Goal: Task Accomplishment & Management: Use online tool/utility

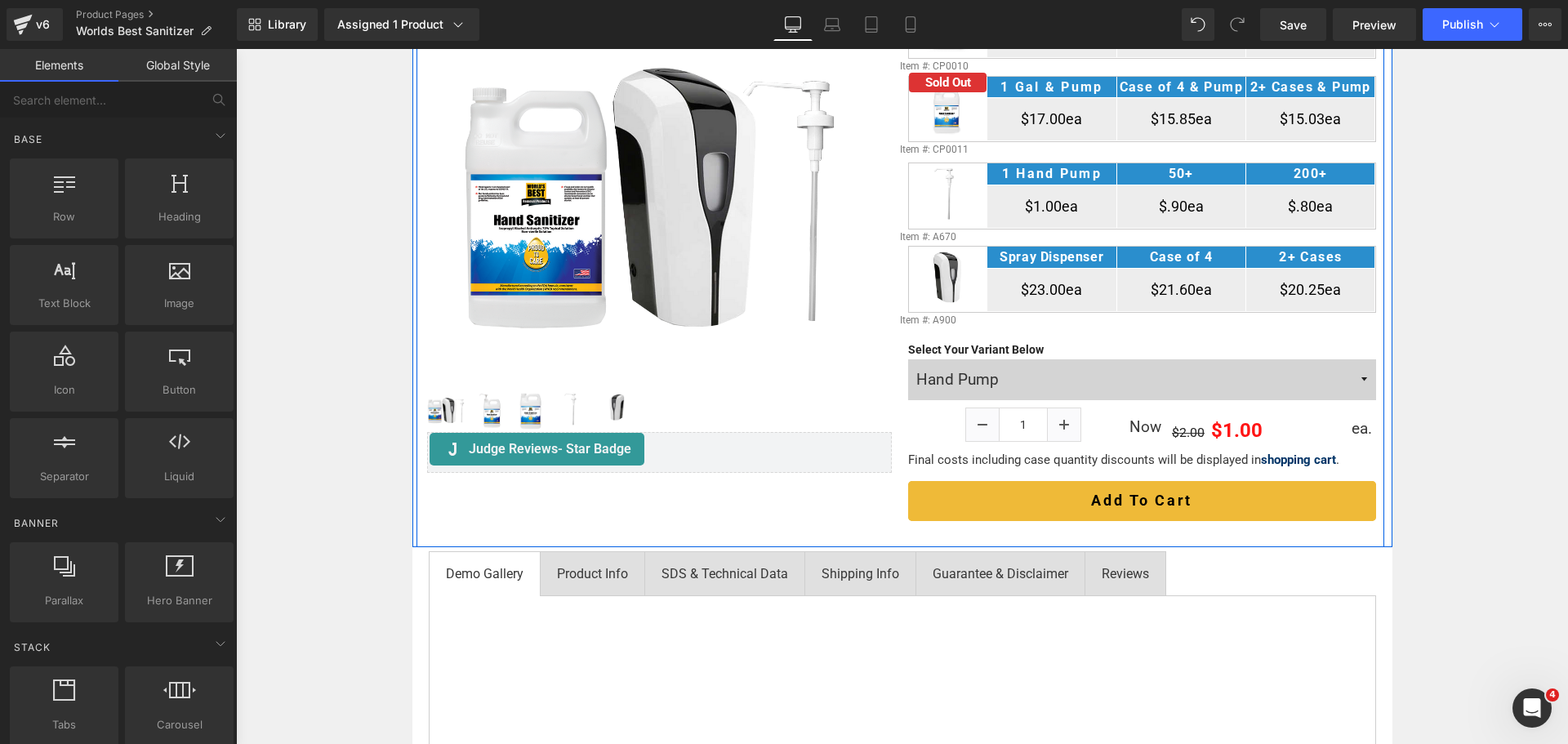
scroll to position [408, 0]
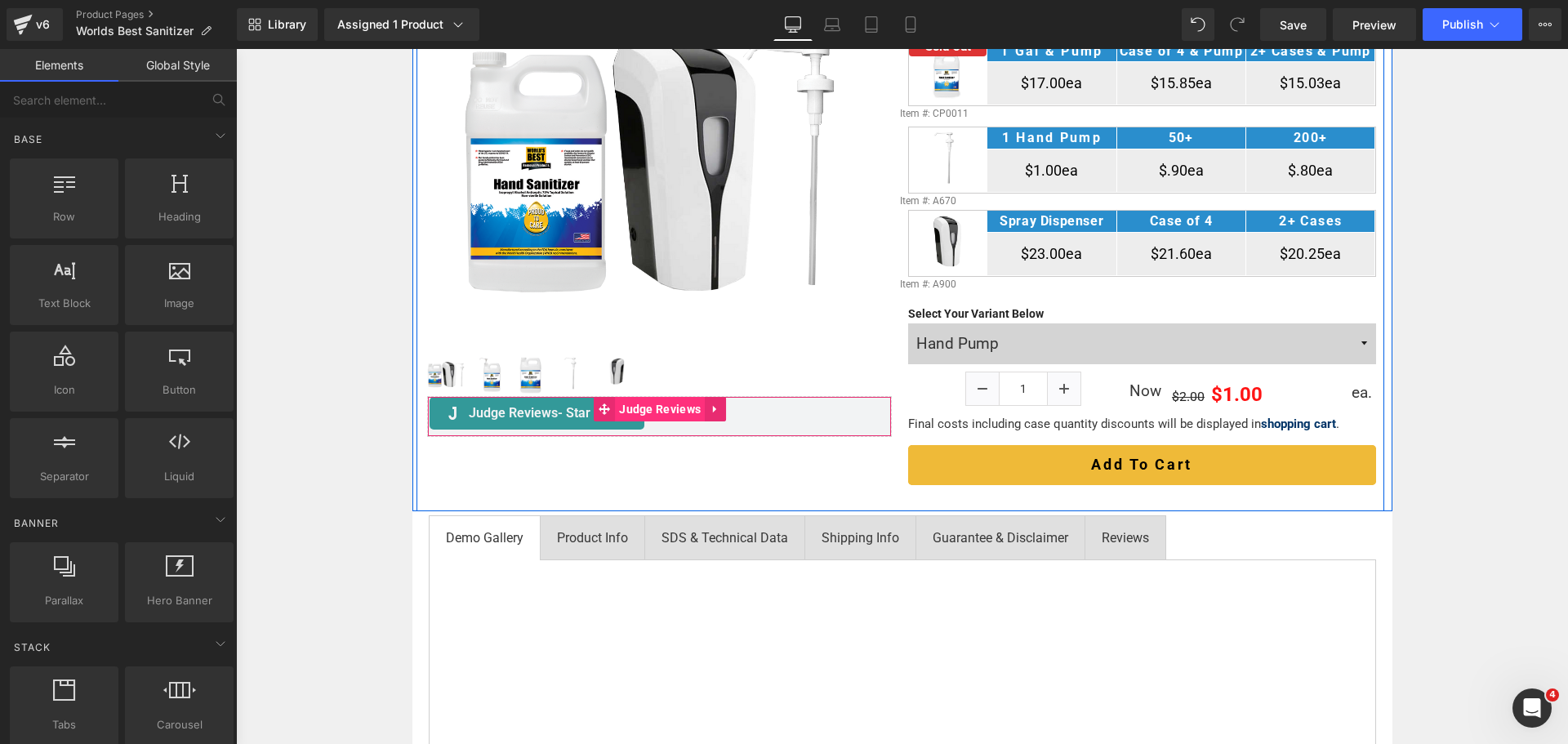
click at [634, 408] on span "Judge Reviews" at bounding box center [659, 409] width 90 height 24
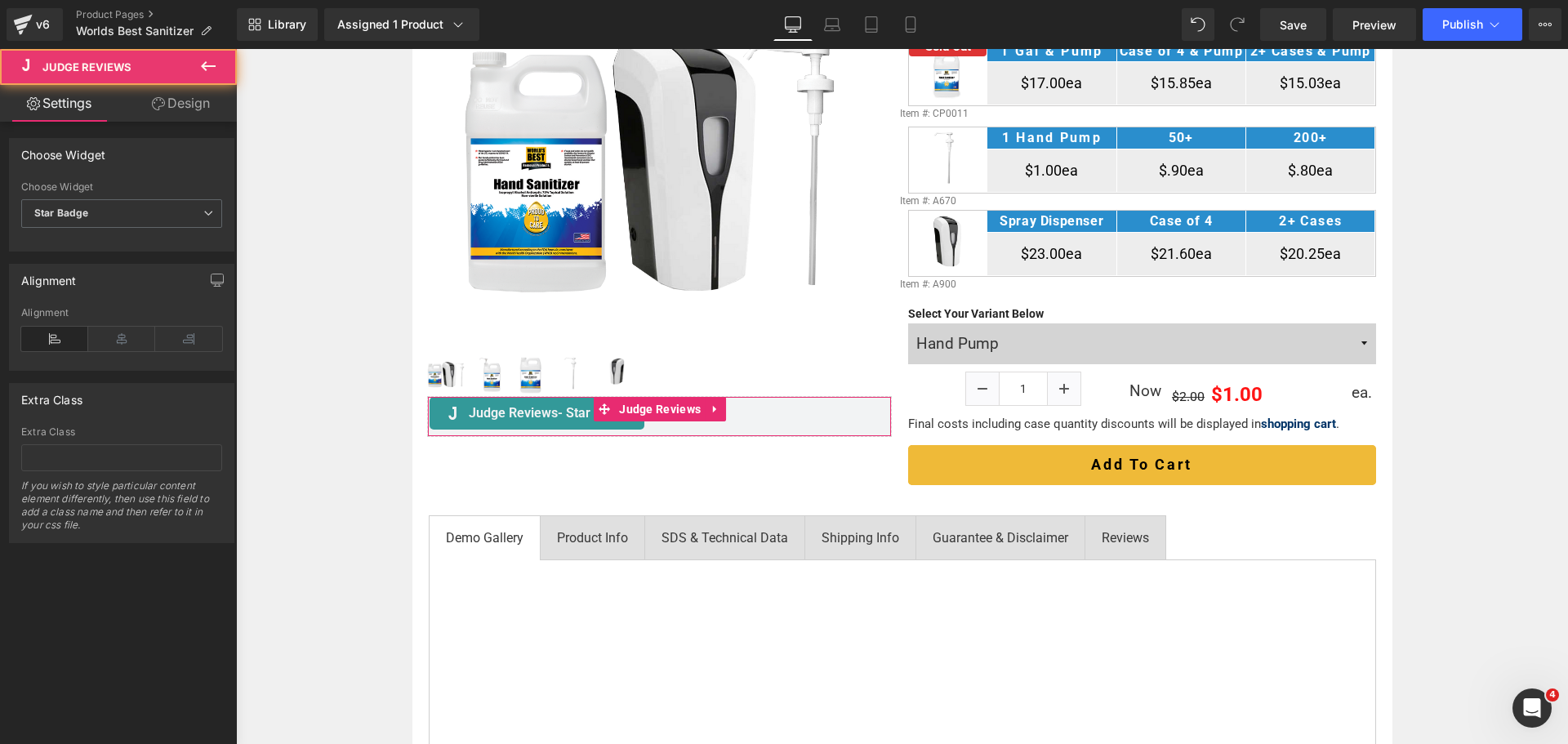
drag, startPoint x: 193, startPoint y: 96, endPoint x: 123, endPoint y: 175, distance: 105.6
click at [193, 96] on link "Design" at bounding box center [180, 103] width 118 height 37
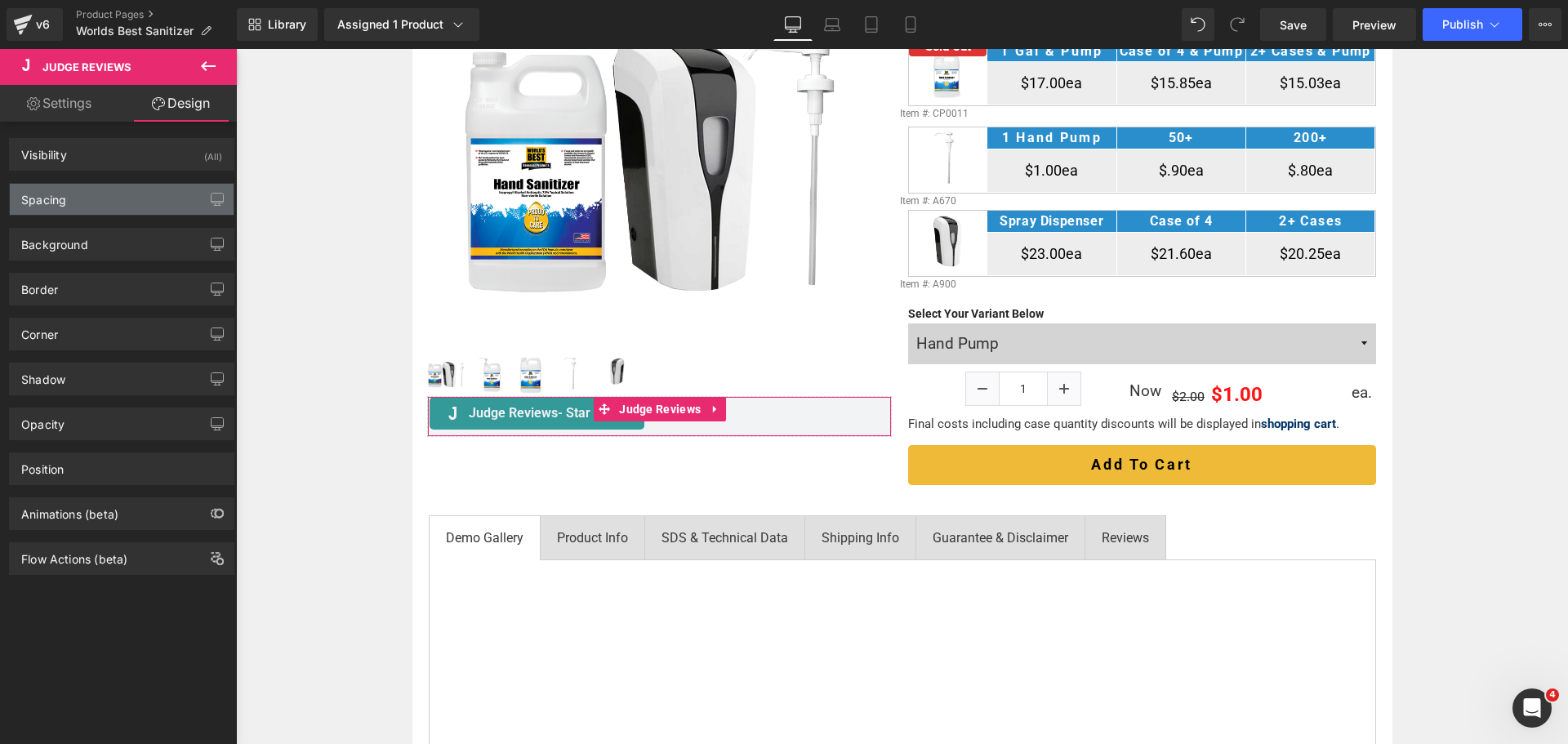
click at [117, 195] on div "Spacing" at bounding box center [122, 198] width 224 height 31
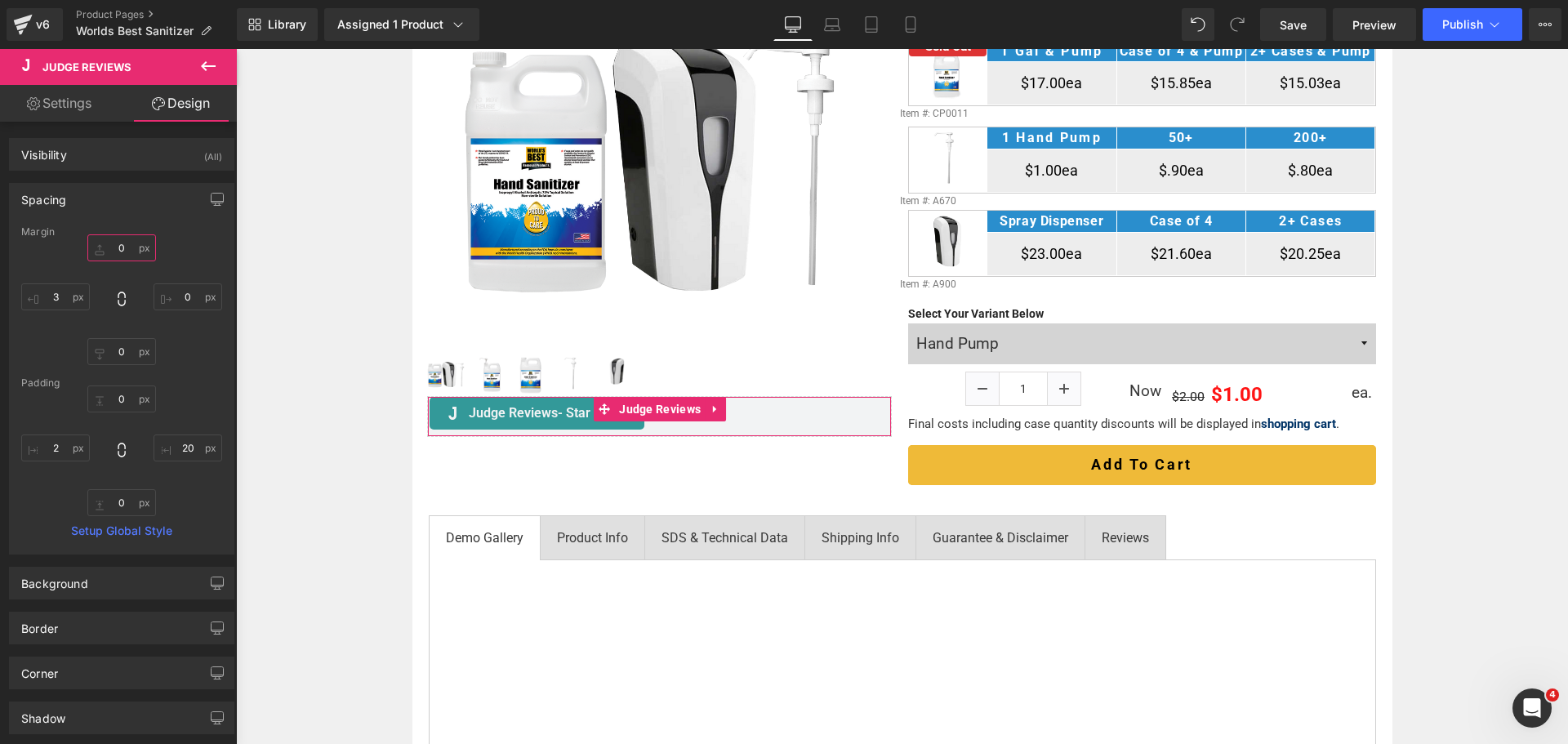
click at [124, 249] on input "0" at bounding box center [122, 247] width 68 height 27
type input "15"
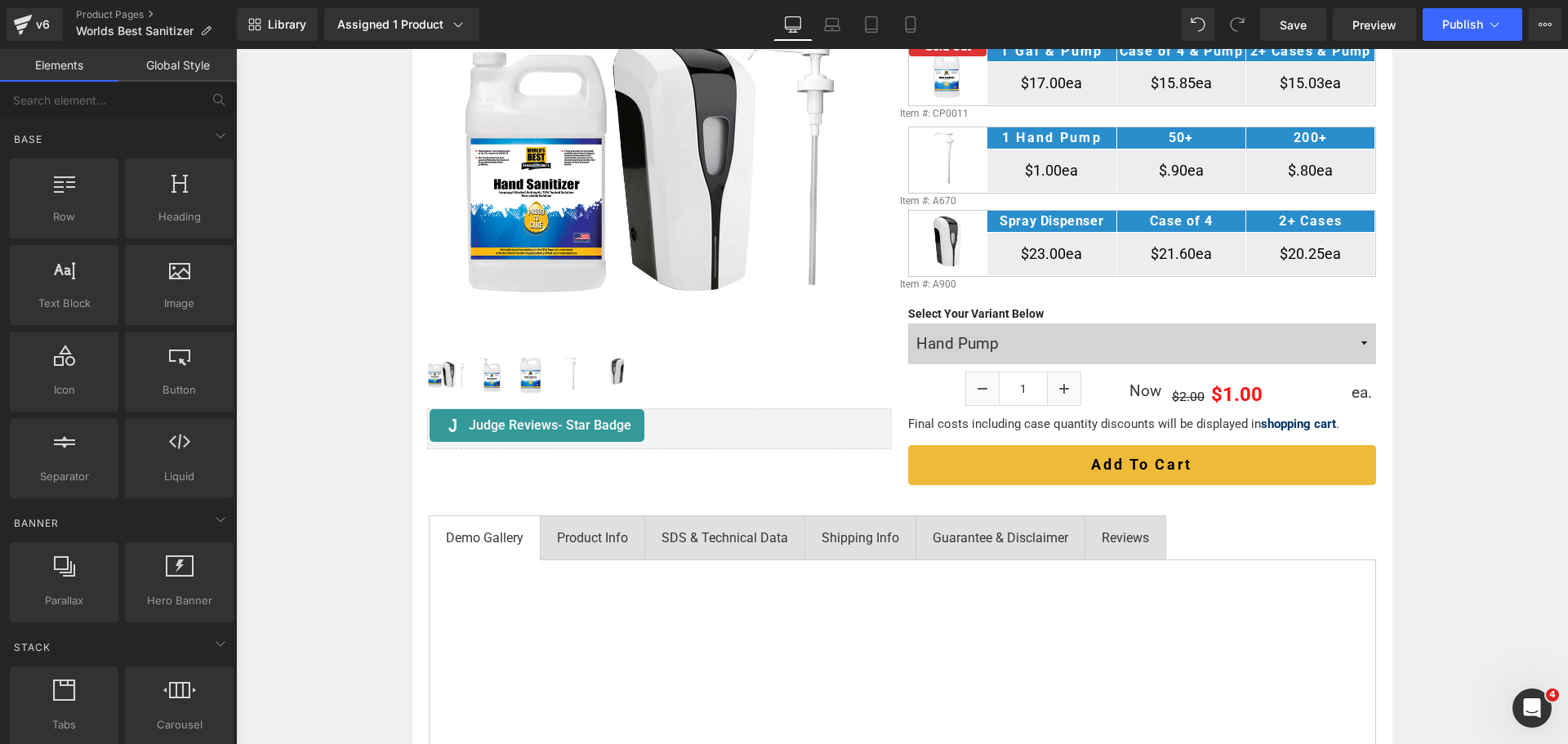
click at [1450, 414] on div "Home / Product Overview / Equipment & Accessories Text Block Row Hand Sanitizer…" at bounding box center [902, 699] width 1332 height 1653
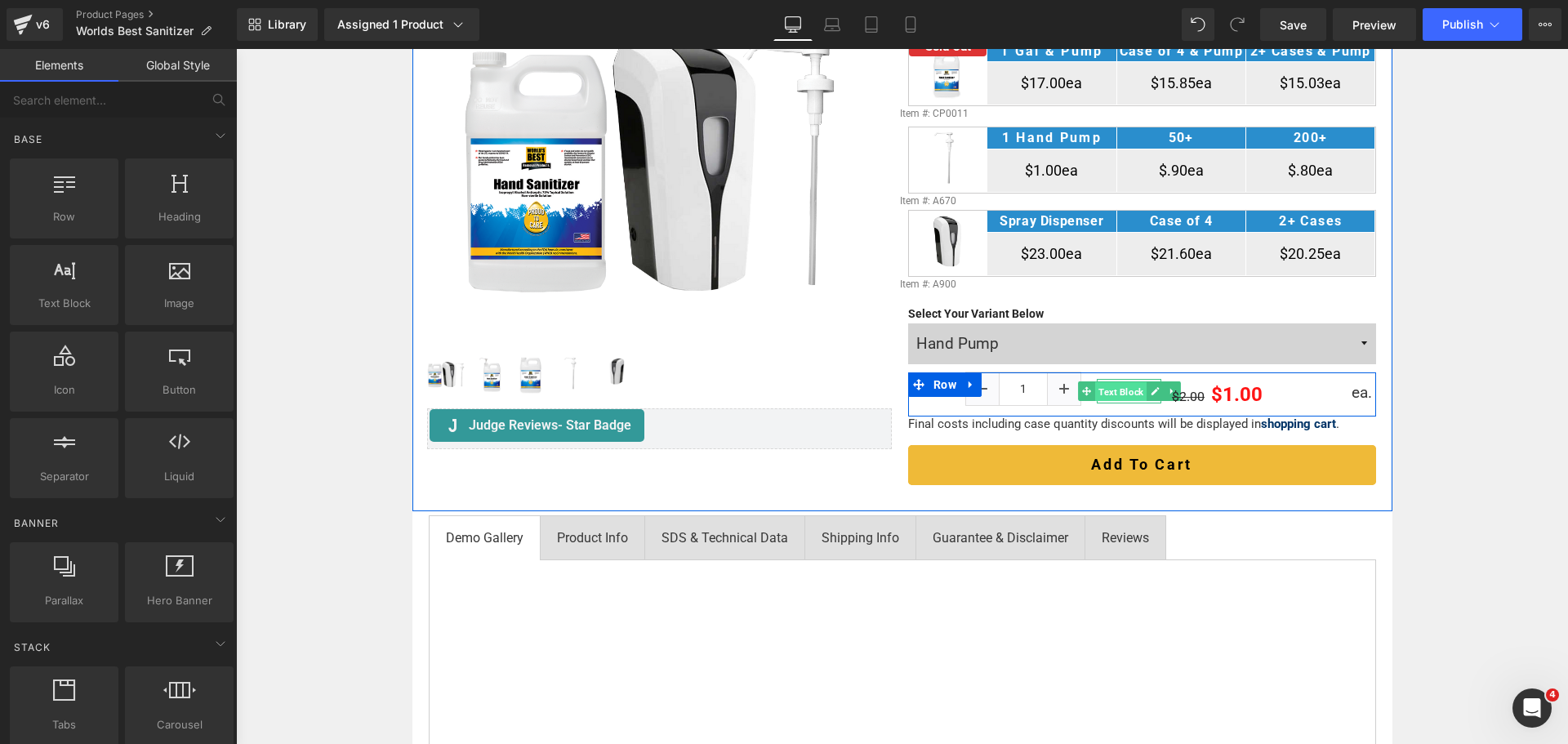
click at [1126, 388] on span "Text Block" at bounding box center [1120, 392] width 52 height 19
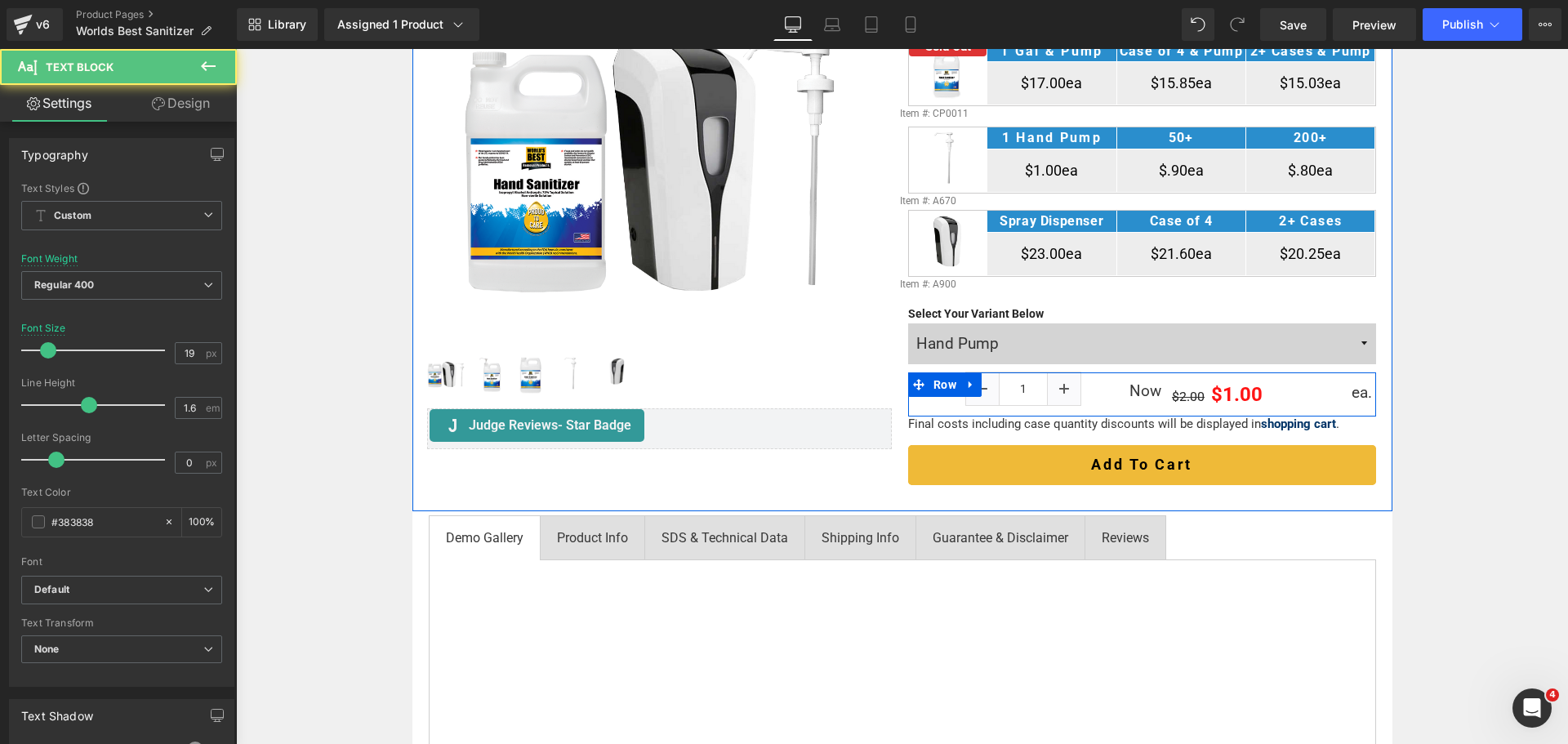
click at [1234, 393] on span "(P) Price" at bounding box center [1237, 394] width 44 height 19
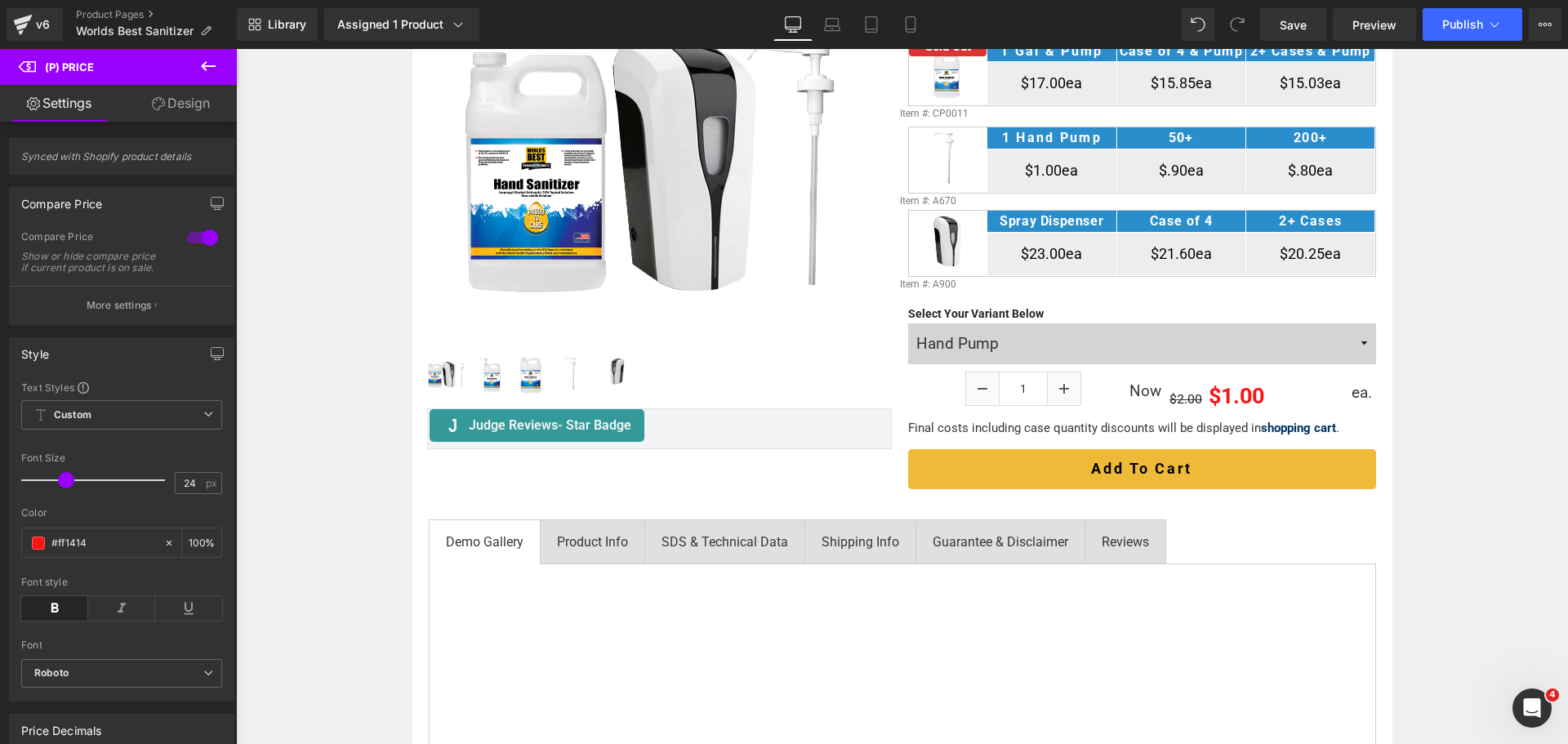
click at [68, 486] on span at bounding box center [66, 480] width 17 height 17
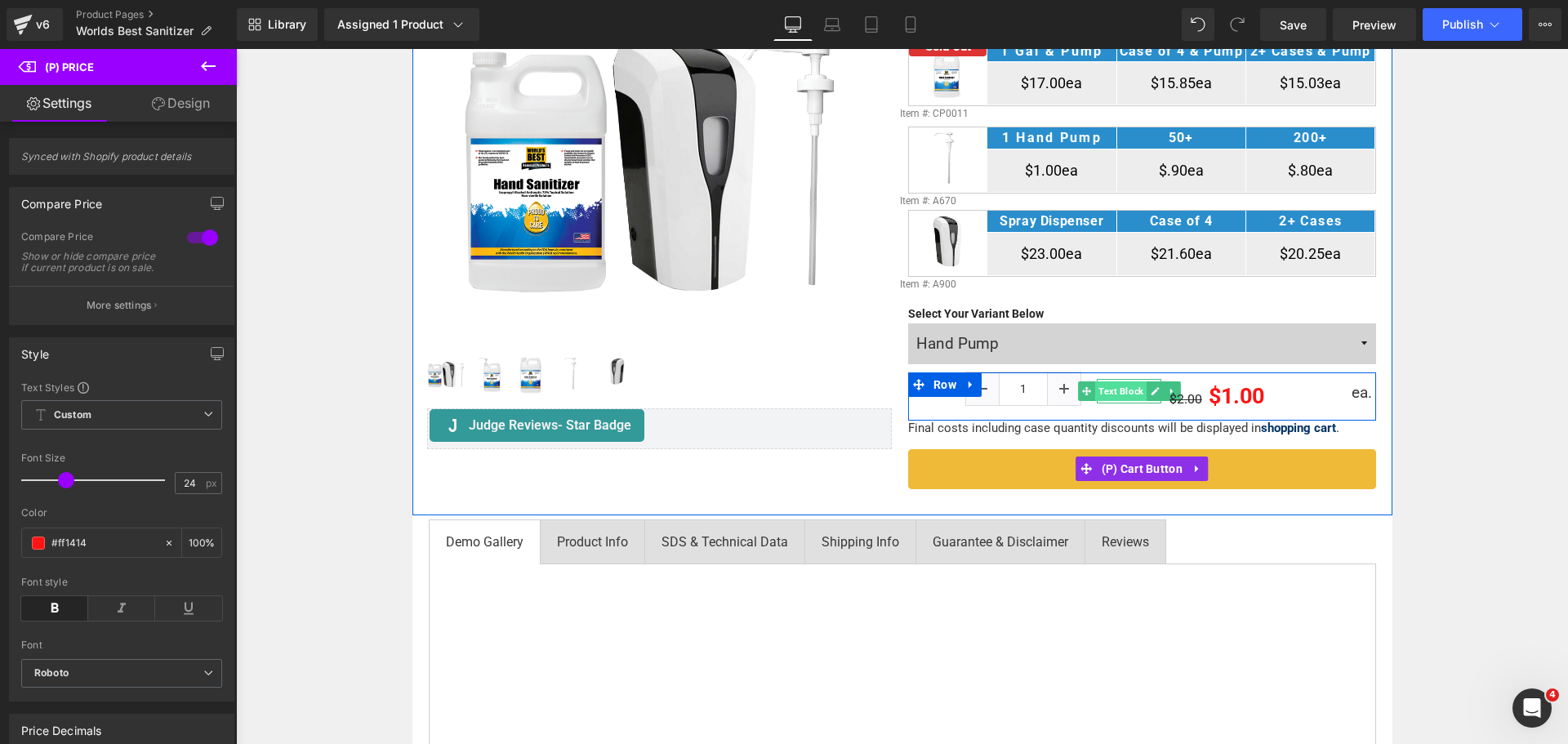
click at [1118, 390] on span "Text Block" at bounding box center [1120, 391] width 52 height 19
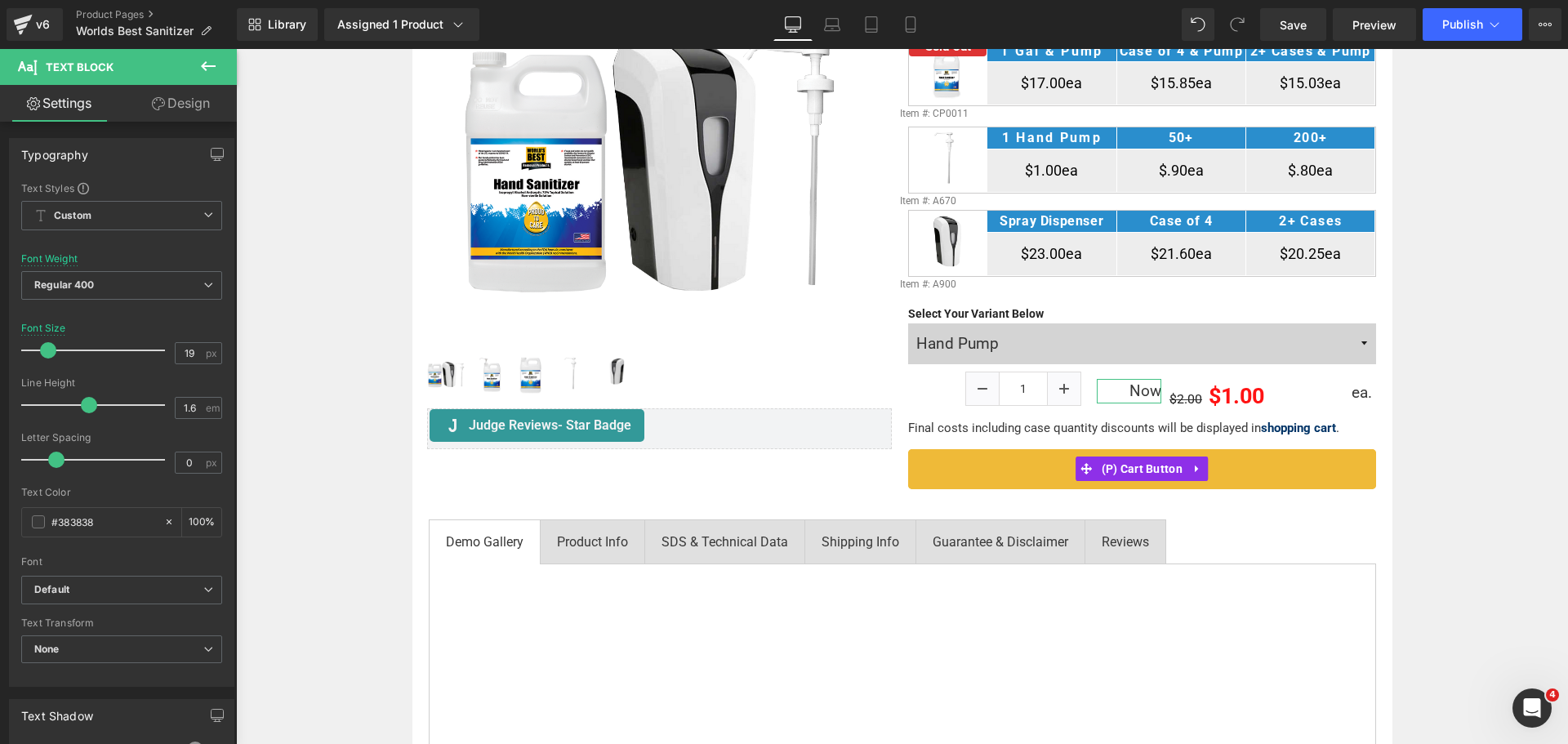
click at [172, 104] on link "Design" at bounding box center [180, 103] width 118 height 37
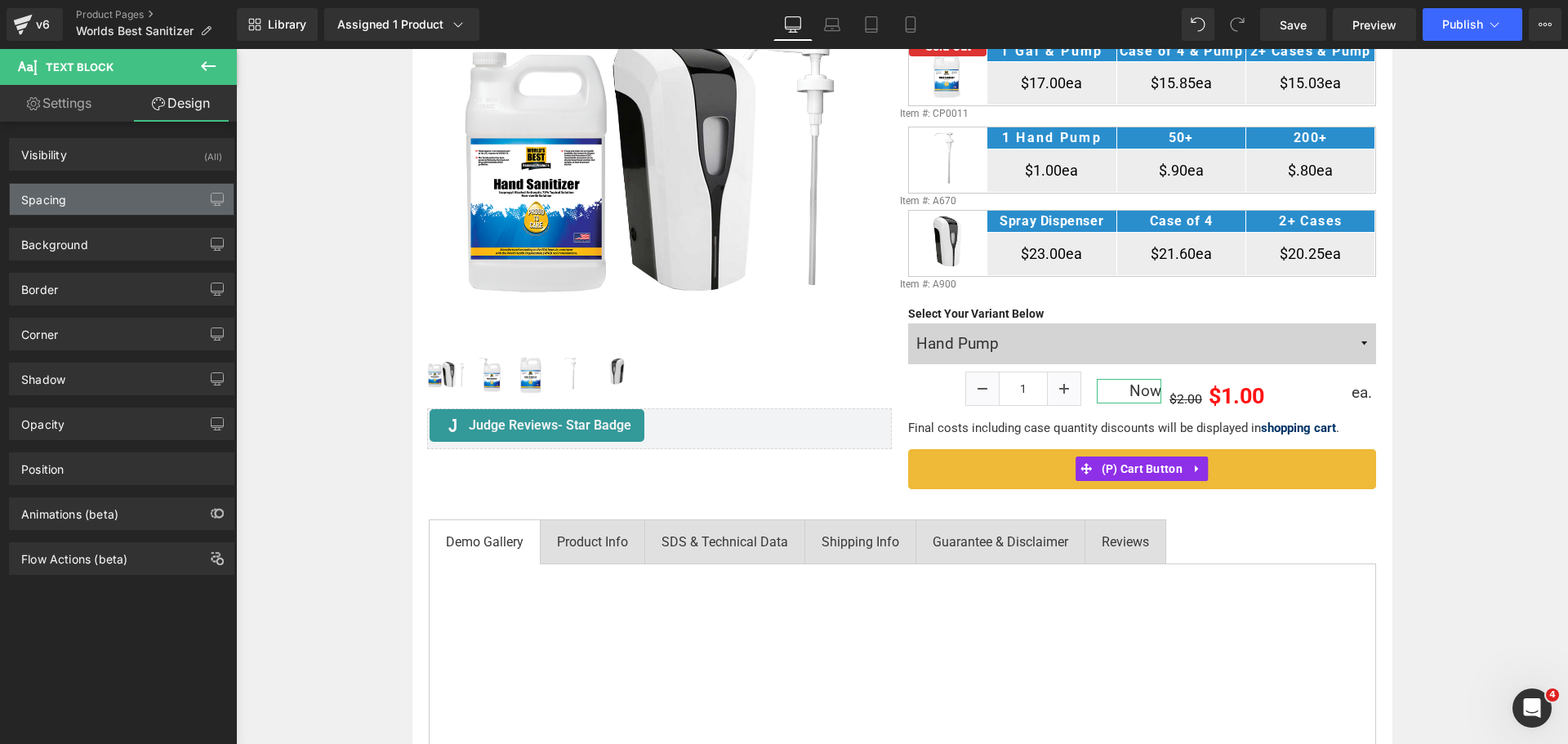
click at [55, 202] on div "Spacing" at bounding box center [43, 195] width 45 height 23
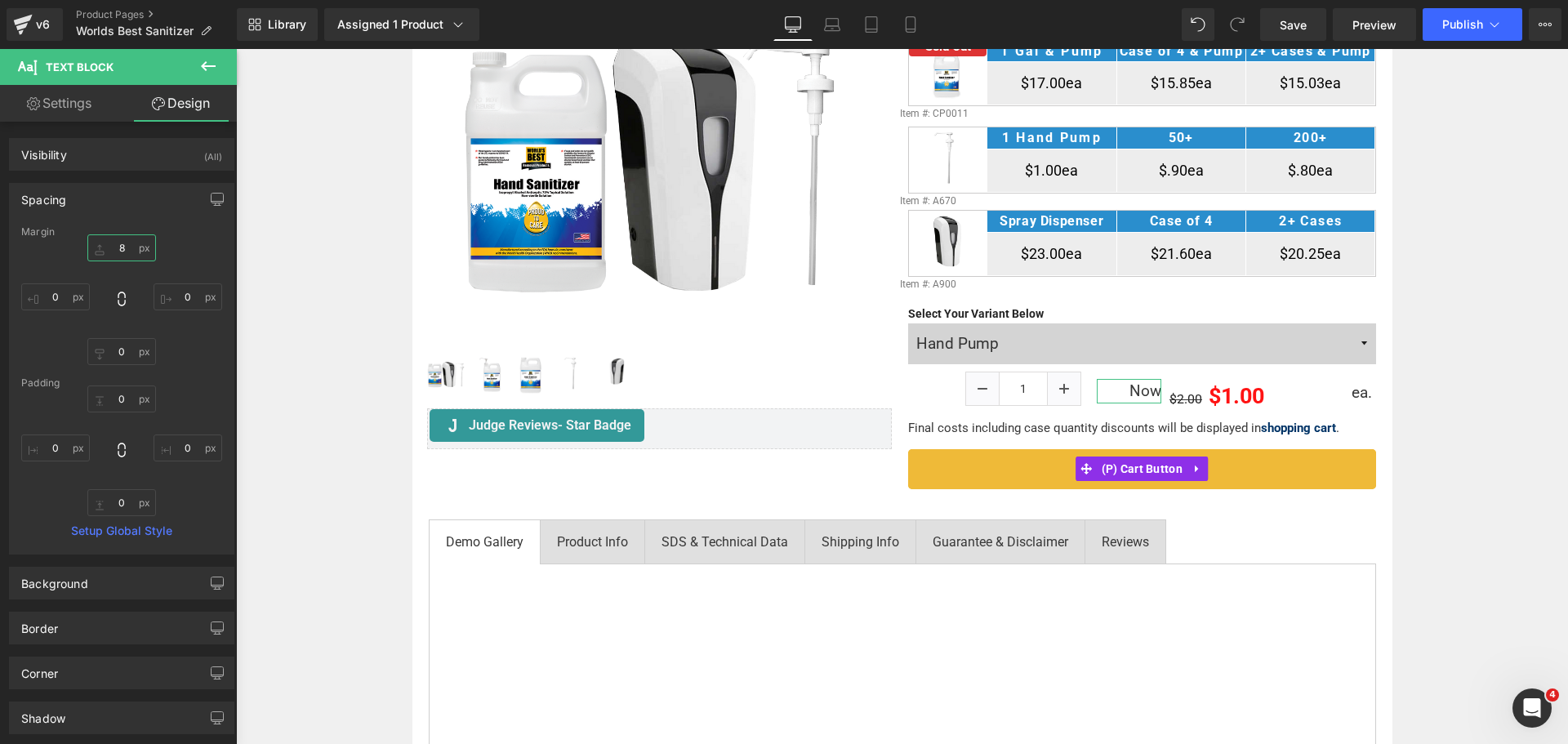
click at [115, 250] on input "8" at bounding box center [122, 247] width 68 height 27
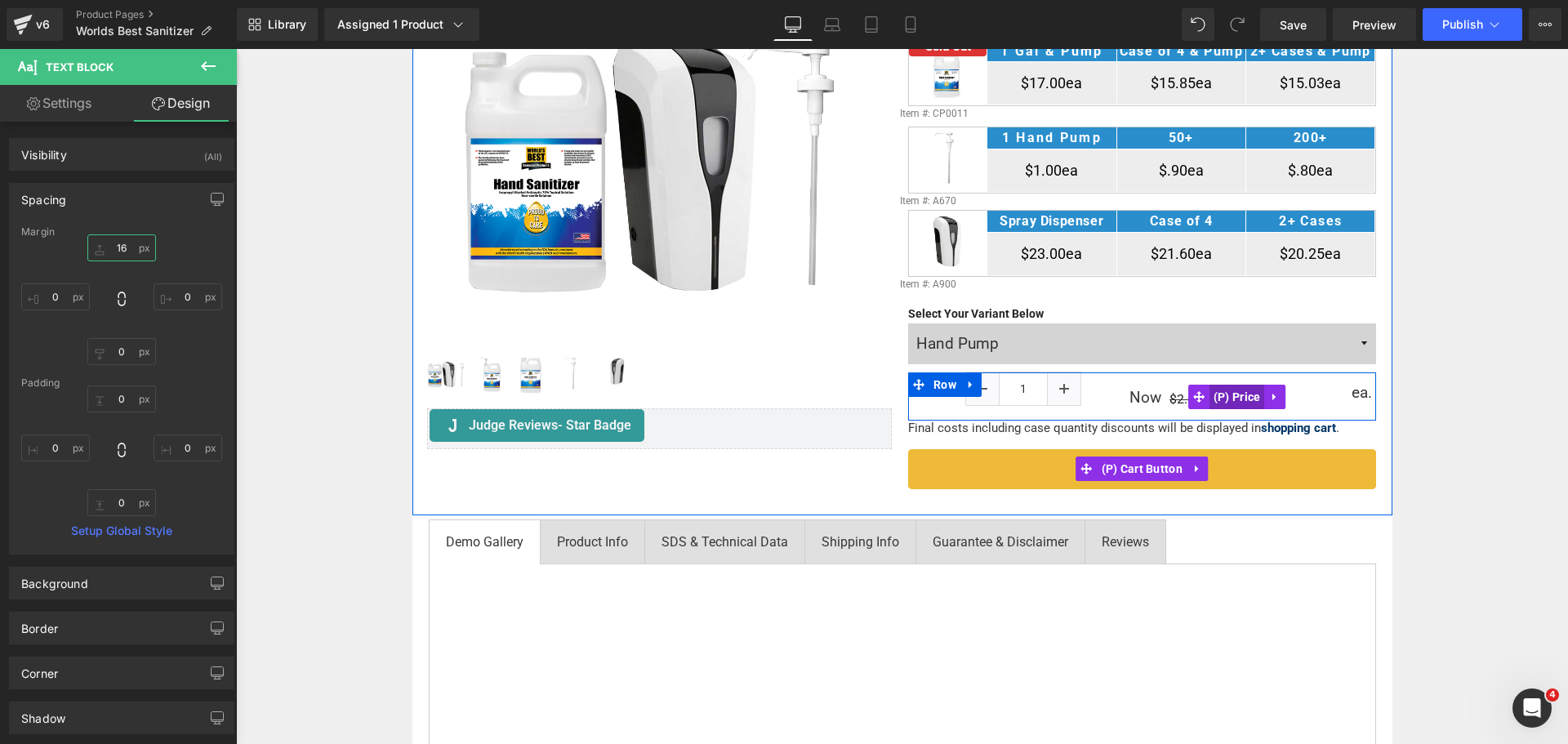
type input "15"
click at [1230, 396] on span "(P) Price" at bounding box center [1237, 397] width 55 height 24
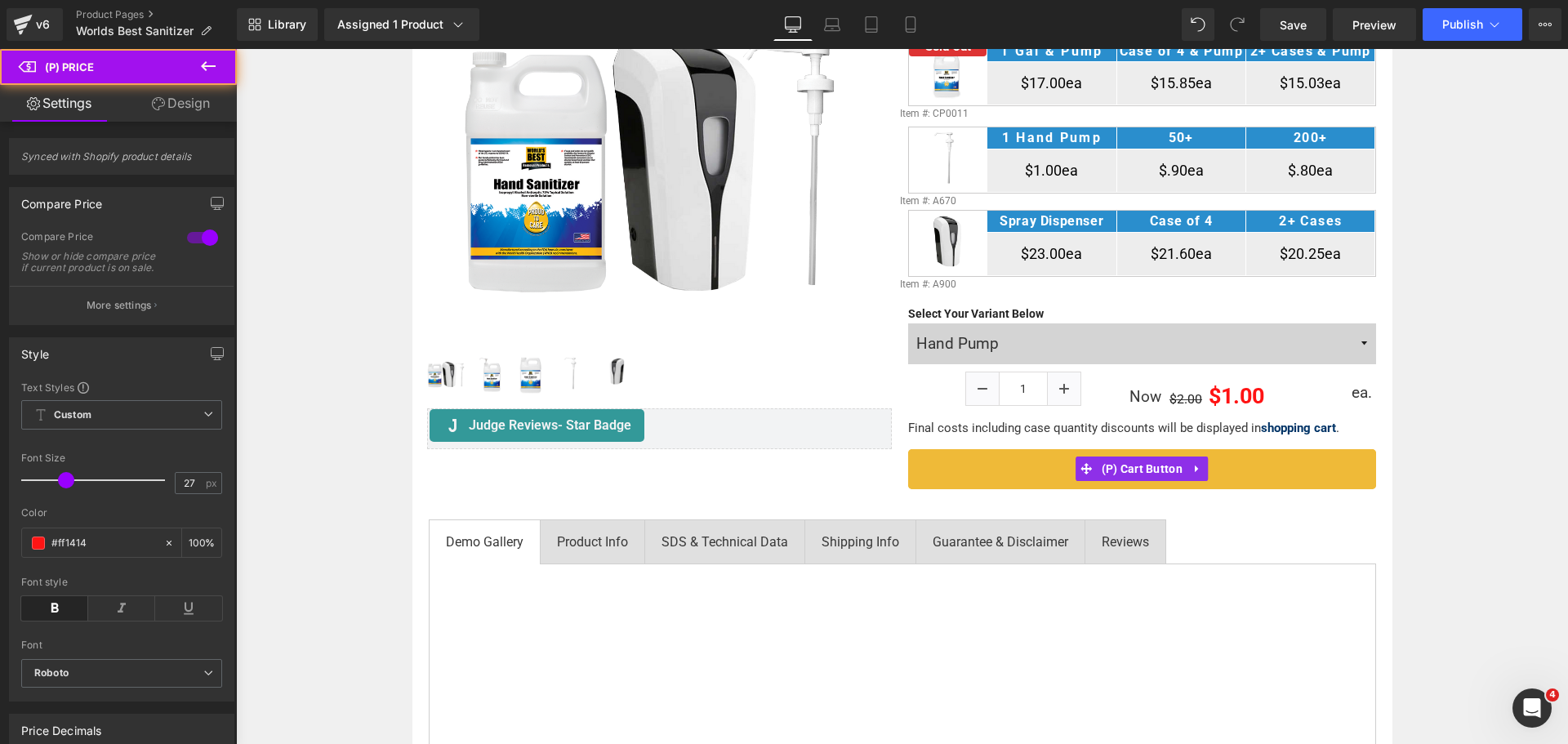
click at [186, 110] on link "Design" at bounding box center [180, 103] width 118 height 37
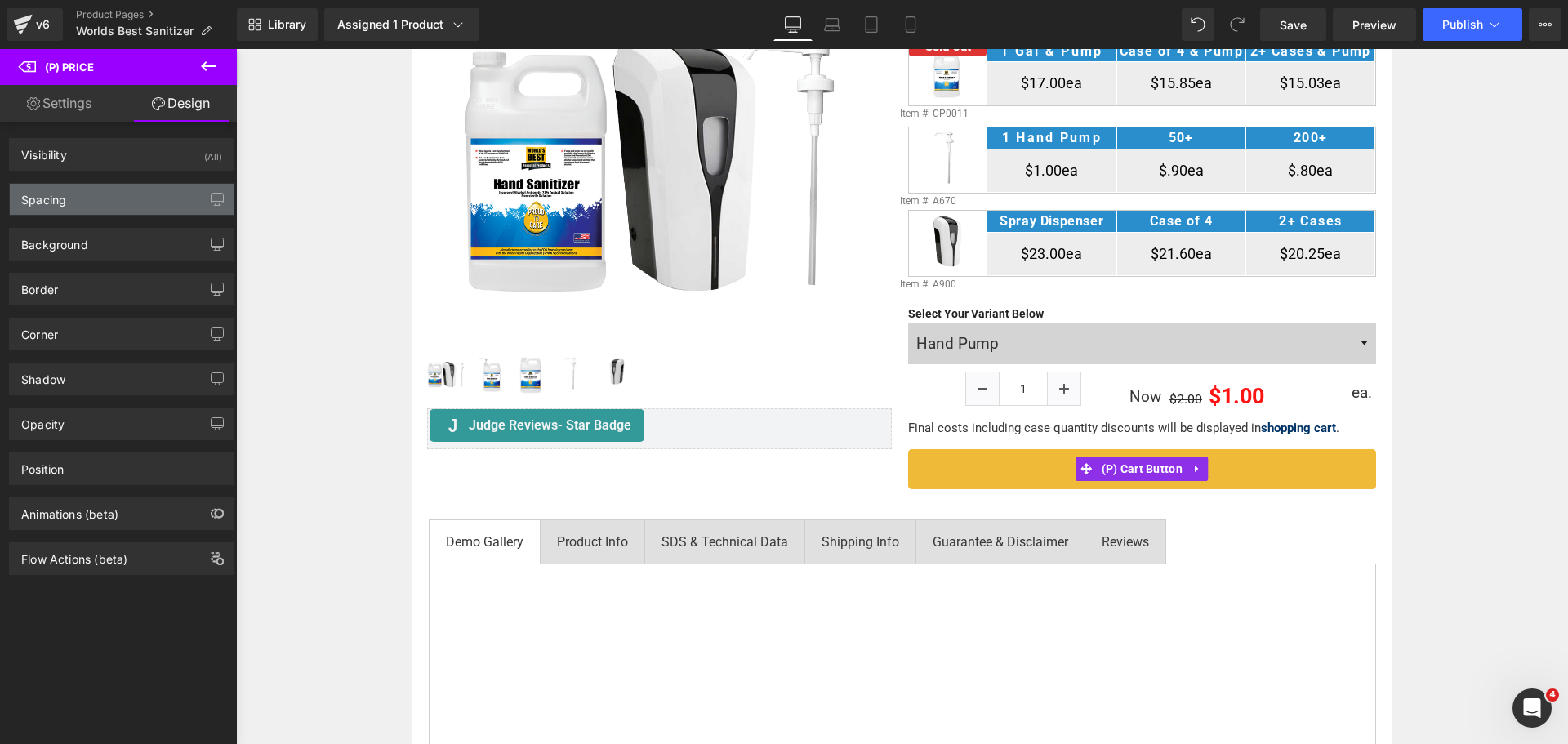
click at [107, 197] on div "Spacing" at bounding box center [122, 198] width 224 height 31
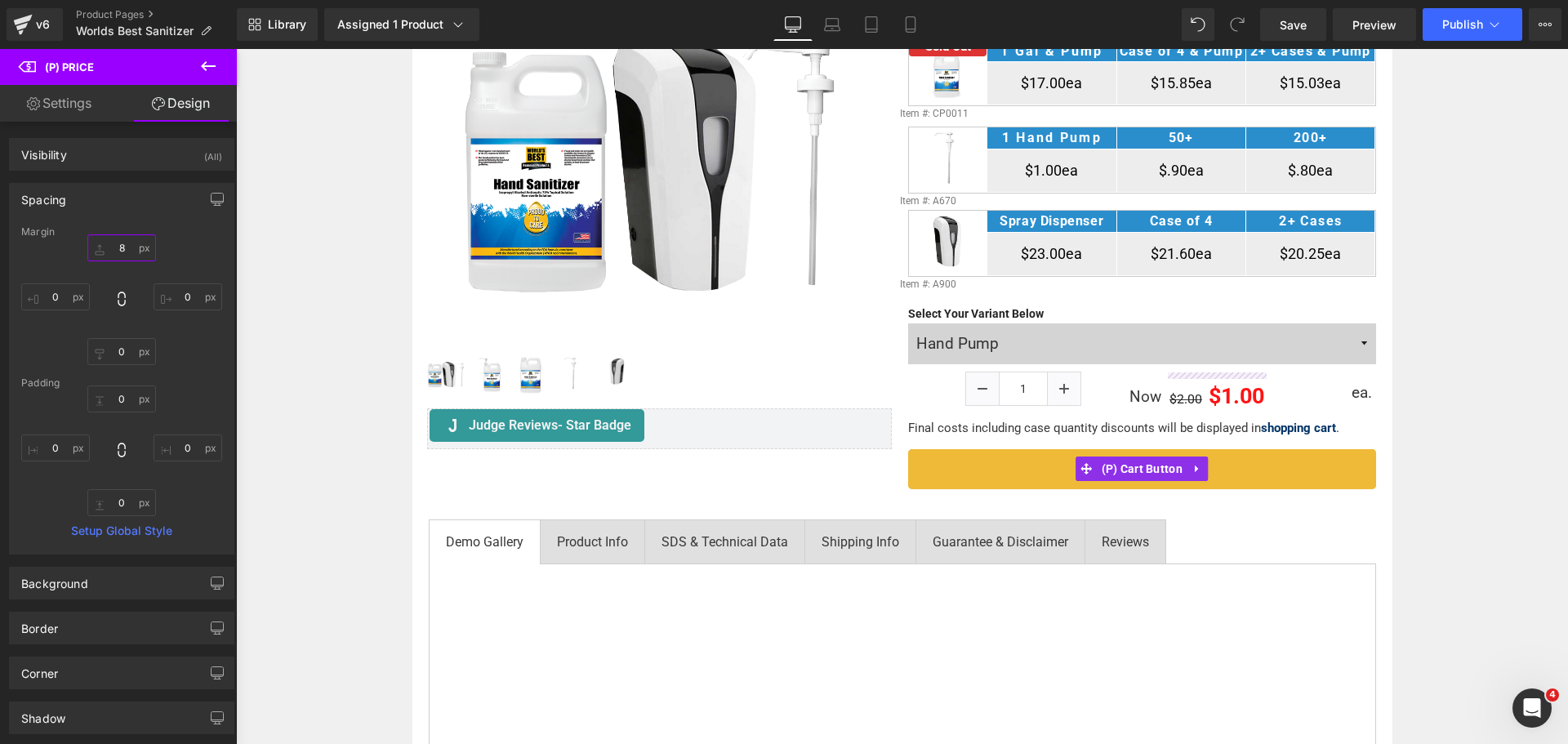
click at [115, 253] on input "8" at bounding box center [122, 247] width 68 height 27
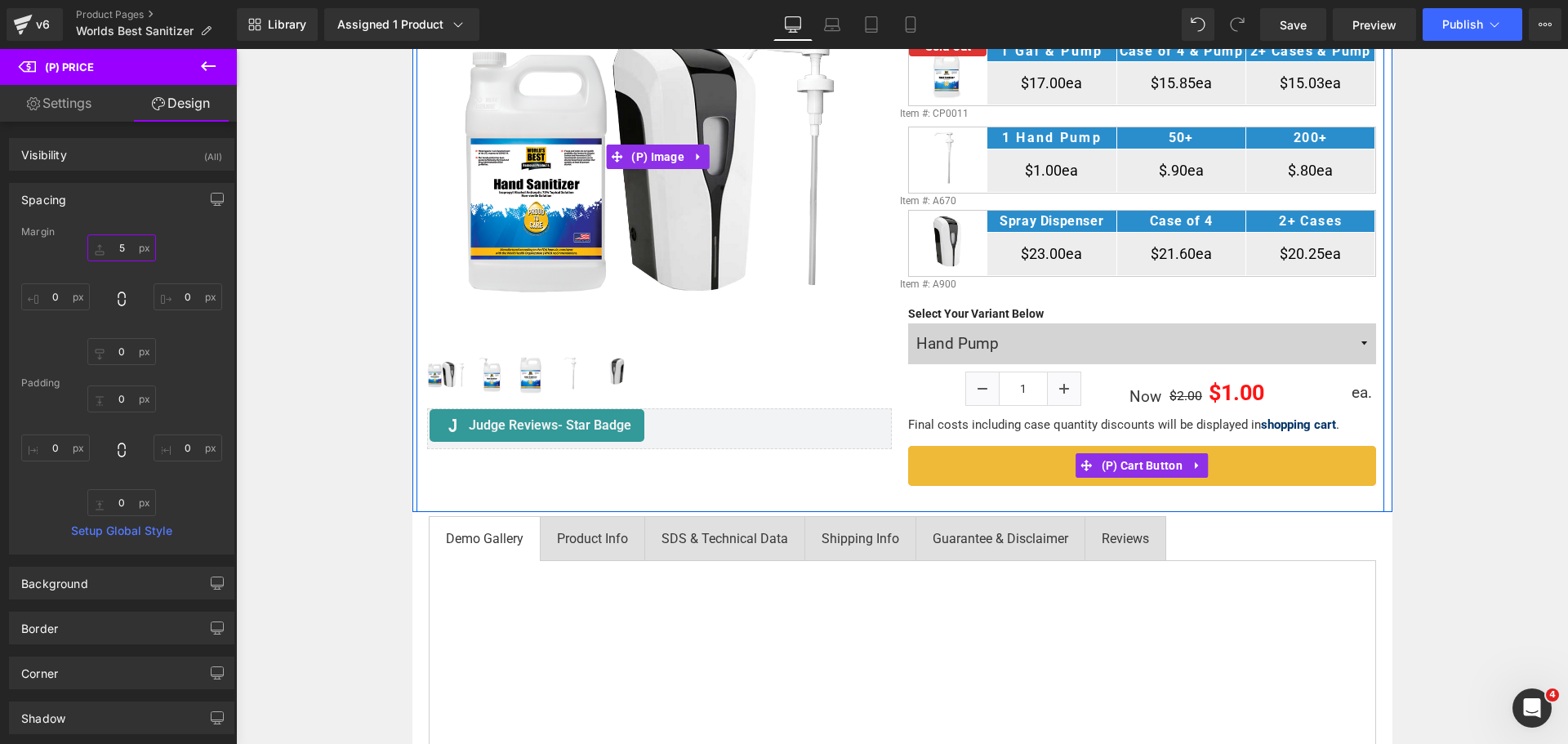
type input "4"
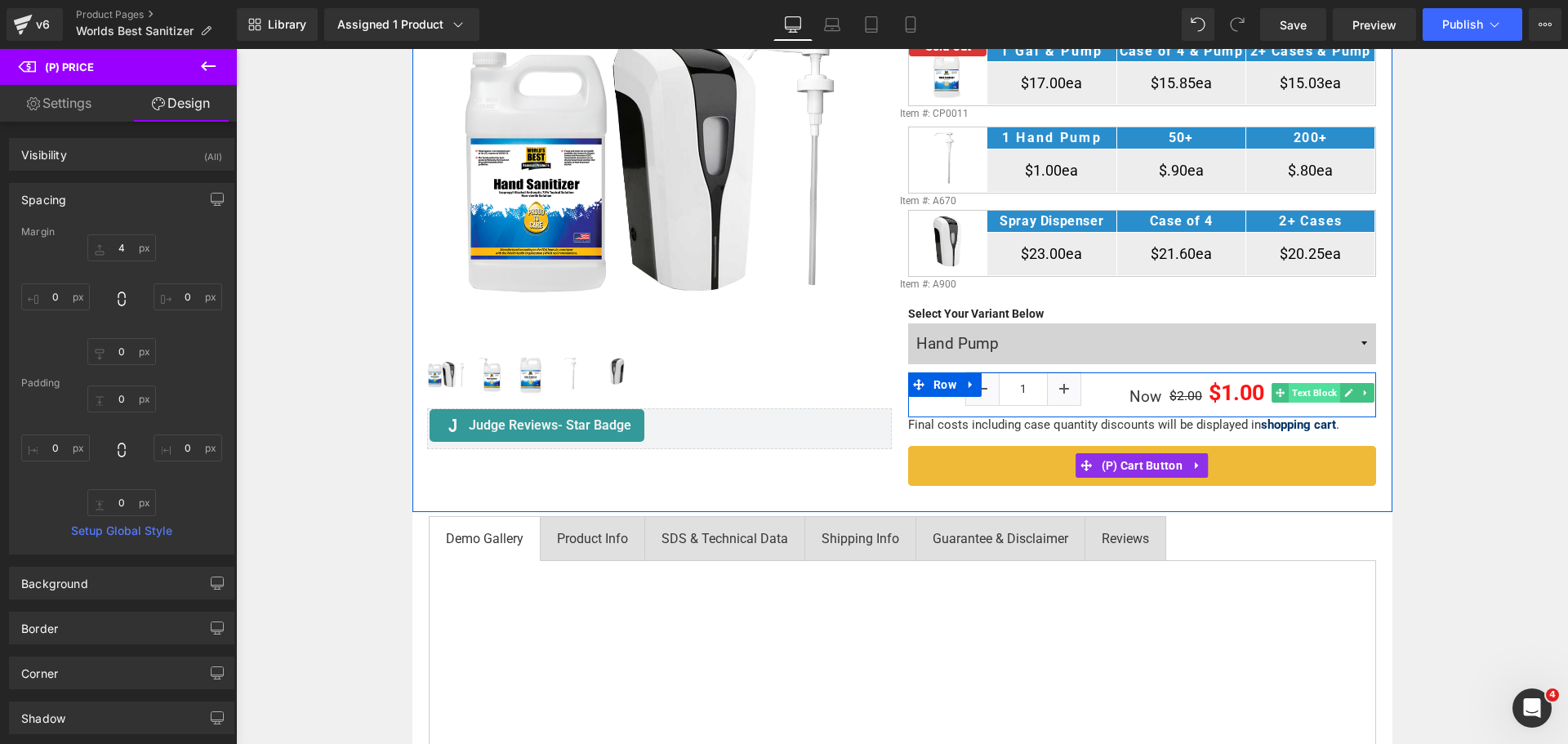
click at [1309, 387] on span "Text Block" at bounding box center [1314, 393] width 52 height 19
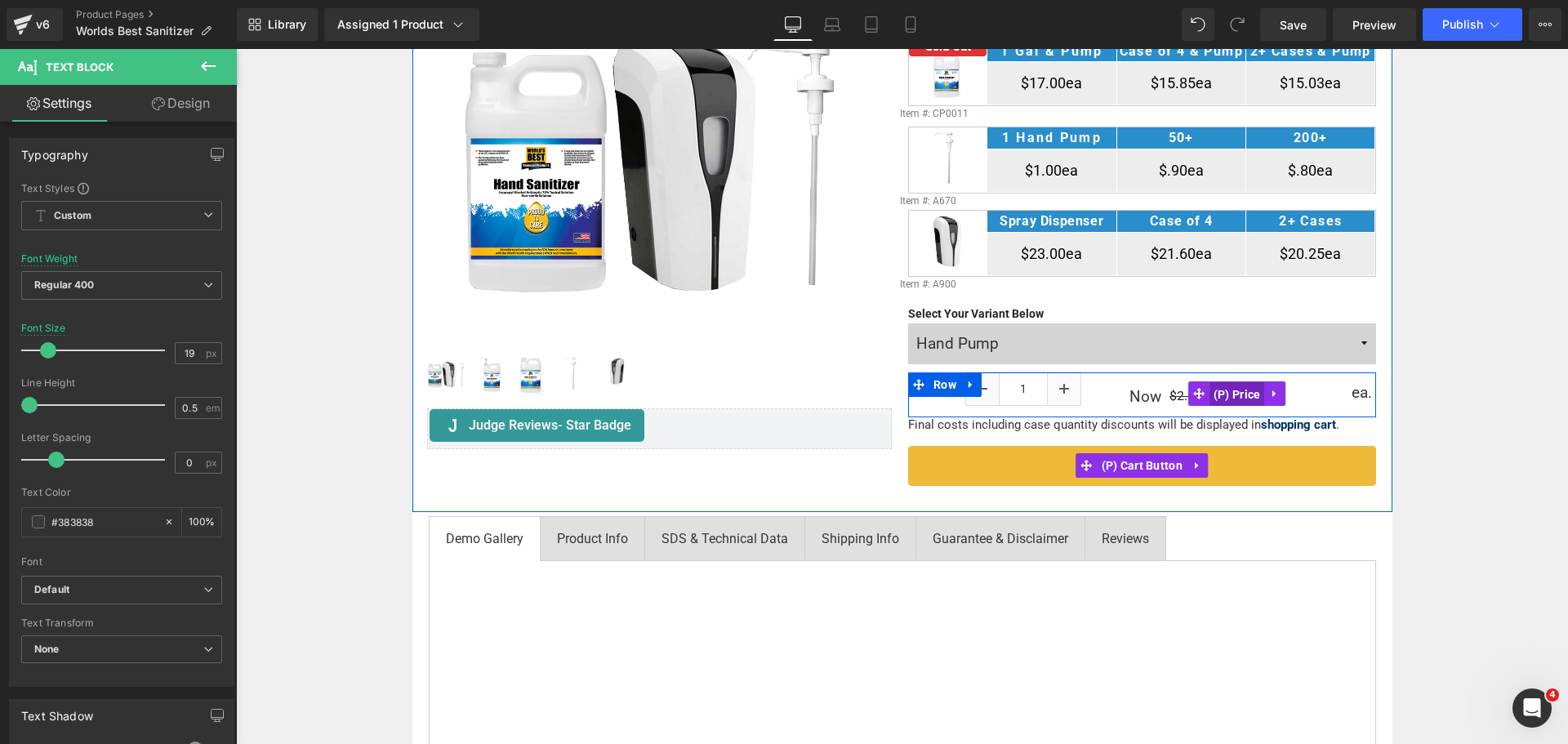
click at [1222, 396] on span "(P) Price" at bounding box center [1237, 394] width 55 height 24
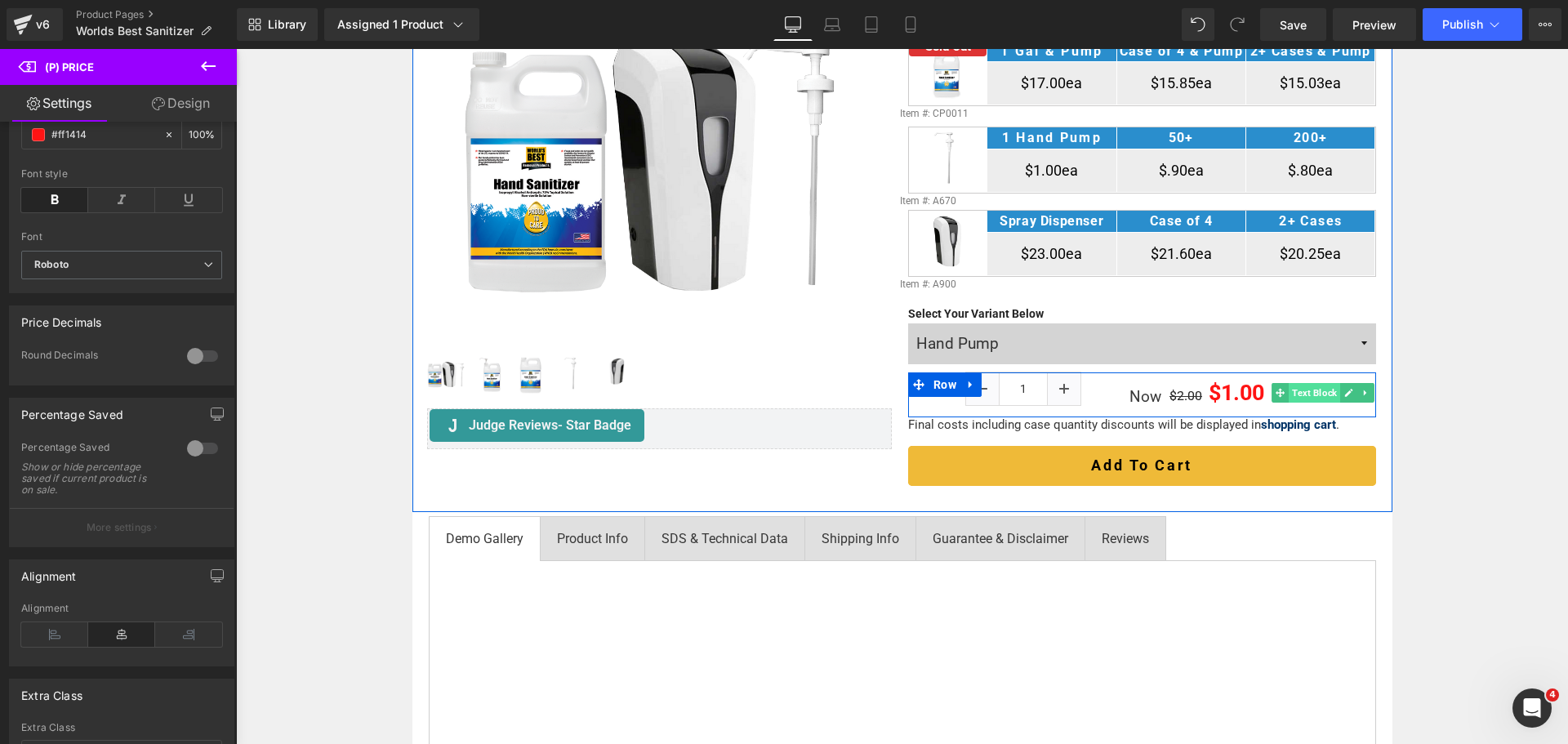
drag, startPoint x: 1345, startPoint y: 395, endPoint x: 1321, endPoint y: 398, distance: 24.2
click at [1321, 398] on ul "Text Block" at bounding box center [1323, 393] width 103 height 19
click at [1321, 398] on span "Text Block" at bounding box center [1314, 393] width 52 height 19
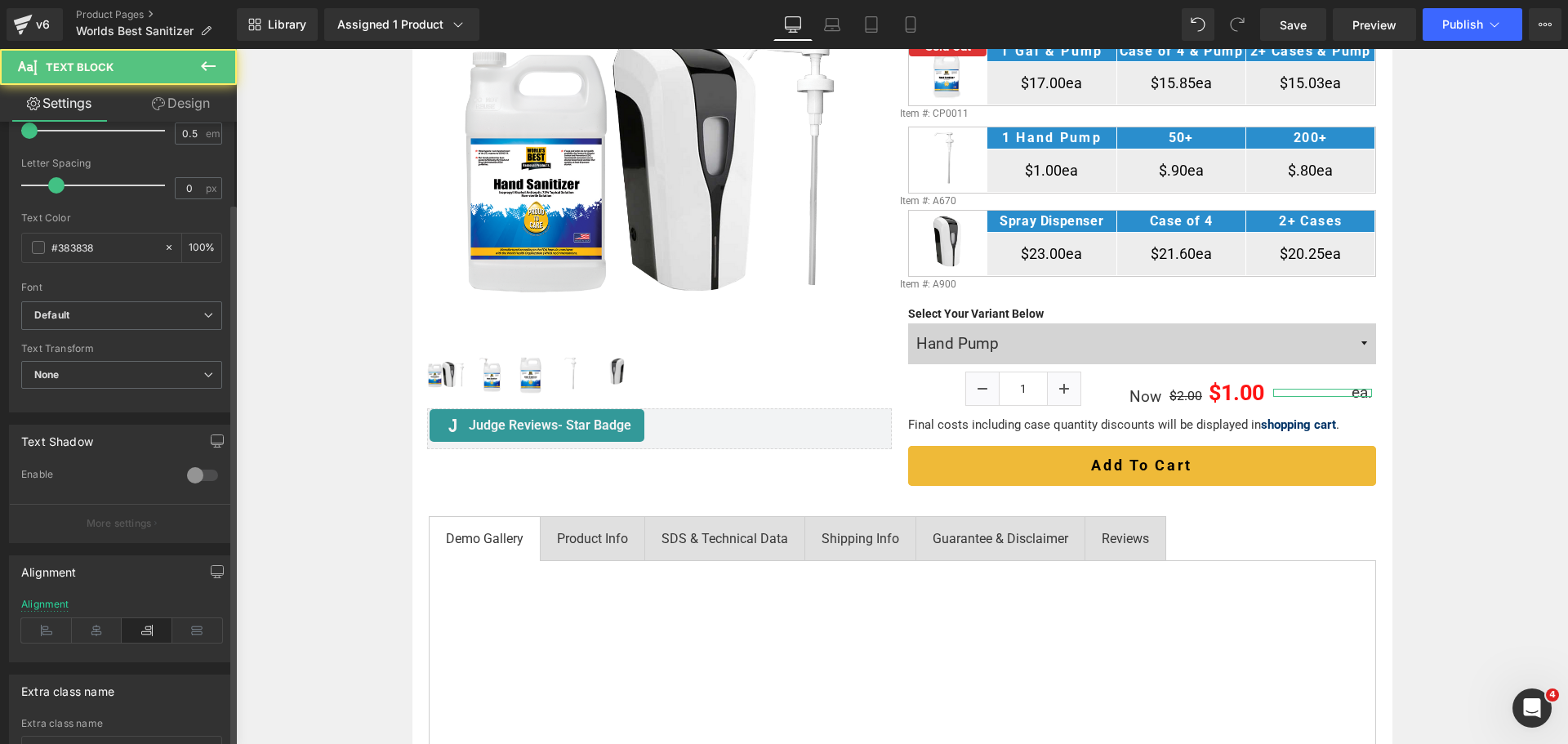
scroll to position [326, 0]
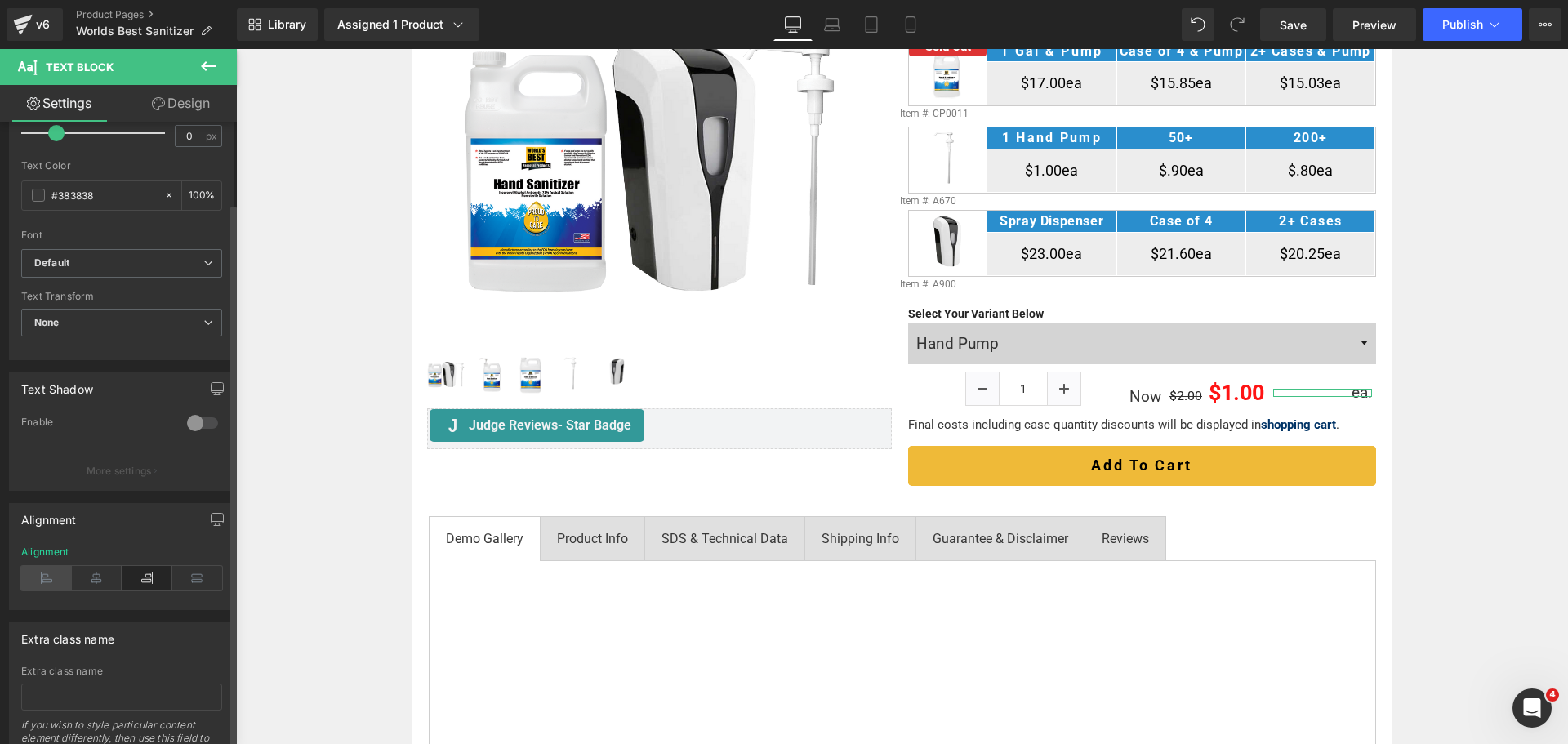
click at [59, 576] on icon at bounding box center [46, 578] width 51 height 24
drag, startPoint x: 191, startPoint y: 105, endPoint x: 42, endPoint y: 192, distance: 172.5
click at [191, 105] on link "Design" at bounding box center [180, 103] width 118 height 37
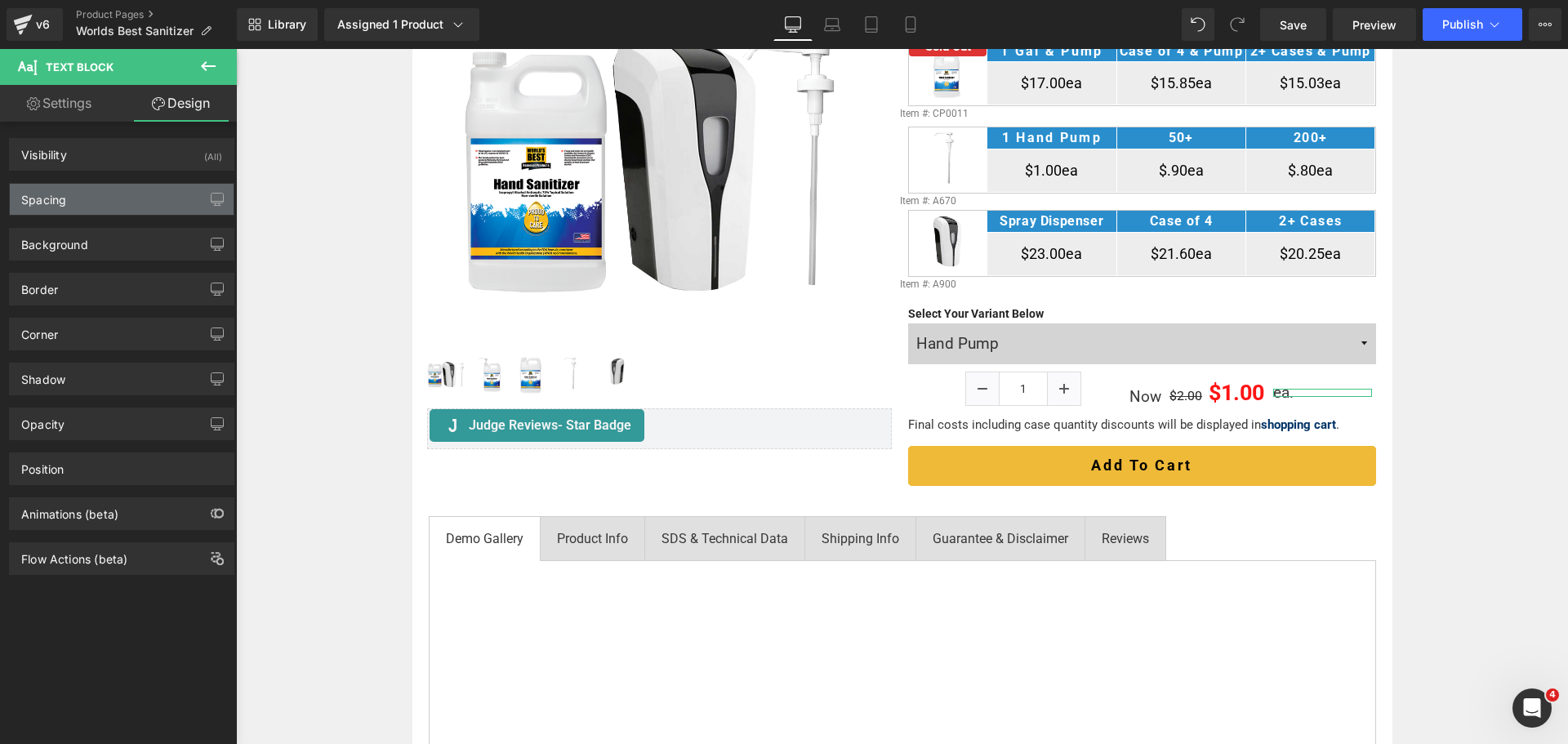
click at [67, 199] on div "Spacing" at bounding box center [122, 198] width 224 height 31
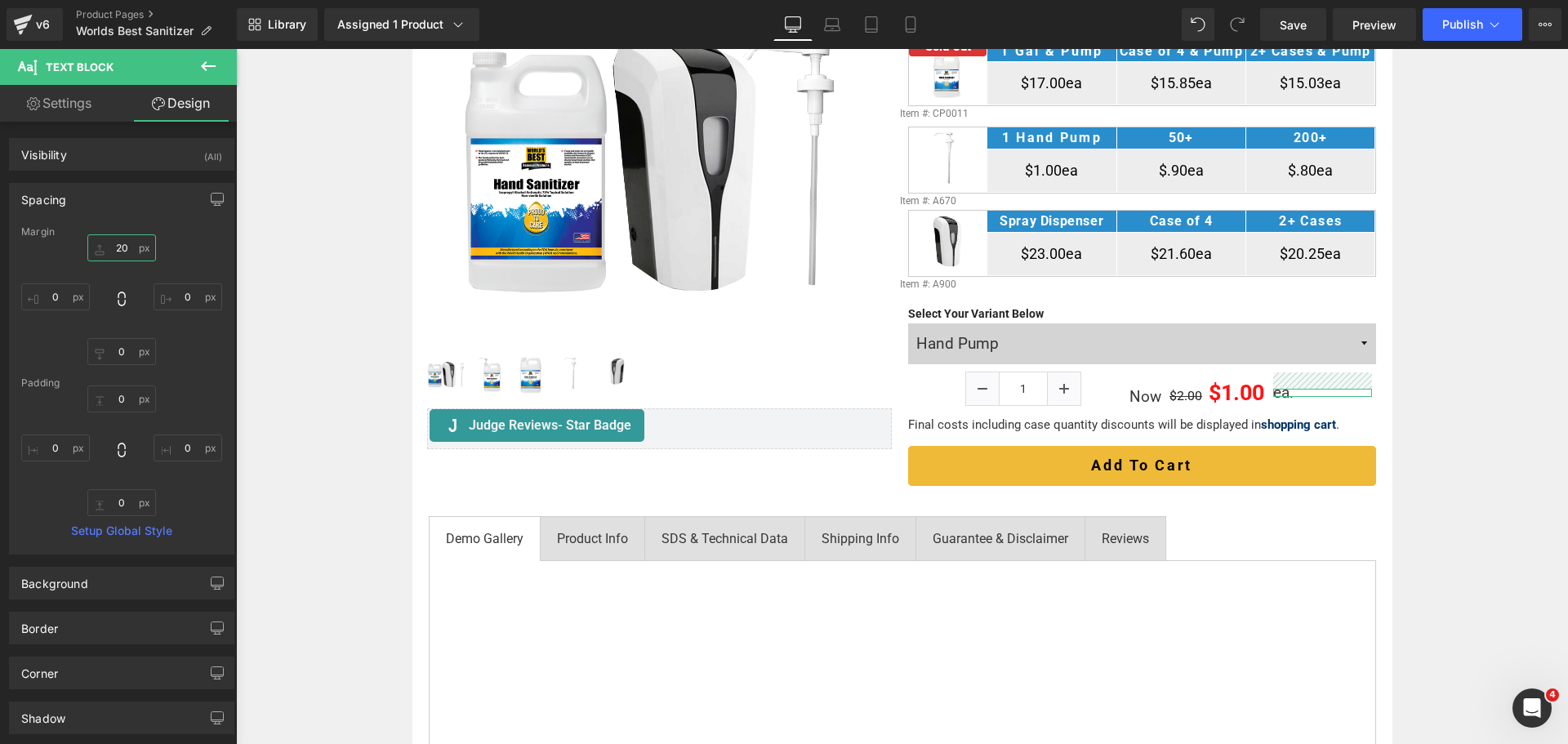
click at [111, 247] on input "20" at bounding box center [122, 247] width 68 height 27
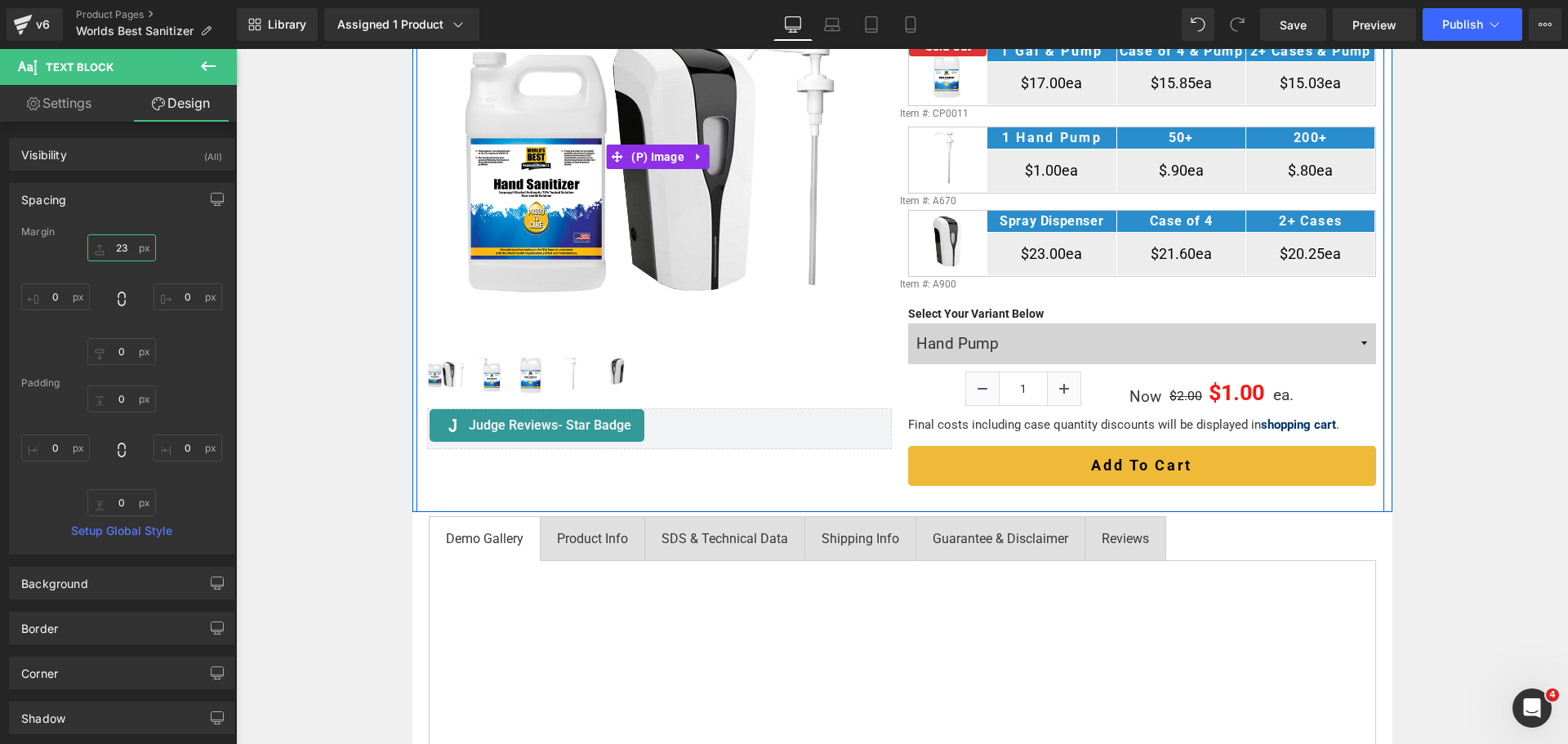
type input "24"
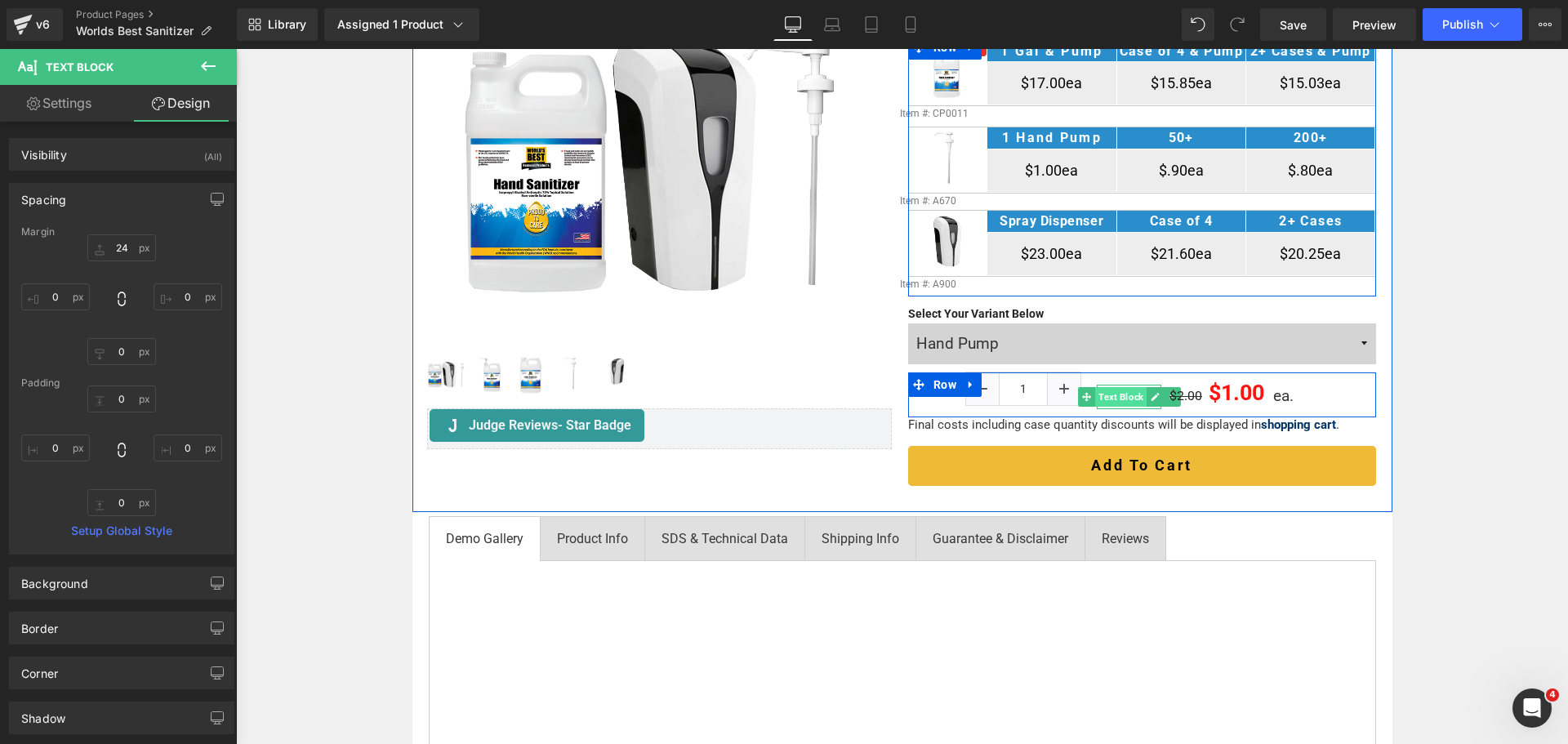
click at [1132, 399] on span "Text Block" at bounding box center [1120, 397] width 52 height 19
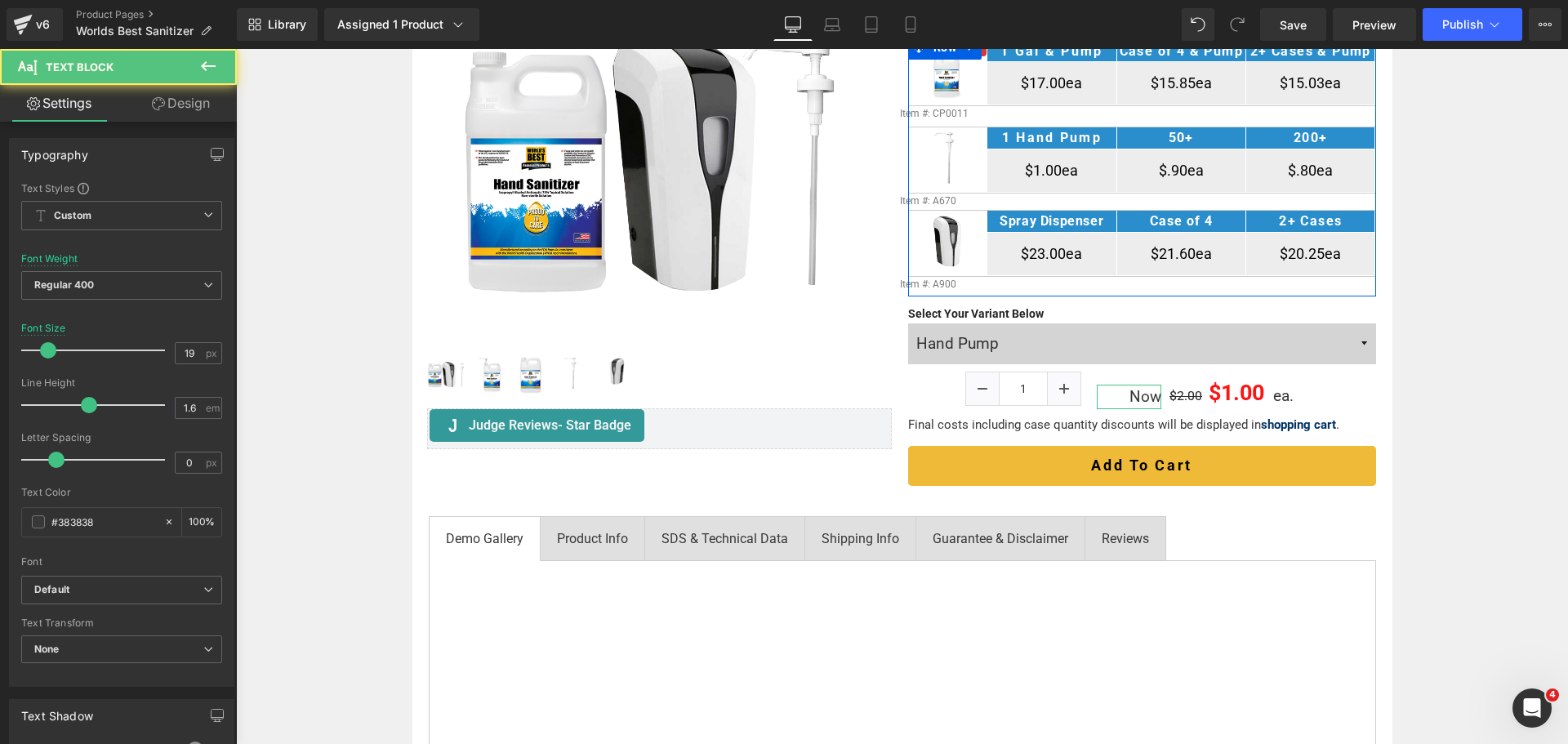
click at [180, 104] on link "Design" at bounding box center [180, 103] width 118 height 37
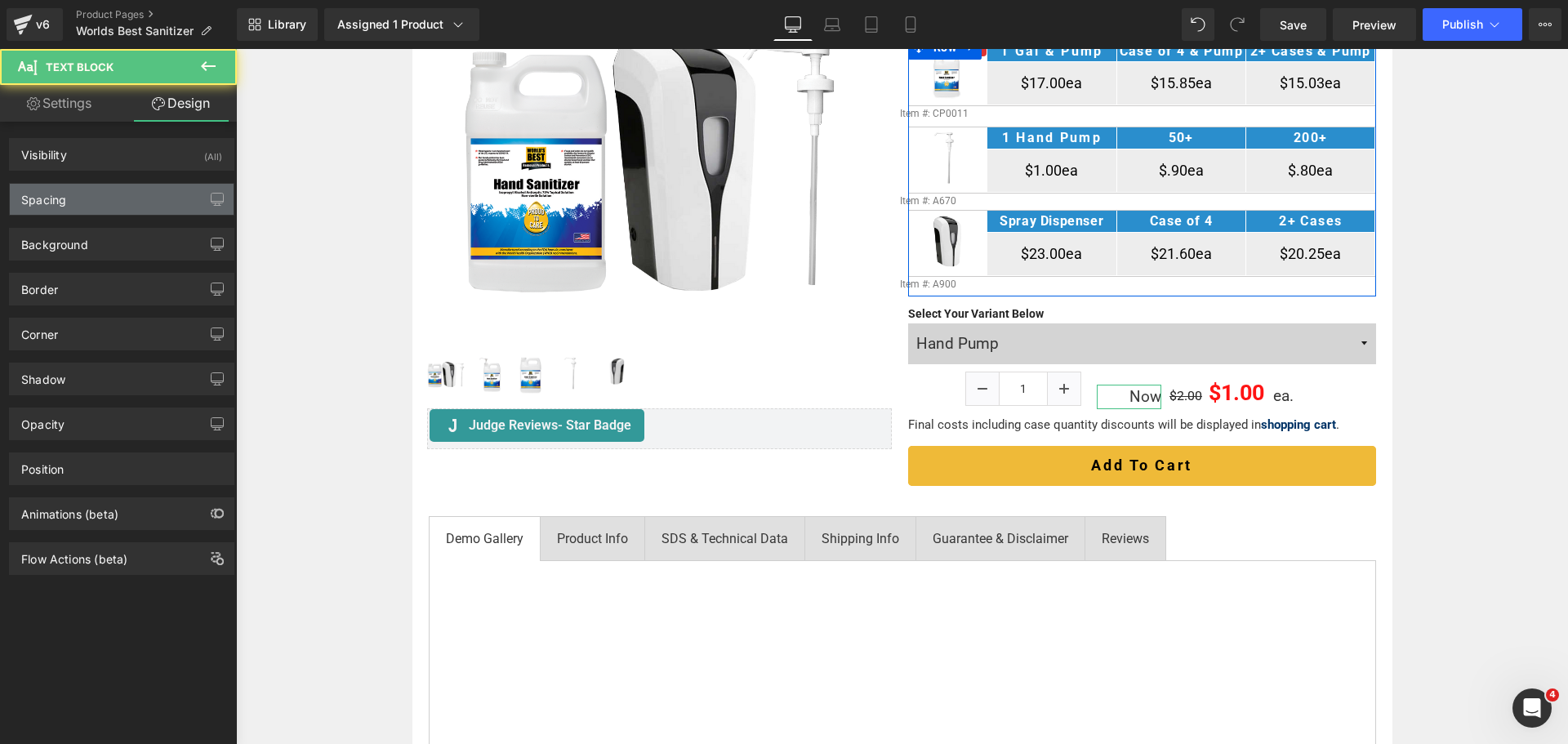
click at [109, 190] on div "Spacing" at bounding box center [122, 198] width 224 height 31
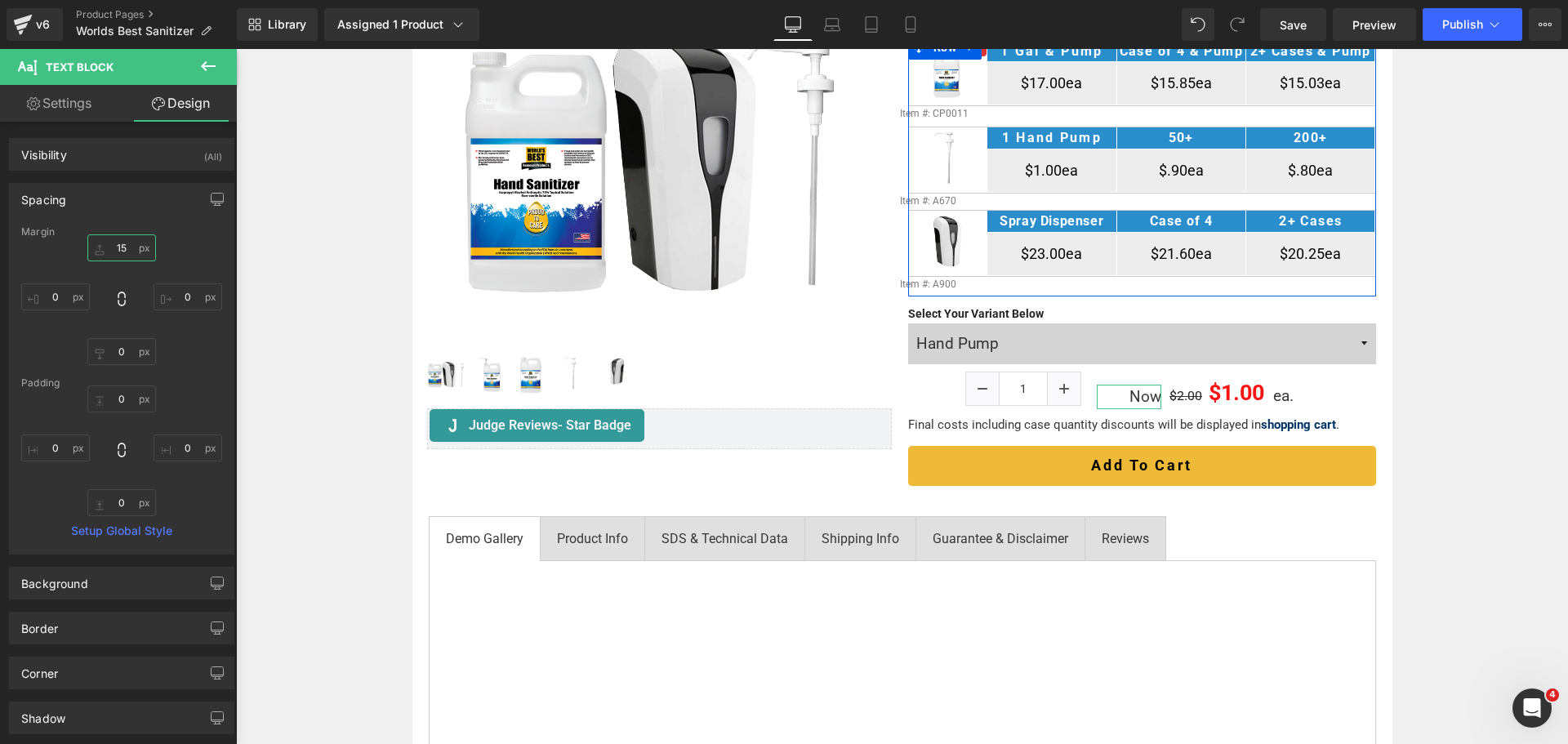
click at [124, 248] on input "15" at bounding box center [122, 247] width 68 height 27
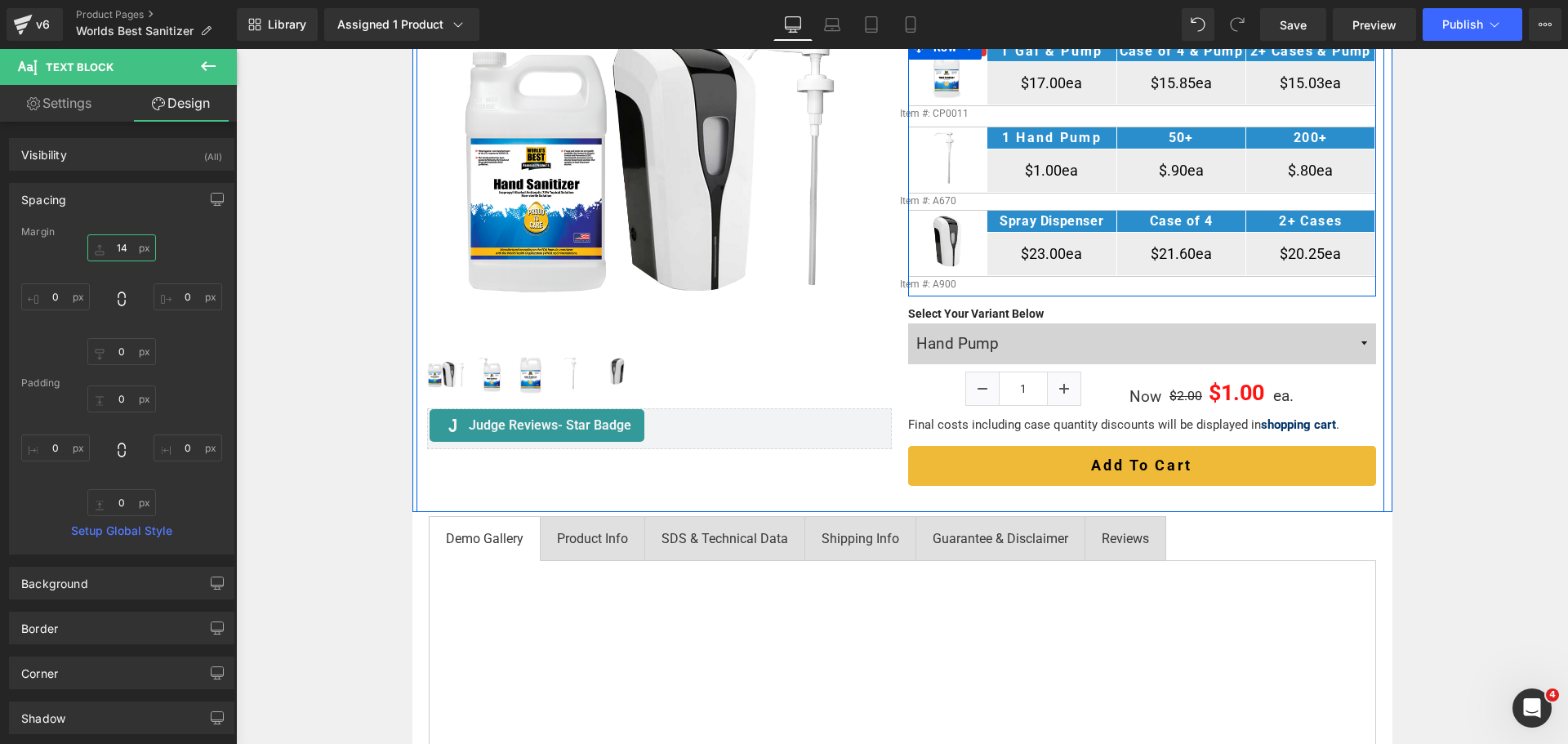
type input "15"
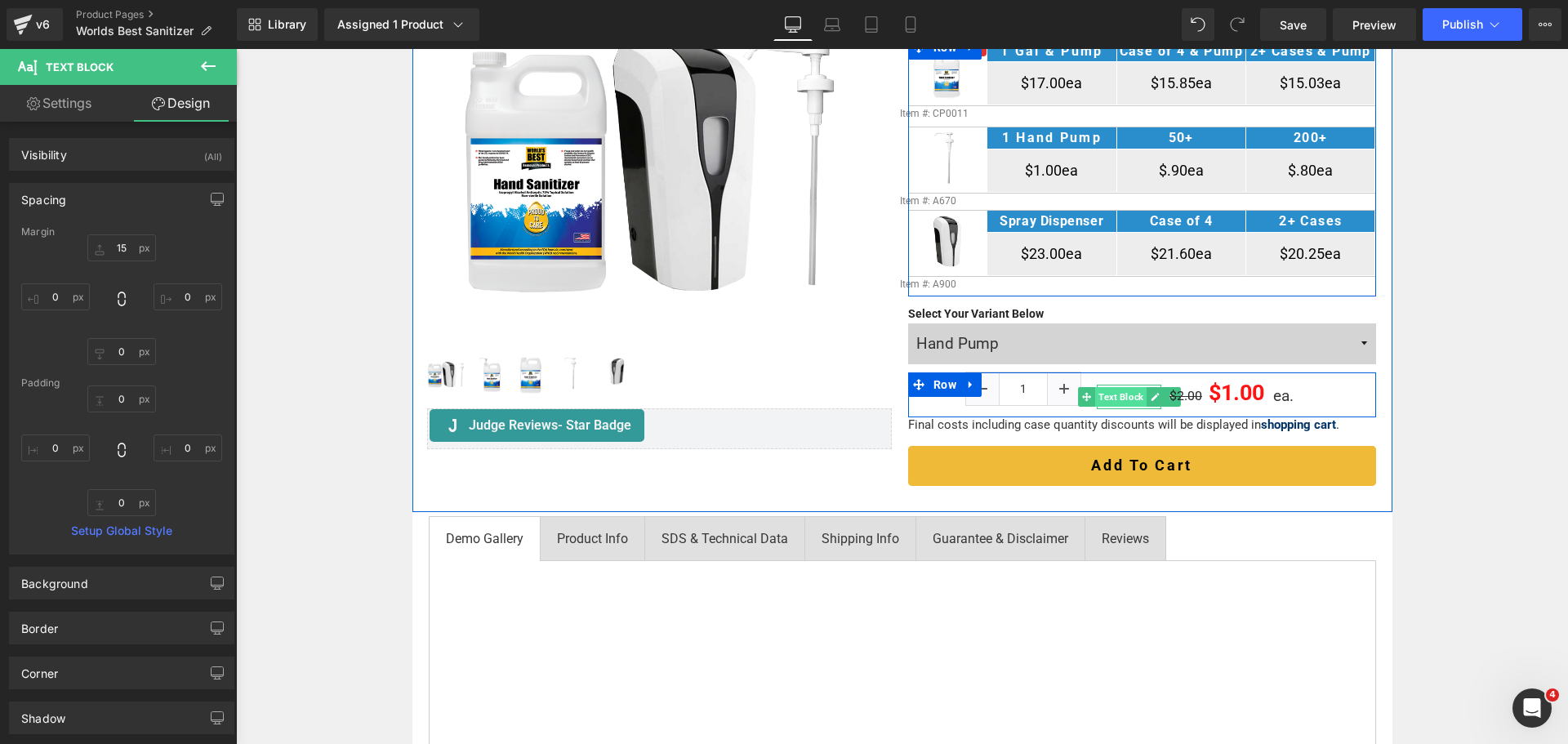
click at [1125, 400] on span "Text Block" at bounding box center [1120, 397] width 52 height 19
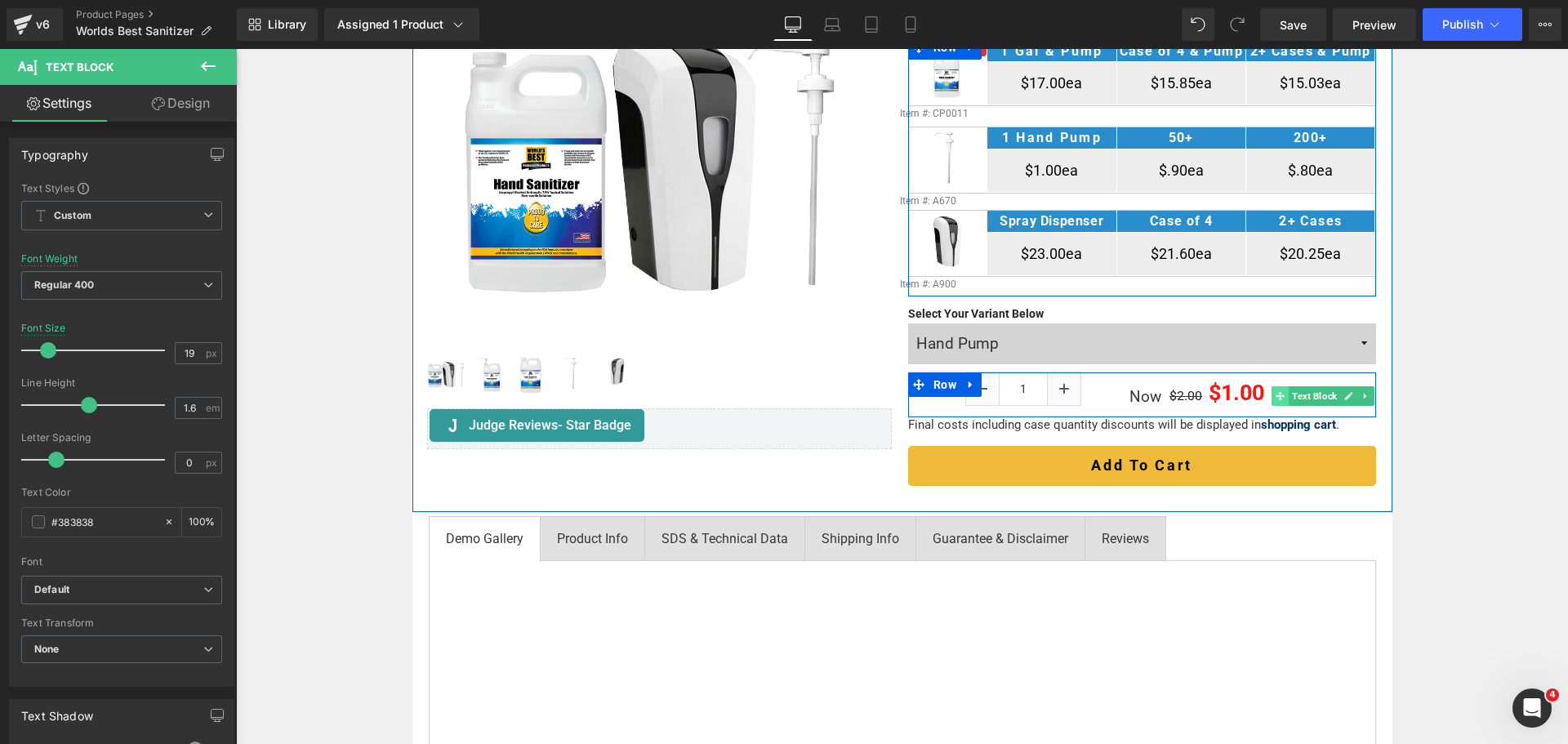
click at [1280, 400] on span at bounding box center [1280, 396] width 17 height 19
click at [1146, 395] on link at bounding box center [1155, 397] width 17 height 19
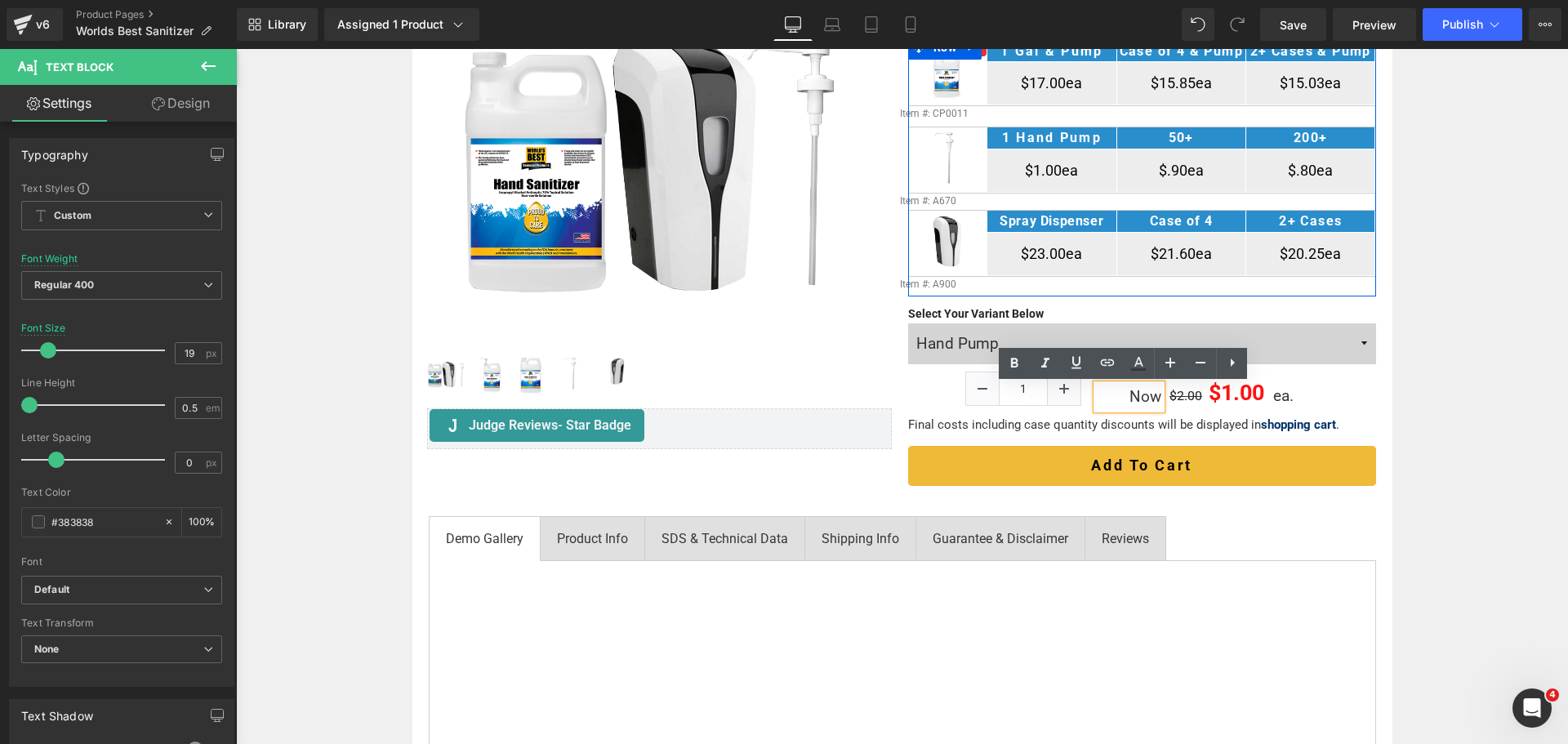
click at [1134, 395] on p "Now" at bounding box center [1128, 397] width 64 height 24
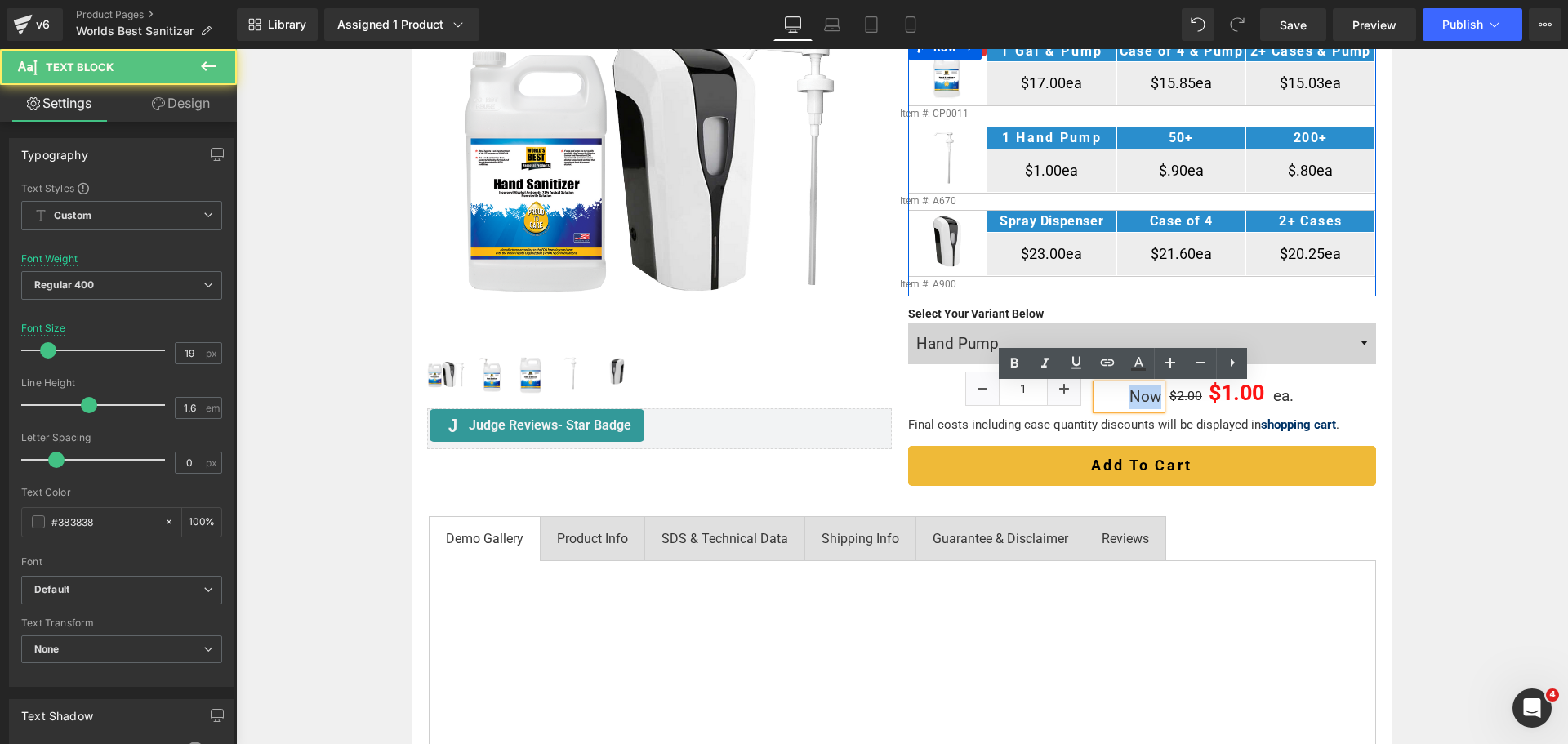
click at [1134, 395] on p "Now" at bounding box center [1128, 397] width 64 height 24
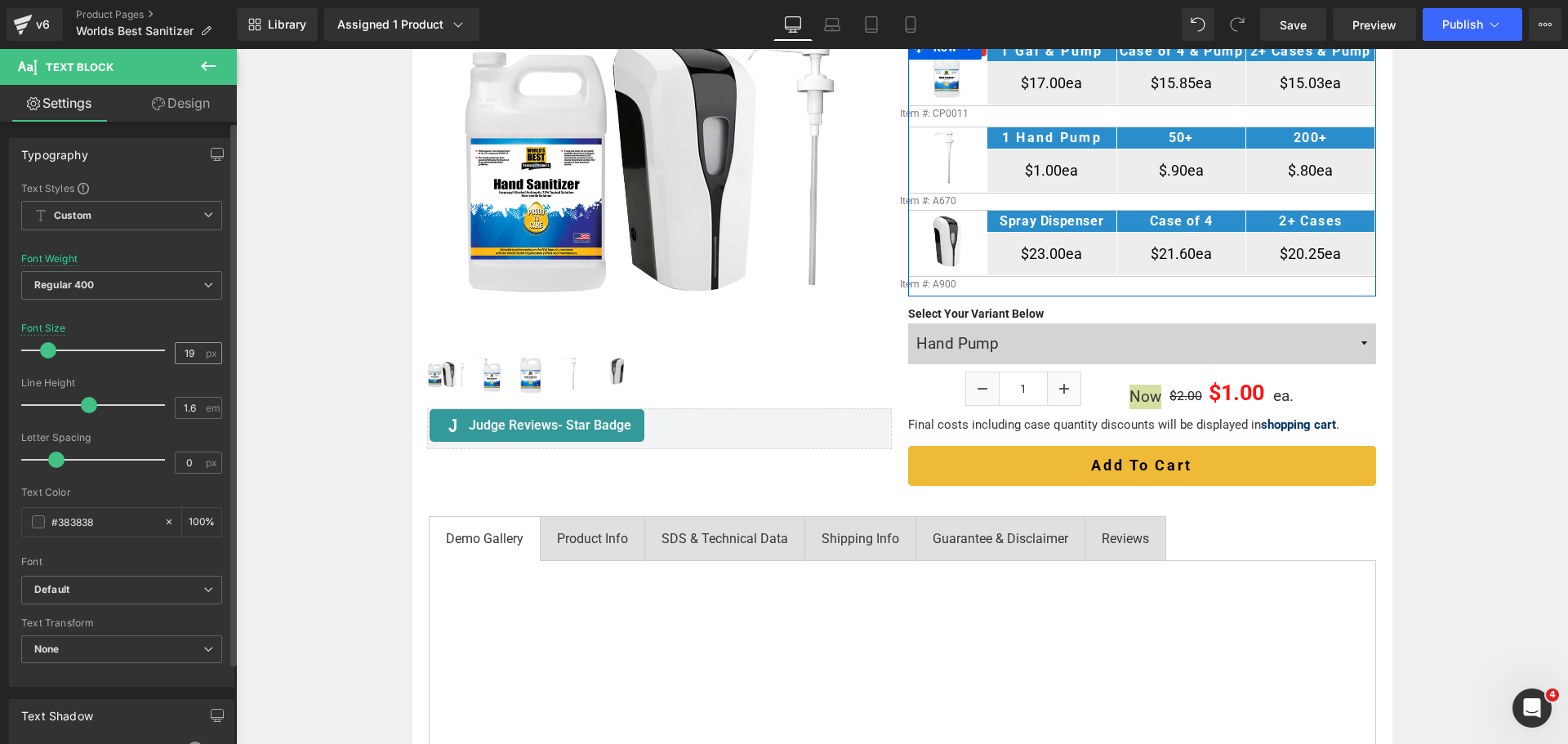
click at [176, 351] on input "19" at bounding box center [190, 352] width 29 height 20
type input "18"
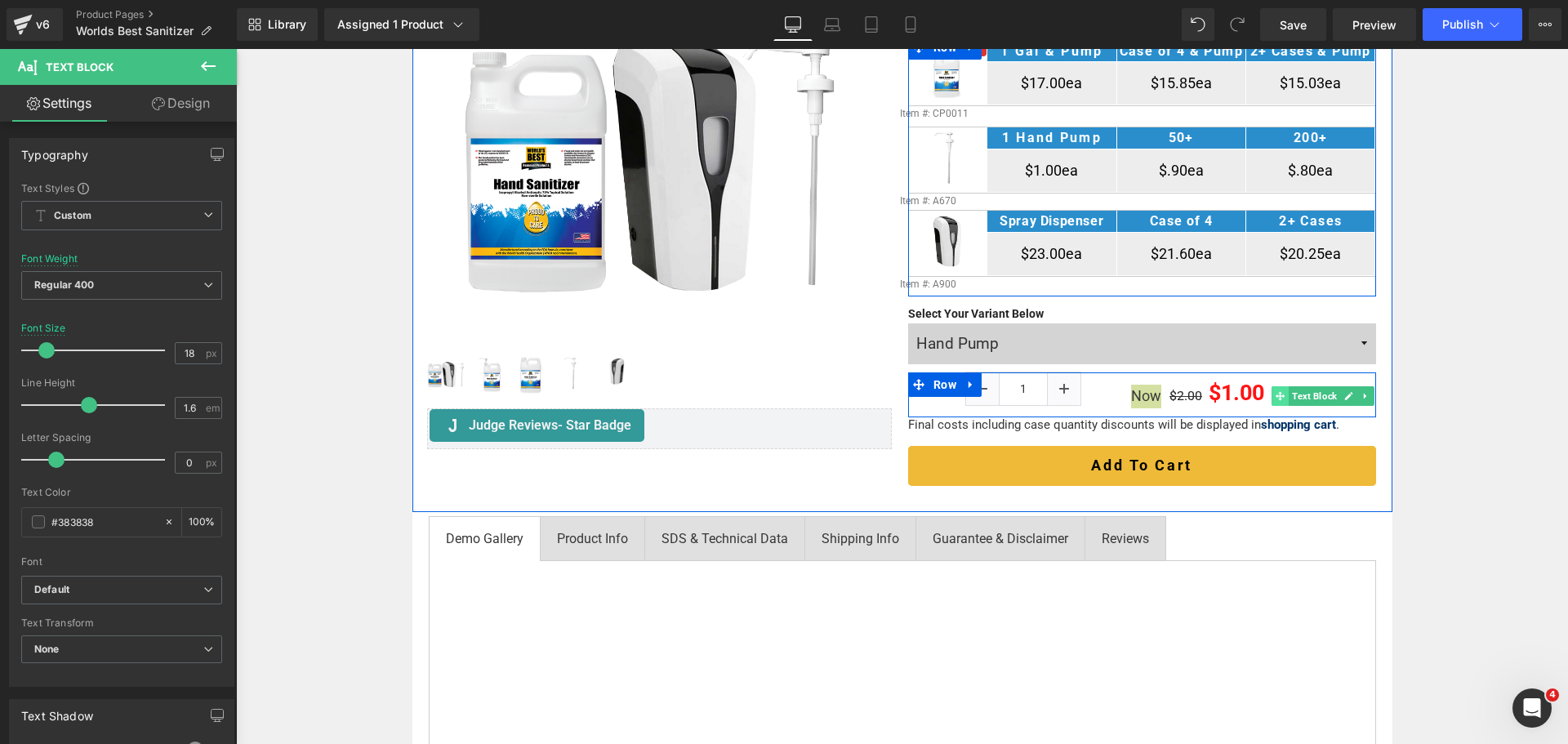
click at [1275, 395] on icon at bounding box center [1279, 395] width 9 height 9
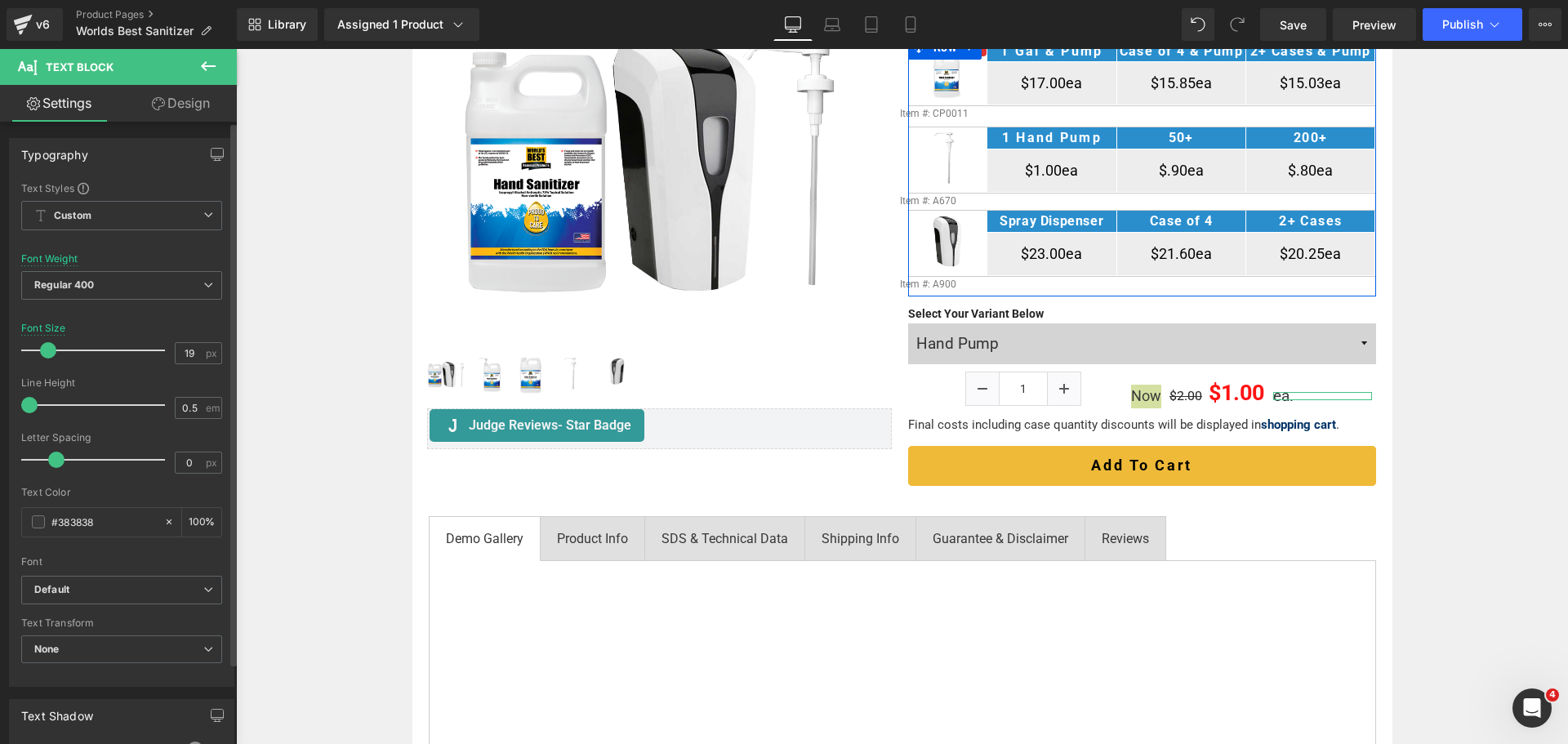
click at [167, 351] on div "Font Size 19 px" at bounding box center [122, 350] width 201 height 55
click at [188, 352] on input "19" at bounding box center [190, 352] width 29 height 20
type input "18"
click at [1460, 429] on div "Home / Product Overview / Equipment & Accessories Text Block Row Hand Sanitizer…" at bounding box center [902, 699] width 1332 height 1654
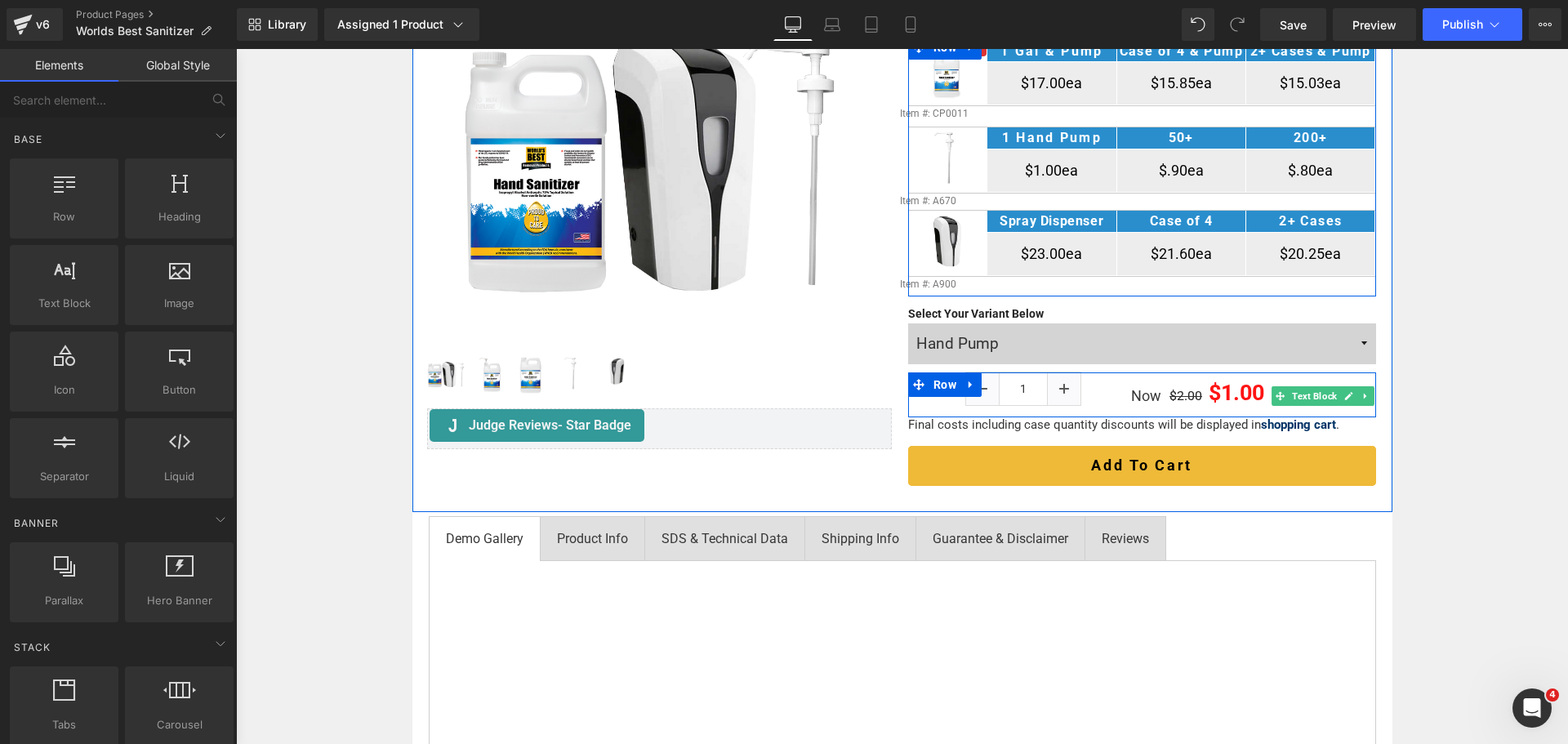
click at [1275, 399] on icon at bounding box center [1279, 395] width 9 height 10
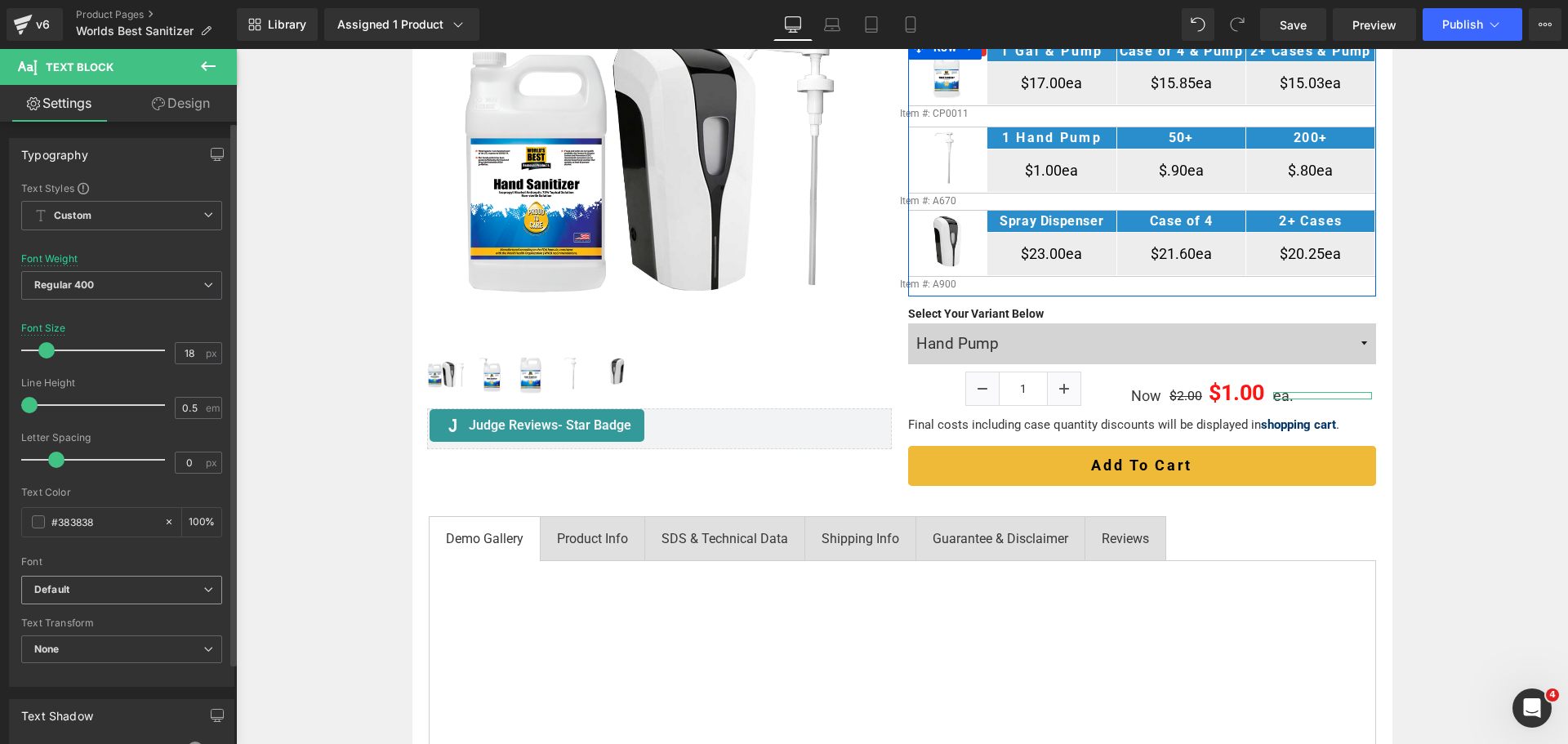
click at [80, 581] on span "Default" at bounding box center [122, 589] width 201 height 29
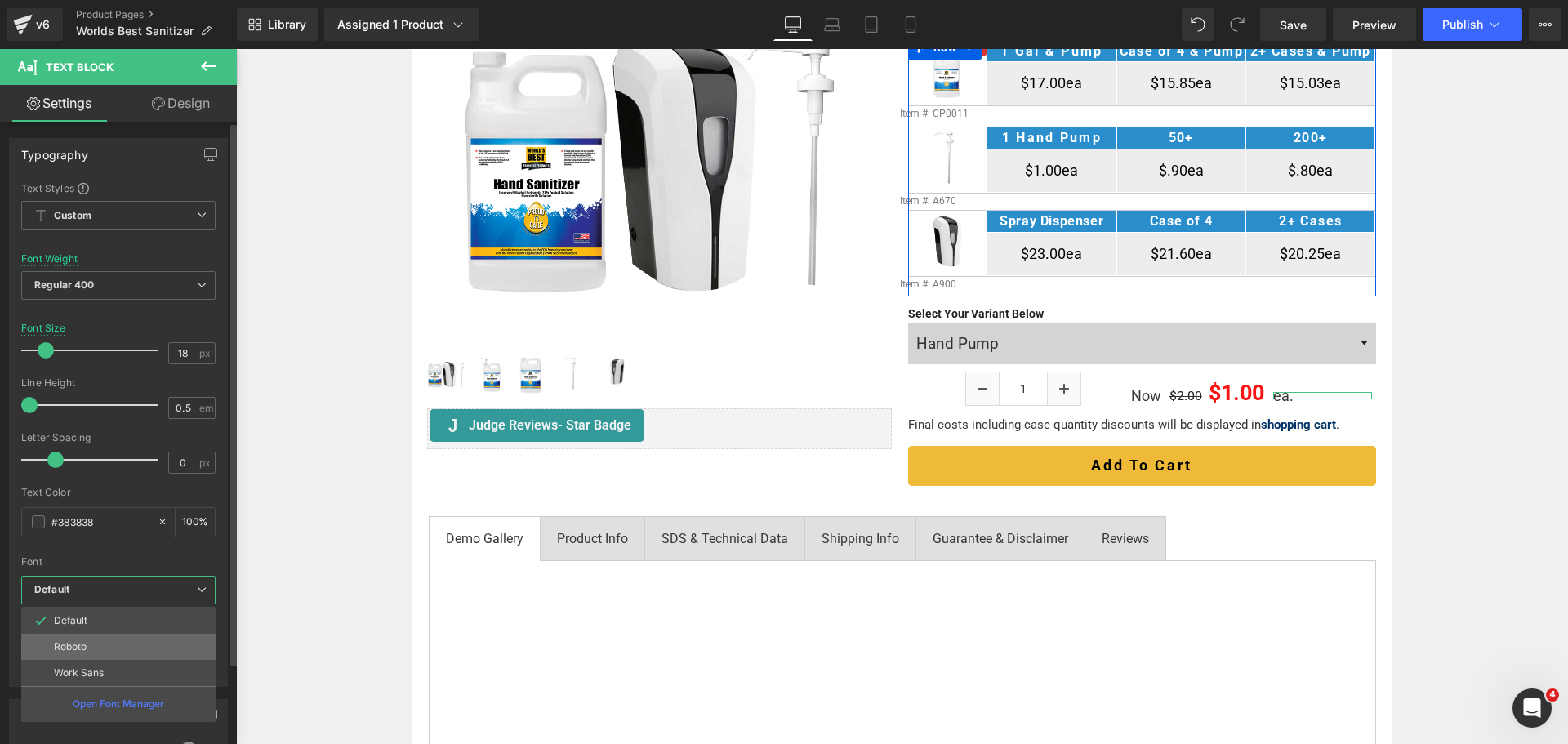
click at [82, 647] on p "Roboto" at bounding box center [70, 646] width 32 height 11
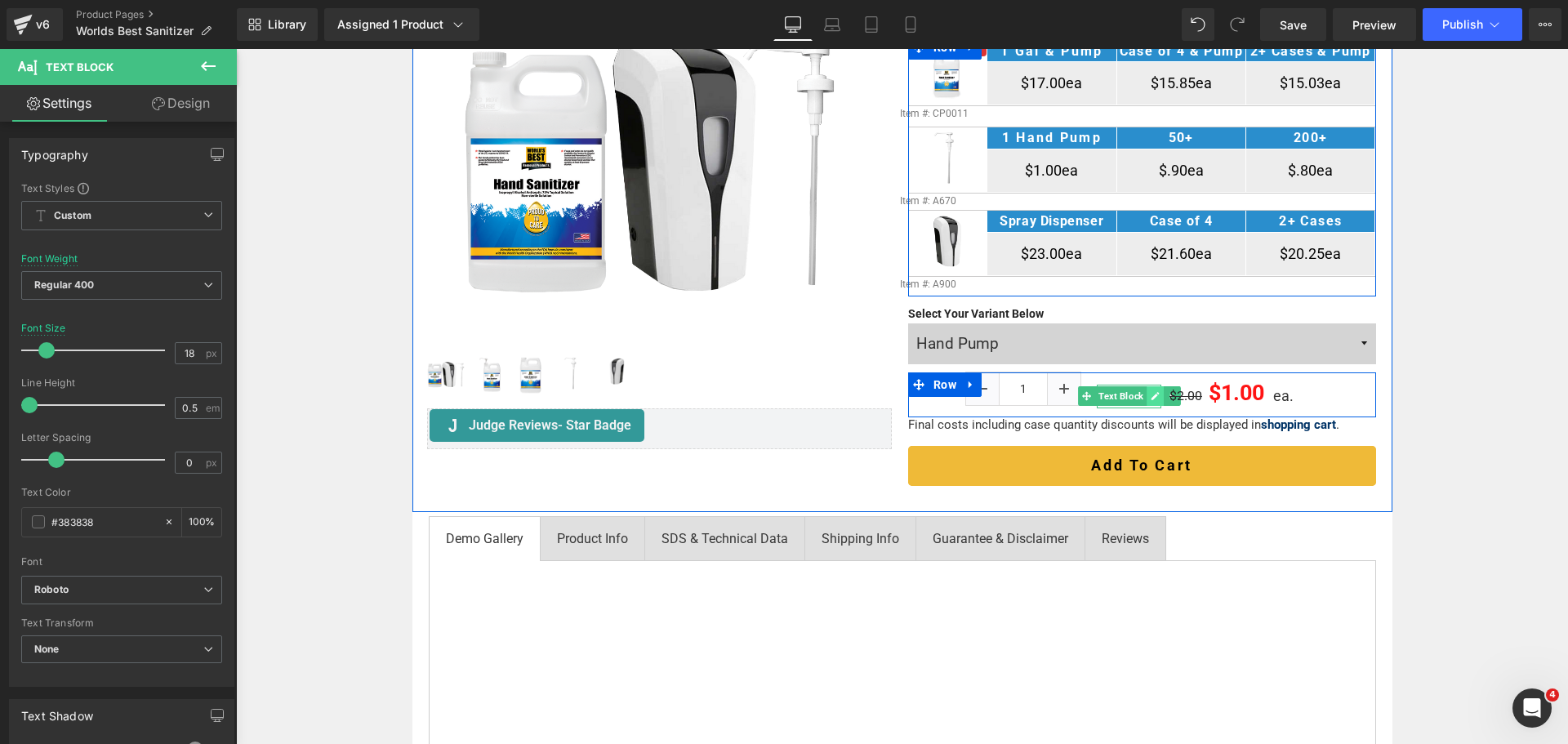
click at [1151, 397] on icon at bounding box center [1155, 395] width 9 height 10
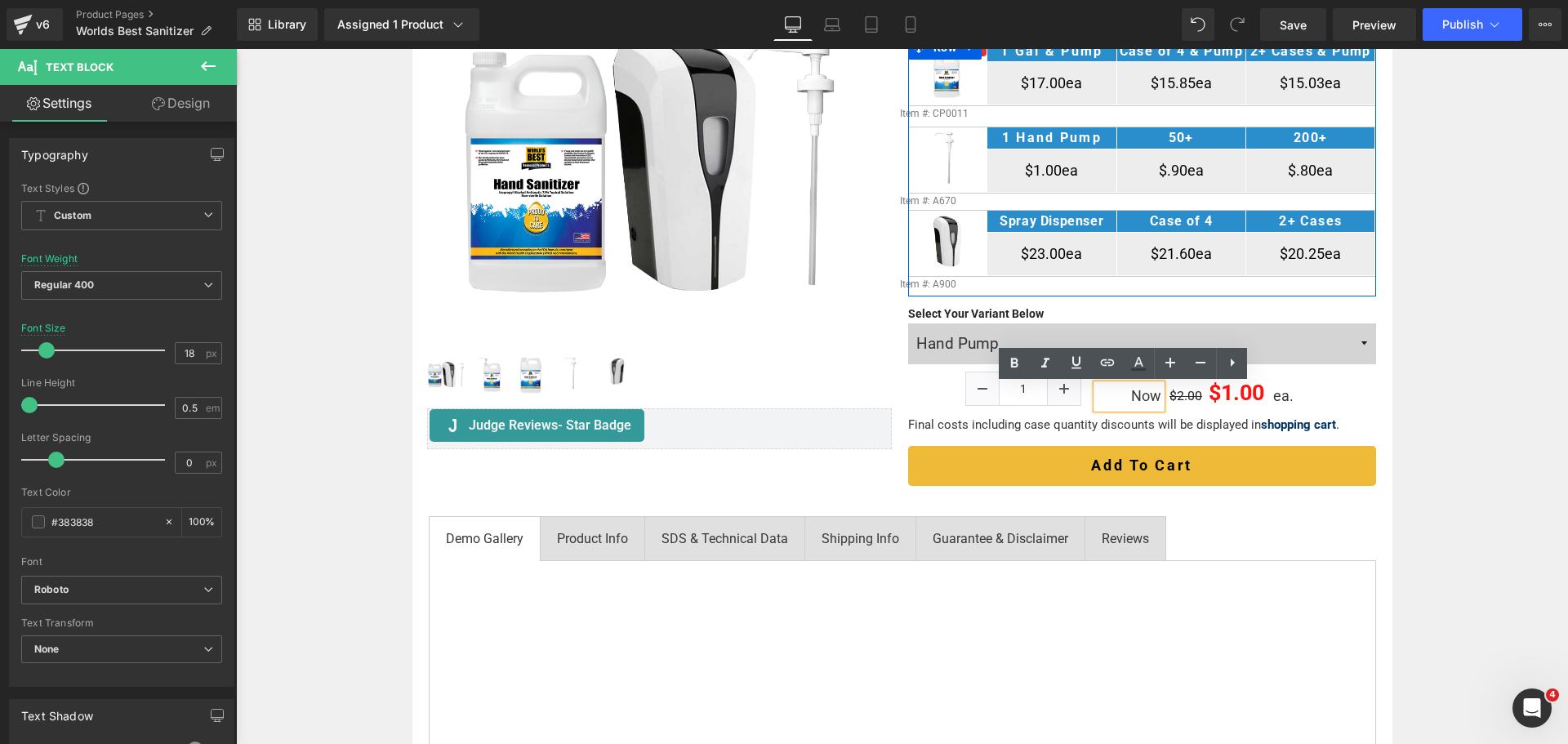
click at [1118, 395] on p "Now" at bounding box center [1128, 396] width 64 height 24
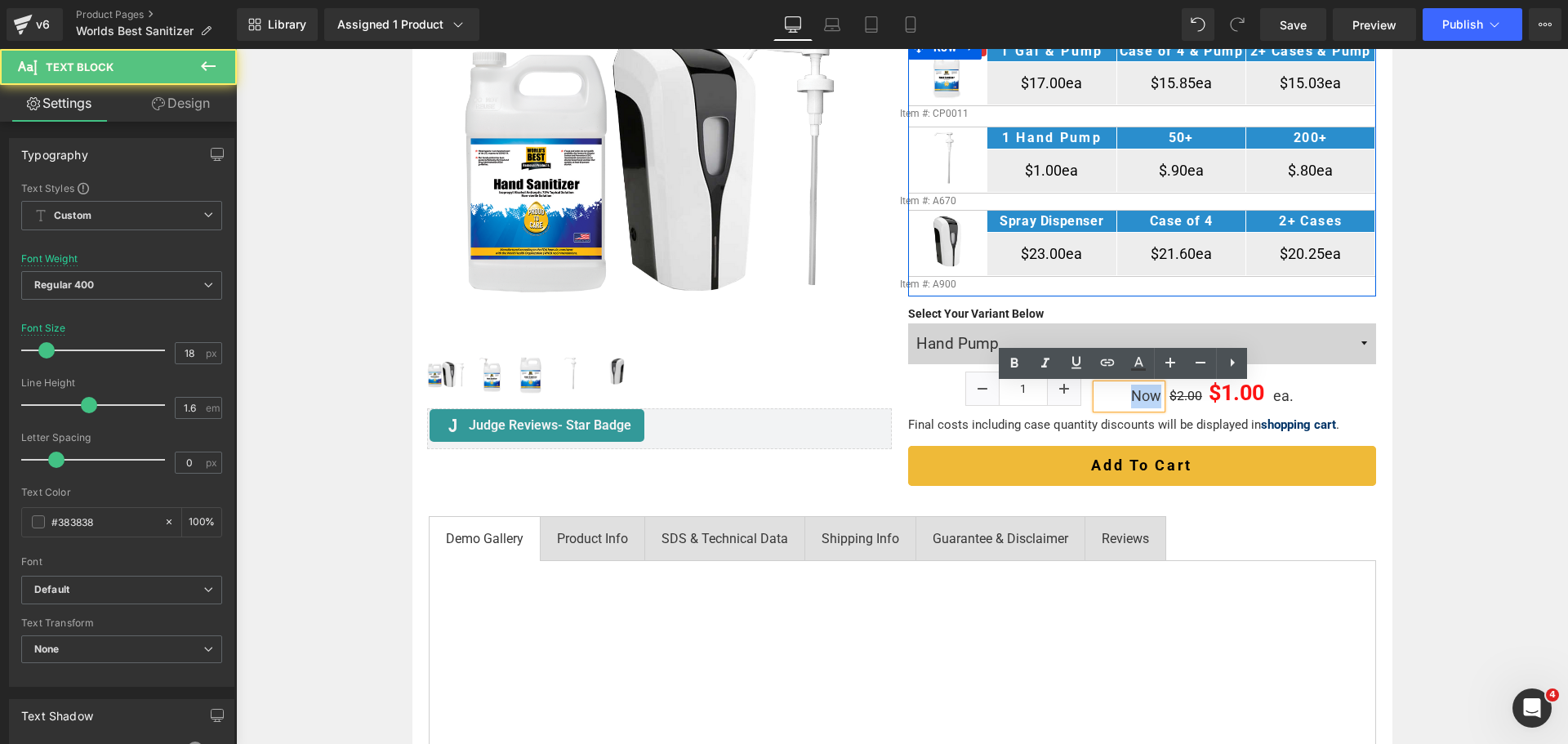
click at [1118, 395] on p "Now" at bounding box center [1128, 396] width 64 height 24
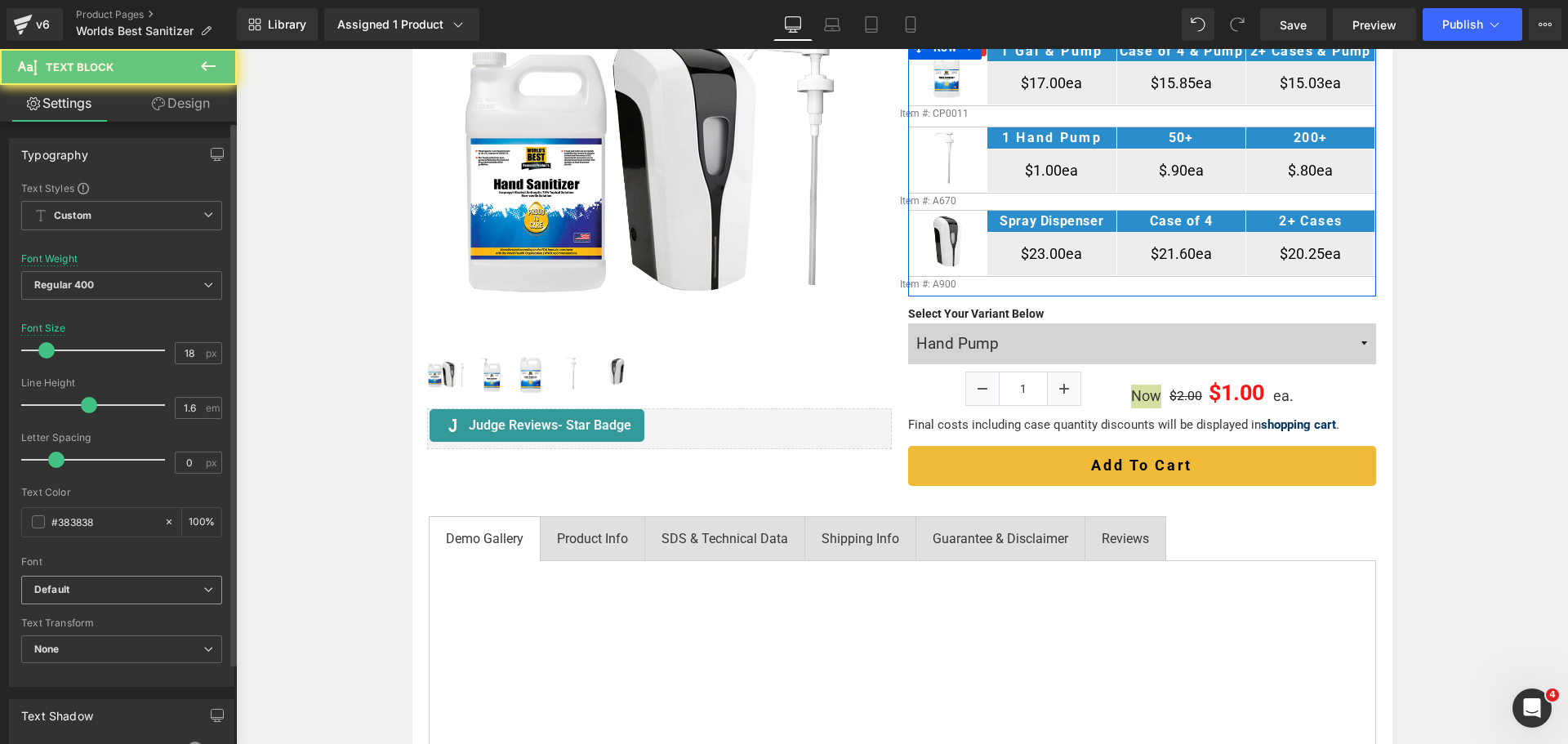
click at [157, 578] on span "Default" at bounding box center [122, 589] width 201 height 29
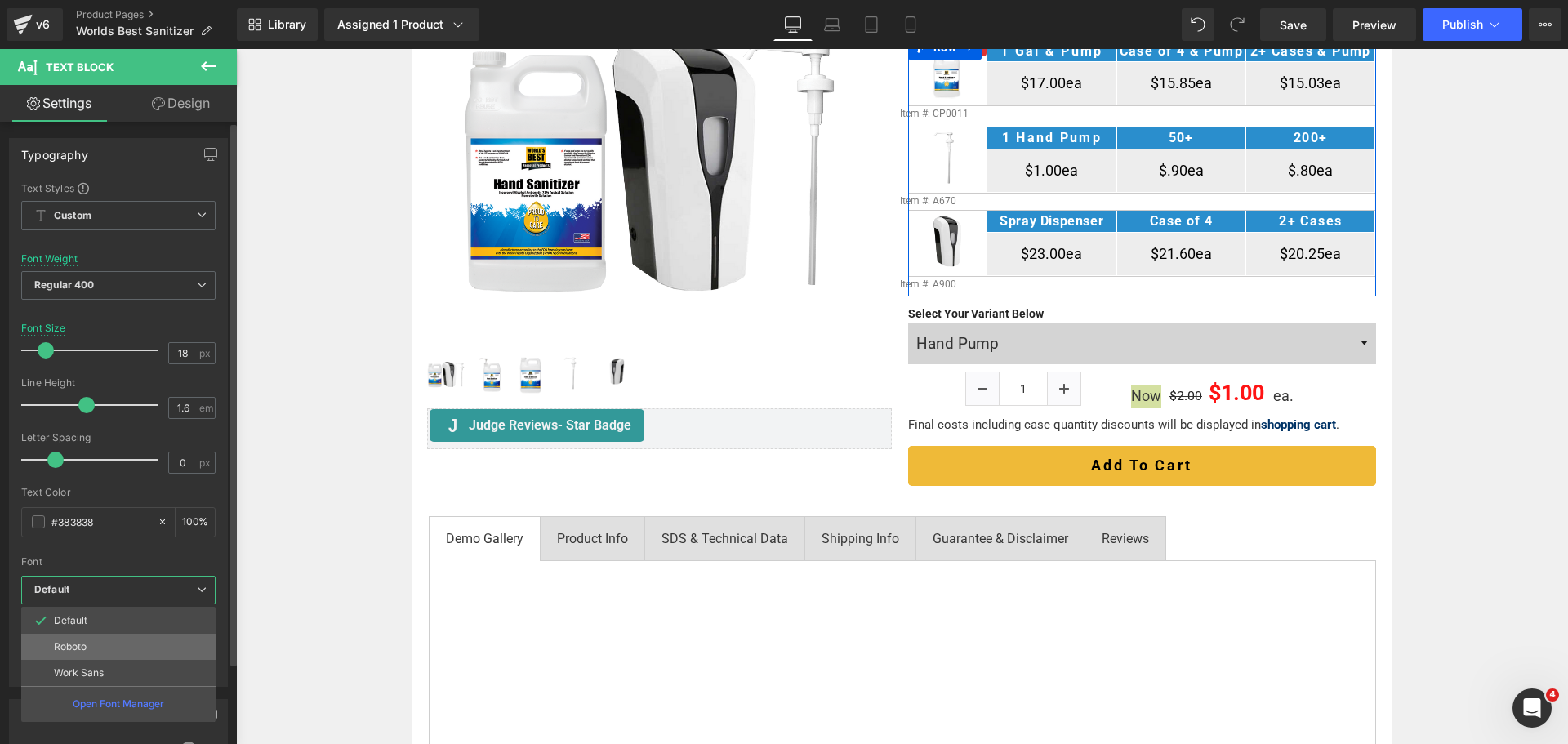
click at [121, 647] on li "Roboto" at bounding box center [118, 647] width 194 height 26
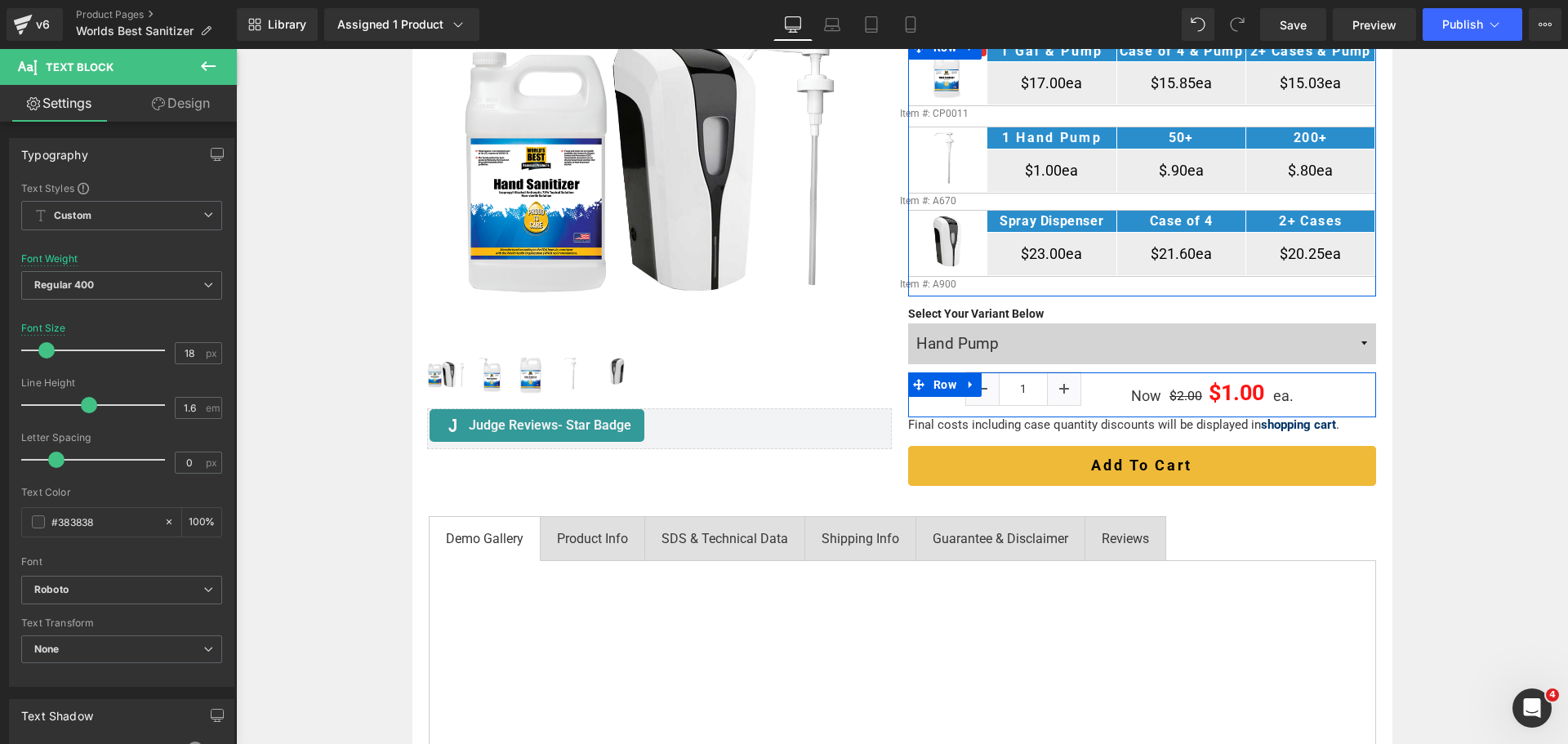
click at [1432, 407] on div "Home / Product Overview / Equipment & Accessories Text Block Row Hand Sanitizer…" at bounding box center [902, 699] width 1332 height 1654
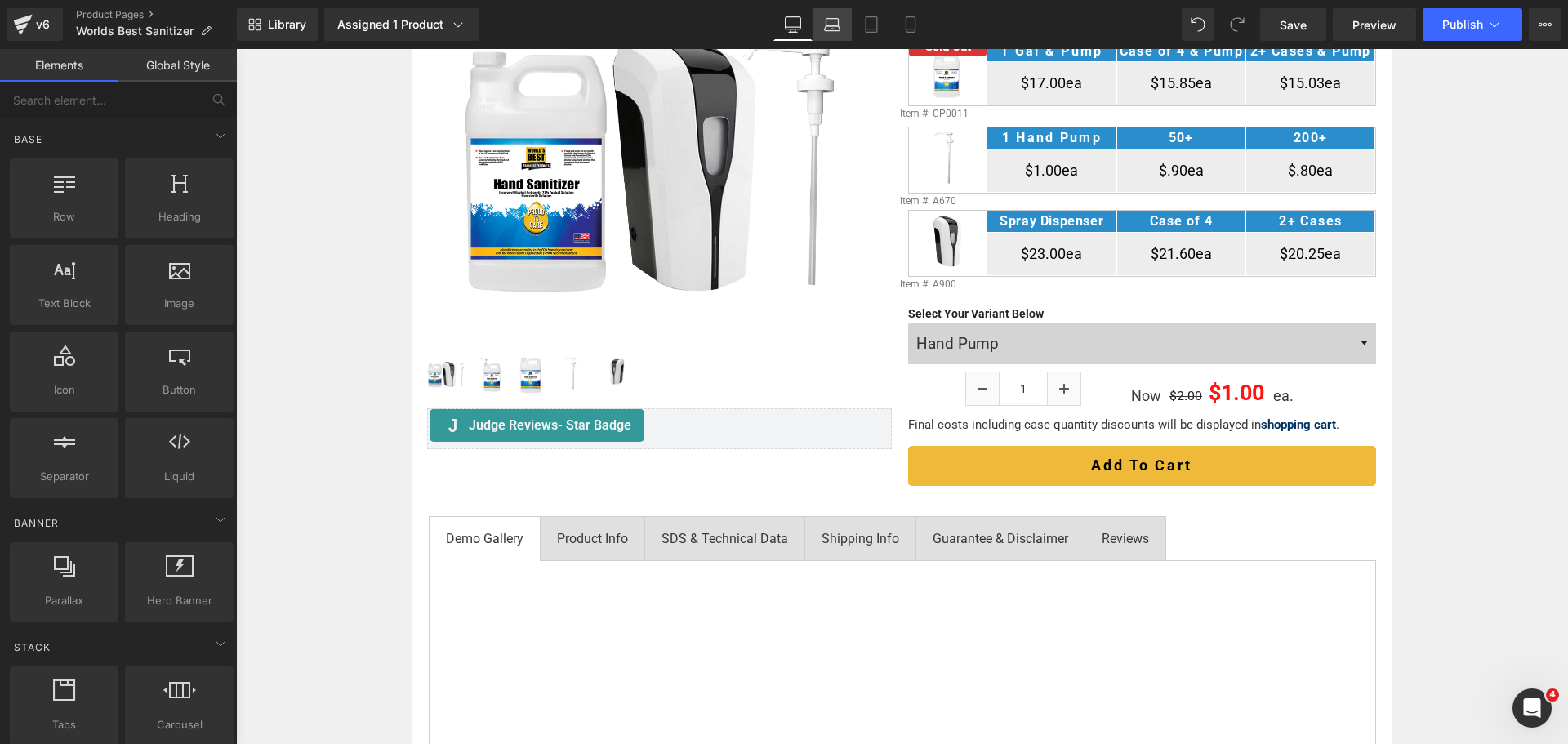
click at [825, 17] on icon at bounding box center [832, 24] width 17 height 17
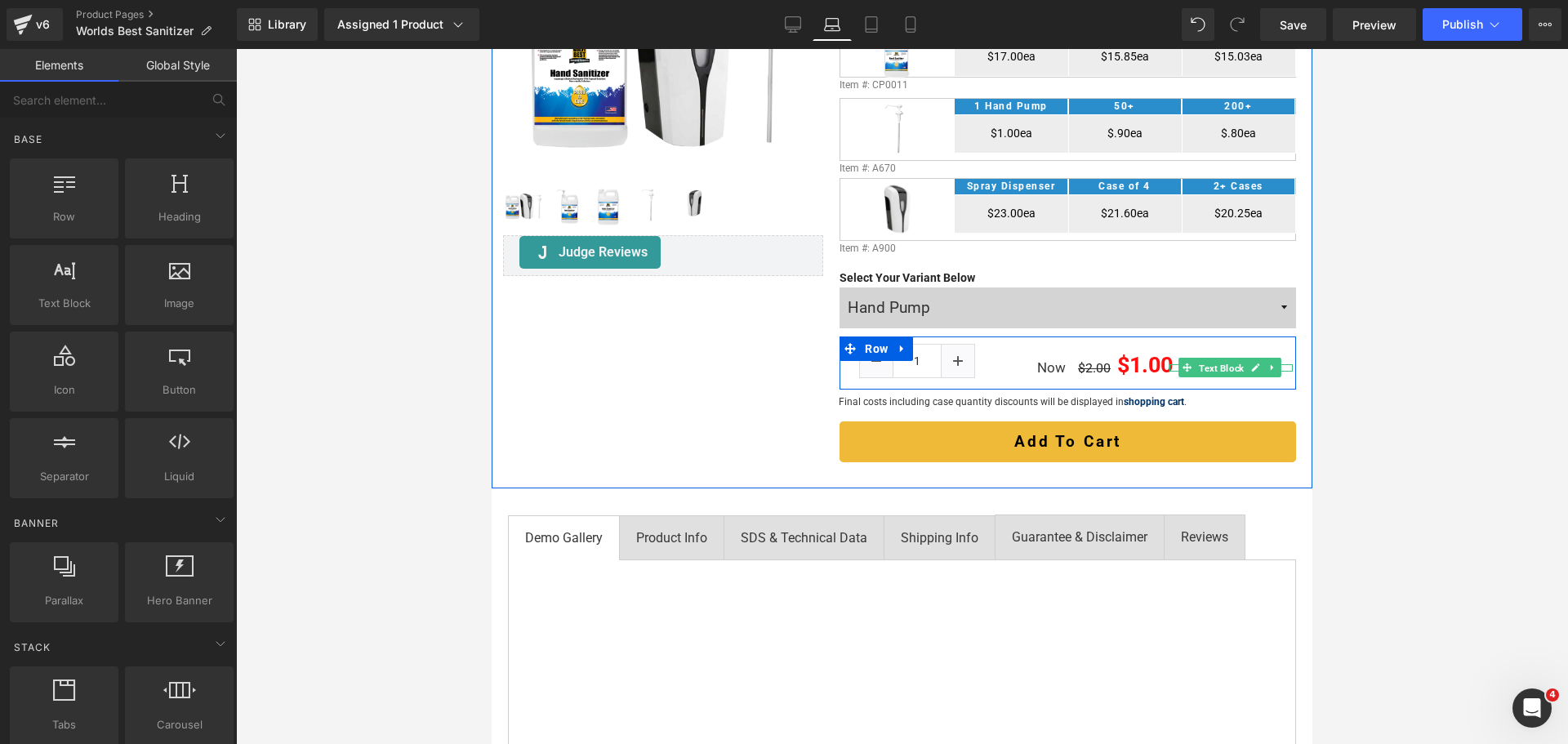
click at [1210, 378] on span "Text Block" at bounding box center [1221, 368] width 52 height 19
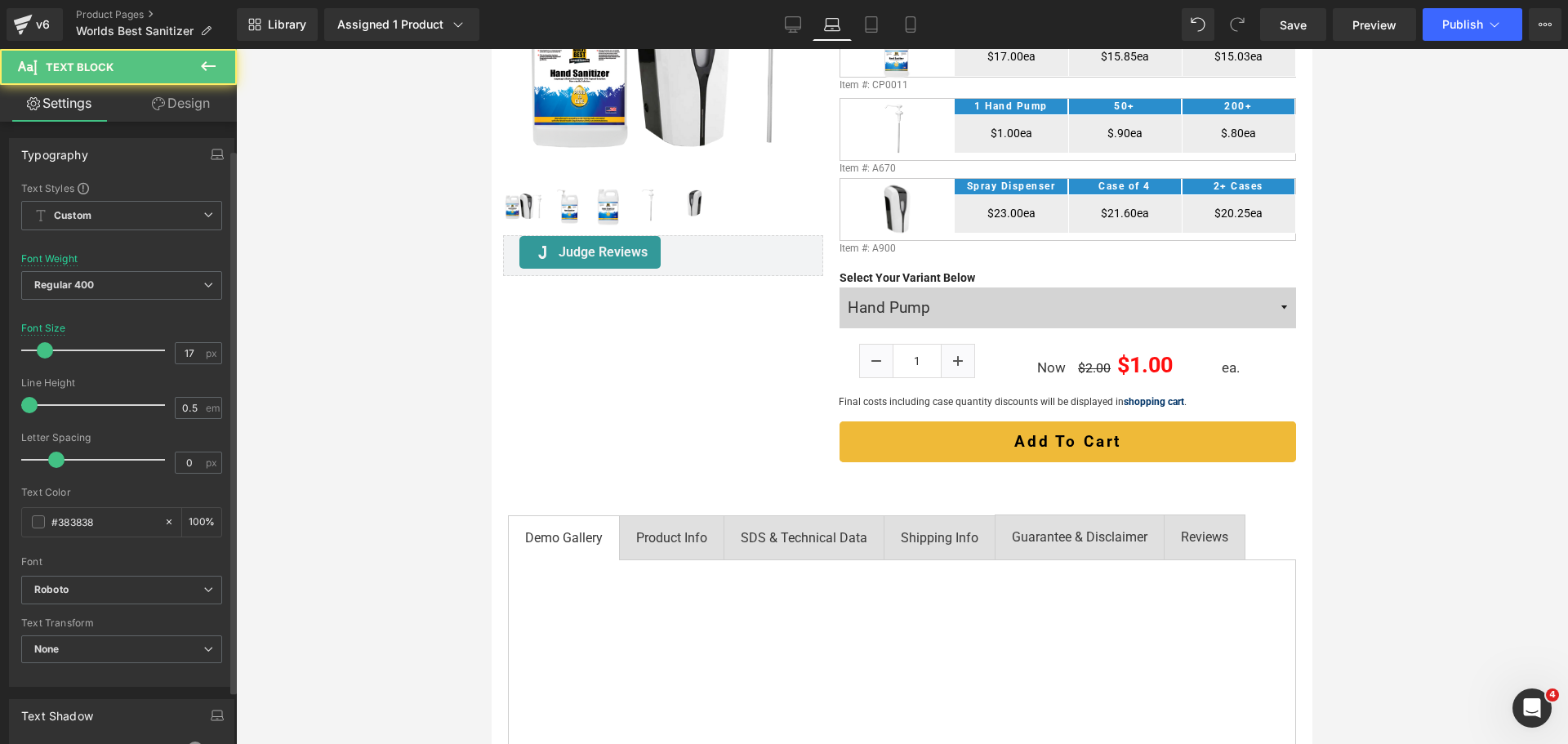
scroll to position [408, 0]
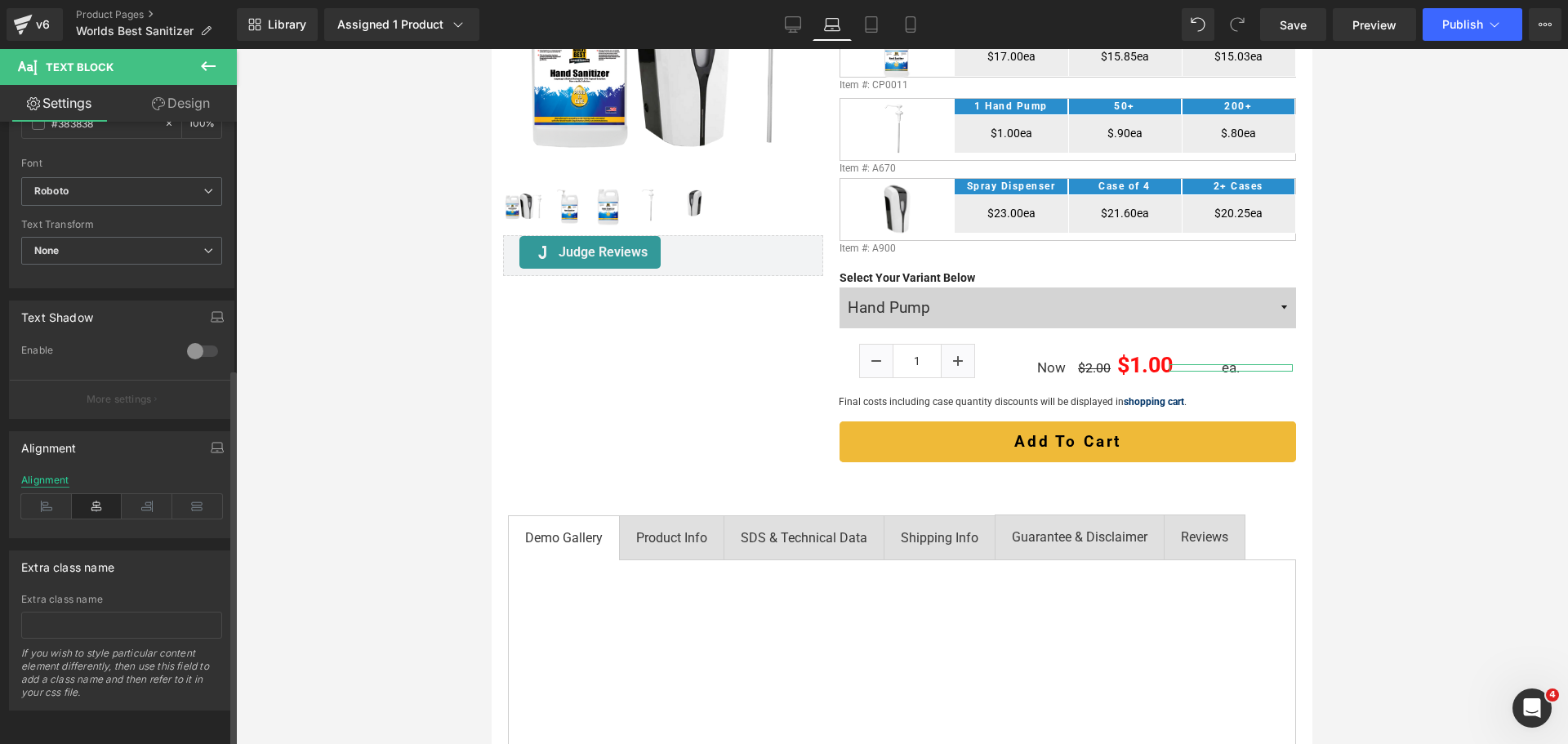
click at [56, 474] on div "Alignment" at bounding box center [45, 479] width 48 height 11
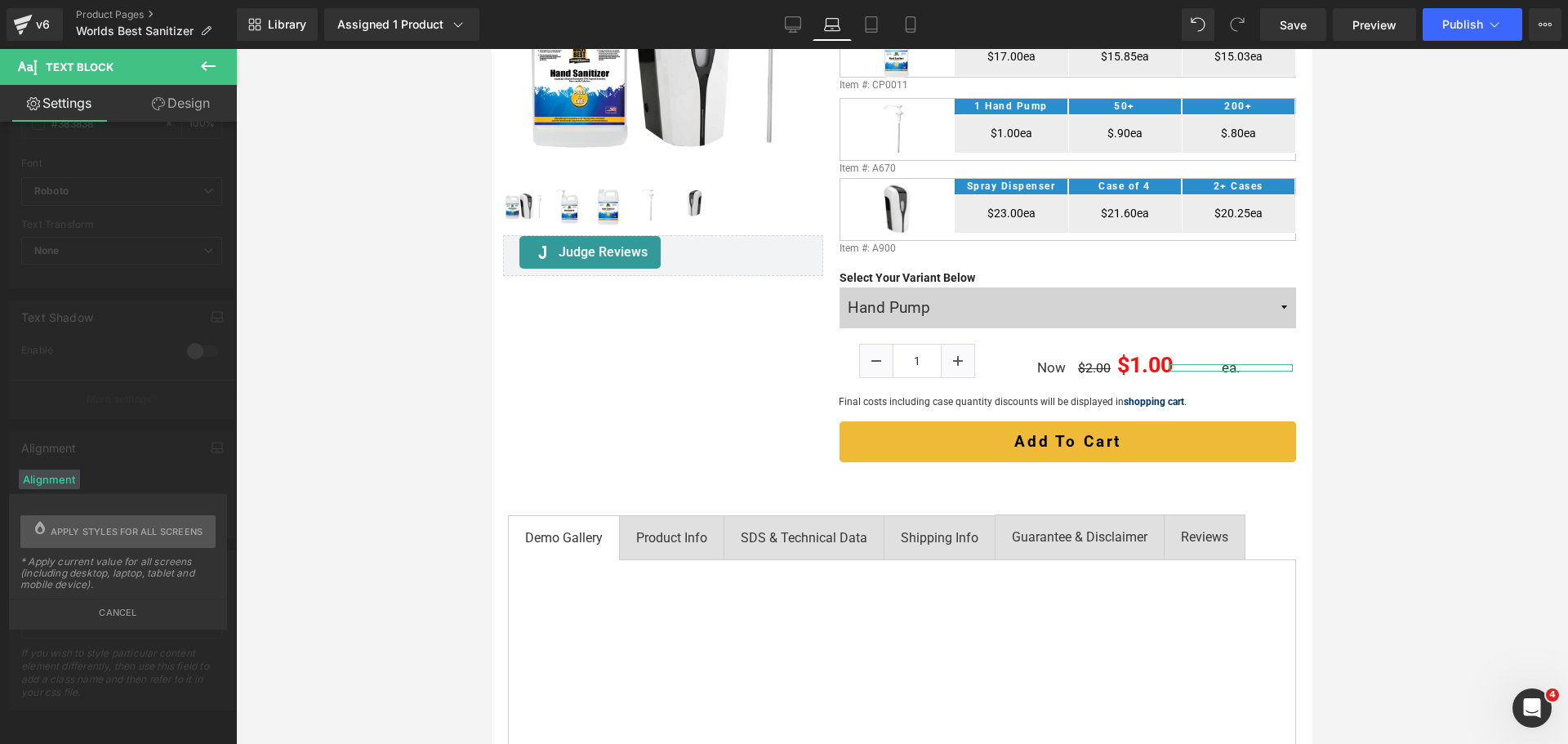
click at [53, 483] on div "Alignment" at bounding box center [49, 479] width 61 height 19
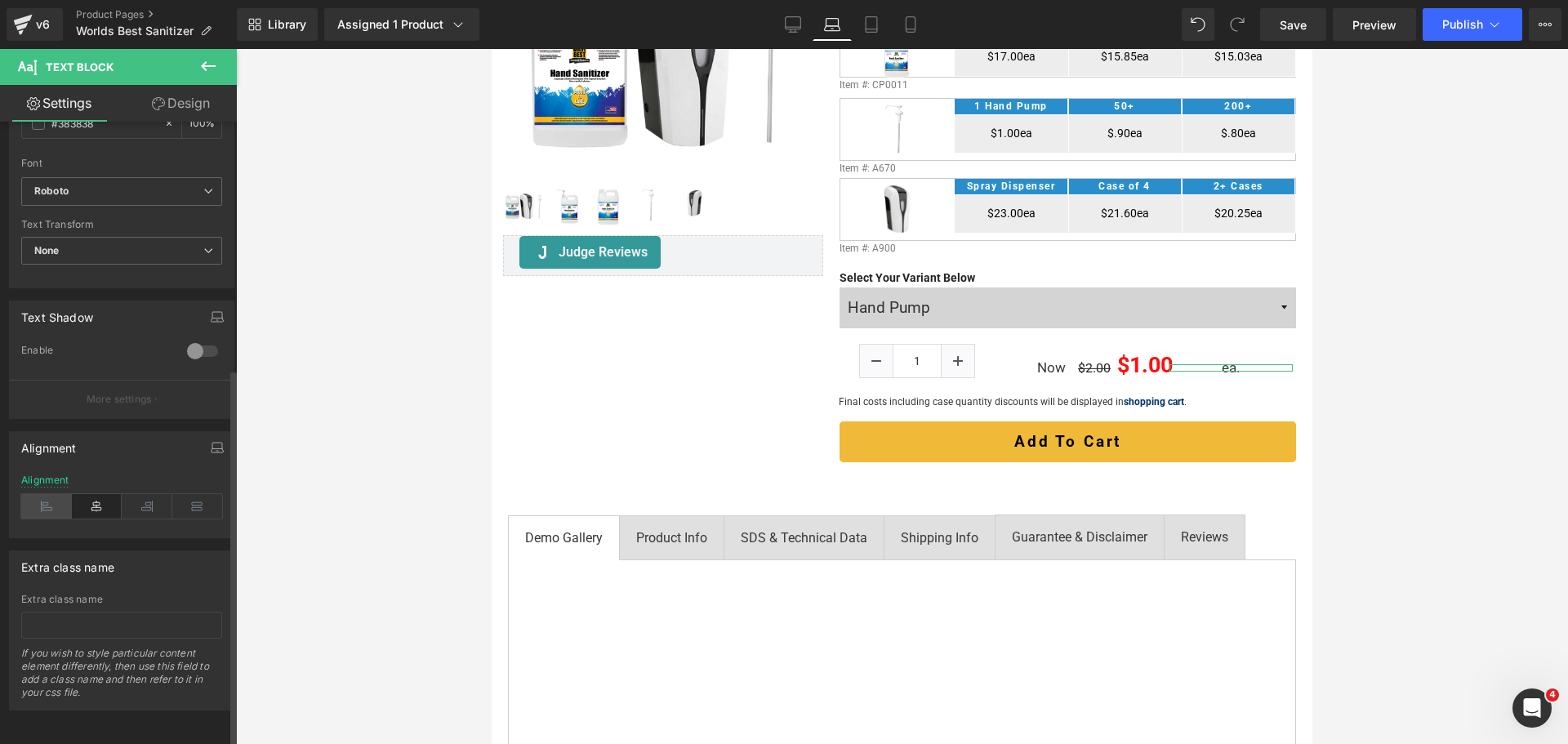
click at [53, 494] on icon at bounding box center [46, 506] width 51 height 24
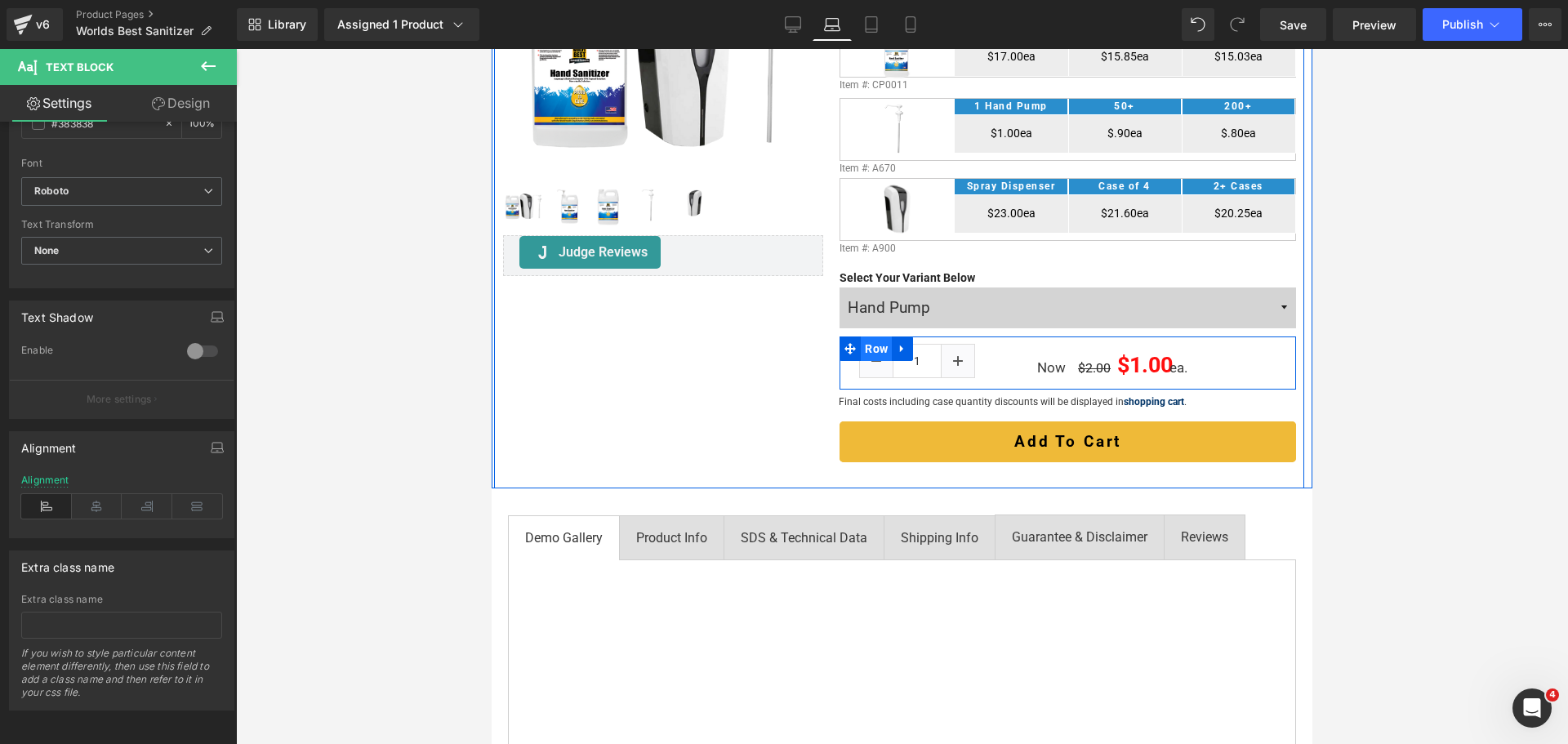
click at [863, 361] on span "Row" at bounding box center [875, 349] width 31 height 24
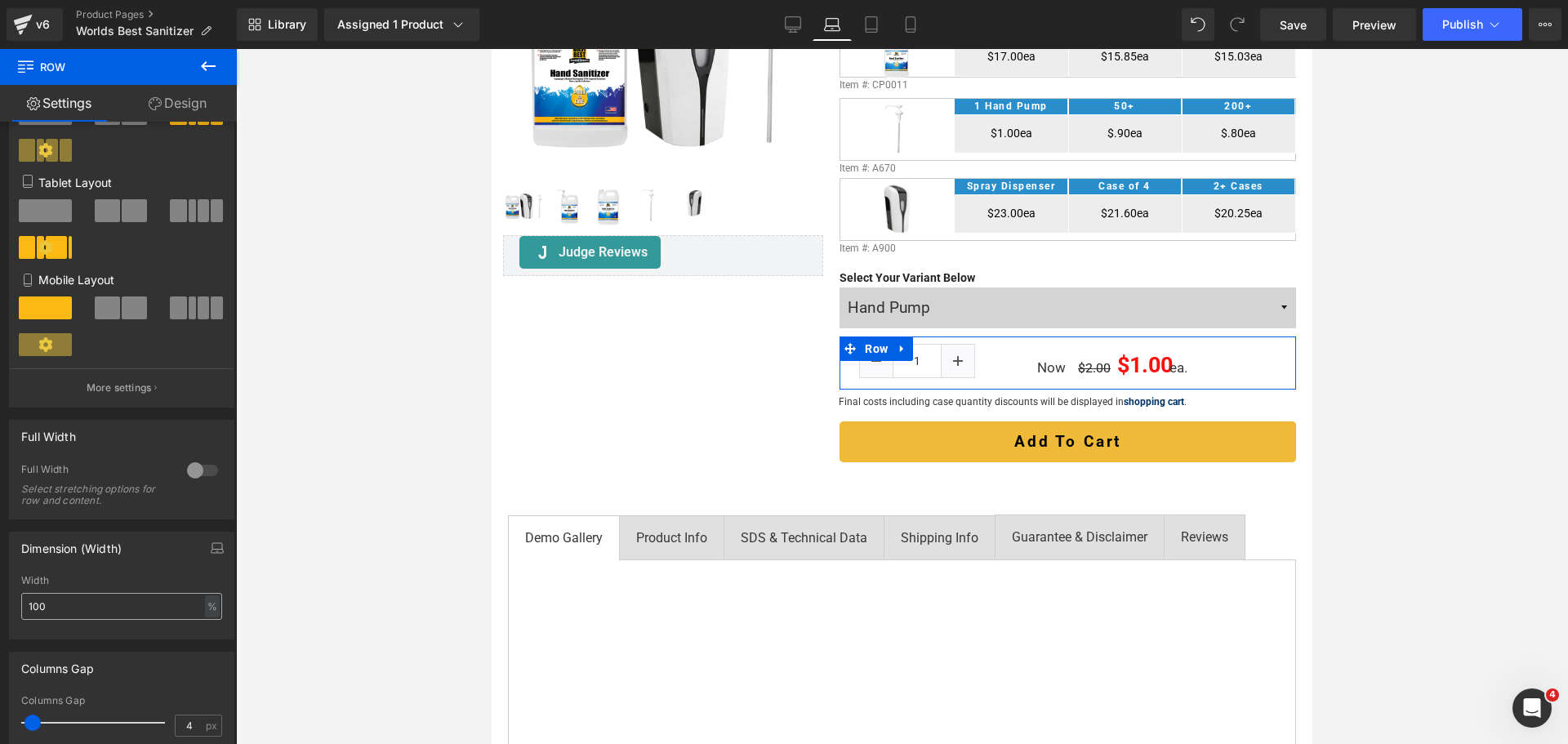
scroll to position [572, 0]
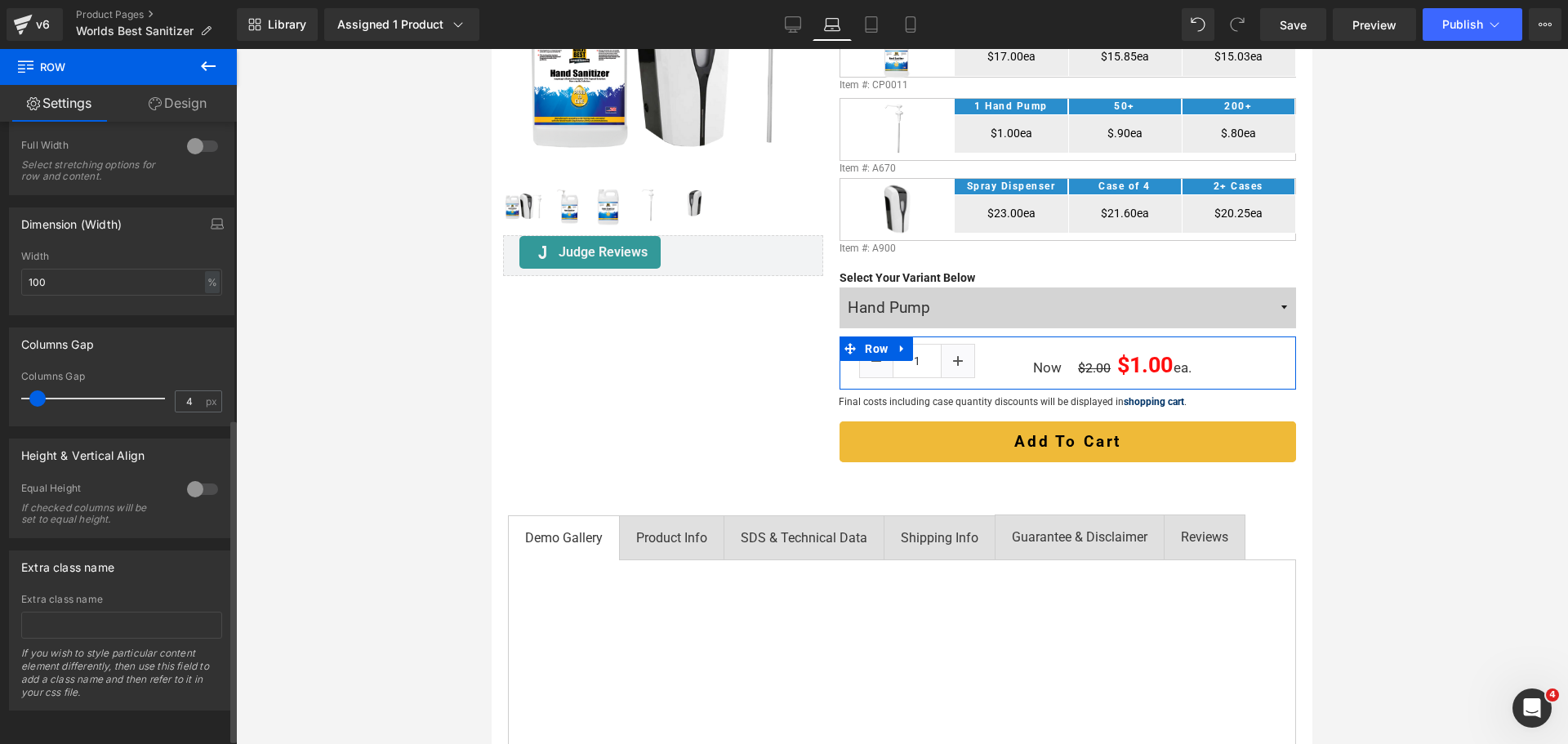
click at [43, 391] on span at bounding box center [38, 398] width 17 height 17
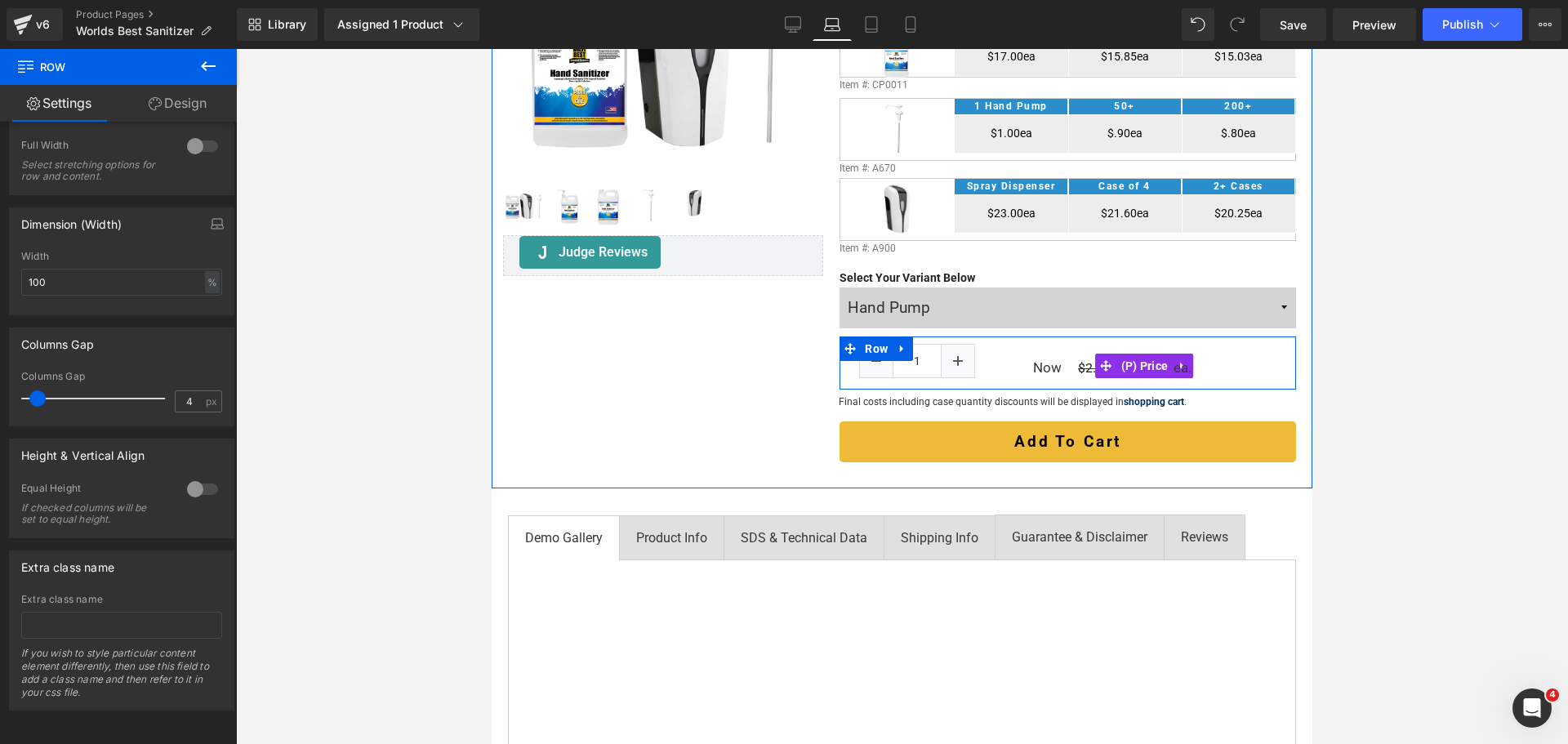
click at [1117, 378] on span "(P) Price" at bounding box center [1144, 365] width 55 height 24
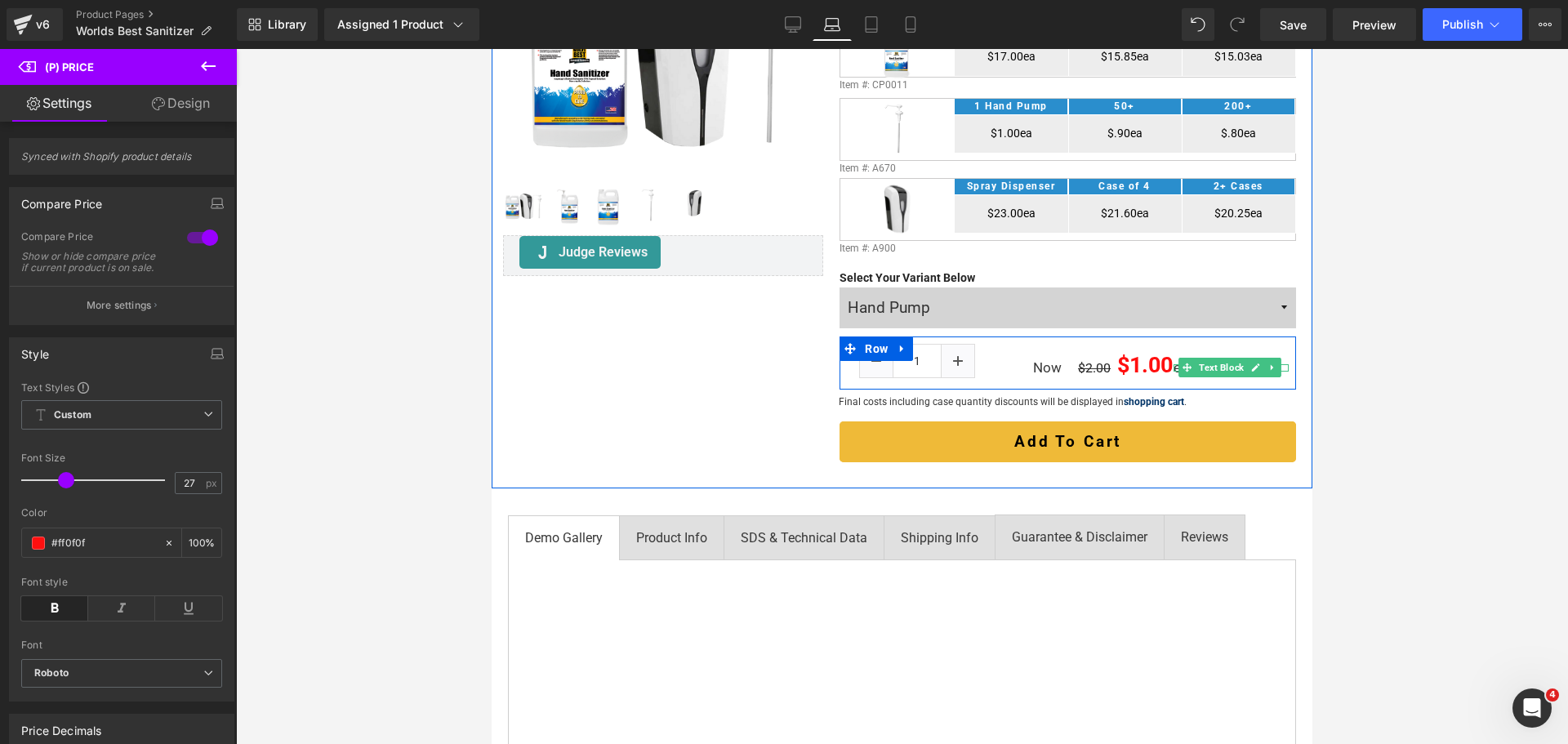
click at [1182, 372] on icon at bounding box center [1187, 367] width 9 height 9
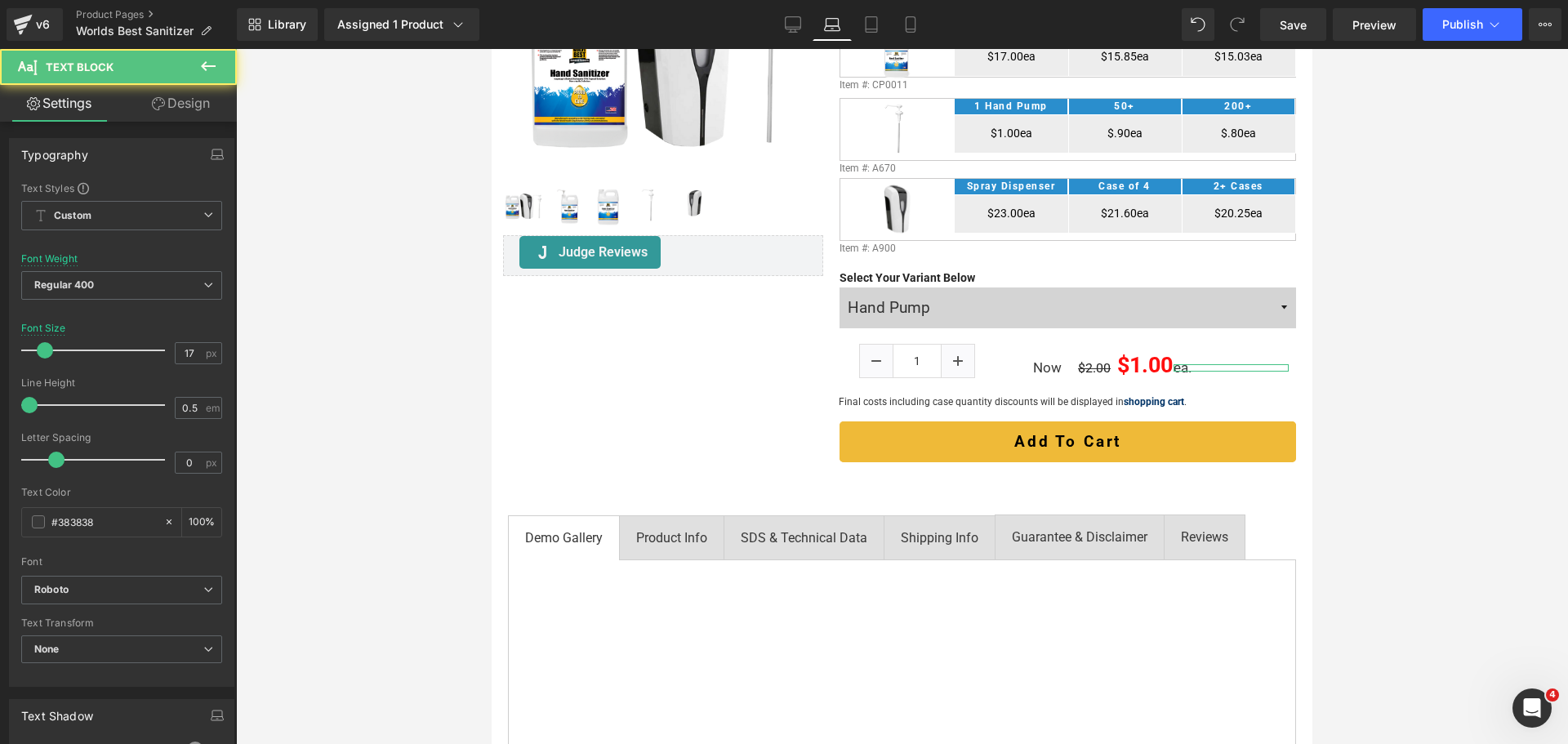
click at [192, 105] on link "Design" at bounding box center [180, 103] width 118 height 37
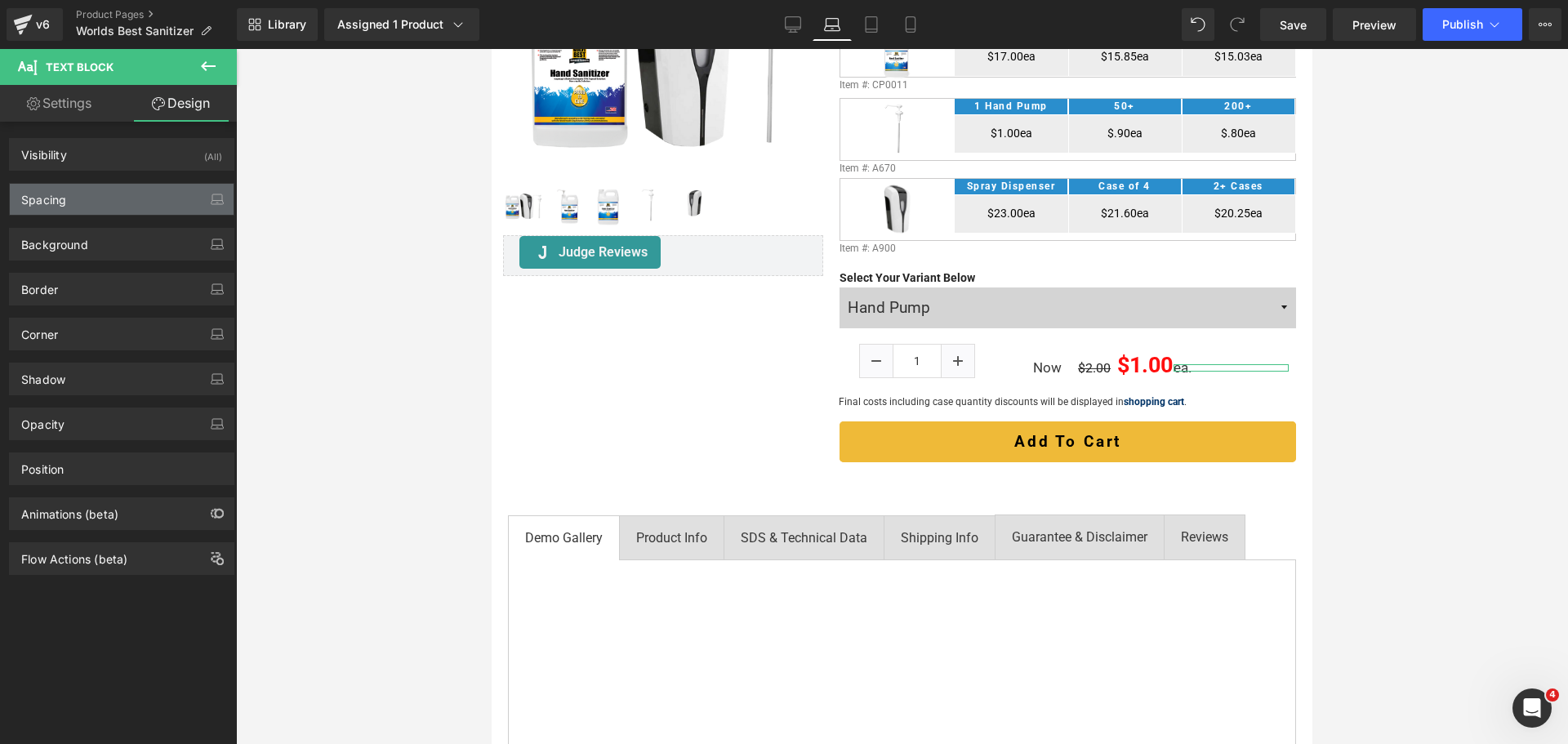
click at [123, 189] on div "Spacing" at bounding box center [122, 198] width 224 height 31
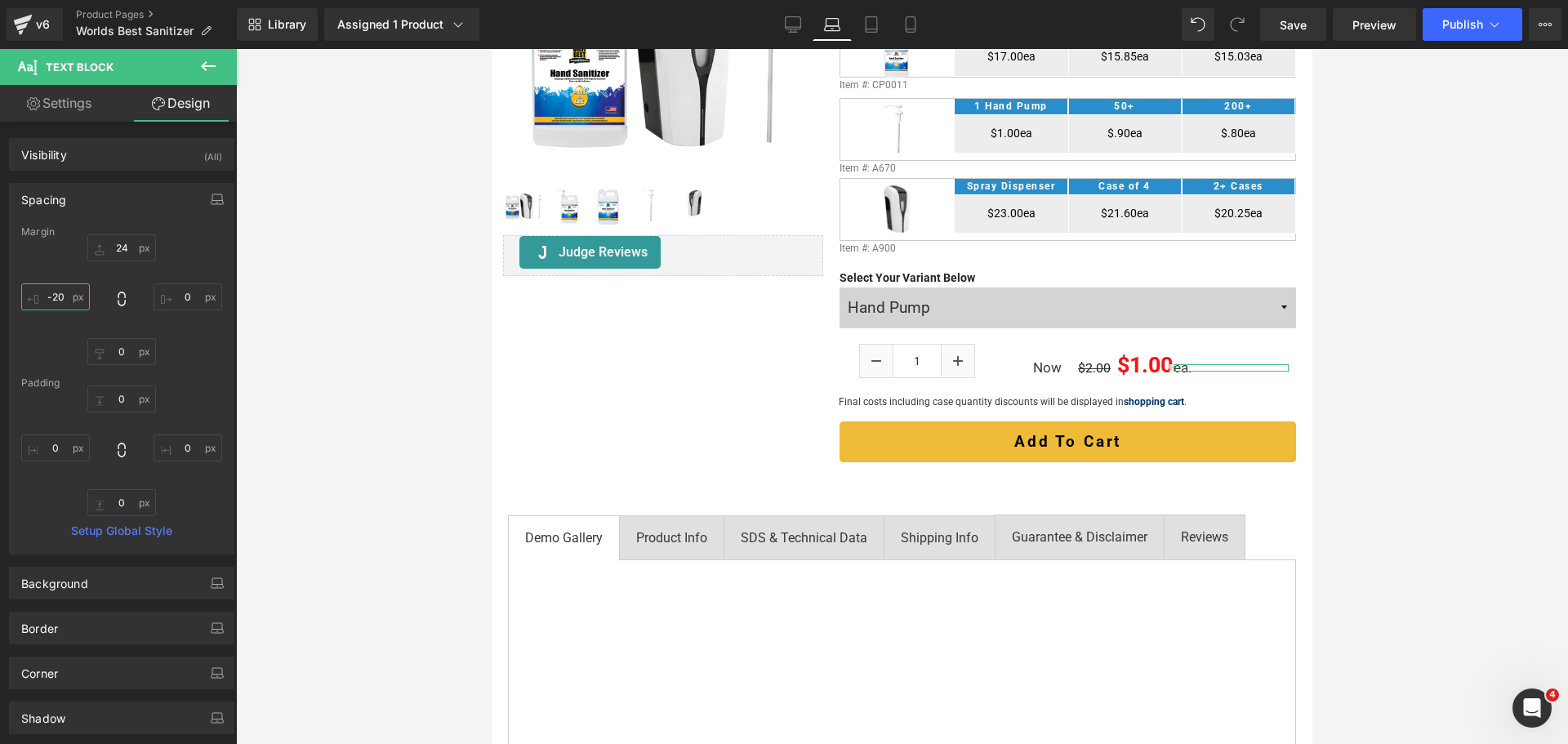
click at [56, 298] on input "text" at bounding box center [55, 296] width 68 height 27
type input "0"
click at [881, 14] on link "Tablet" at bounding box center [871, 24] width 39 height 32
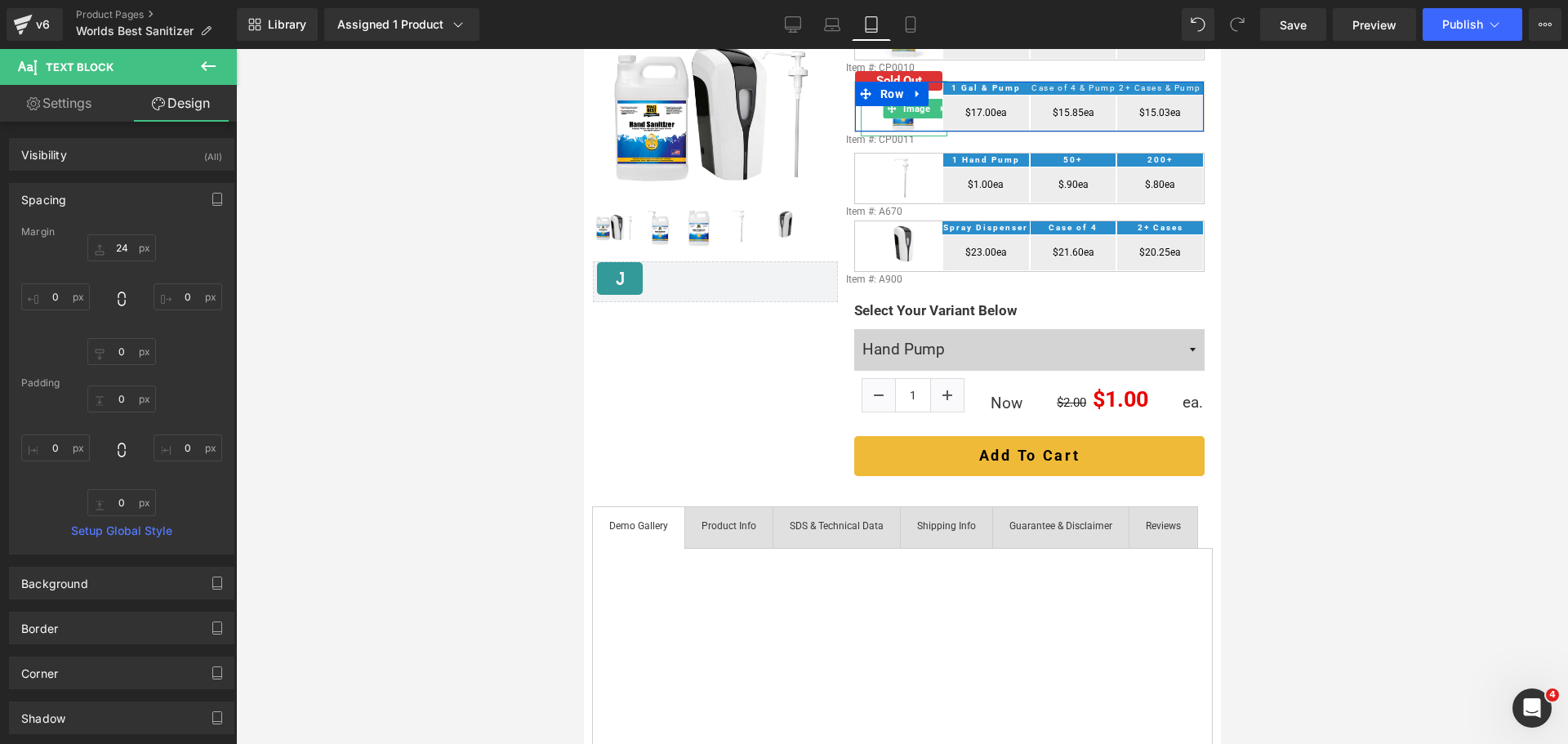
scroll to position [315, 0]
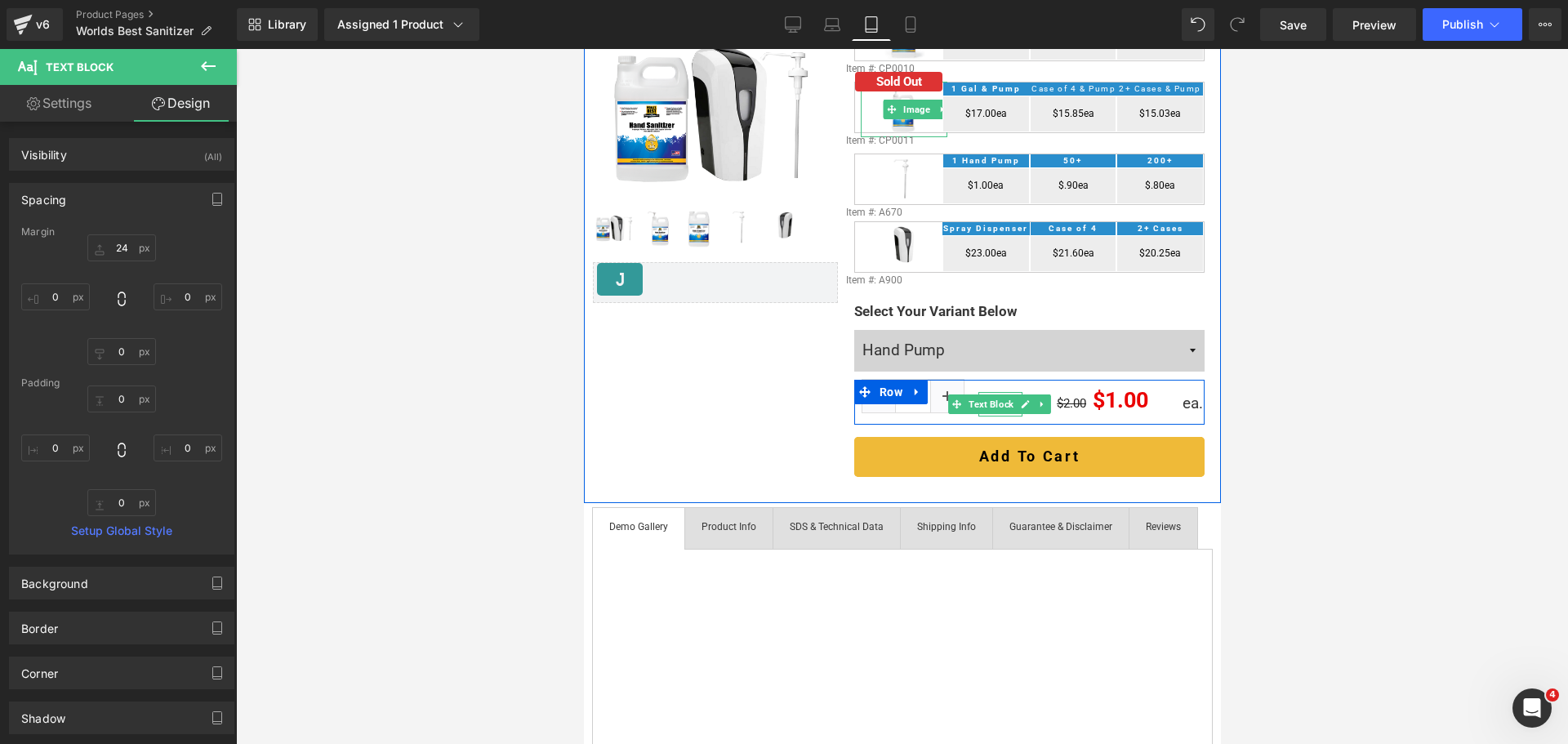
click at [999, 402] on span "Text Block" at bounding box center [990, 404] width 52 height 19
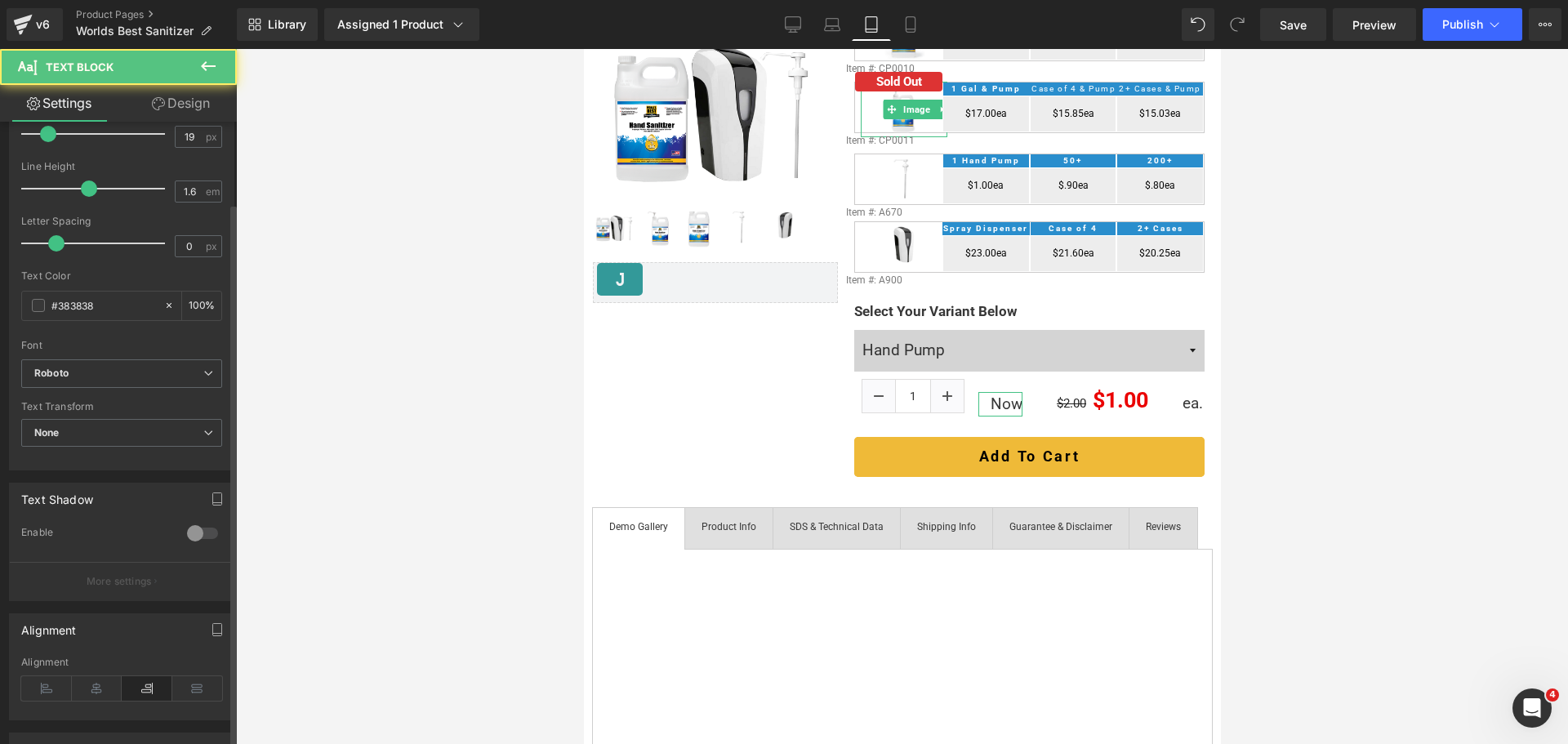
scroll to position [408, 0]
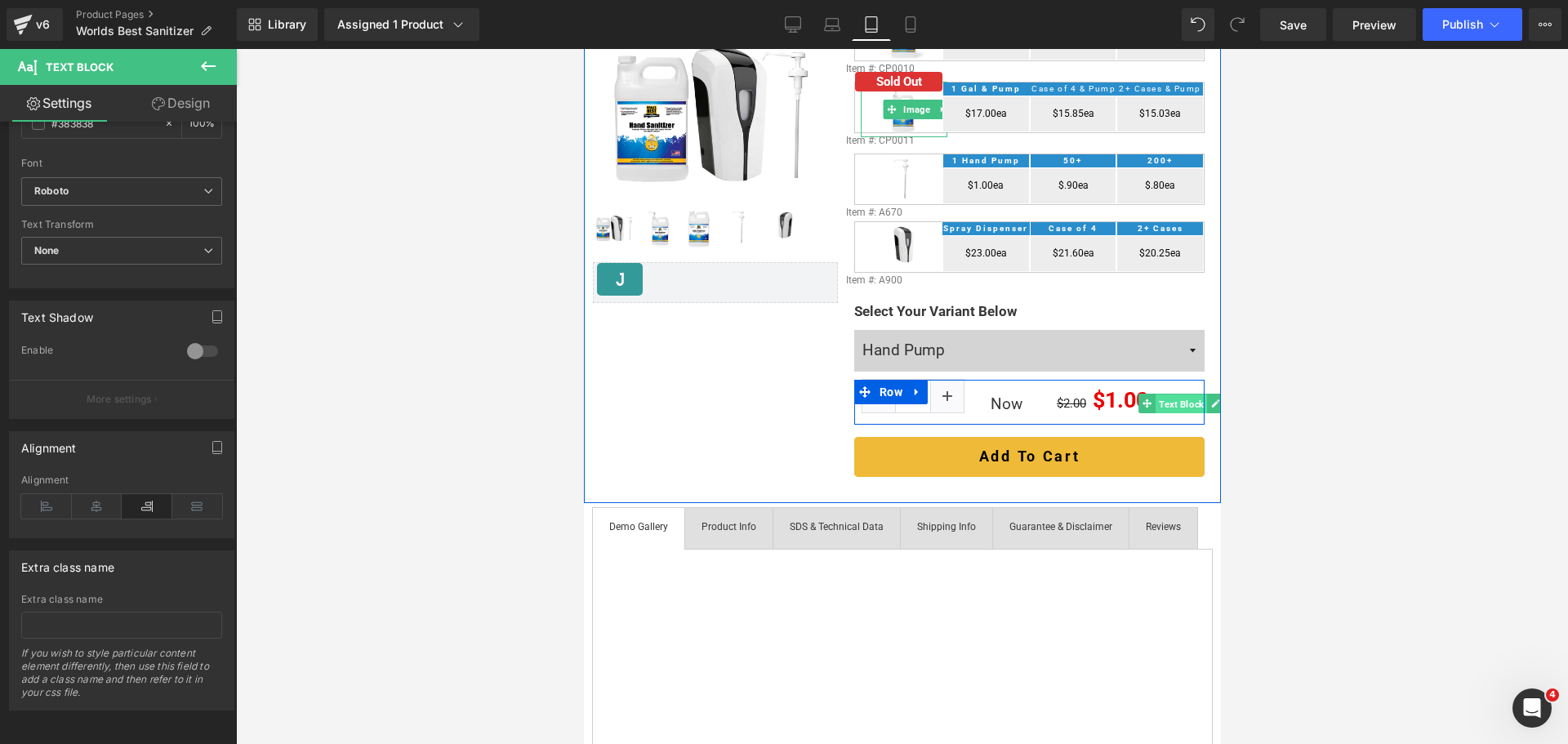
click at [1174, 398] on span "Text Block" at bounding box center [1180, 403] width 52 height 19
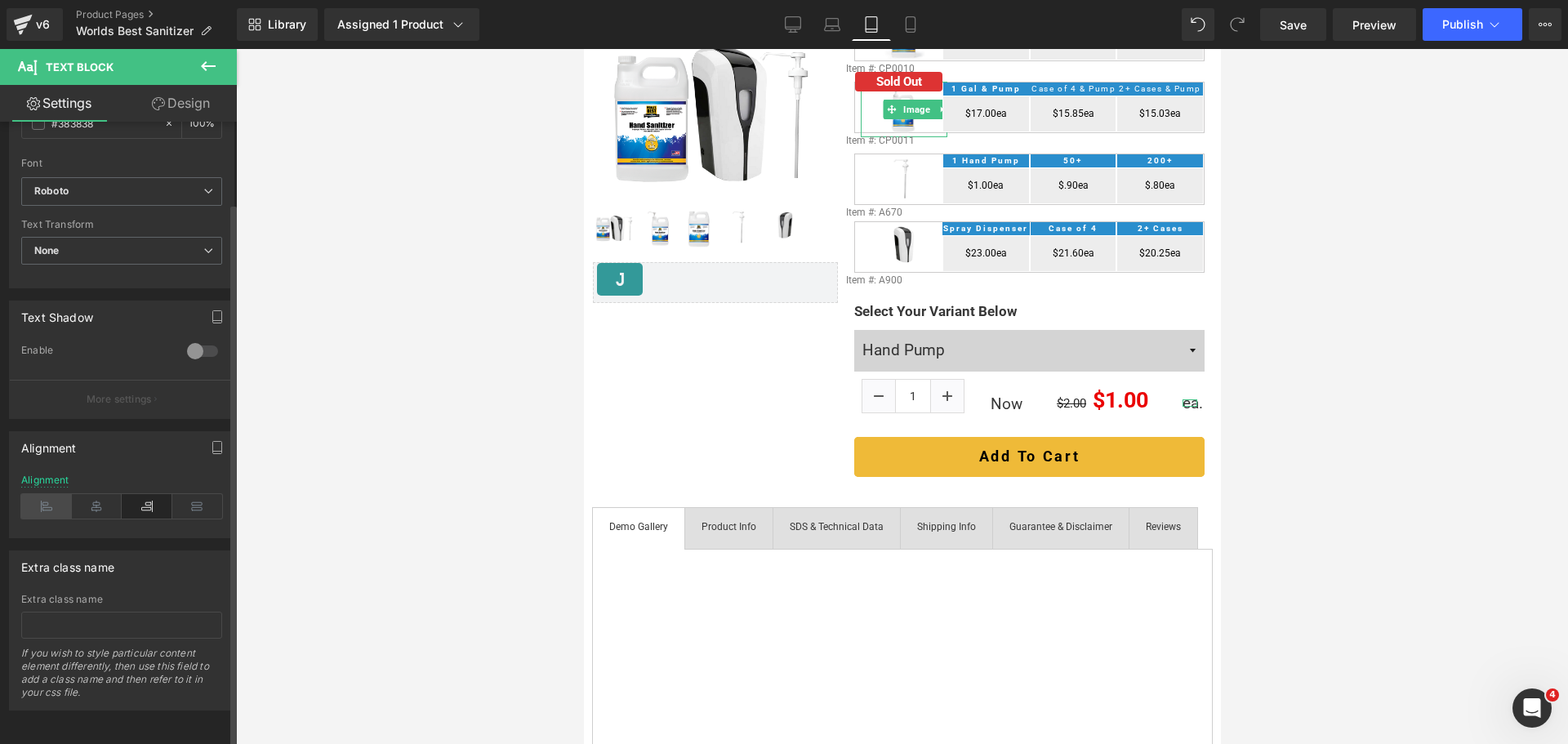
click at [56, 498] on icon at bounding box center [46, 506] width 51 height 24
click at [908, 21] on icon at bounding box center [910, 24] width 17 height 17
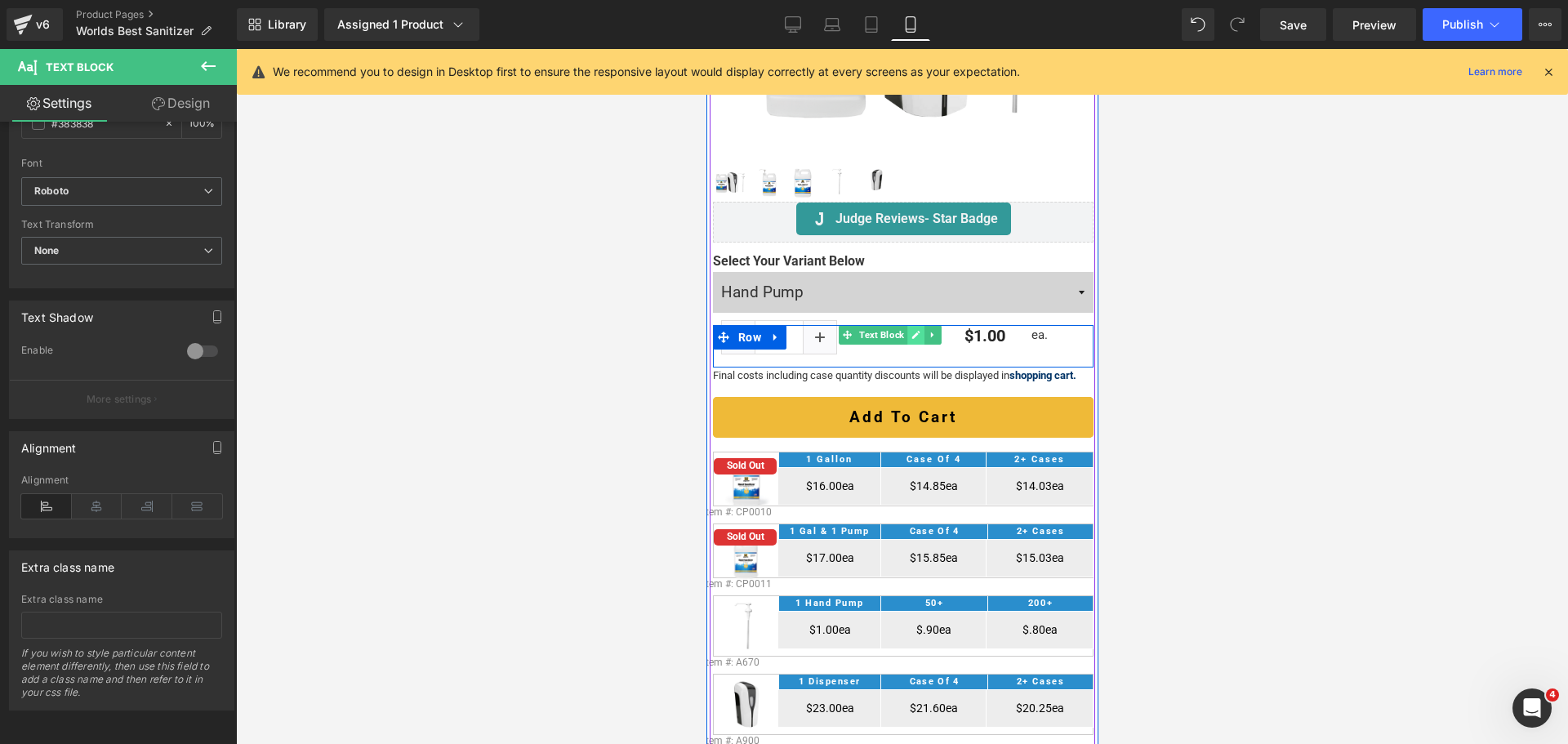
drag, startPoint x: 910, startPoint y: 325, endPoint x: 1360, endPoint y: 351, distance: 450.8
click at [911, 331] on icon at bounding box center [915, 335] width 8 height 8
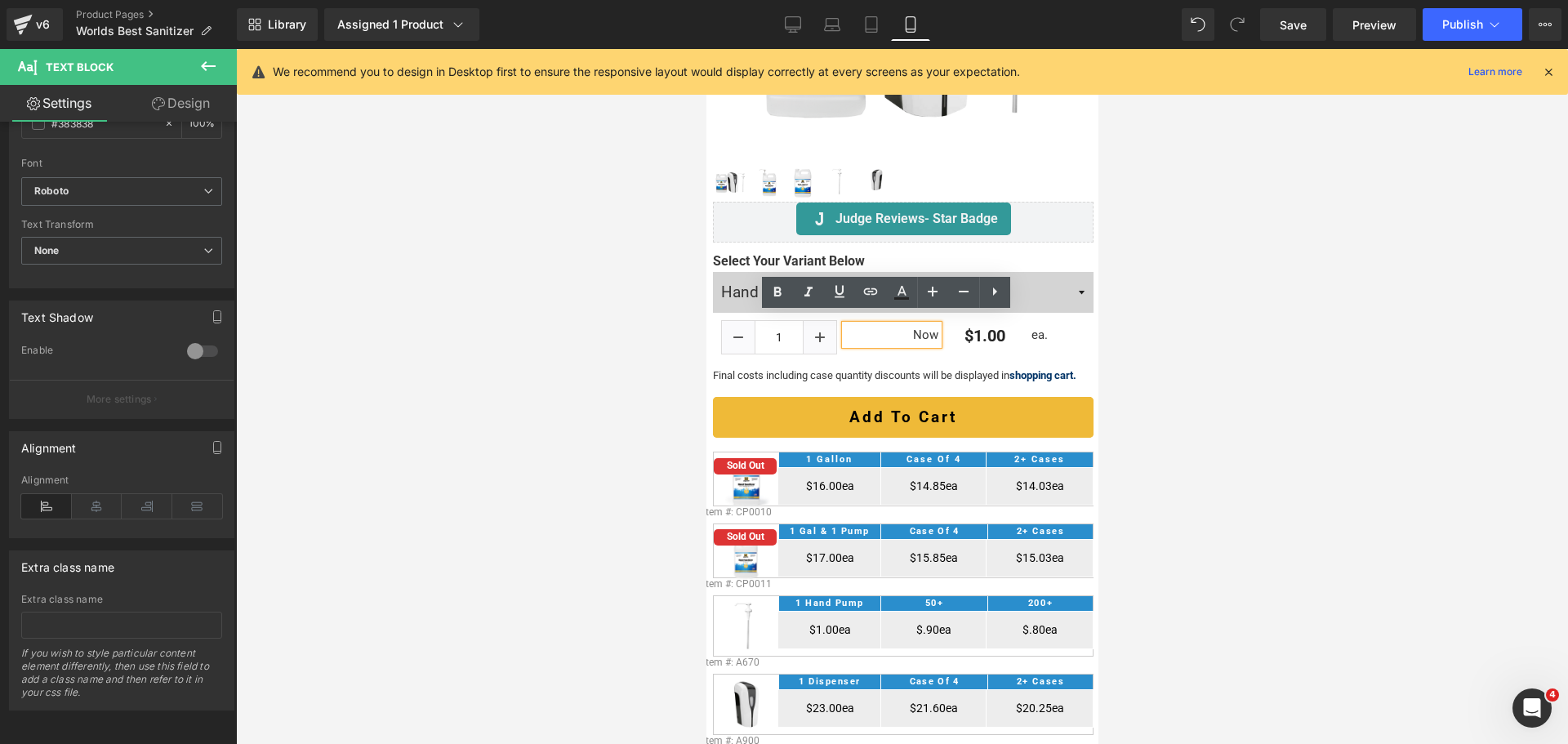
click at [178, 108] on link "Design" at bounding box center [180, 103] width 118 height 37
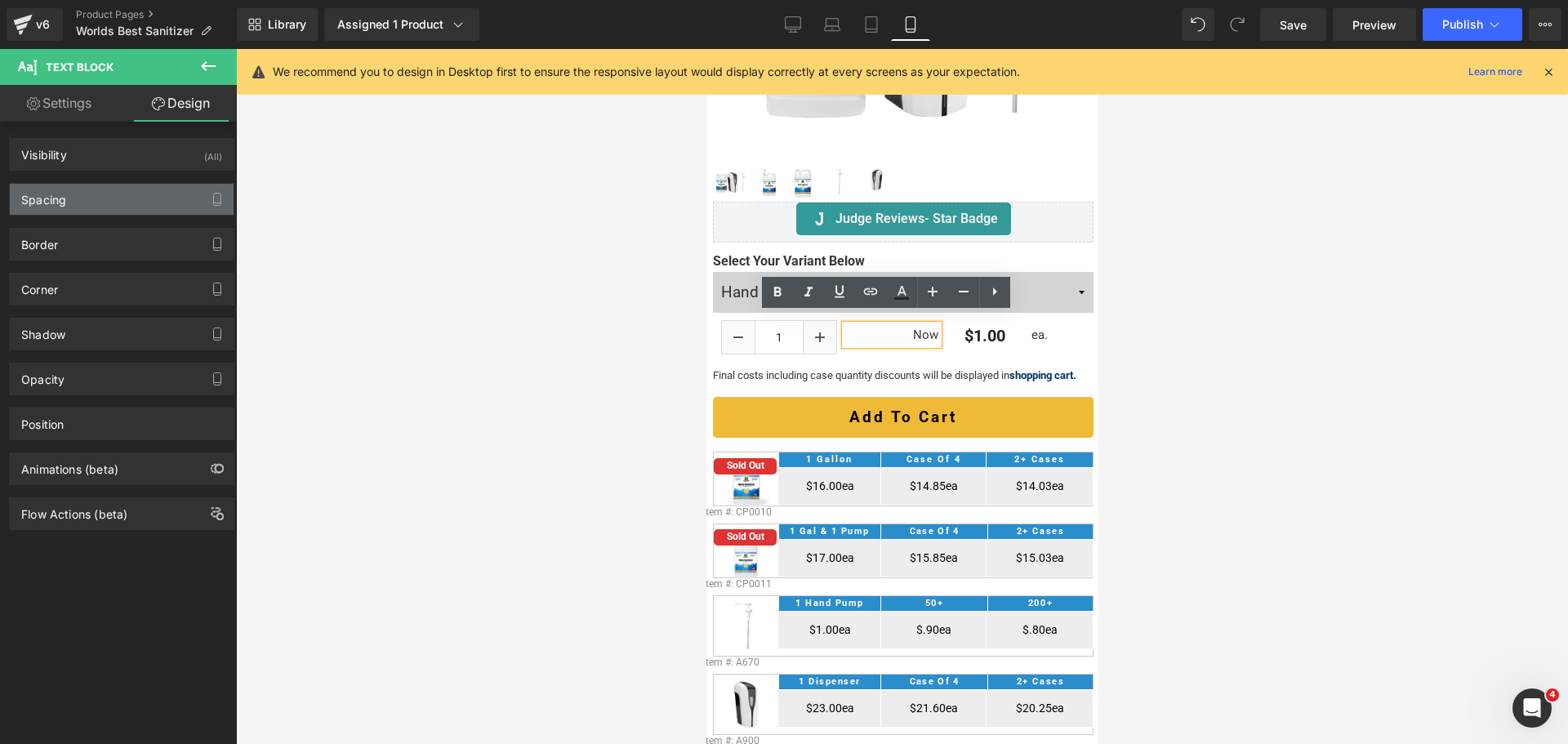
click at [111, 190] on div "Spacing" at bounding box center [122, 198] width 224 height 31
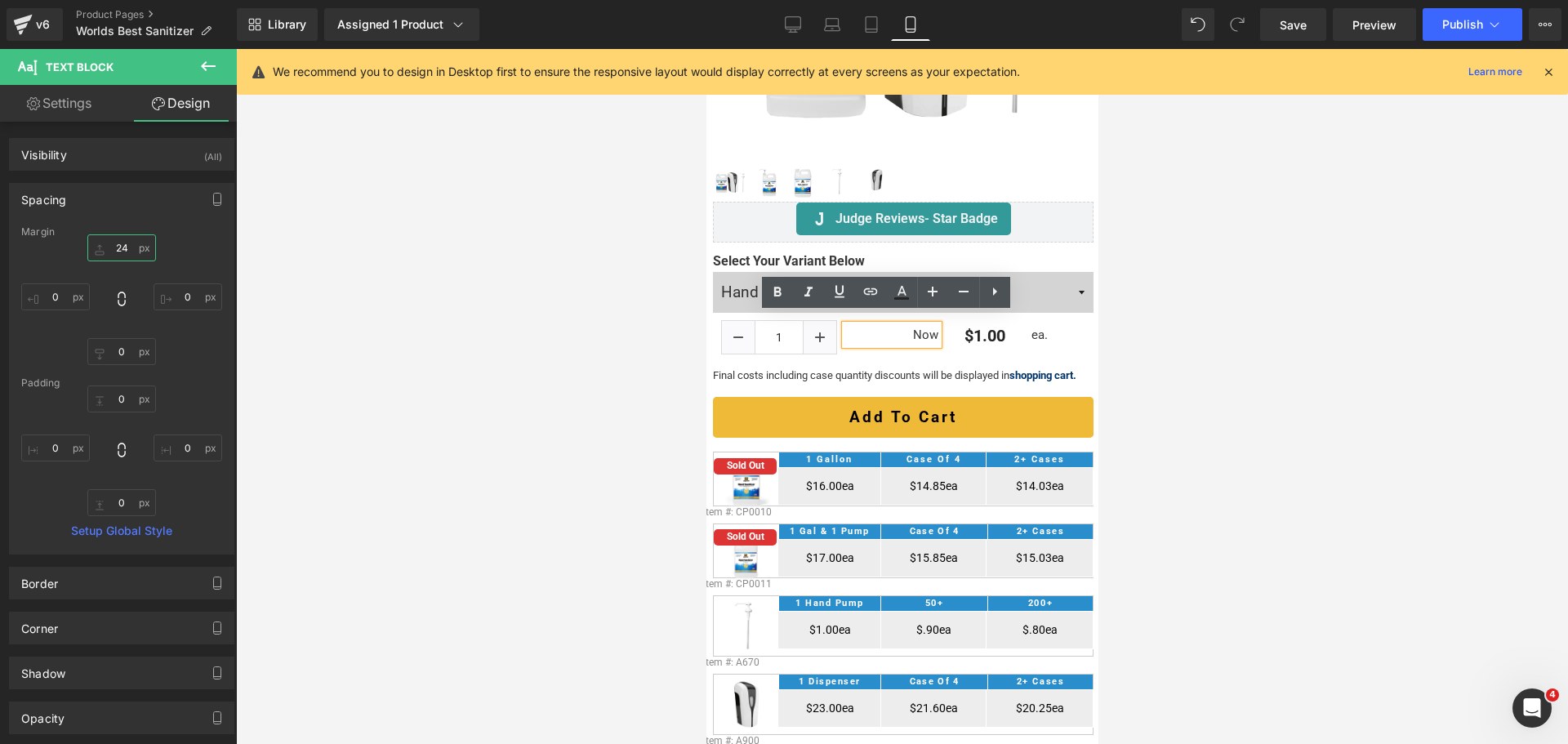
click at [122, 246] on input "24" at bounding box center [122, 247] width 68 height 27
type input "29"
click at [164, 261] on div "29 0 0 0" at bounding box center [122, 299] width 201 height 130
click at [125, 253] on input "29" at bounding box center [122, 247] width 68 height 27
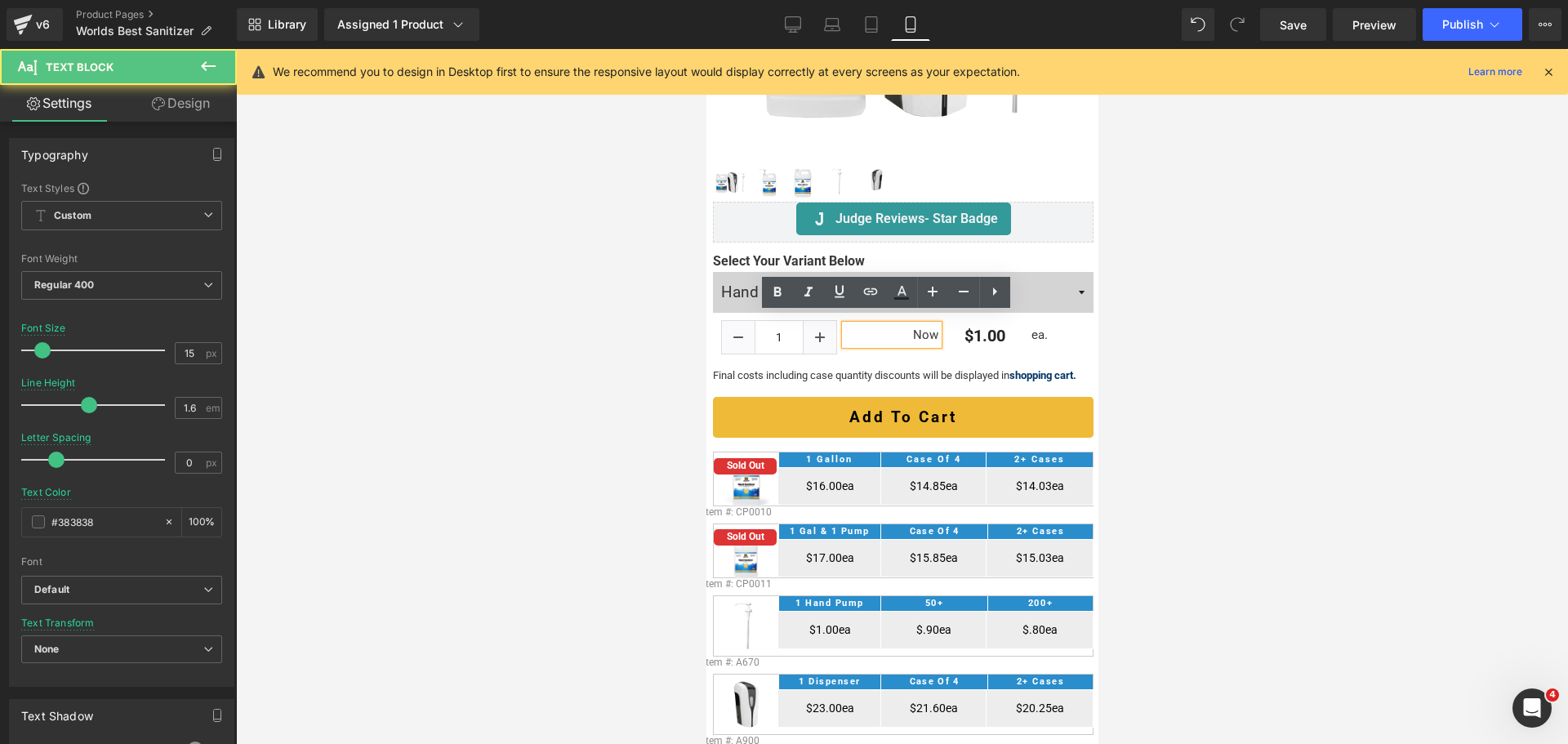
click at [902, 325] on p "Now" at bounding box center [890, 335] width 93 height 19
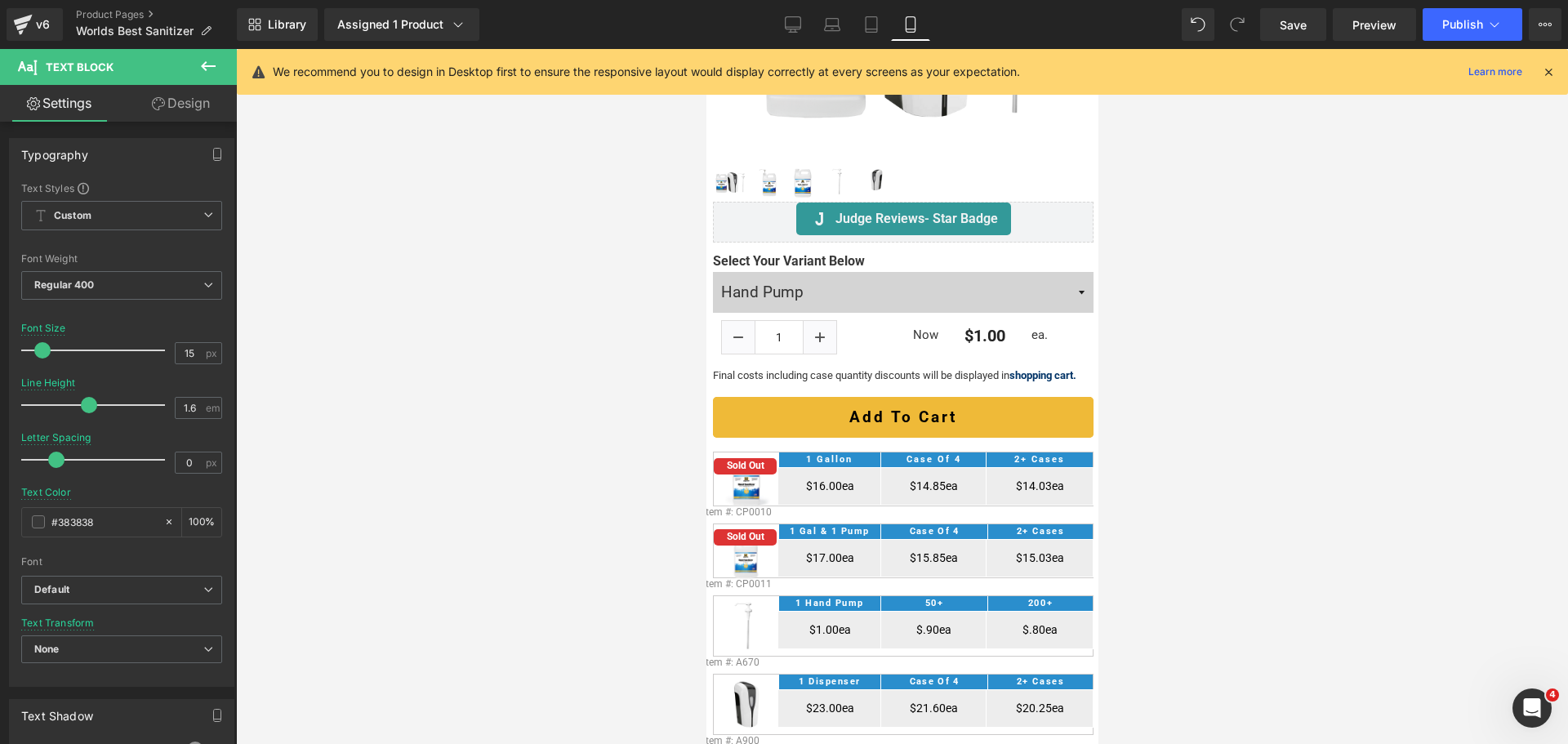
click at [173, 103] on link "Design" at bounding box center [180, 103] width 118 height 37
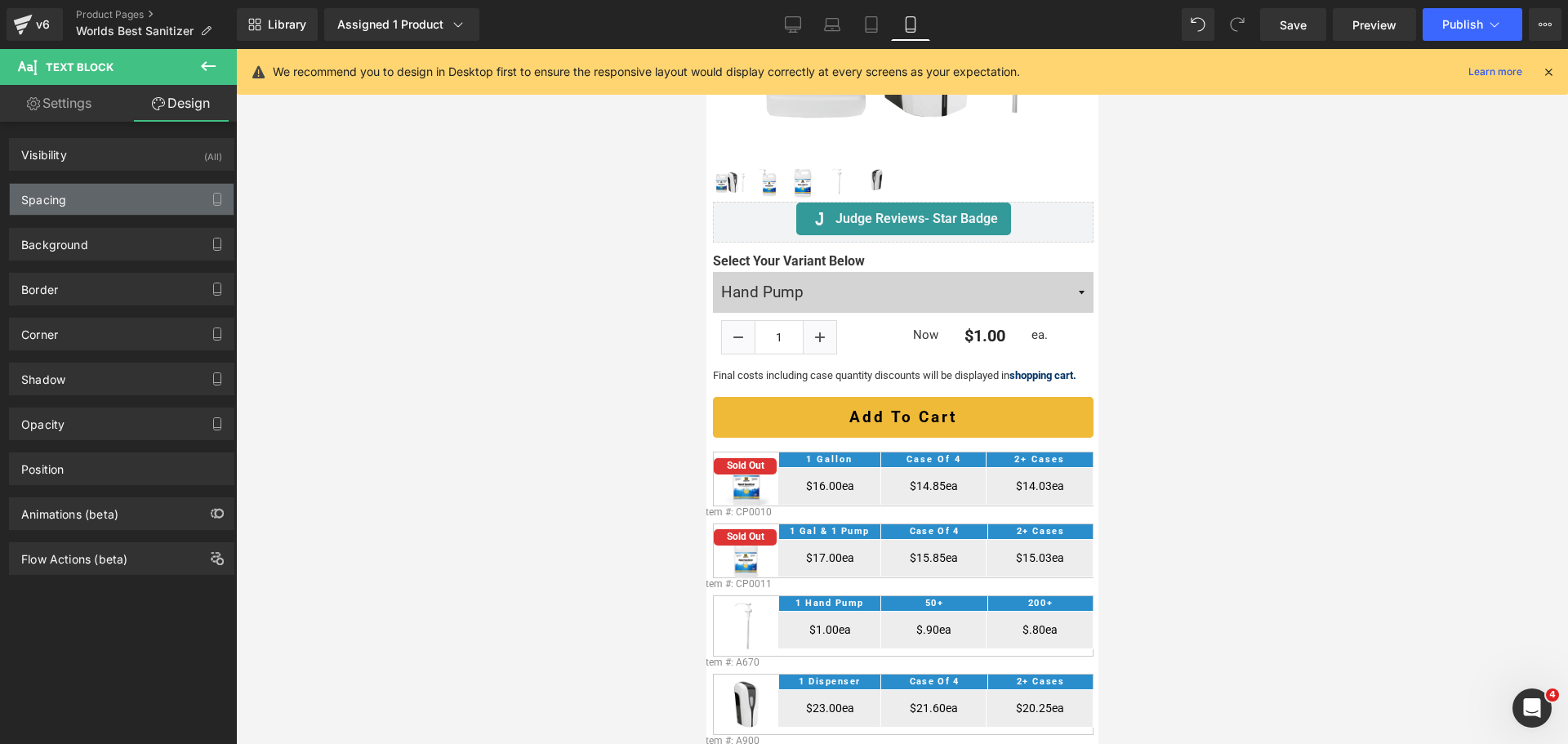
click at [134, 198] on div "Spacing" at bounding box center [122, 198] width 224 height 31
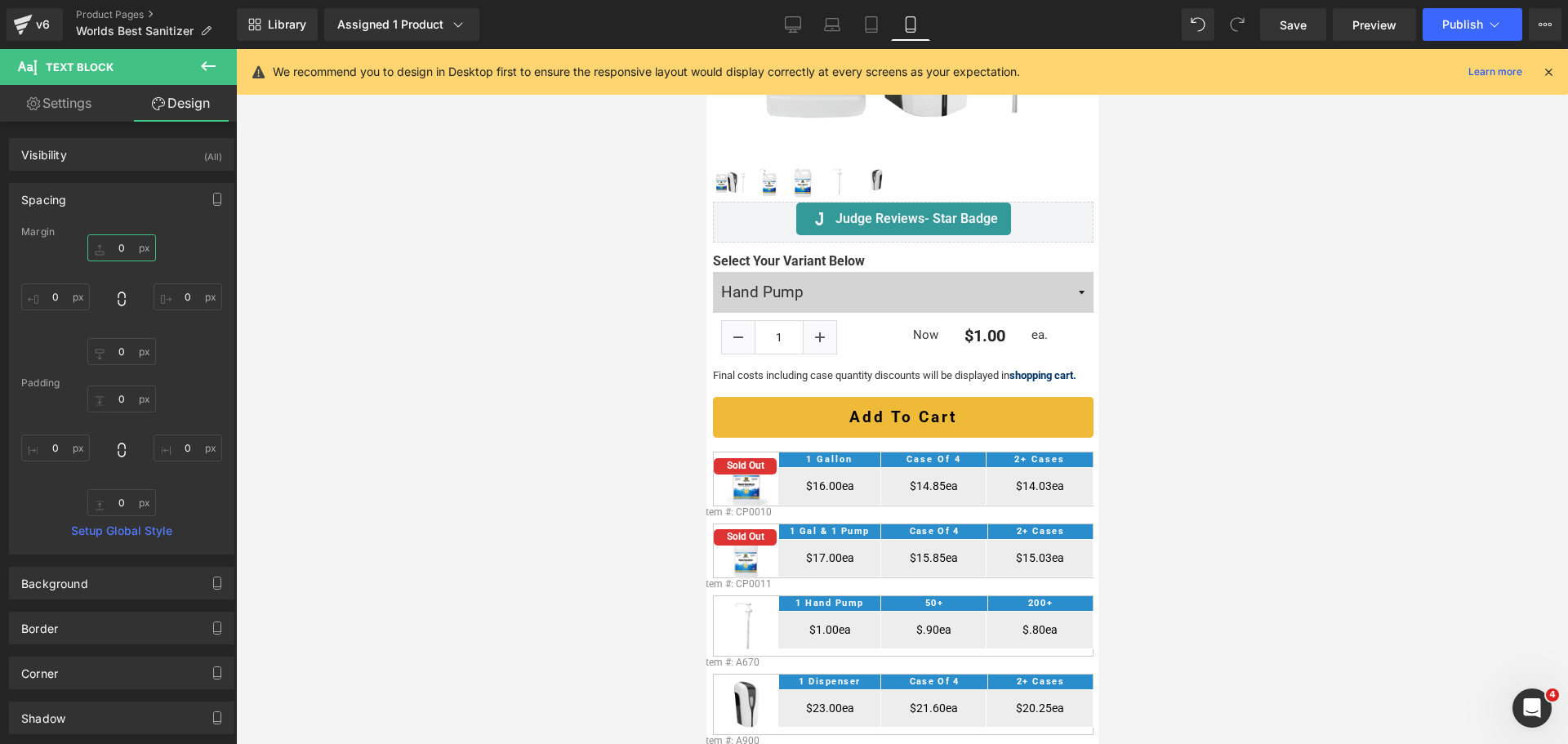
click at [114, 254] on input "text" at bounding box center [122, 247] width 68 height 27
type input "2"
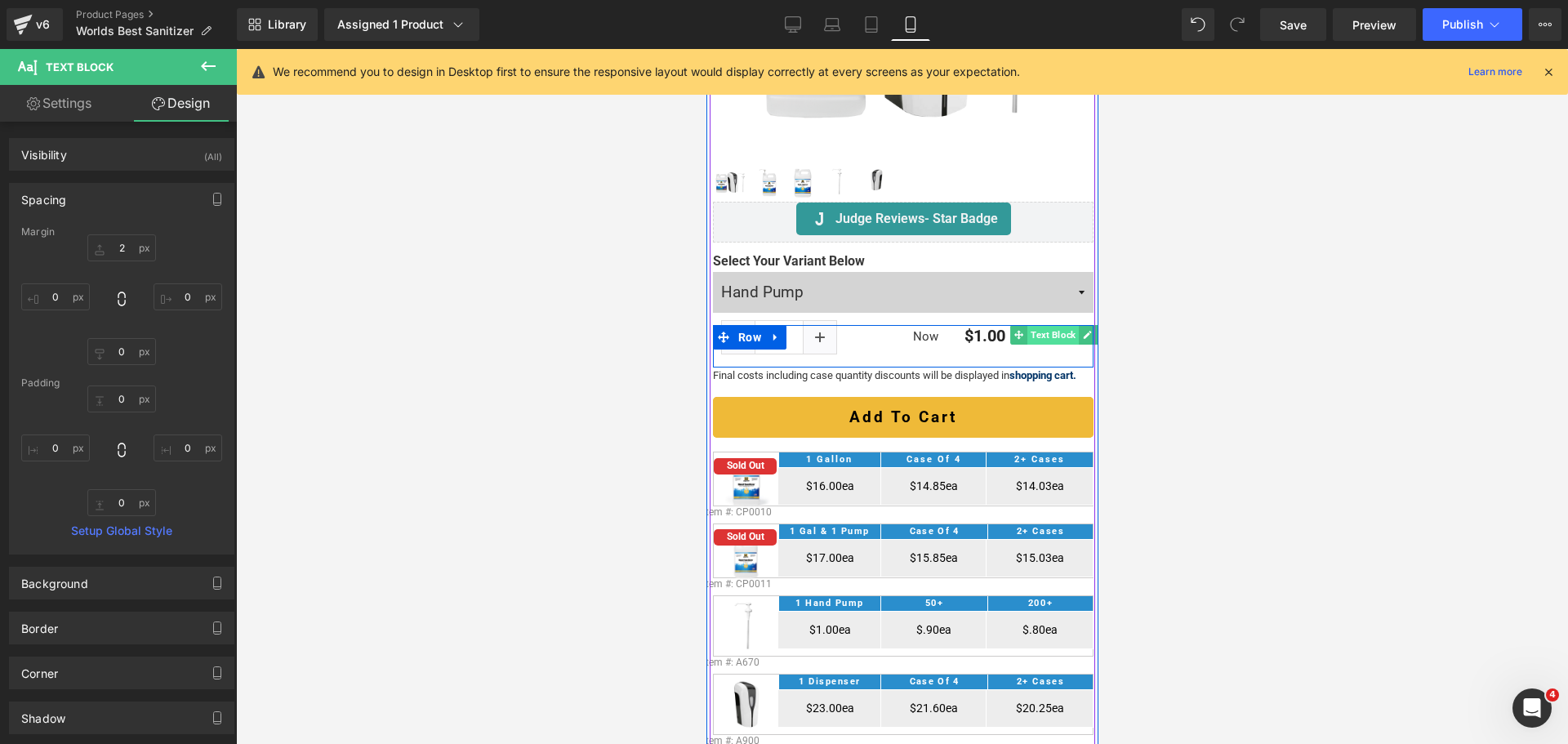
click at [1030, 327] on span "Text Block" at bounding box center [1052, 335] width 52 height 19
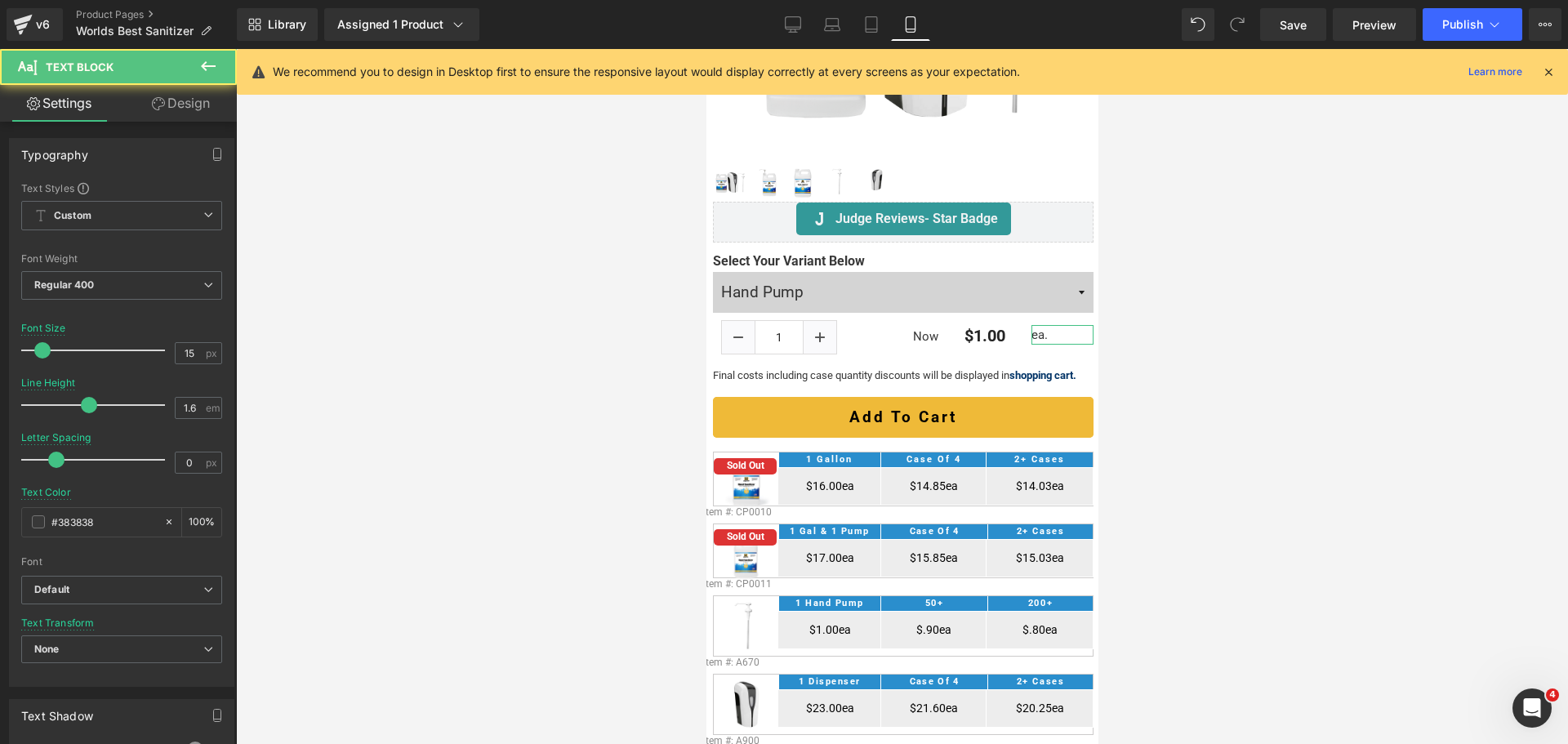
click at [192, 101] on link "Design" at bounding box center [180, 103] width 118 height 37
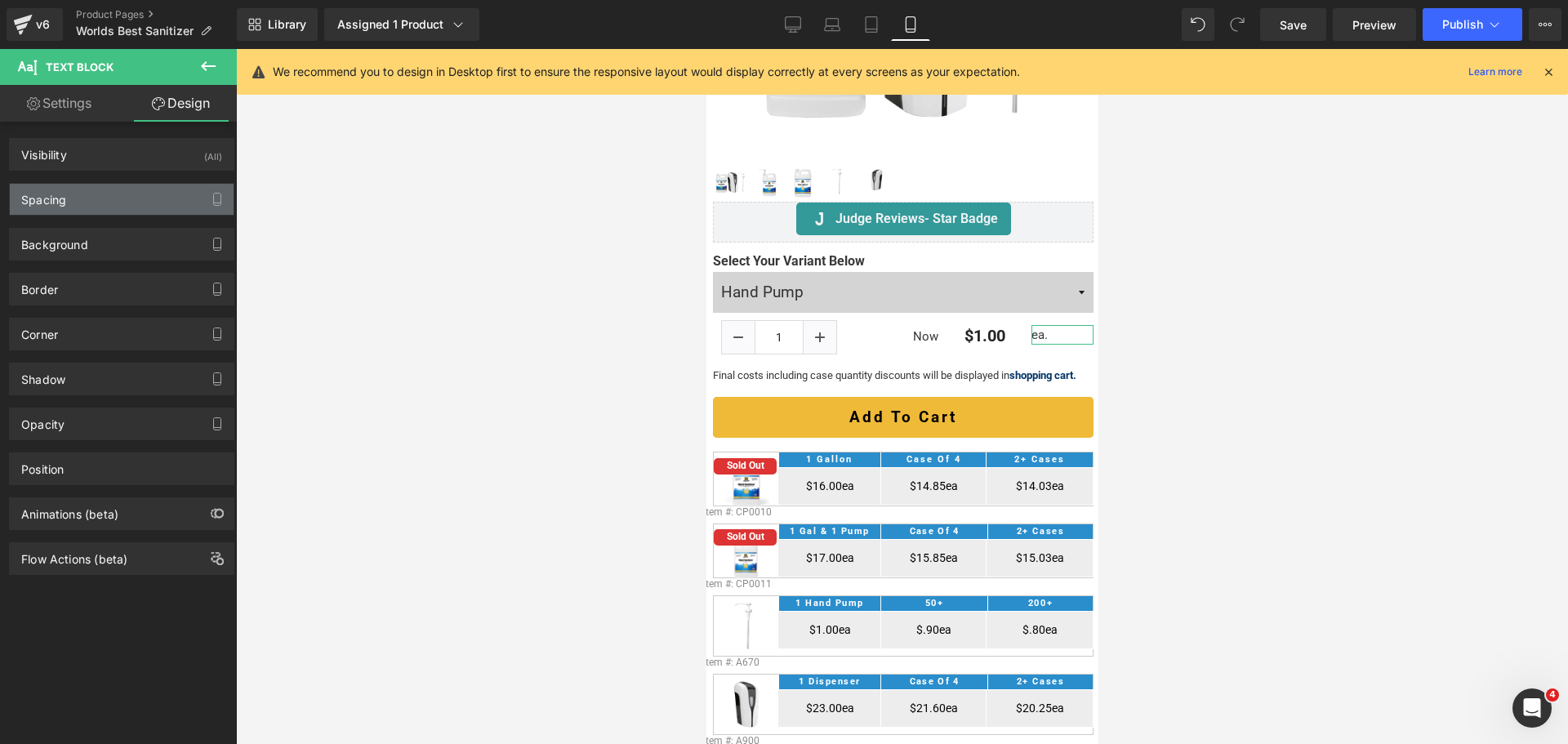
click at [92, 191] on div "Spacing" at bounding box center [122, 198] width 224 height 31
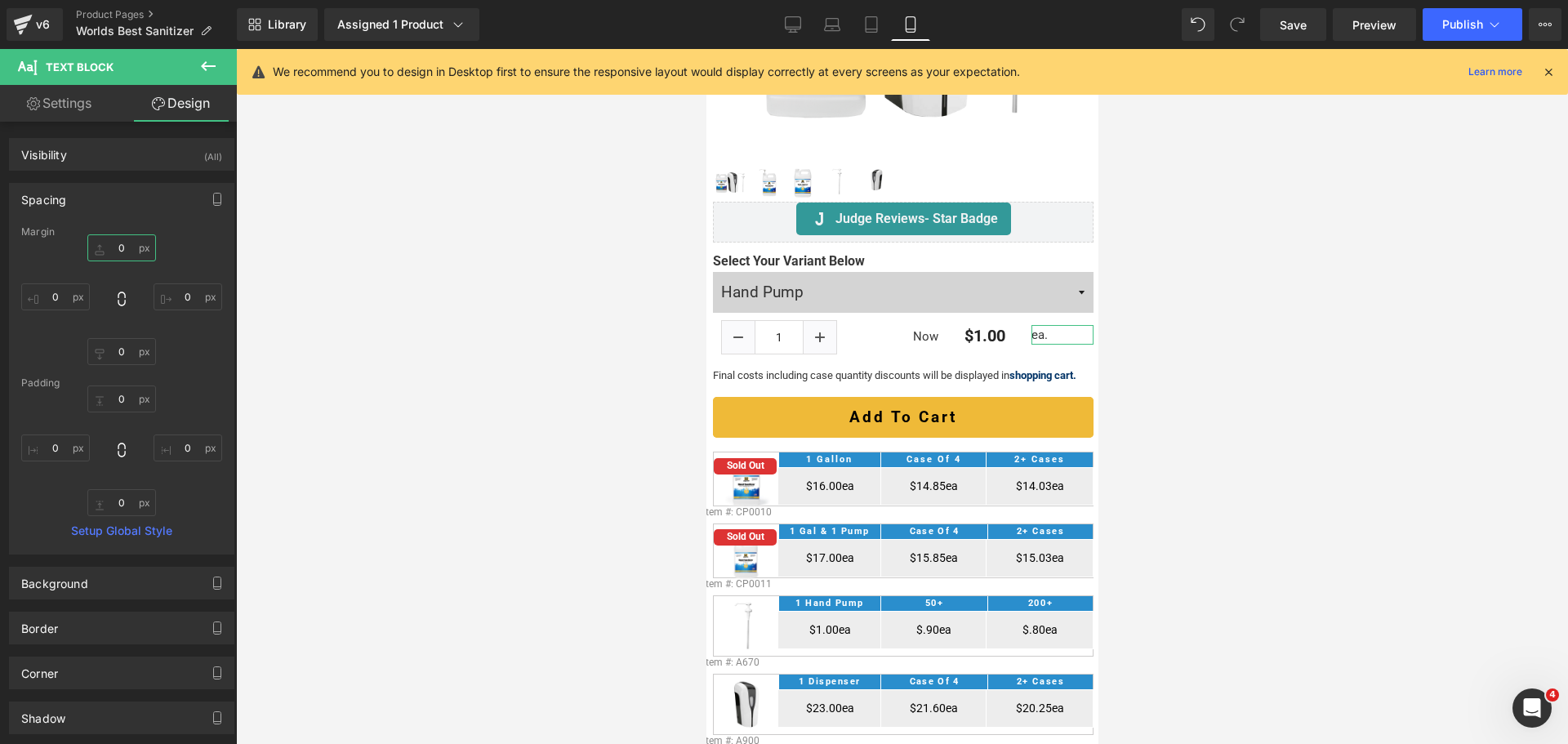
click at [113, 245] on input "text" at bounding box center [122, 247] width 68 height 27
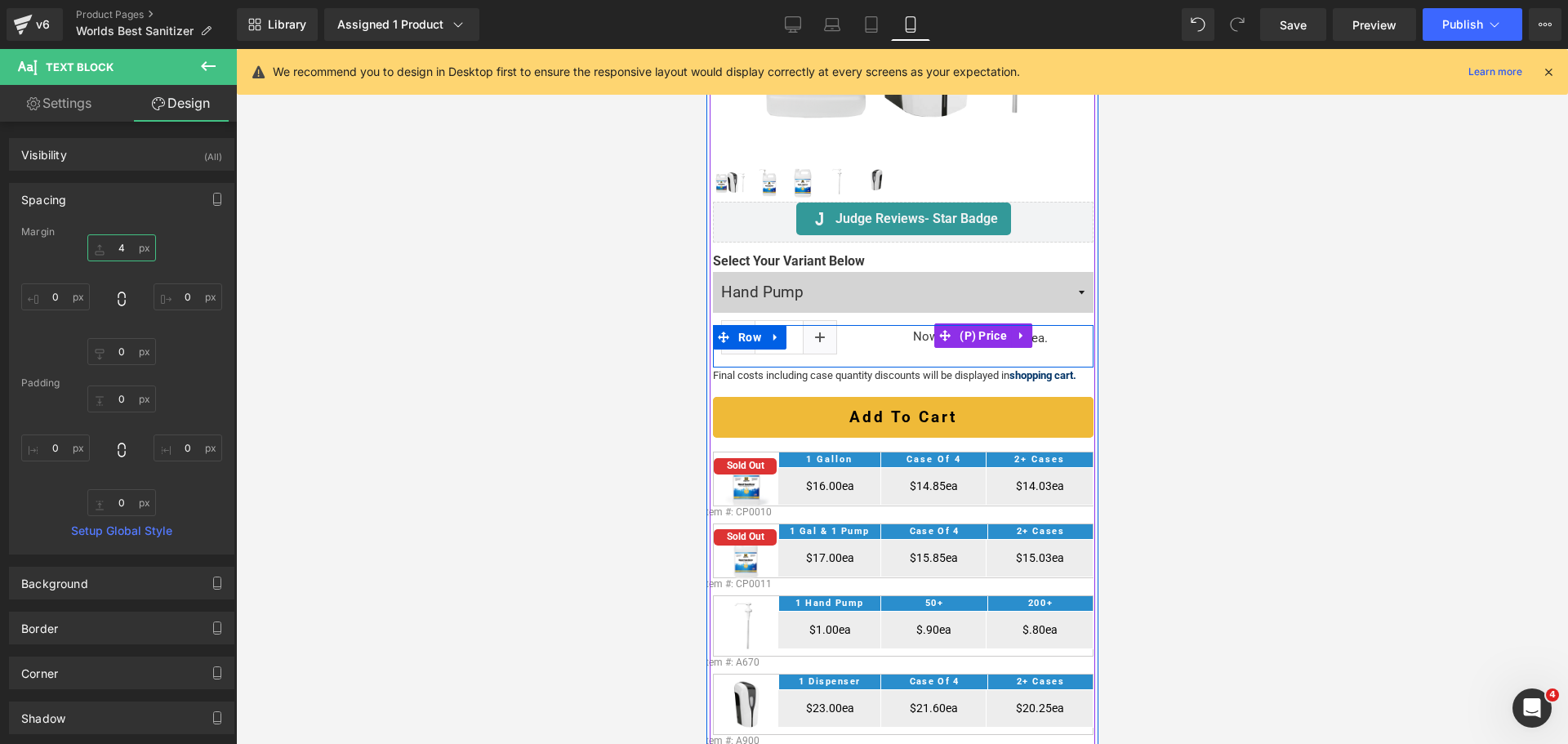
type input "3"
click at [923, 326] on link at bounding box center [932, 336] width 17 height 19
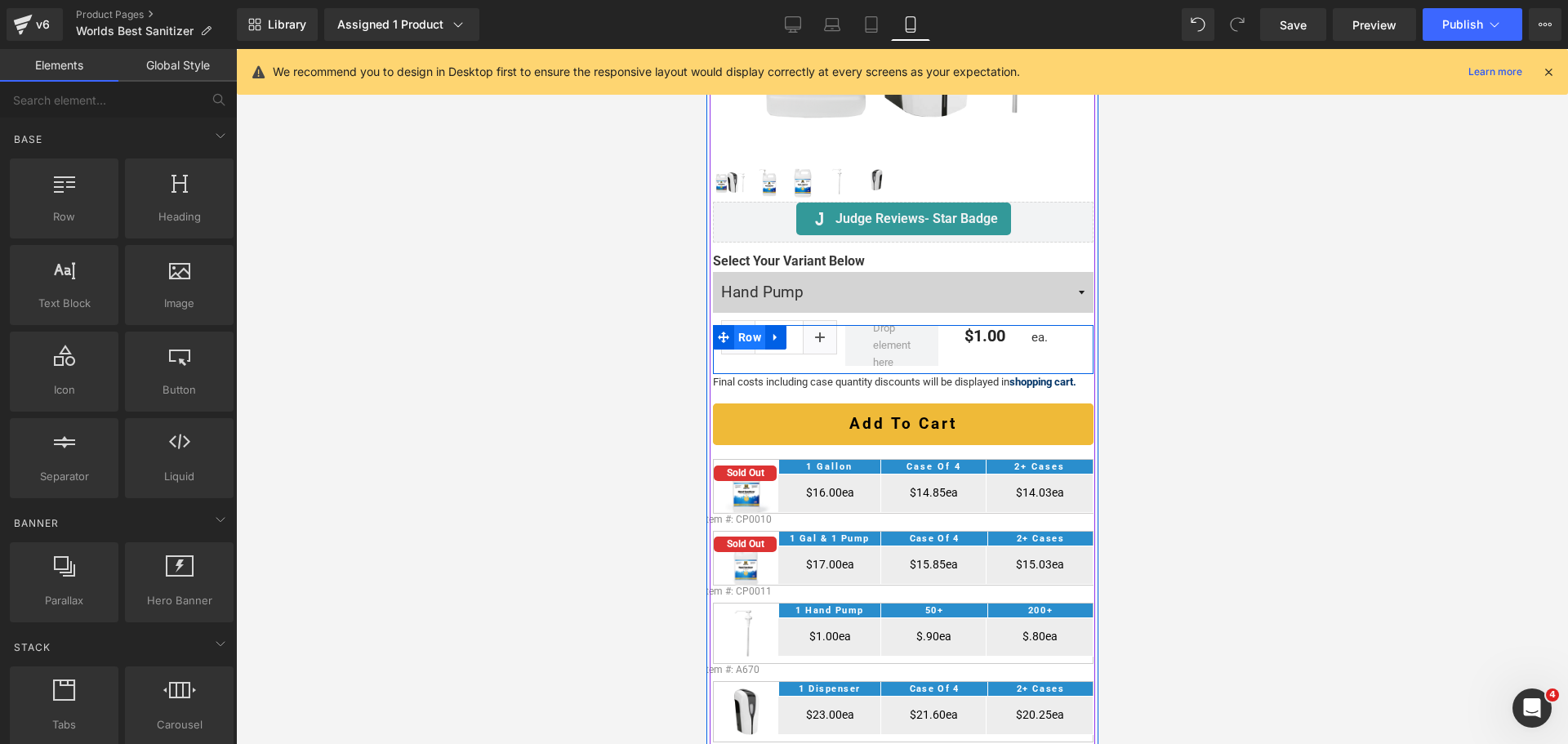
click at [752, 329] on span "Row" at bounding box center [748, 337] width 31 height 24
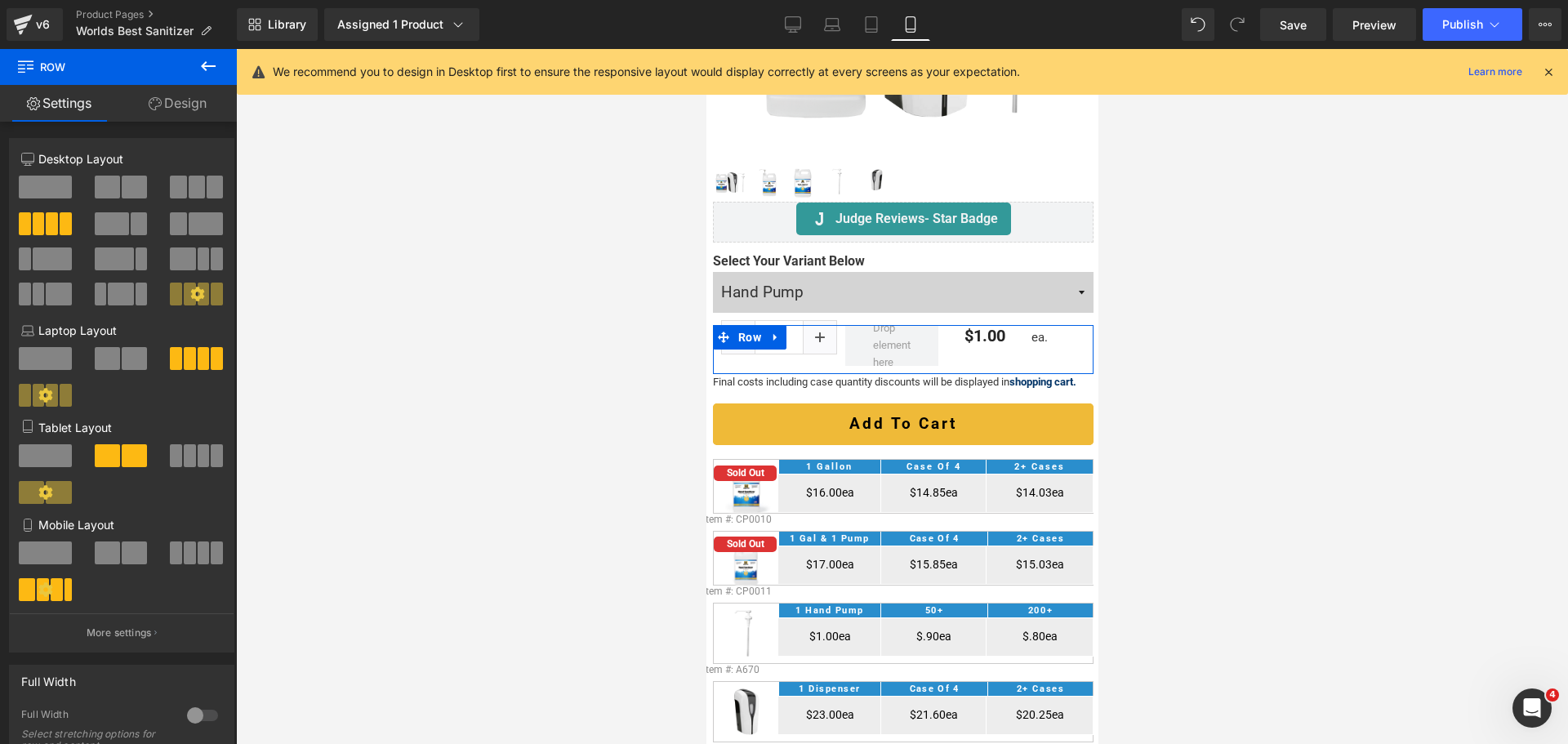
click at [197, 183] on span at bounding box center [197, 187] width 17 height 23
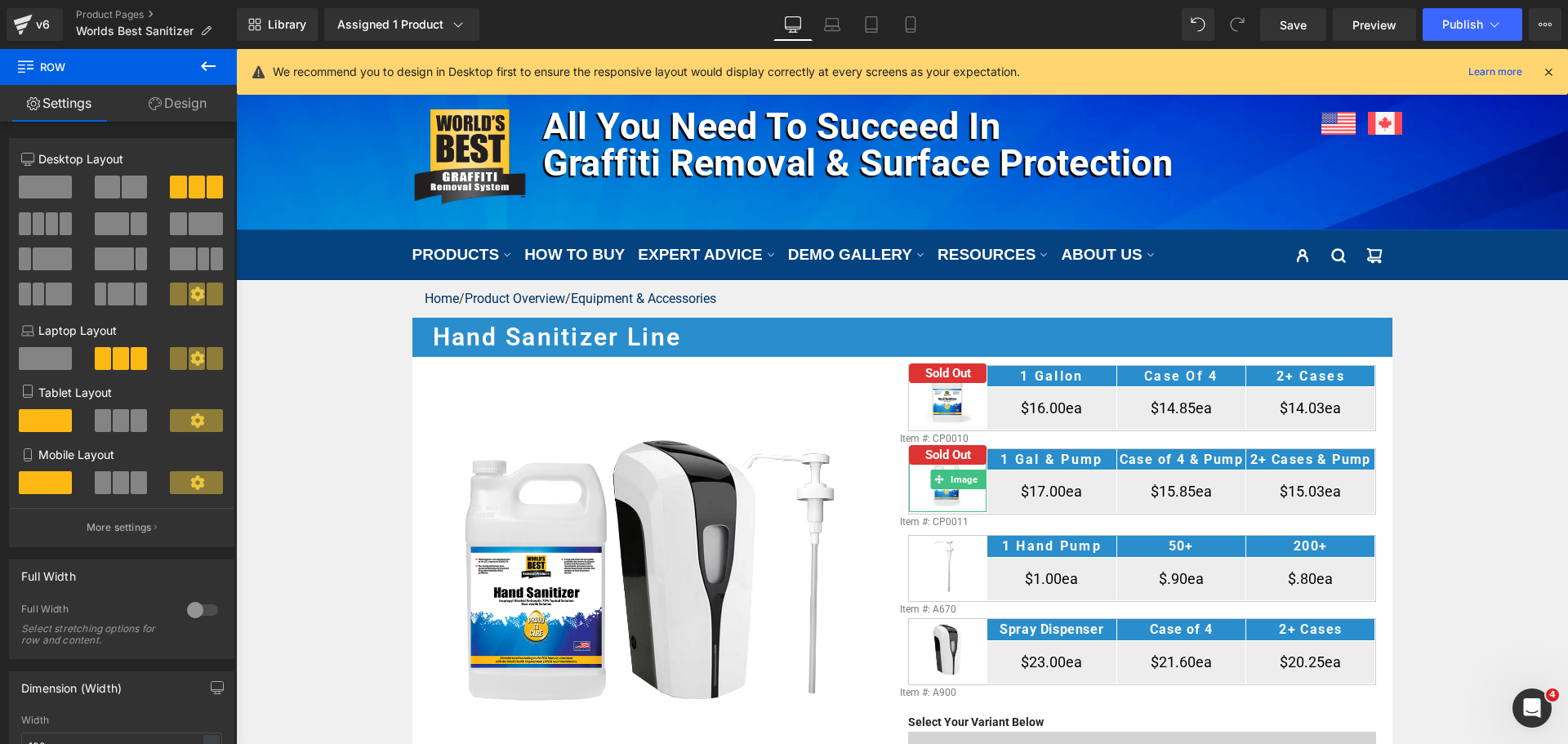
click at [132, 491] on span at bounding box center [138, 483] width 17 height 23
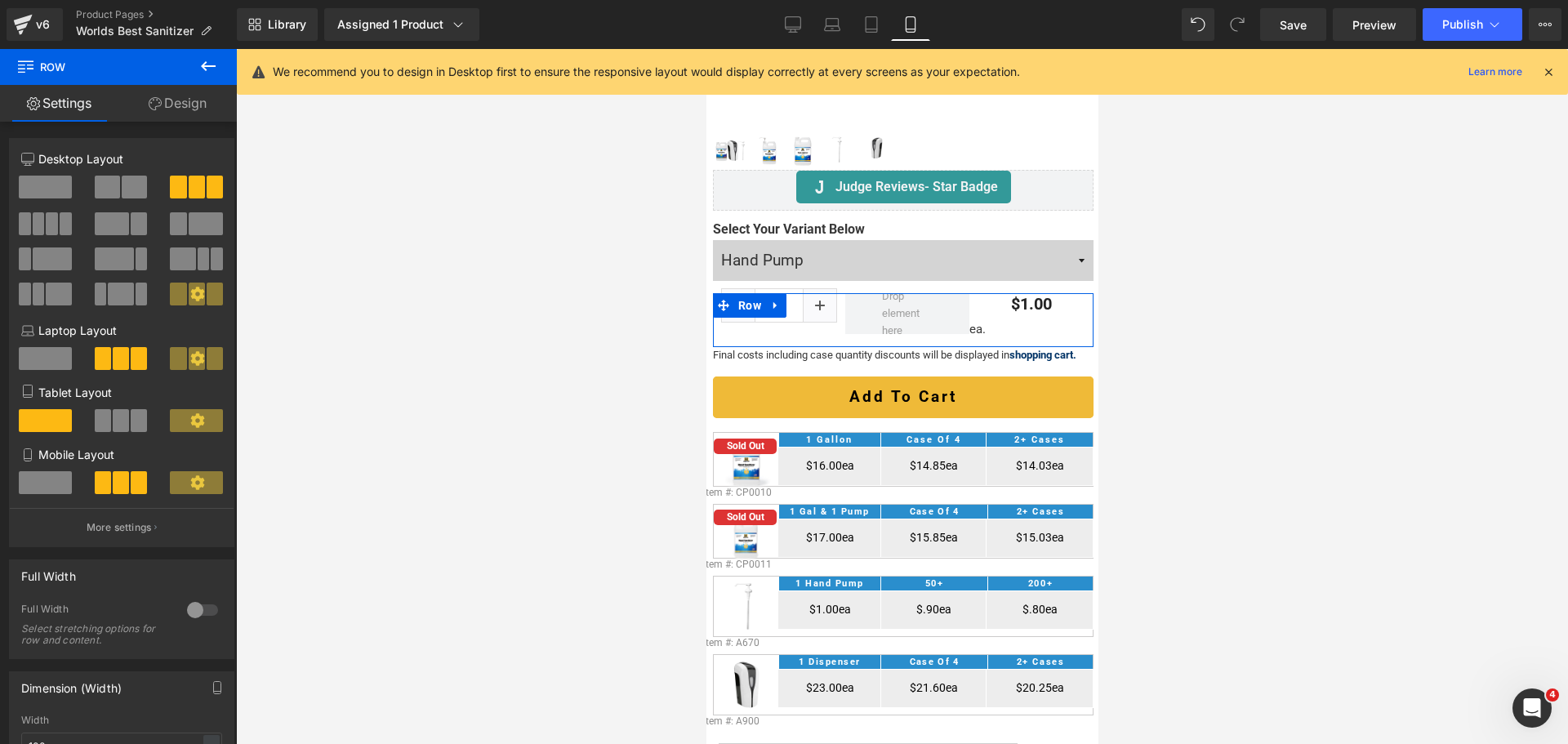
scroll to position [439, 0]
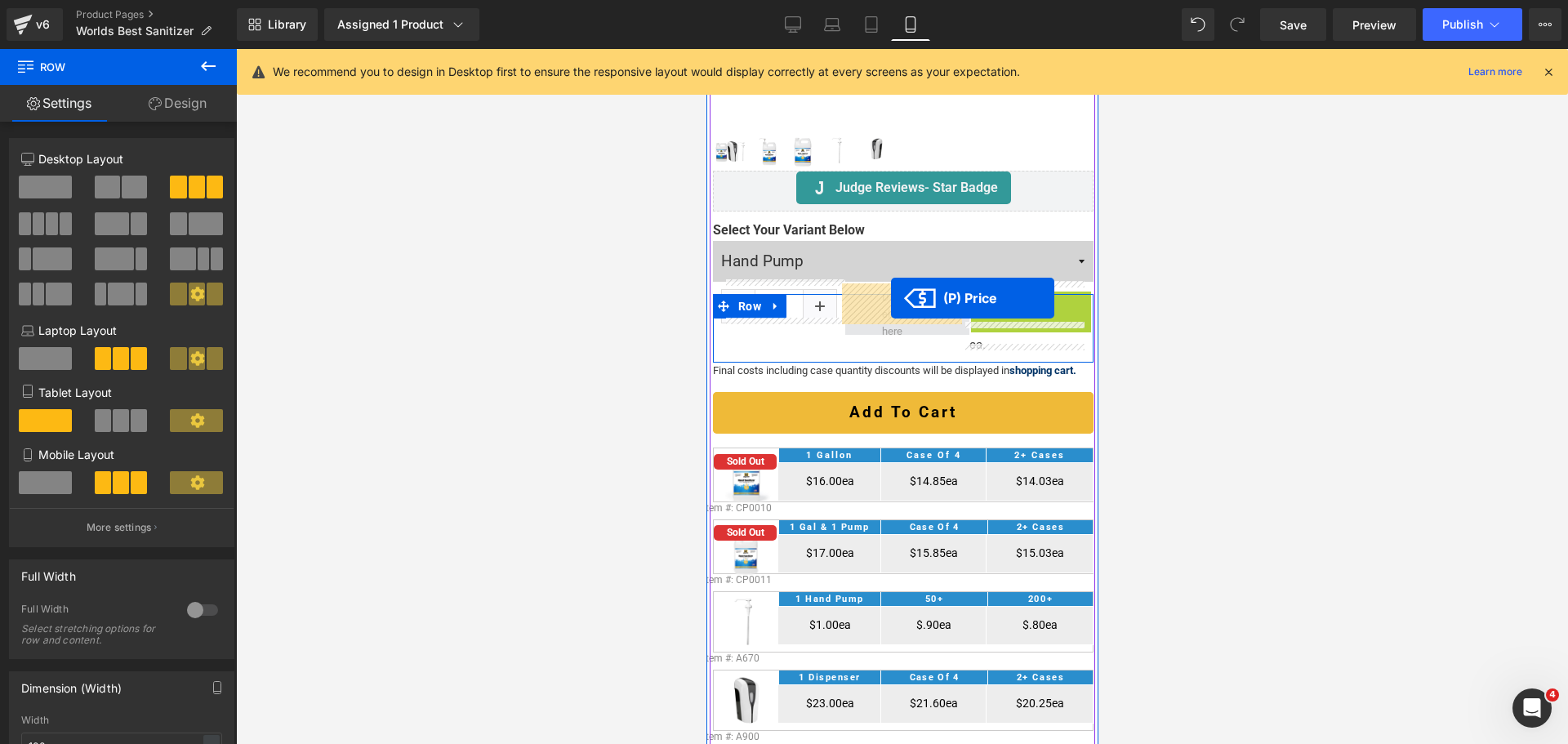
drag, startPoint x: 1021, startPoint y: 290, endPoint x: 888, endPoint y: 296, distance: 133.1
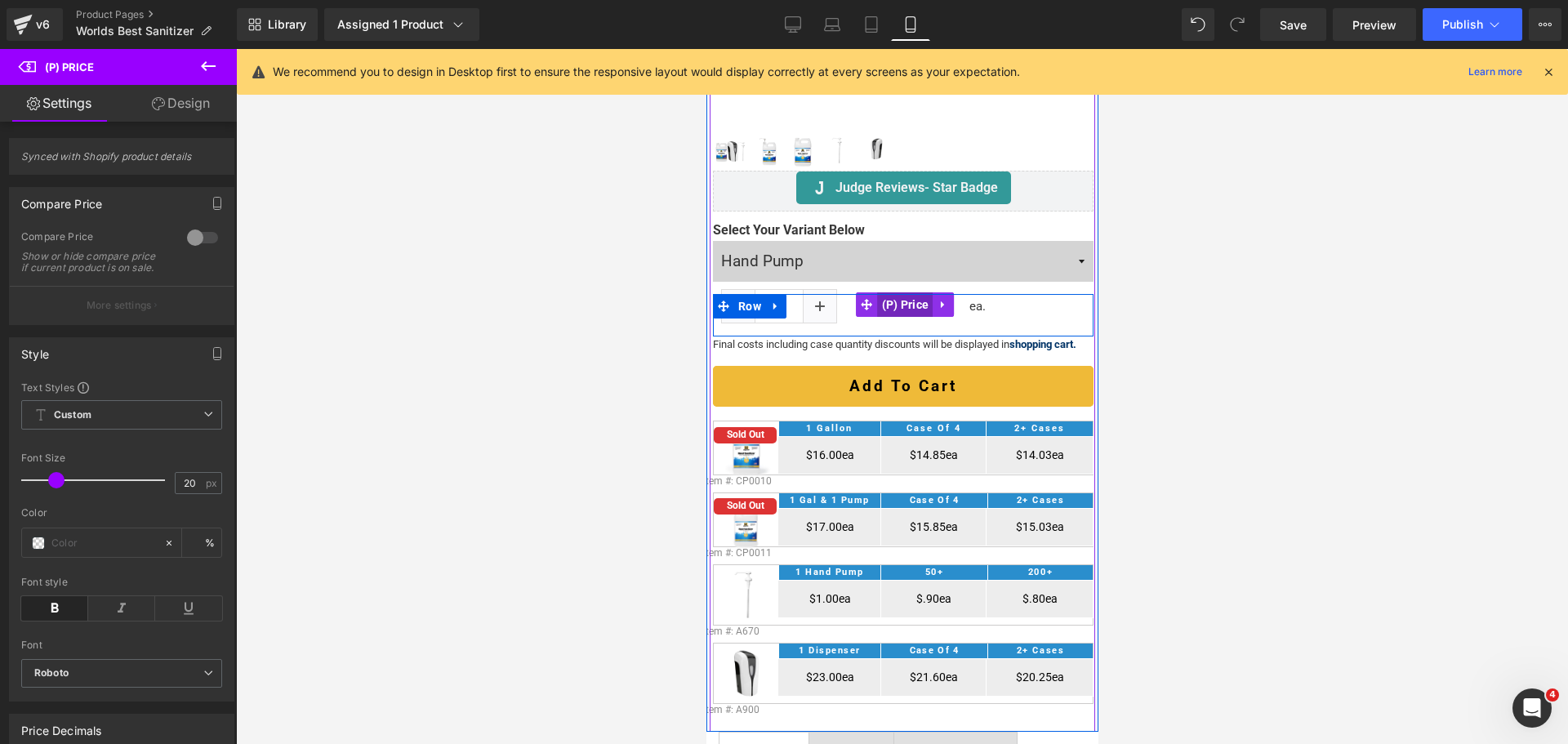
click at [906, 296] on span "(P) Price" at bounding box center [904, 304] width 55 height 24
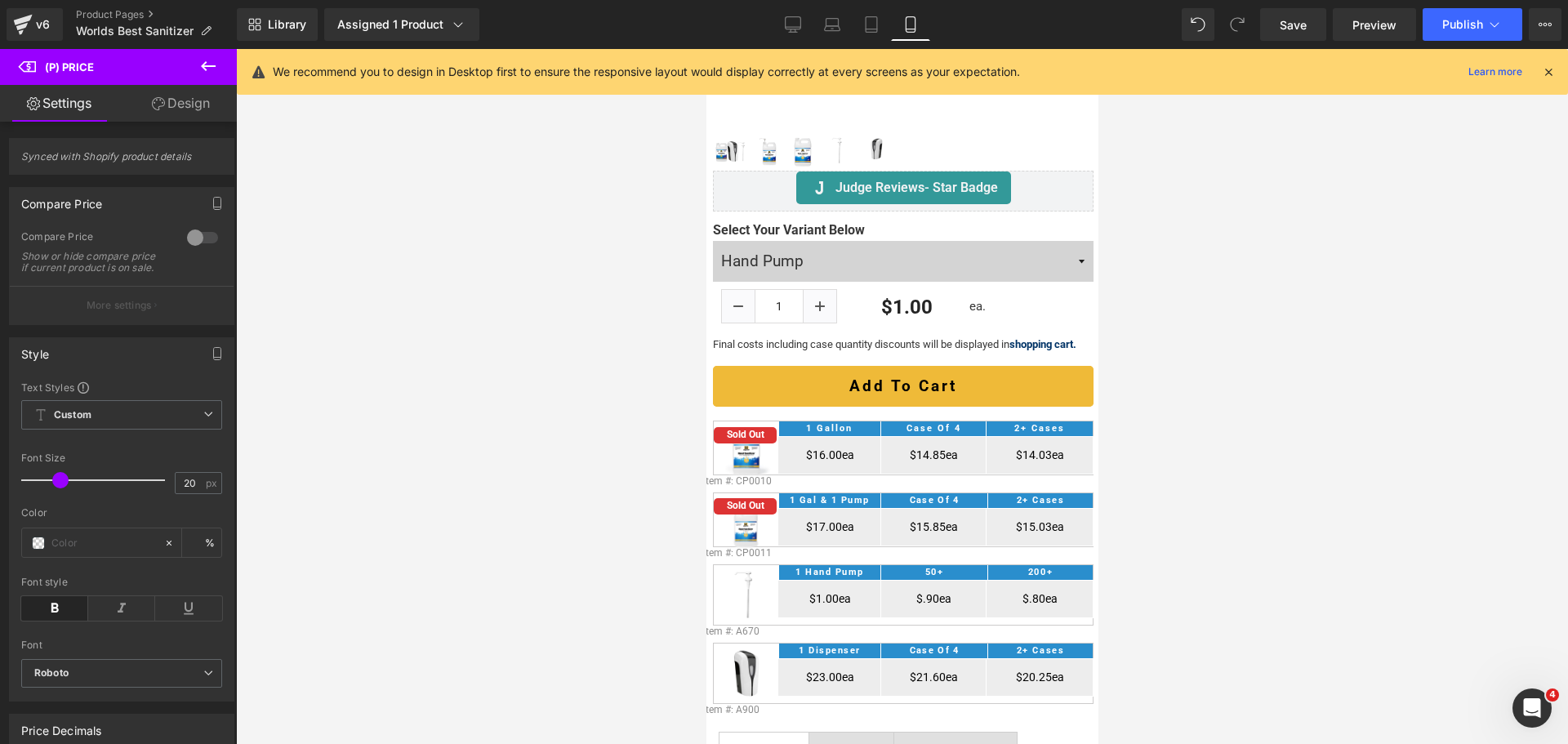
click at [59, 488] on span at bounding box center [60, 480] width 17 height 17
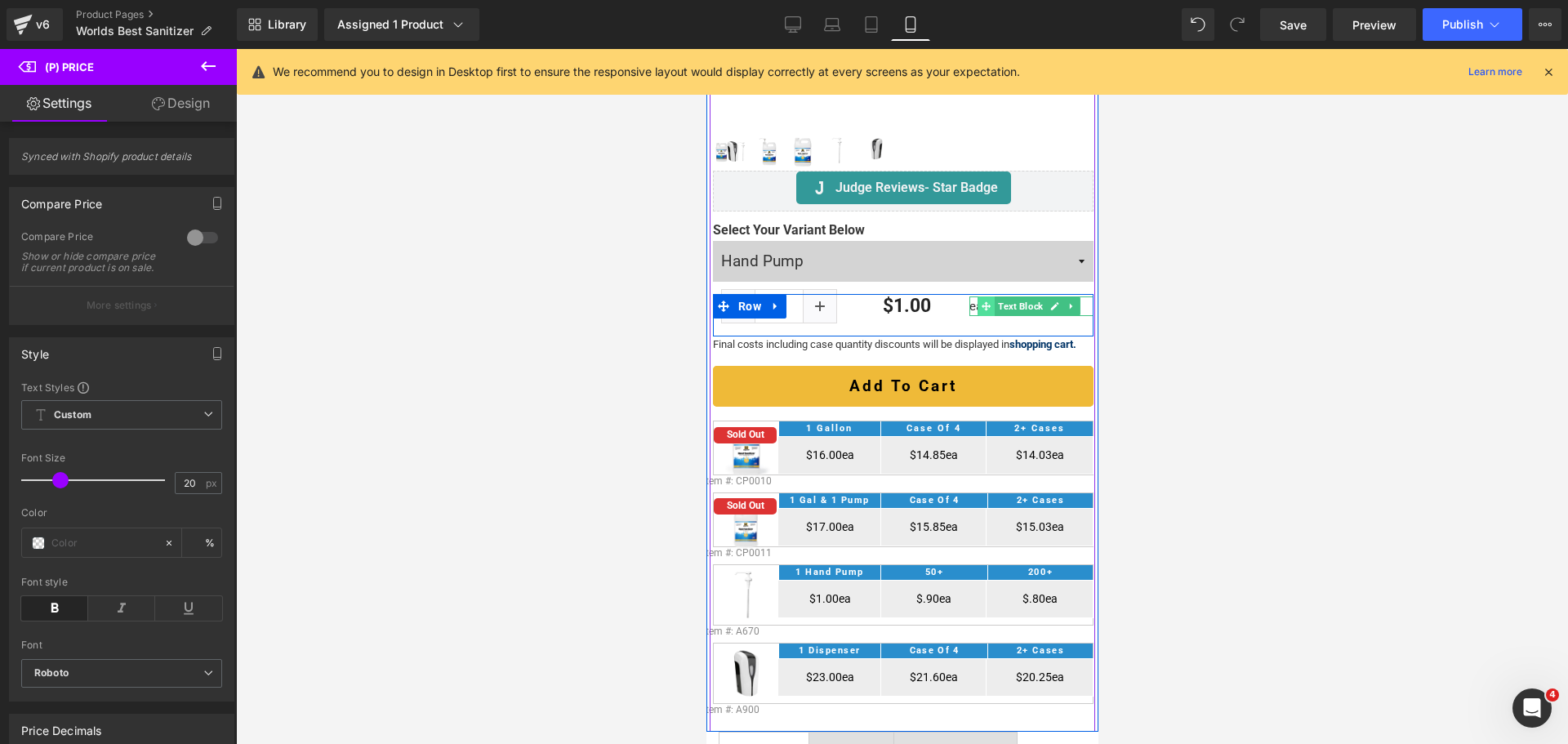
click at [978, 296] on span at bounding box center [986, 306] width 17 height 19
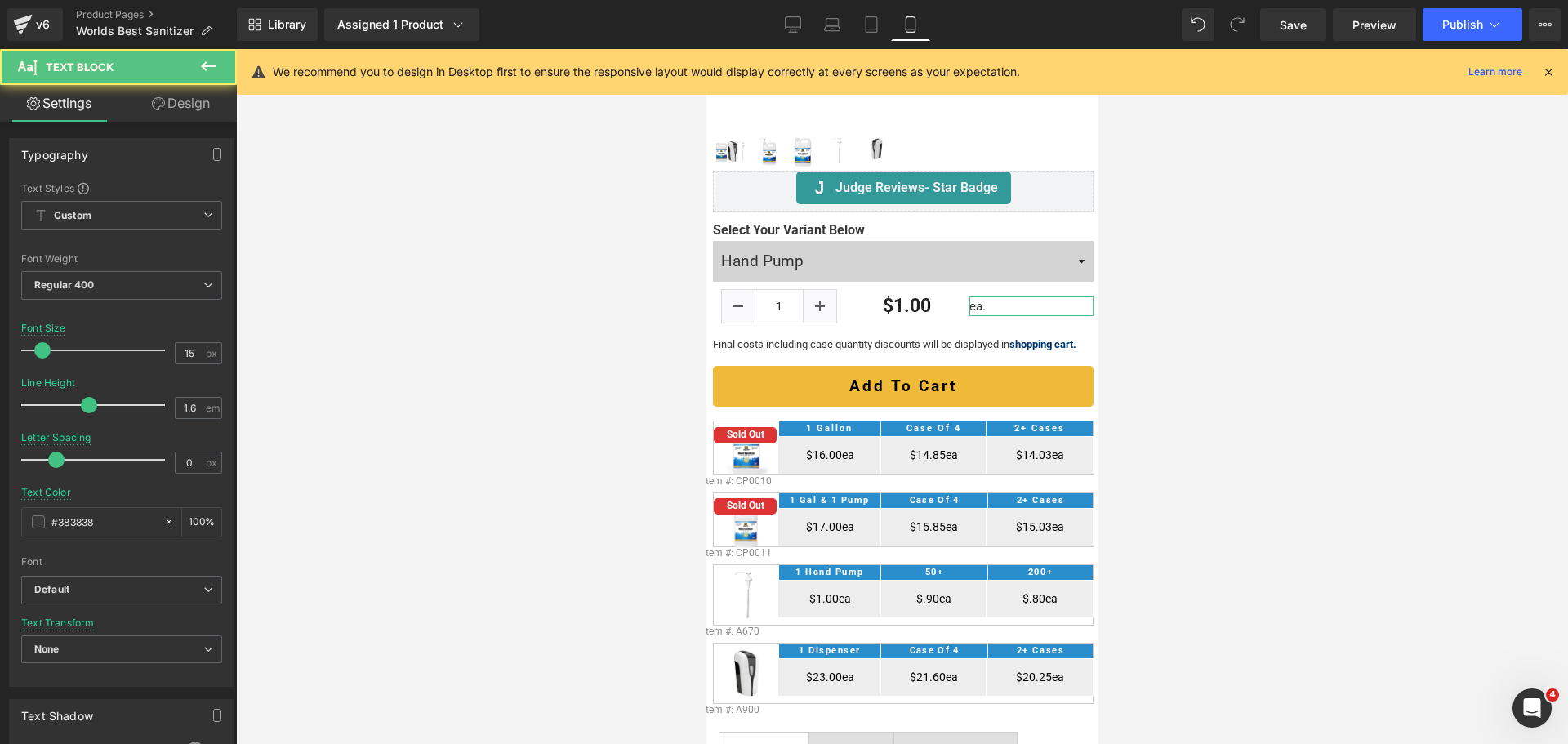
drag, startPoint x: 221, startPoint y: 108, endPoint x: 135, endPoint y: 190, distance: 118.8
click at [221, 108] on link "Design" at bounding box center [180, 103] width 118 height 37
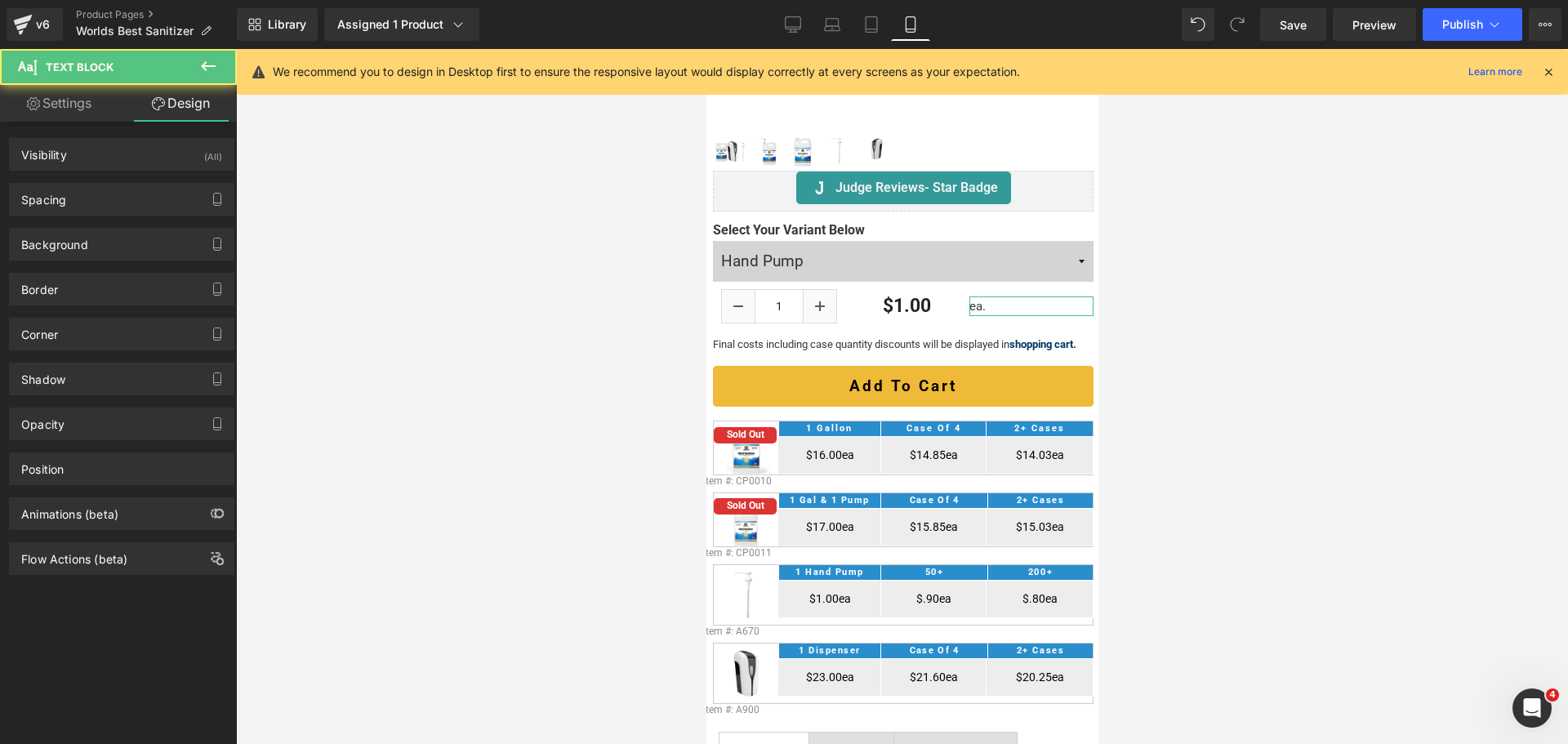
click at [121, 219] on div "Background Color & Image color Color % Image Replace Image Upload image or Brow…" at bounding box center [122, 237] width 244 height 45
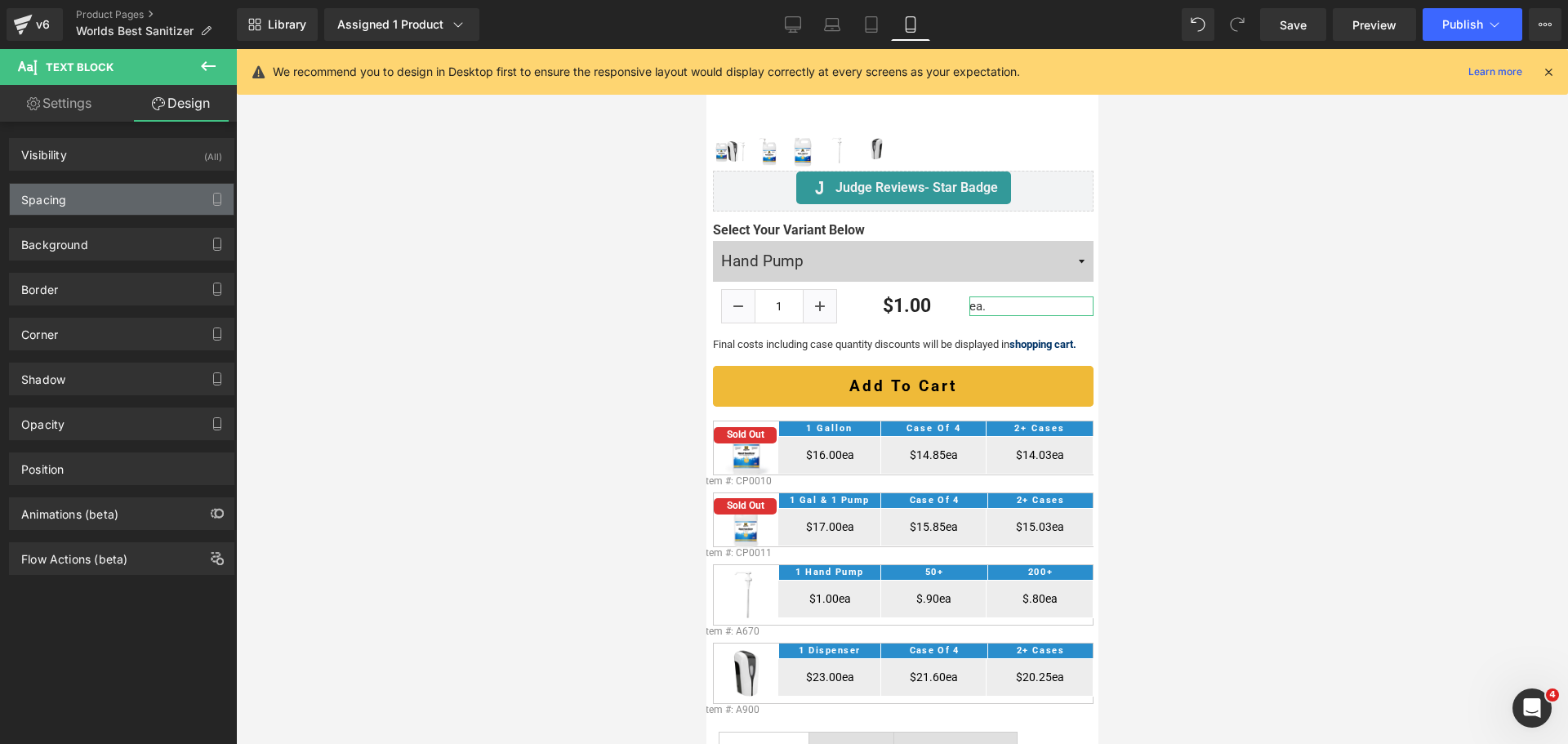
click at [122, 208] on div "Spacing" at bounding box center [122, 198] width 224 height 31
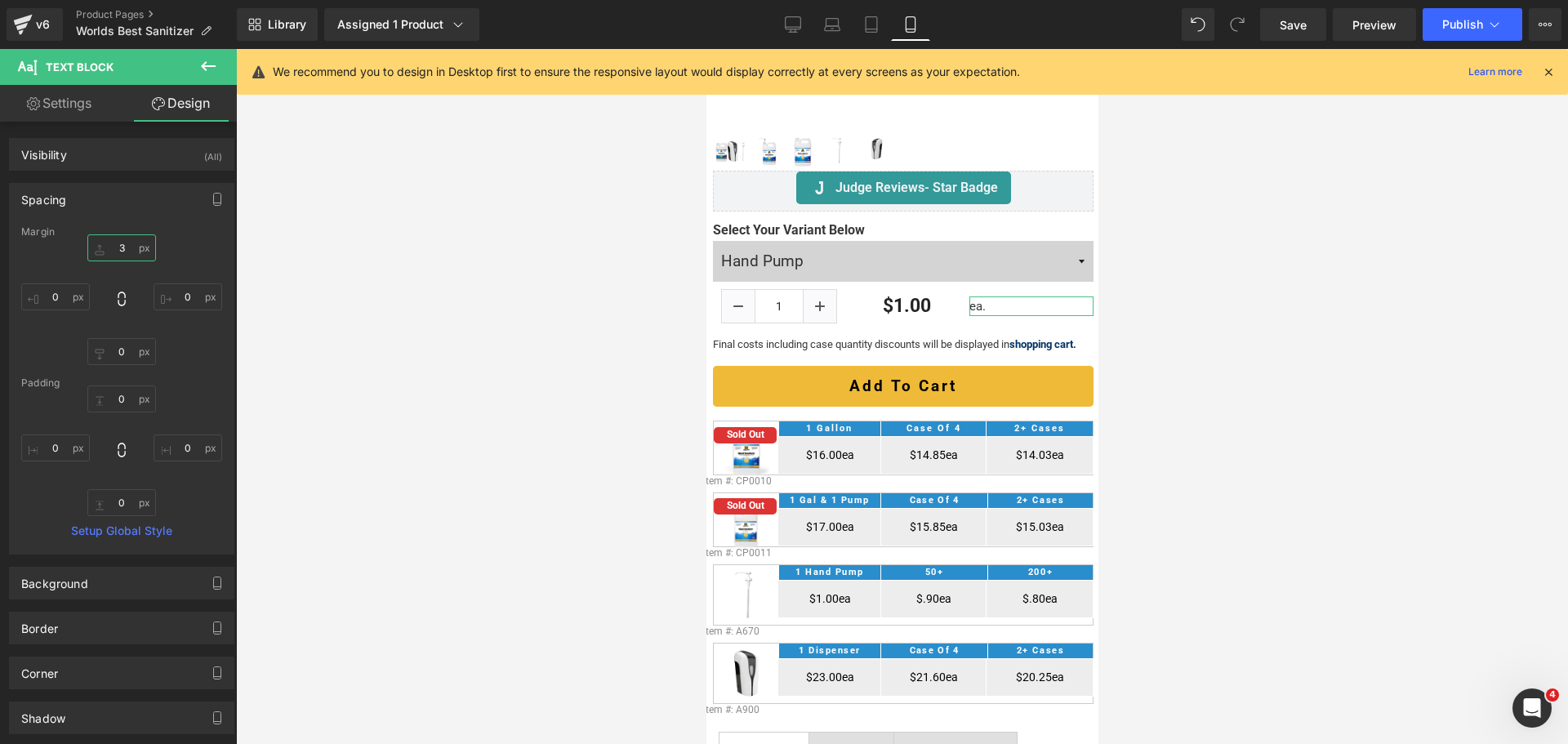
click at [122, 251] on input "text" at bounding box center [122, 247] width 68 height 27
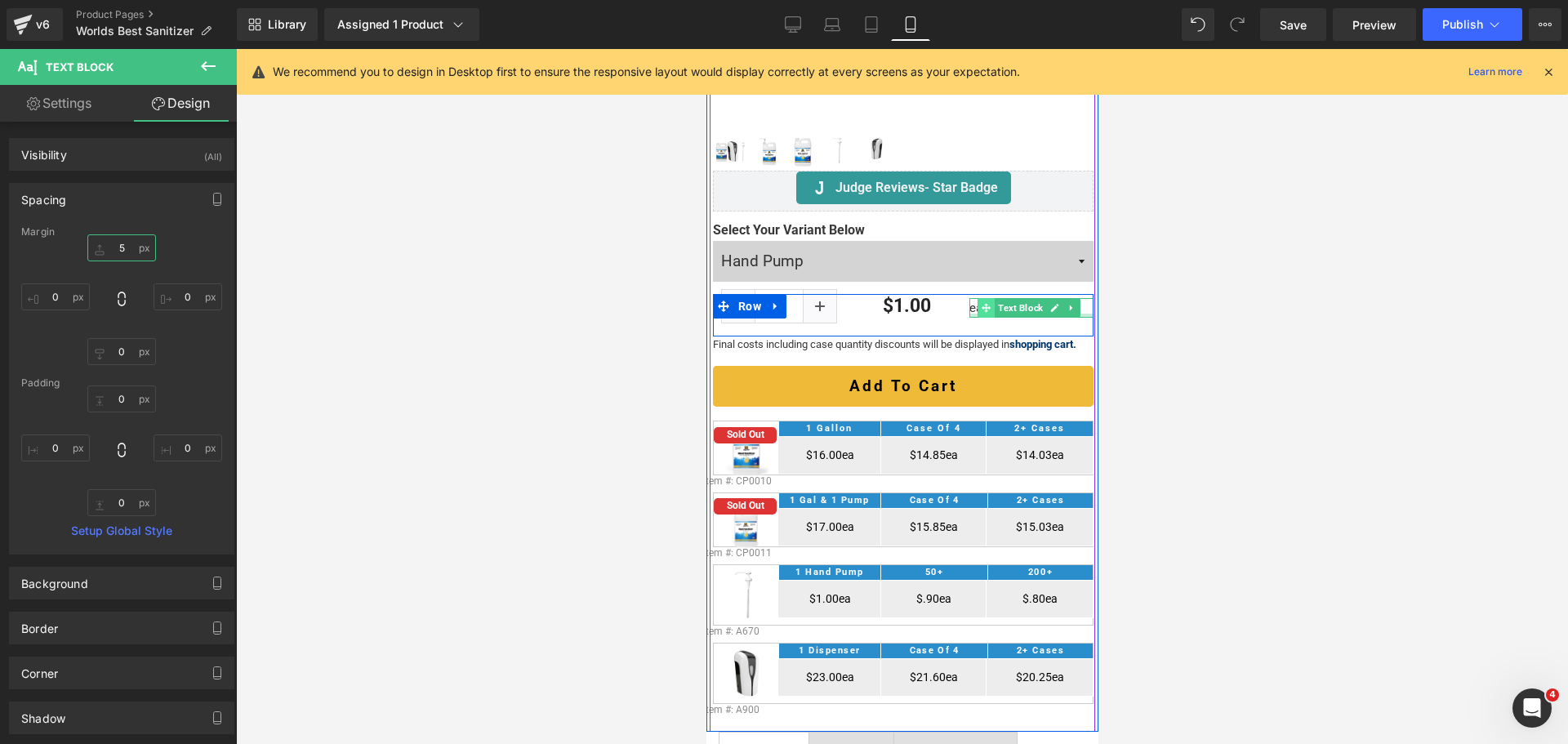
type input "6"
click at [980, 304] on icon at bounding box center [985, 309] width 9 height 9
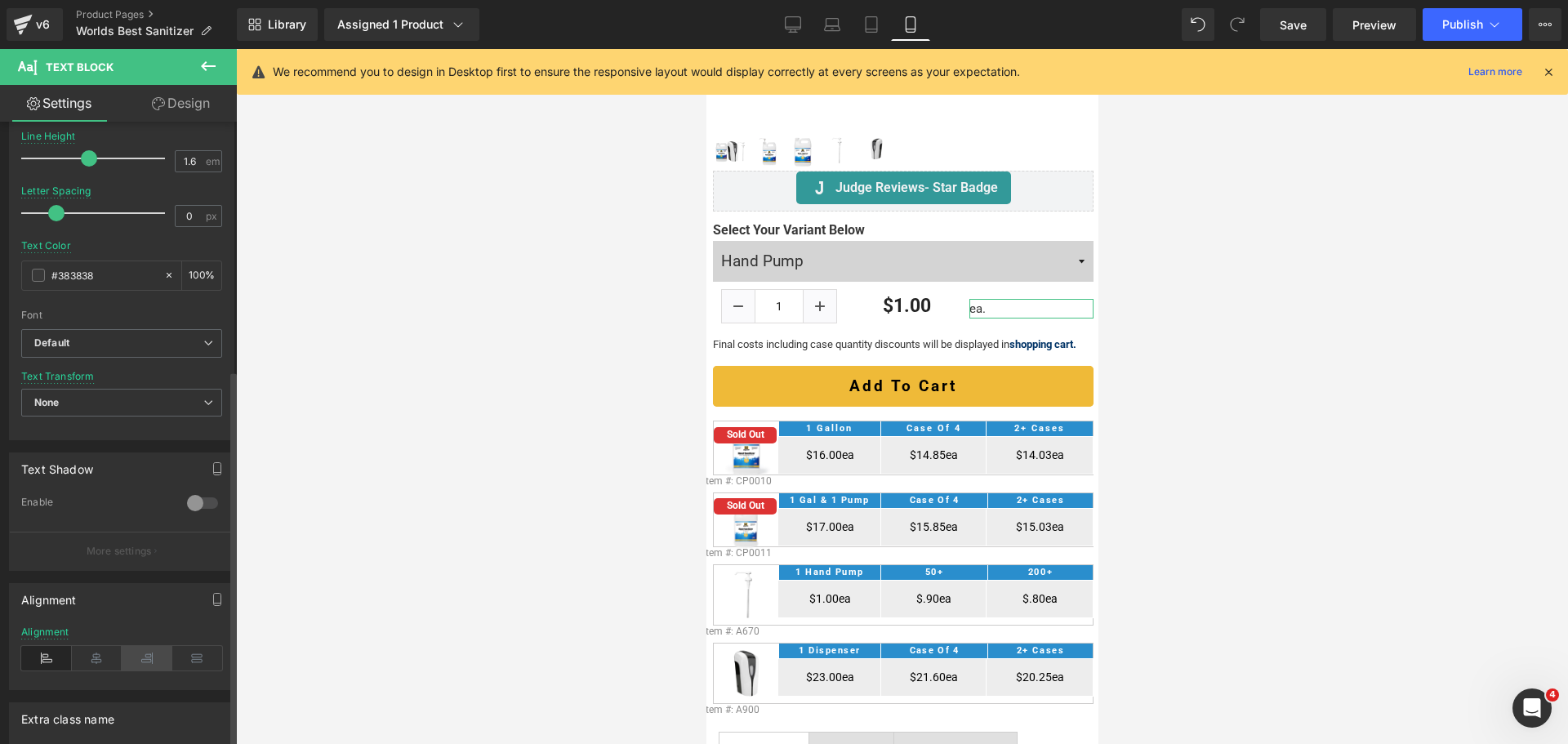
scroll to position [411, 0]
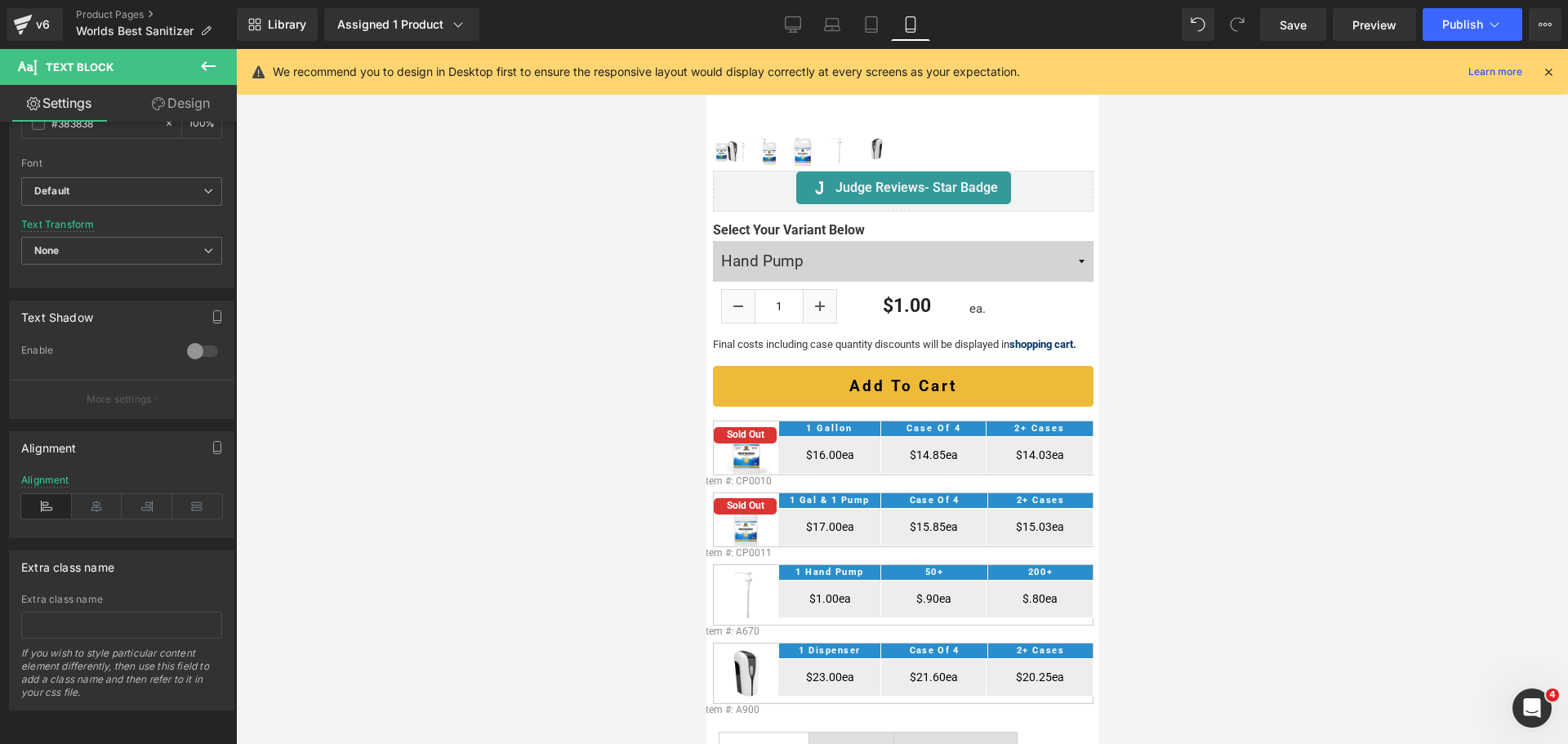
click at [1243, 289] on div at bounding box center [902, 396] width 1332 height 695
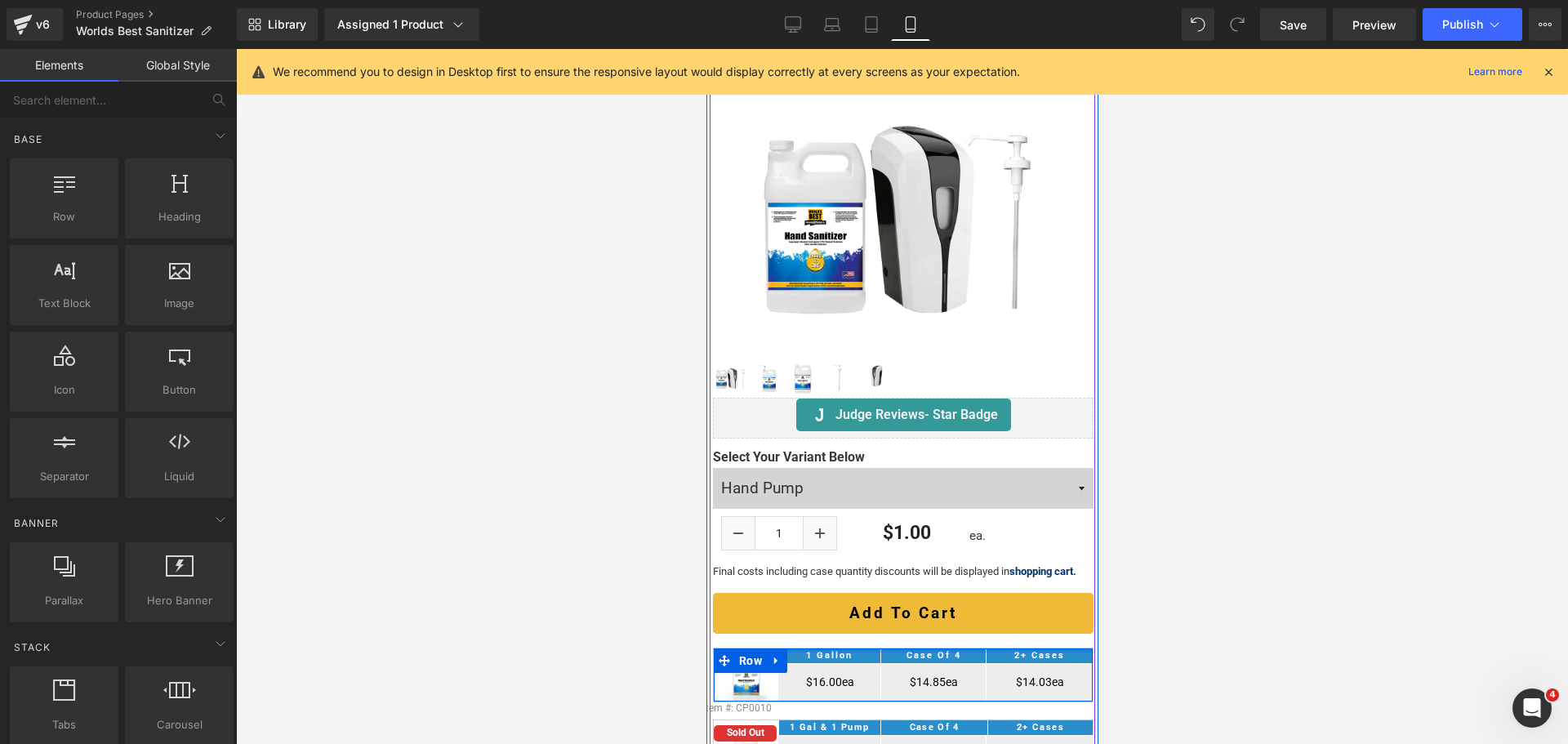
scroll to position [0, 0]
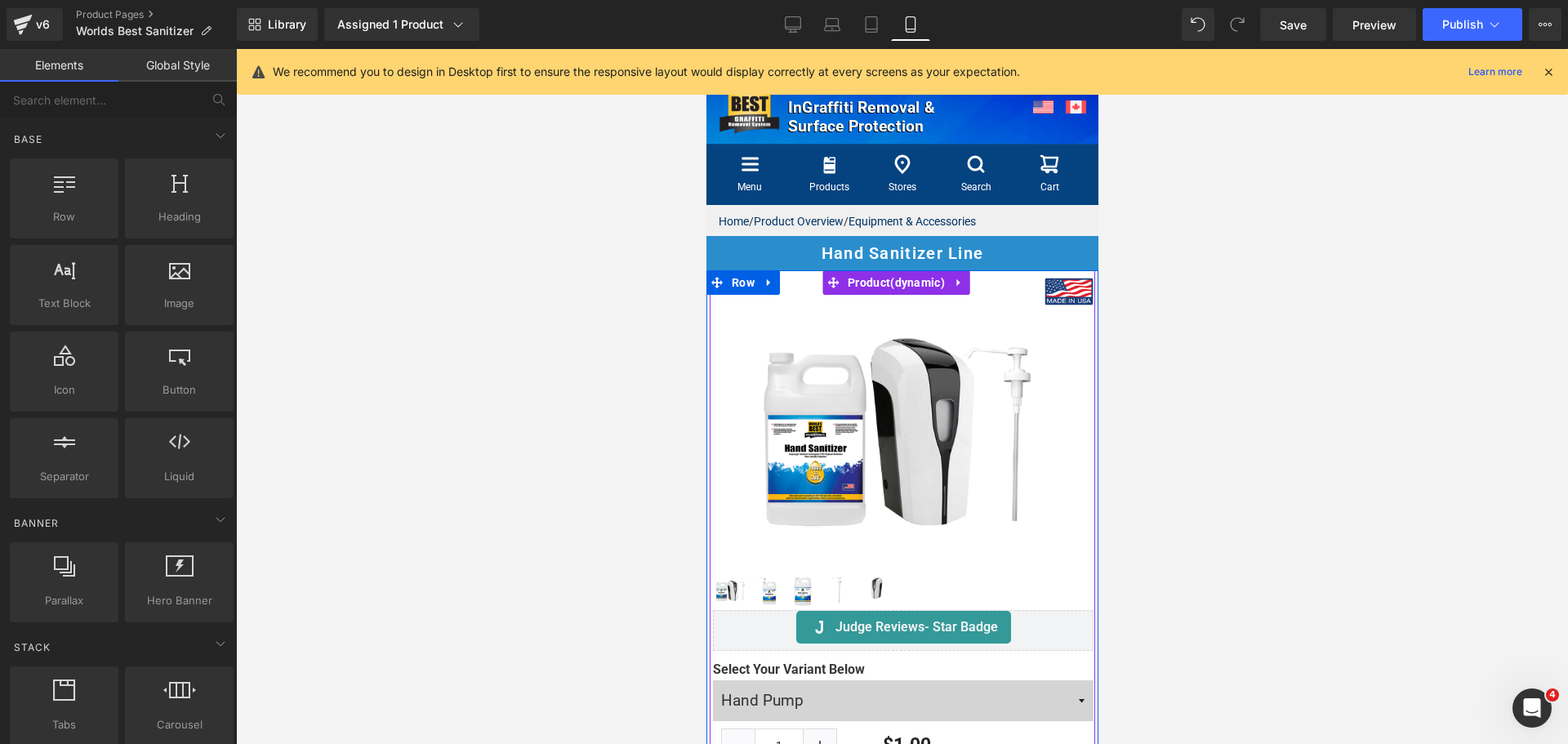
click at [892, 618] on span "Judge Reviews" at bounding box center [897, 622] width 72 height 19
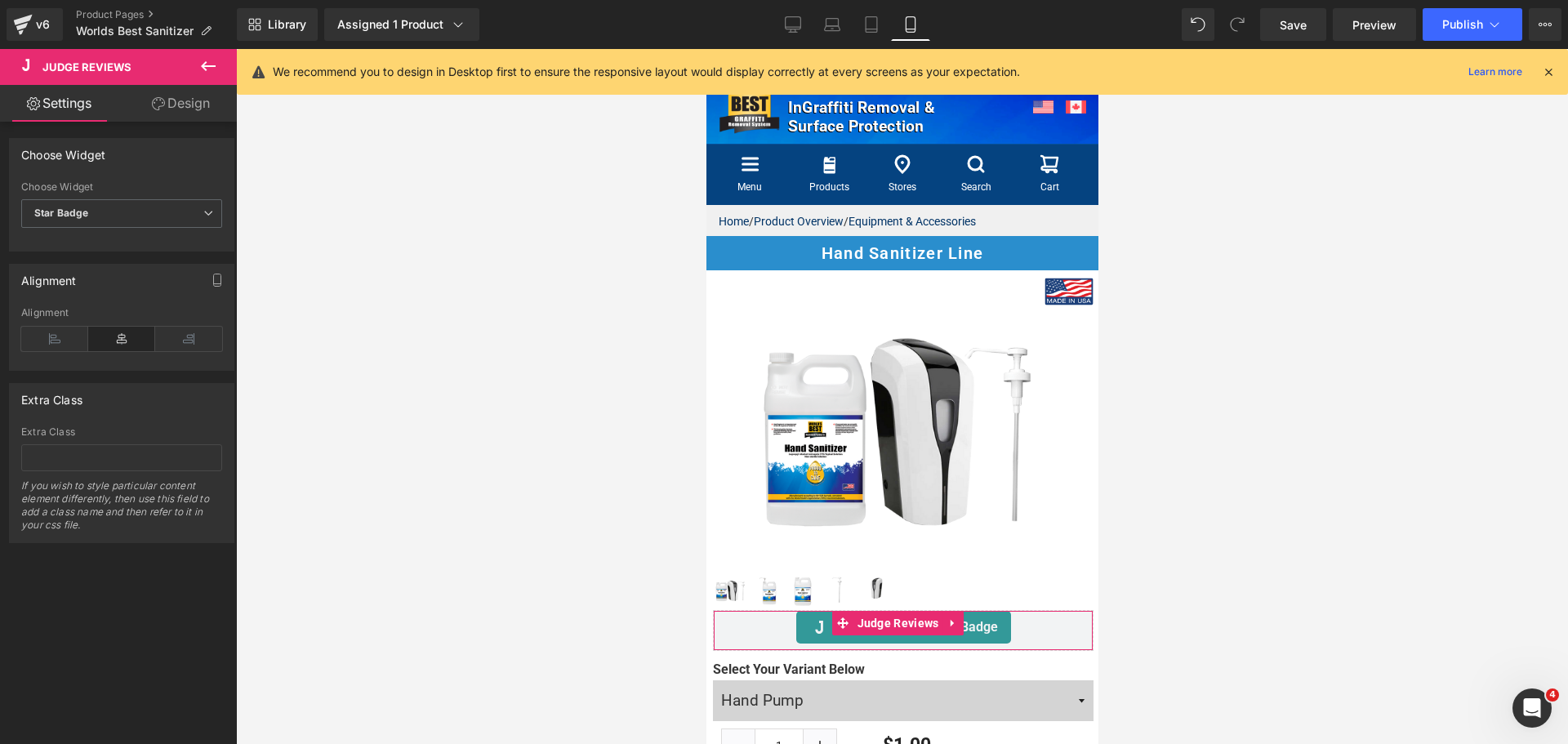
click at [183, 113] on link "Design" at bounding box center [180, 103] width 118 height 37
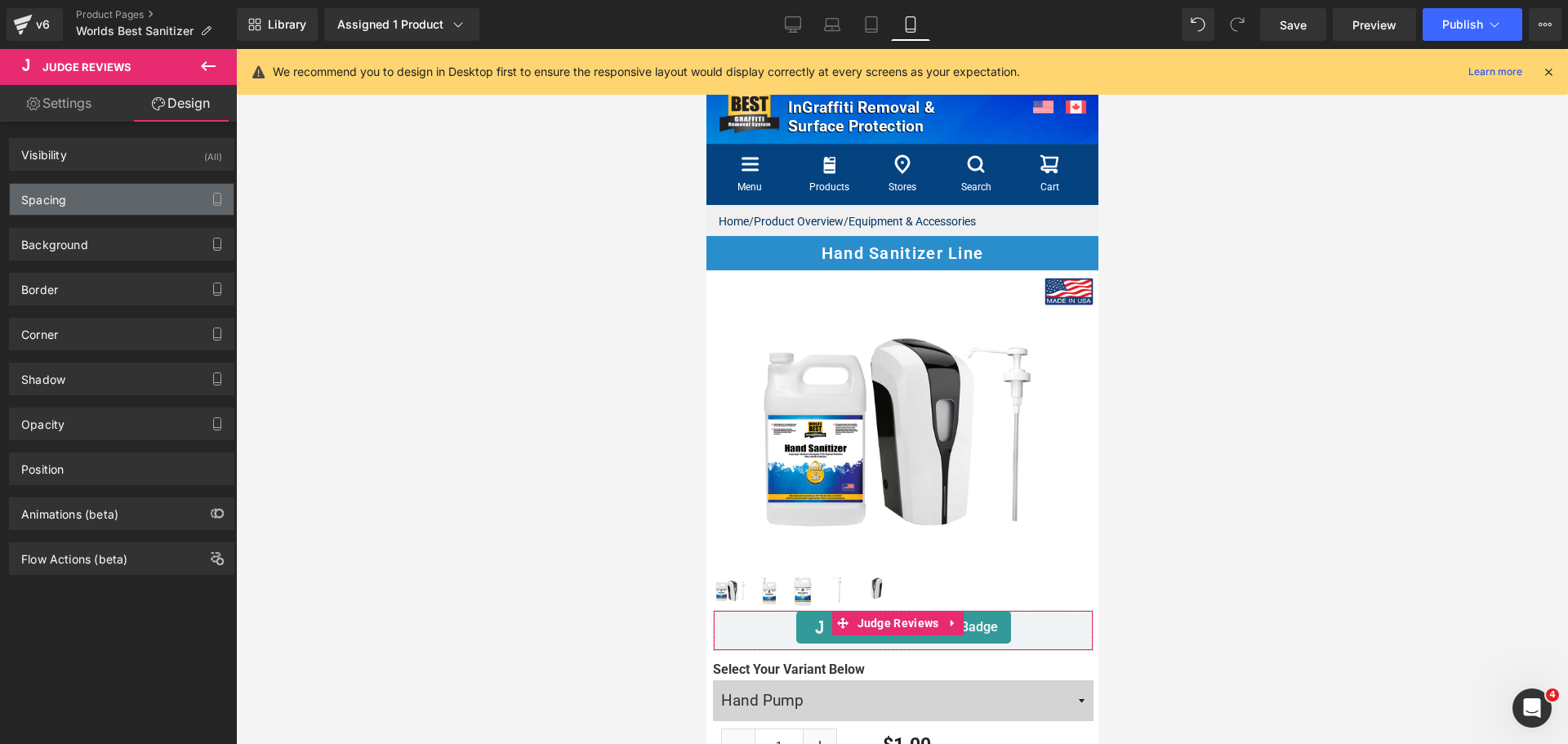
click at [126, 199] on div "Spacing" at bounding box center [122, 198] width 224 height 31
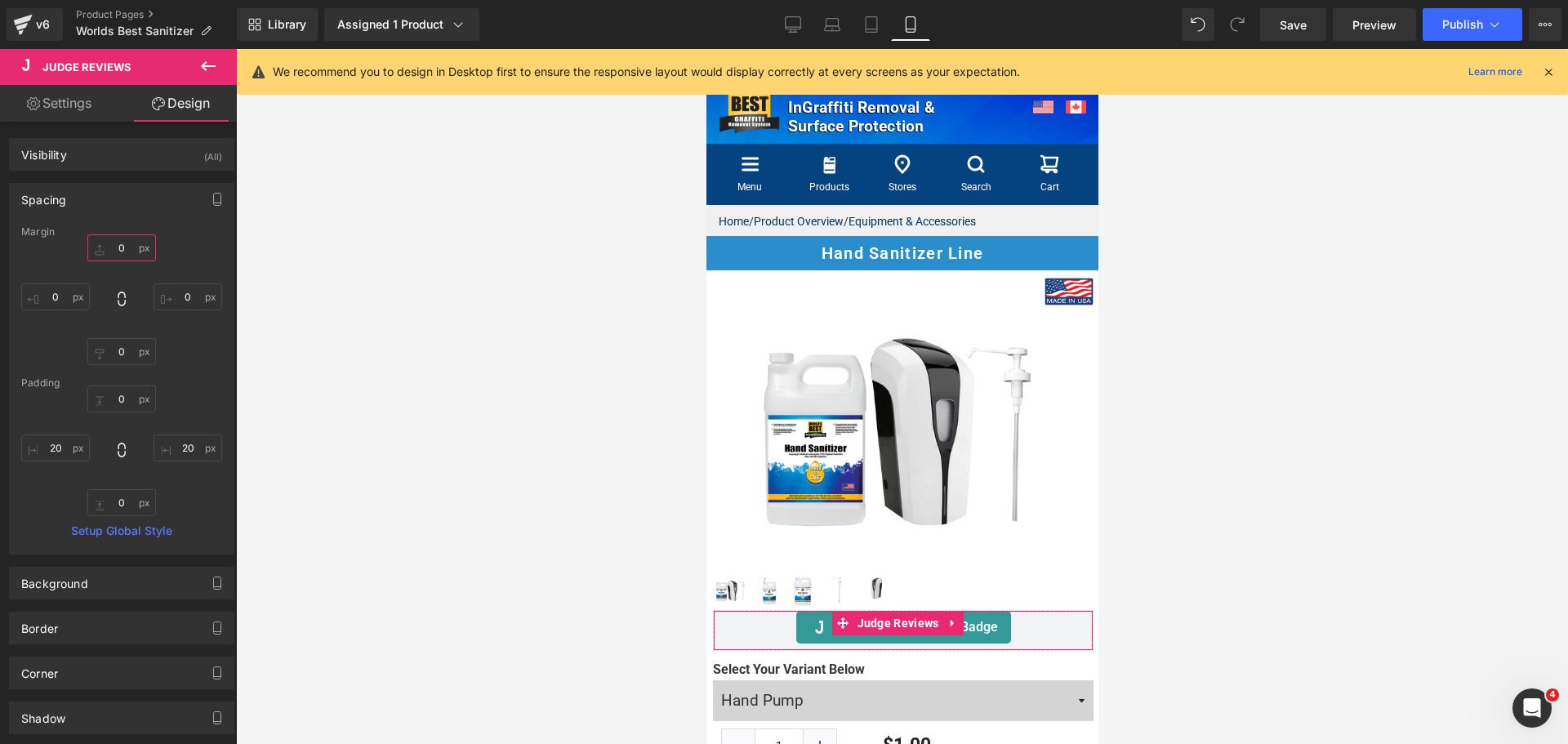
click at [117, 242] on input "0" at bounding box center [122, 247] width 68 height 27
type input "15"
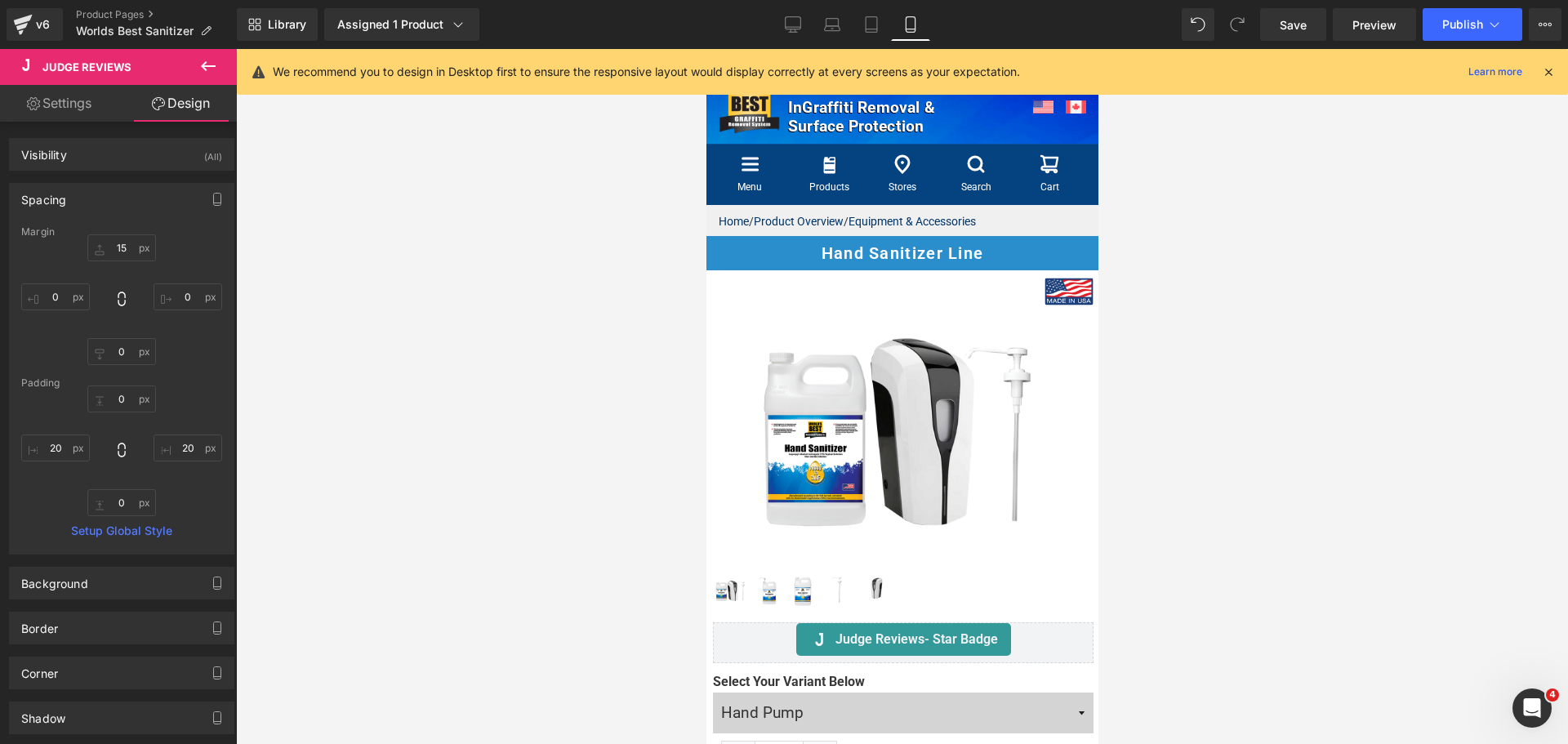
click at [1319, 344] on div at bounding box center [902, 396] width 1332 height 695
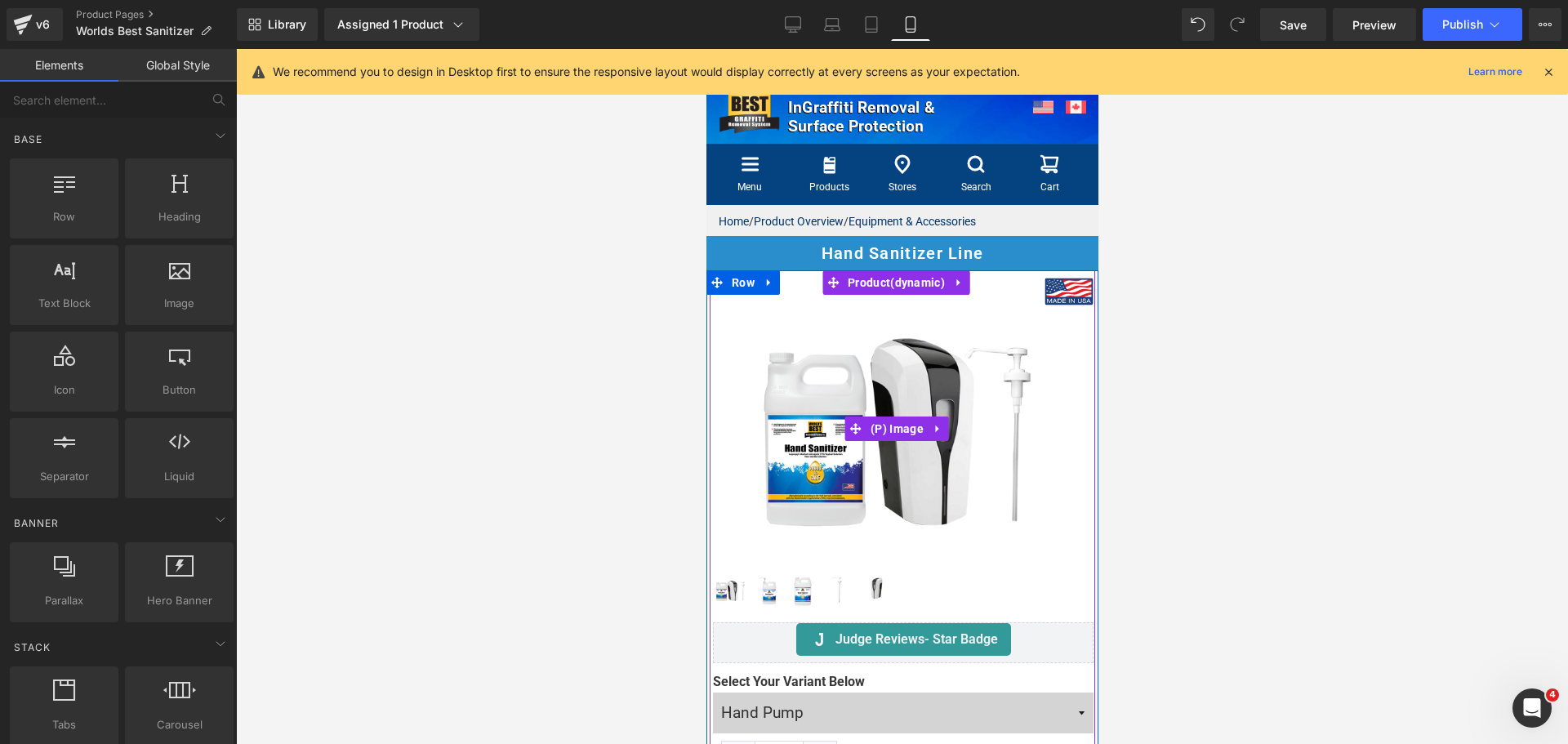
click at [771, 351] on img at bounding box center [902, 429] width 304 height 304
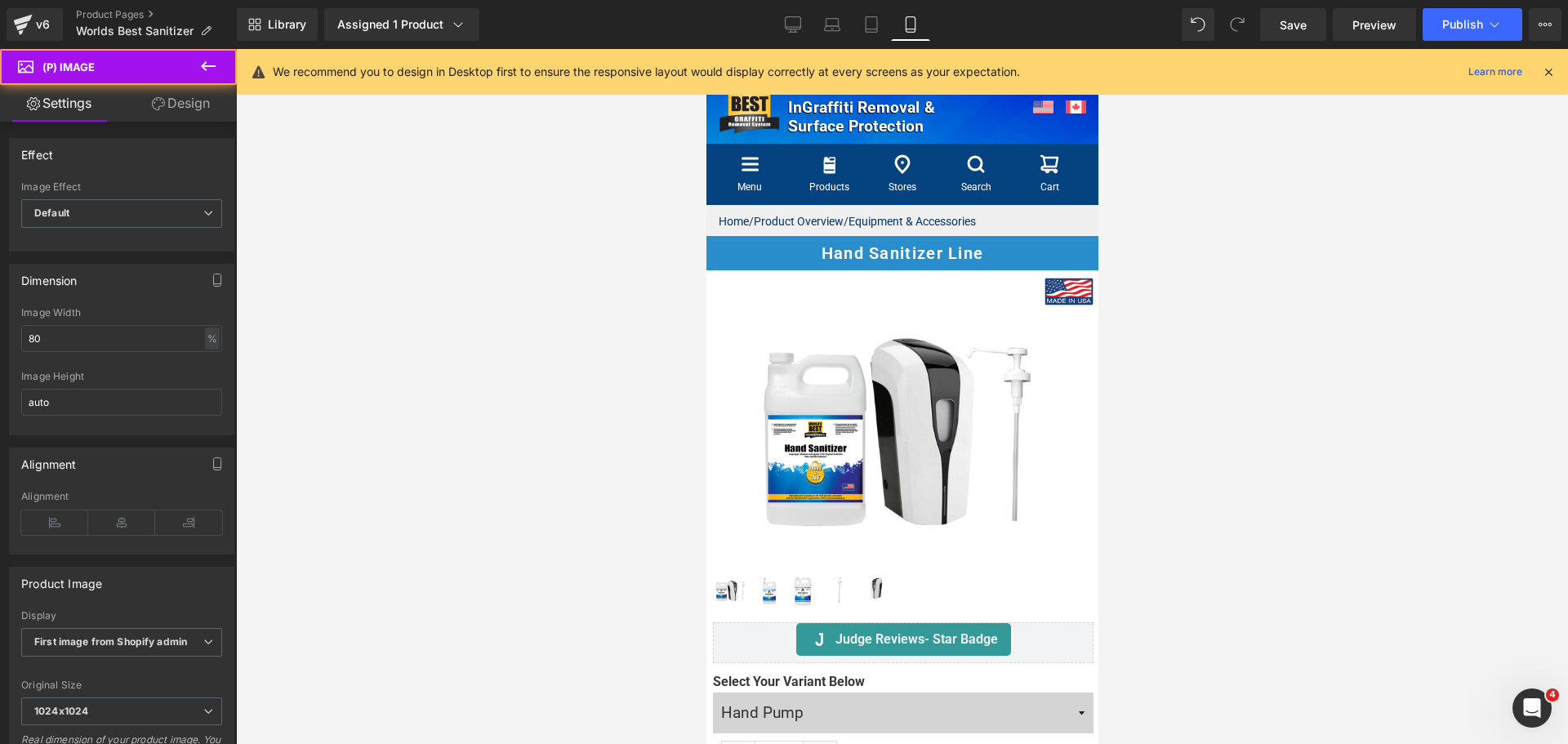
click at [196, 95] on link "Design" at bounding box center [180, 103] width 118 height 37
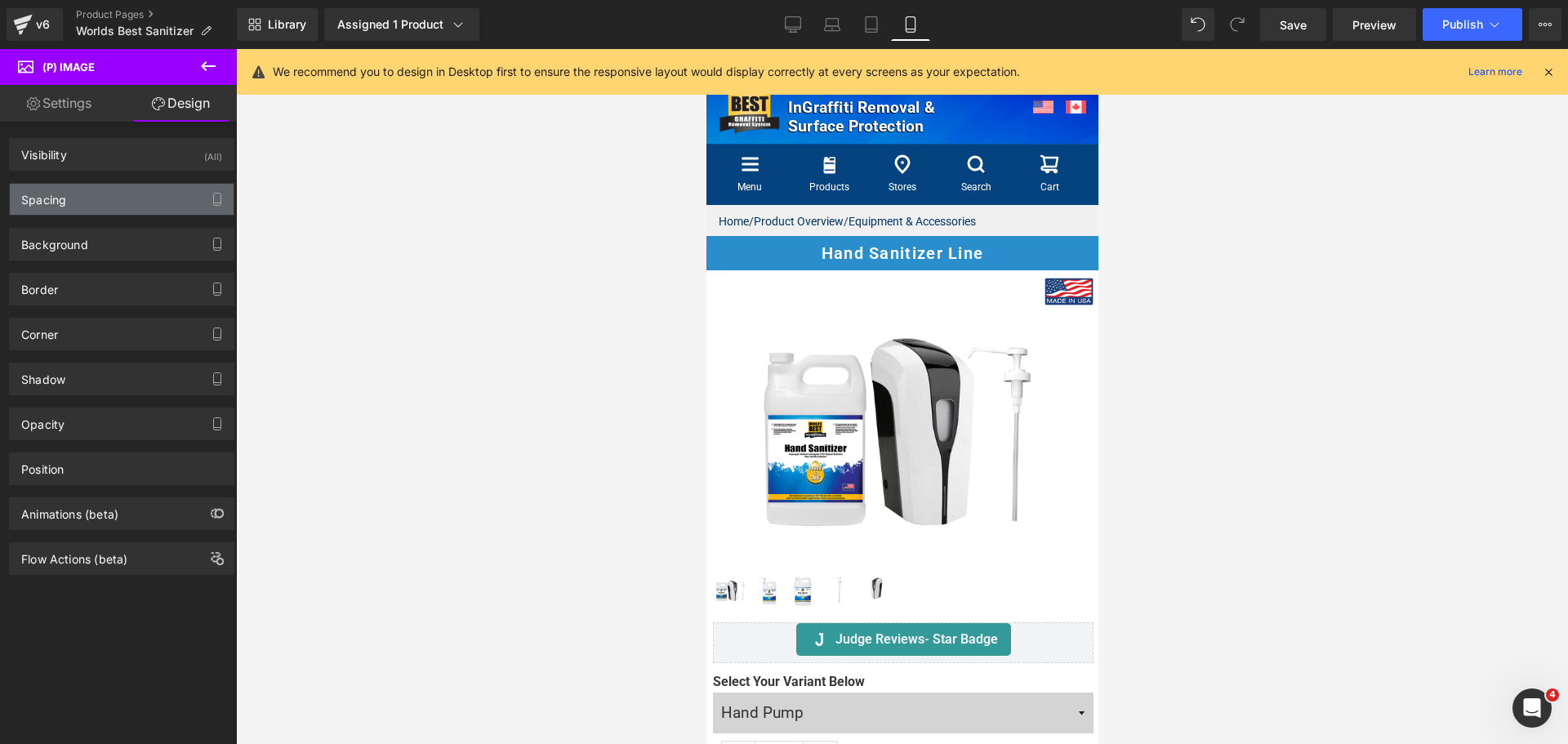
click at [120, 197] on div "Spacing" at bounding box center [122, 198] width 224 height 31
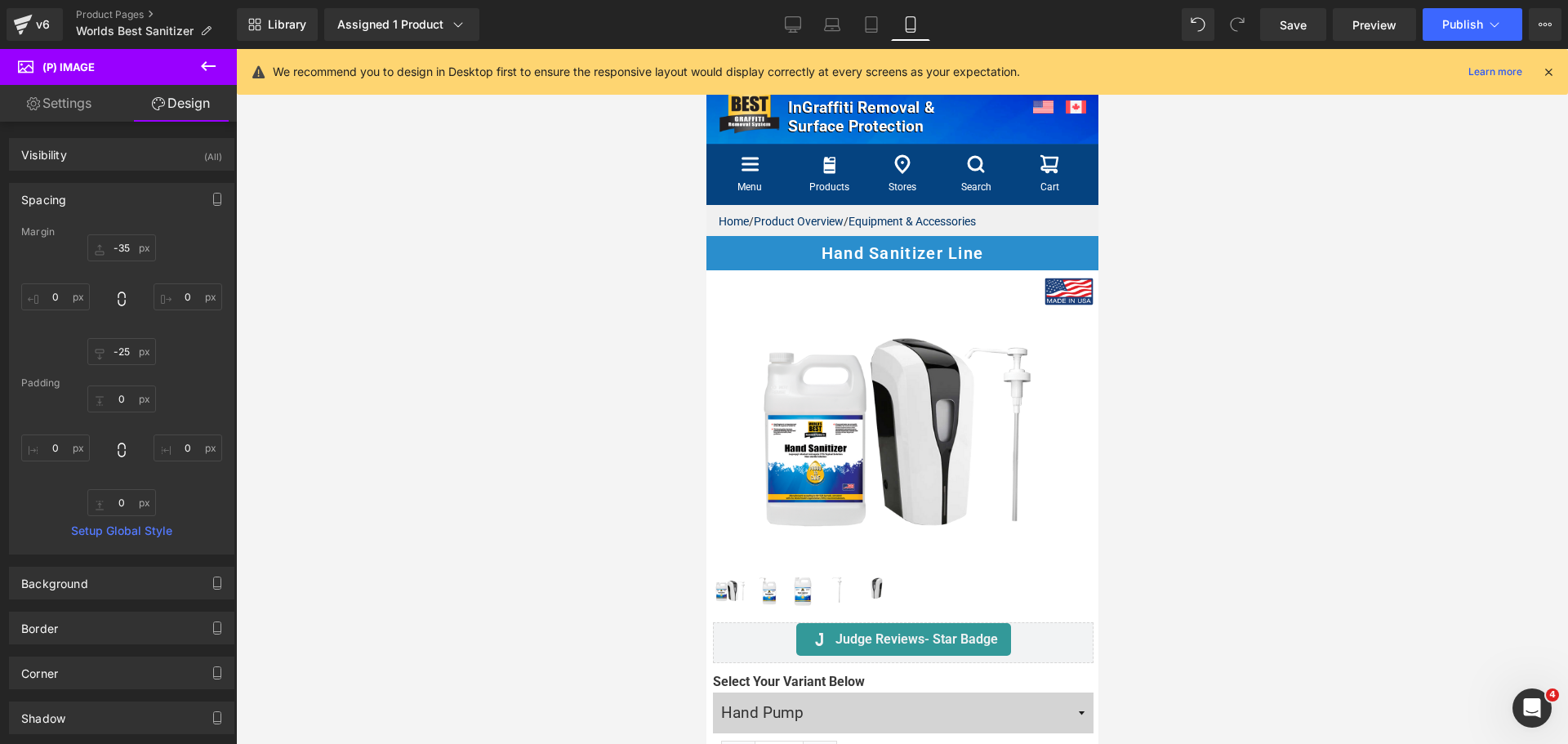
click at [121, 233] on div "Margin" at bounding box center [122, 232] width 201 height 11
click at [120, 241] on input "-35" at bounding box center [122, 247] width 68 height 27
type input "0"
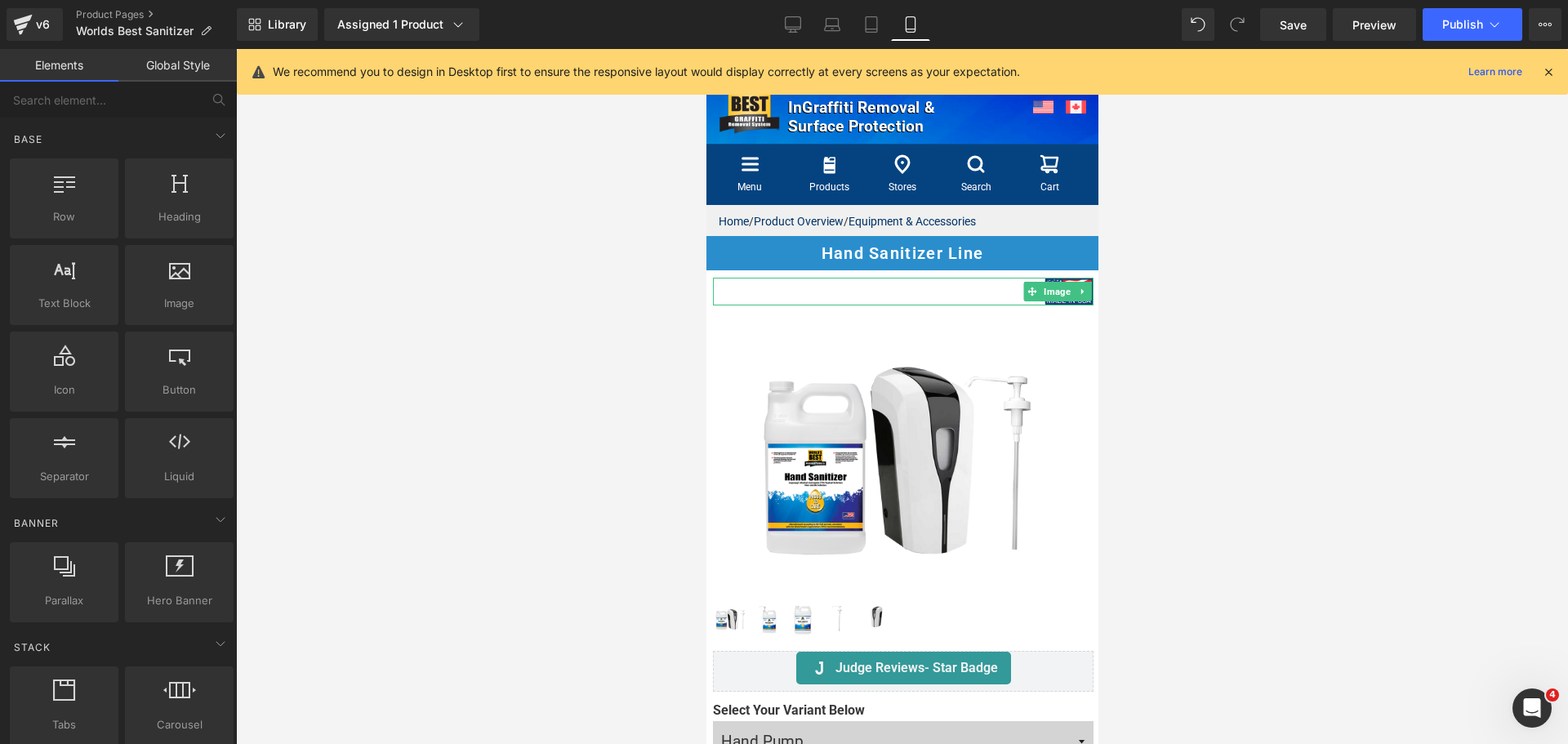
drag, startPoint x: 1720, startPoint y: 515, endPoint x: 1014, endPoint y: 466, distance: 707.7
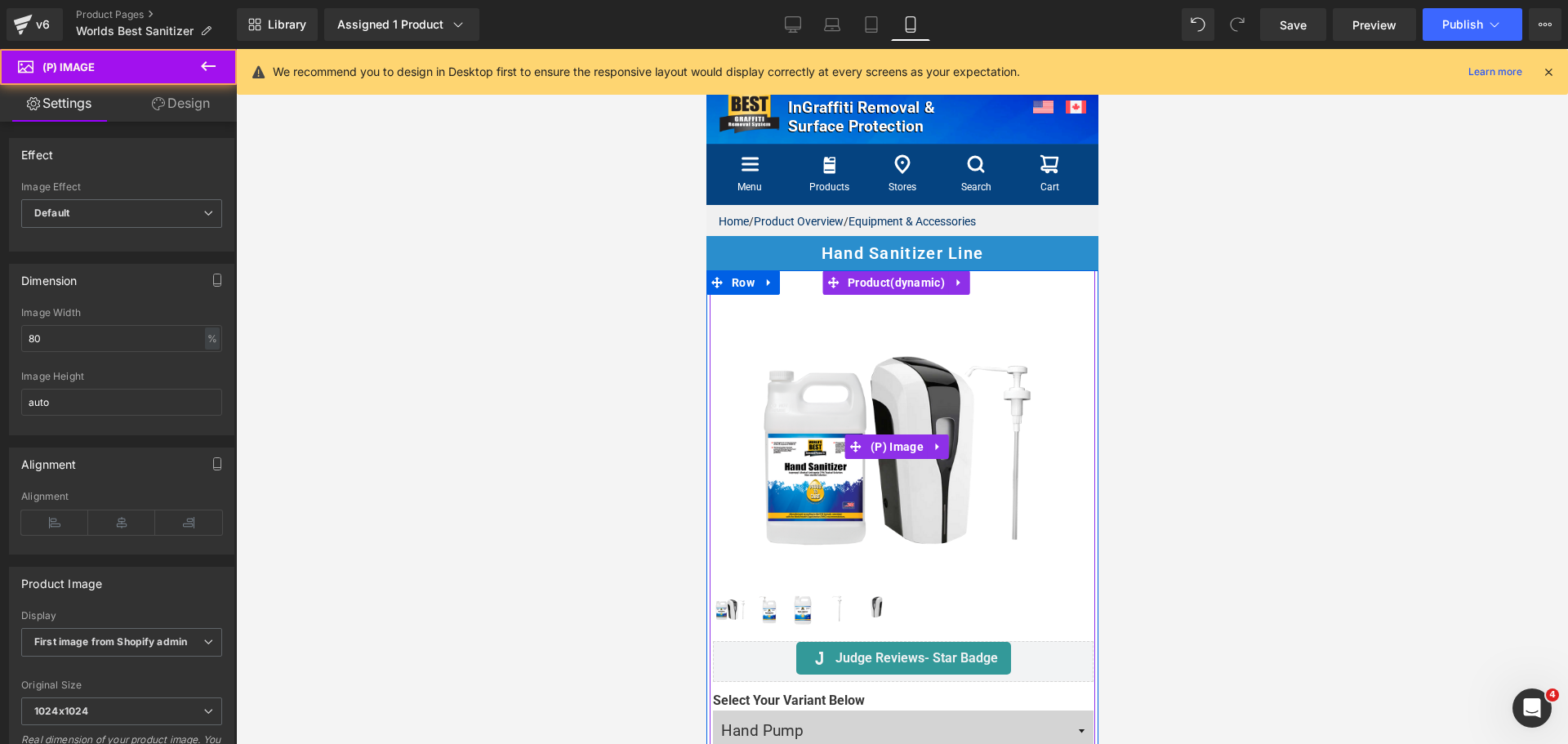
click at [872, 386] on img at bounding box center [902, 447] width 304 height 304
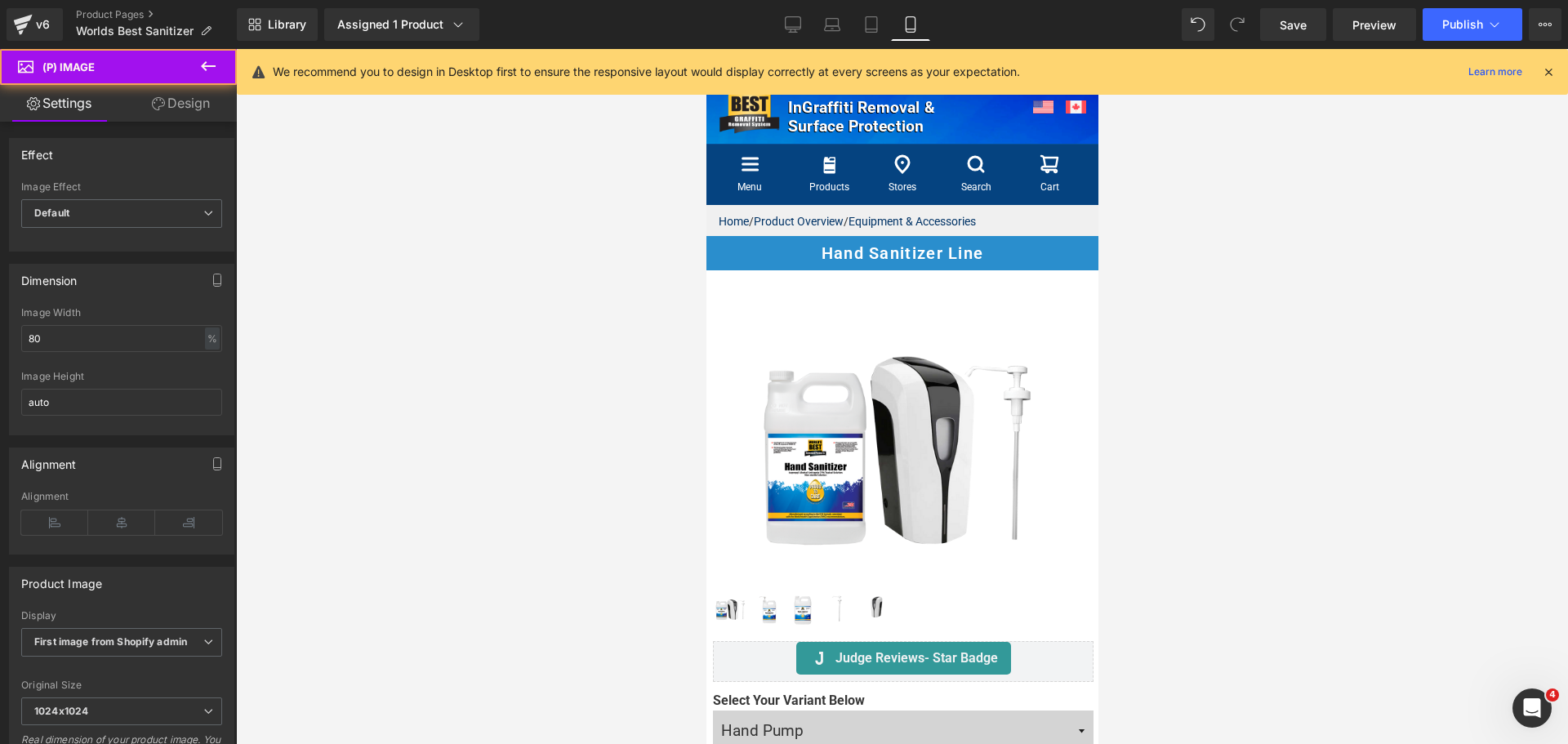
click at [195, 111] on link "Design" at bounding box center [180, 103] width 118 height 37
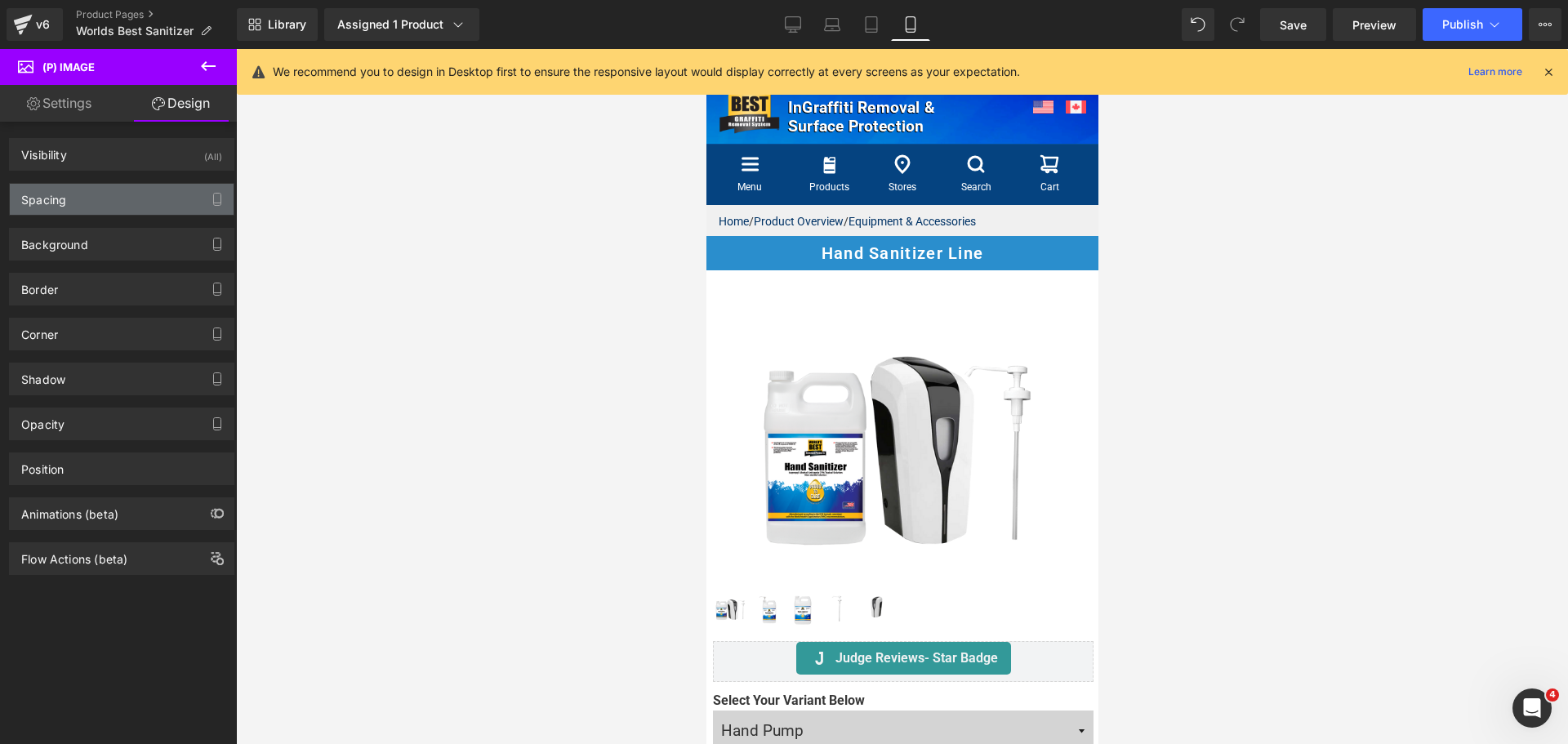
click at [136, 194] on div "Spacing" at bounding box center [122, 198] width 224 height 31
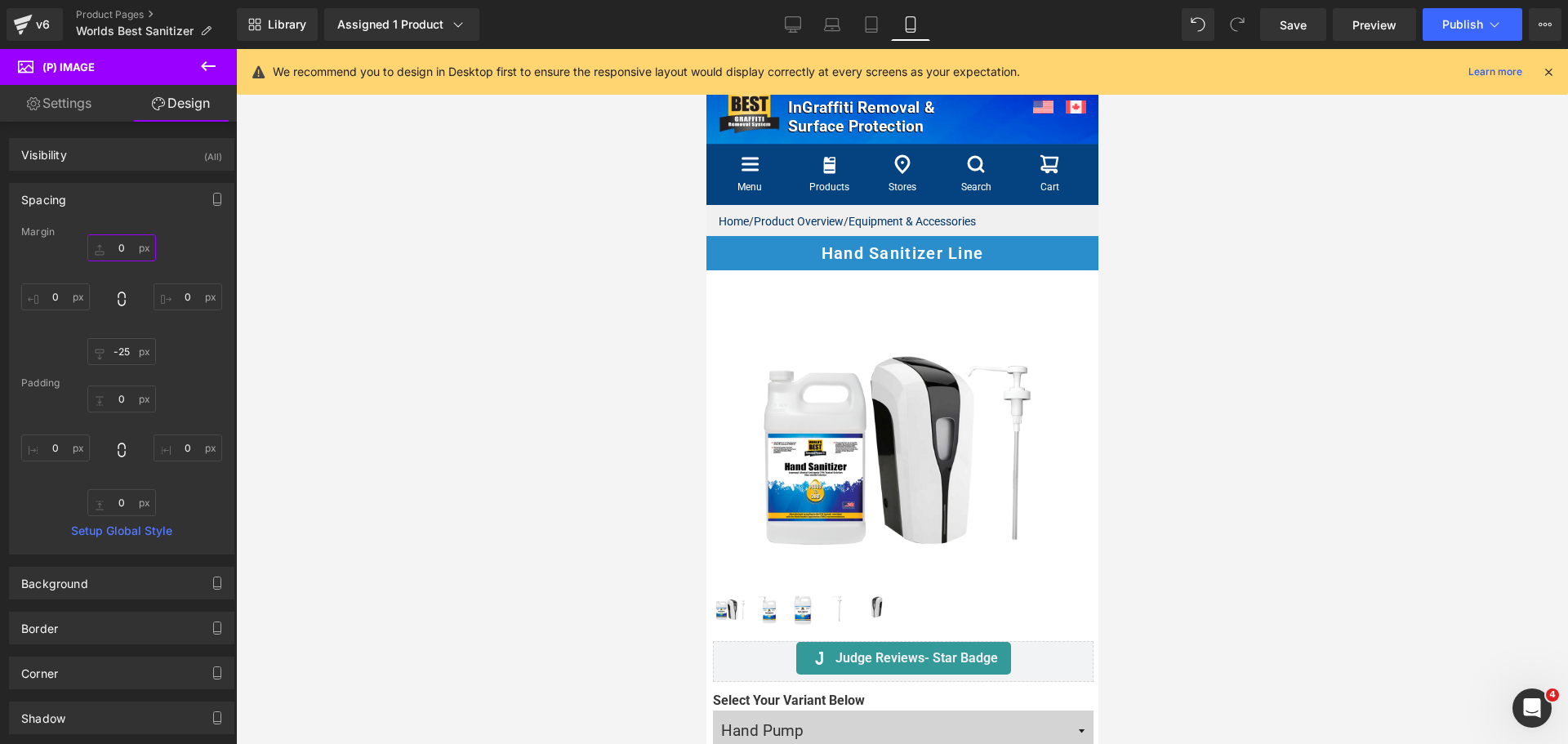
click at [115, 242] on input "0" at bounding box center [122, 247] width 68 height 27
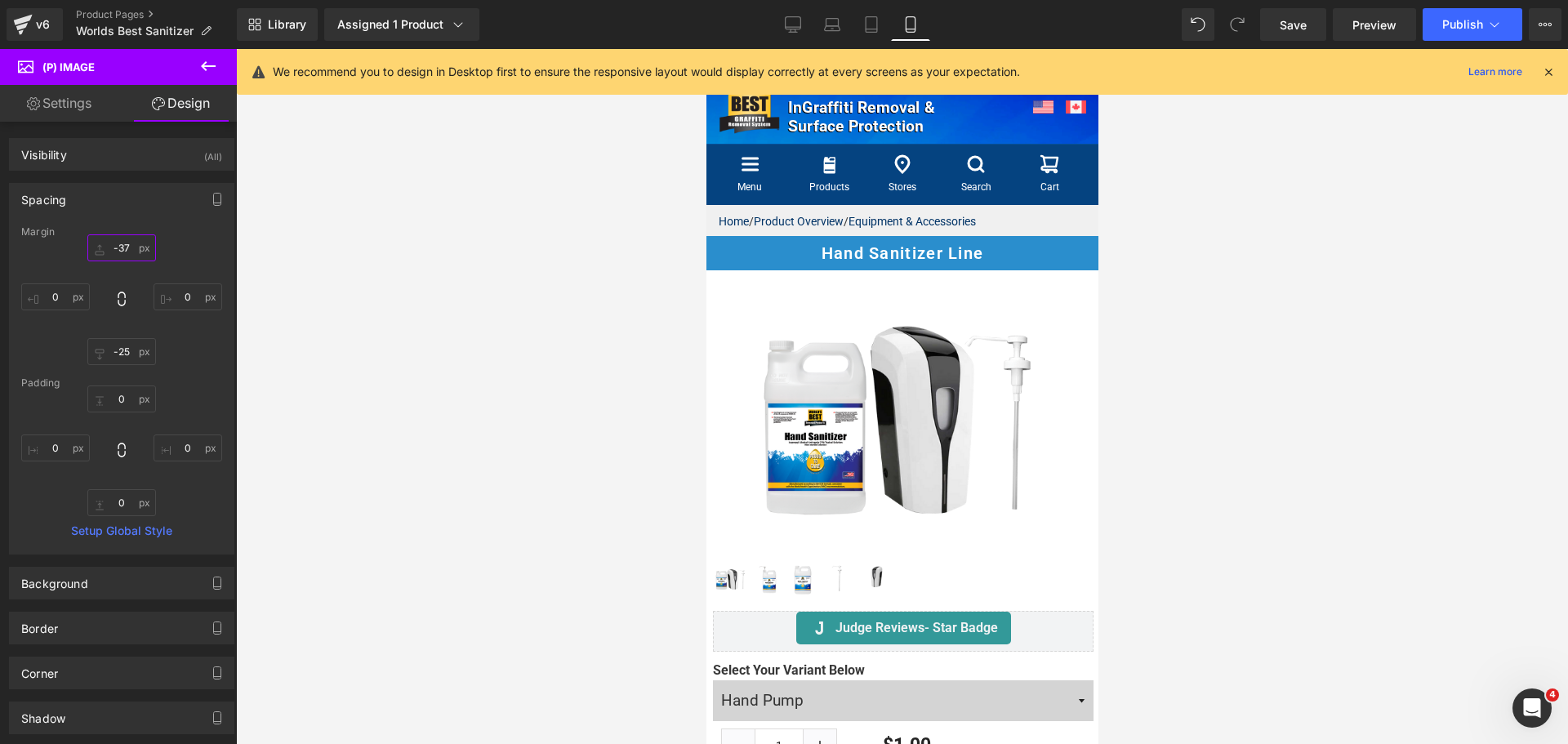
type input "-38"
click at [869, 24] on icon at bounding box center [871, 24] width 17 height 17
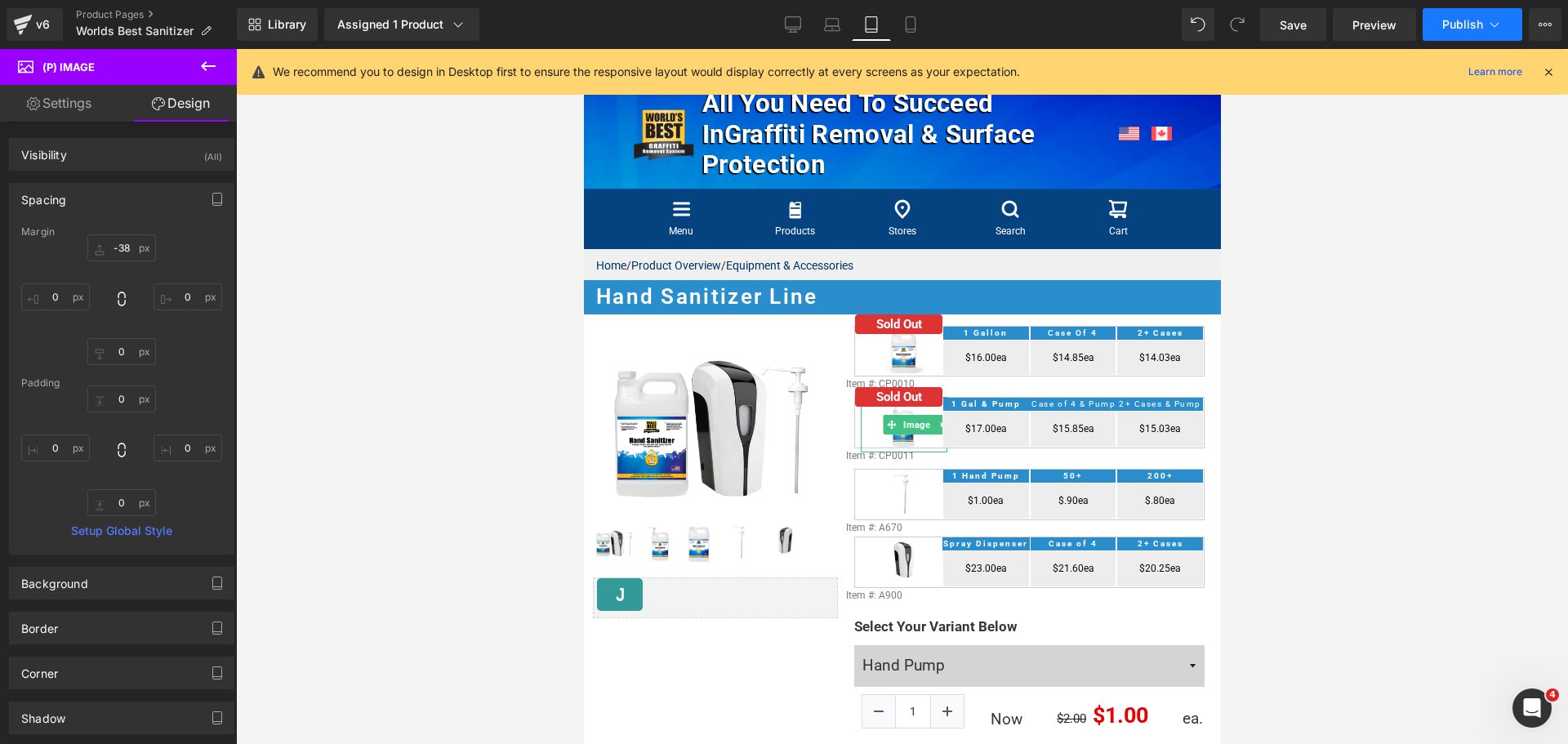
click at [1463, 27] on span "Publish" at bounding box center [1462, 24] width 41 height 13
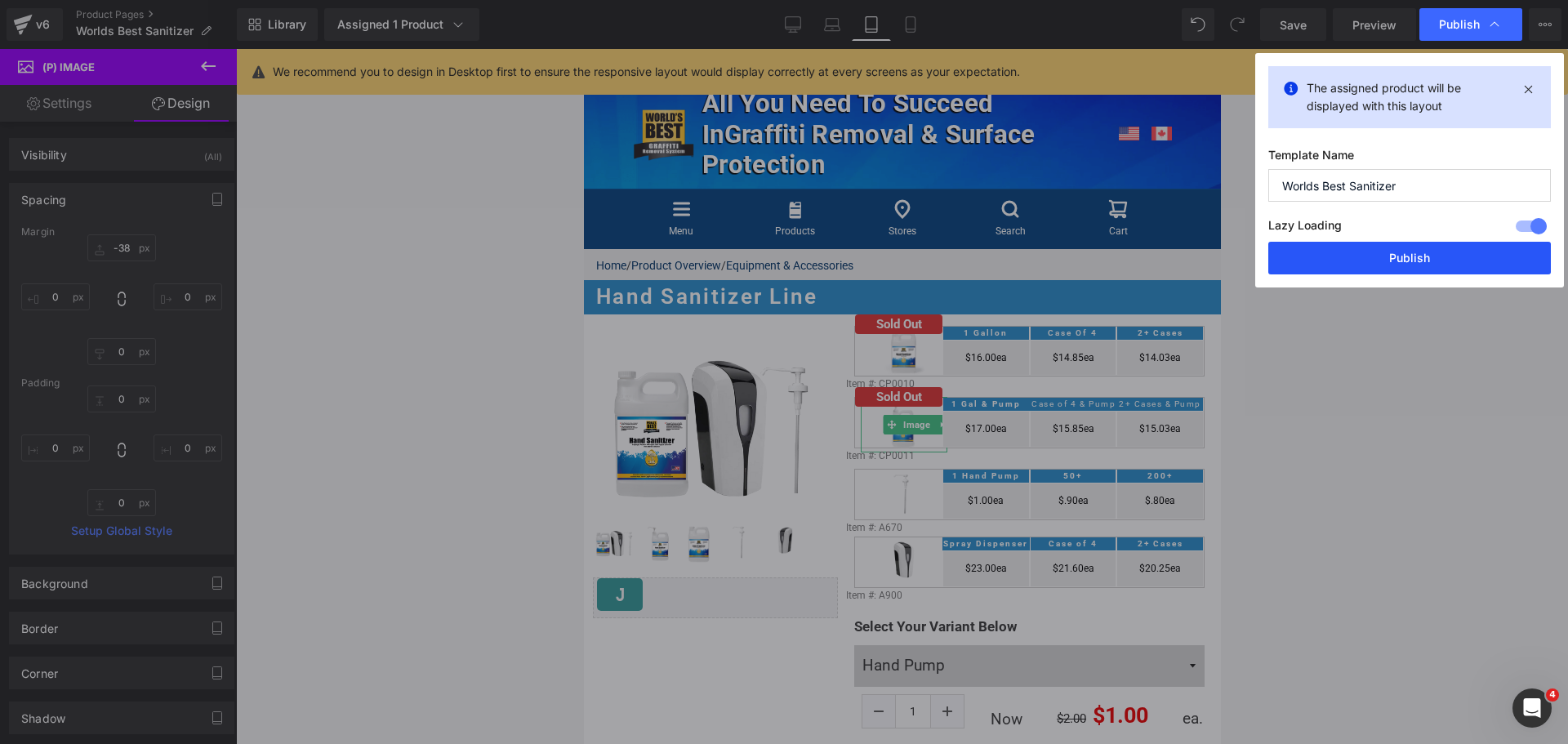
click at [1390, 251] on button "Publish" at bounding box center [1409, 257] width 282 height 32
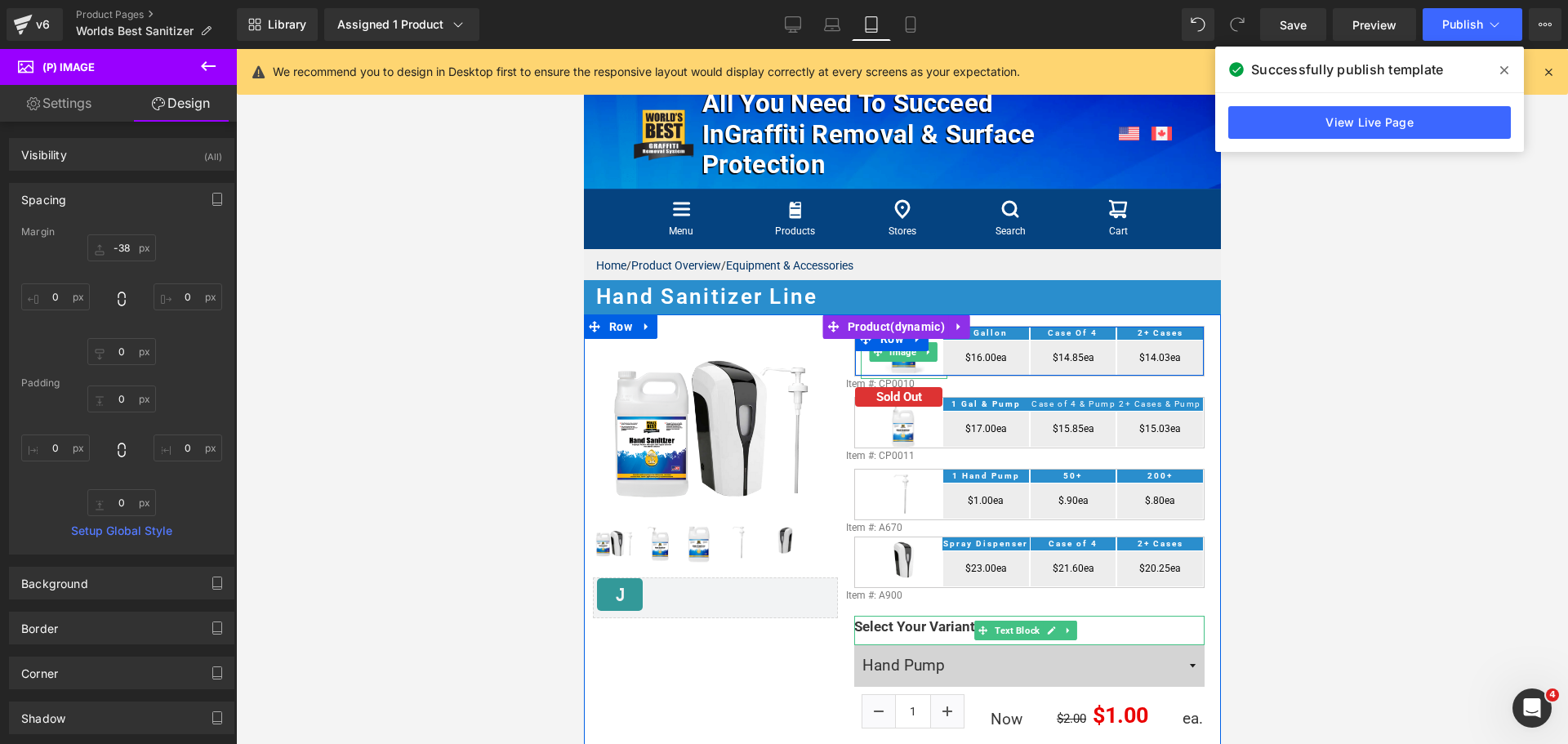
click at [854, 370] on div "I tem #: Text Block Image Sold Out Text Block 1 Gallon Heading Case of 4 Headin…" at bounding box center [1028, 351] width 351 height 52
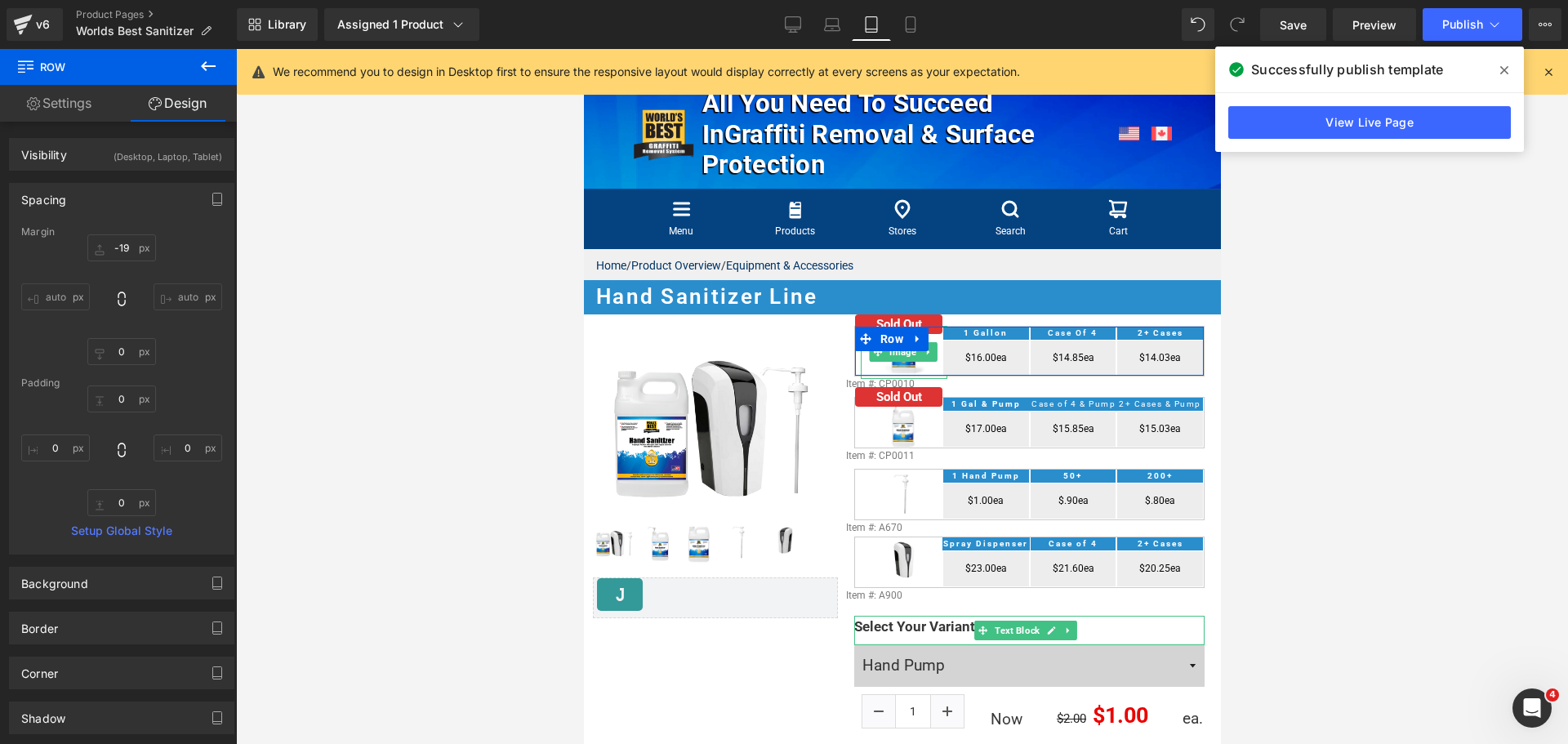
click at [69, 112] on link "Settings" at bounding box center [59, 103] width 118 height 37
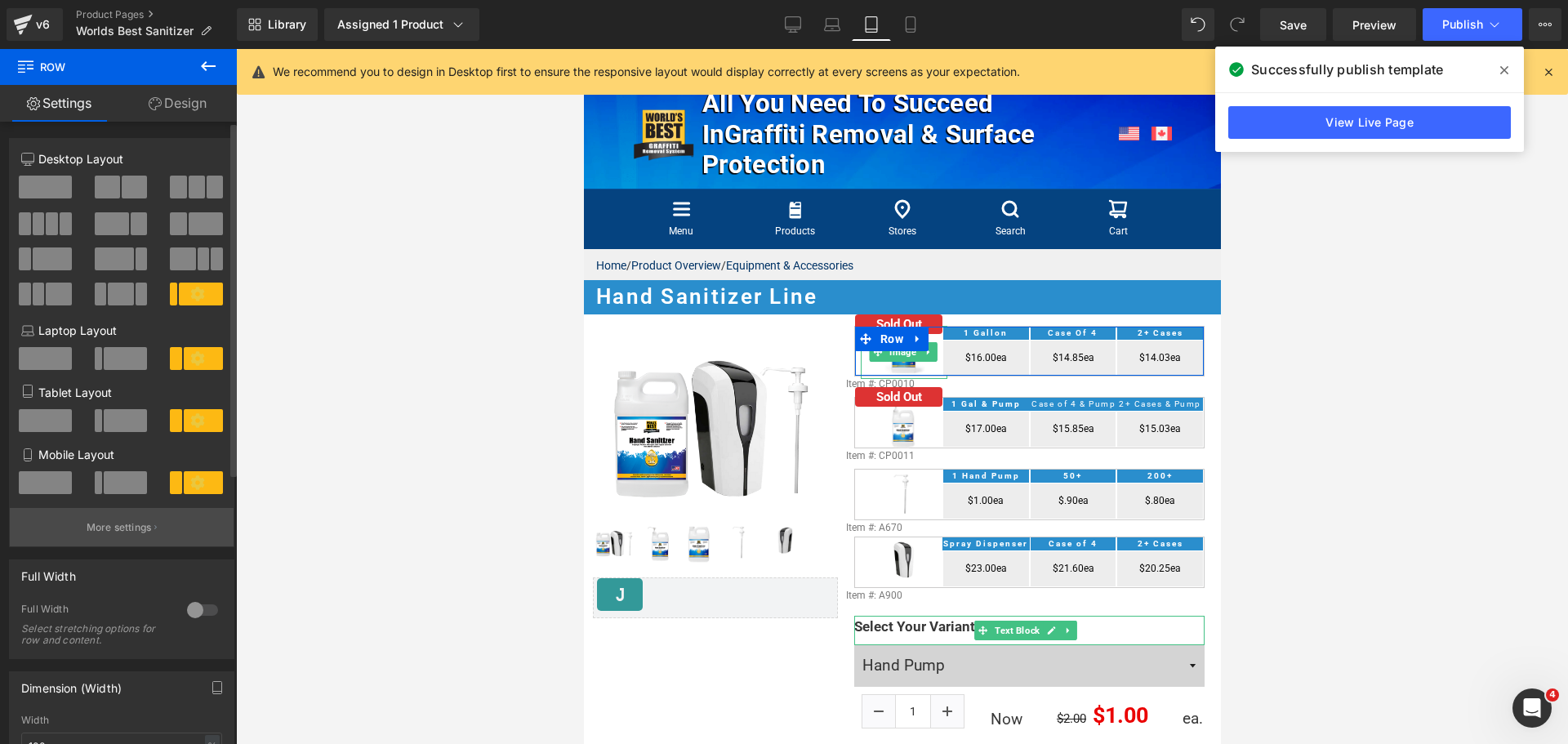
click at [137, 527] on p "More settings" at bounding box center [119, 527] width 66 height 15
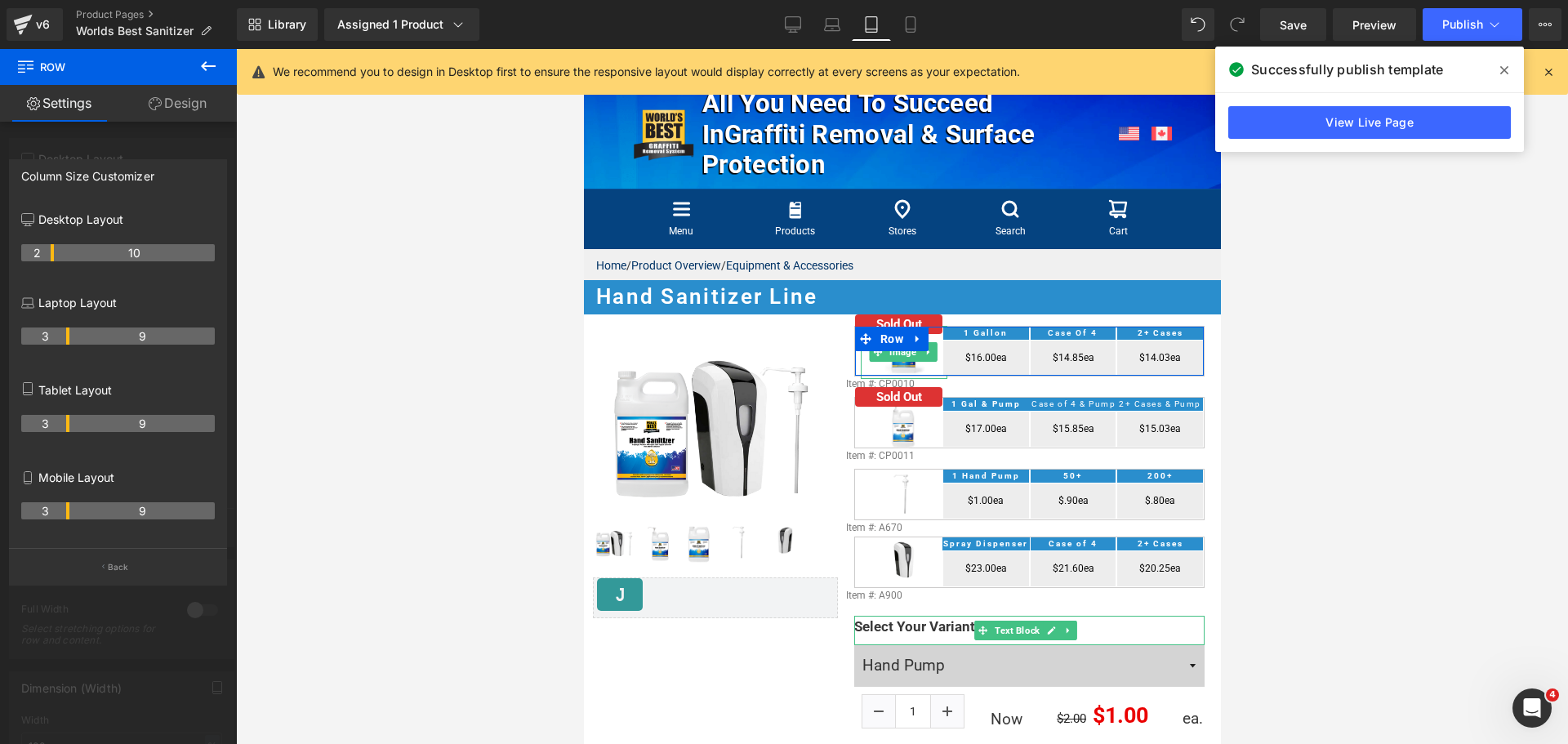
click at [67, 425] on th "3" at bounding box center [45, 423] width 48 height 17
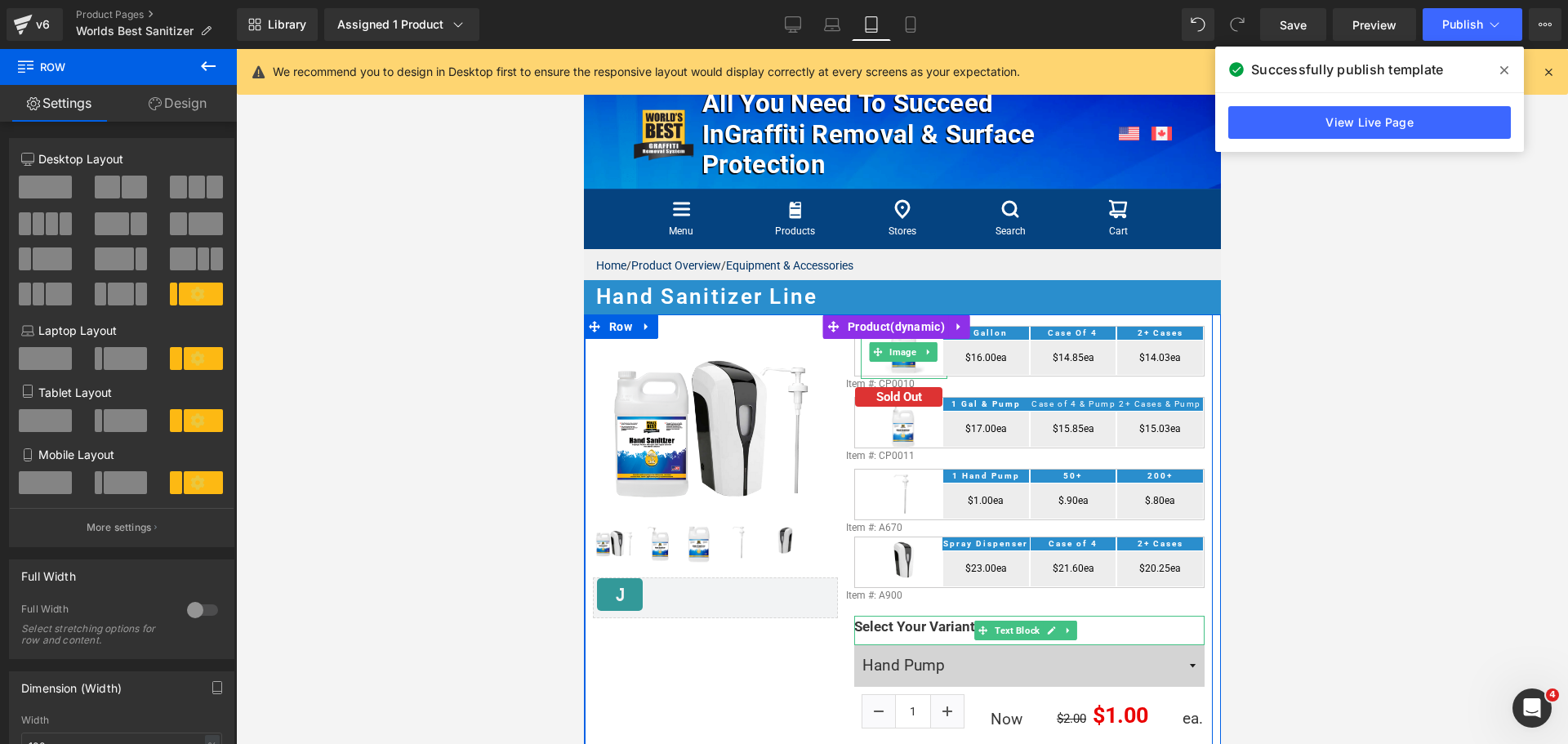
click at [845, 355] on div "I tem #: Text Block Image Sold Out Text Block 1 Gallon Heading Case of 4 Headin…" at bounding box center [1028, 572] width 366 height 462
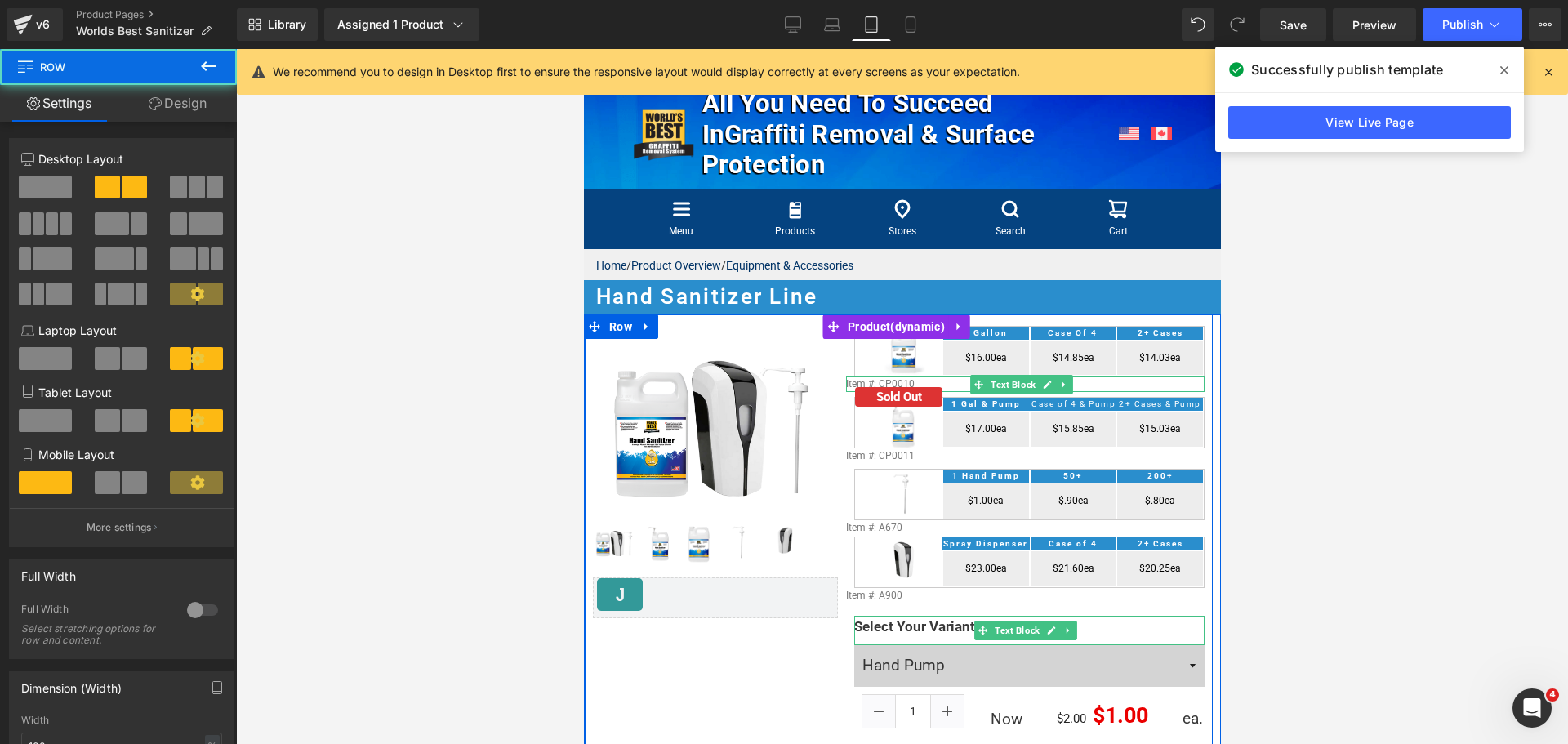
click at [1031, 386] on span "Text Block" at bounding box center [1012, 385] width 52 height 19
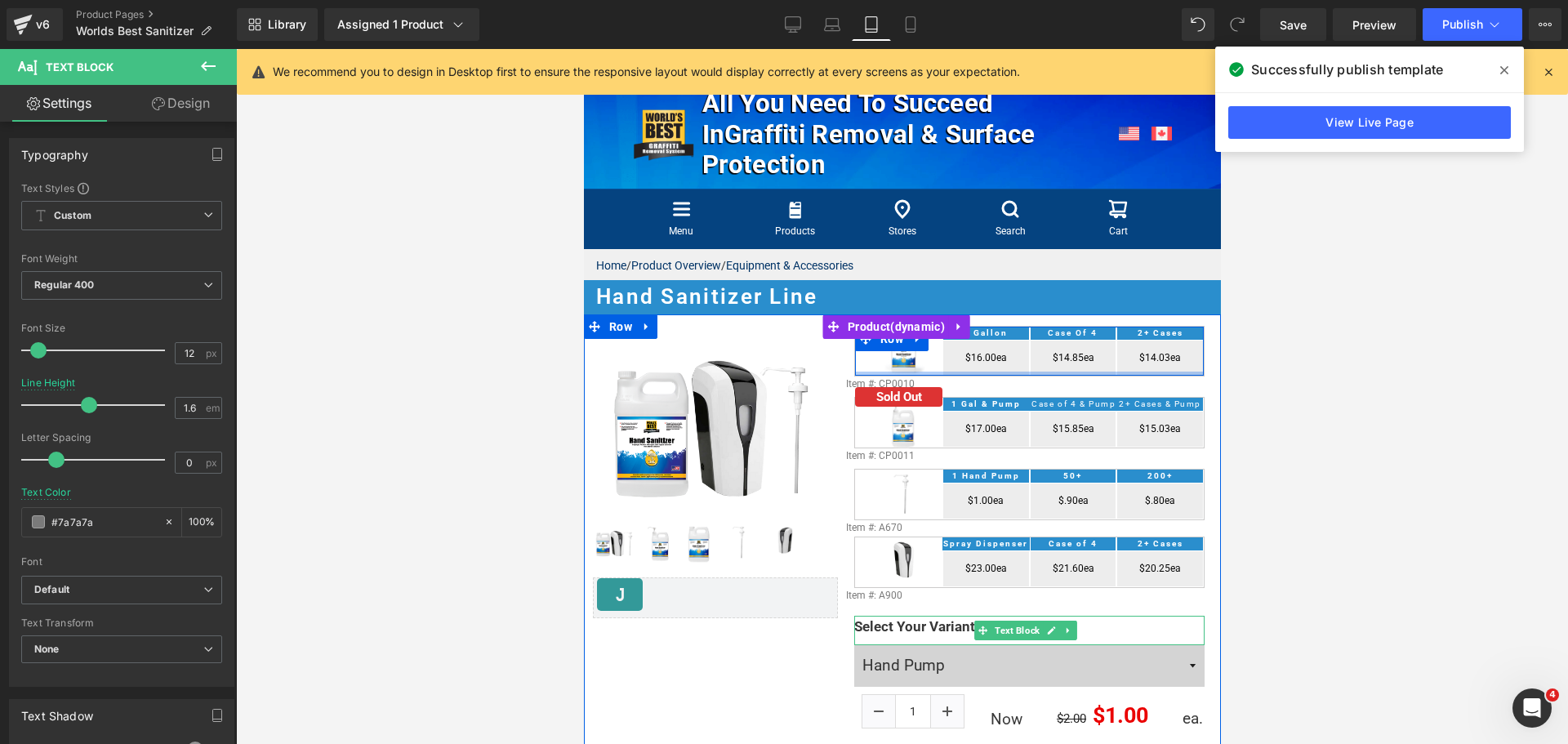
click at [936, 374] on div at bounding box center [1028, 373] width 349 height 4
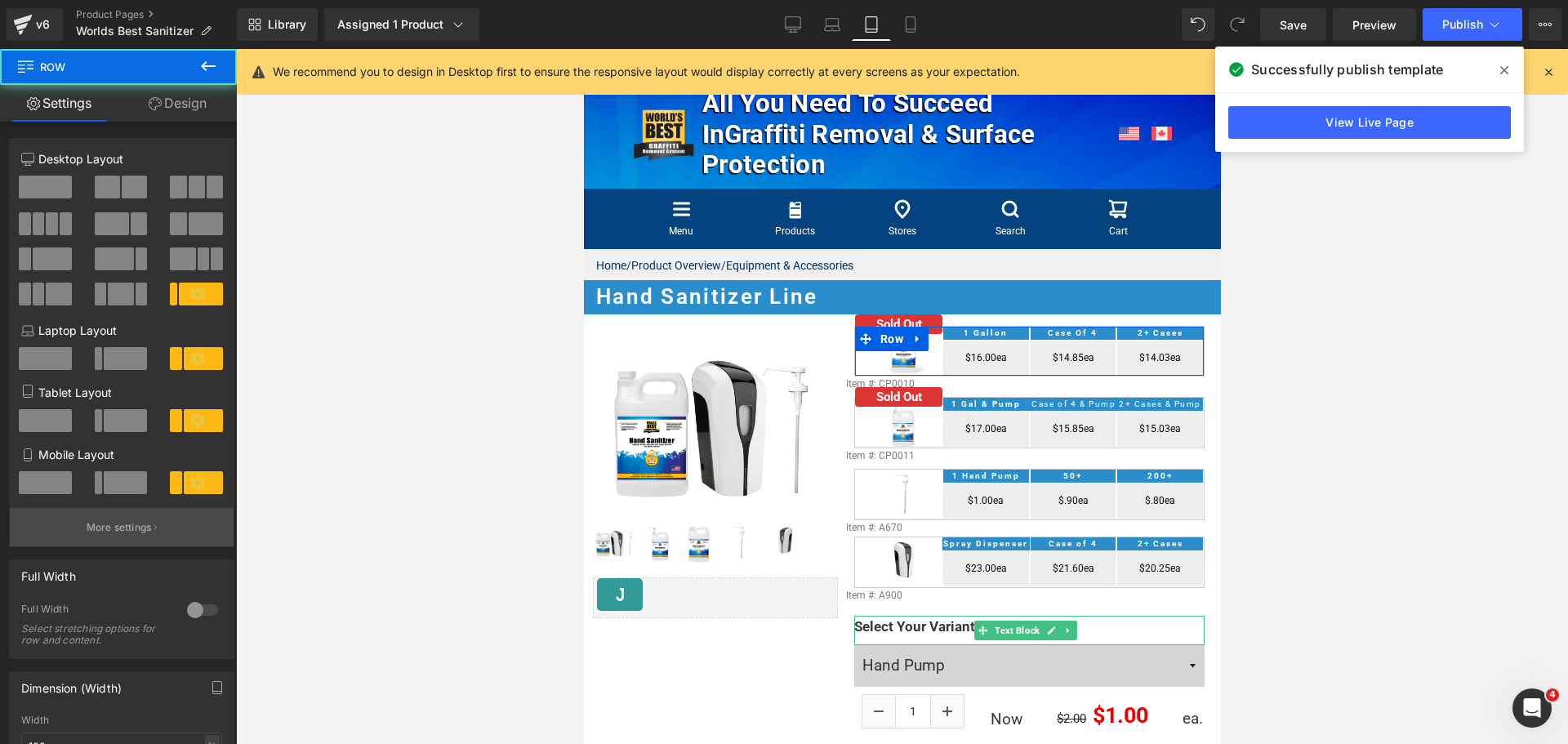
click at [126, 532] on p "More settings" at bounding box center [119, 527] width 66 height 15
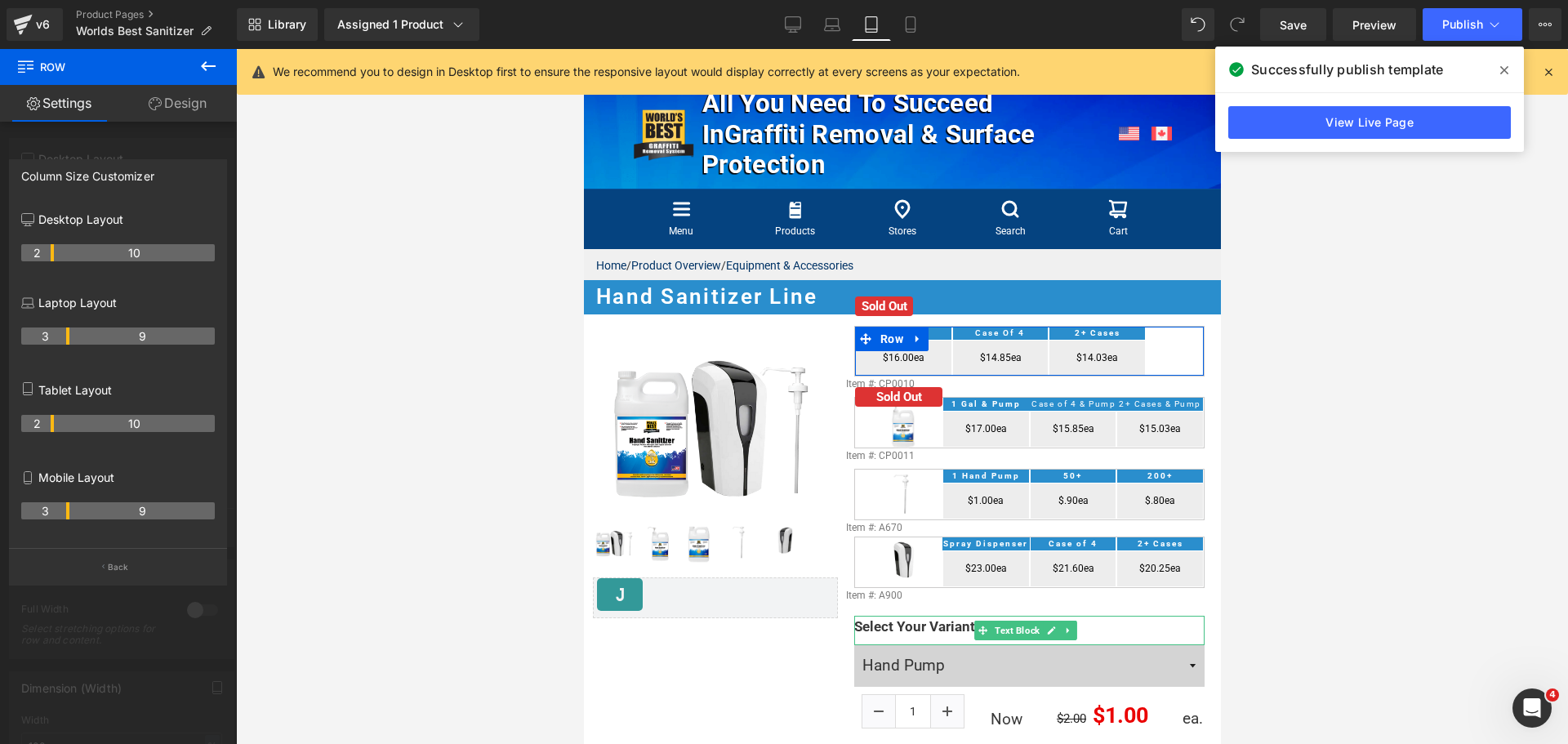
drag, startPoint x: 67, startPoint y: 423, endPoint x: 59, endPoint y: 425, distance: 8.2
click at [59, 425] on tr "2 10" at bounding box center [117, 423] width 193 height 17
drag, startPoint x: 48, startPoint y: 421, endPoint x: 61, endPoint y: 421, distance: 13.0
click at [61, 421] on th "3" at bounding box center [45, 423] width 48 height 17
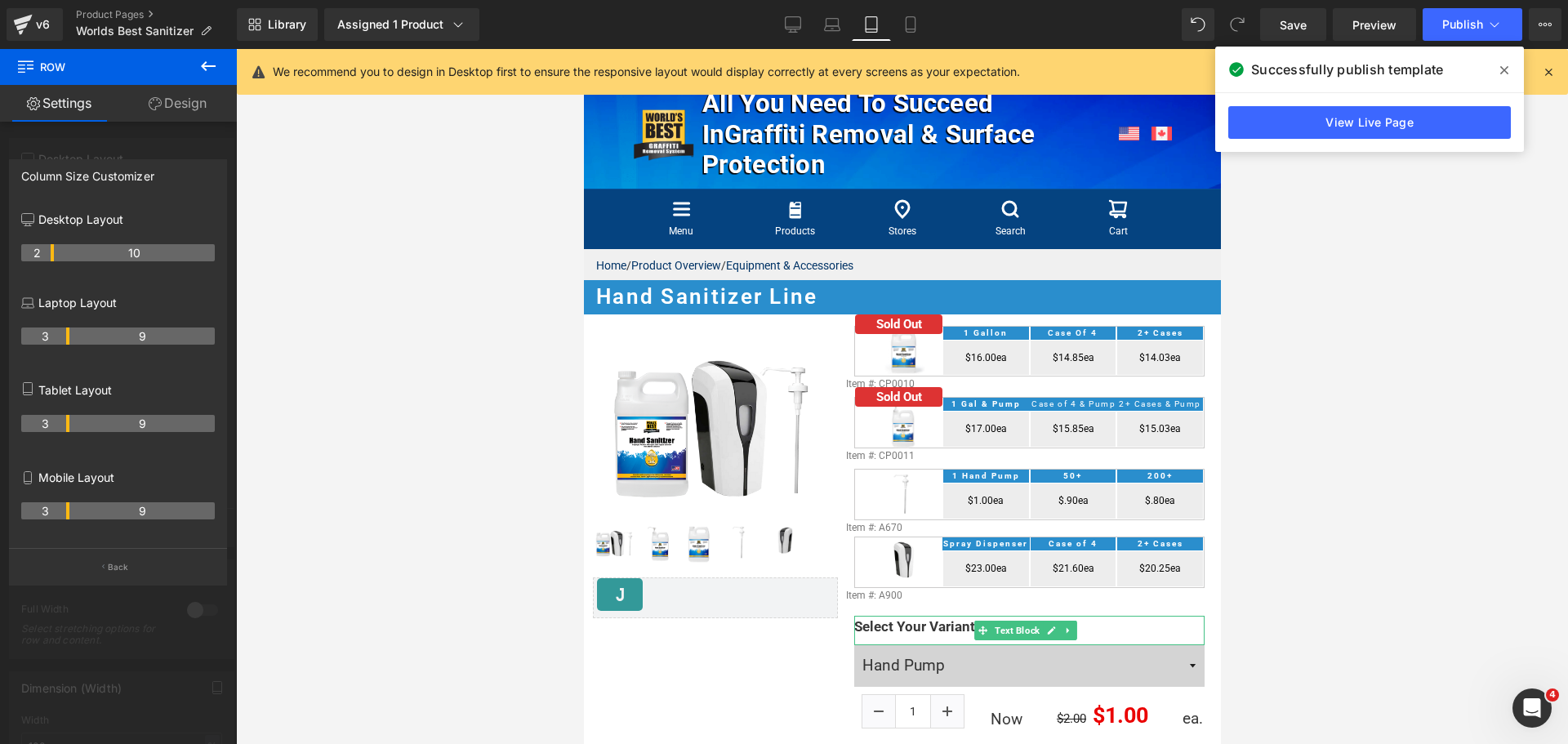
click at [1323, 444] on div at bounding box center [902, 396] width 1332 height 695
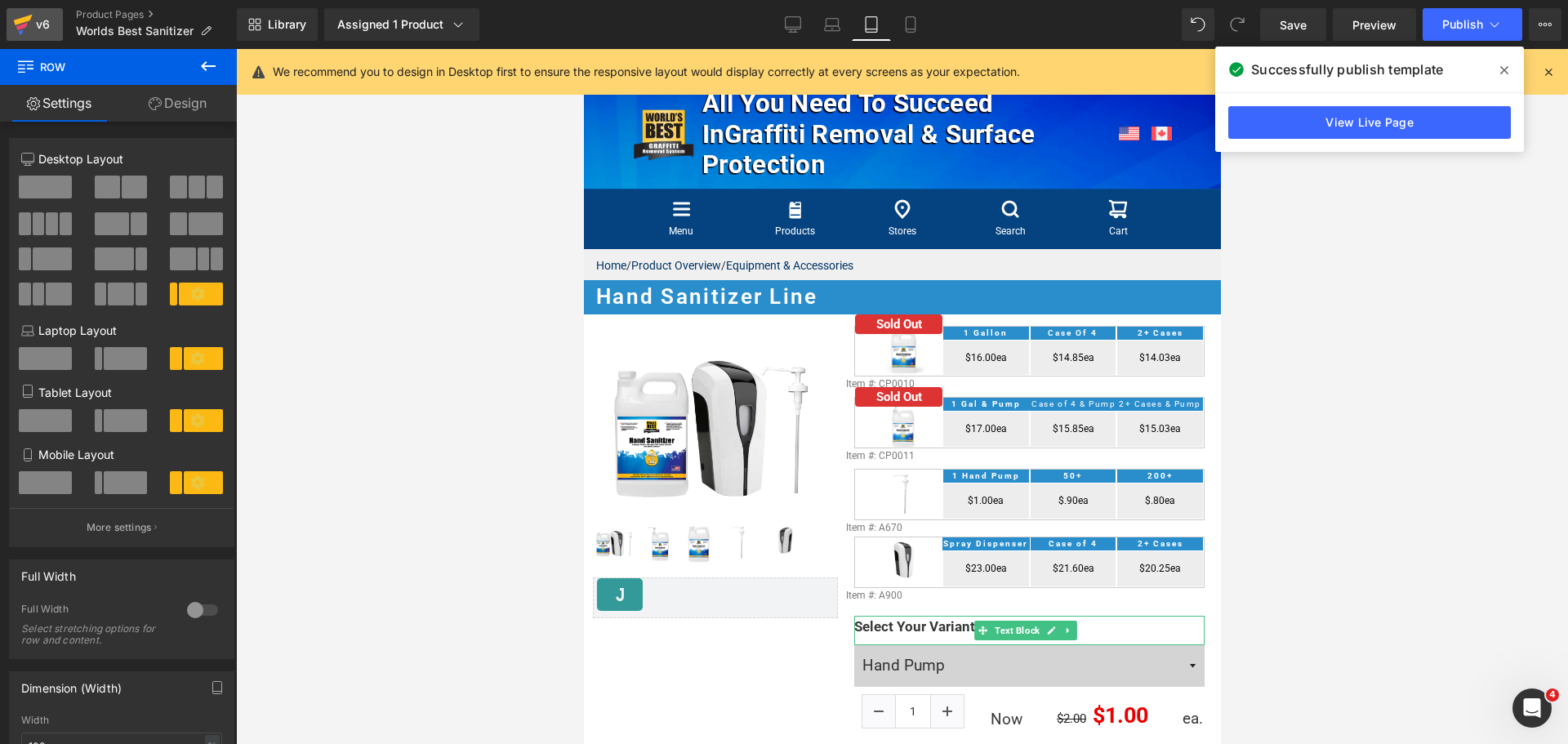
click at [18, 33] on icon at bounding box center [23, 24] width 19 height 41
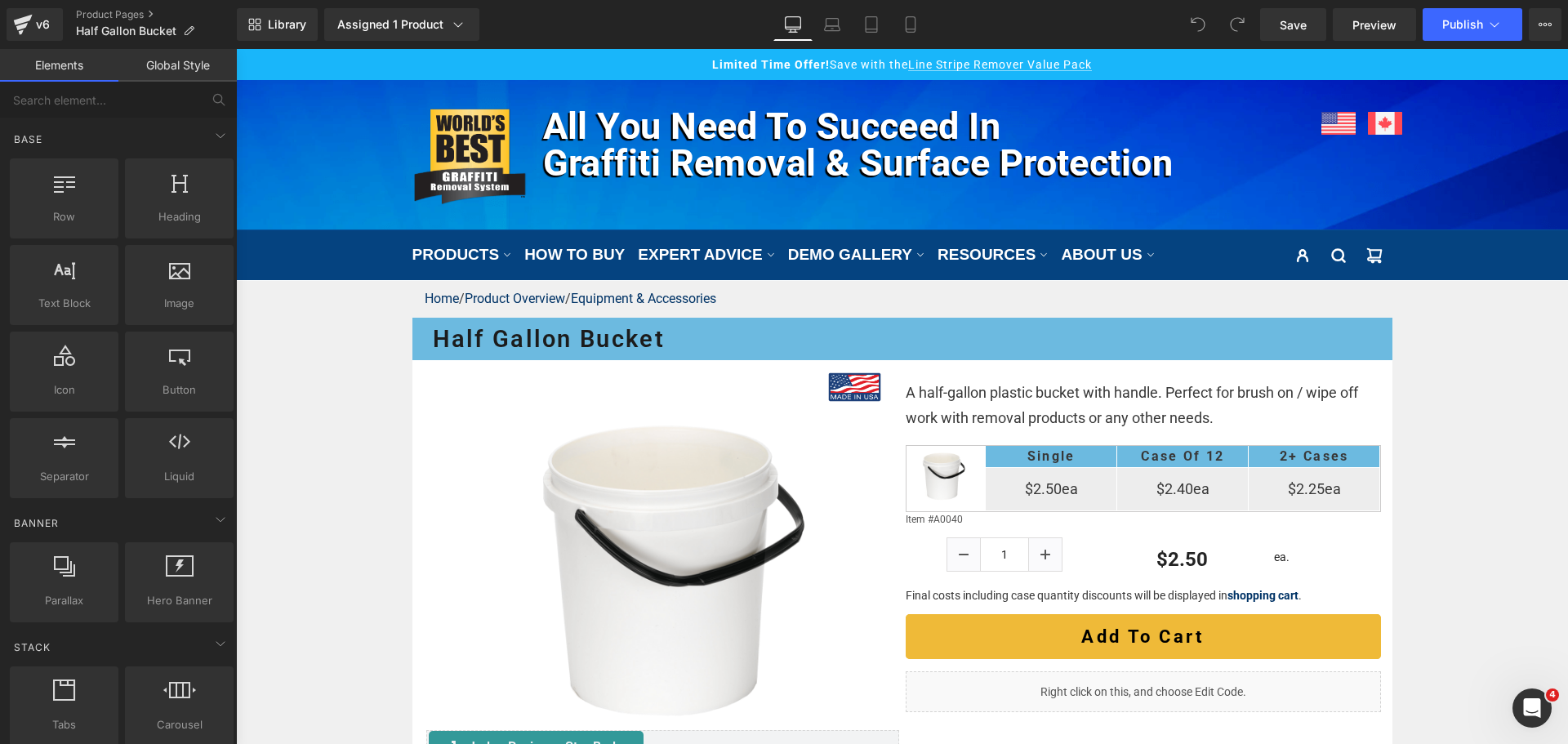
scroll to position [163, 0]
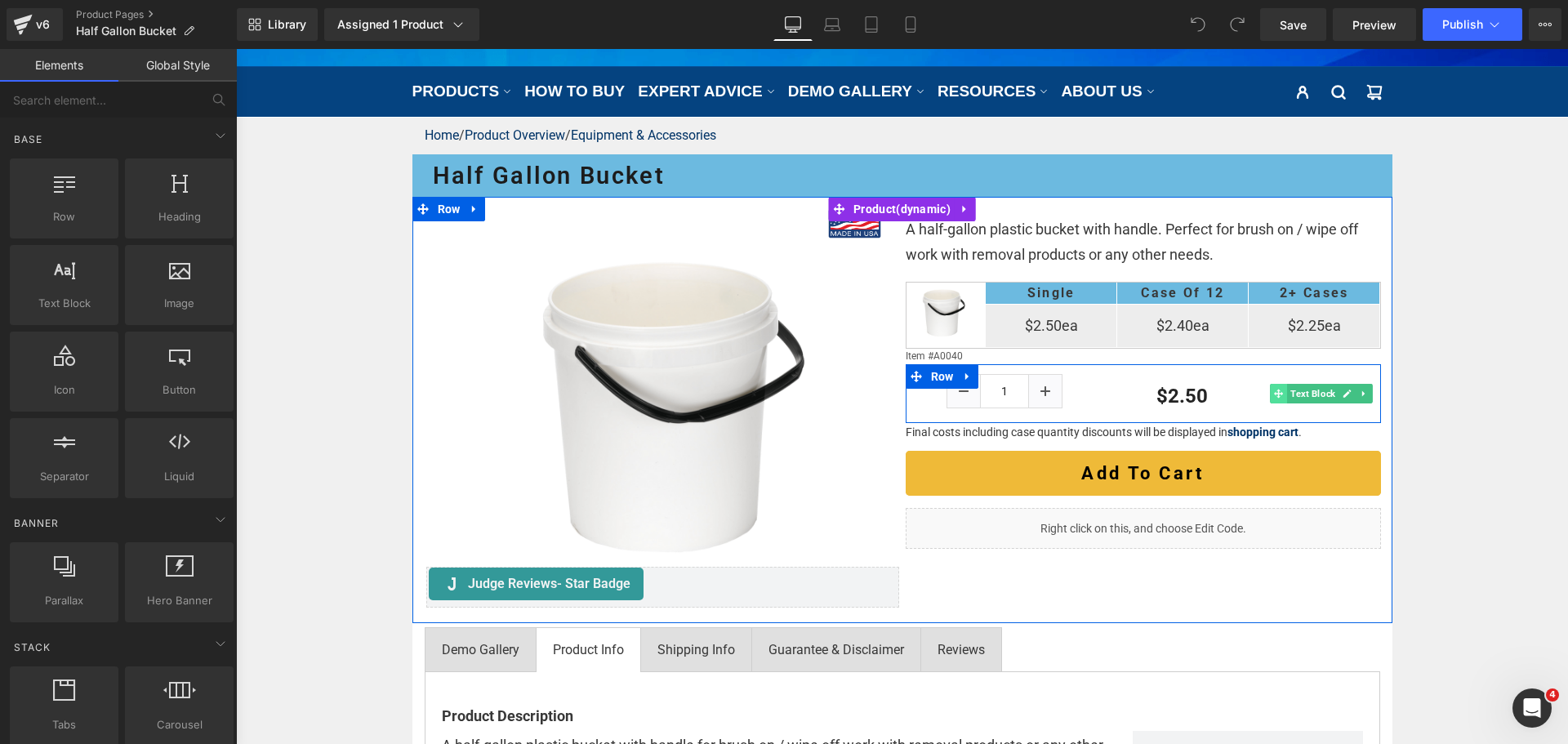
click at [1274, 396] on icon at bounding box center [1279, 393] width 9 height 9
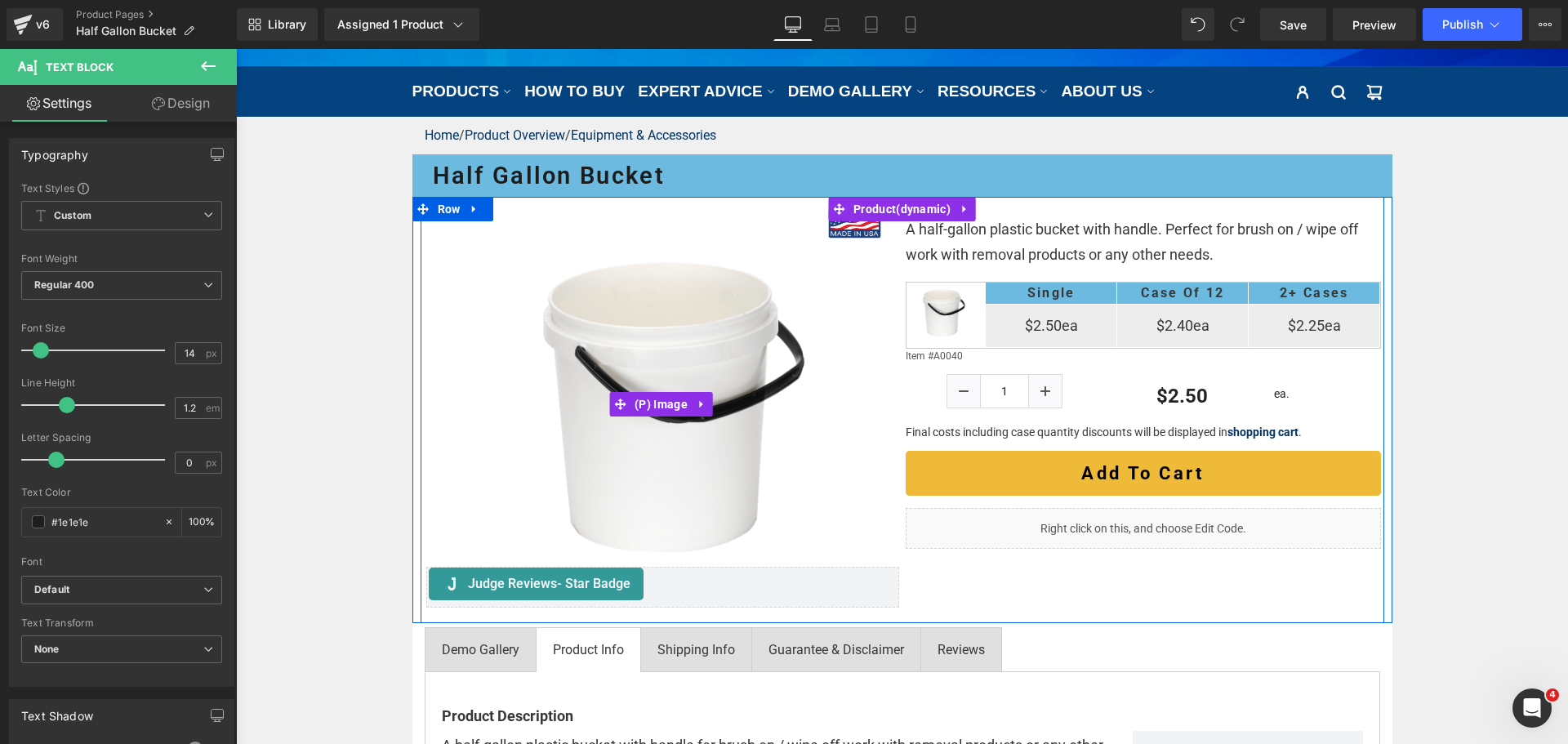
click at [742, 289] on img at bounding box center [661, 404] width 380 height 380
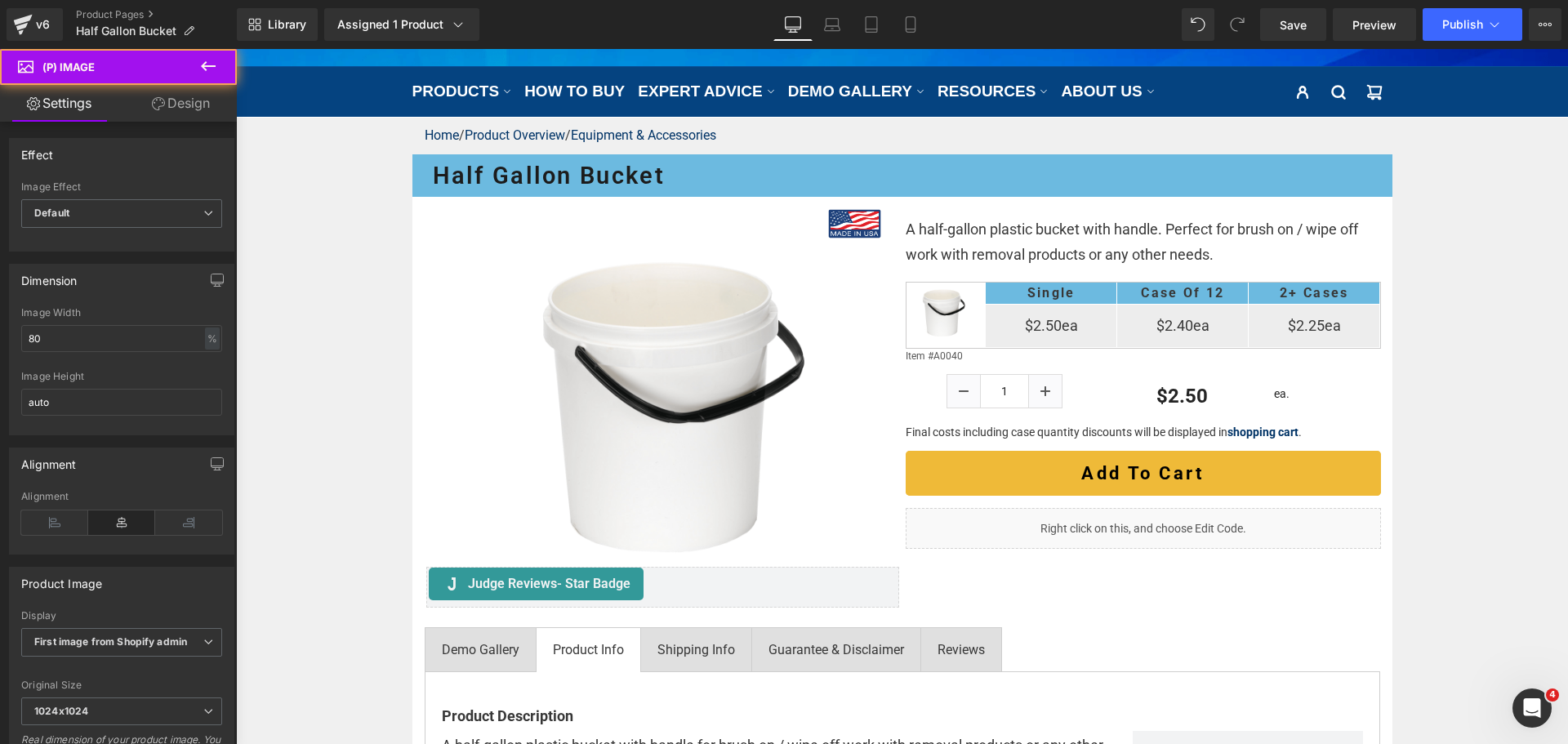
click at [199, 107] on link "Design" at bounding box center [180, 103] width 118 height 37
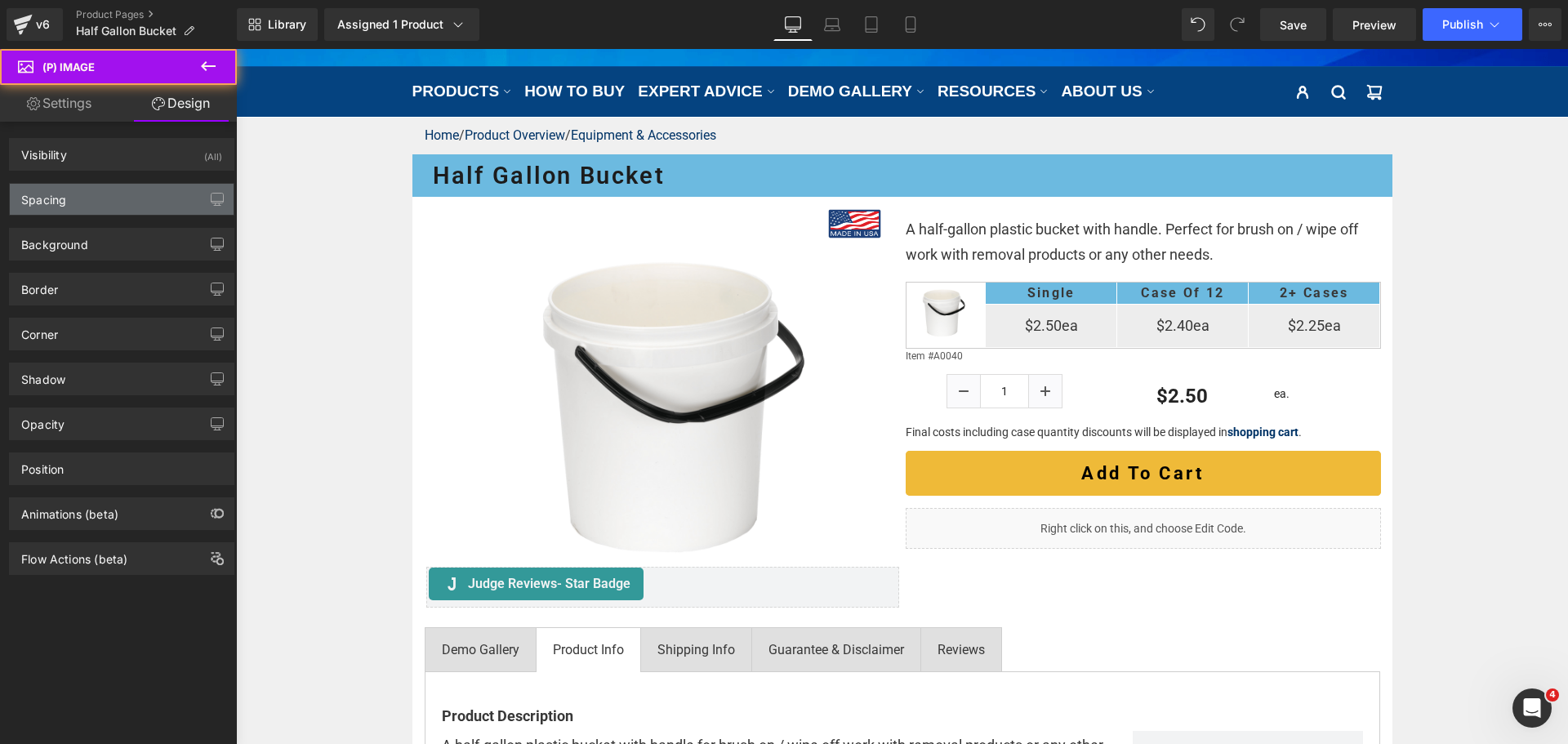
click at [92, 192] on div "Spacing" at bounding box center [122, 198] width 224 height 31
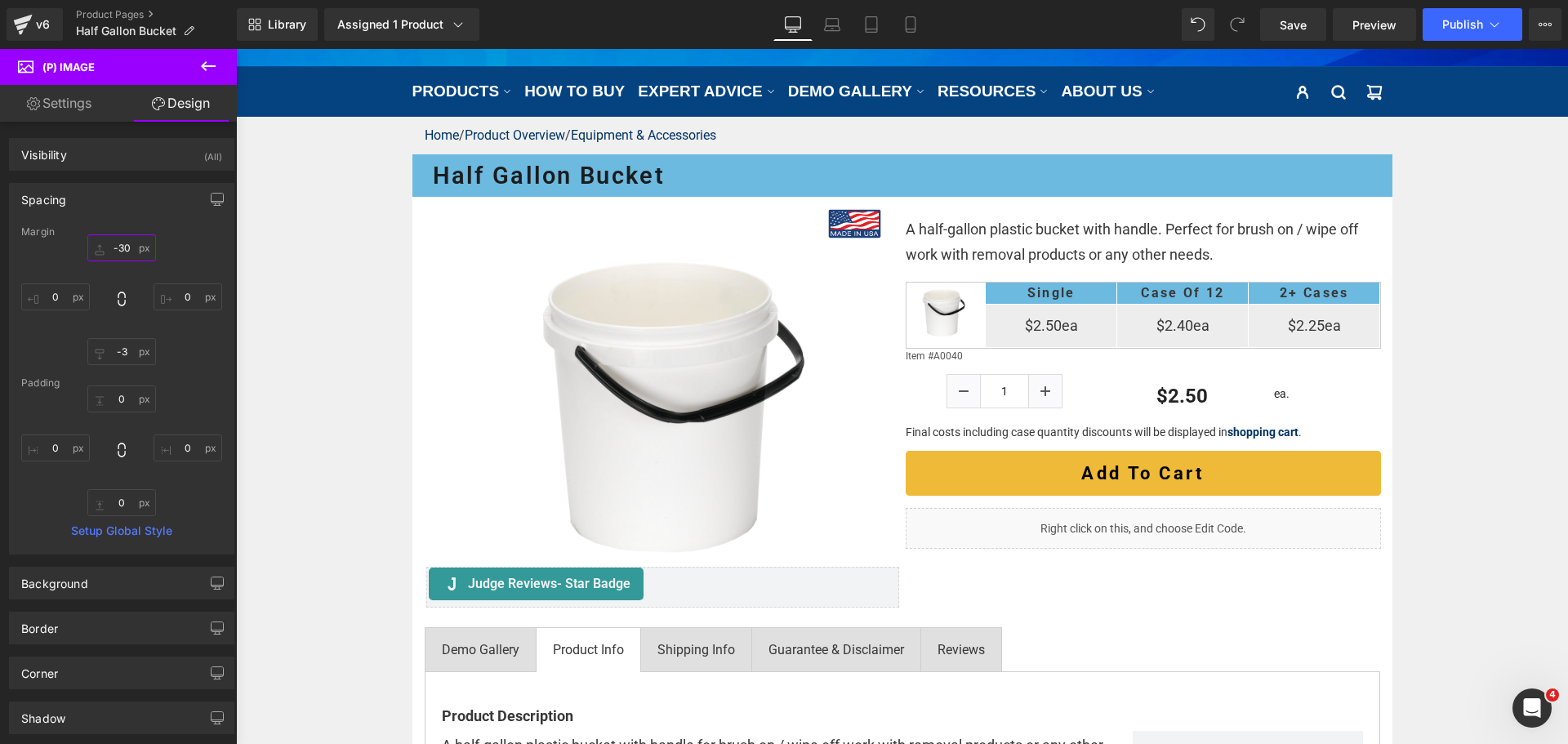
click at [116, 247] on input "-30" at bounding box center [122, 247] width 68 height 27
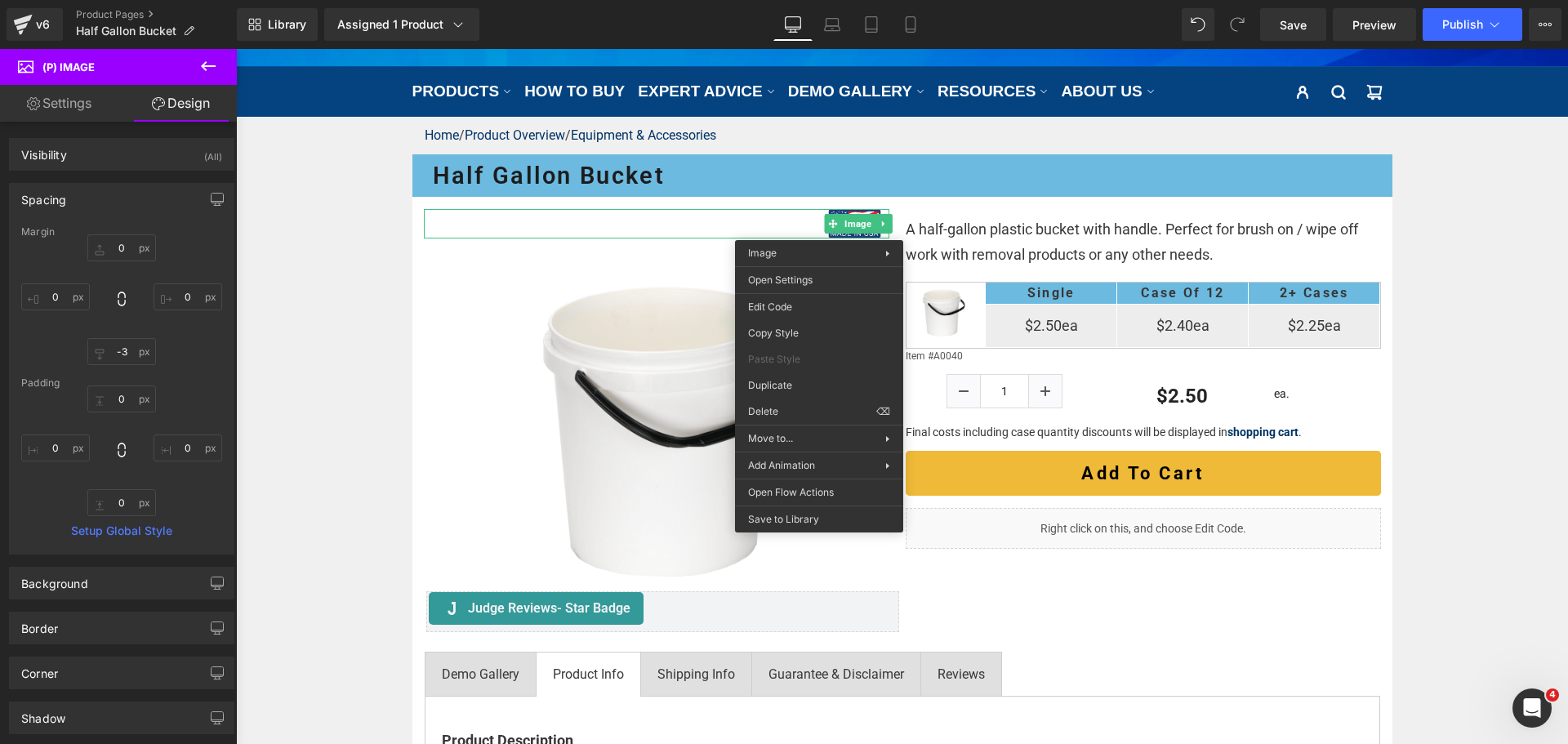
drag, startPoint x: 1009, startPoint y: 460, endPoint x: 774, endPoint y: 410, distance: 240.3
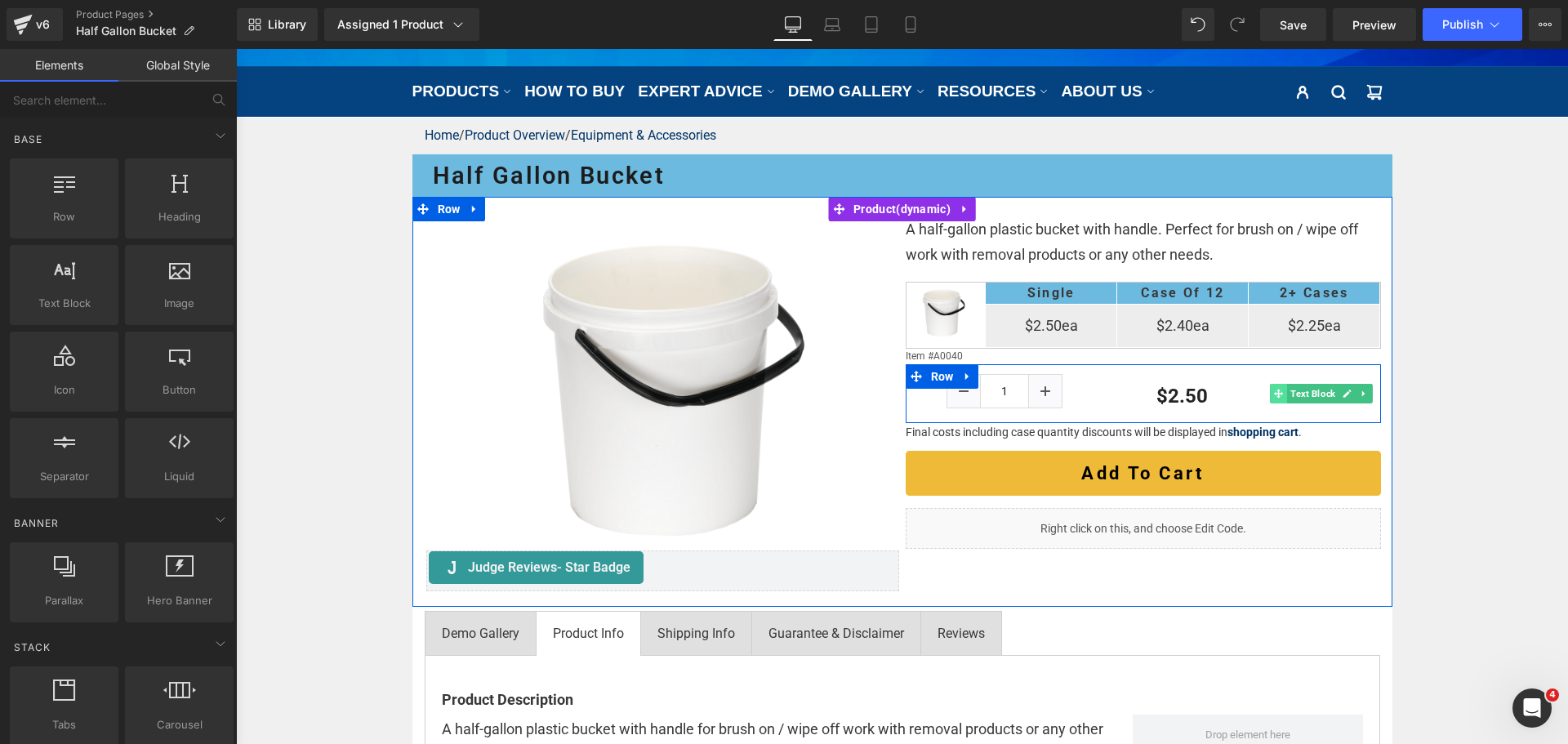
click at [1276, 393] on icon at bounding box center [1279, 393] width 9 height 10
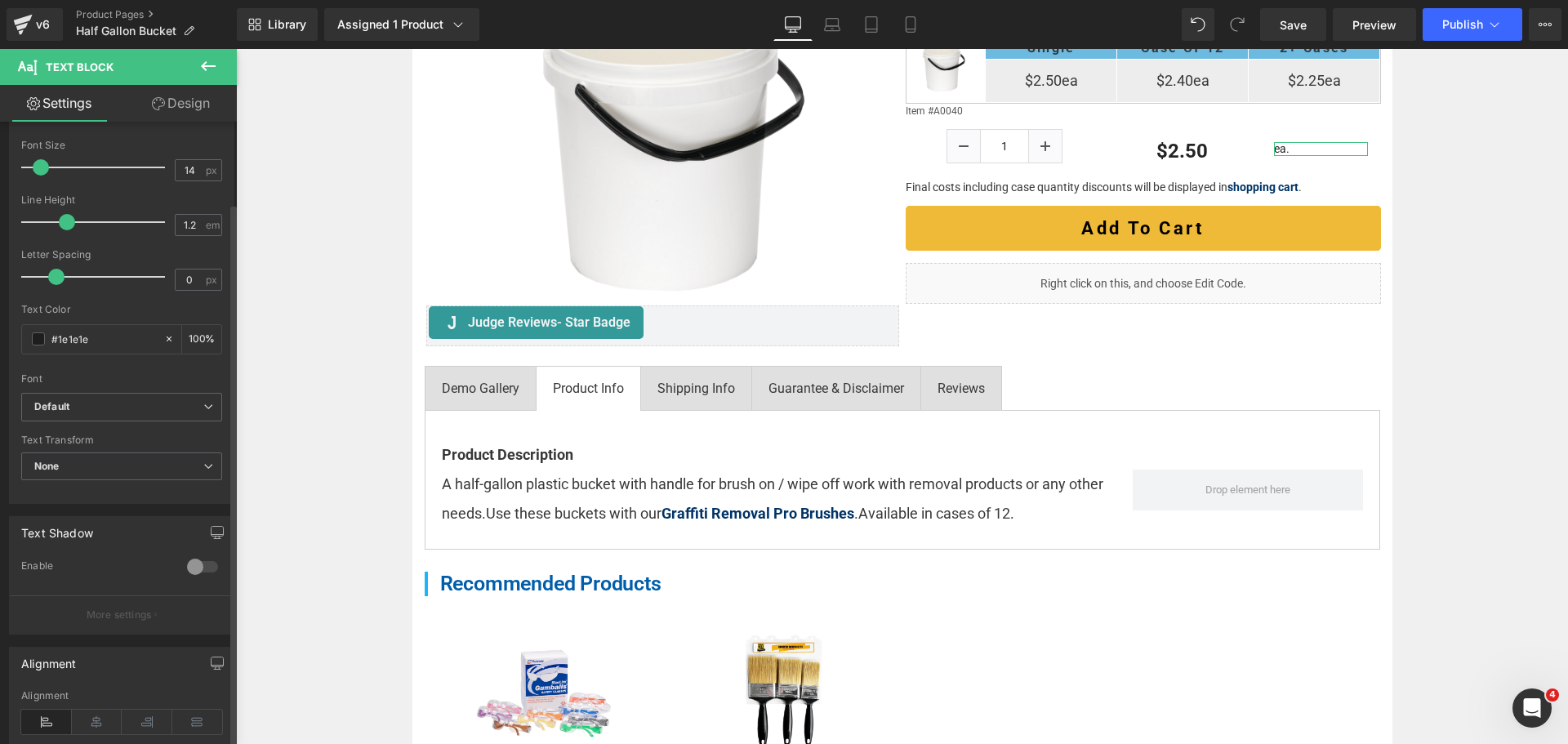
scroll to position [245, 0]
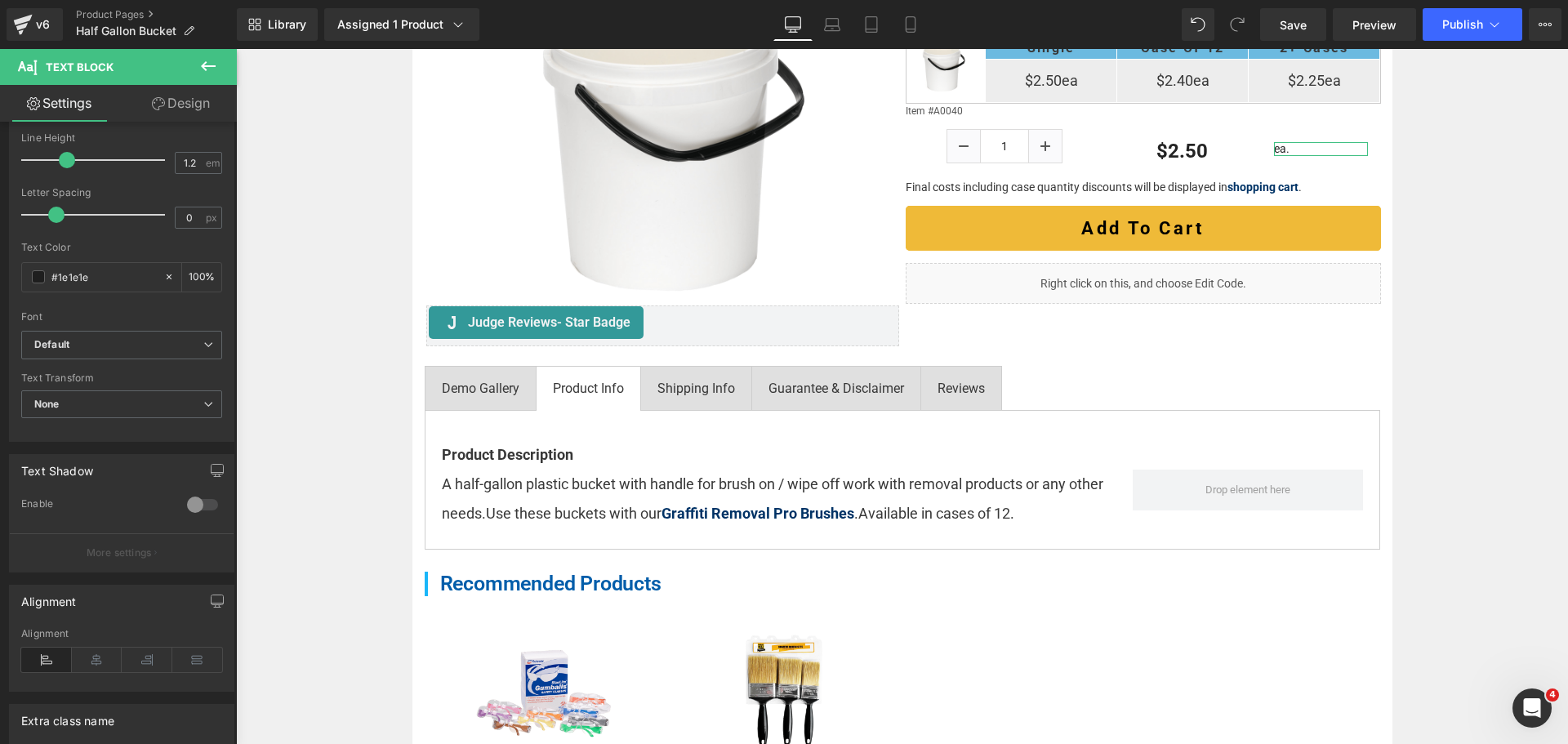
click at [185, 97] on link "Design" at bounding box center [180, 103] width 118 height 37
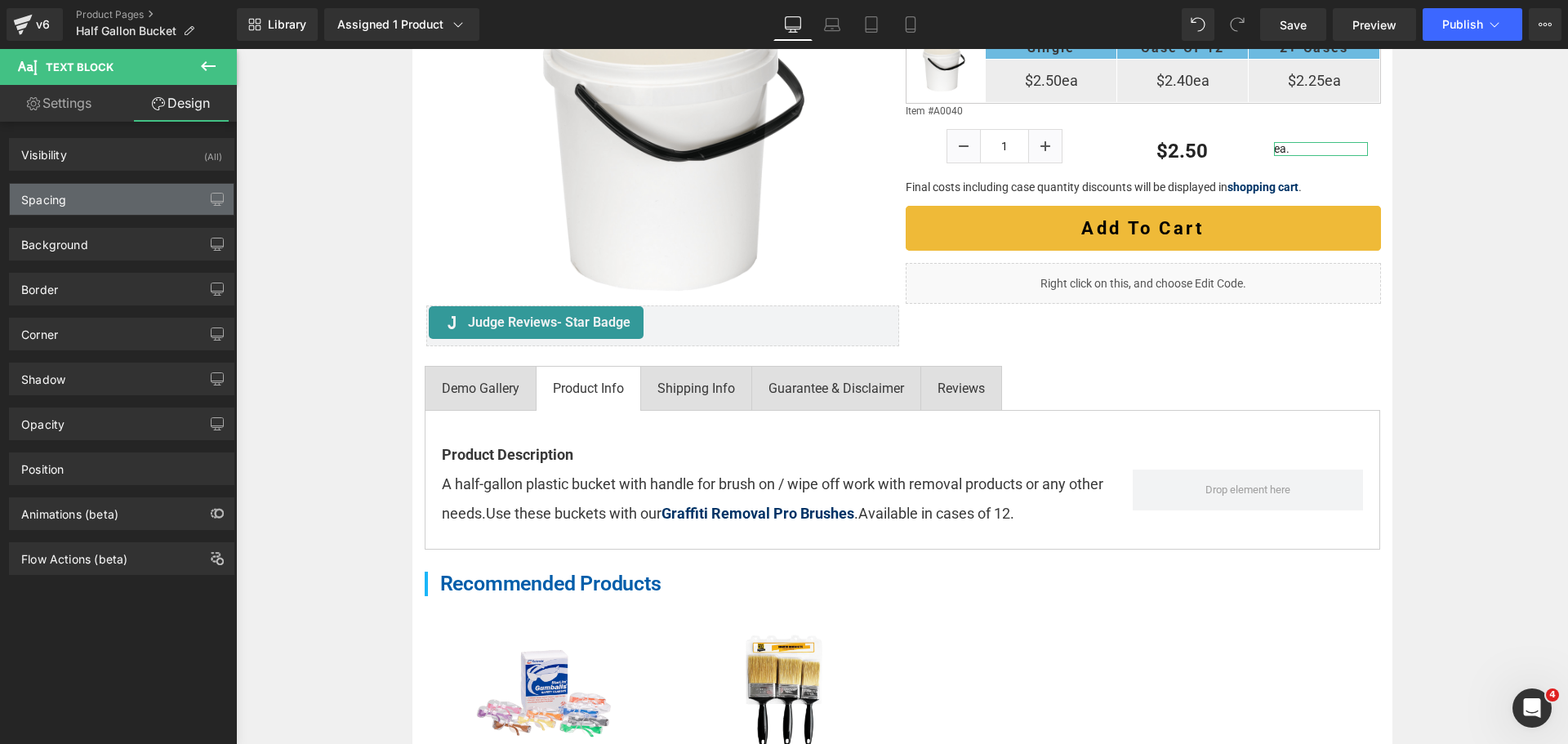
click at [122, 186] on div "Spacing" at bounding box center [122, 198] width 224 height 31
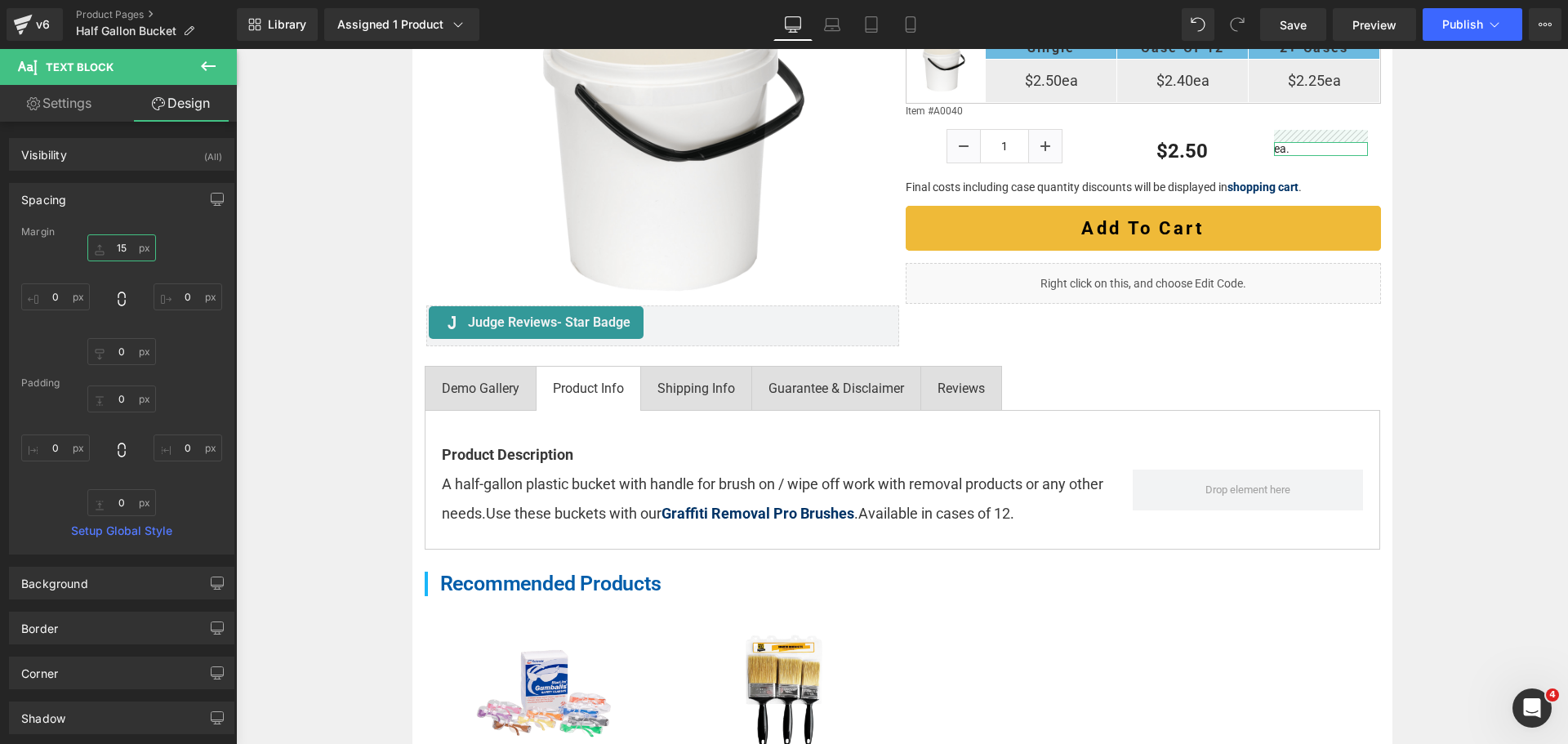
click at [119, 247] on input "15" at bounding box center [122, 247] width 68 height 27
click at [840, 21] on icon at bounding box center [832, 24] width 17 height 17
type input "15"
type input "0"
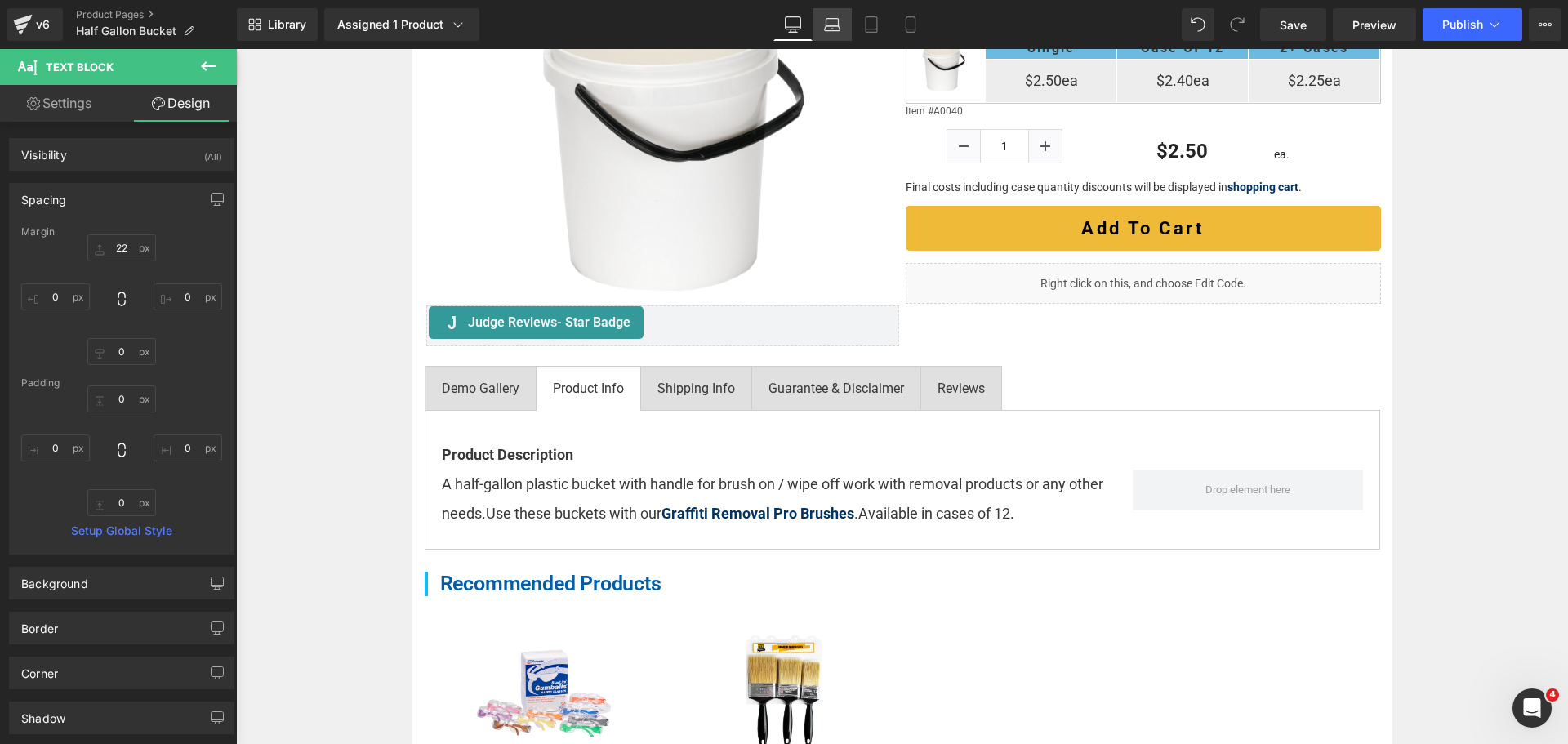
type input "0"
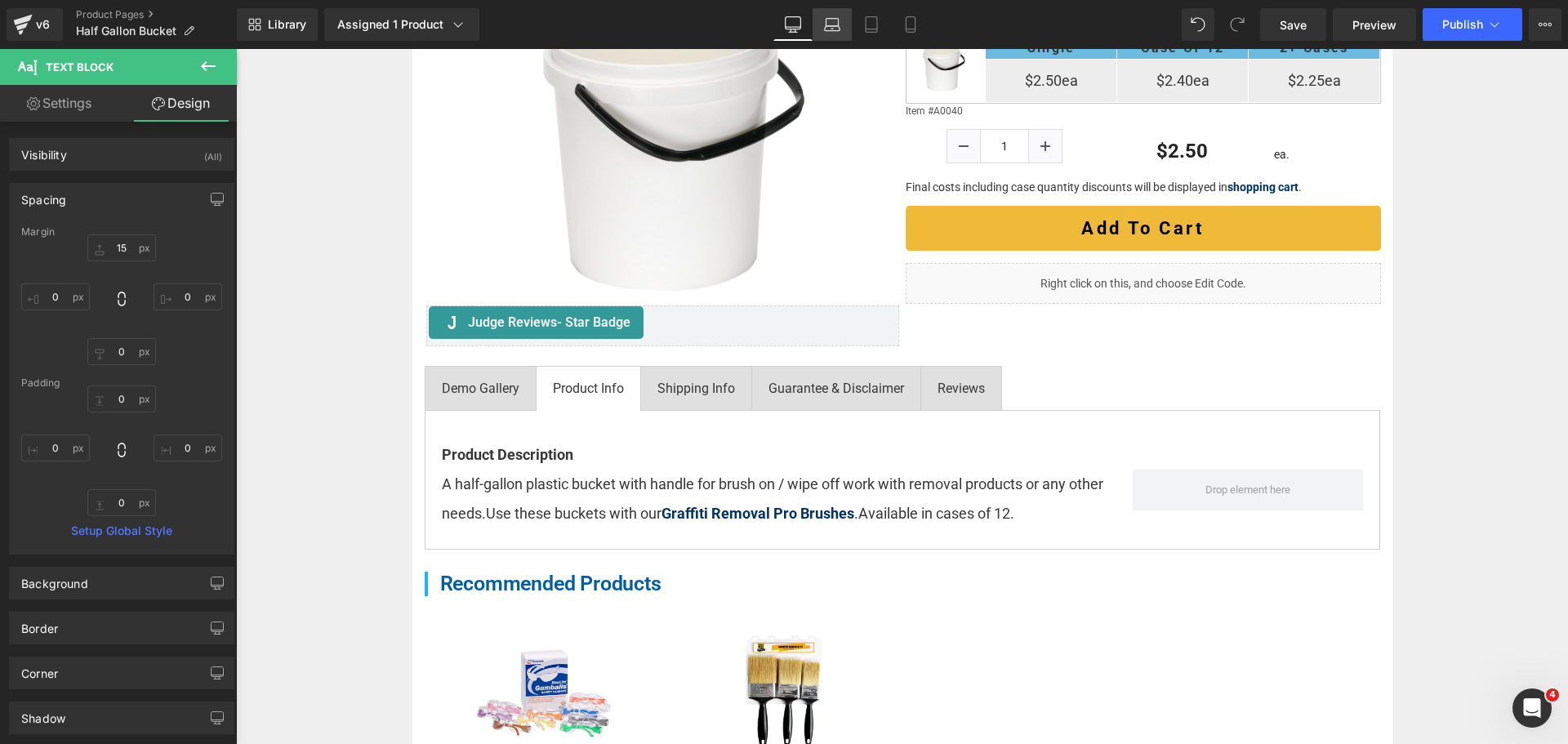
scroll to position [277, 0]
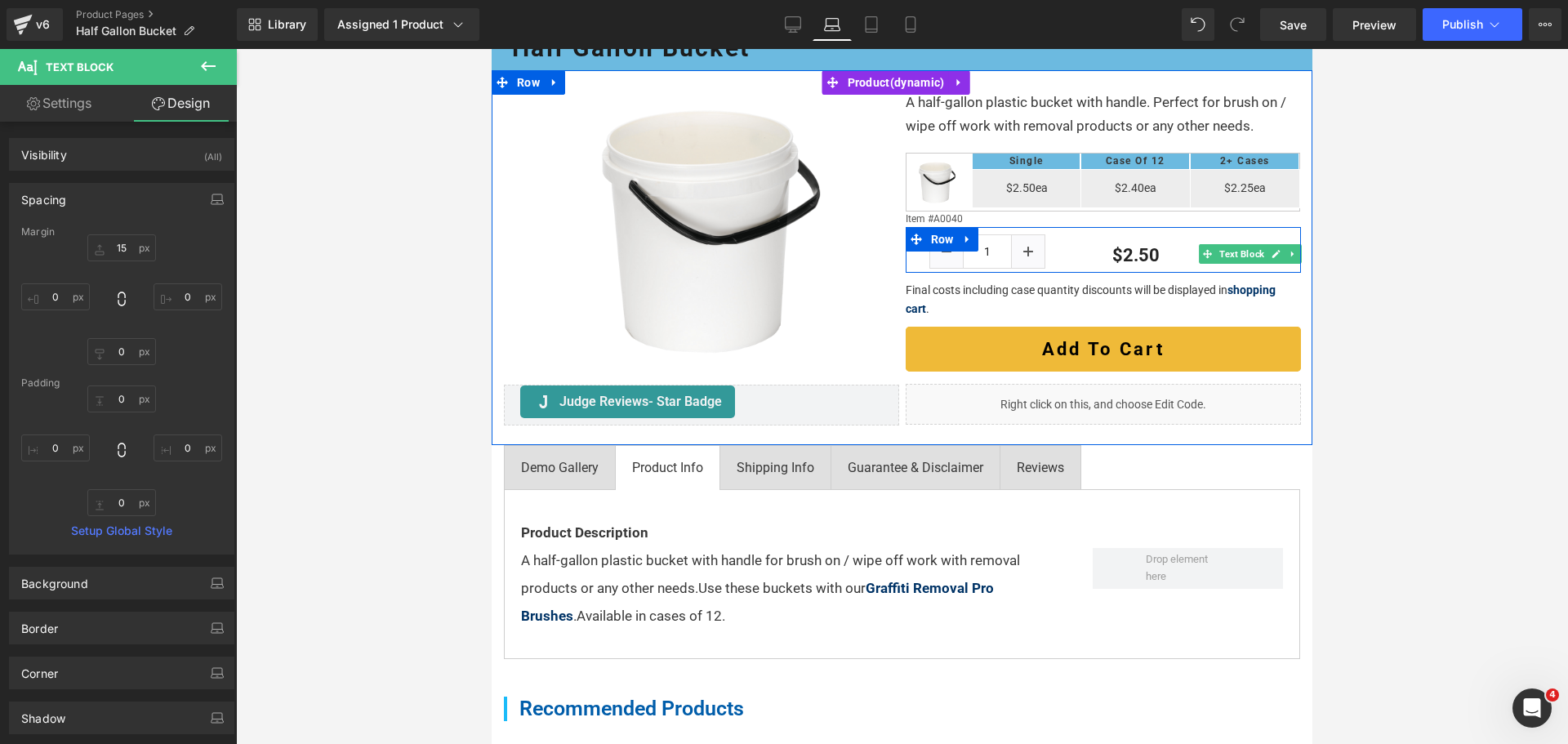
click at [1216, 264] on span "Text Block" at bounding box center [1241, 254] width 52 height 19
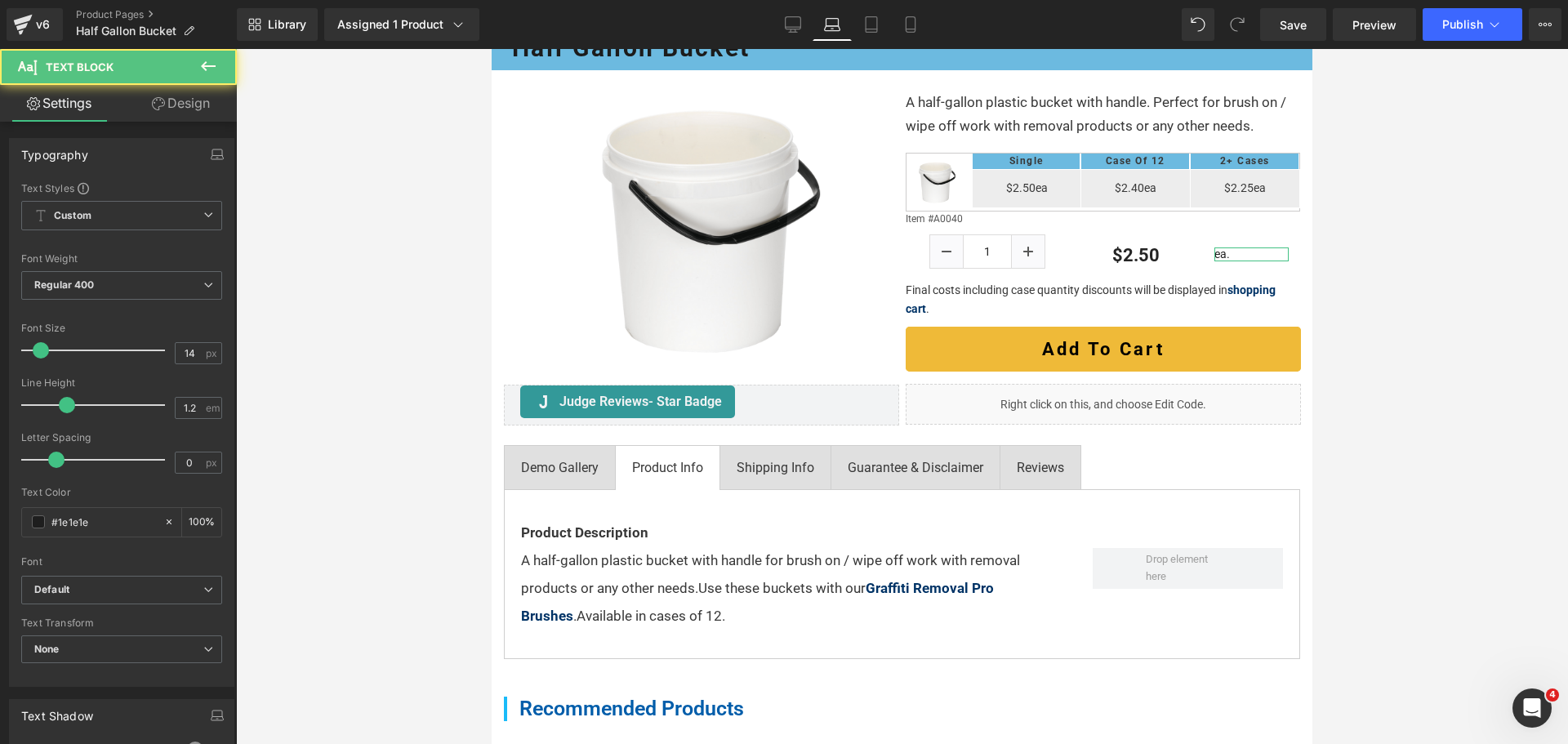
click at [179, 97] on link "Design" at bounding box center [180, 103] width 118 height 37
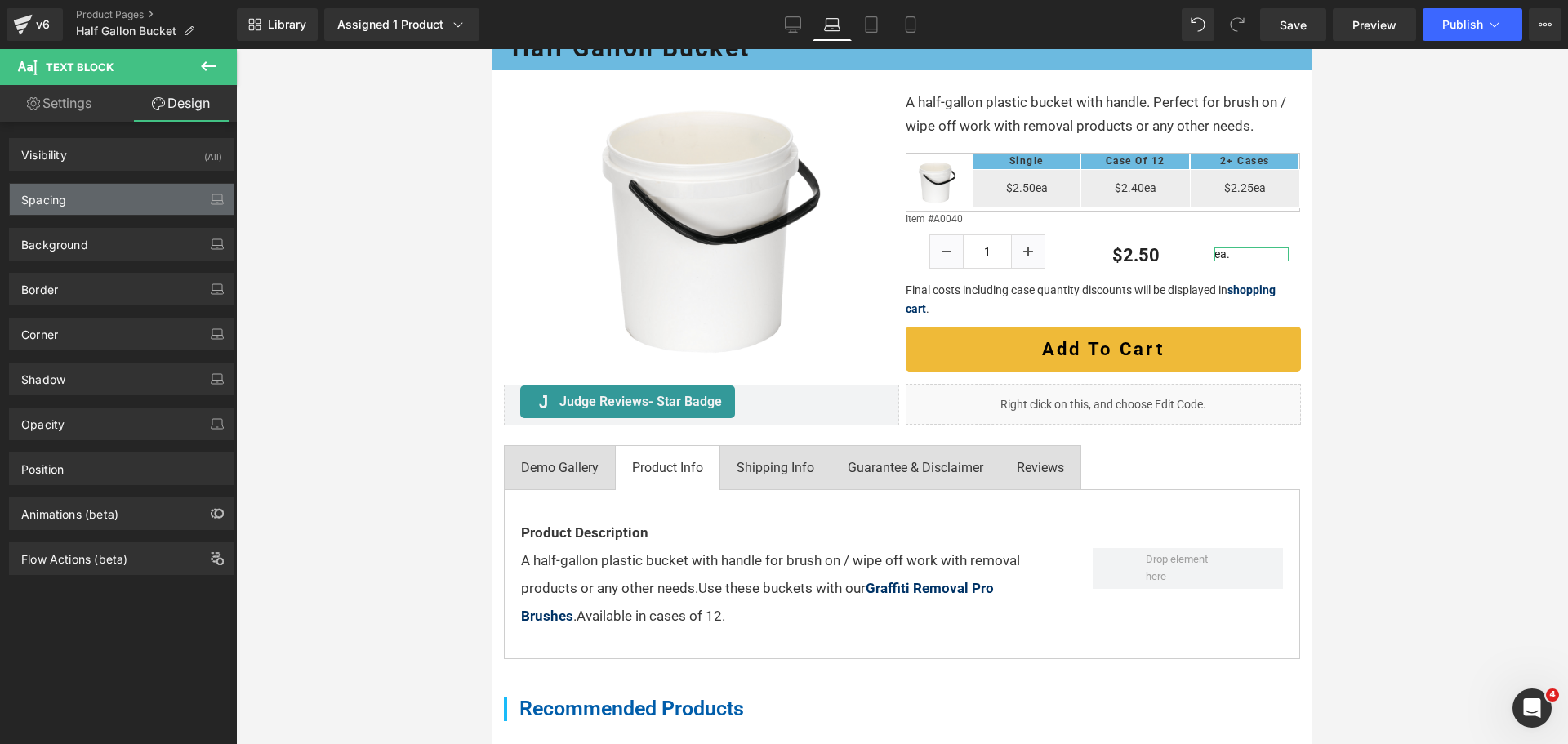
click at [139, 188] on div "Spacing" at bounding box center [122, 198] width 224 height 31
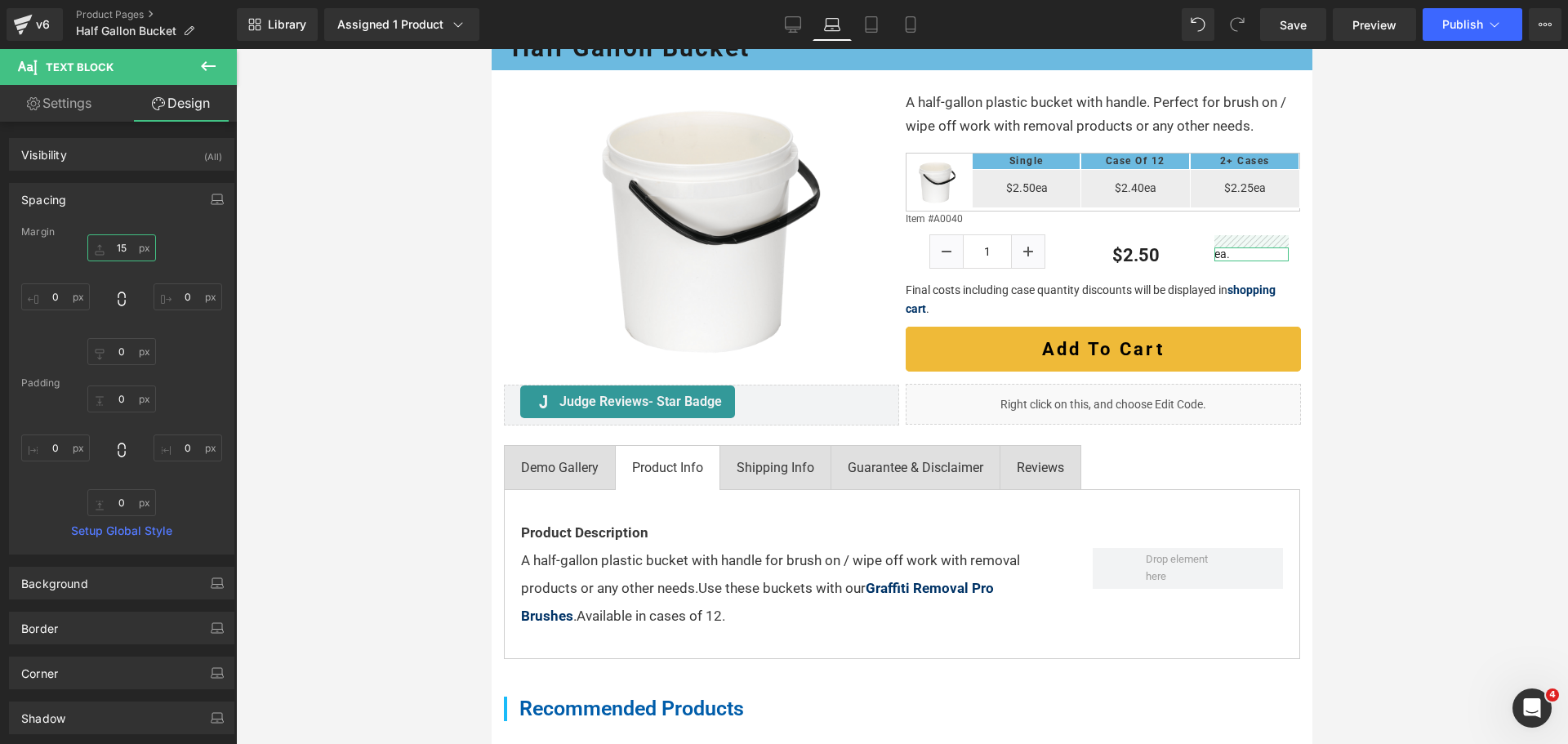
click at [126, 244] on input "15" at bounding box center [122, 247] width 68 height 27
type input "21"
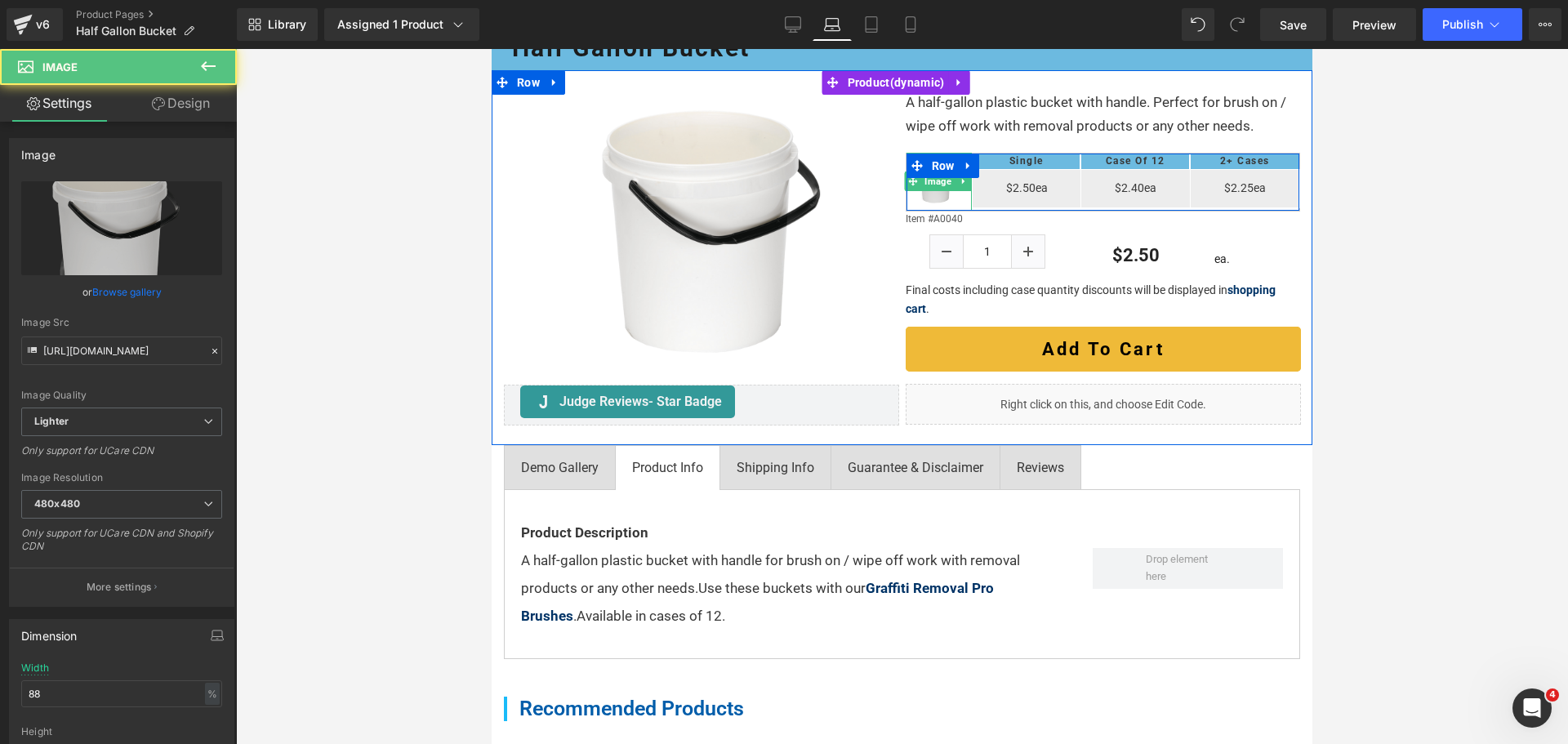
click at [937, 211] on img at bounding box center [938, 182] width 58 height 58
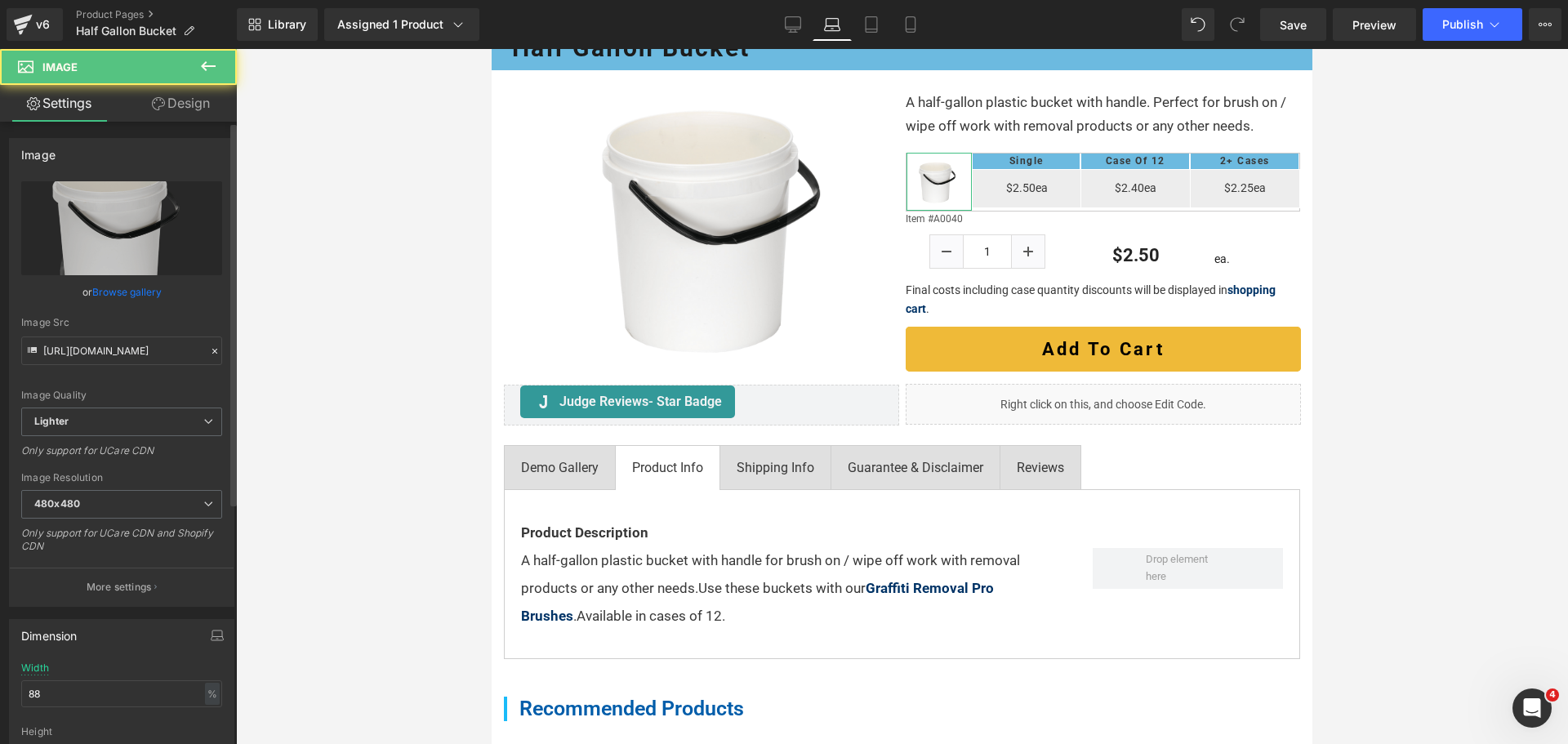
scroll to position [245, 0]
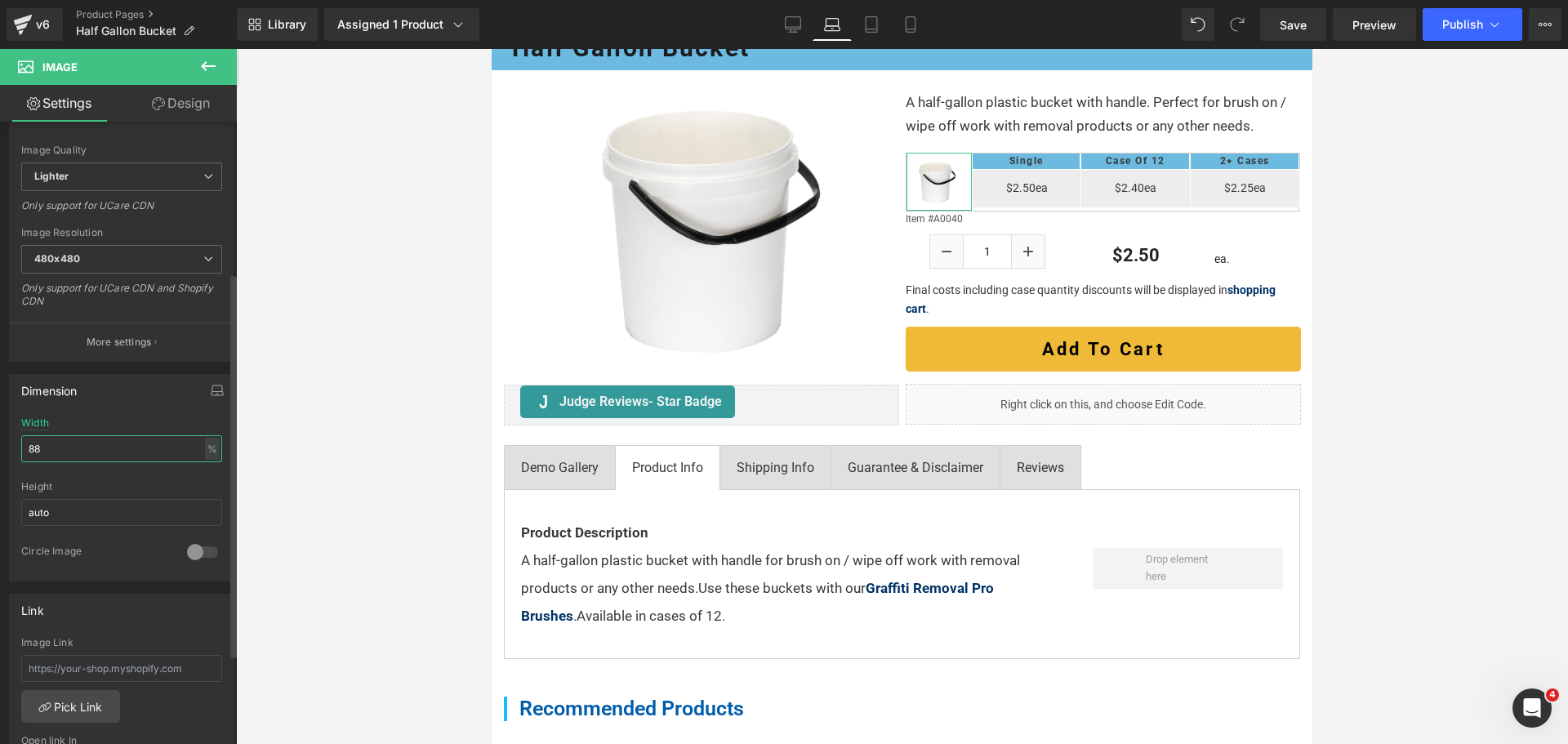
click at [50, 439] on input "88" at bounding box center [122, 448] width 201 height 27
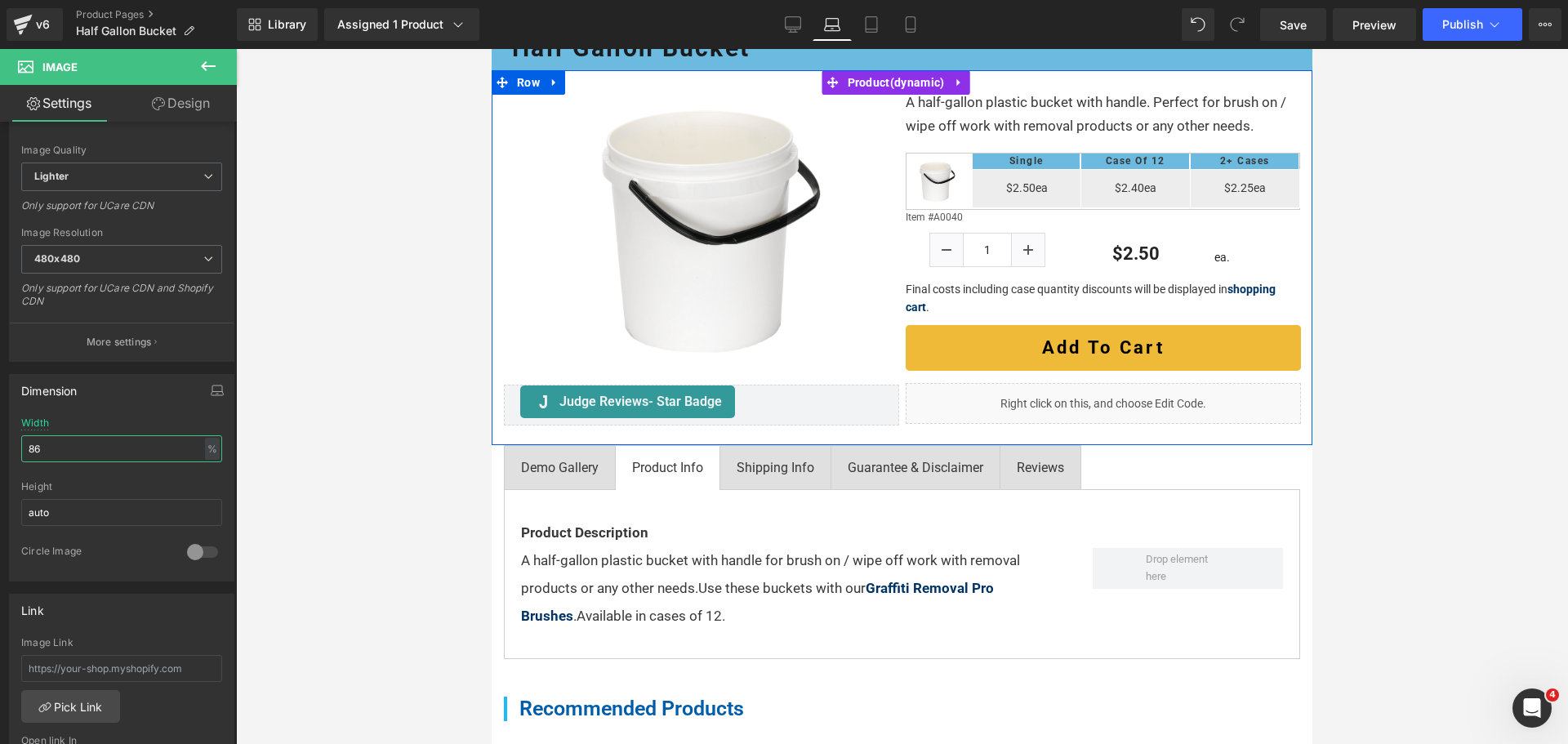
type input "85"
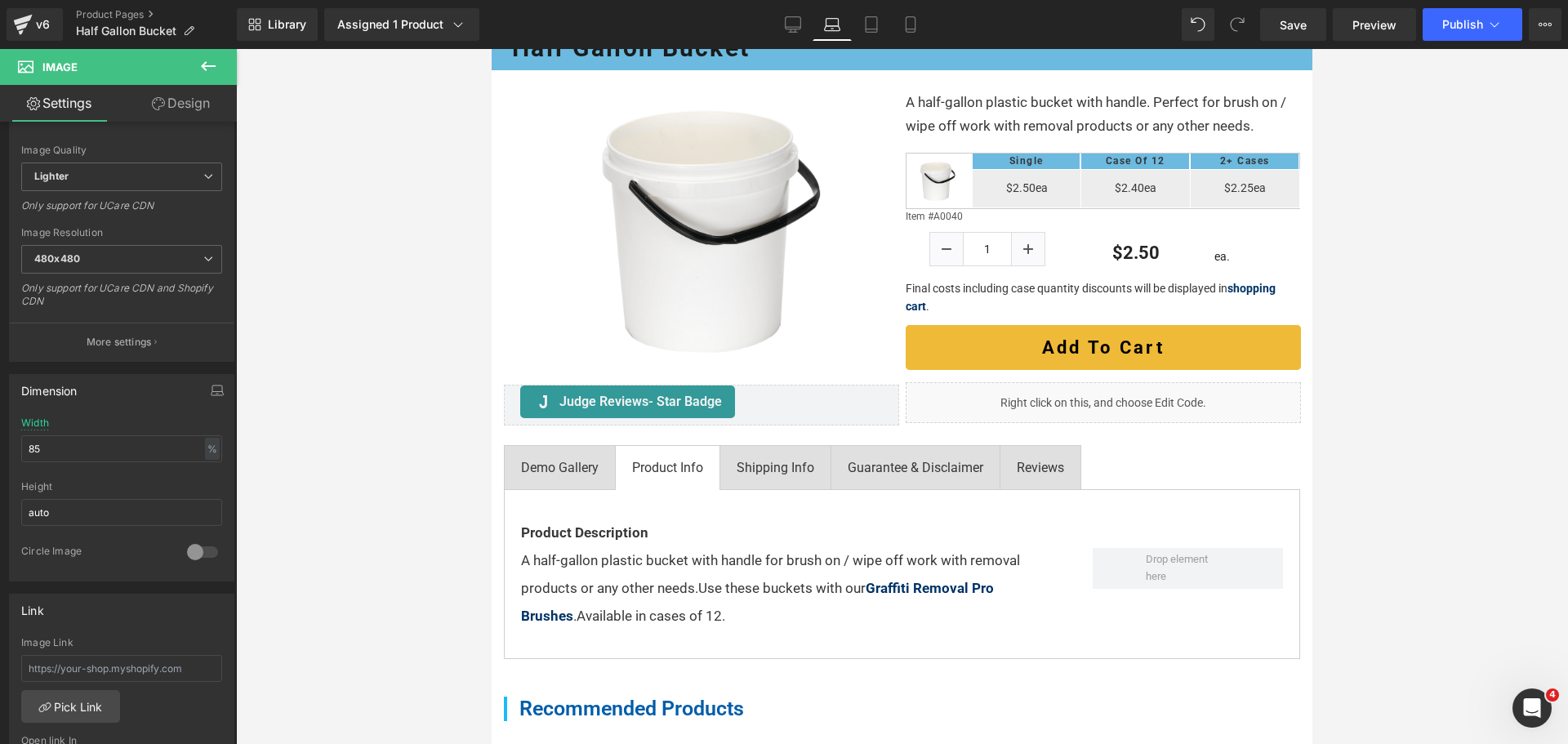
click at [491, 49] on div at bounding box center [491, 49] width 0 height 0
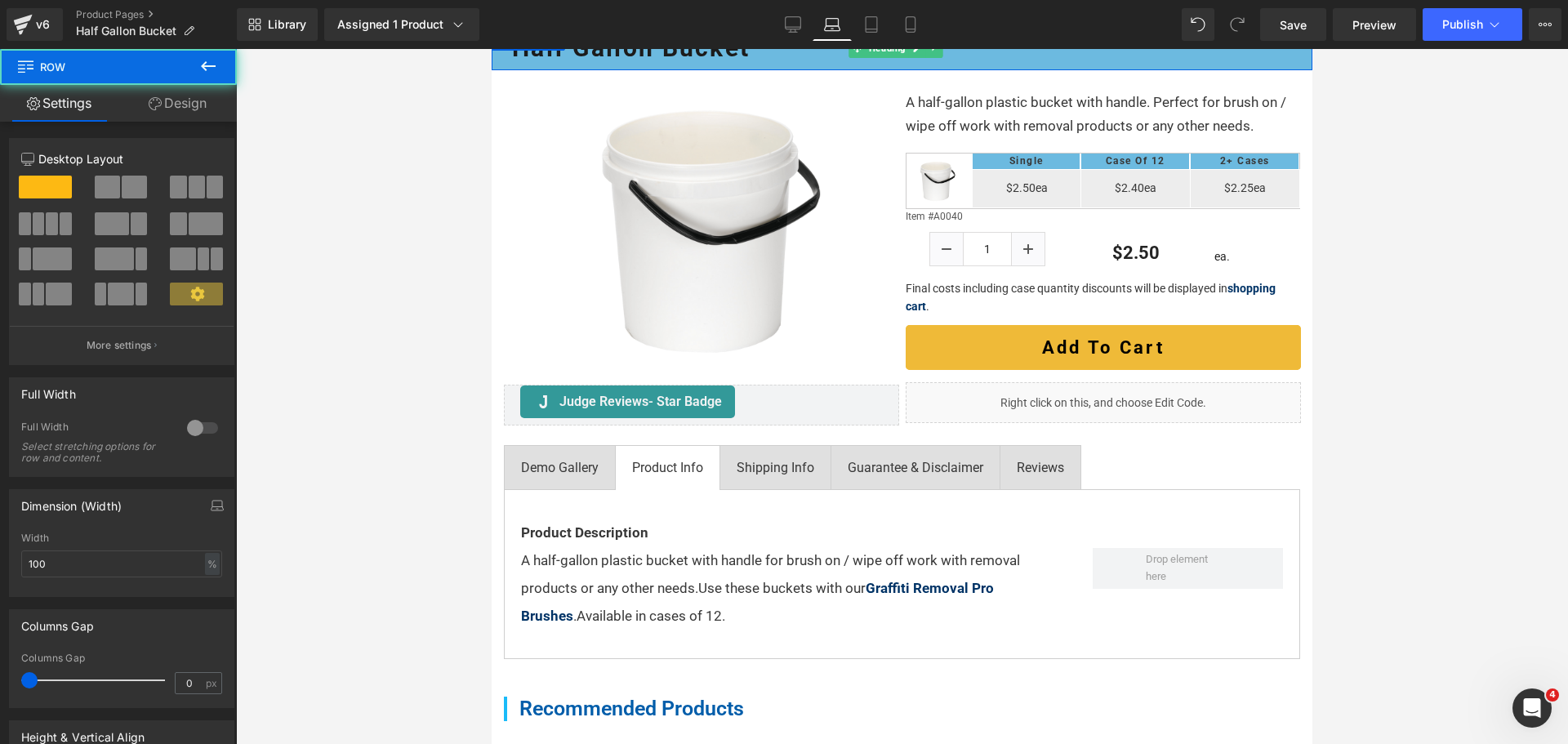
click at [833, 70] on h1 "Half Gallon Bucket" at bounding box center [902, 48] width 780 height 44
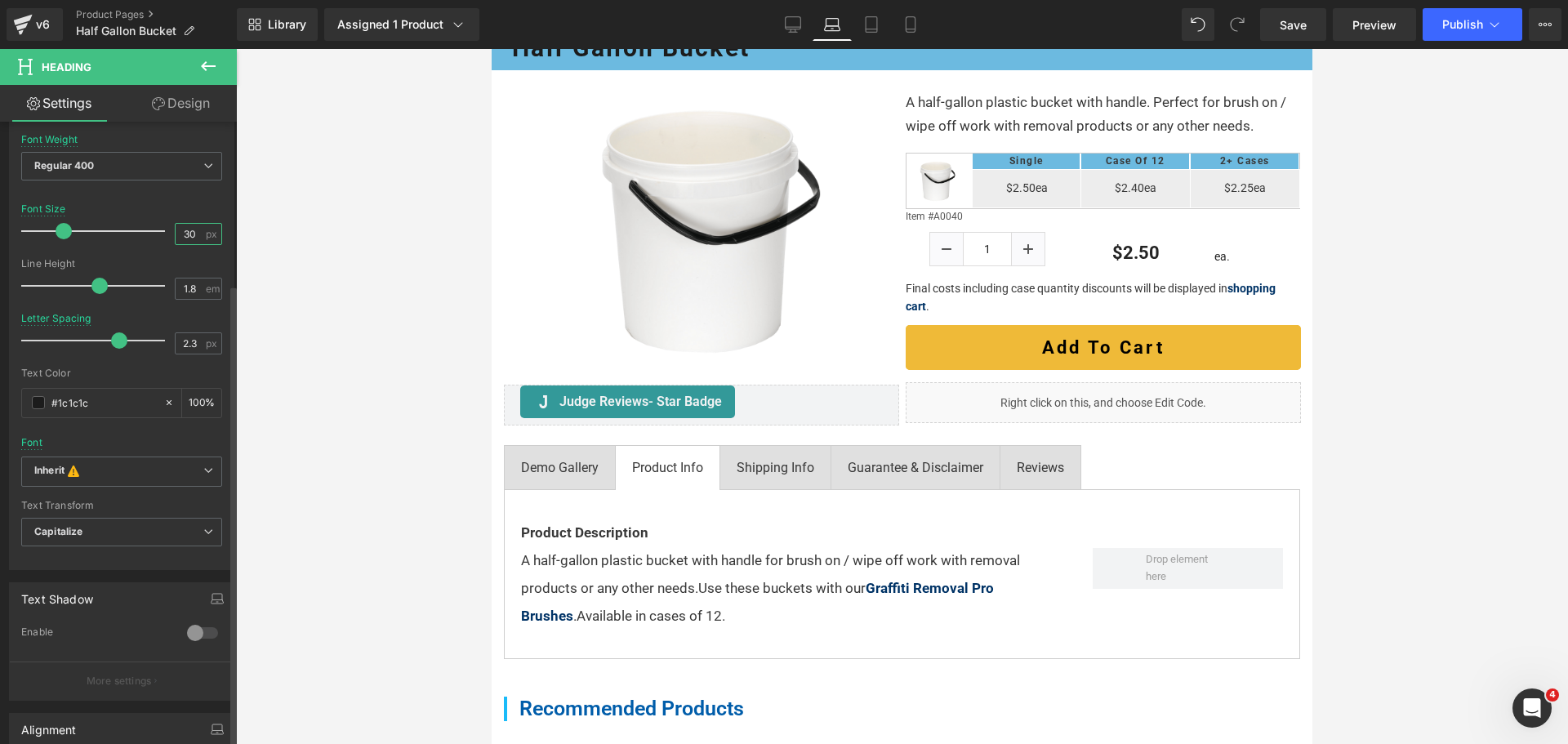
click at [178, 233] on input "30" at bounding box center [190, 233] width 29 height 20
type input "27"
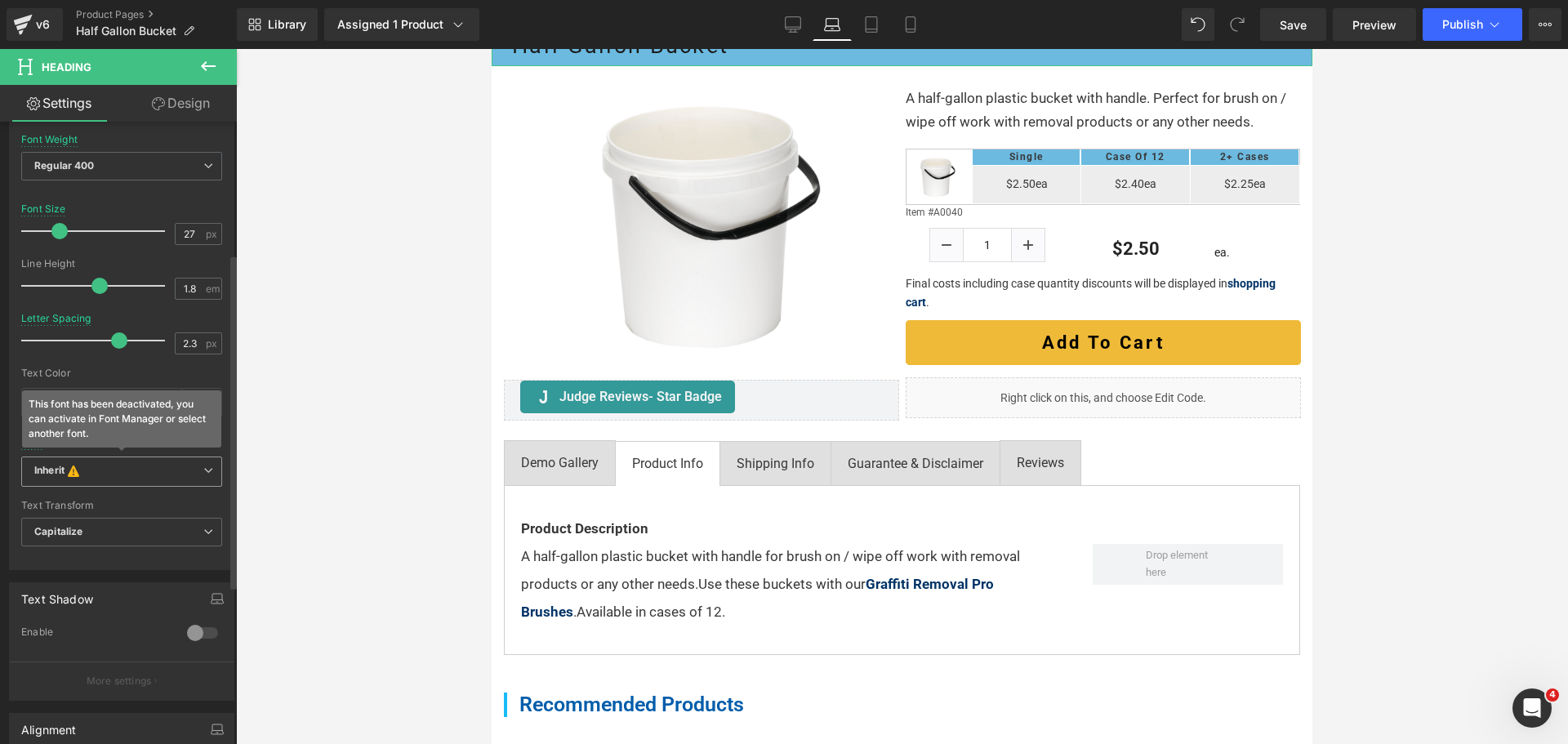
click at [112, 472] on b "Inherit This font has been deactivated, you can activate in Font Manager or sel…" at bounding box center [118, 471] width 169 height 17
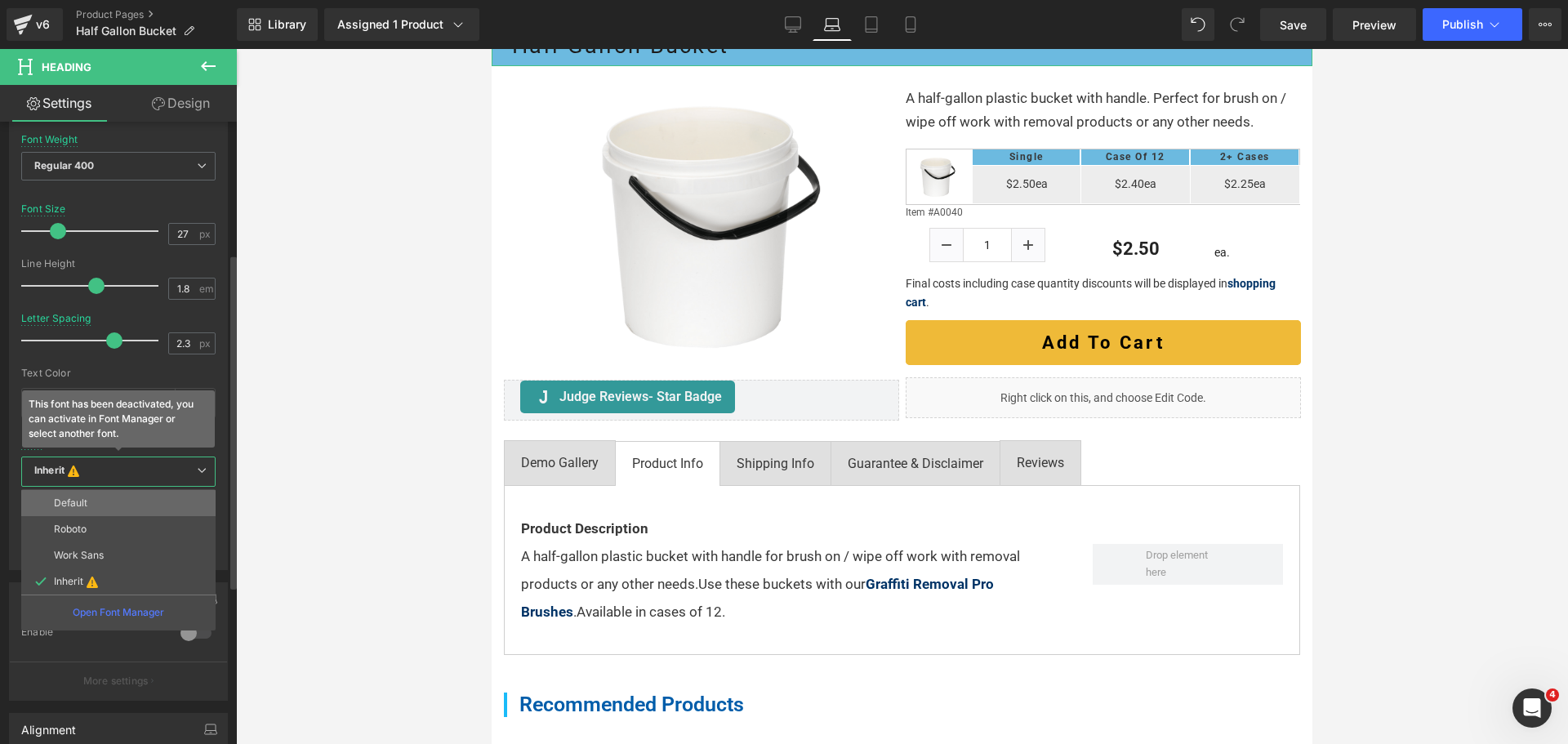
click at [96, 505] on li "Default" at bounding box center [118, 503] width 194 height 26
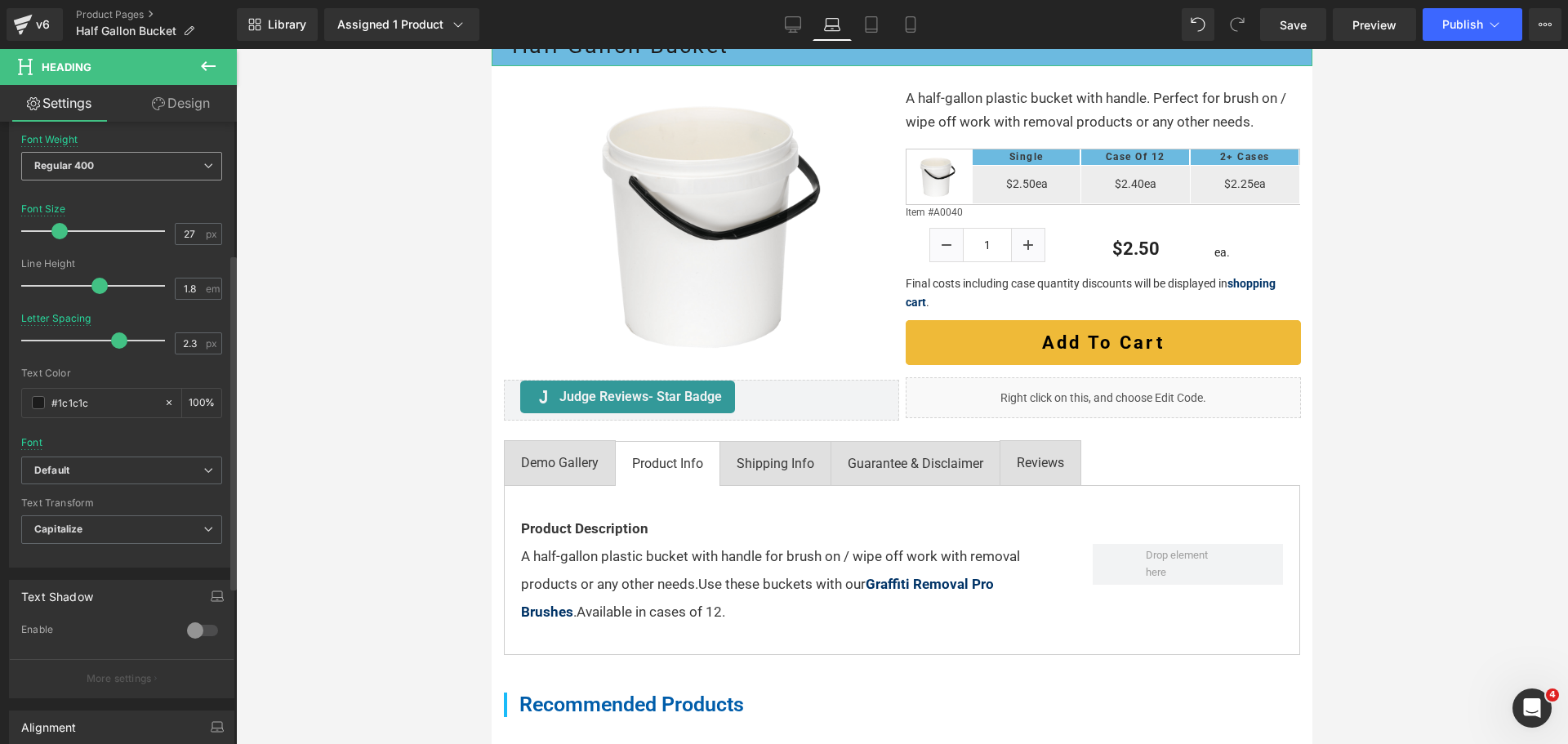
click at [90, 166] on b "Regular 400" at bounding box center [64, 165] width 60 height 12
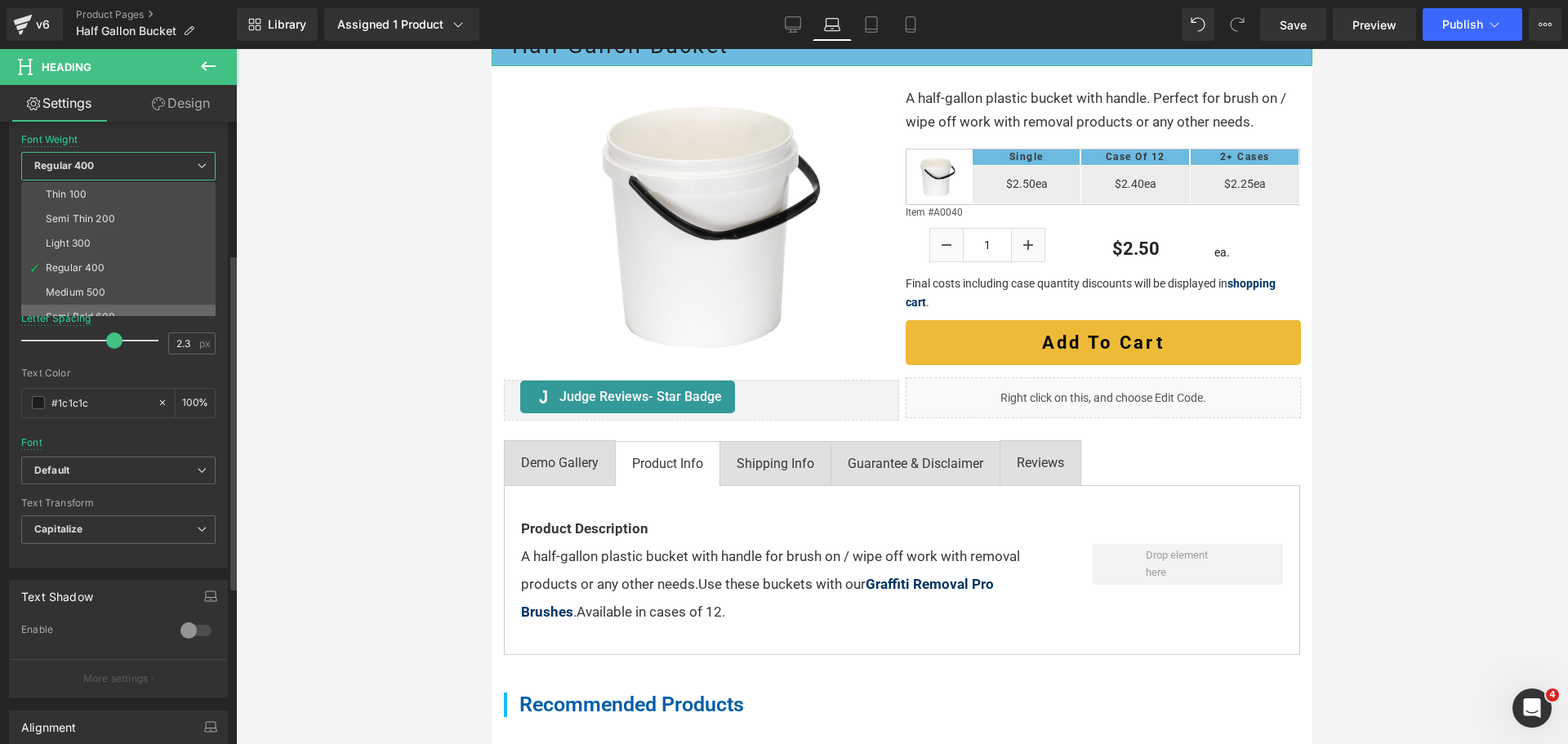
click at [81, 314] on div "Semi Bold 600" at bounding box center [80, 316] width 69 height 11
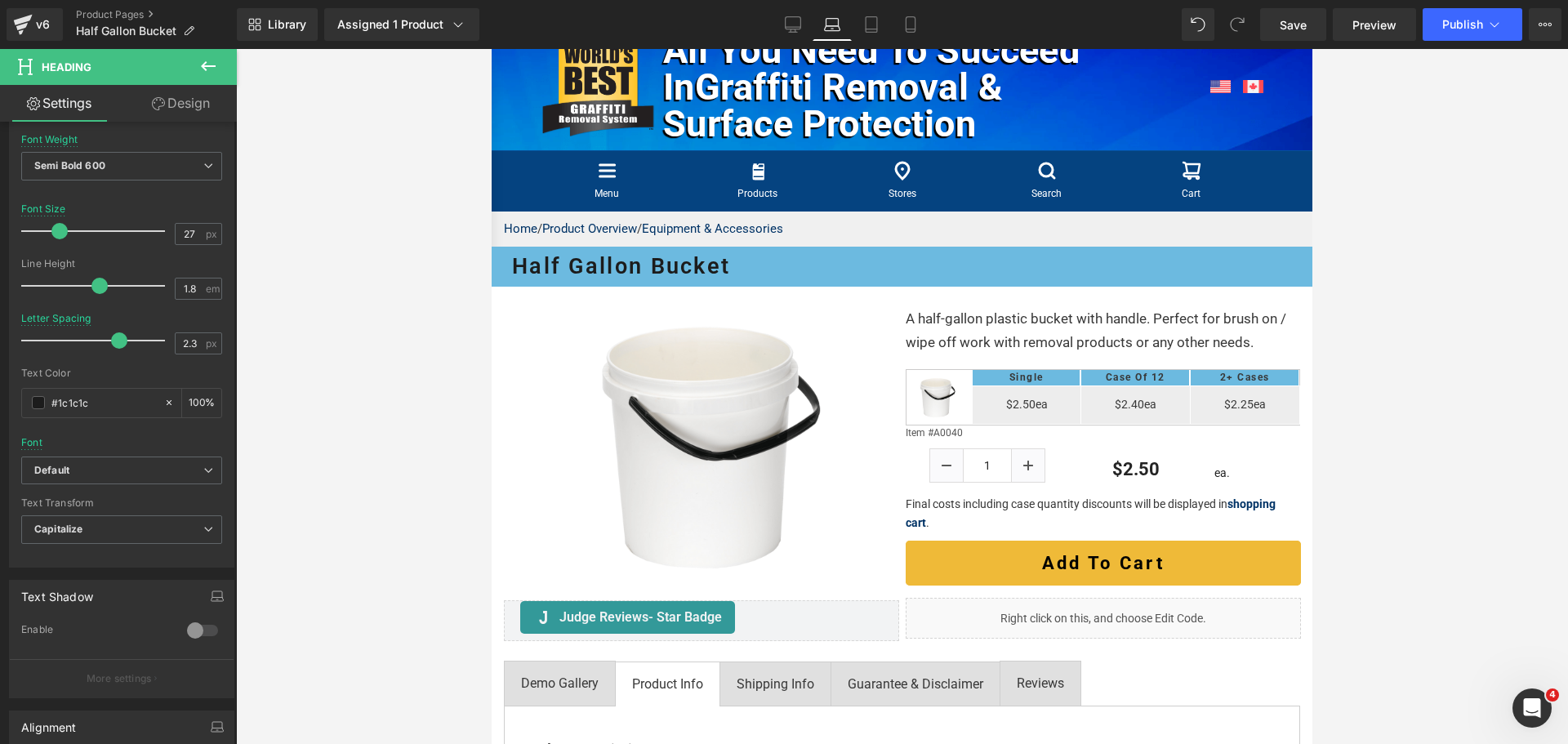
scroll to position [31, 0]
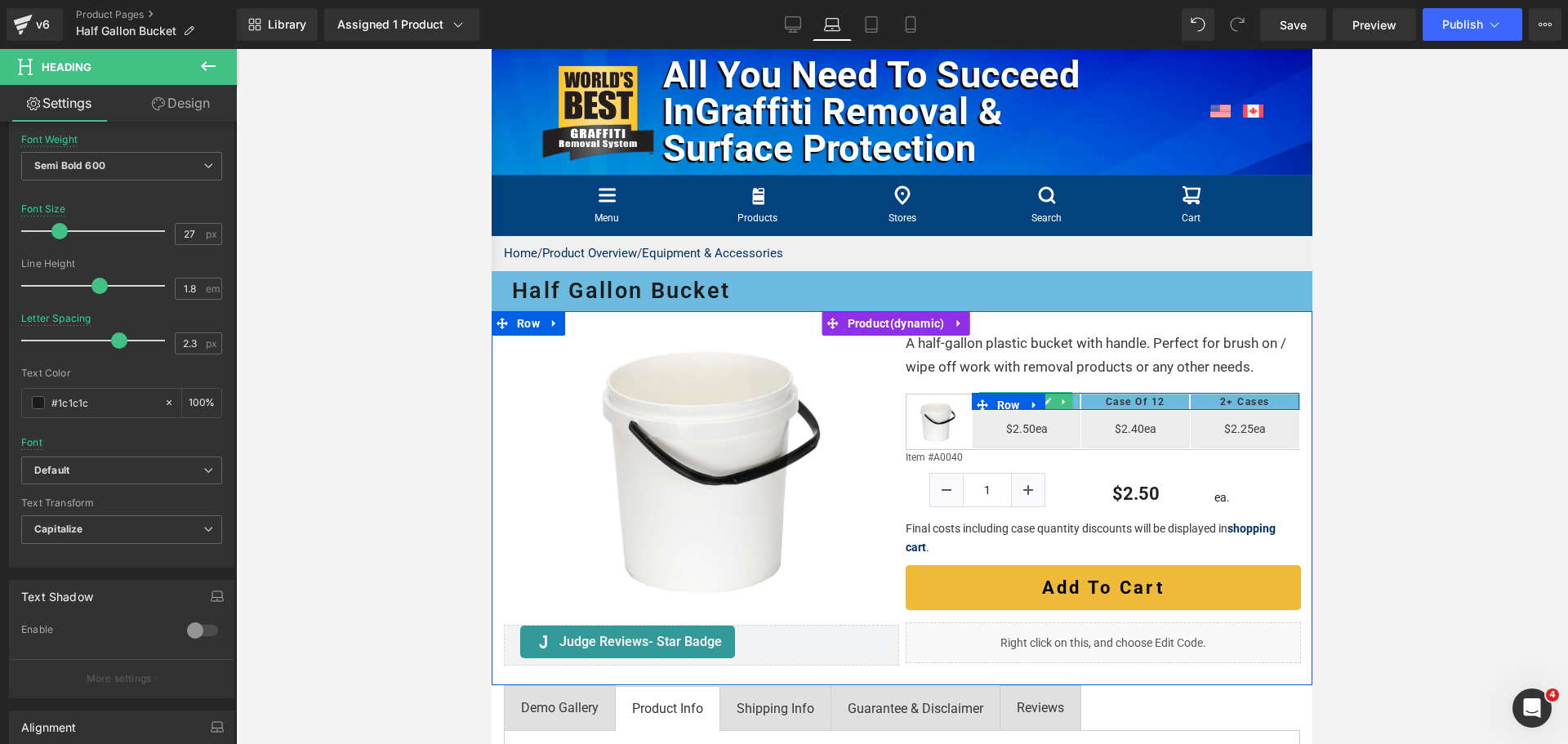
click at [1062, 405] on icon at bounding box center [1063, 402] width 3 height 6
click at [1118, 412] on span "Heading" at bounding box center [1125, 401] width 43 height 19
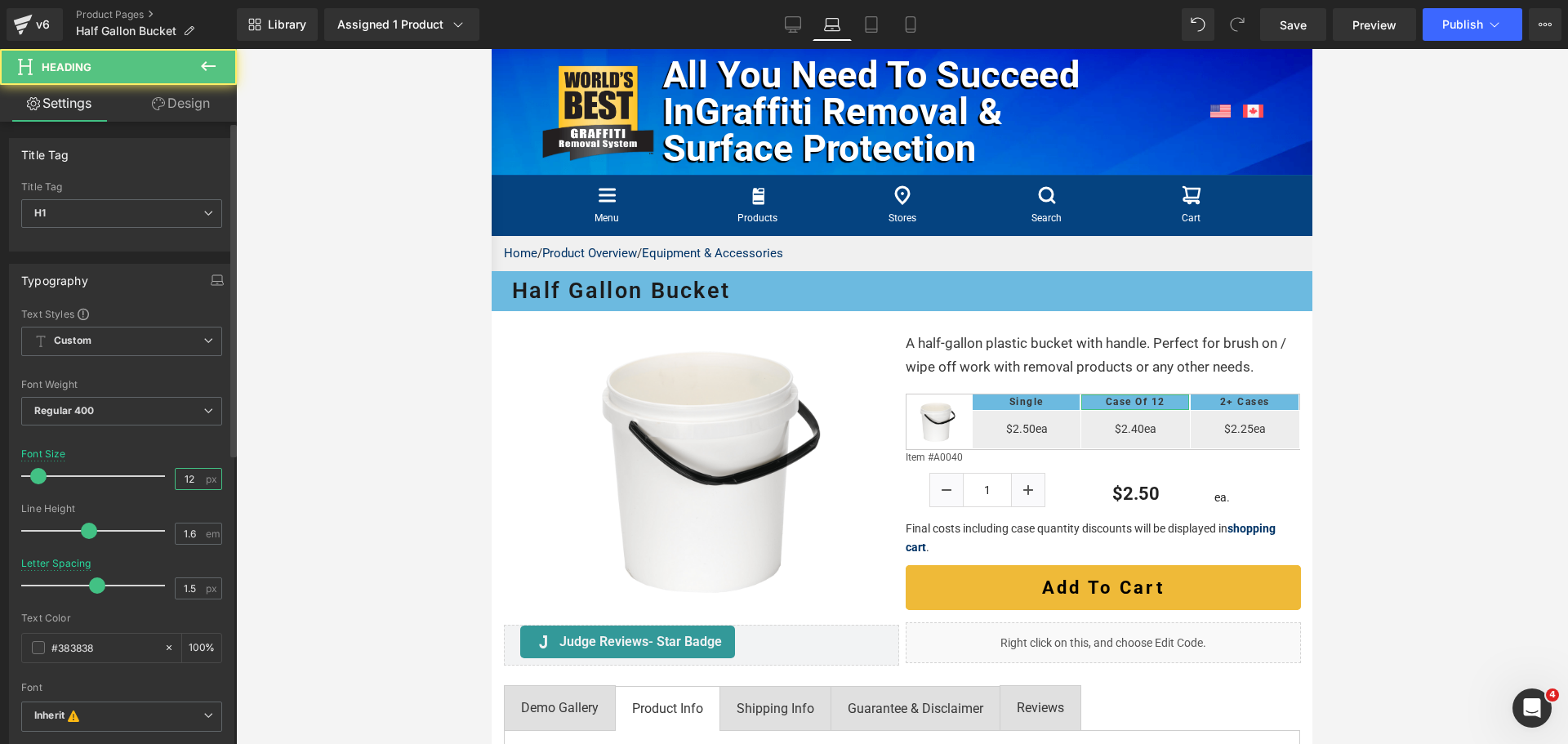
click at [195, 477] on input "12" at bounding box center [190, 478] width 29 height 20
type input "13"
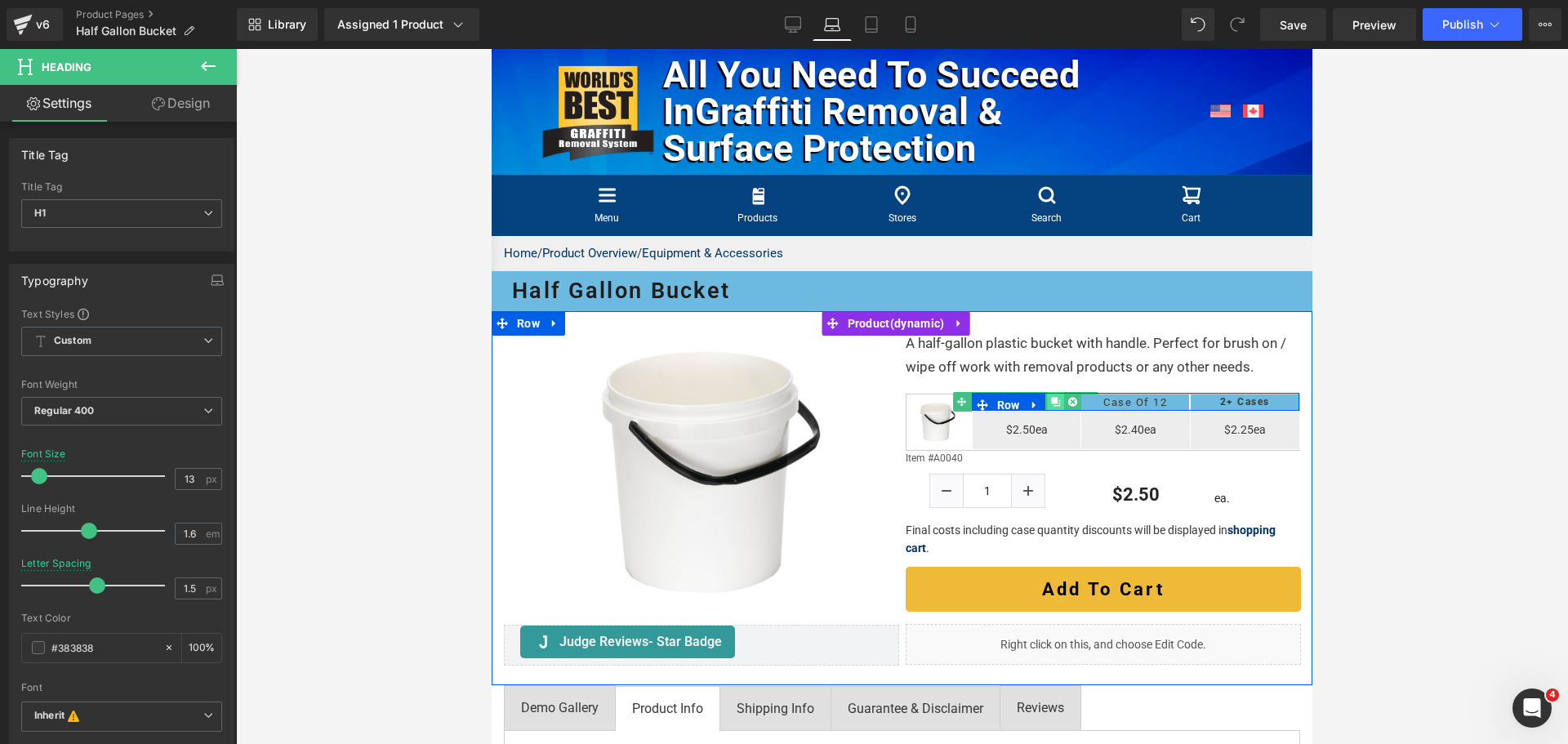
click at [1047, 412] on link at bounding box center [1056, 401] width 17 height 19
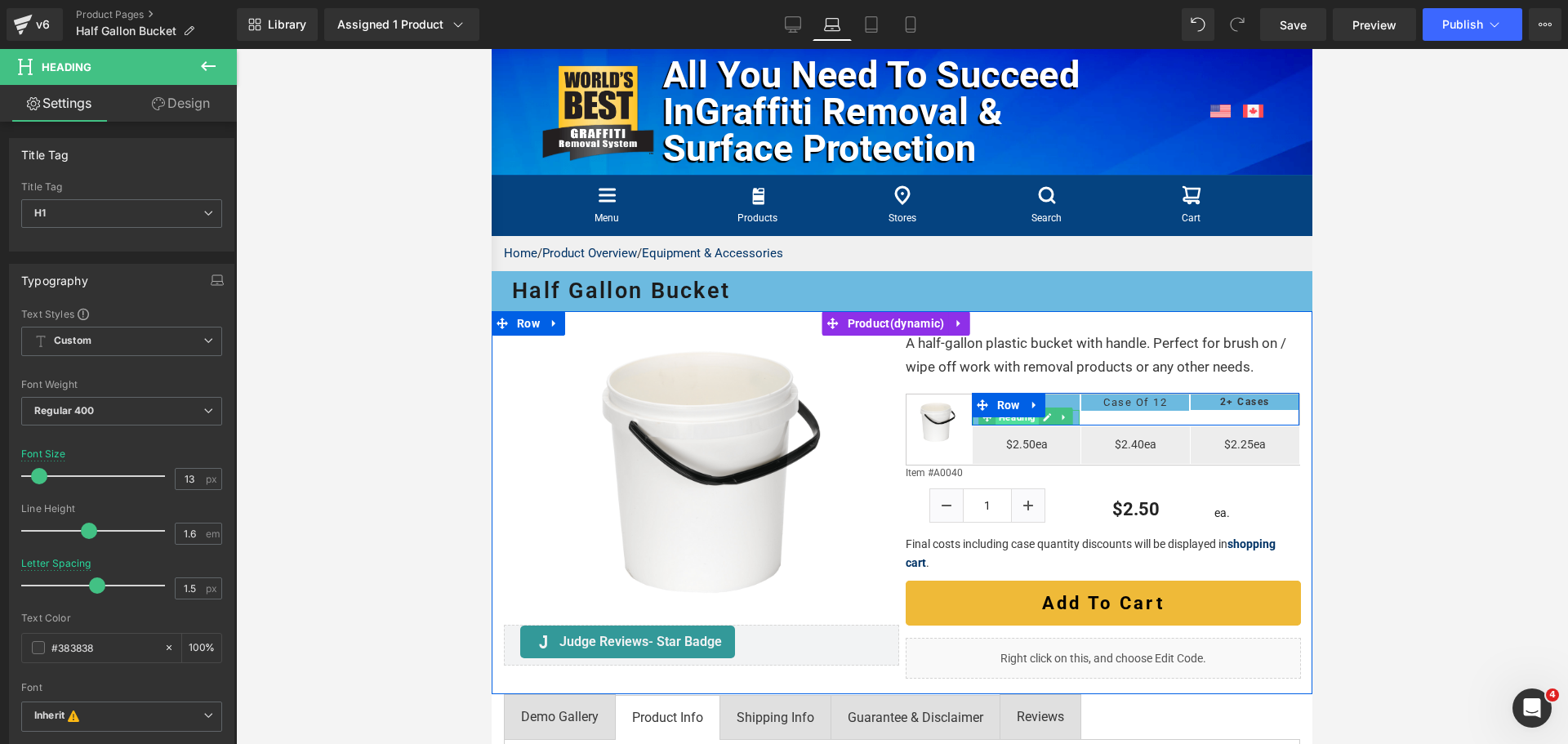
click at [1010, 427] on span "Heading" at bounding box center [1016, 417] width 43 height 19
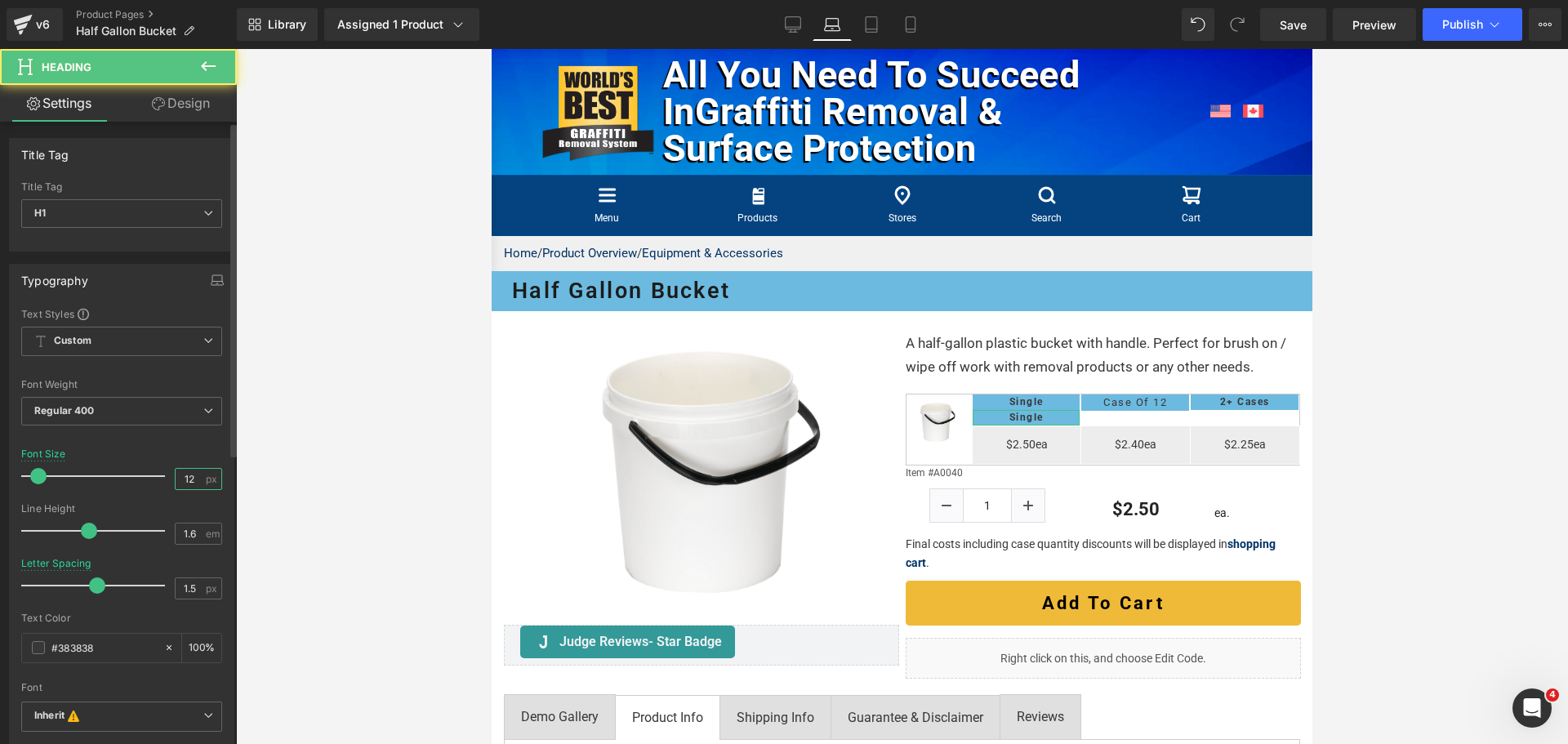
click at [192, 480] on input "12" at bounding box center [190, 478] width 29 height 20
type input "13"
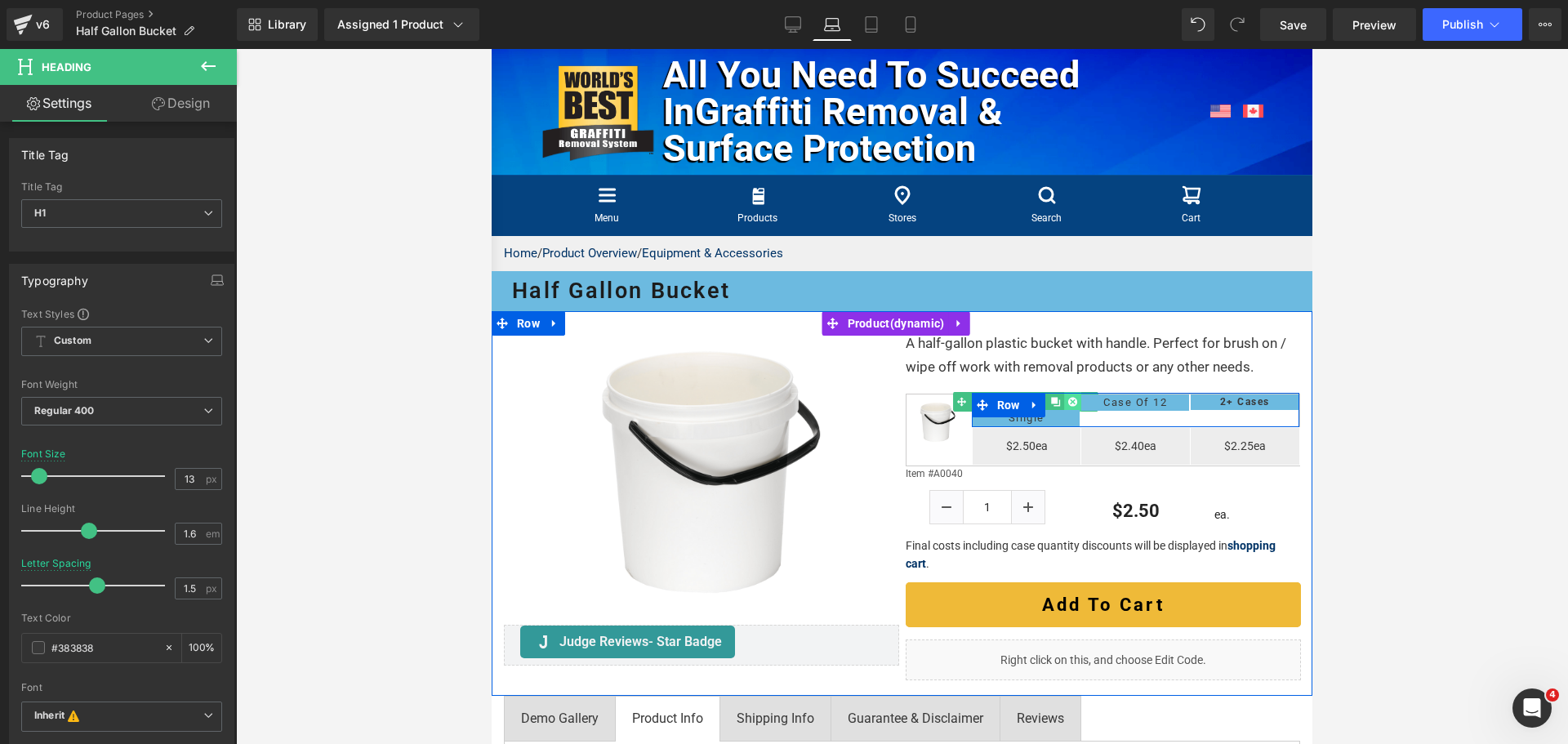
click at [1069, 407] on icon at bounding box center [1072, 402] width 9 height 9
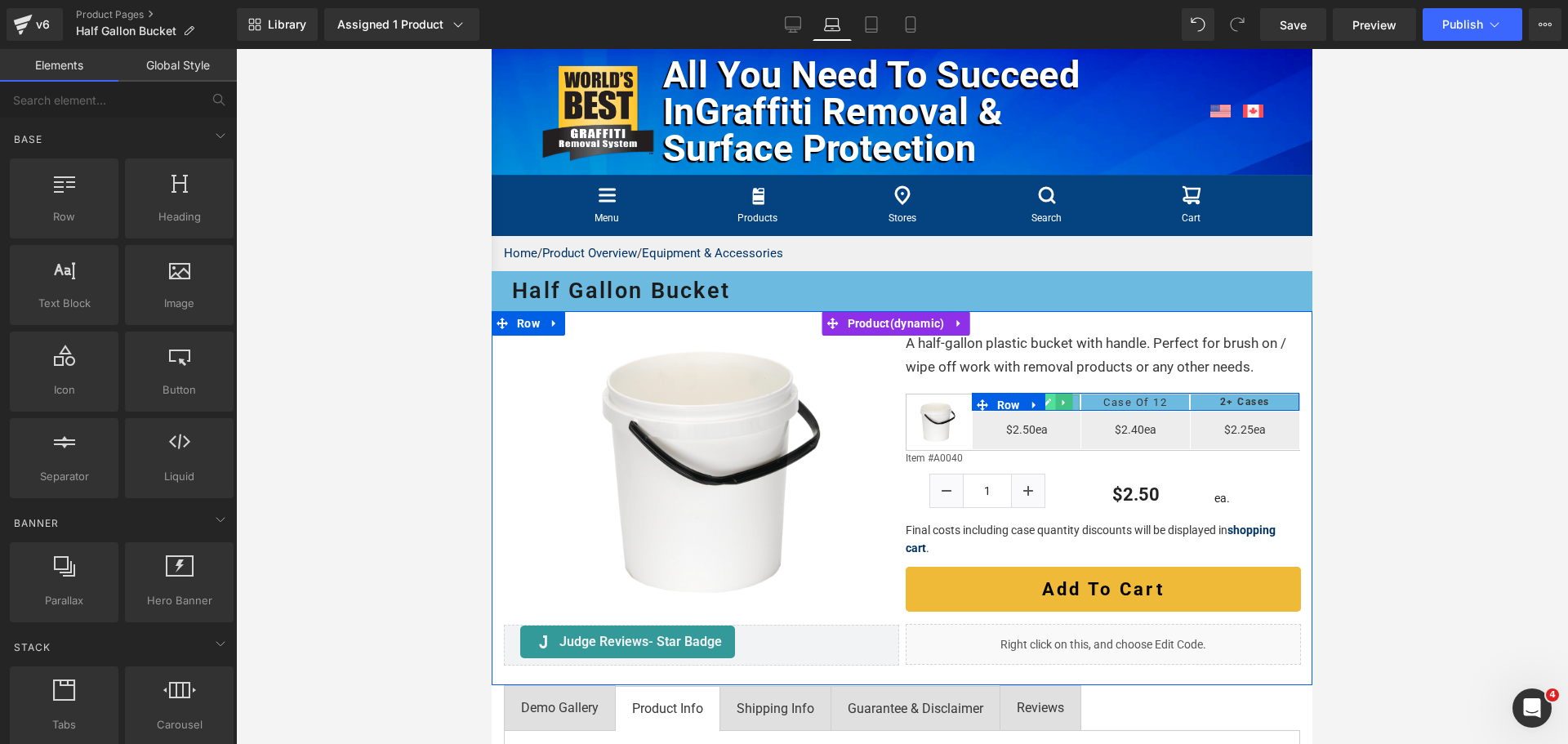
click at [1042, 407] on icon at bounding box center [1046, 402] width 9 height 10
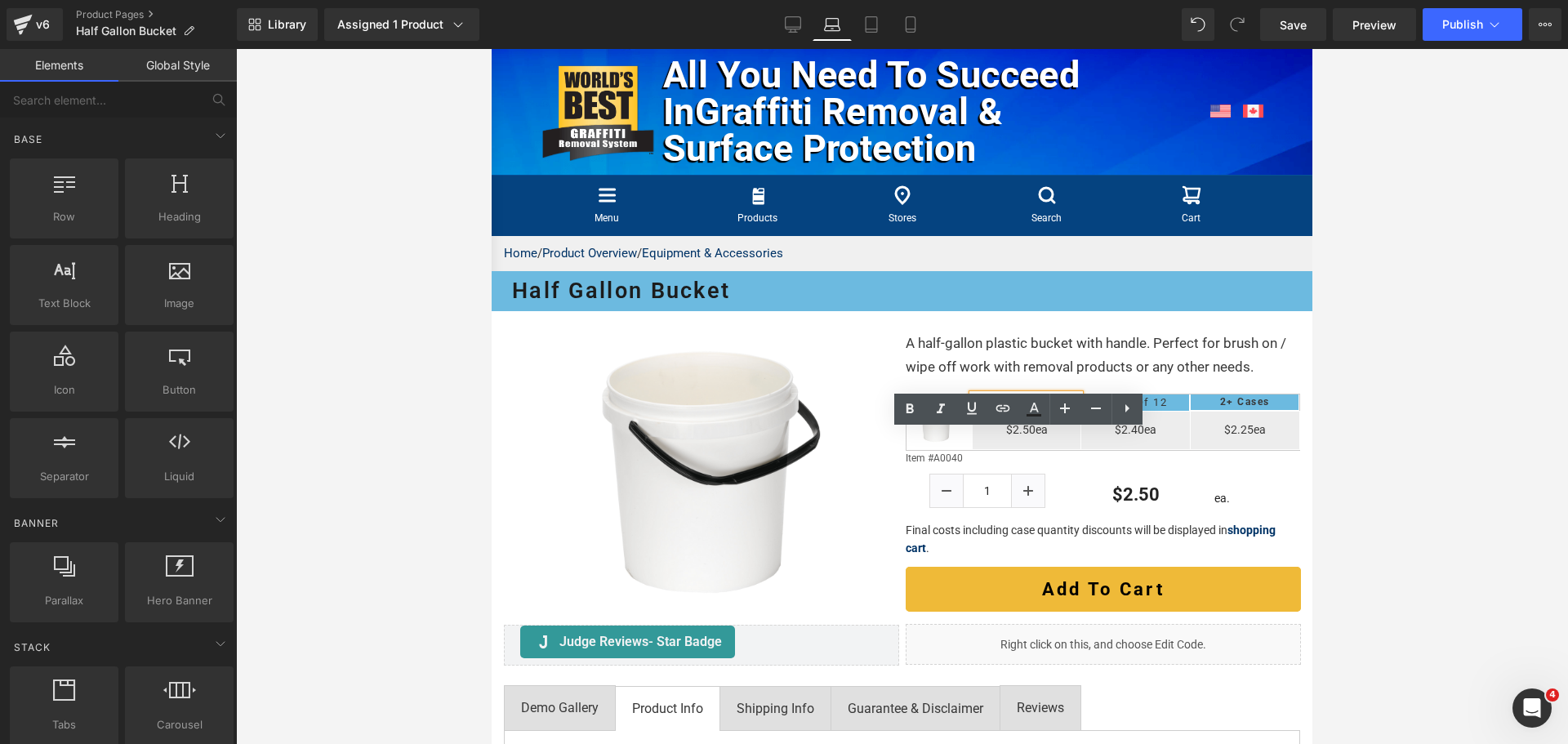
click at [1042, 412] on h1 "Single" at bounding box center [1027, 403] width 73 height 17
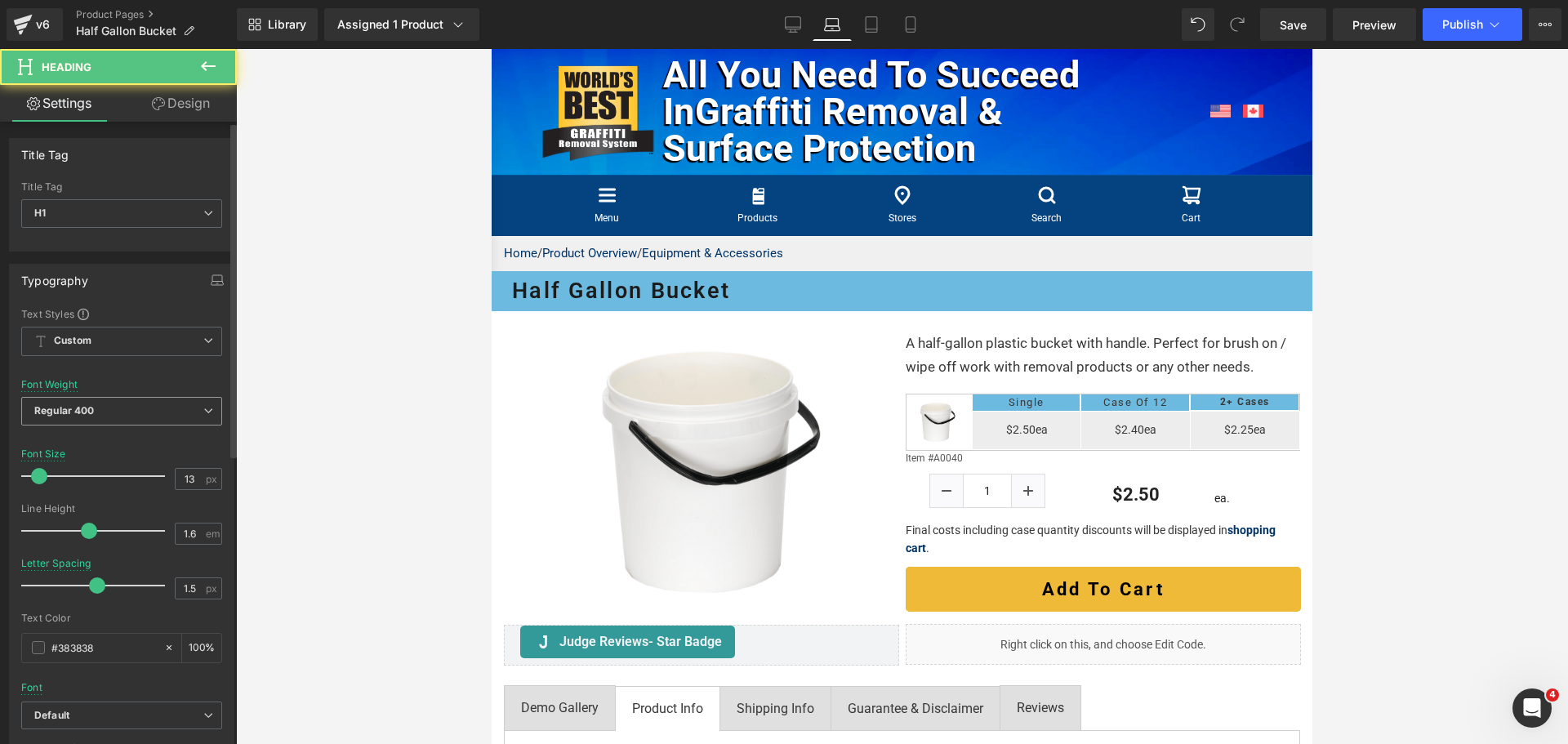
click at [106, 407] on span "Regular 400" at bounding box center [122, 411] width 201 height 29
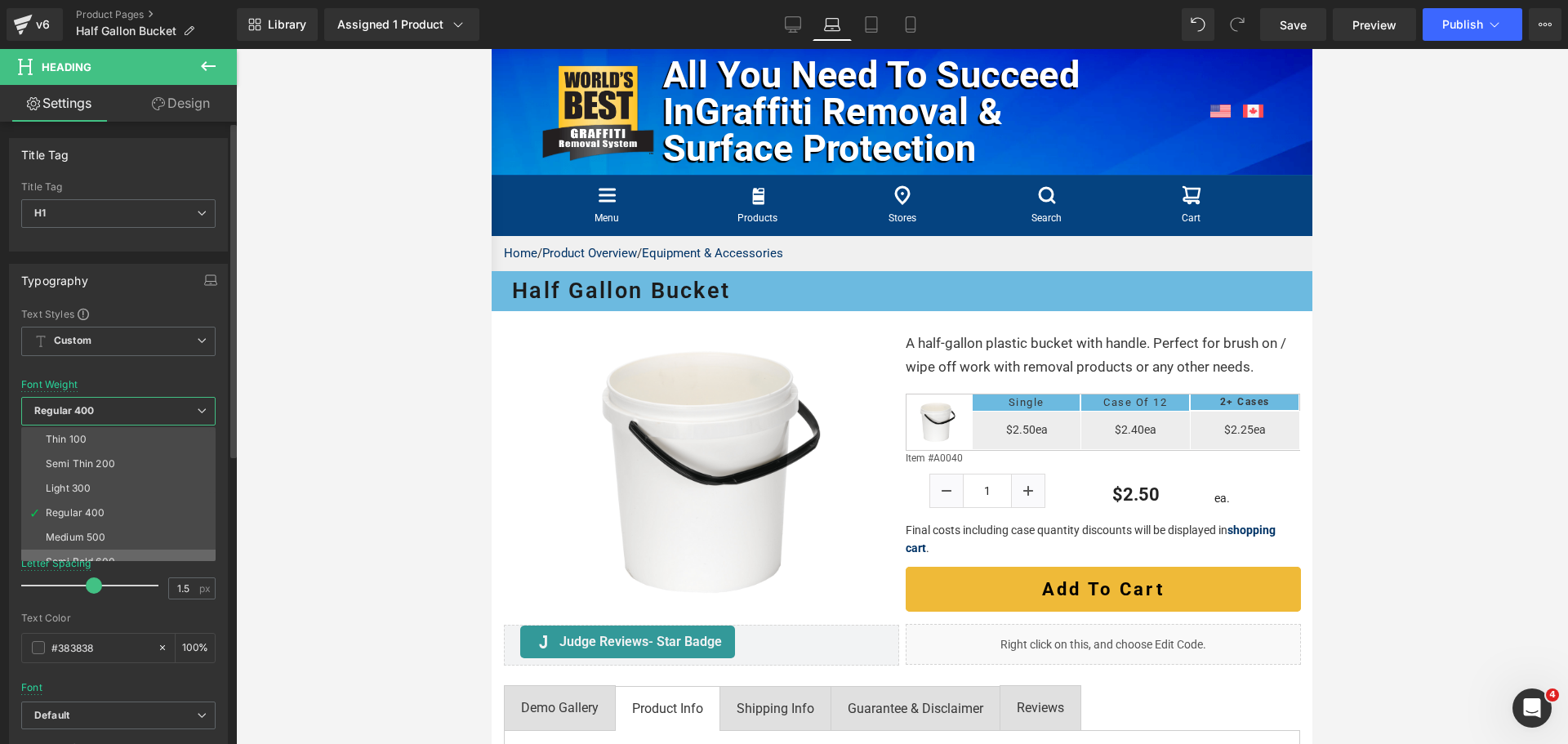
click at [92, 557] on div "Semi Bold 600" at bounding box center [80, 561] width 69 height 11
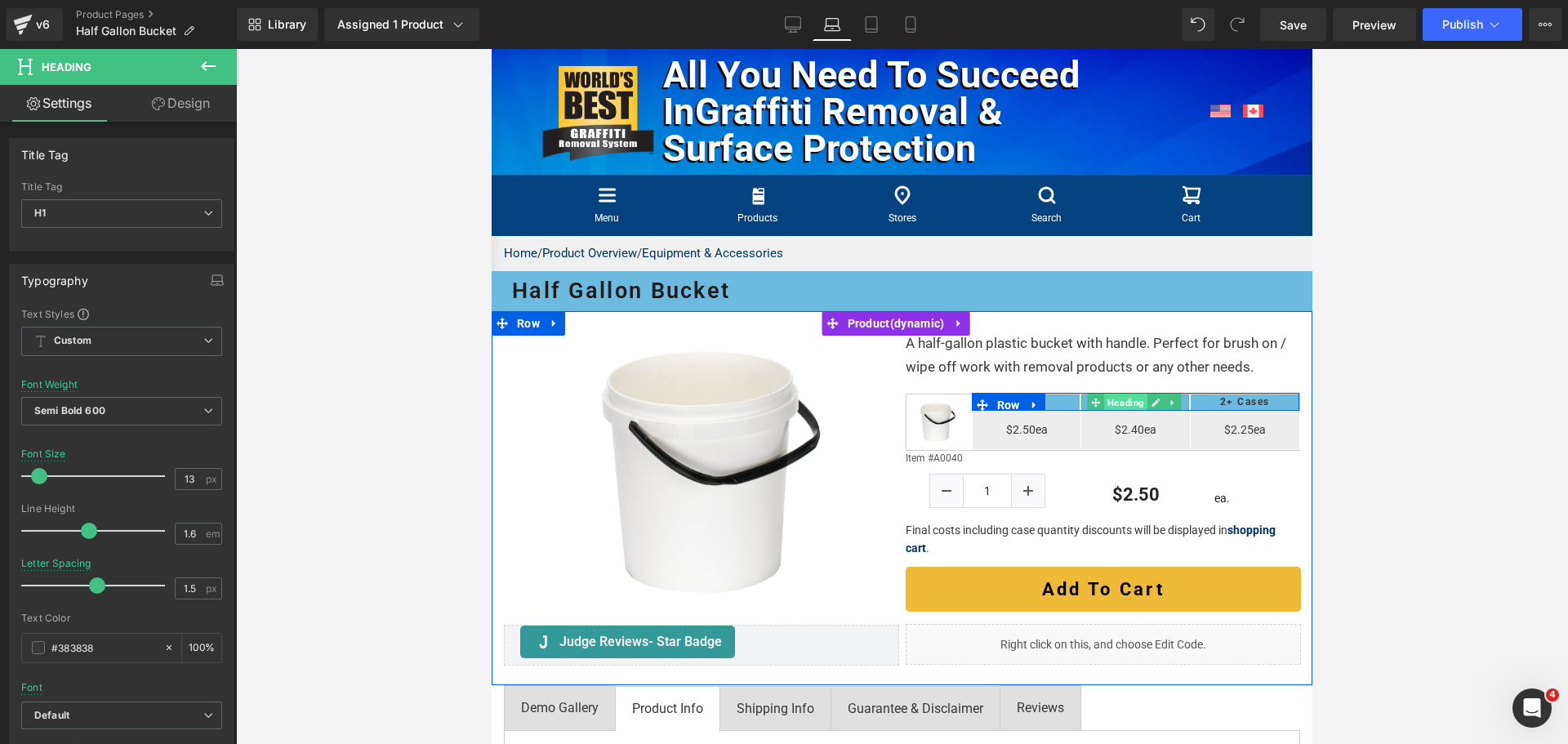
click at [1104, 413] on span "Heading" at bounding box center [1125, 402] width 43 height 19
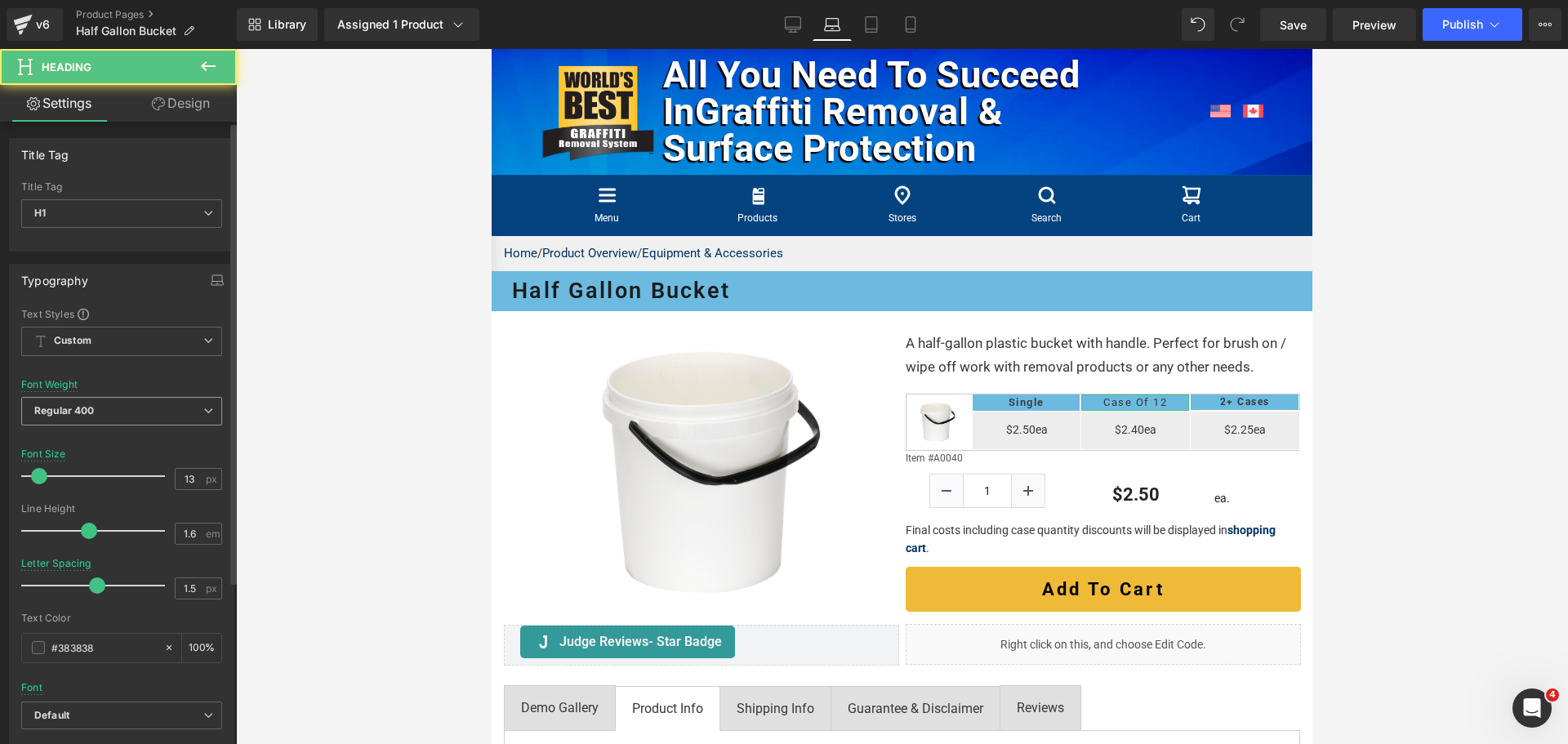
click at [62, 411] on b "Regular 400" at bounding box center [64, 410] width 60 height 12
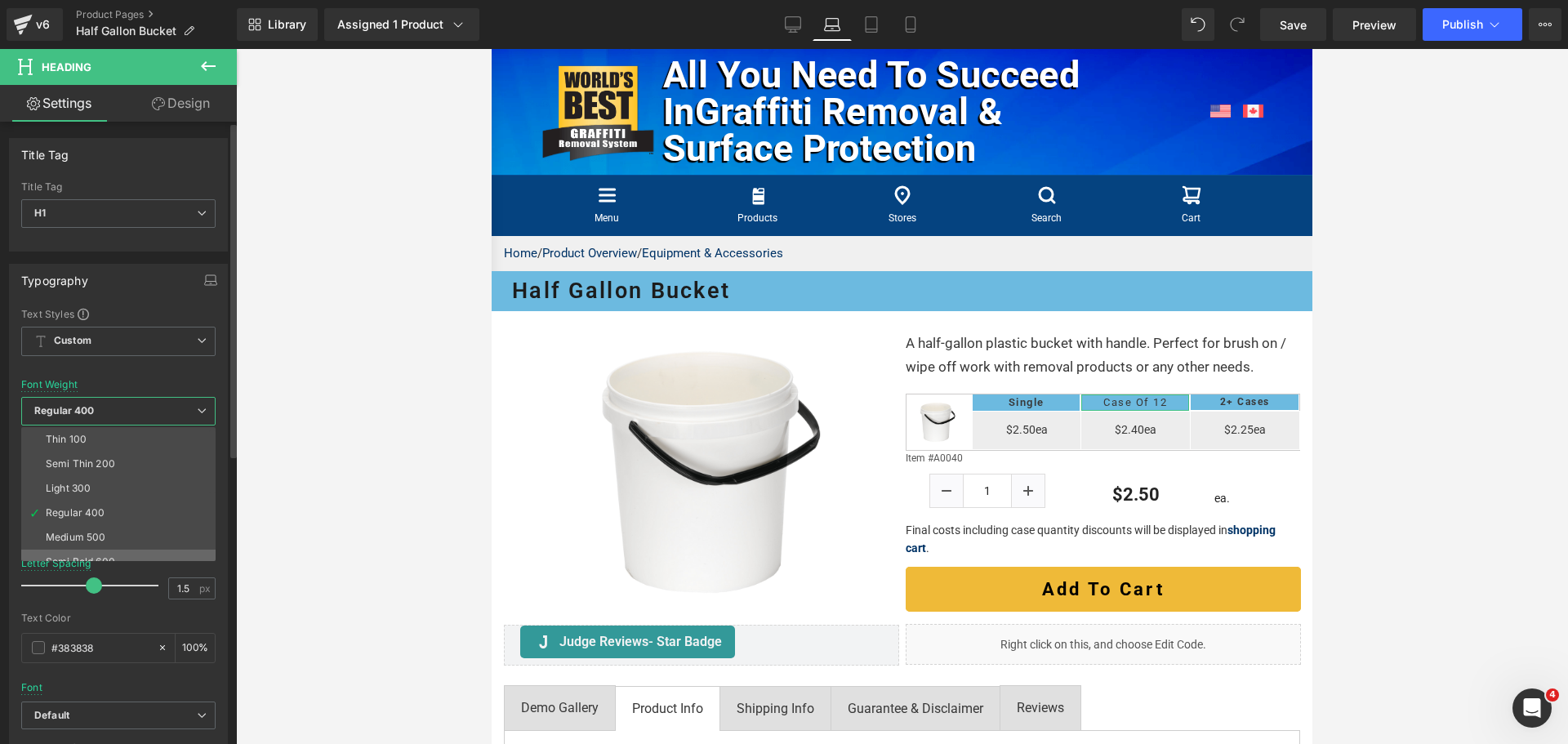
click at [81, 550] on li "Semi Bold 600" at bounding box center [122, 561] width 202 height 24
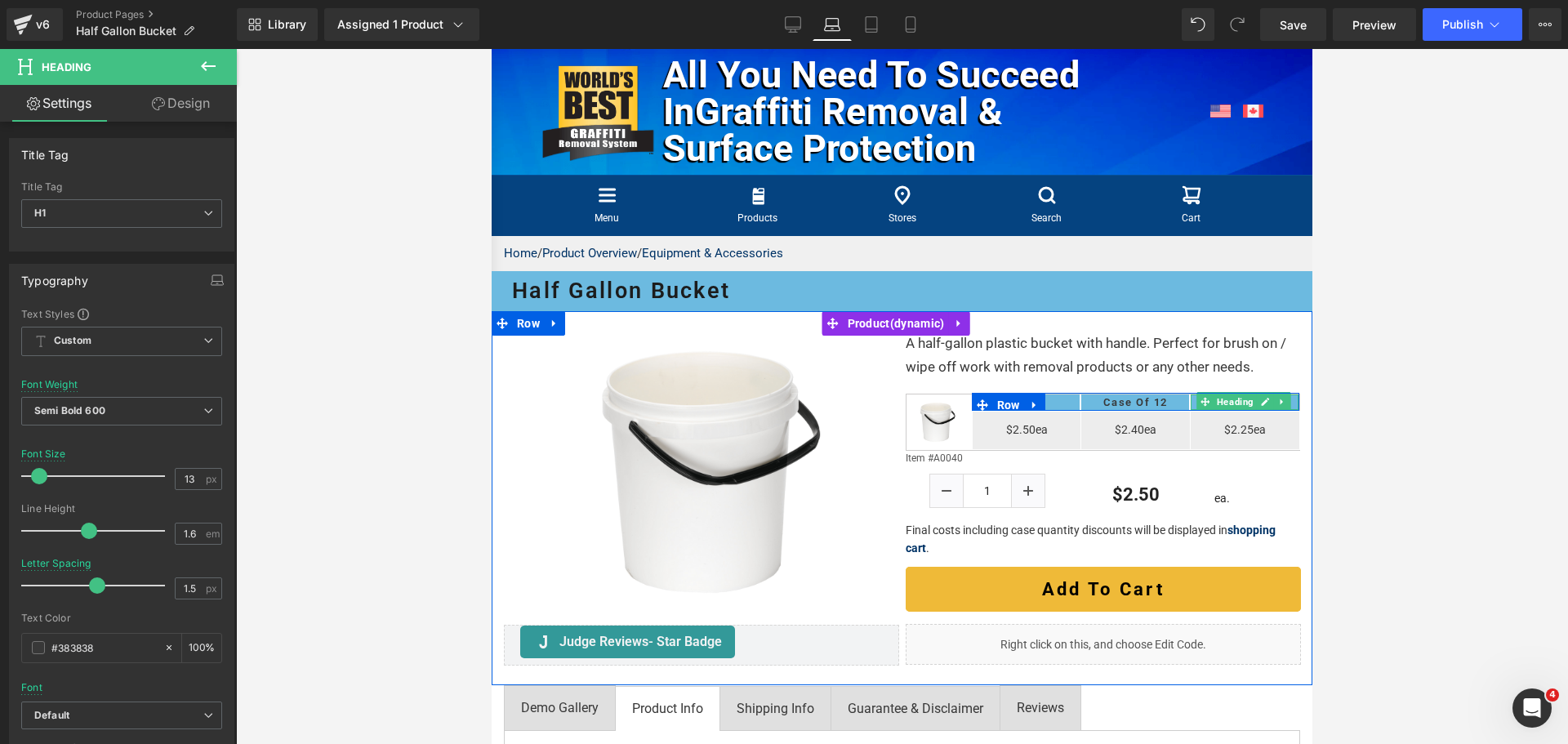
click at [1222, 412] on span "Heading" at bounding box center [1234, 401] width 43 height 19
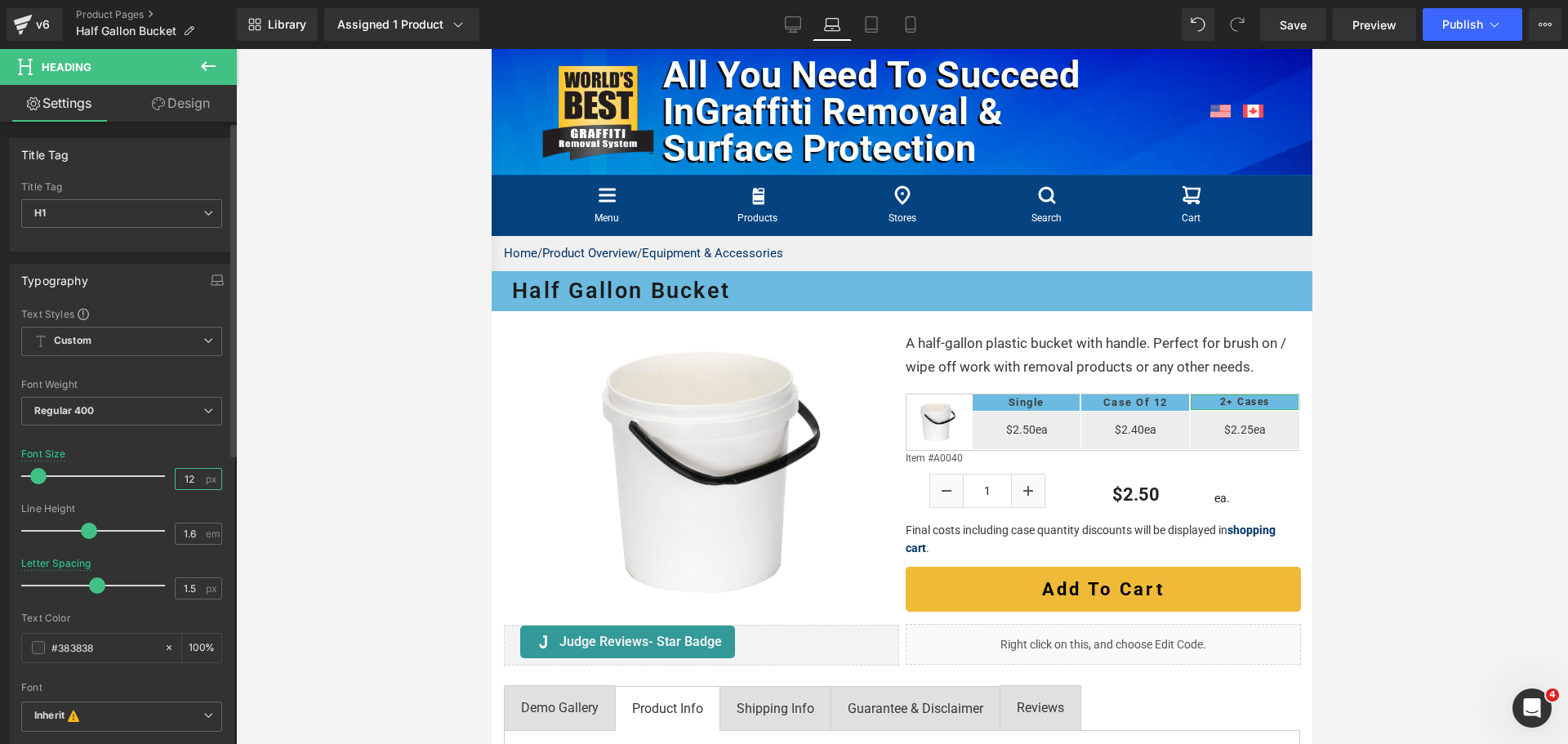
click at [185, 478] on input "12" at bounding box center [190, 478] width 29 height 20
type input "13"
click at [142, 409] on span "Regular 400" at bounding box center [122, 411] width 201 height 29
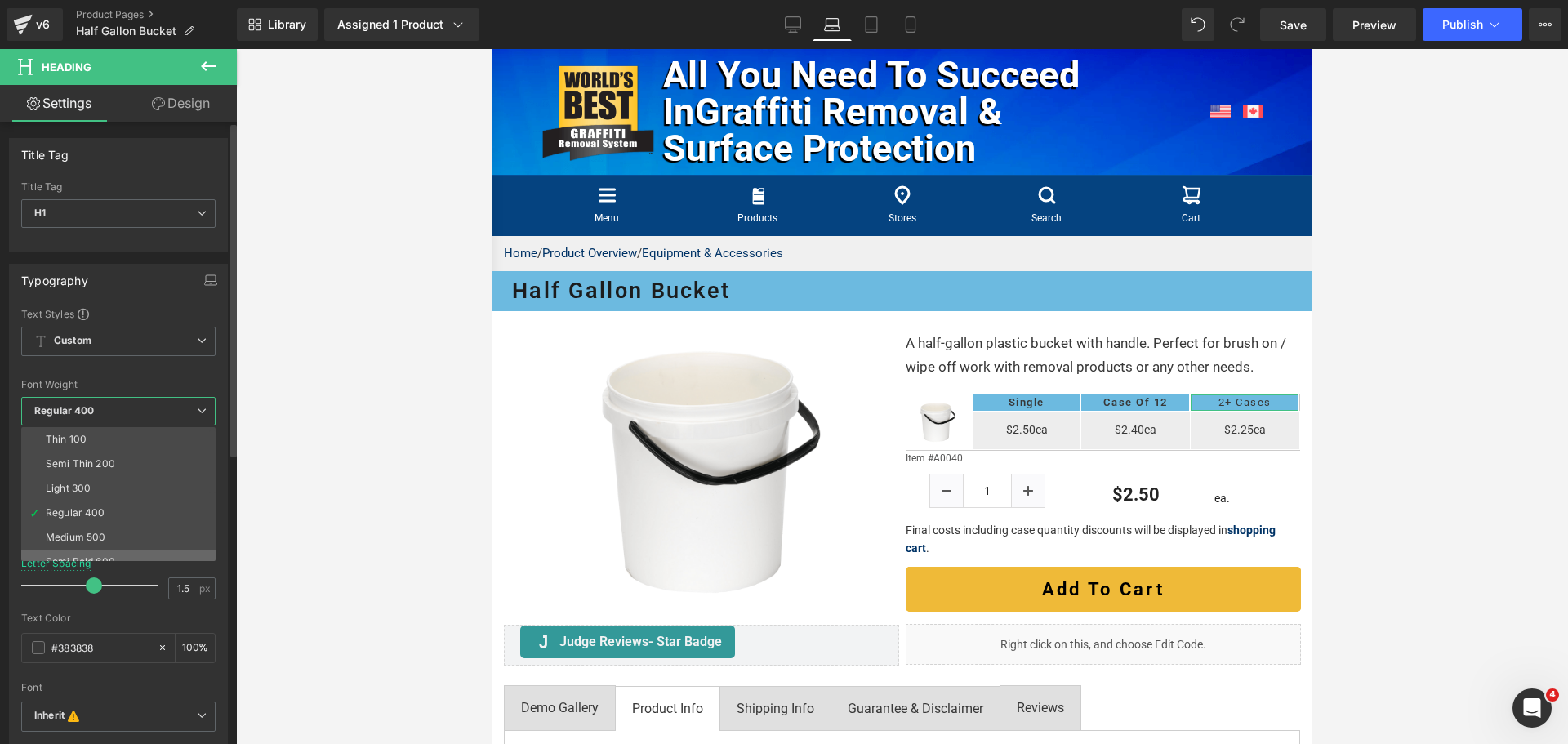
click at [78, 554] on li "Semi Bold 600" at bounding box center [122, 561] width 202 height 24
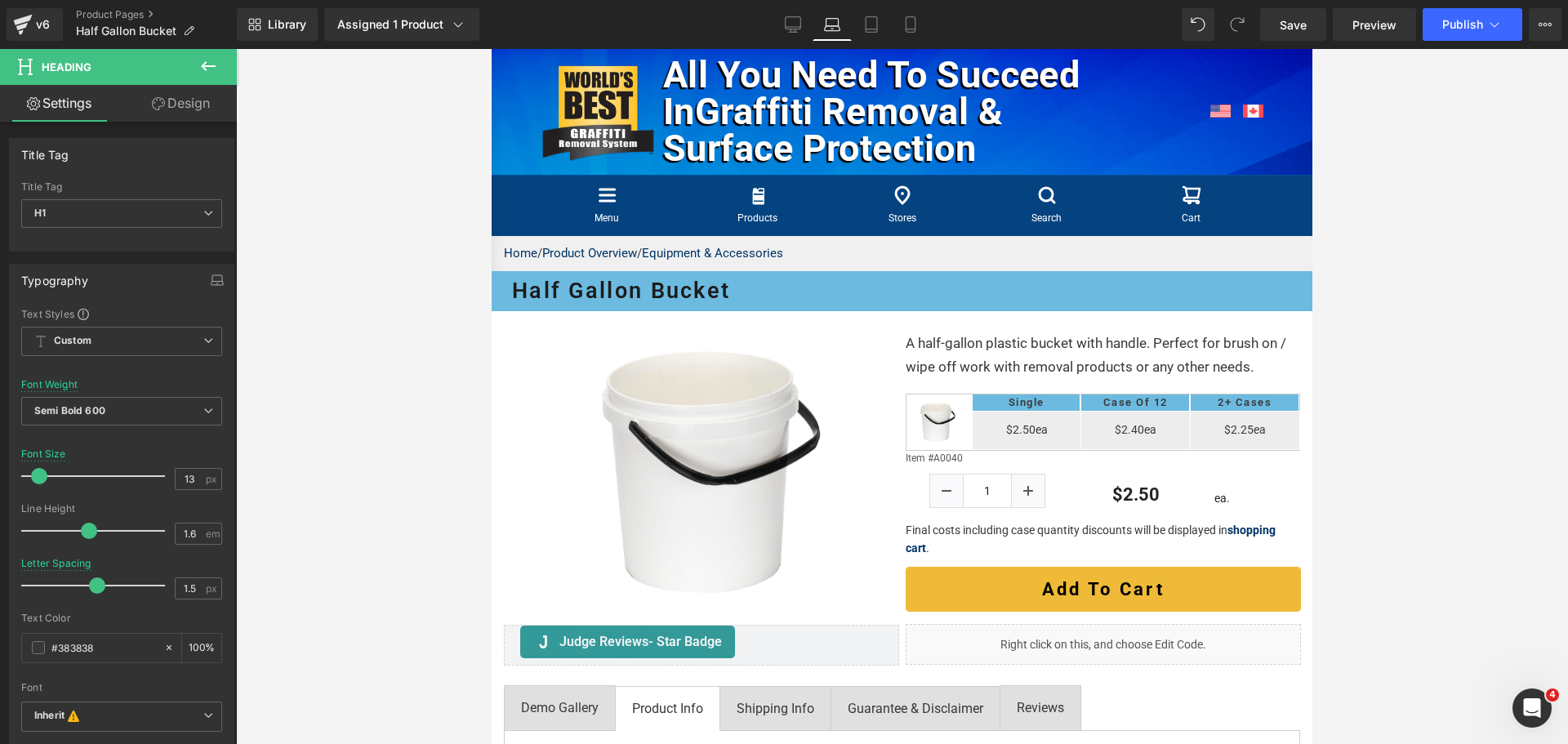
click at [1354, 448] on div at bounding box center [902, 396] width 1332 height 695
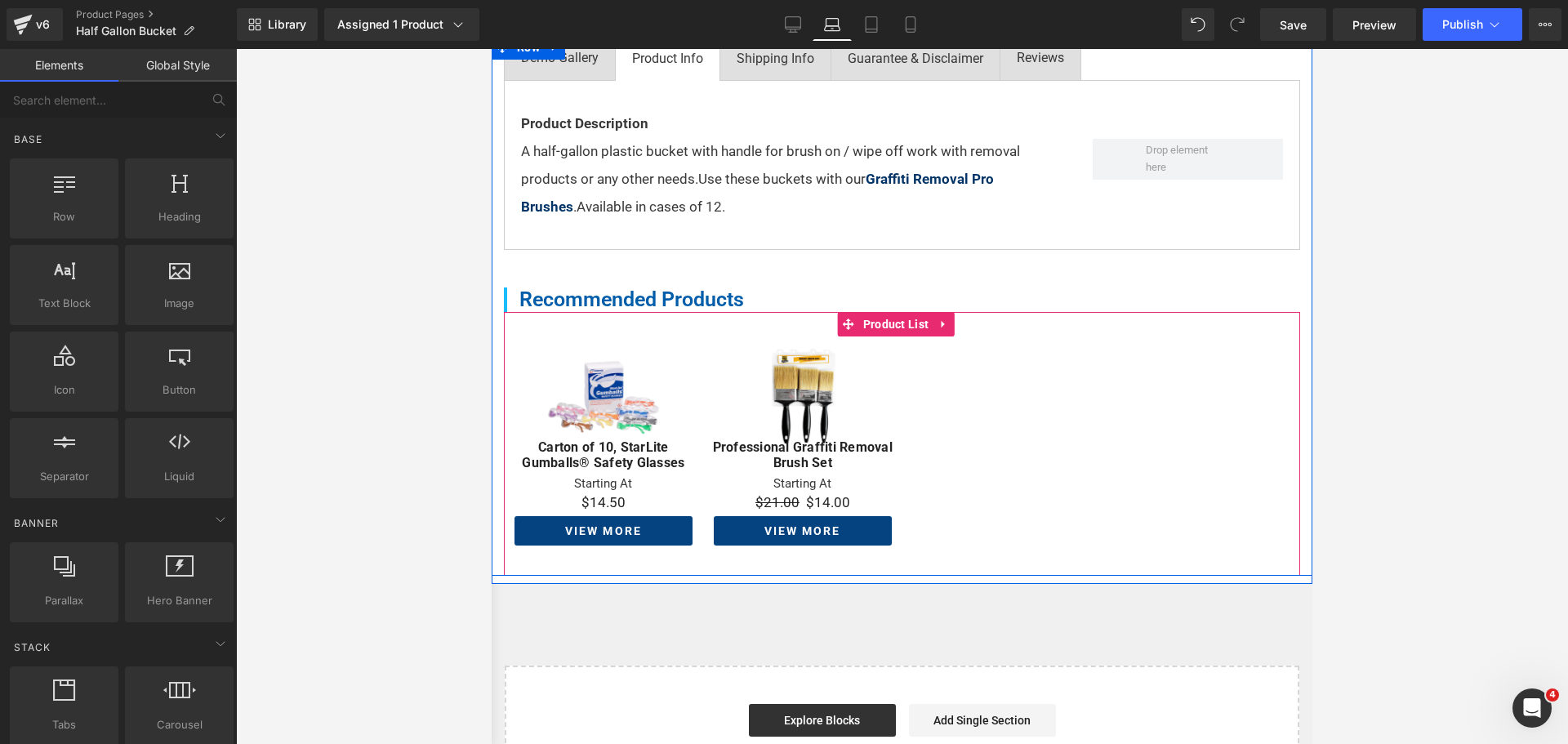
scroll to position [767, 0]
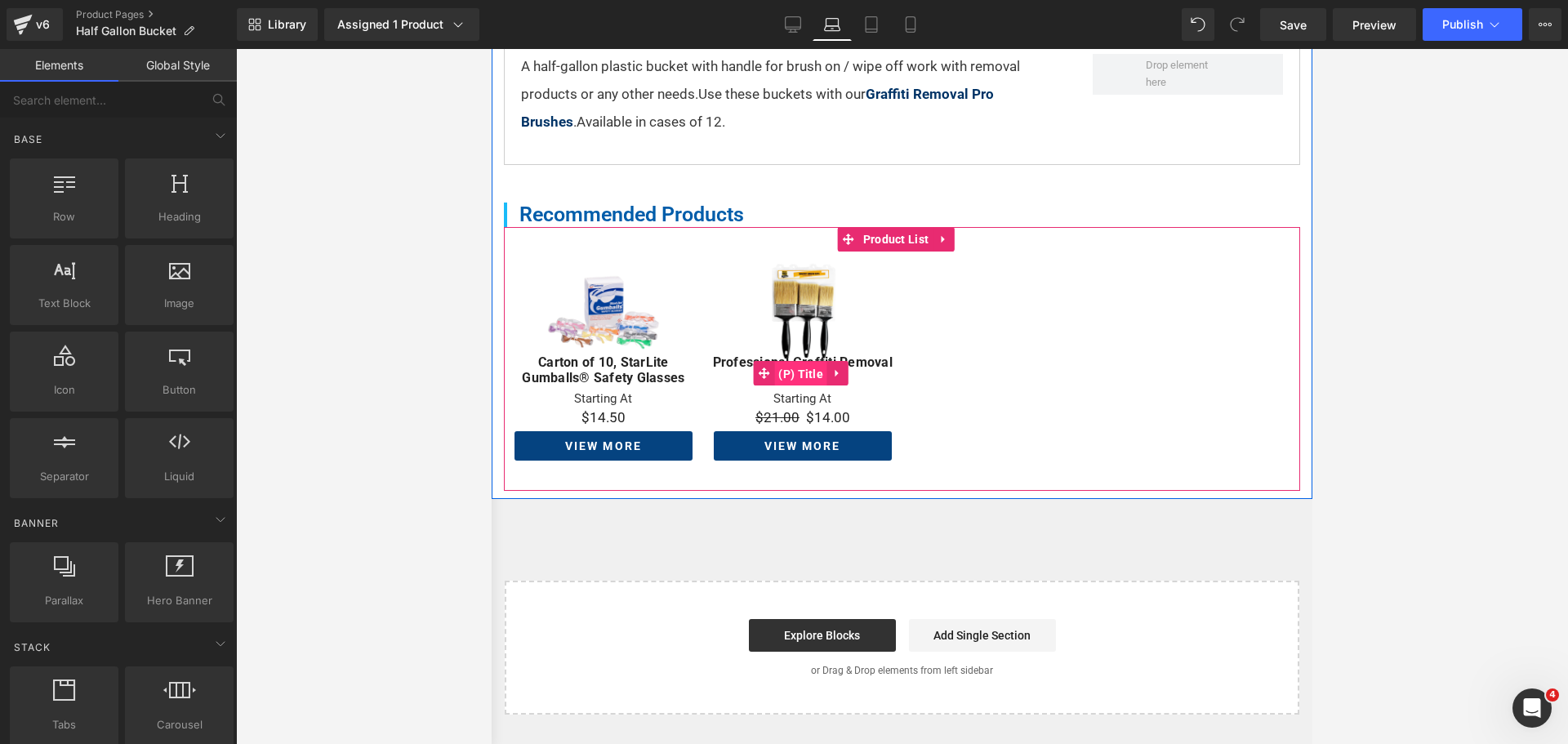
click at [798, 386] on span "(P) Title" at bounding box center [800, 374] width 53 height 24
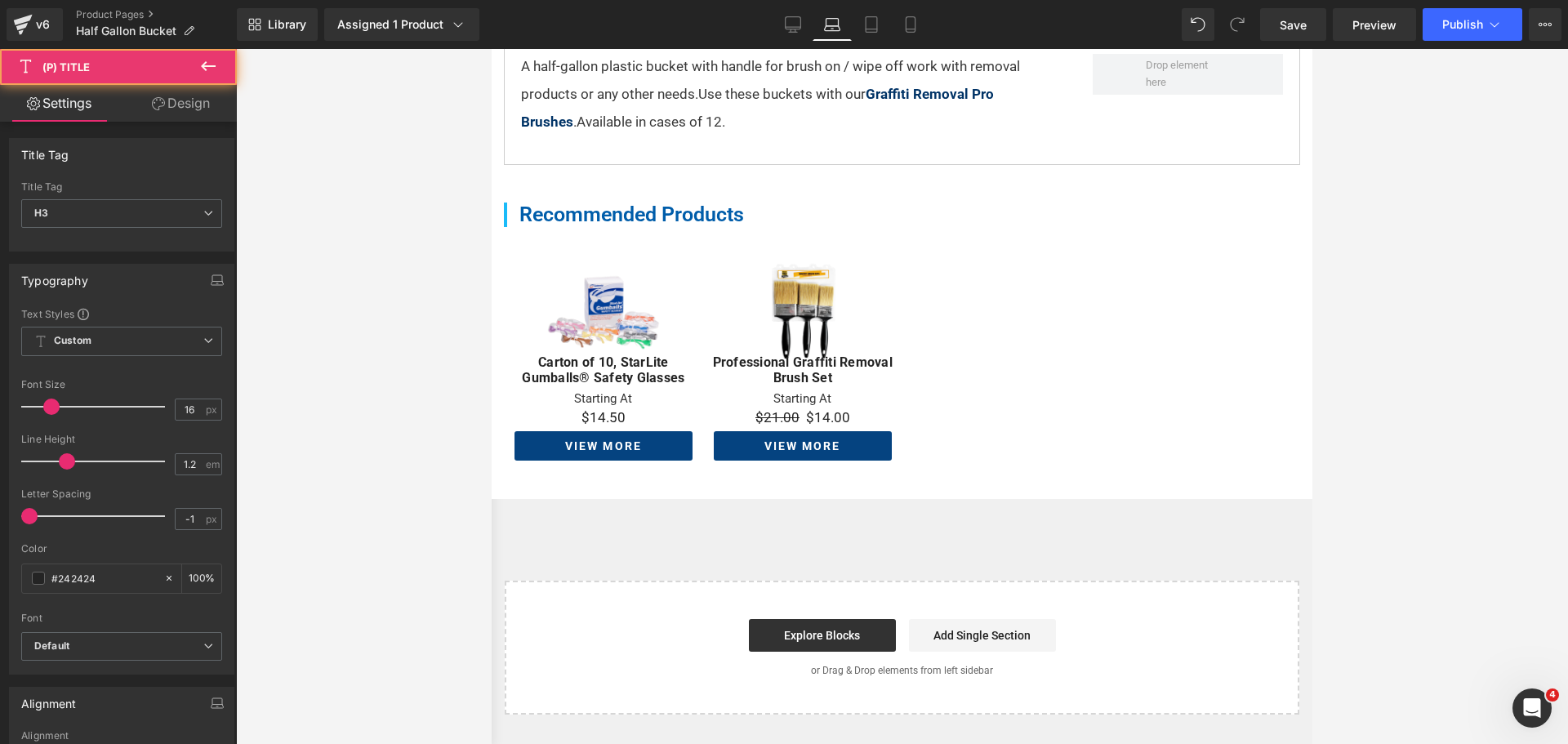
click at [168, 105] on link "Design" at bounding box center [180, 103] width 118 height 37
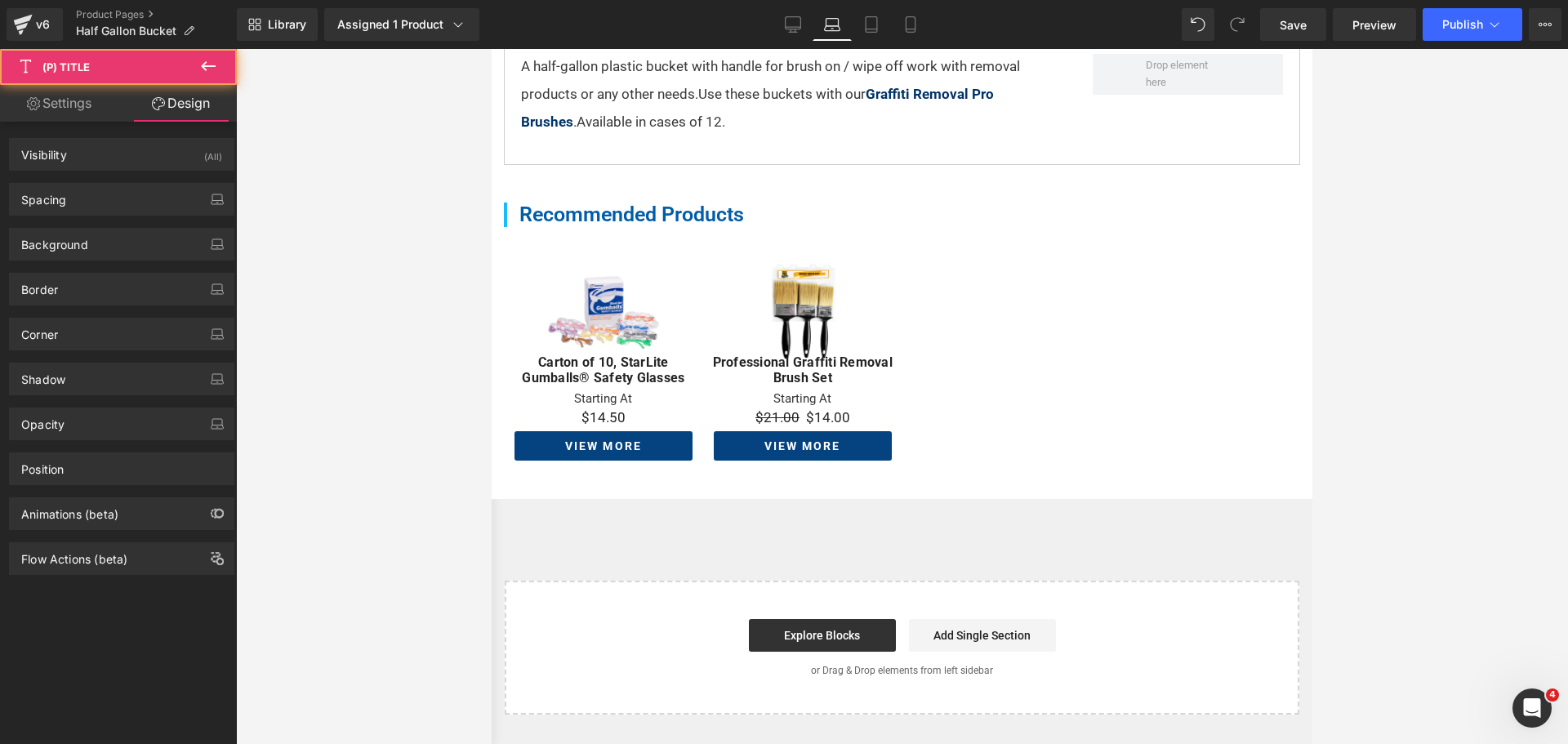
type input "-20"
type input "0"
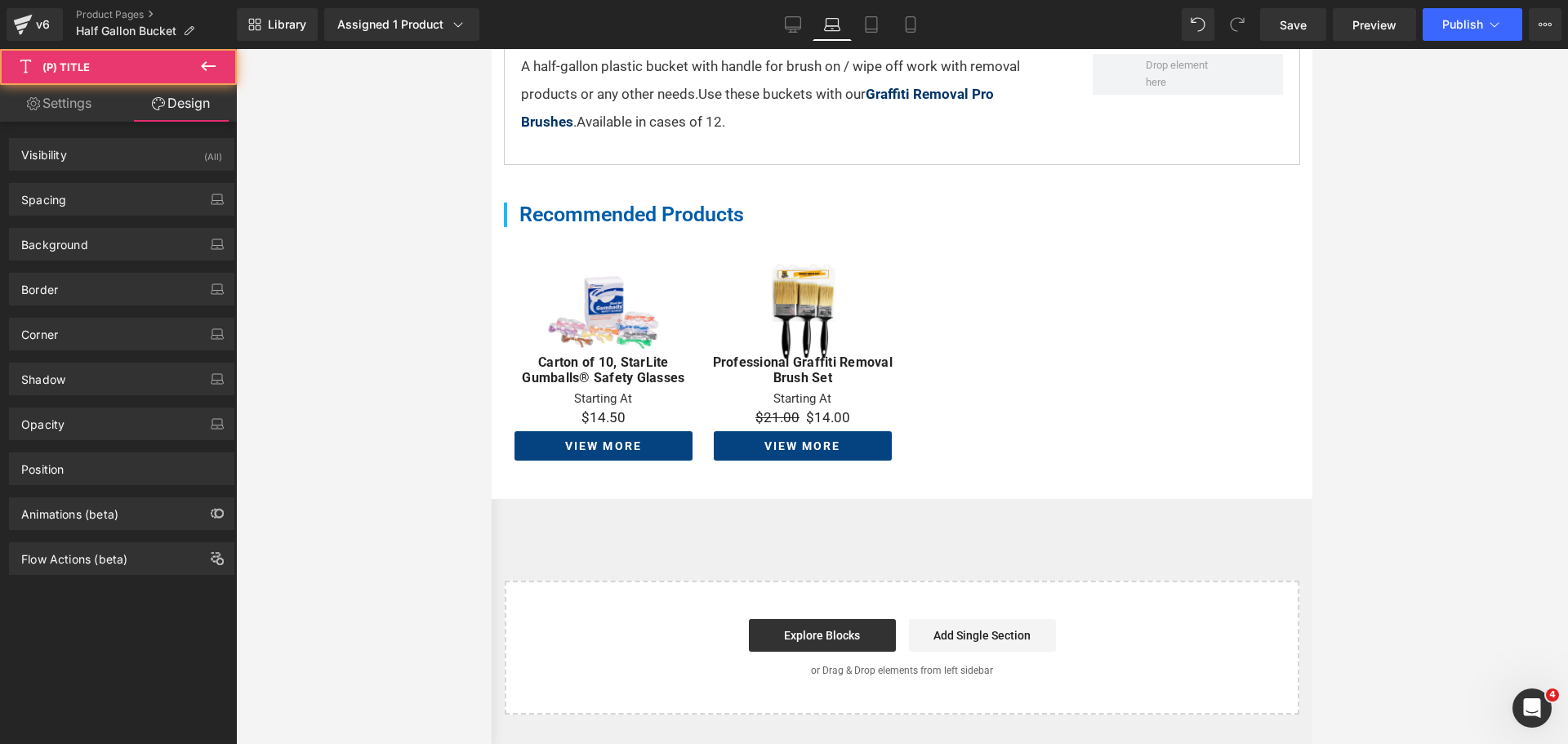
type input "0"
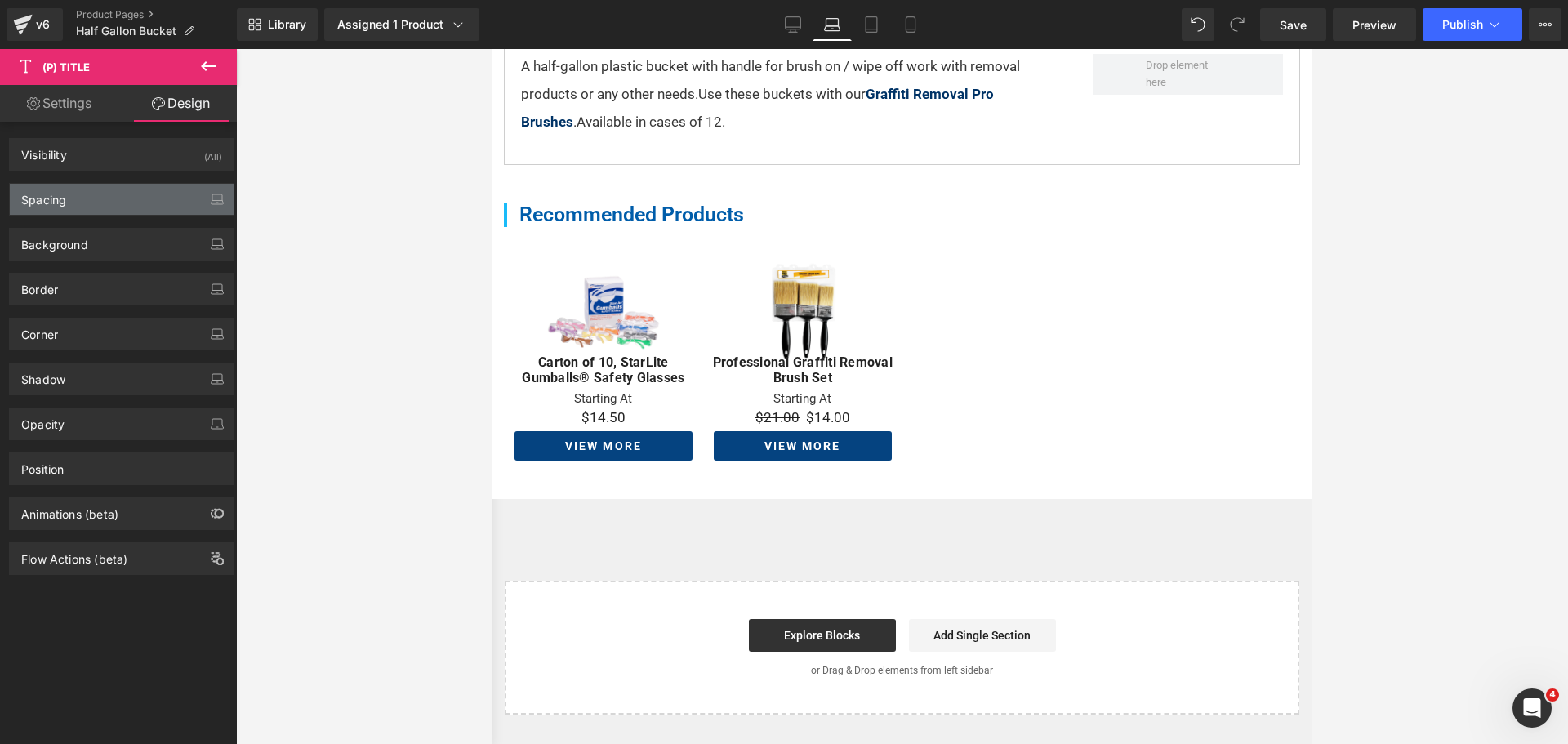
click at [82, 193] on div "Spacing" at bounding box center [122, 198] width 224 height 31
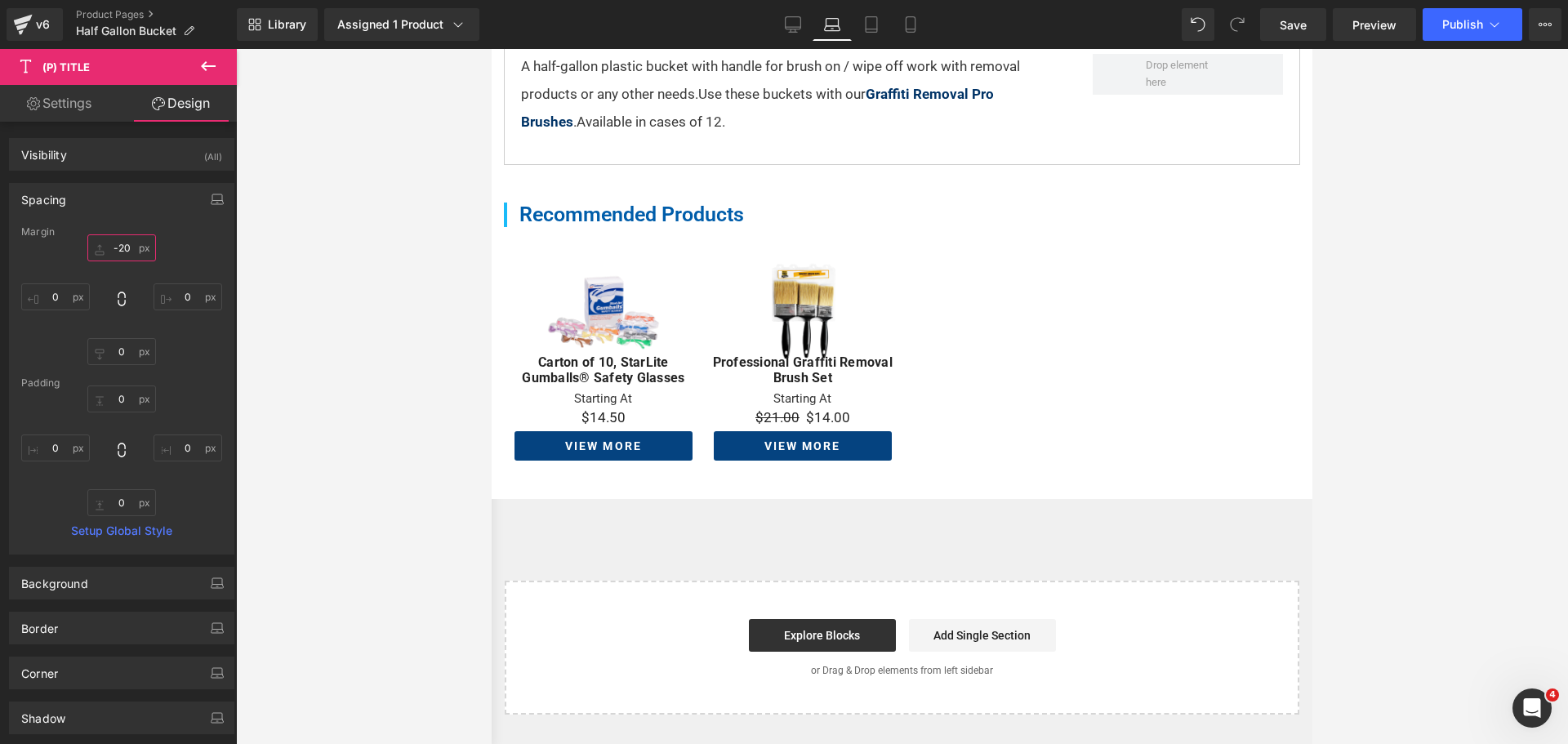
click at [119, 251] on input "-20" at bounding box center [122, 247] width 68 height 27
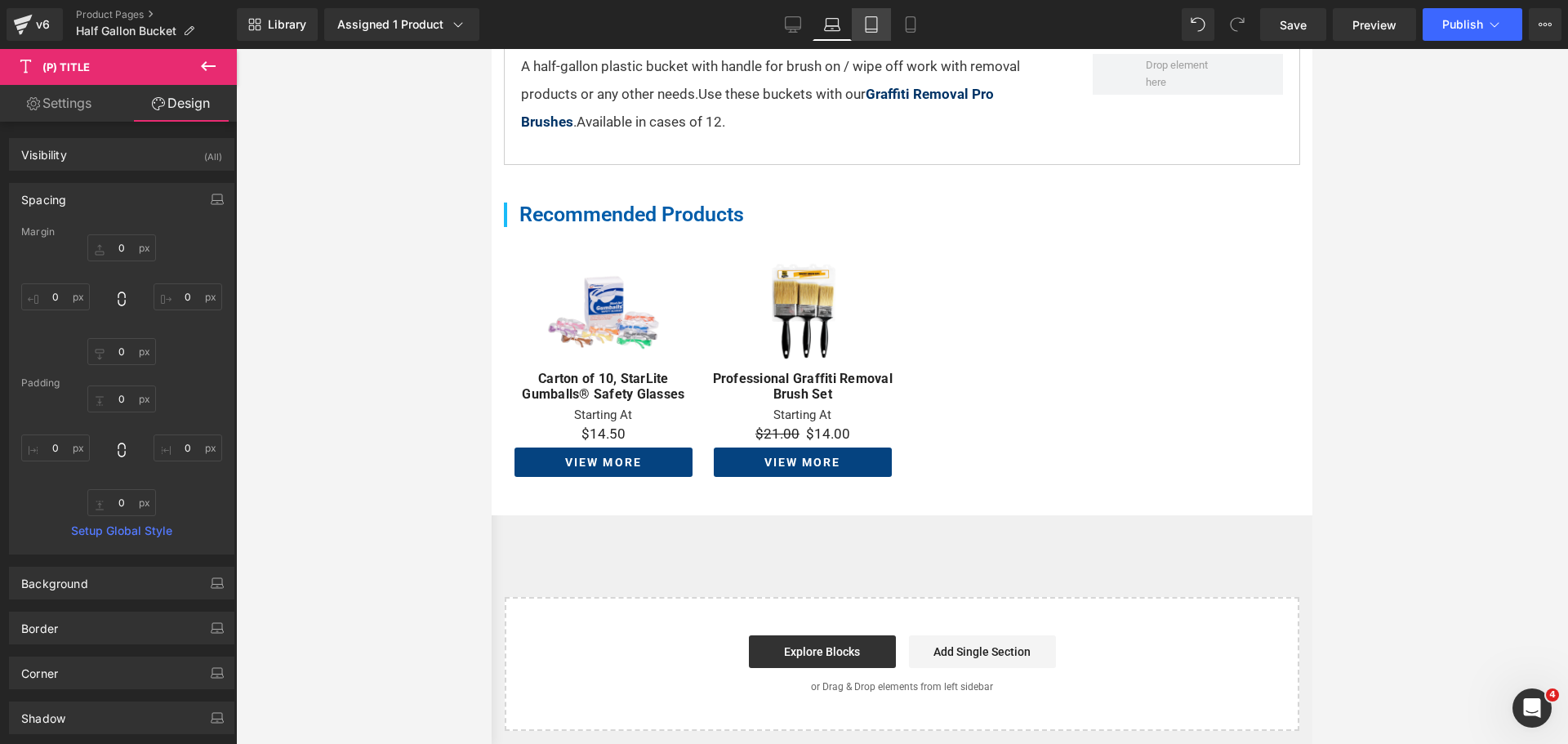
click at [882, 33] on link "Tablet" at bounding box center [871, 24] width 39 height 32
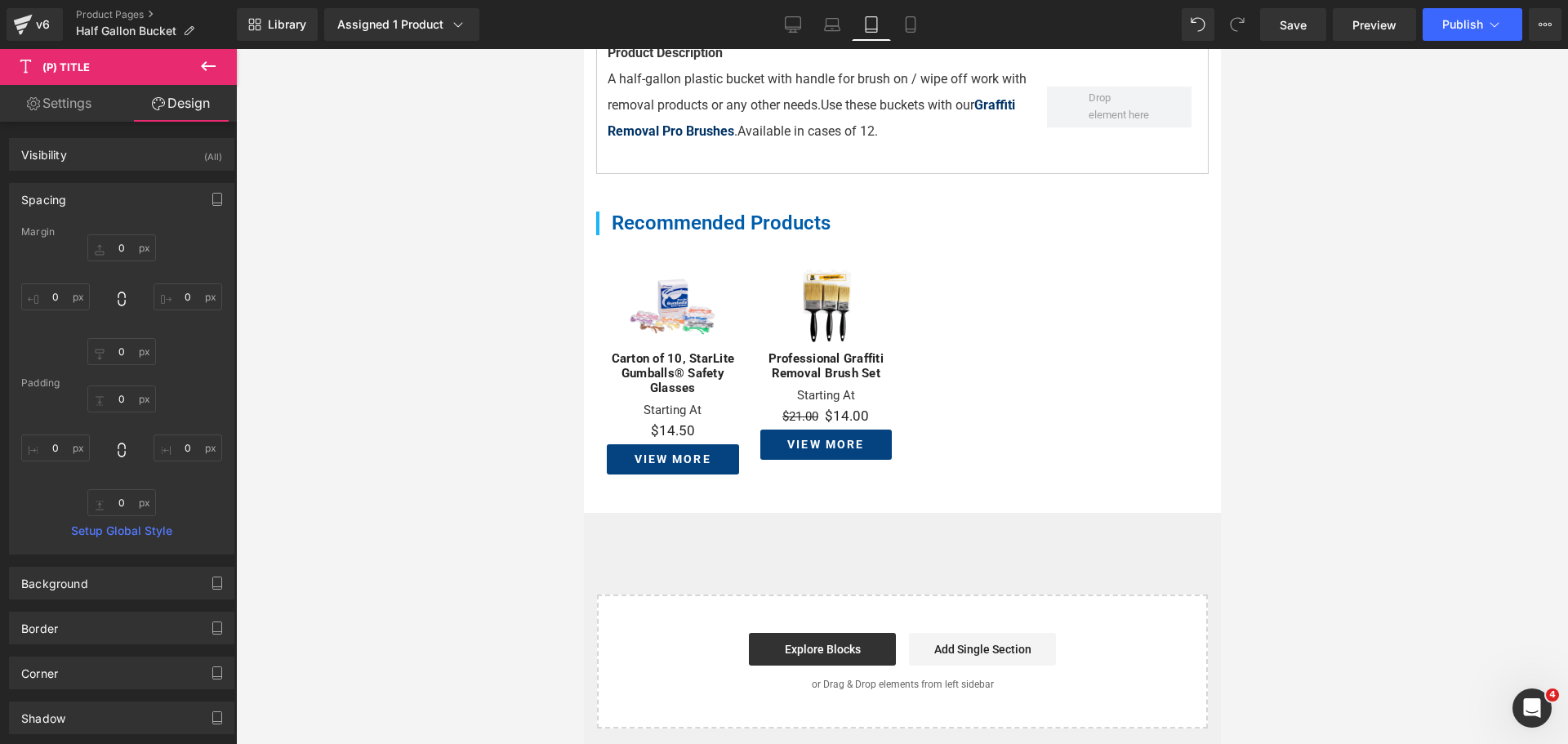
type input "0"
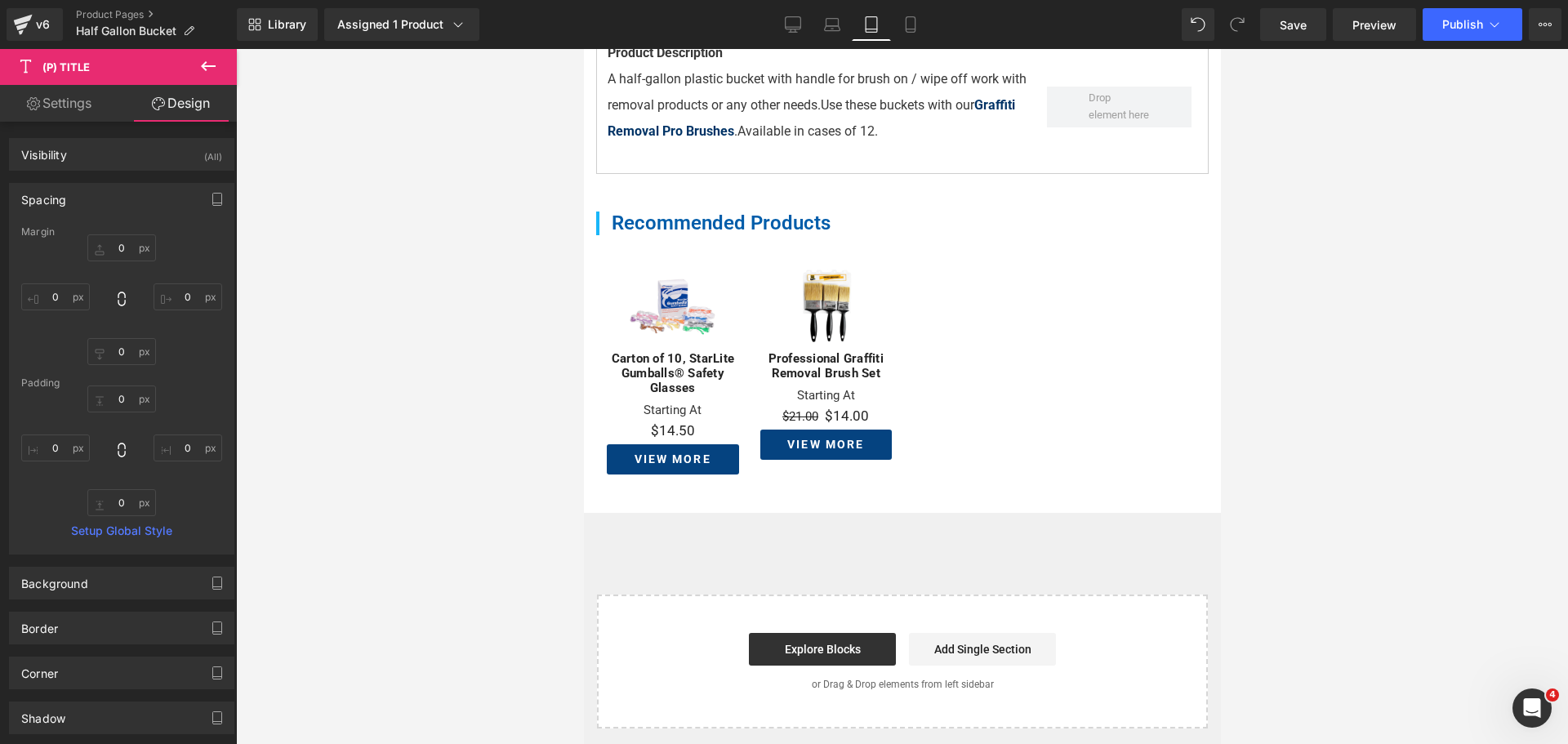
type input "0"
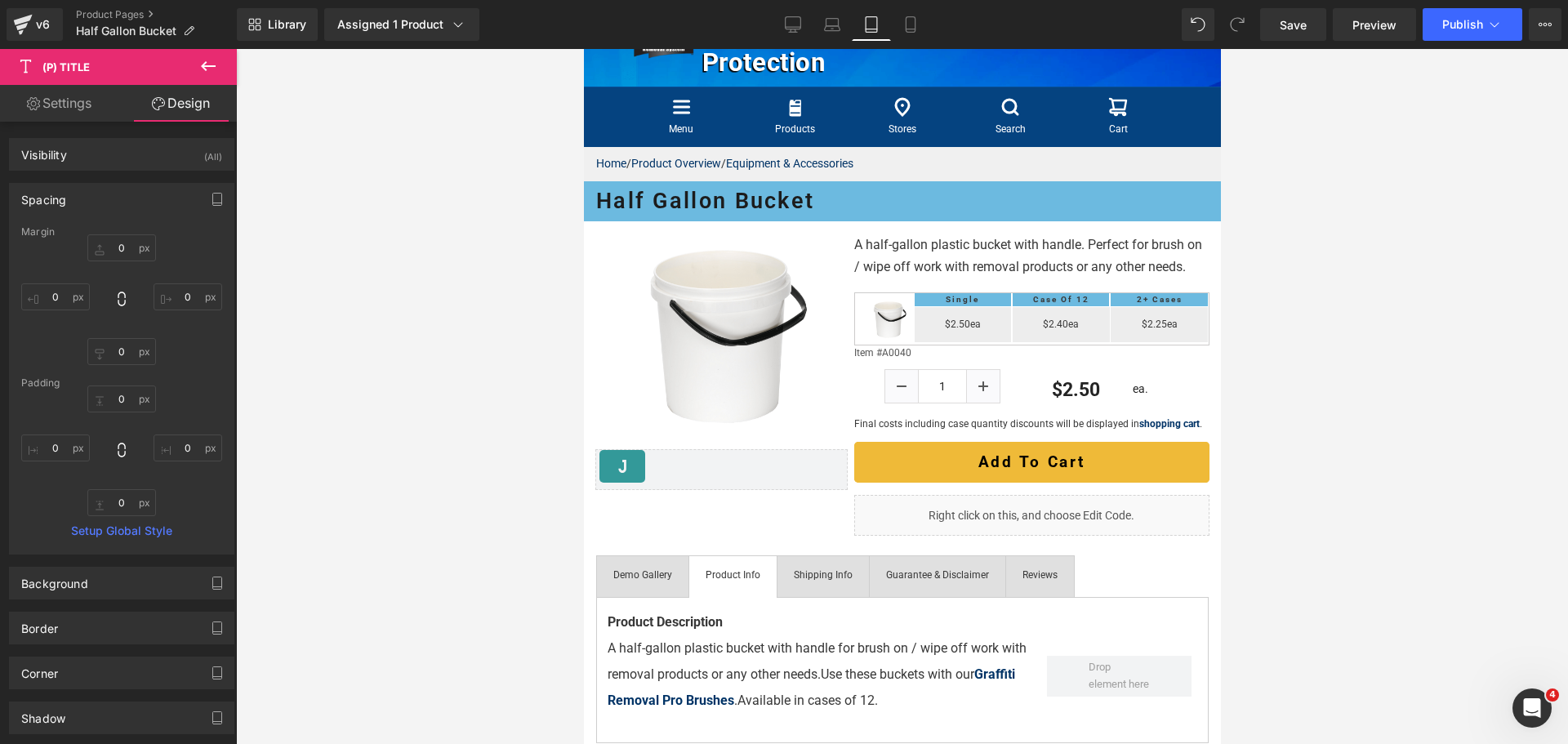
scroll to position [73, 0]
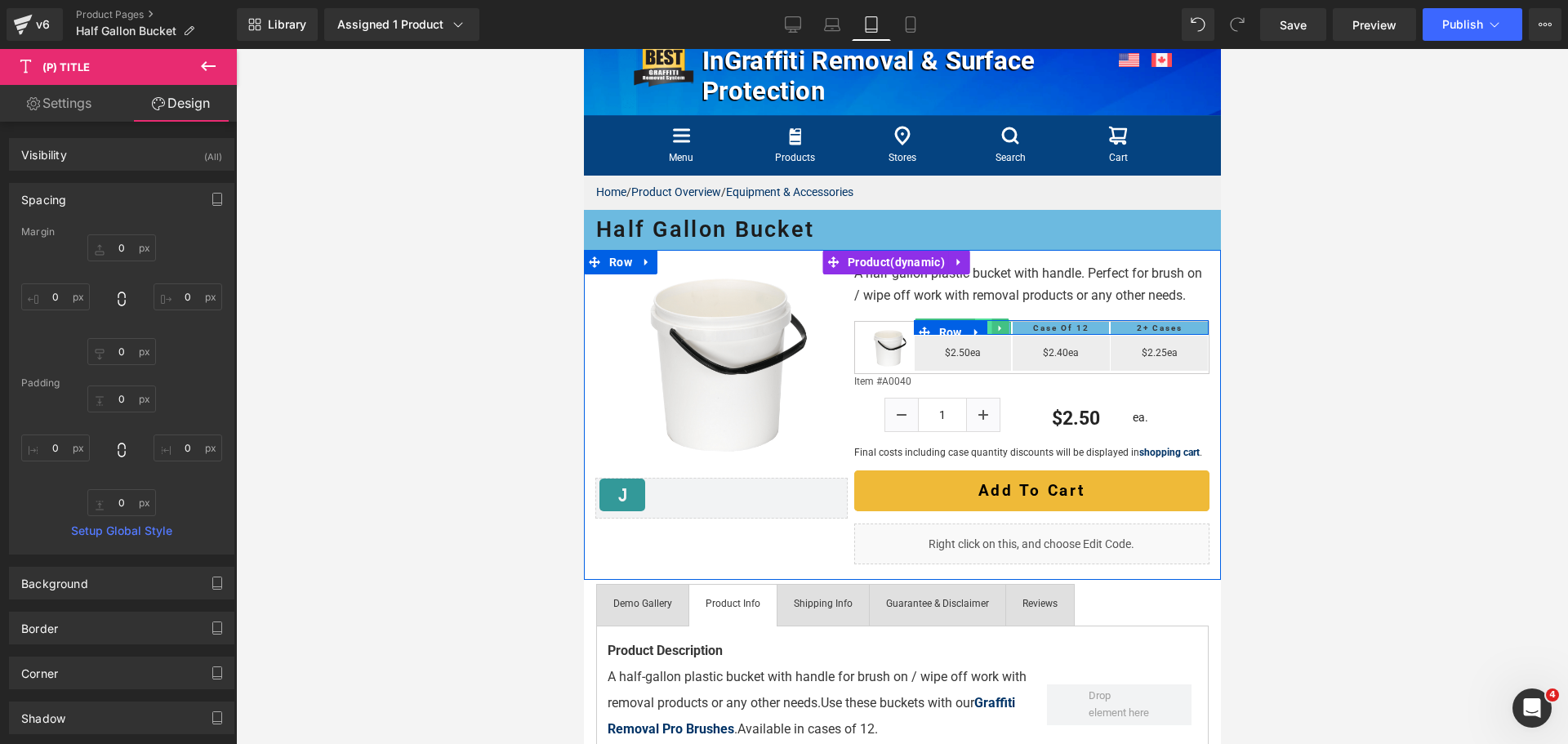
click at [981, 338] on link at bounding box center [983, 328] width 17 height 19
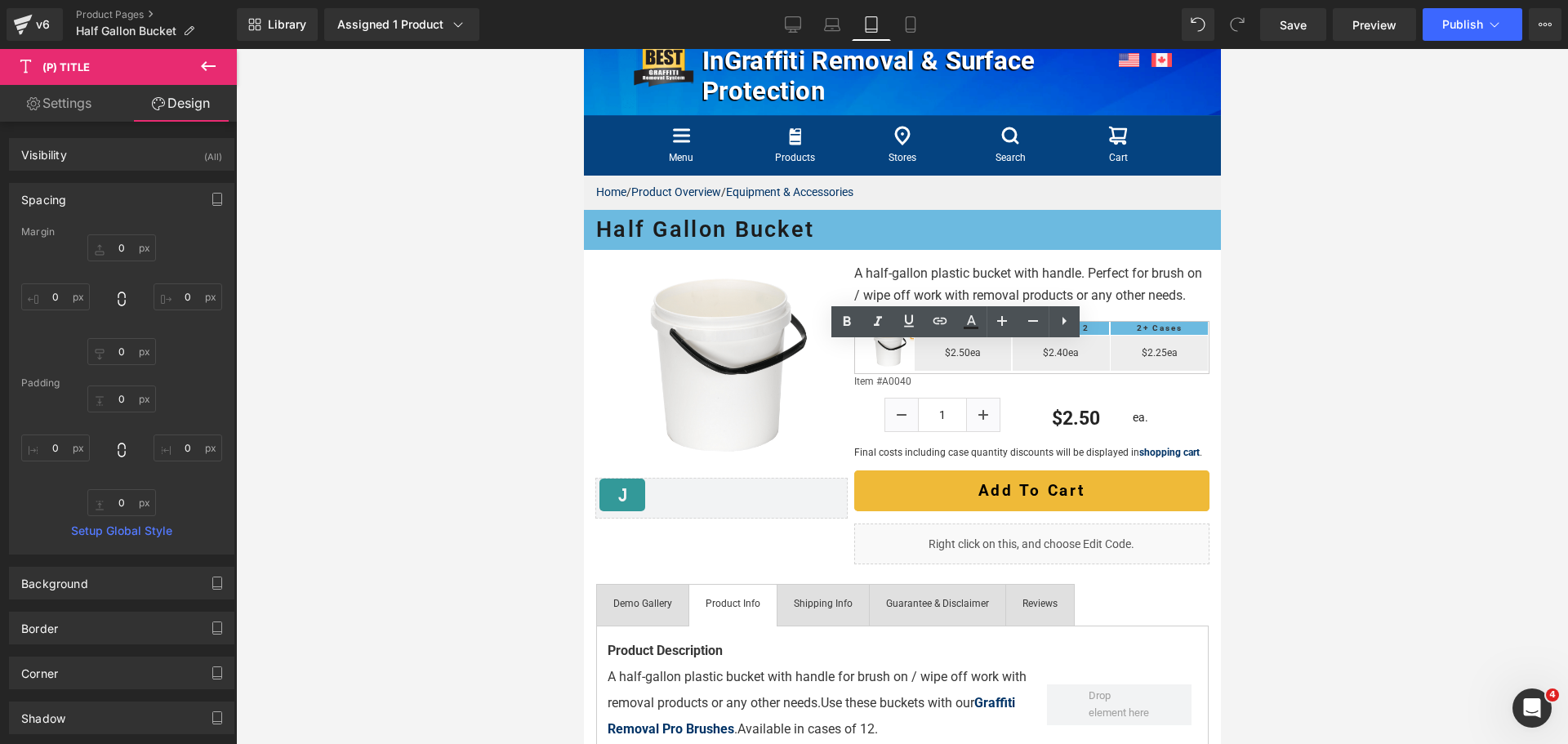
click at [981, 335] on h1 "Single" at bounding box center [962, 328] width 90 height 13
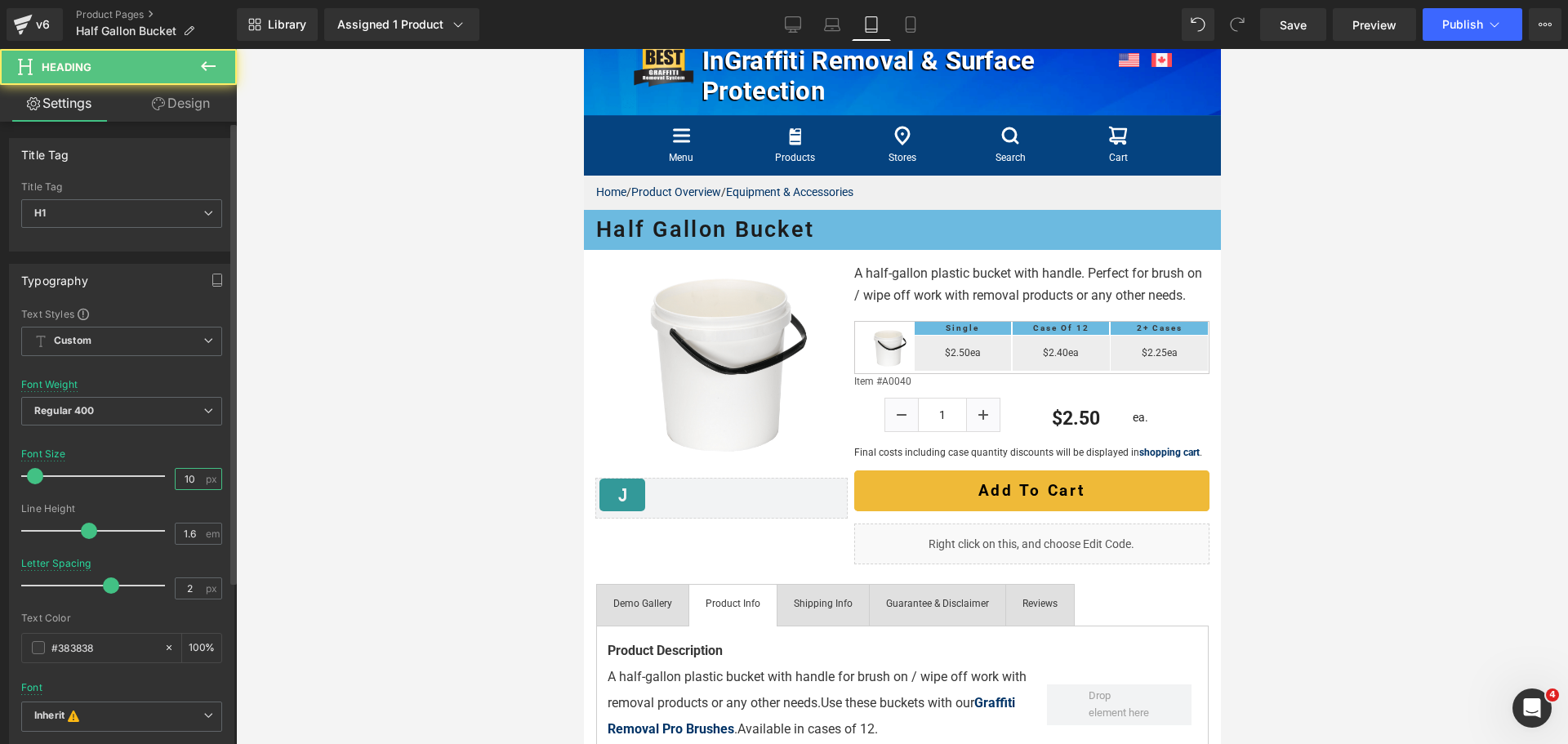
click at [185, 470] on input "10" at bounding box center [190, 478] width 29 height 20
type input "12"
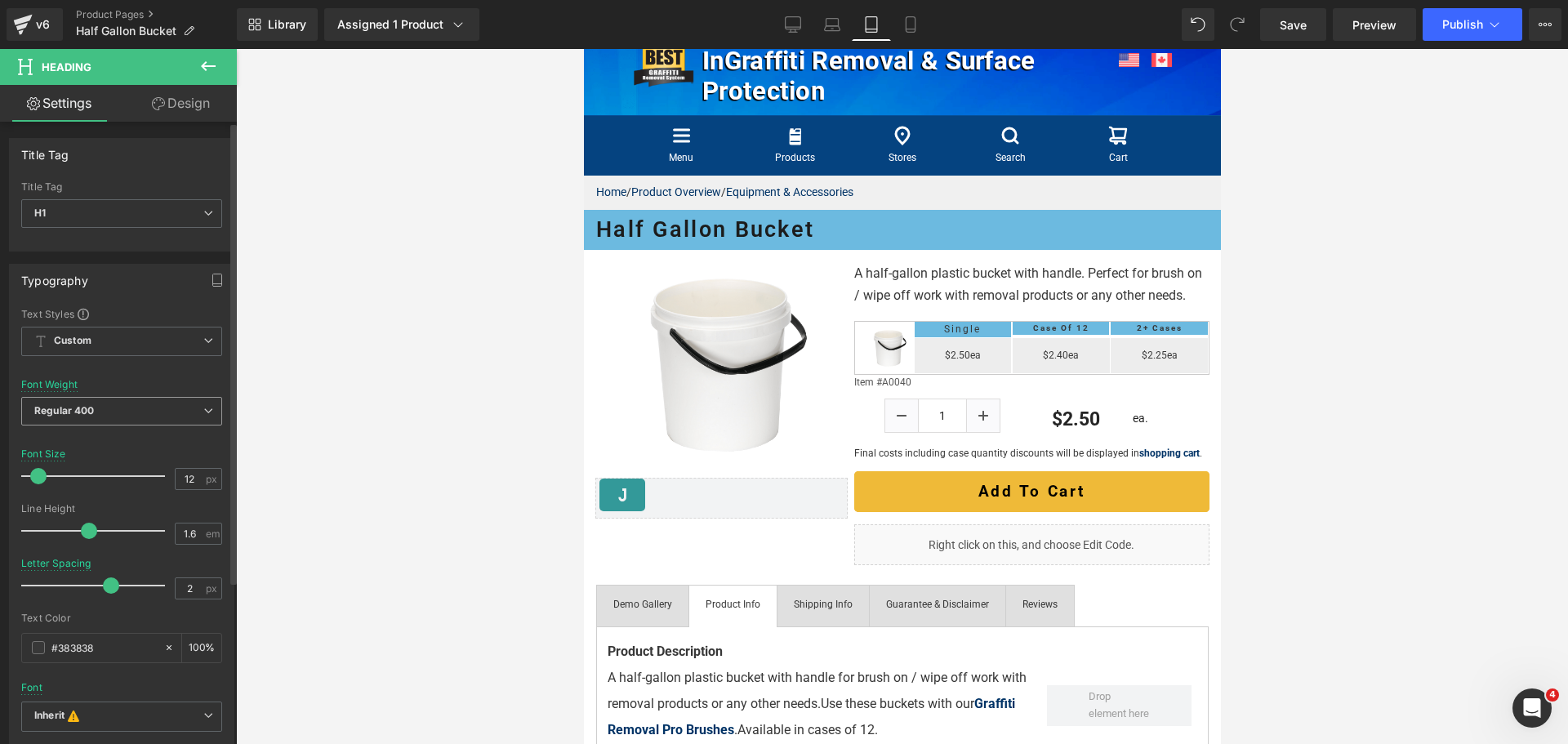
click at [154, 409] on span "Regular 400" at bounding box center [122, 411] width 201 height 29
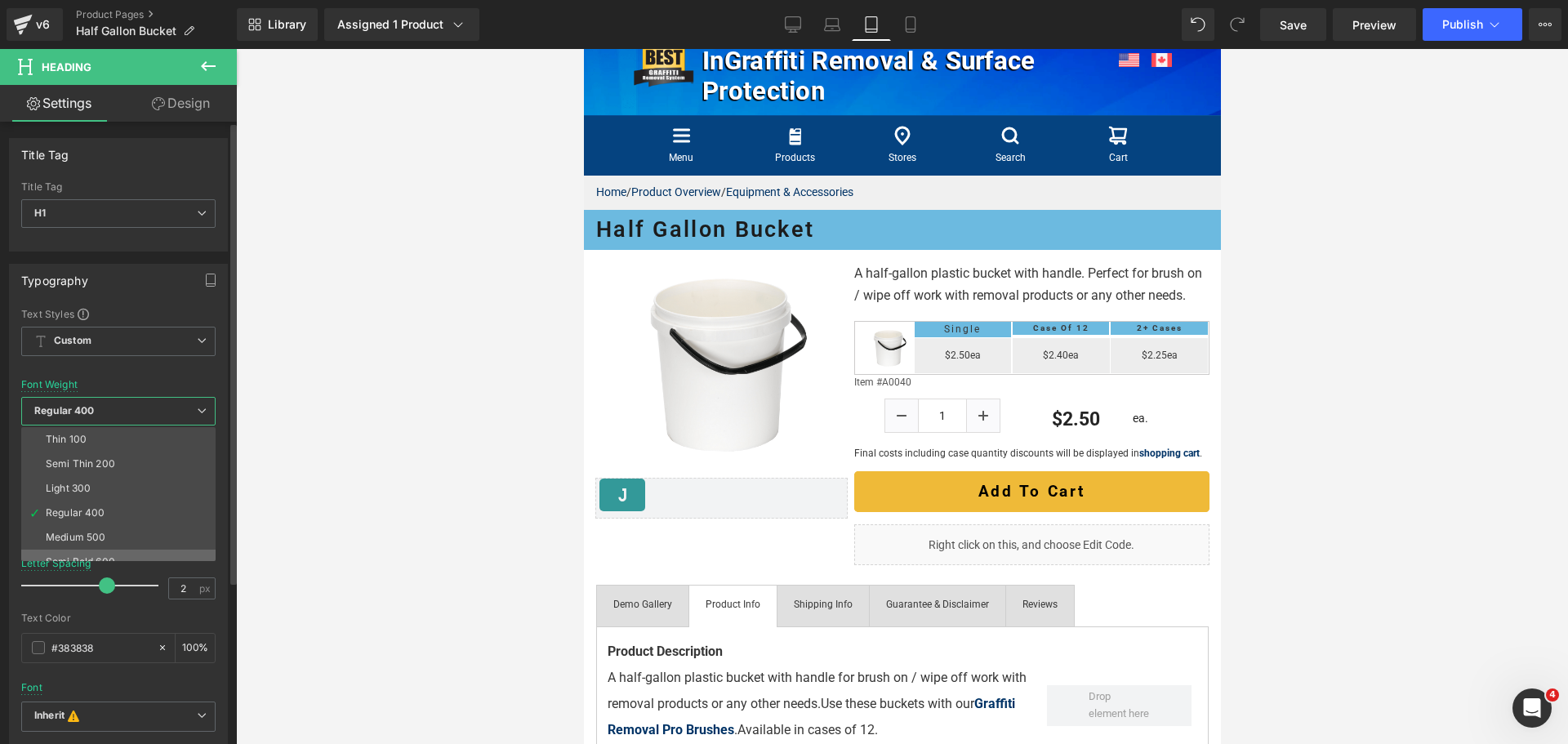
click at [108, 556] on div "Semi Bold 600" at bounding box center [80, 561] width 69 height 11
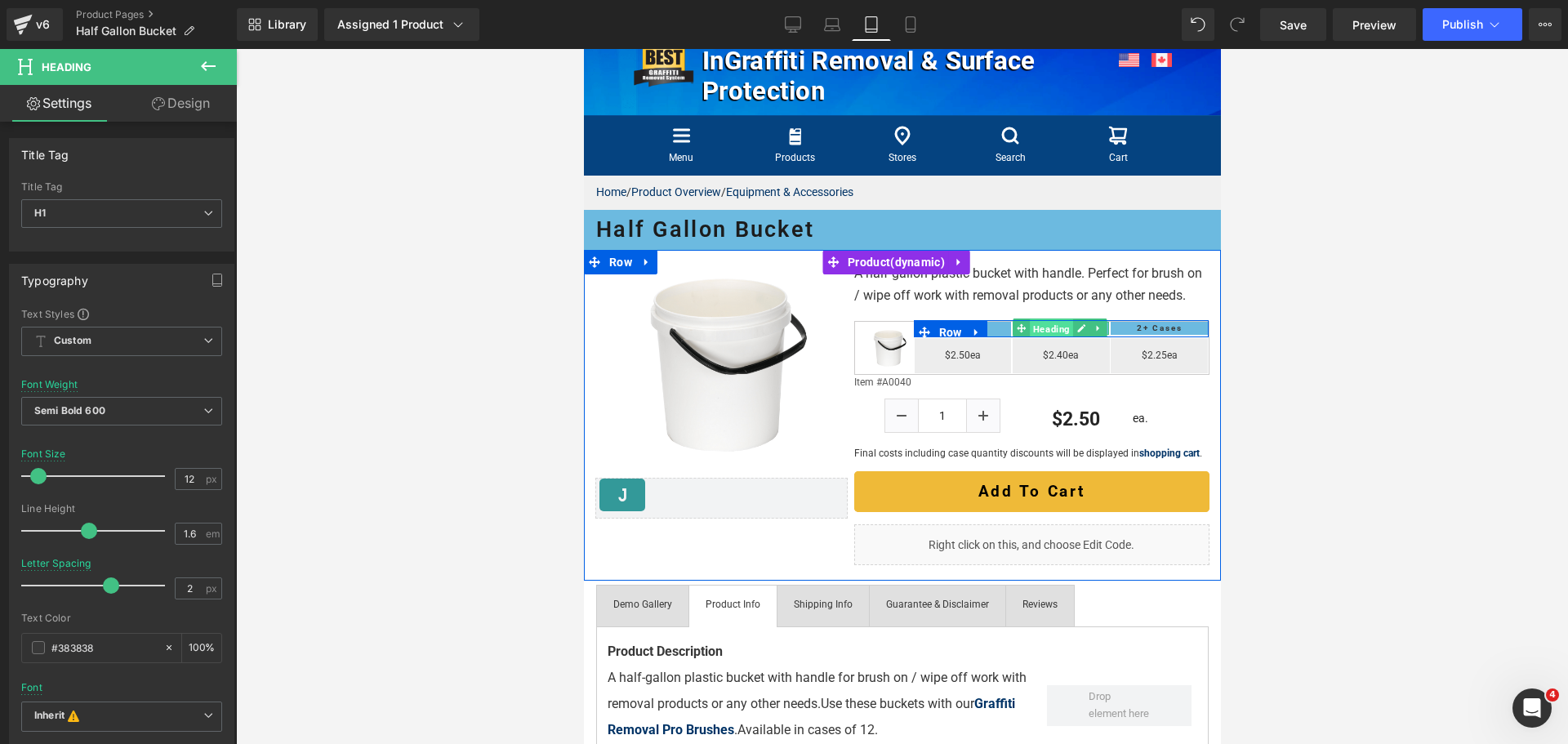
click at [1034, 338] on span "Heading" at bounding box center [1049, 329] width 43 height 19
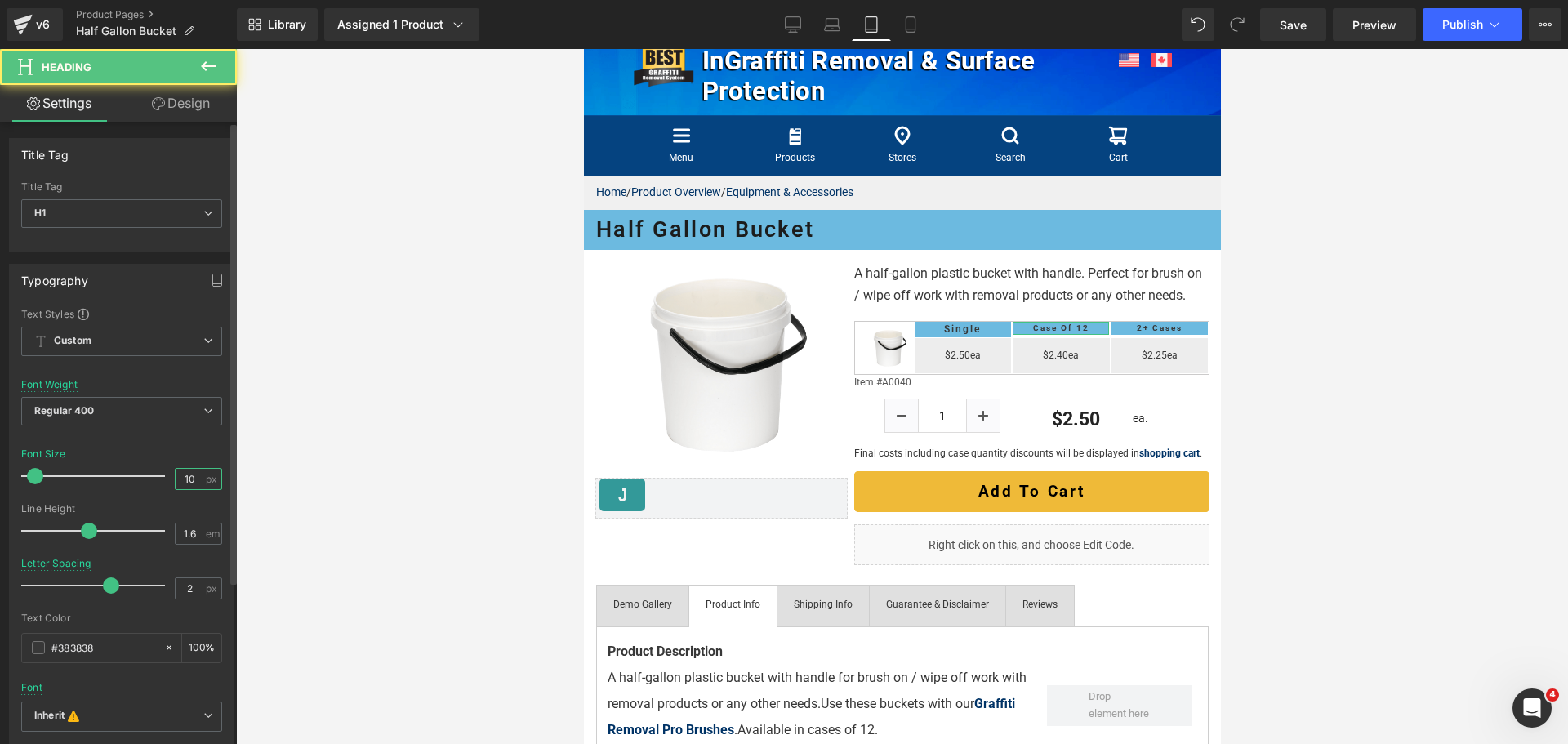
click at [197, 483] on input "10" at bounding box center [190, 478] width 29 height 20
type input "13"
click at [161, 413] on span "Regular 400" at bounding box center [122, 411] width 201 height 29
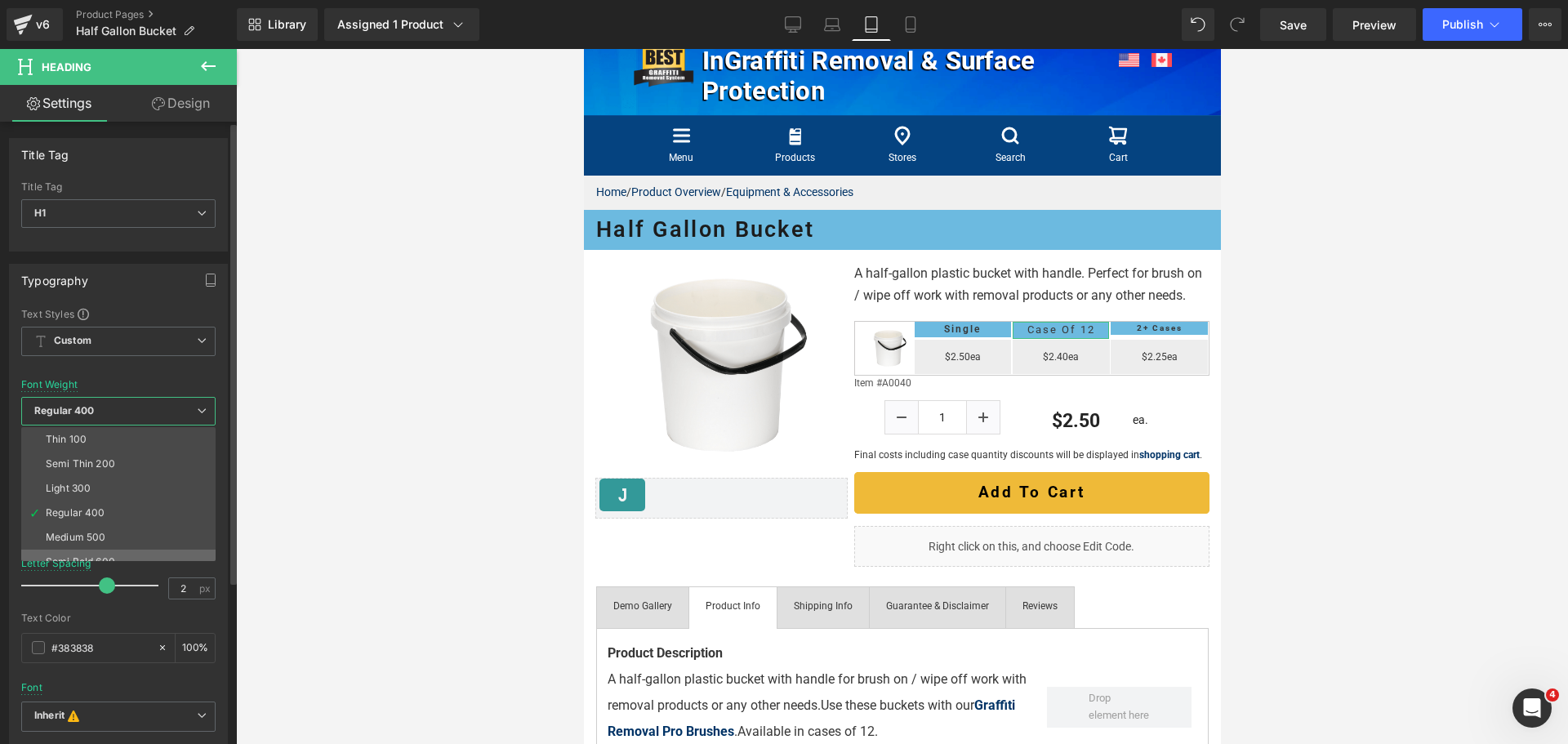
click at [104, 552] on li "Semi Bold 600" at bounding box center [122, 561] width 202 height 24
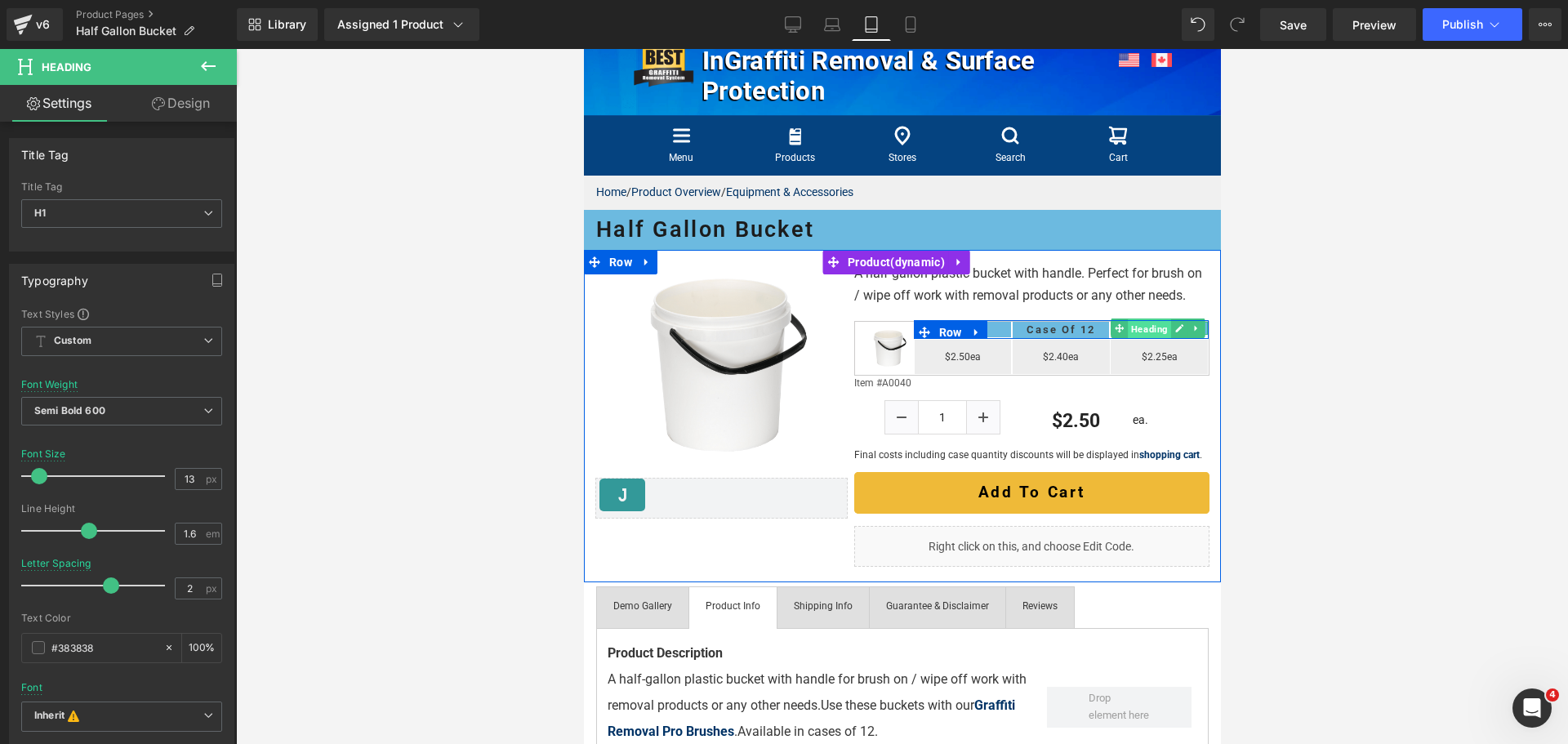
drag, startPoint x: 1125, startPoint y: 351, endPoint x: 949, endPoint y: 564, distance: 276.3
click at [1127, 338] on span "Heading" at bounding box center [1148, 329] width 43 height 19
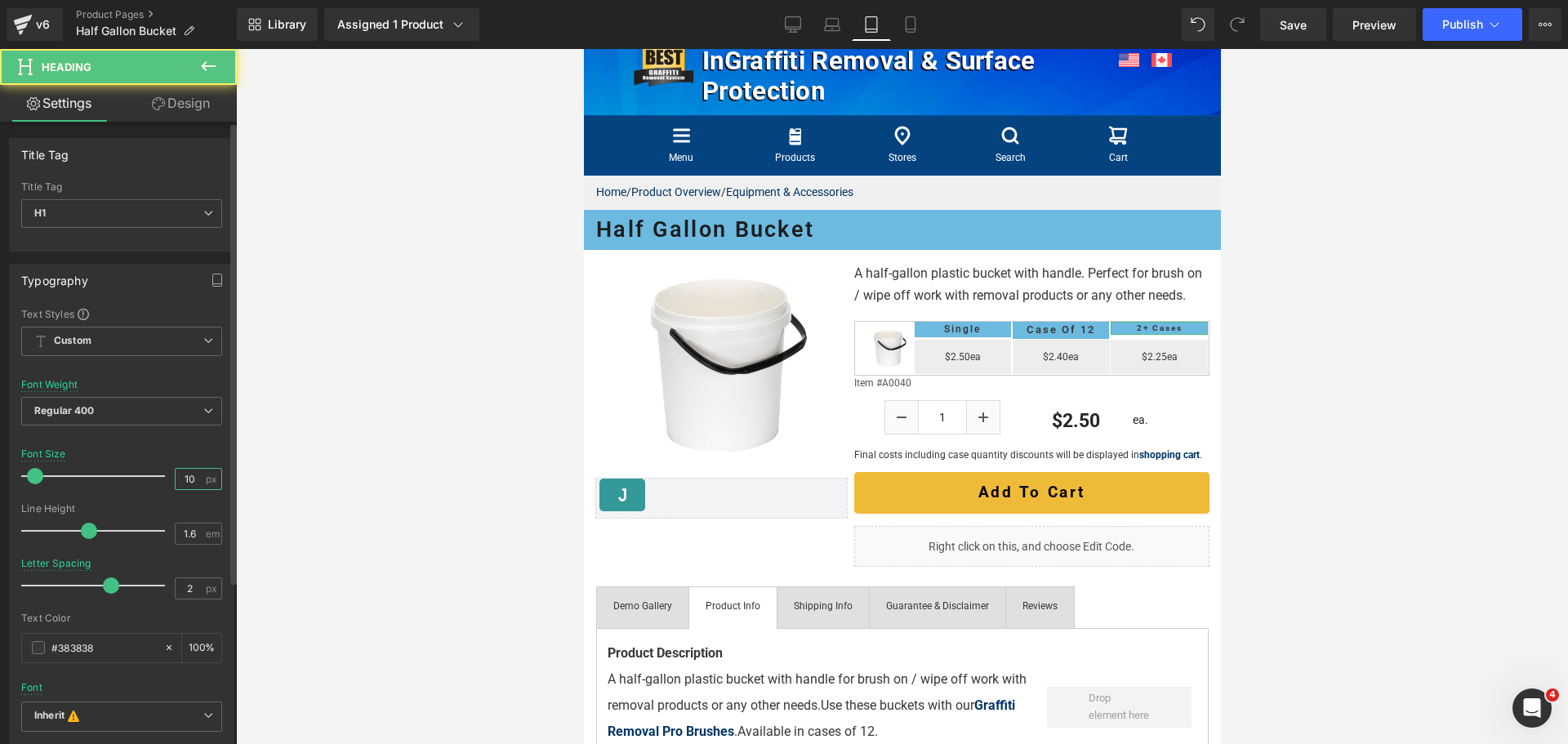
click at [196, 470] on input "10" at bounding box center [190, 478] width 29 height 20
type input "13"
click at [134, 407] on span "Regular 400" at bounding box center [122, 411] width 201 height 29
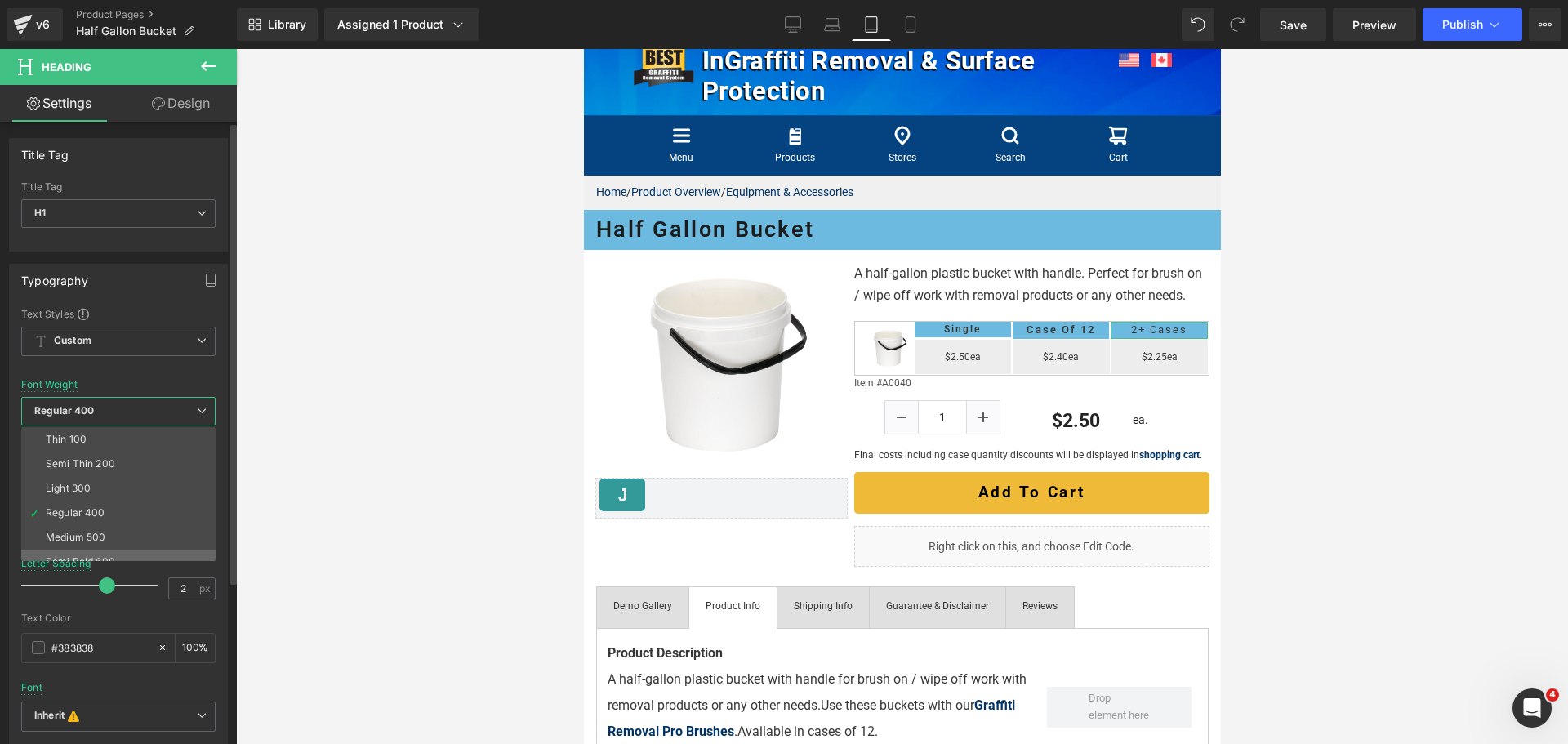
click at [108, 551] on li "Semi Bold 600" at bounding box center [122, 561] width 202 height 24
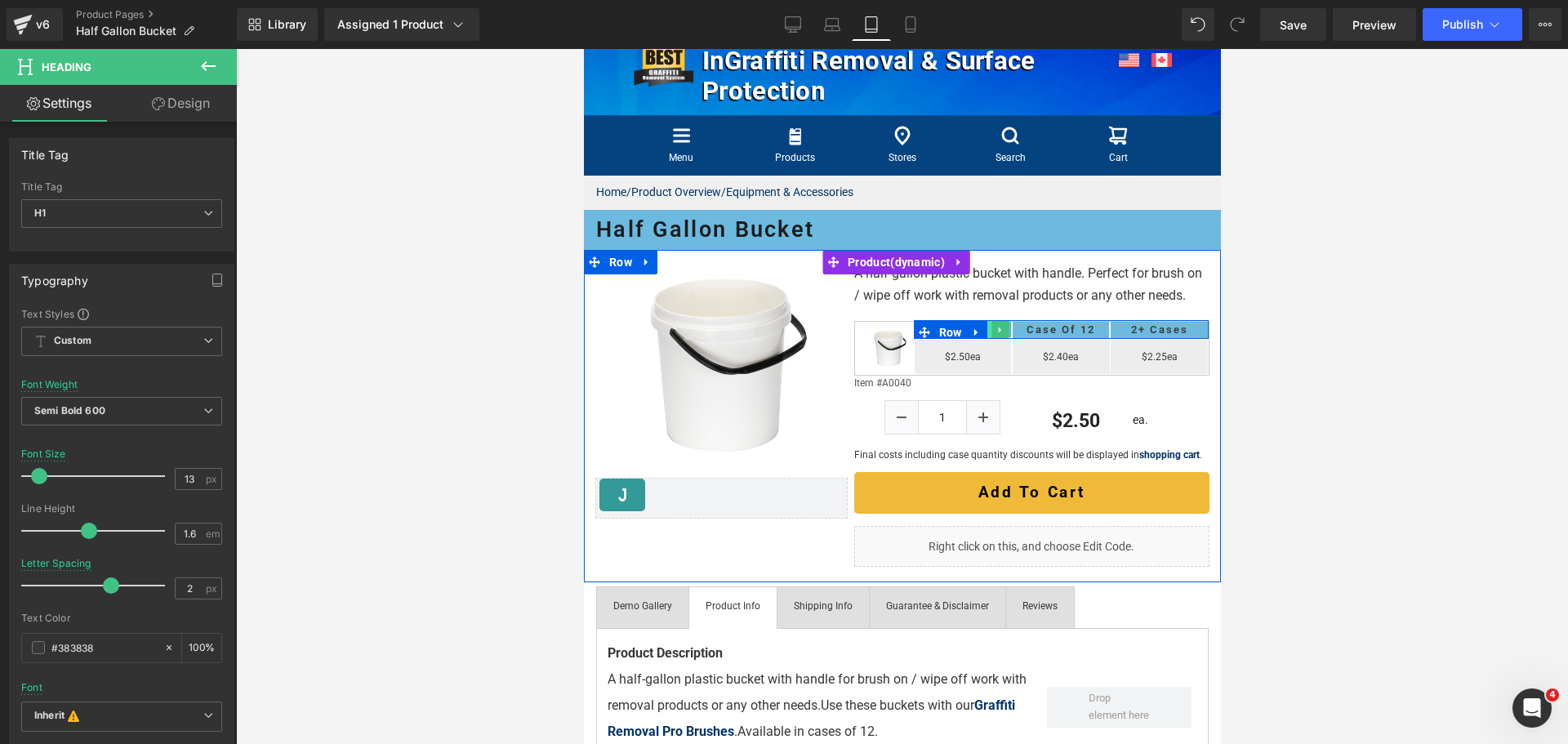
click at [981, 339] on link at bounding box center [983, 330] width 17 height 19
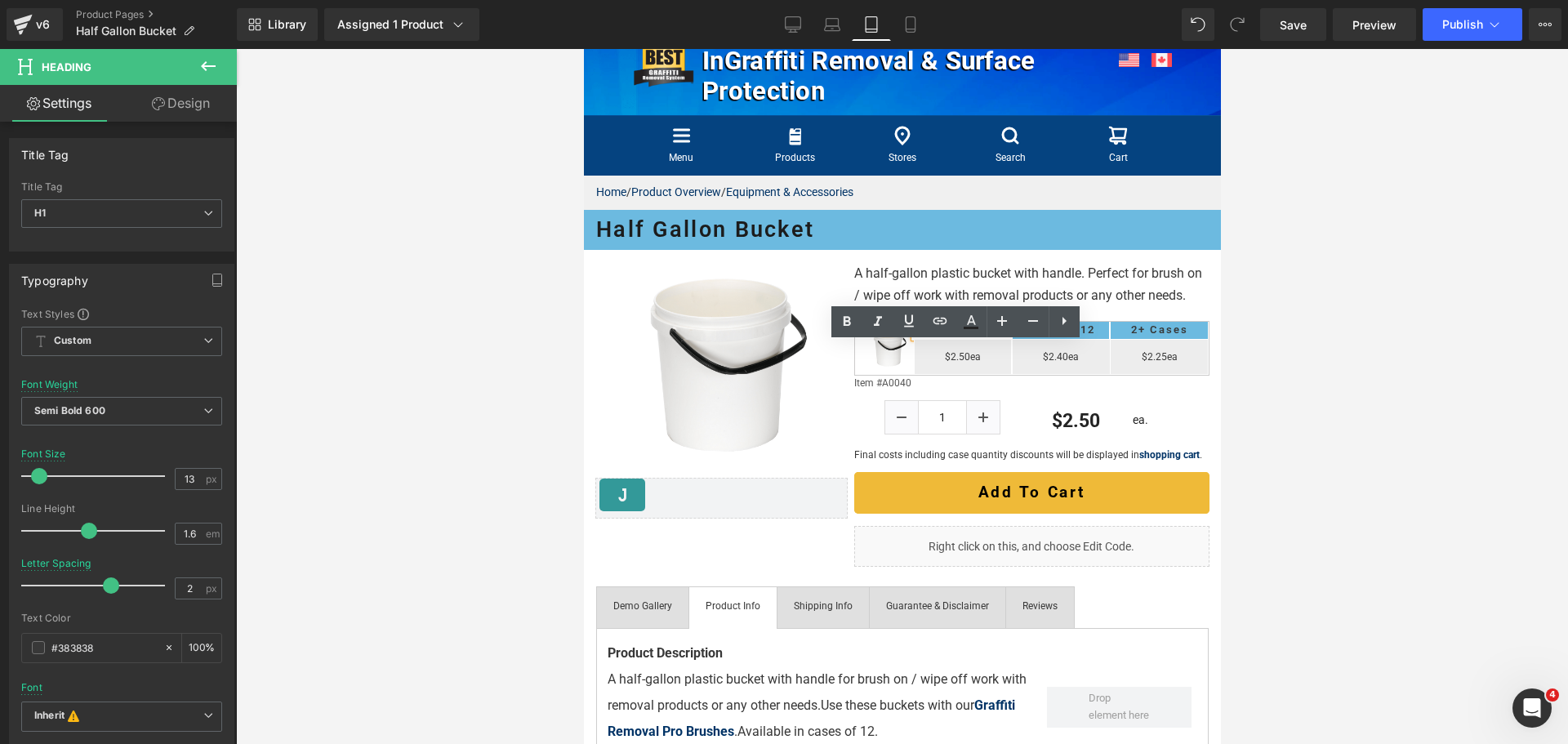
click at [981, 337] on h1 "Single" at bounding box center [962, 330] width 90 height 16
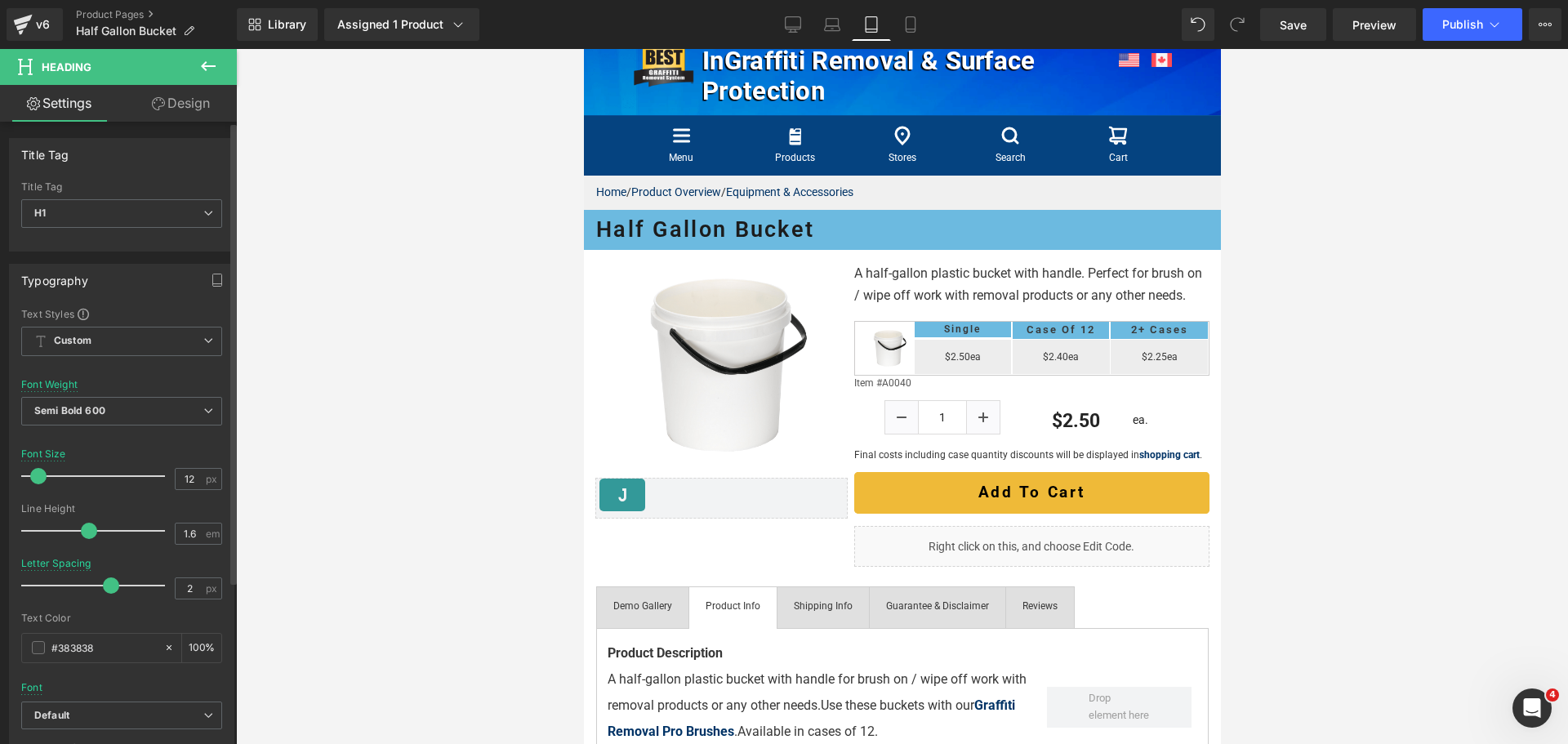
type input "1.7"
click at [99, 526] on span at bounding box center [94, 531] width 17 height 17
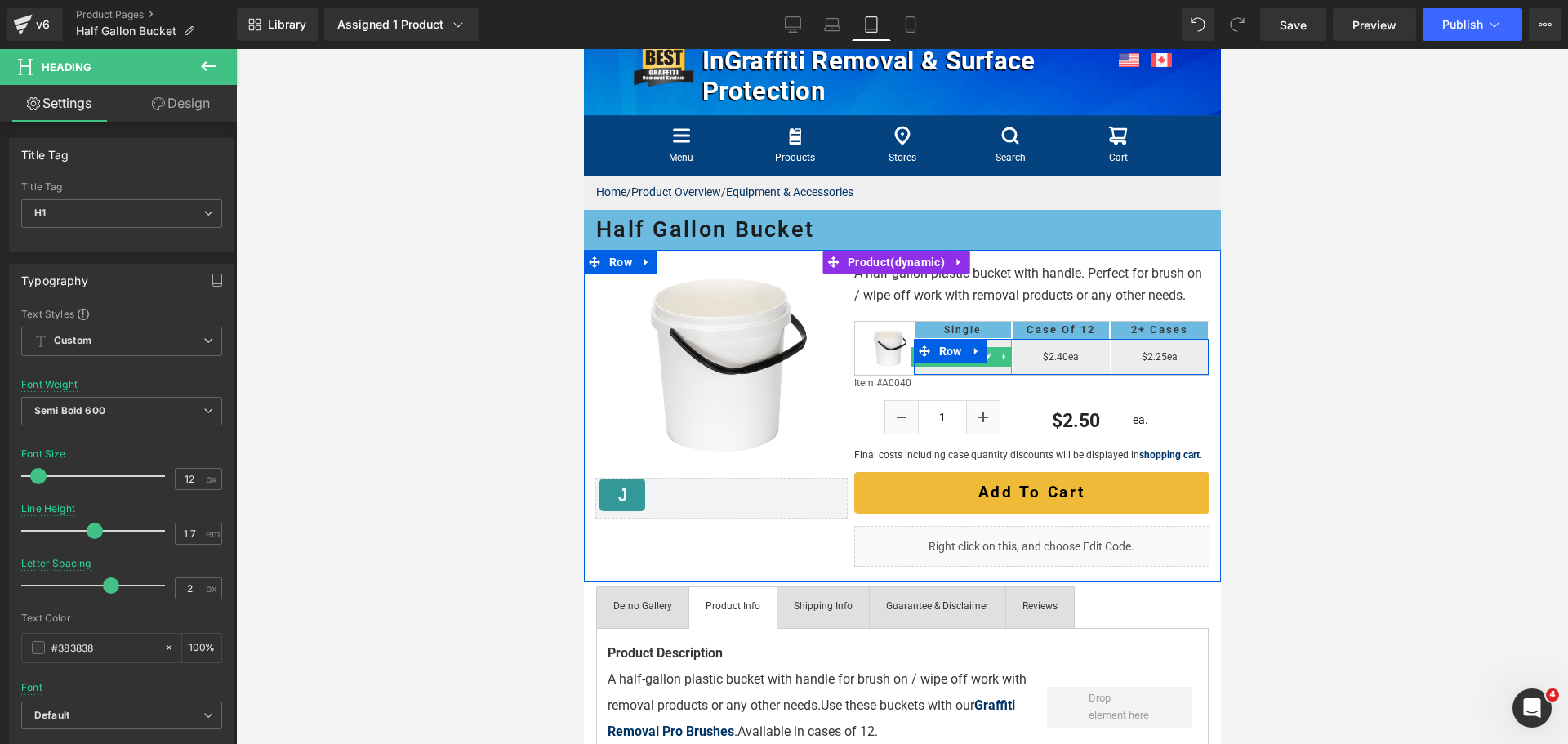
click at [953, 366] on span "Text Block" at bounding box center [952, 357] width 52 height 19
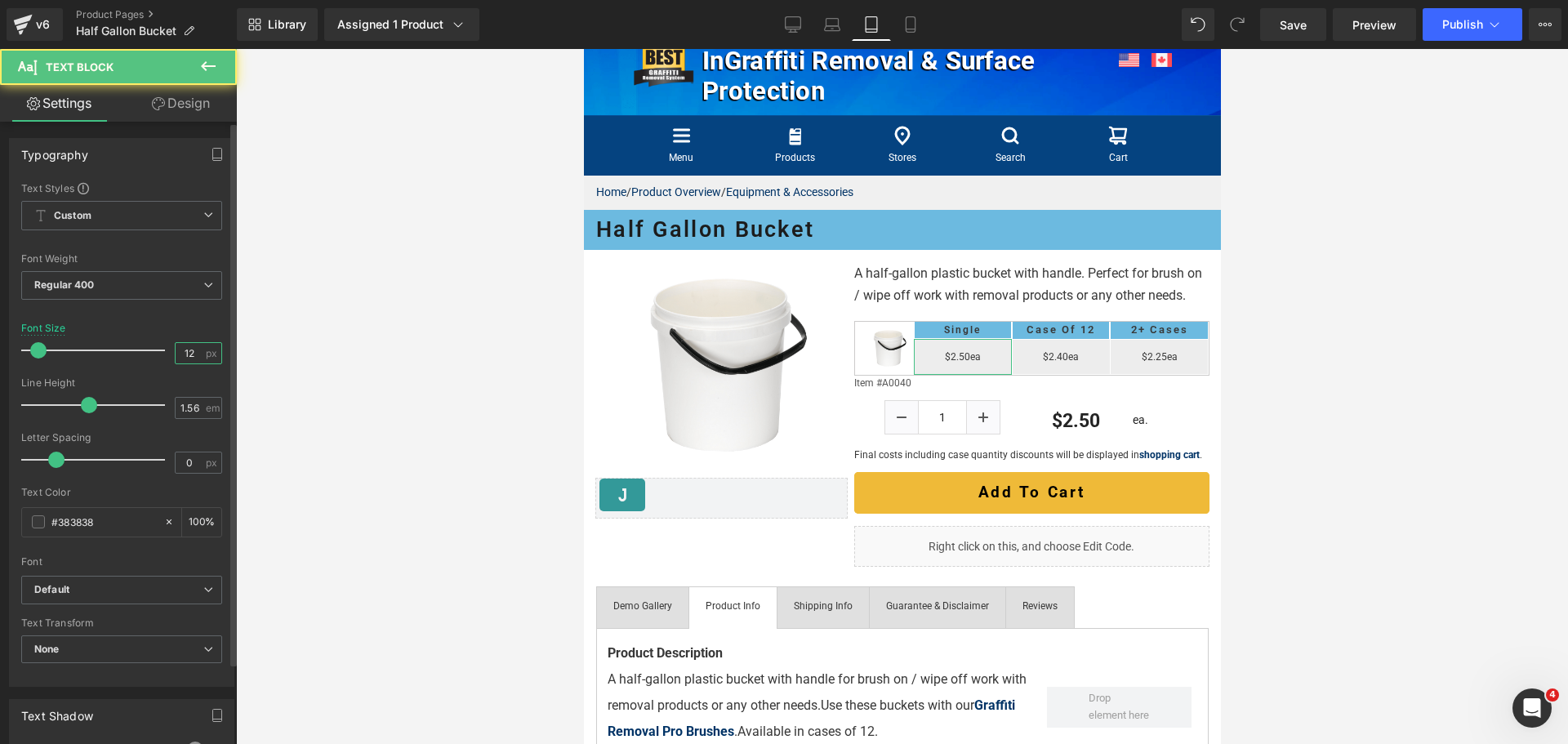
click at [197, 349] on input "12" at bounding box center [190, 352] width 29 height 20
type input "14"
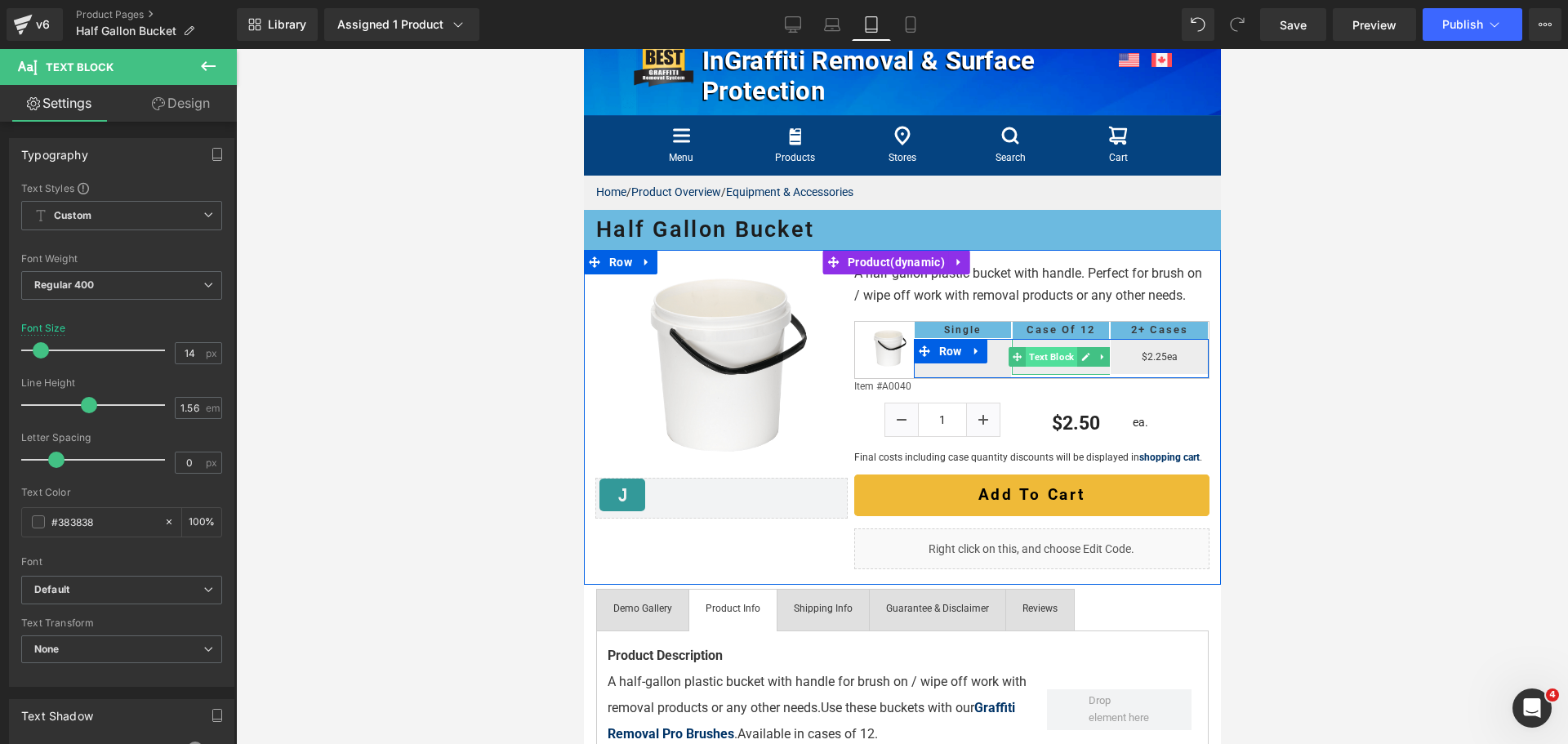
click at [1042, 366] on span "Text Block" at bounding box center [1050, 357] width 52 height 19
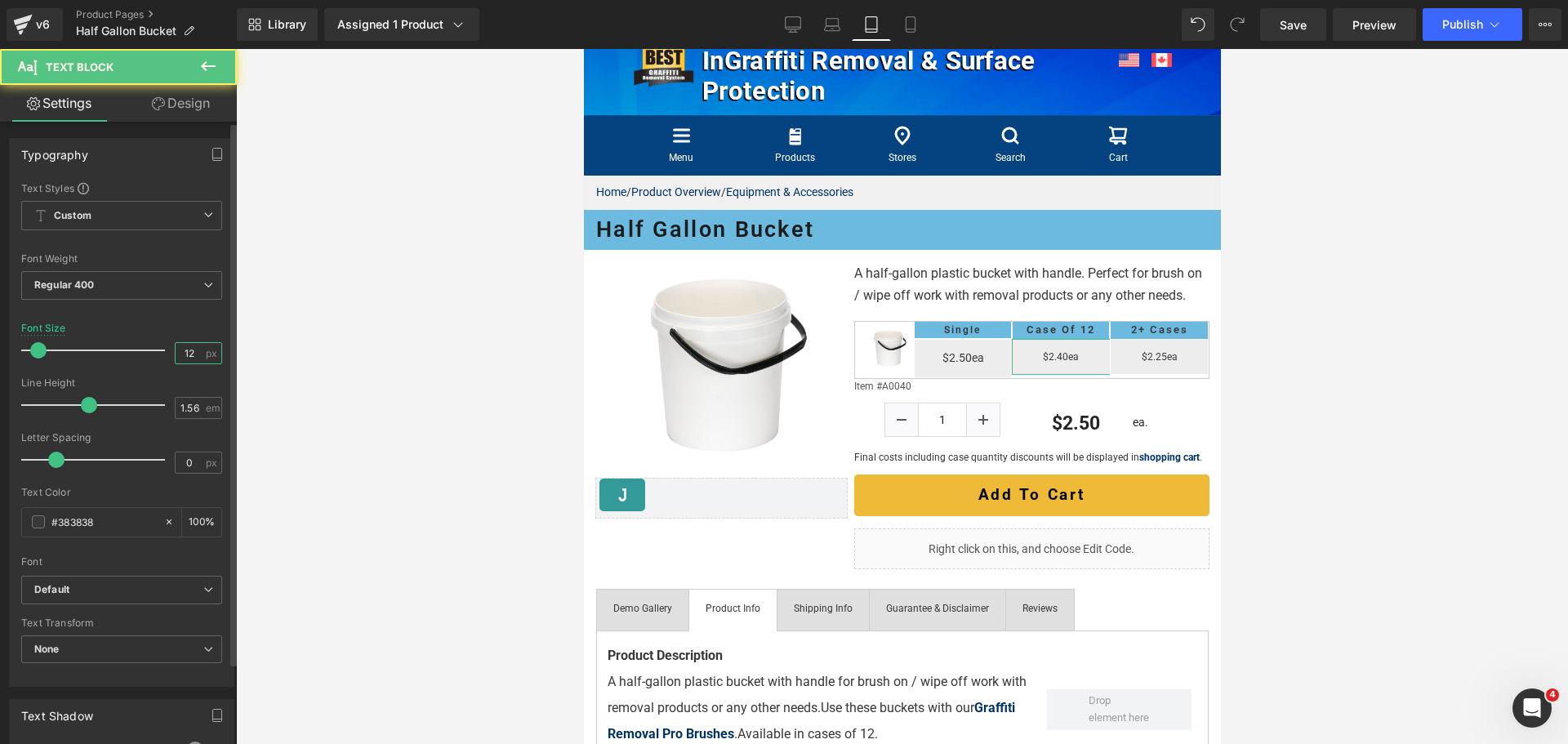
click at [190, 358] on input "12" at bounding box center [190, 352] width 29 height 20
type input "14"
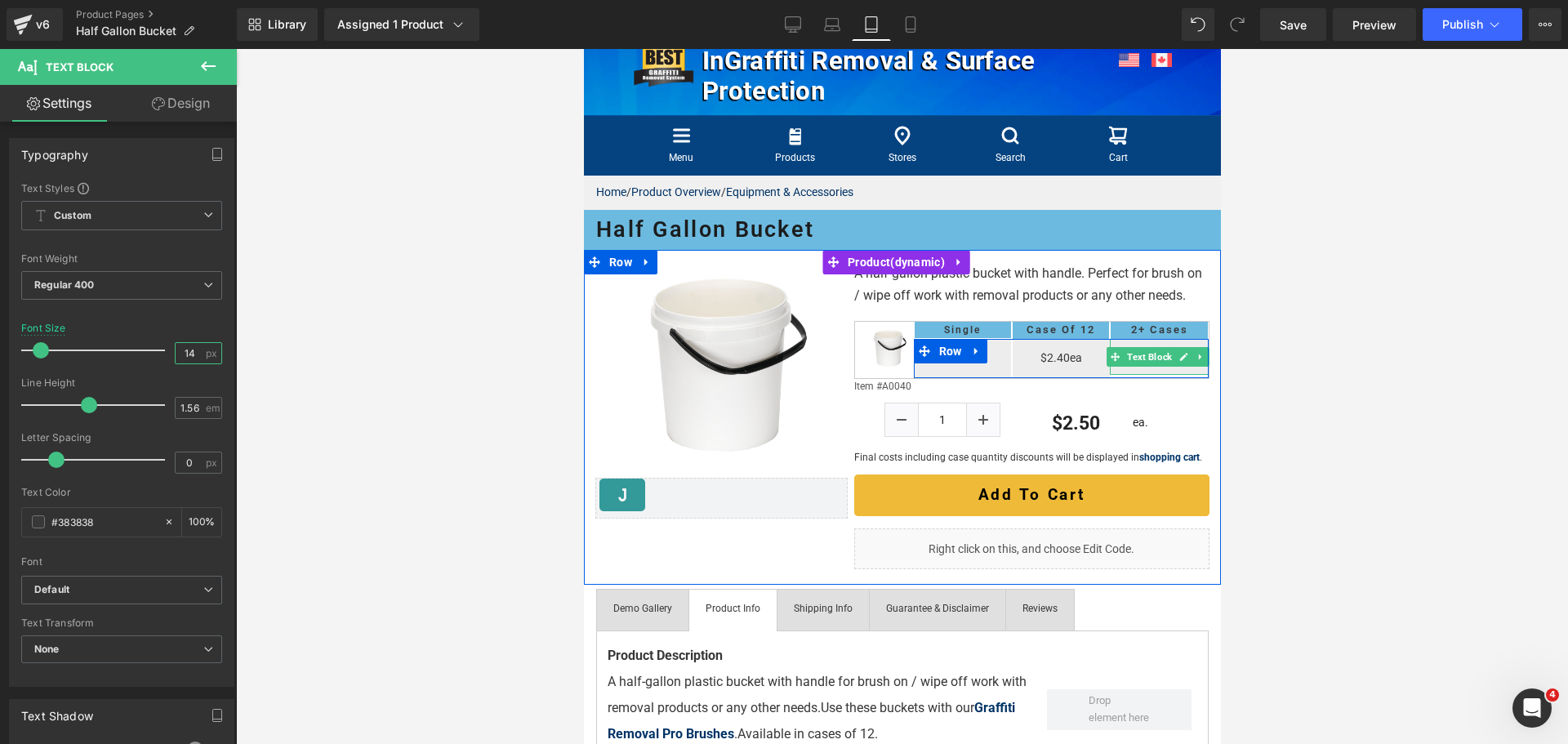
drag, startPoint x: 1140, startPoint y: 378, endPoint x: 603, endPoint y: 415, distance: 538.3
click at [1140, 366] on span "Text Block" at bounding box center [1148, 357] width 52 height 19
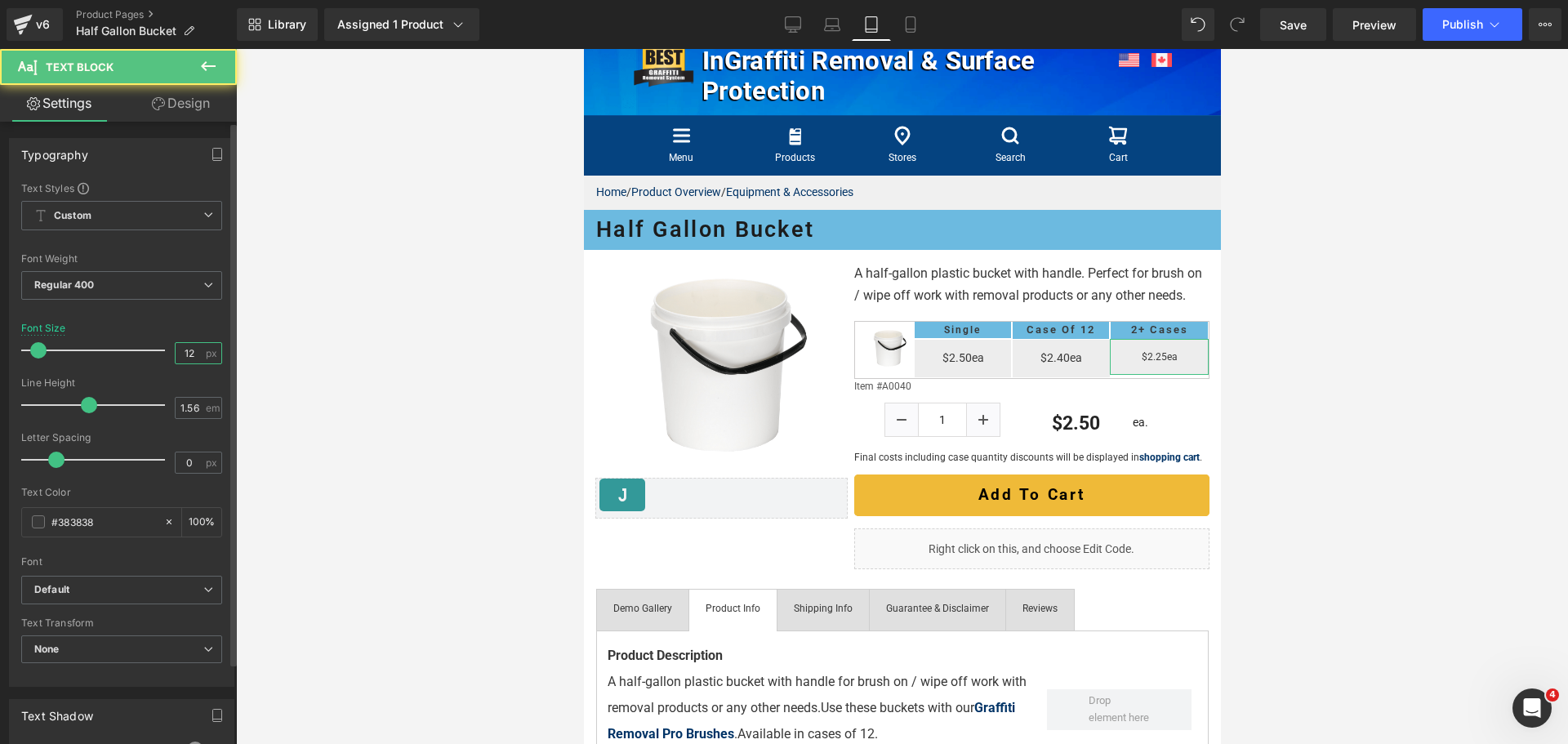
click at [195, 360] on input "12" at bounding box center [190, 352] width 29 height 20
click at [192, 355] on input "12" at bounding box center [190, 352] width 29 height 20
type input "14"
click at [1342, 396] on div at bounding box center [902, 396] width 1332 height 695
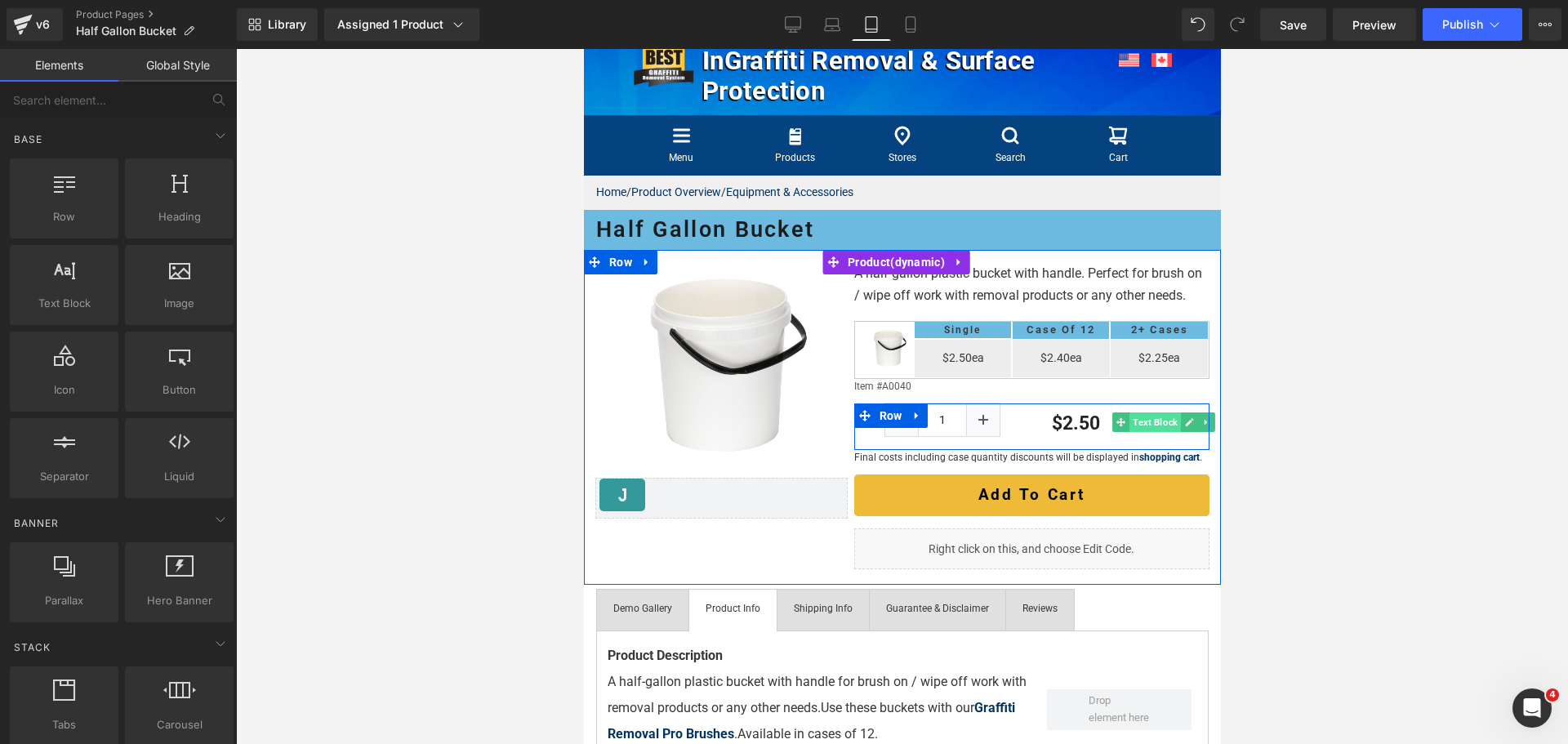
click at [1128, 432] on span "Text Block" at bounding box center [1153, 422] width 52 height 19
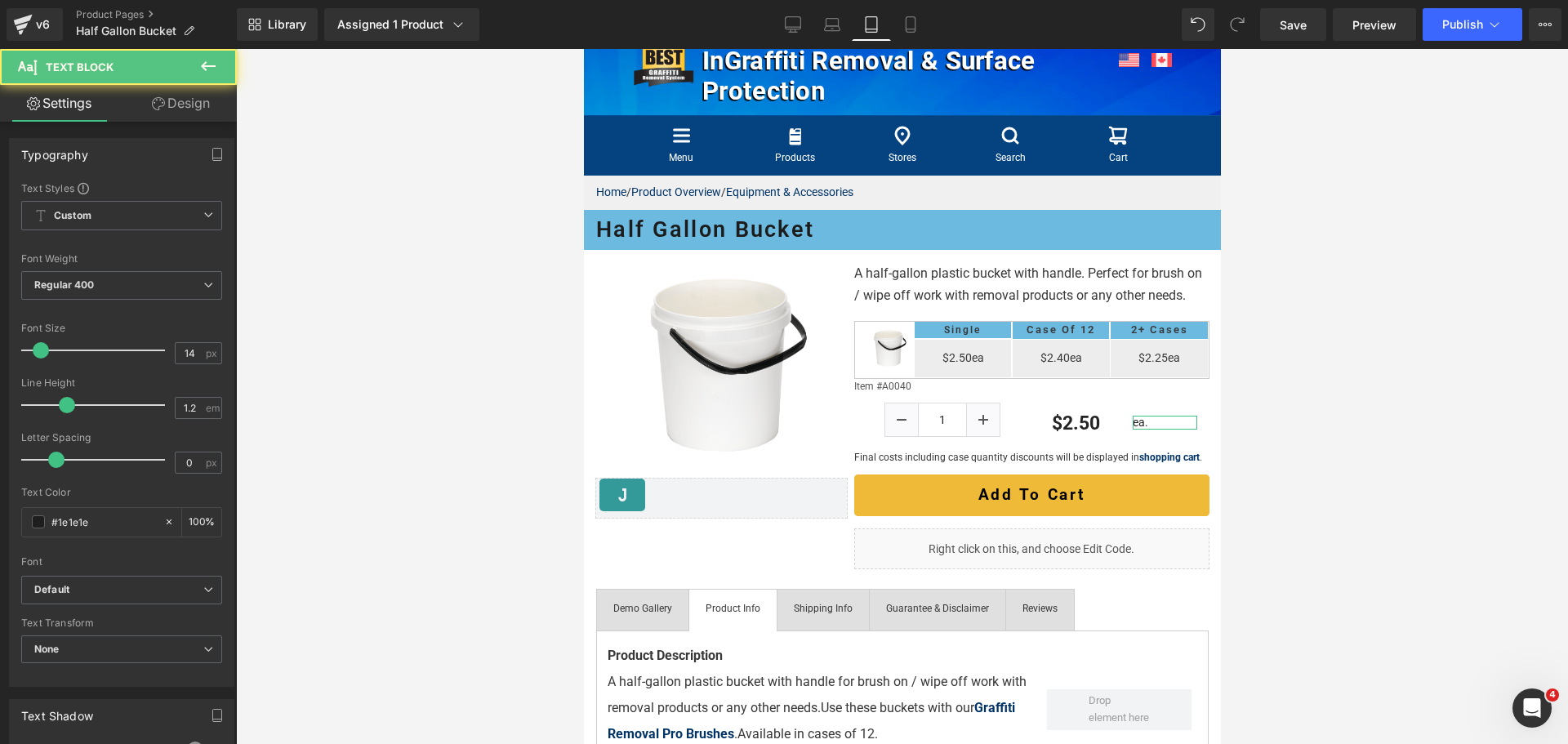
click at [183, 105] on link "Design" at bounding box center [180, 103] width 118 height 37
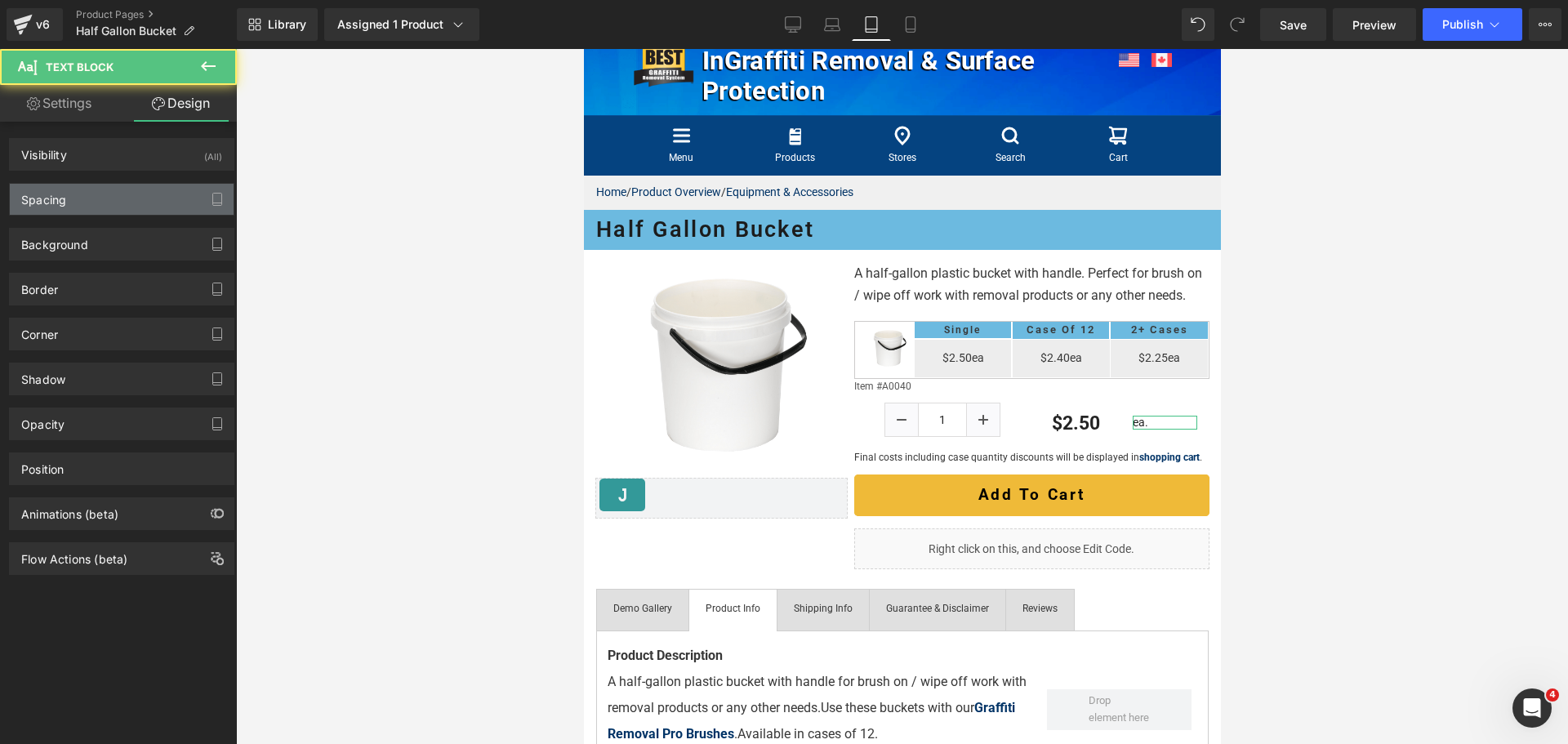
click at [140, 186] on div "Spacing" at bounding box center [122, 198] width 224 height 31
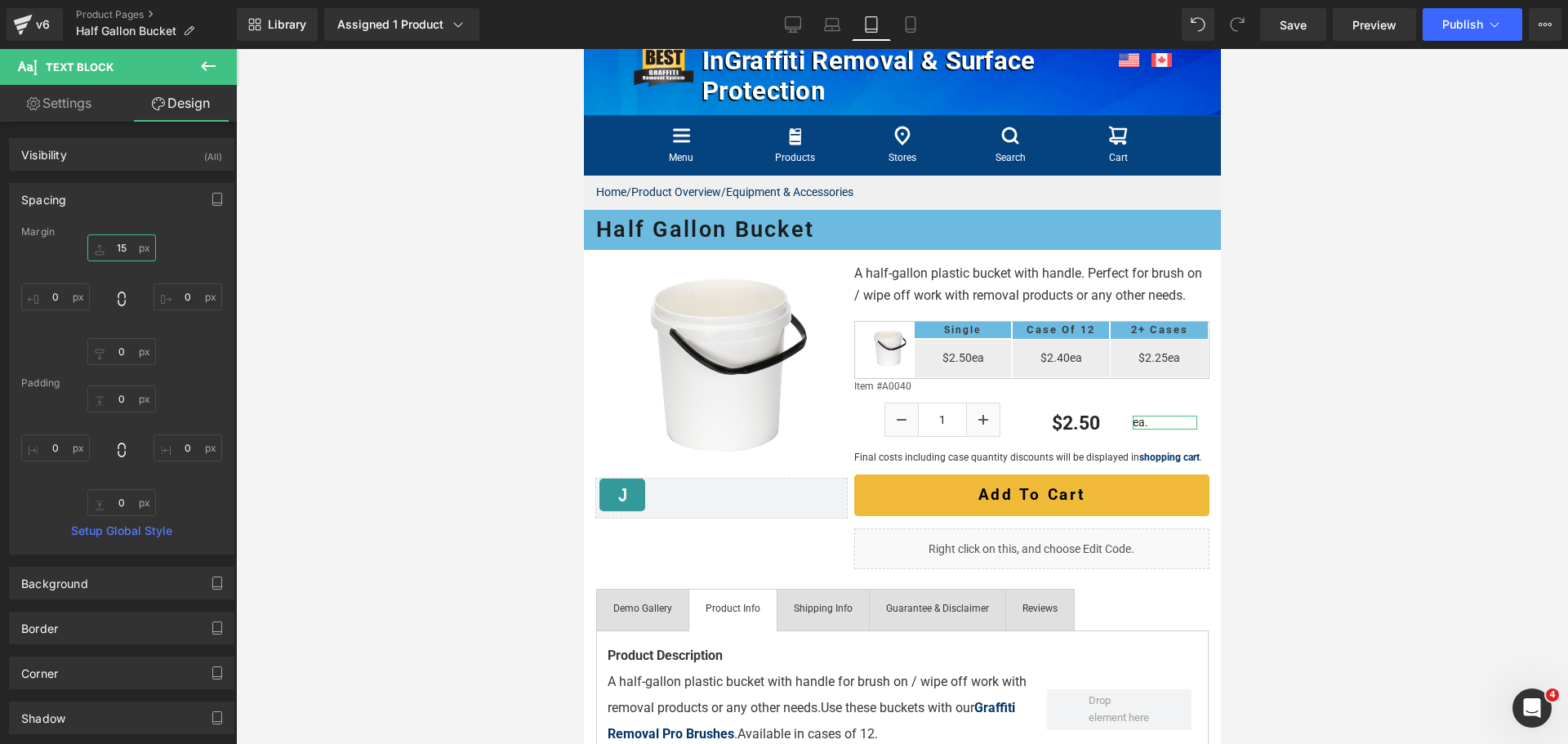
click at [129, 240] on input "15" at bounding box center [122, 247] width 68 height 27
click at [906, 29] on icon at bounding box center [909, 25] width 9 height 16
type input "20"
type input "0"
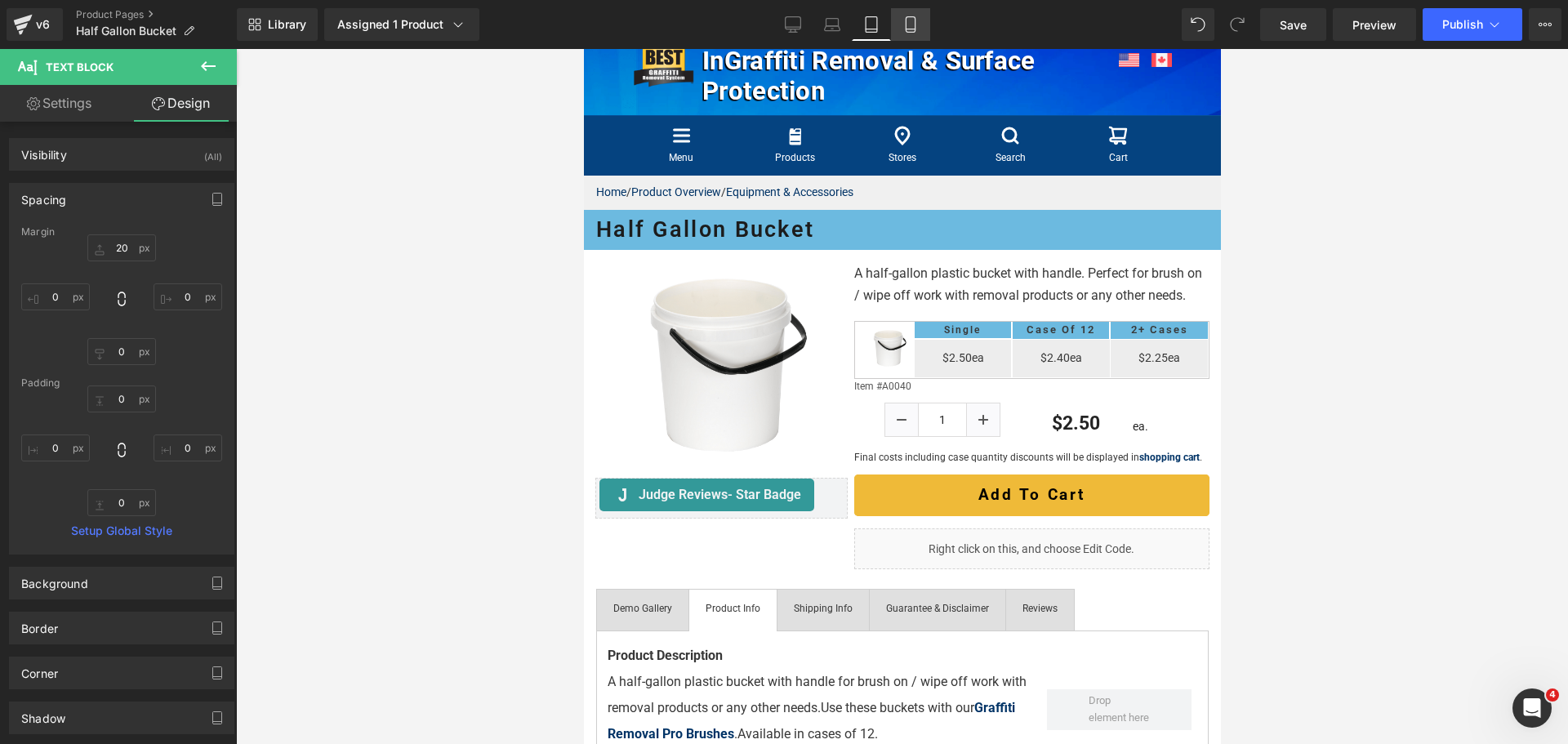
type input "0"
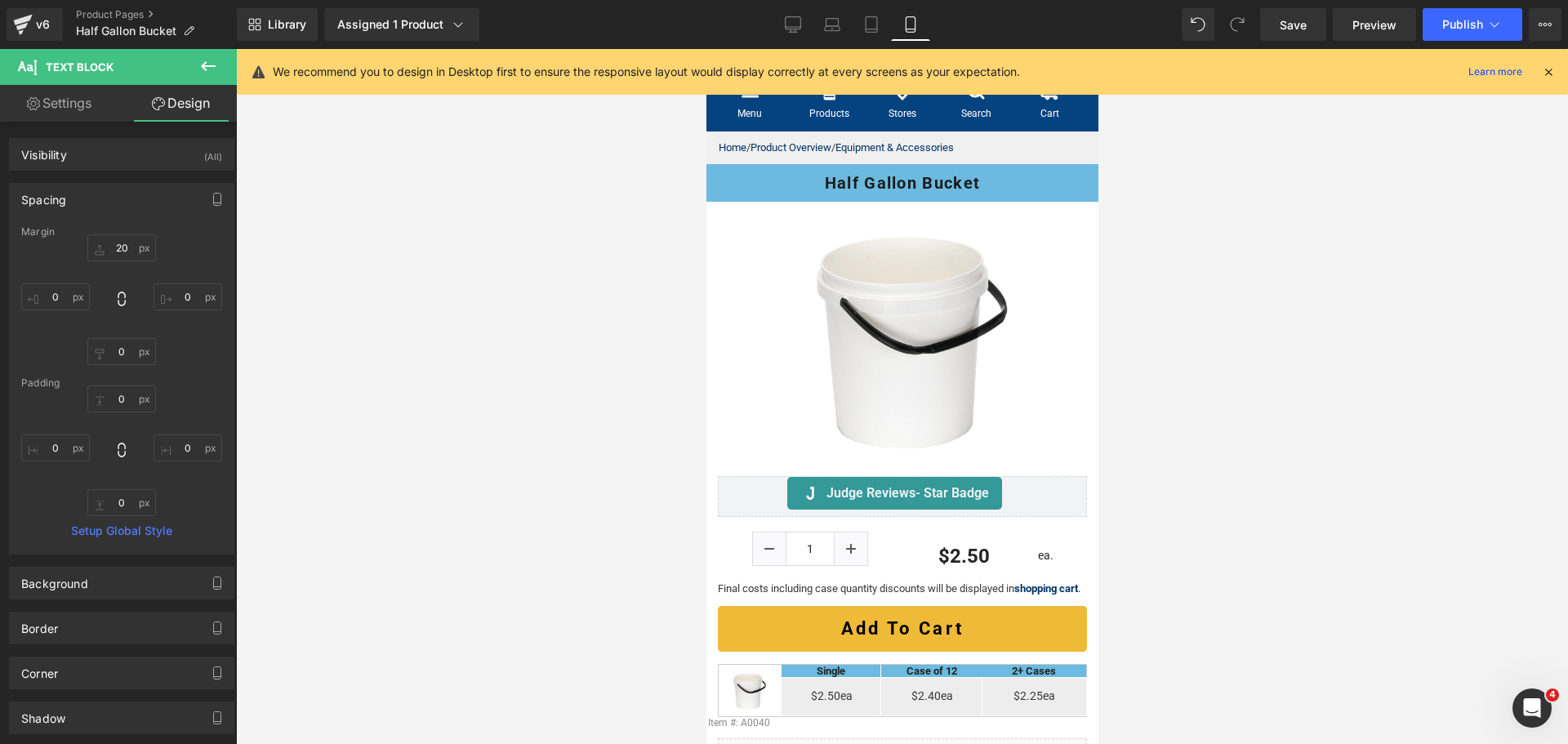
scroll to position [172, 0]
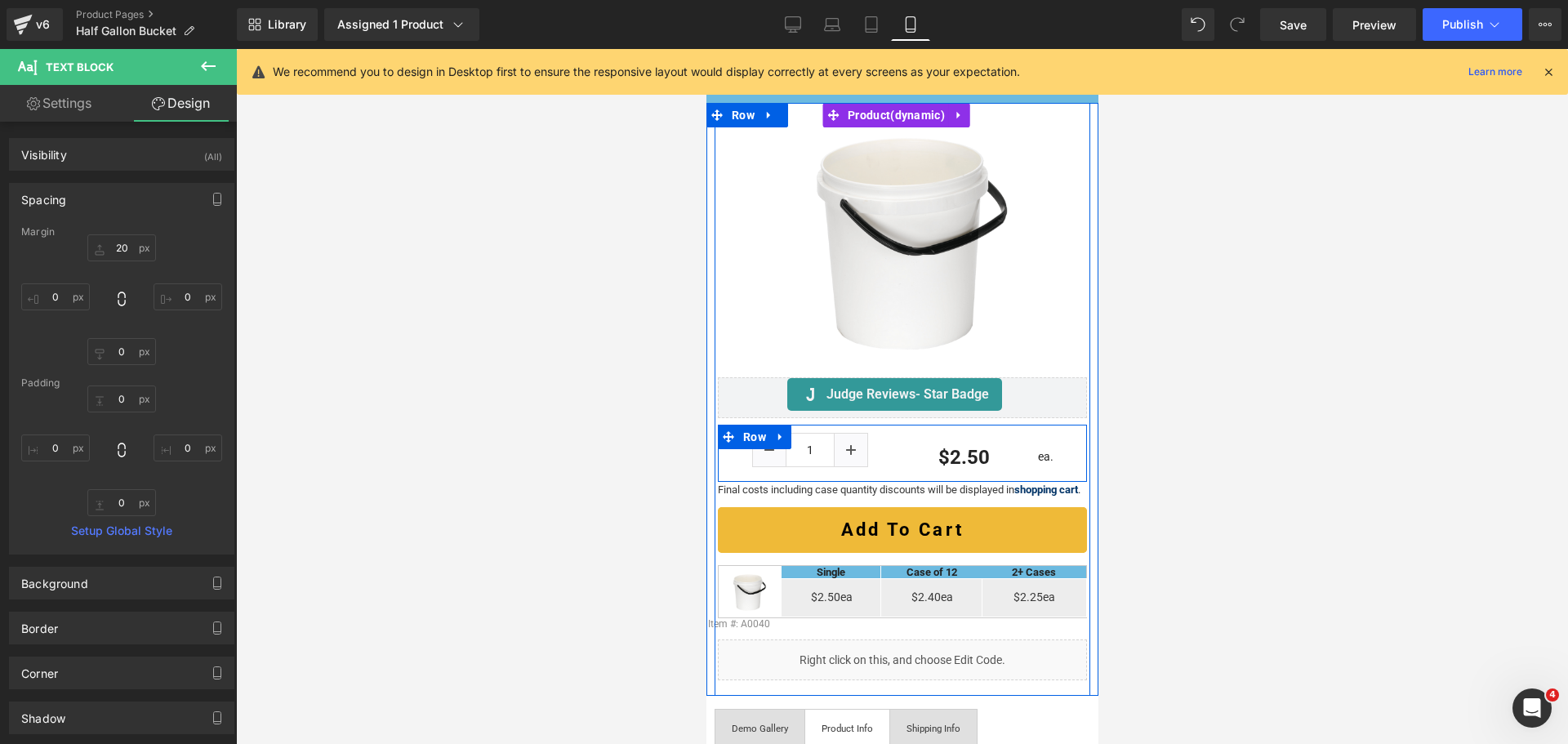
click at [939, 449] on span "(P) Price" at bounding box center [961, 457] width 44 height 19
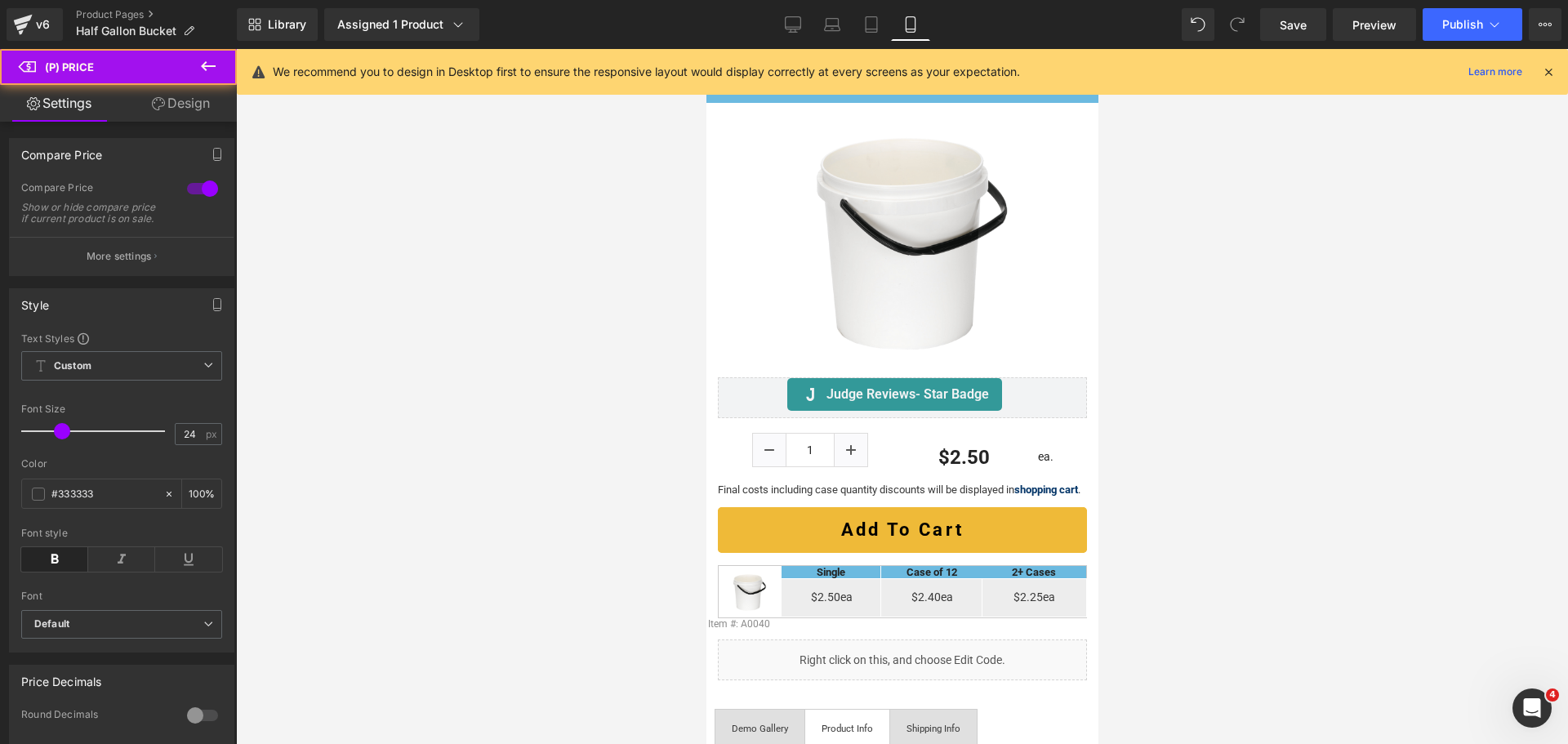
click at [185, 107] on link "Design" at bounding box center [180, 103] width 118 height 37
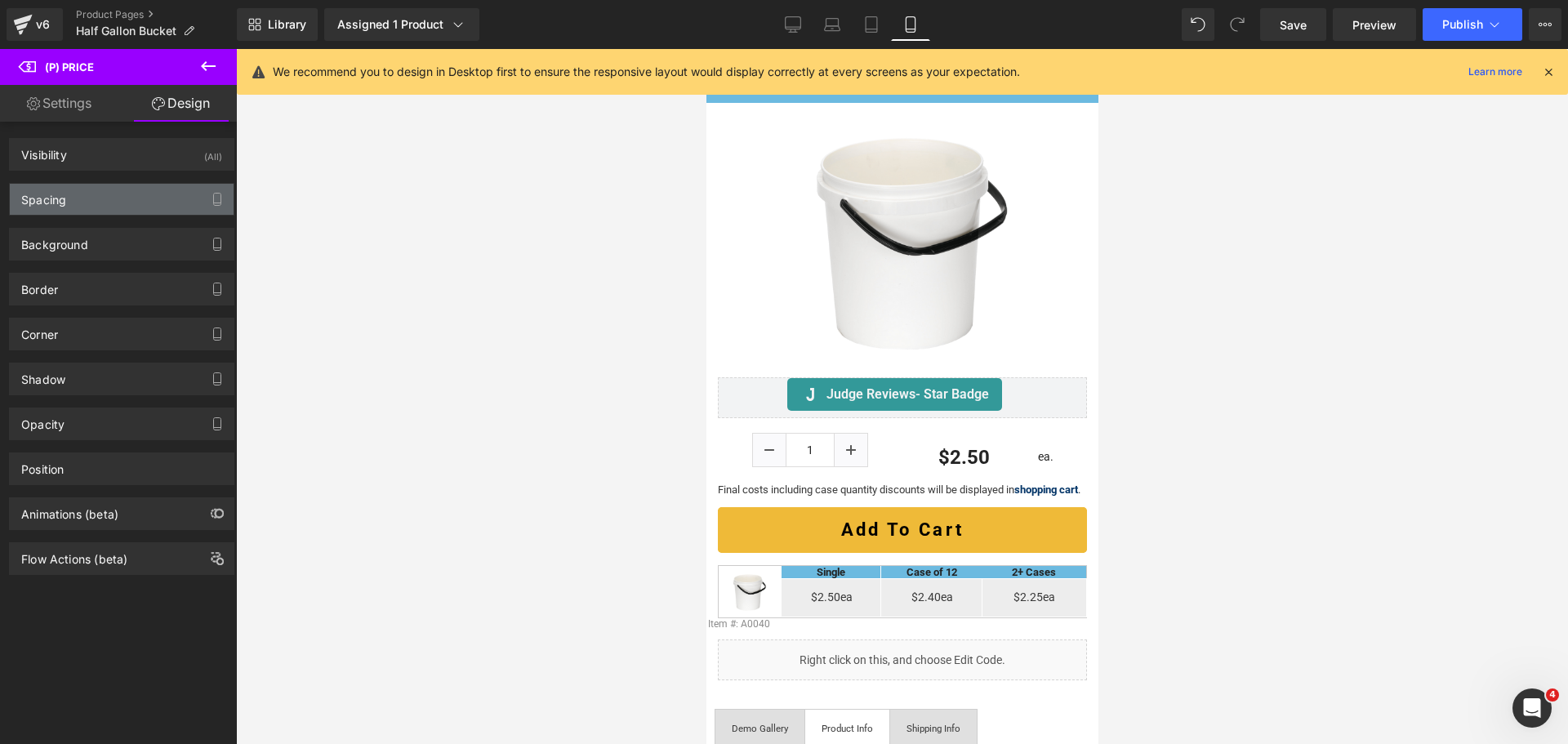
click at [150, 198] on div "Spacing" at bounding box center [122, 198] width 224 height 31
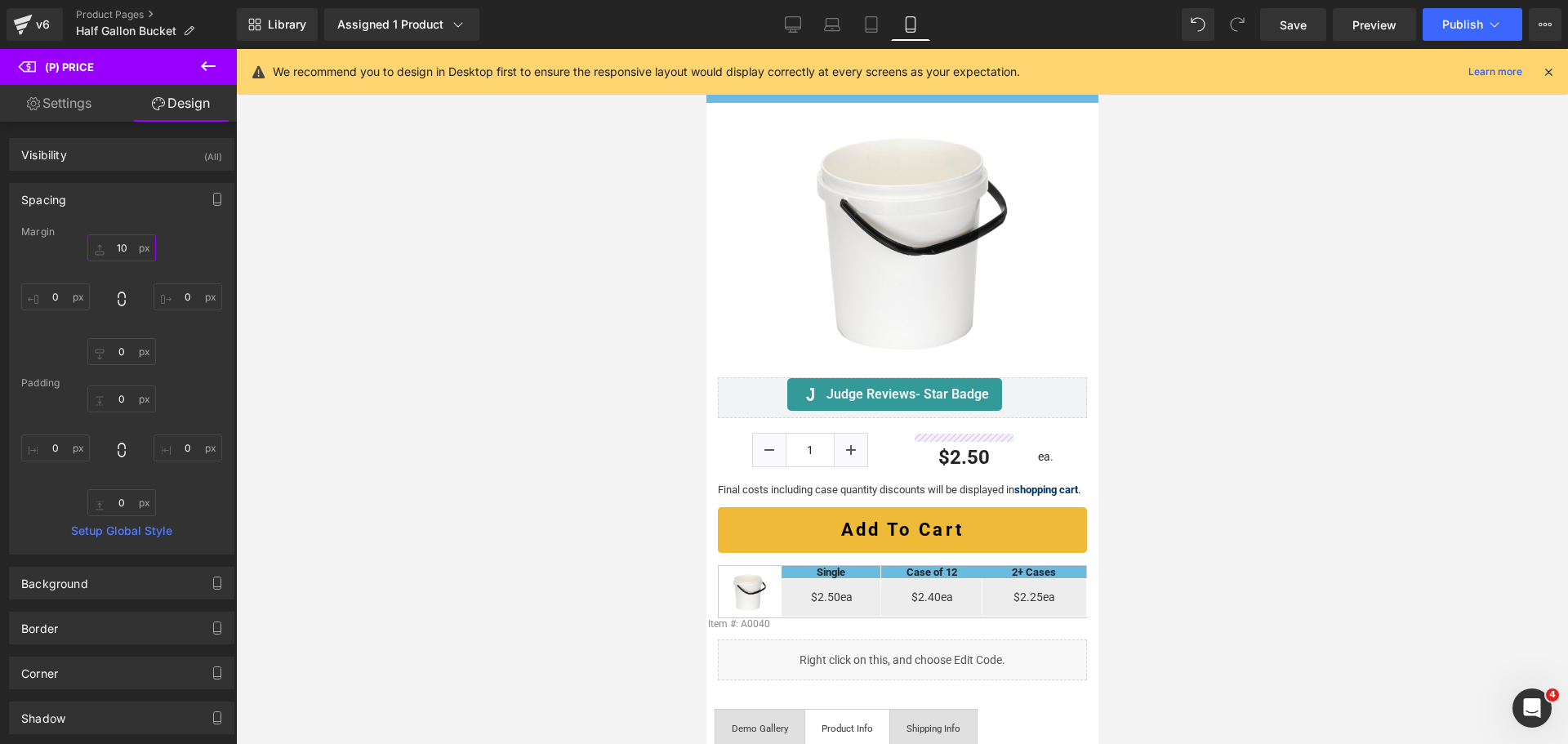
click at [126, 248] on input "10" at bounding box center [122, 247] width 68 height 27
type input "5"
click at [1288, 432] on div at bounding box center [902, 396] width 1332 height 695
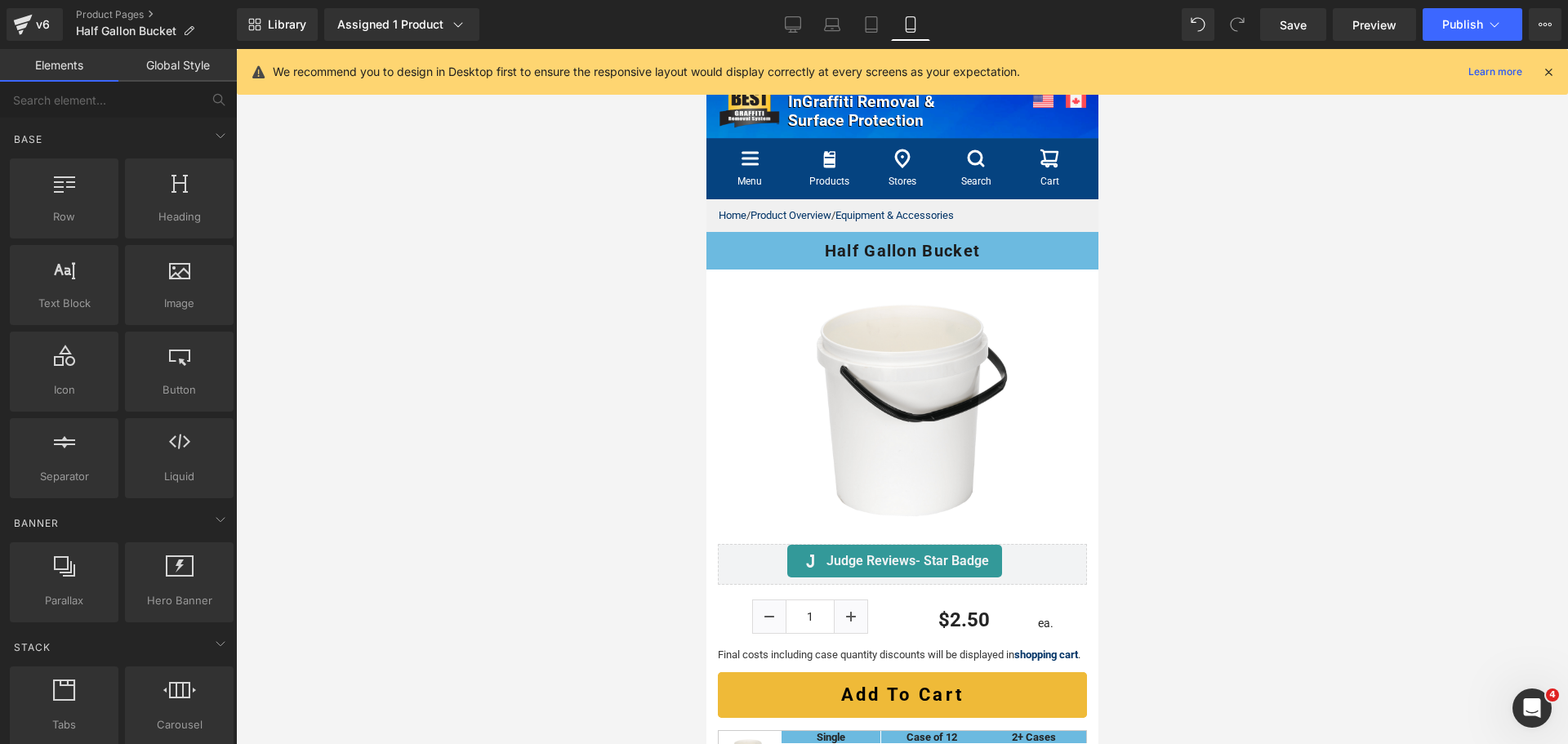
scroll to position [0, 0]
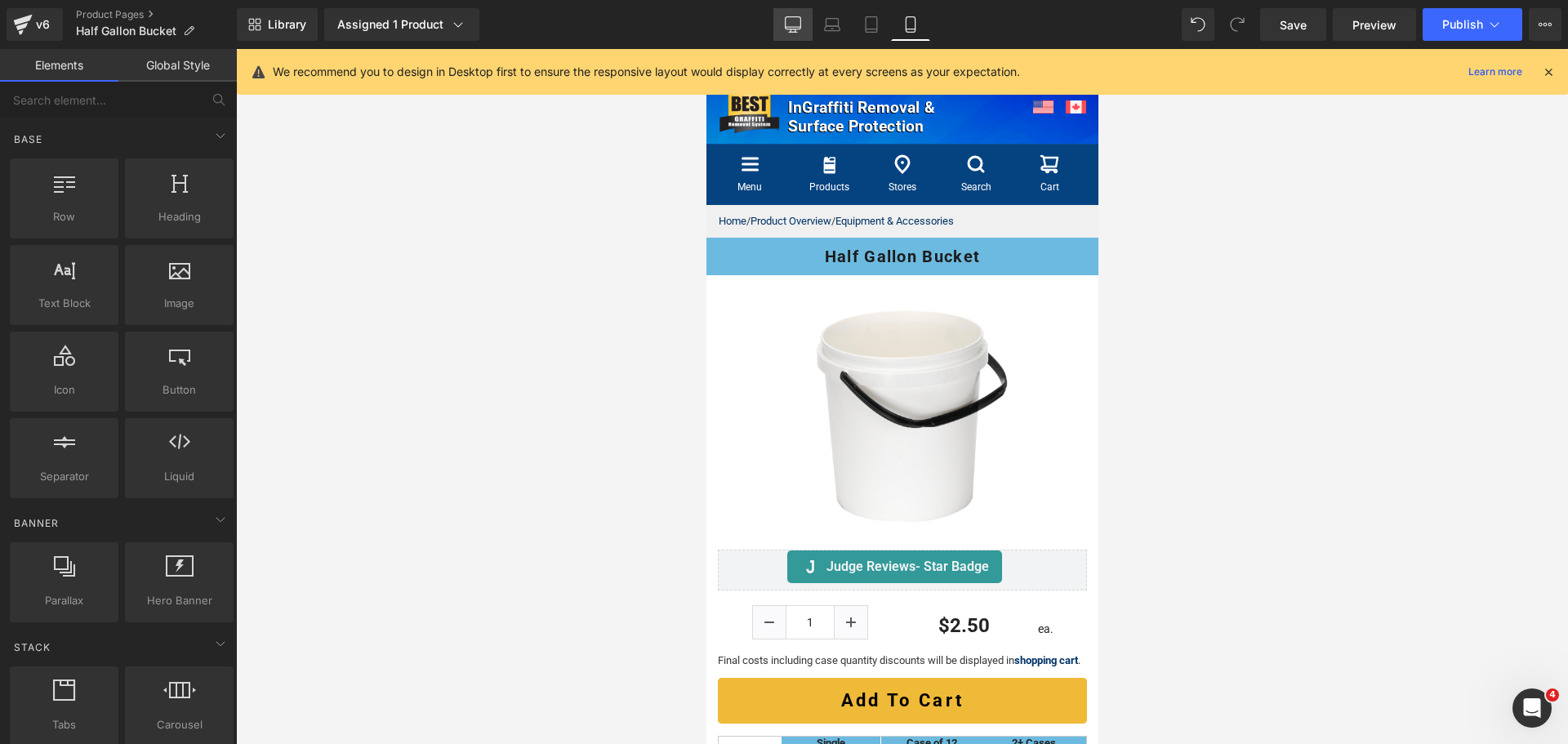
click at [792, 24] on icon at bounding box center [792, 24] width 17 height 17
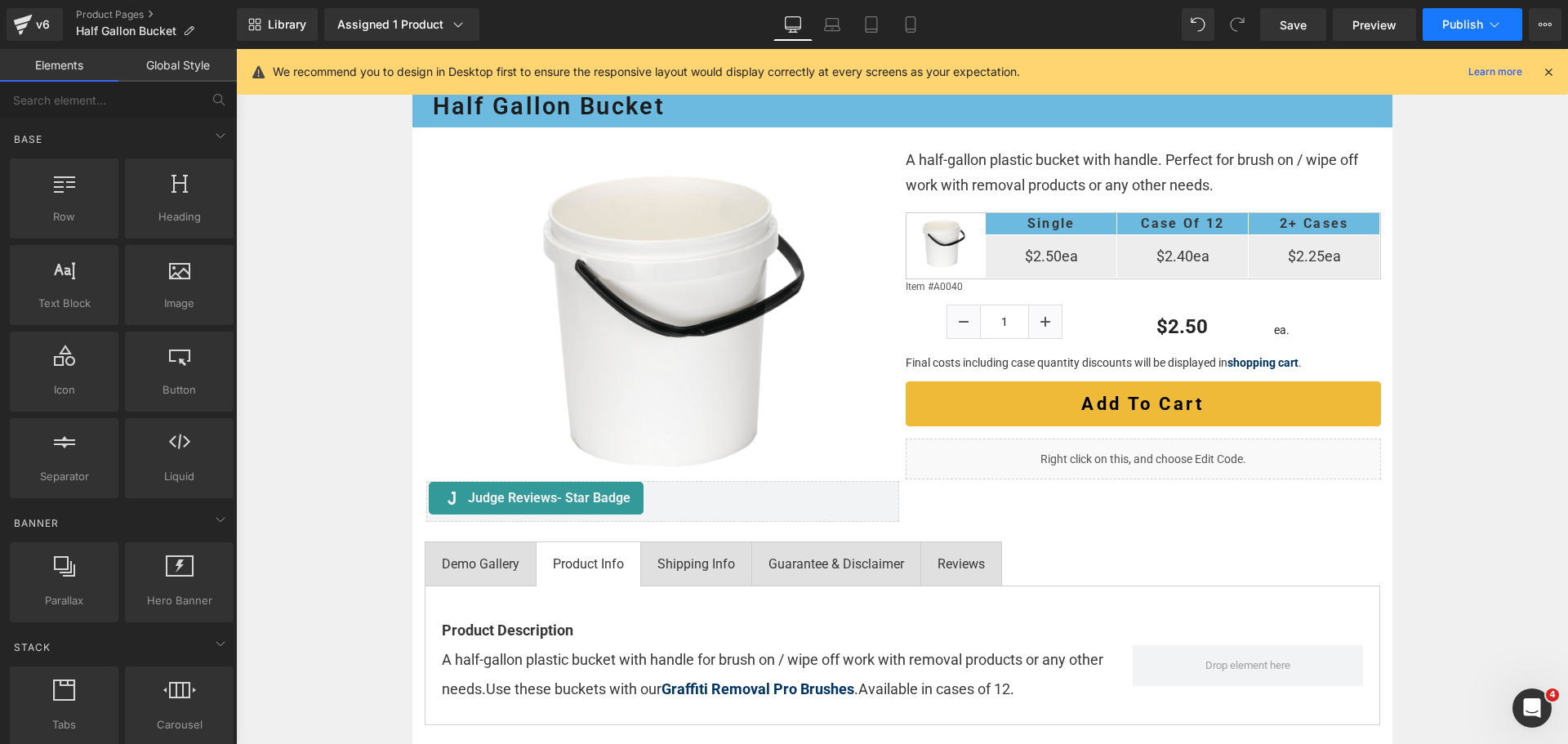
click at [1460, 34] on button "Publish" at bounding box center [1472, 24] width 100 height 32
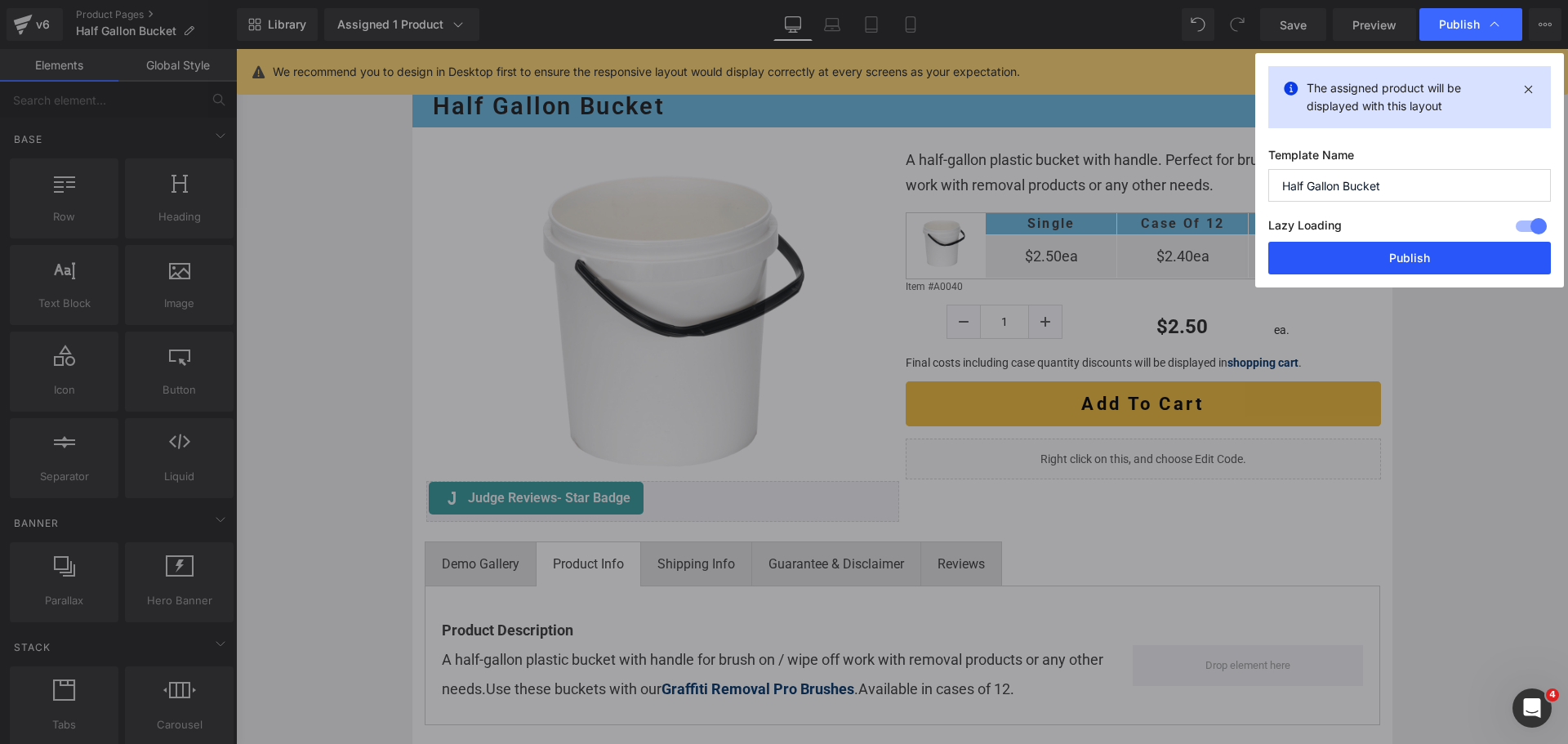
drag, startPoint x: 1403, startPoint y: 254, endPoint x: 1165, endPoint y: 204, distance: 243.2
click at [1403, 254] on button "Publish" at bounding box center [1409, 257] width 282 height 32
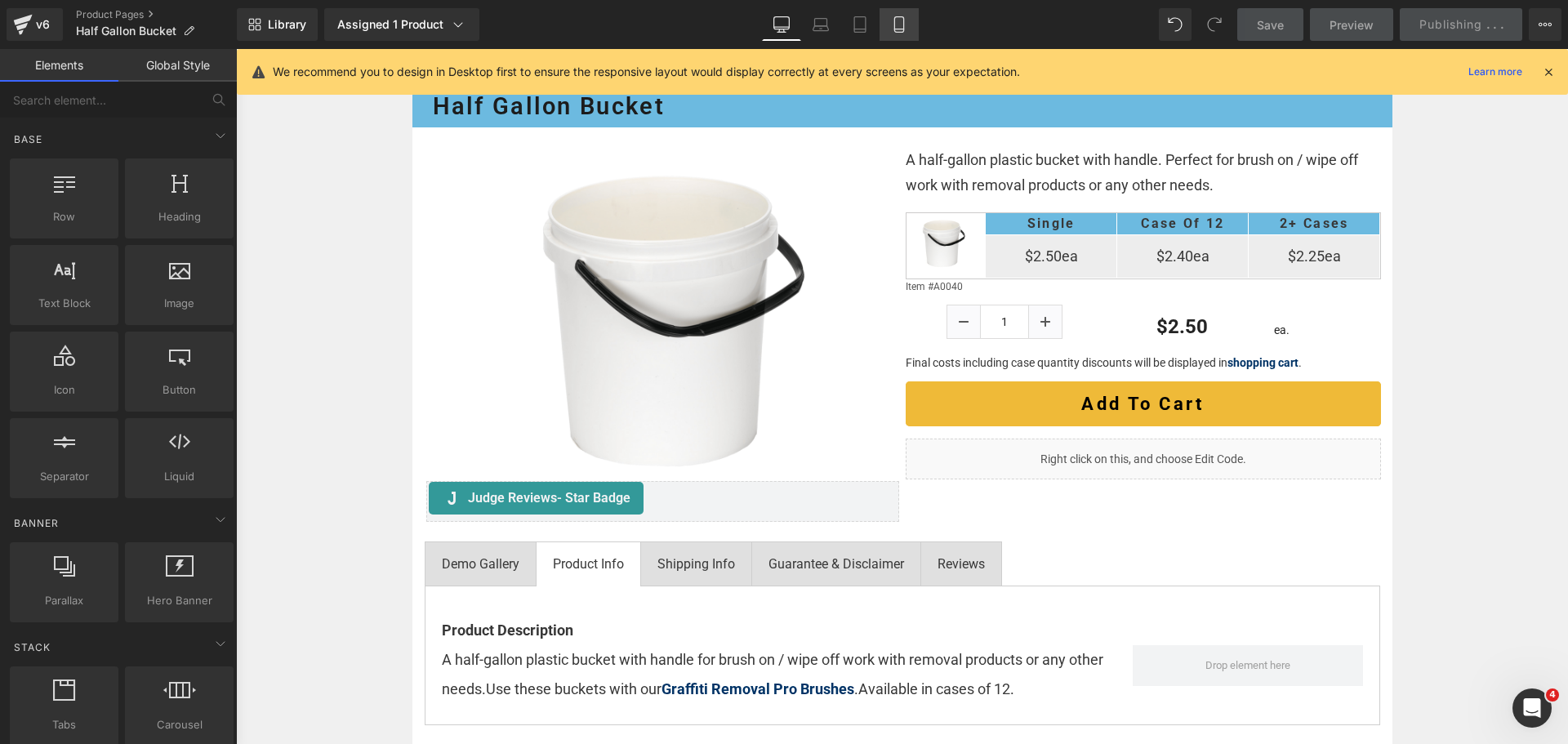
click at [903, 26] on icon at bounding box center [899, 24] width 17 height 17
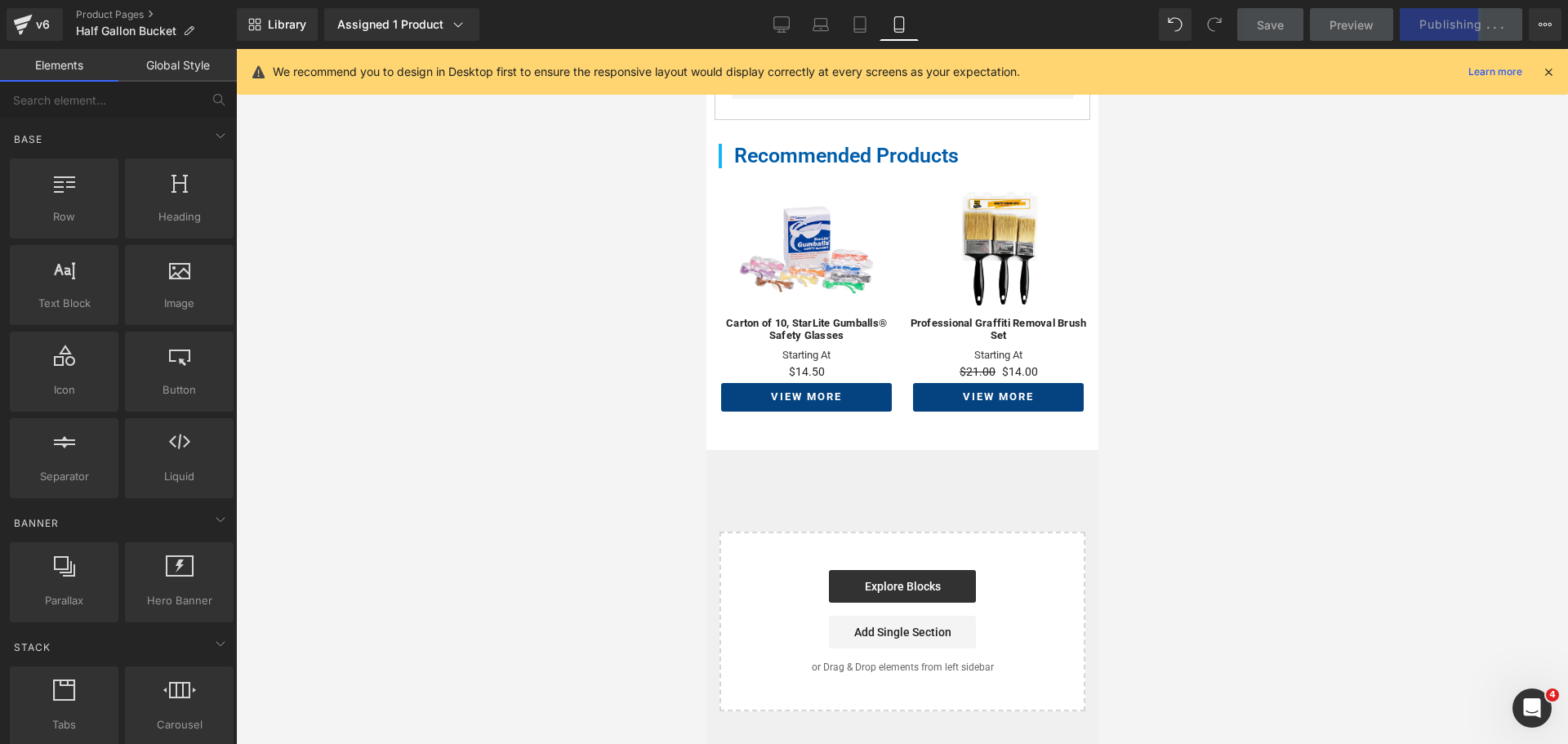
scroll to position [1062, 0]
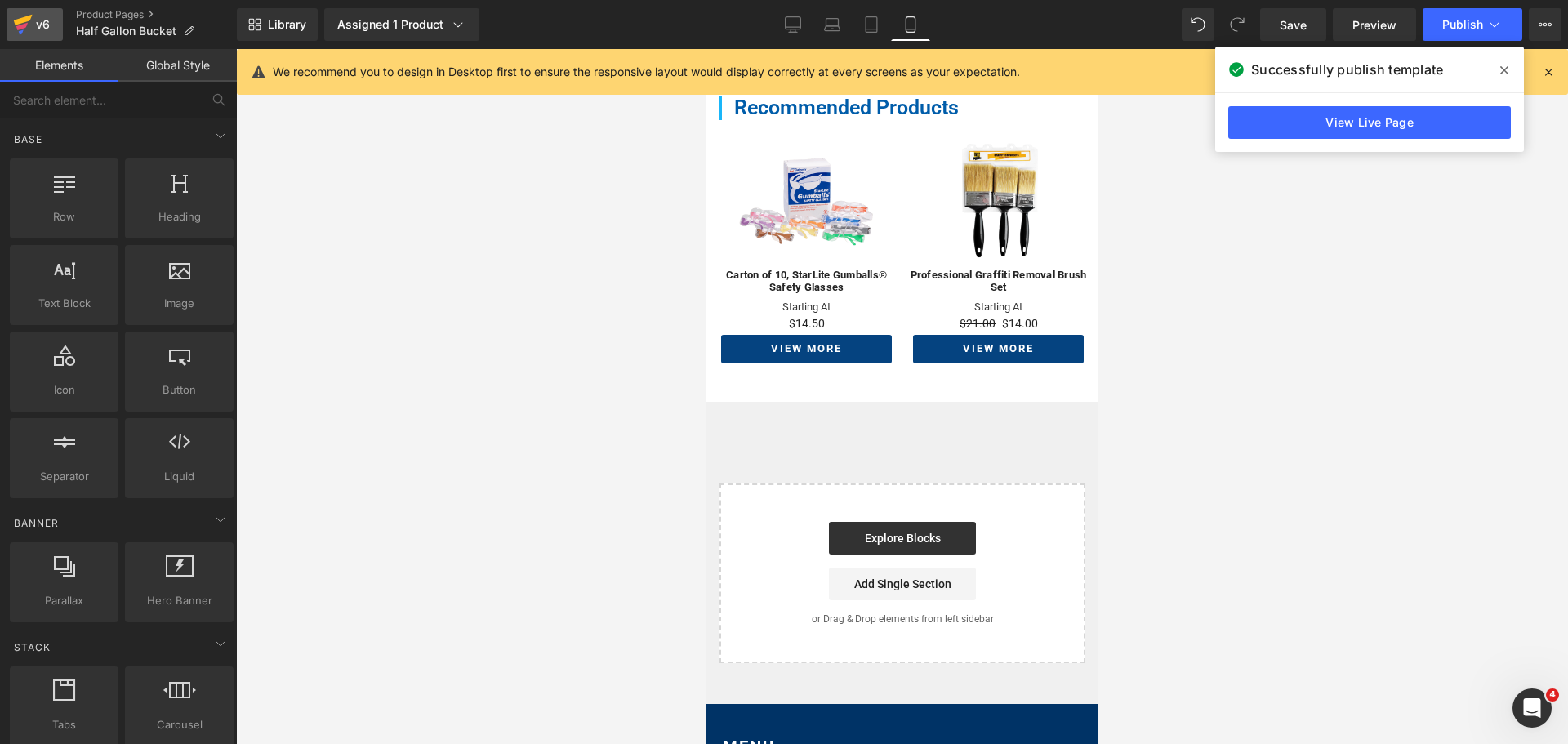
click at [44, 25] on div "v6" at bounding box center [42, 24] width 20 height 21
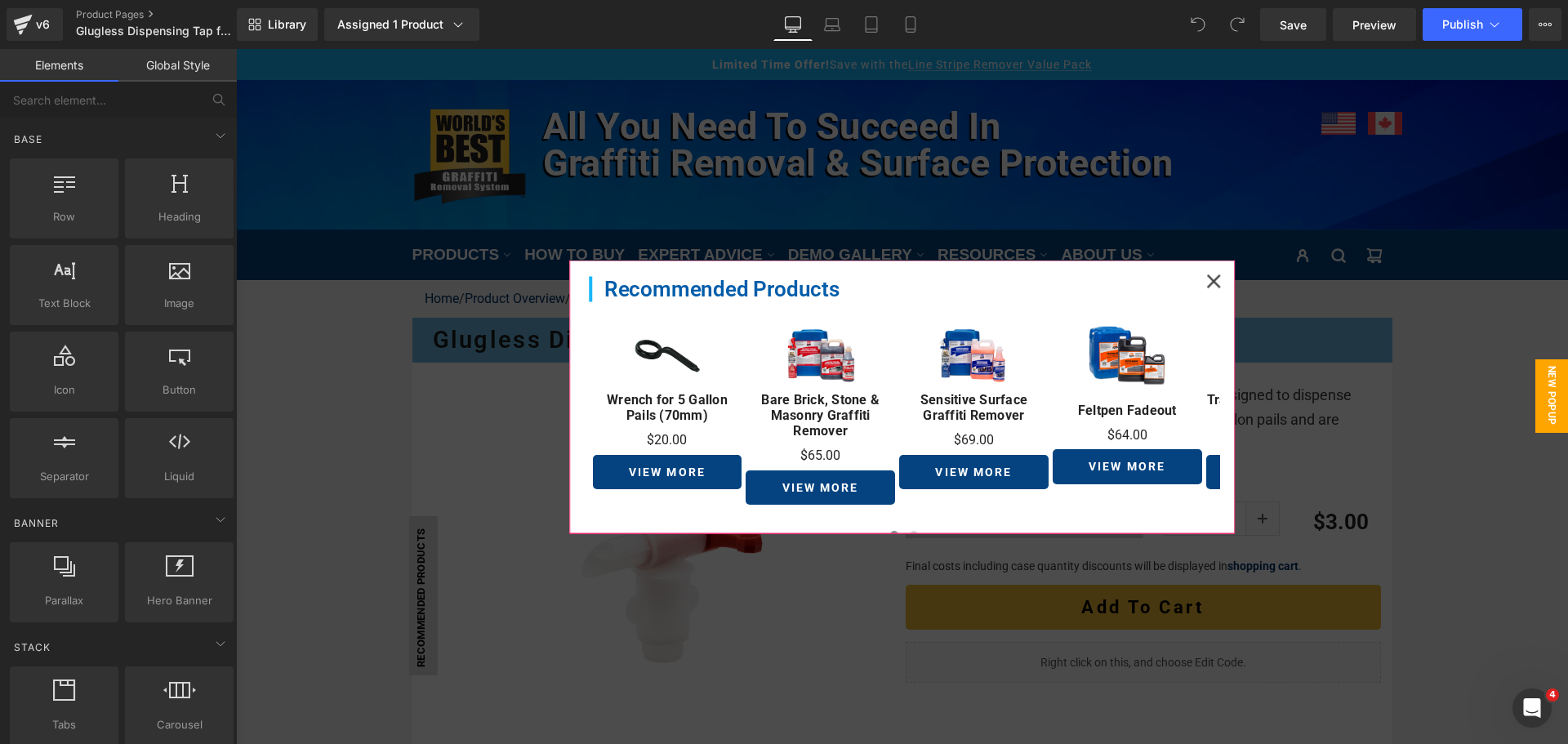
click at [1206, 278] on icon at bounding box center [1213, 281] width 15 height 15
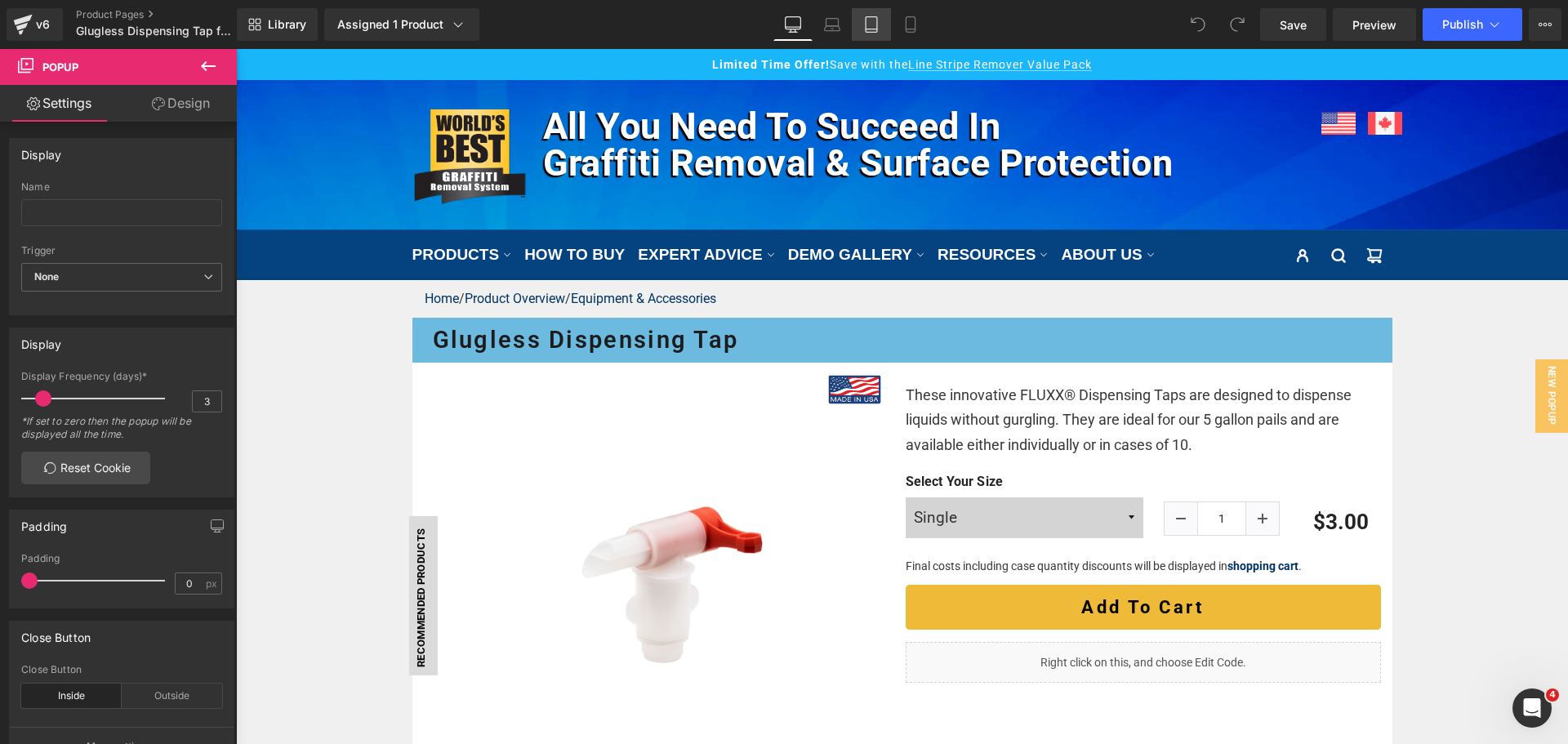
click at [873, 20] on icon at bounding box center [871, 24] width 17 height 17
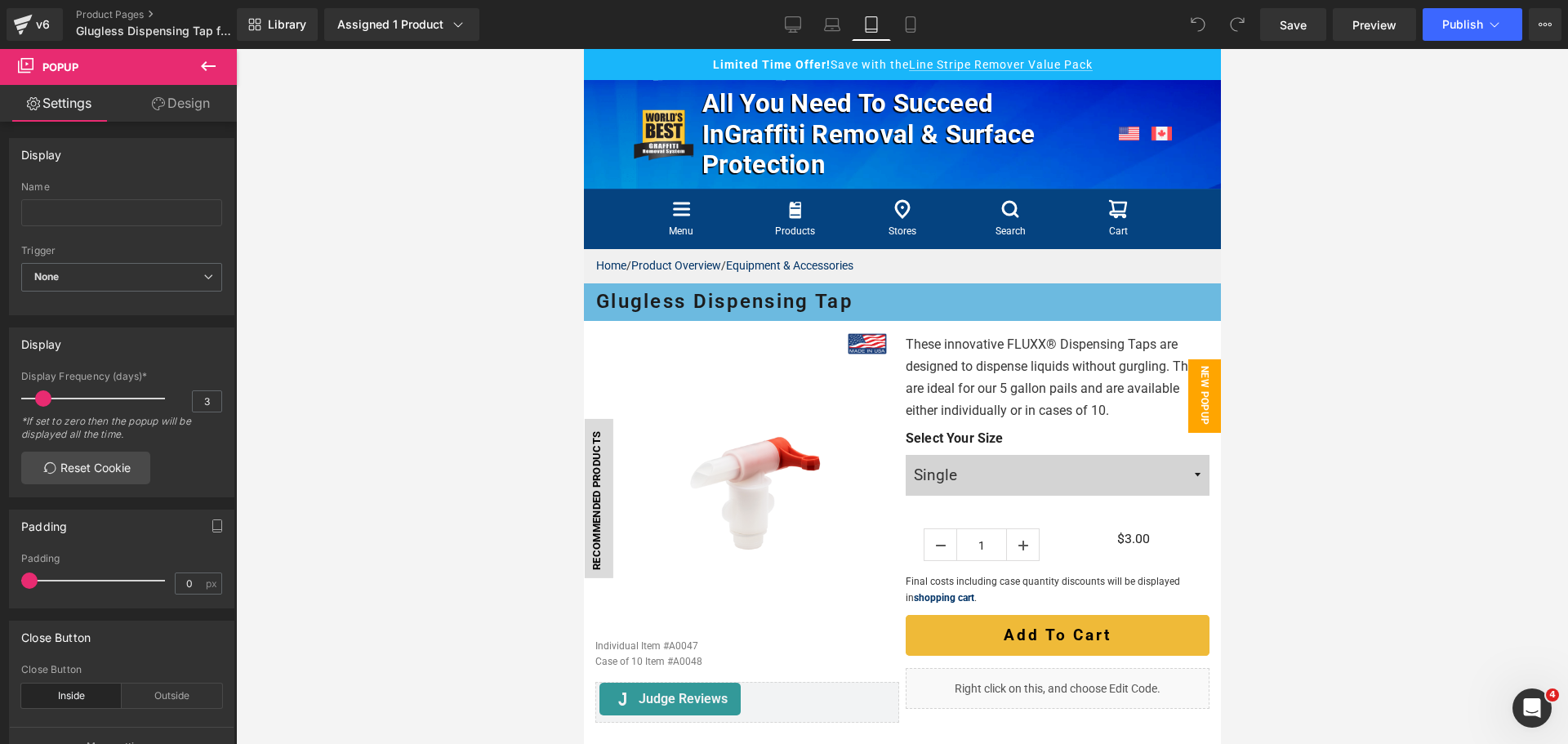
click at [1201, 395] on span "New Popup" at bounding box center [1203, 396] width 32 height 73
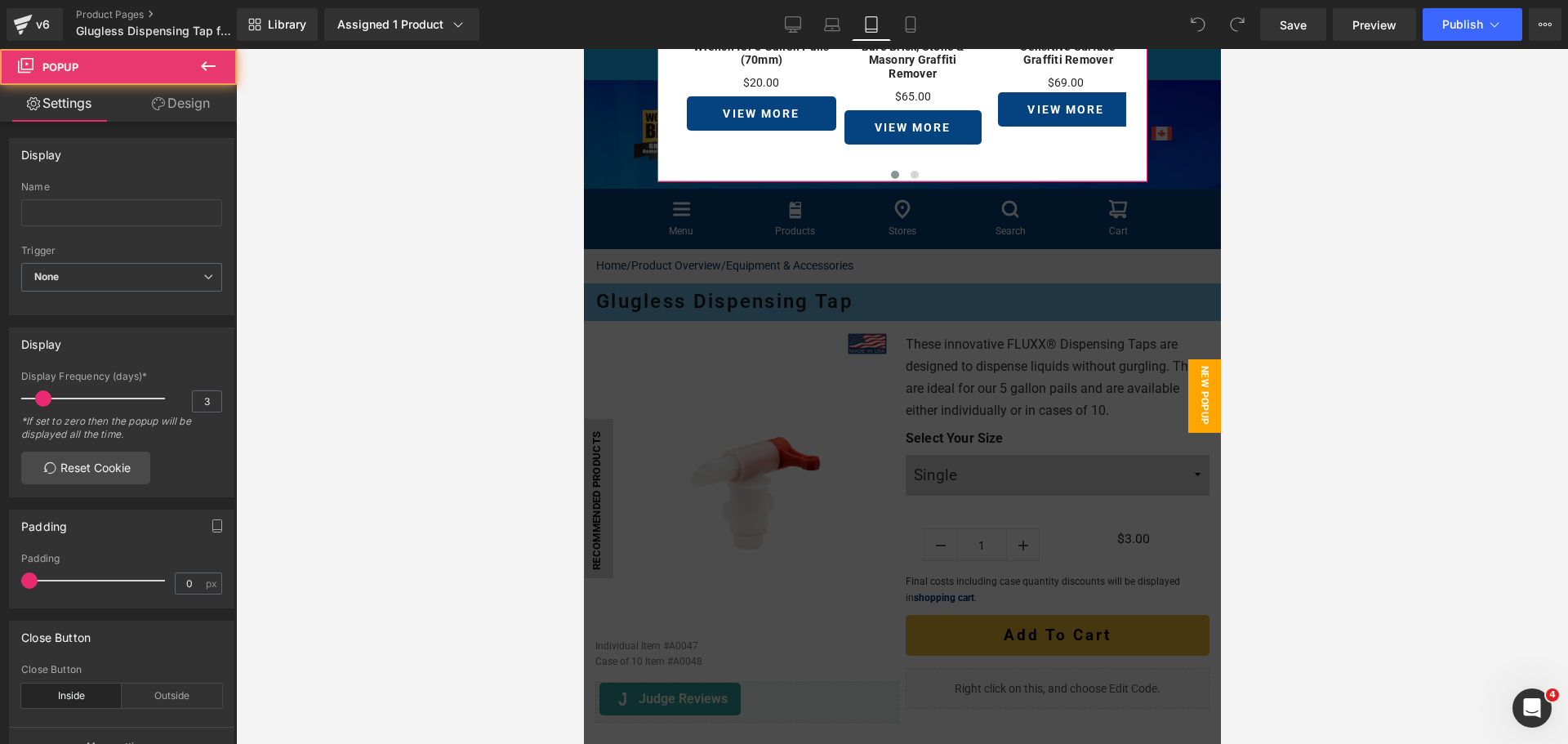
click at [185, 101] on link "Design" at bounding box center [180, 103] width 118 height 37
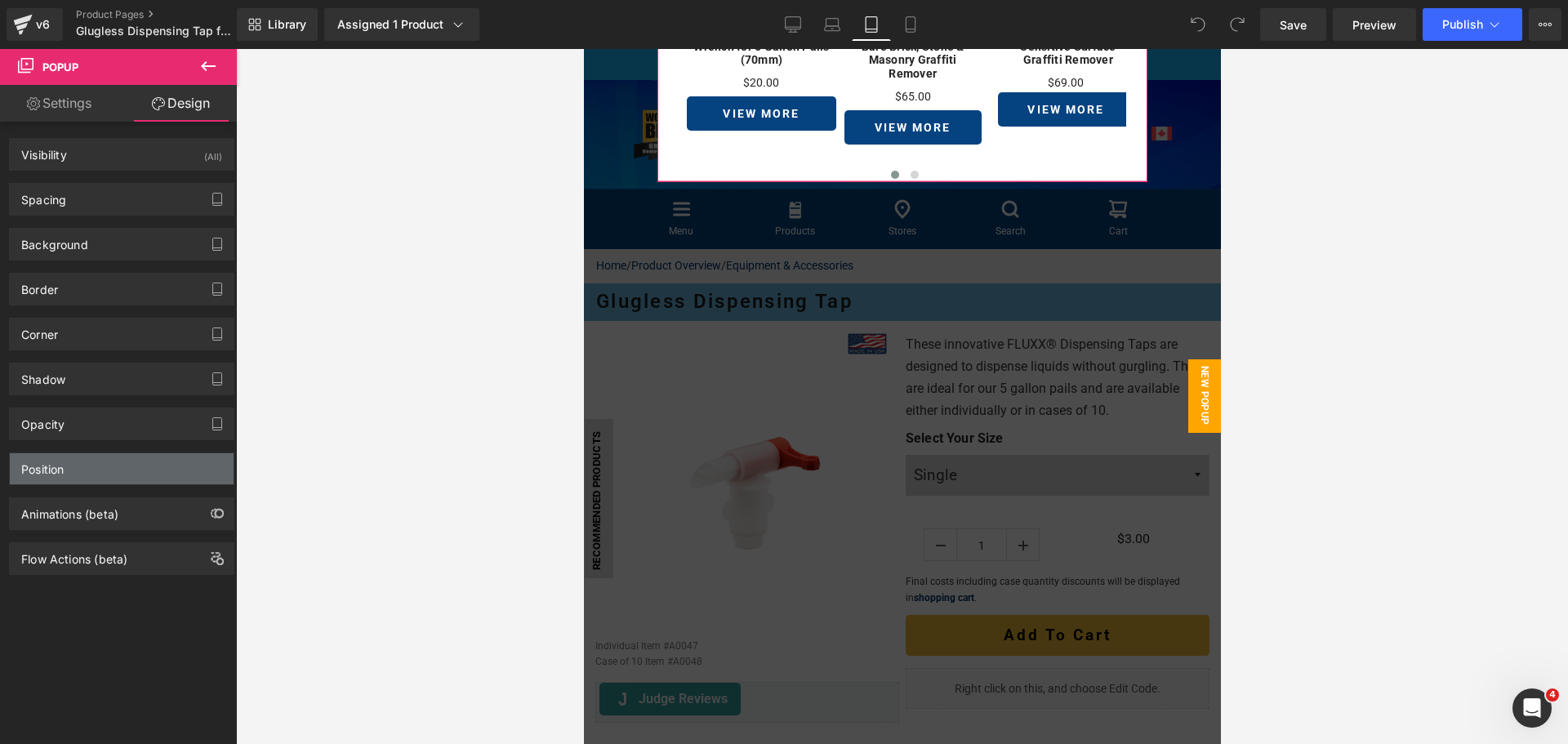
click at [79, 462] on div "Position" at bounding box center [122, 468] width 224 height 31
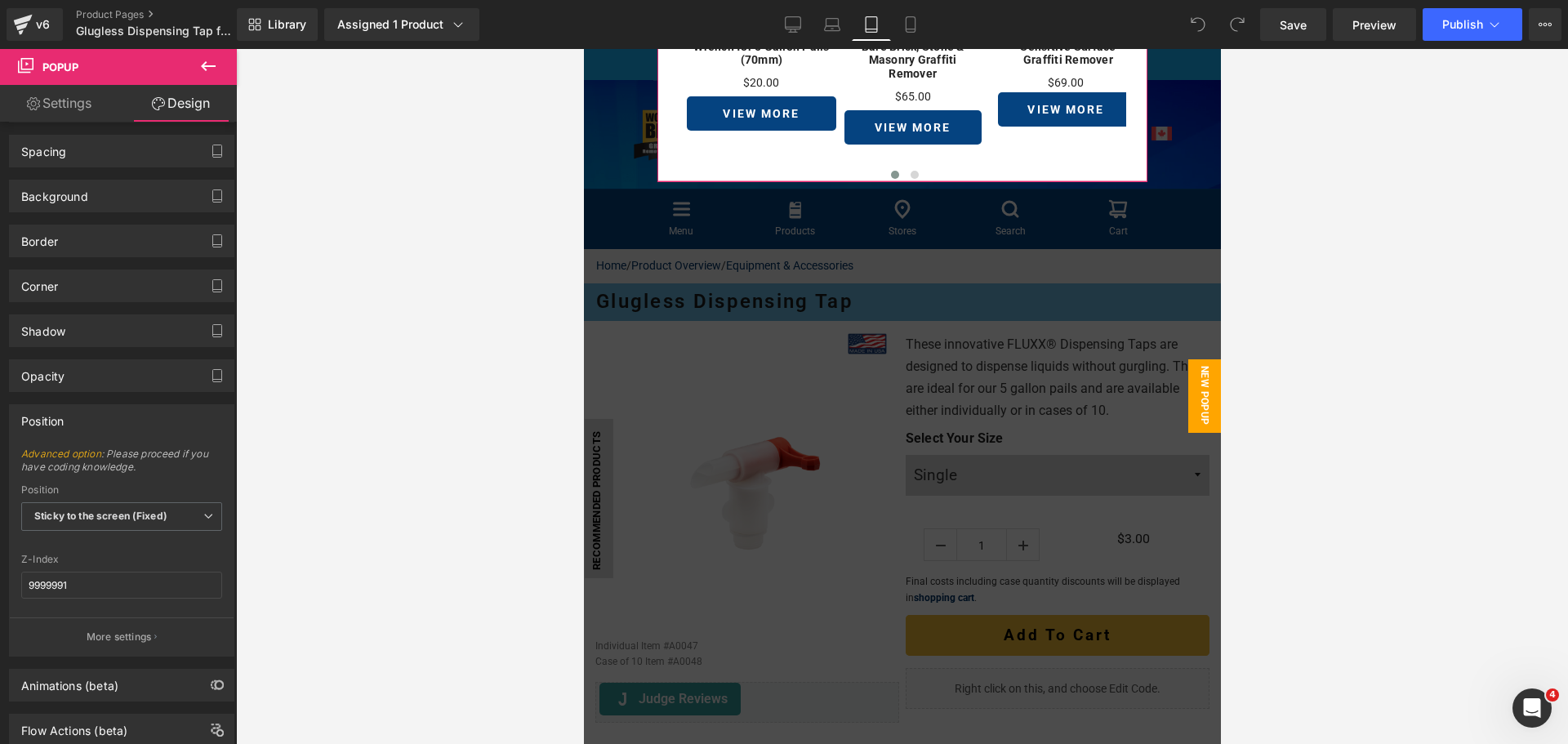
scroll to position [96, 0]
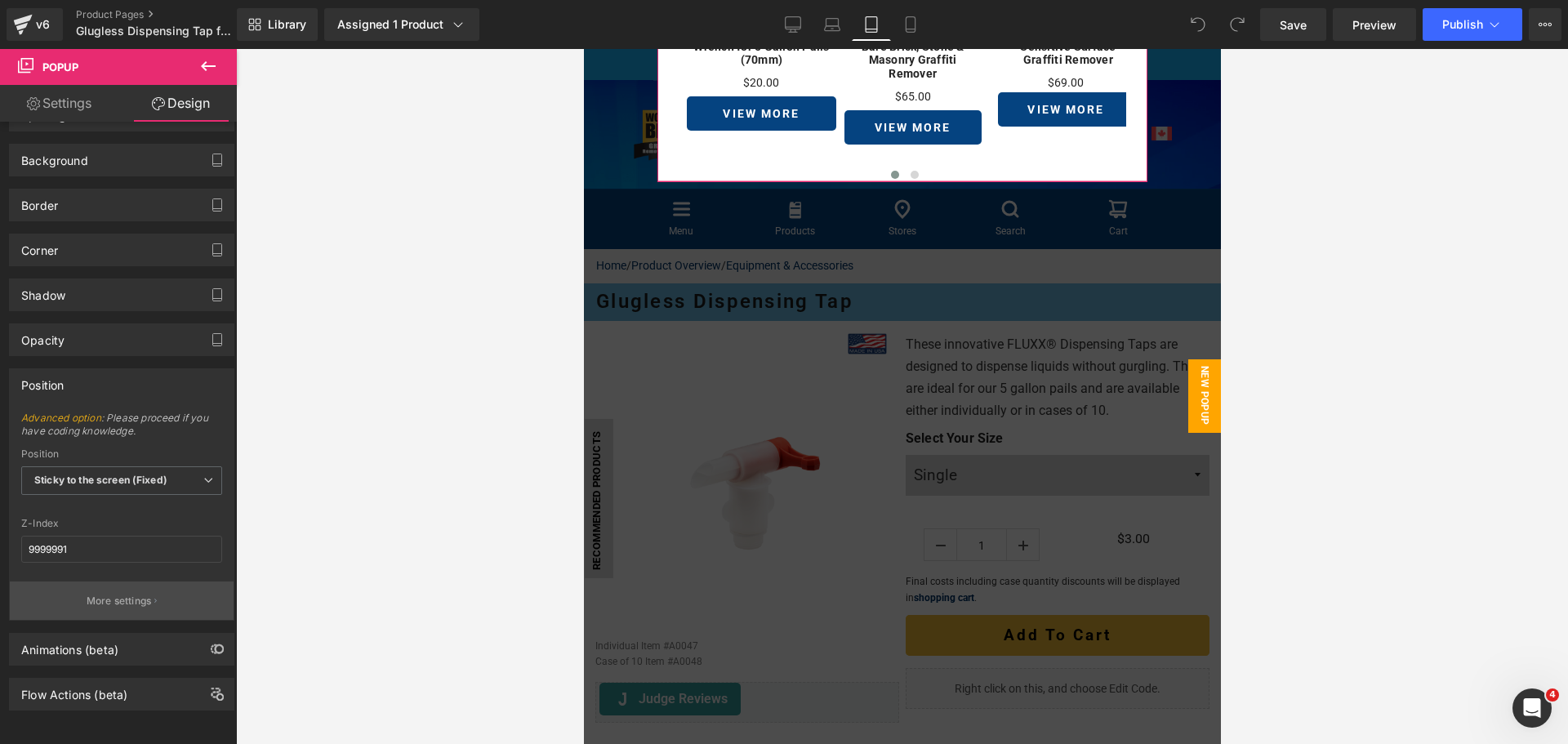
click at [110, 594] on p "More settings" at bounding box center [119, 601] width 66 height 15
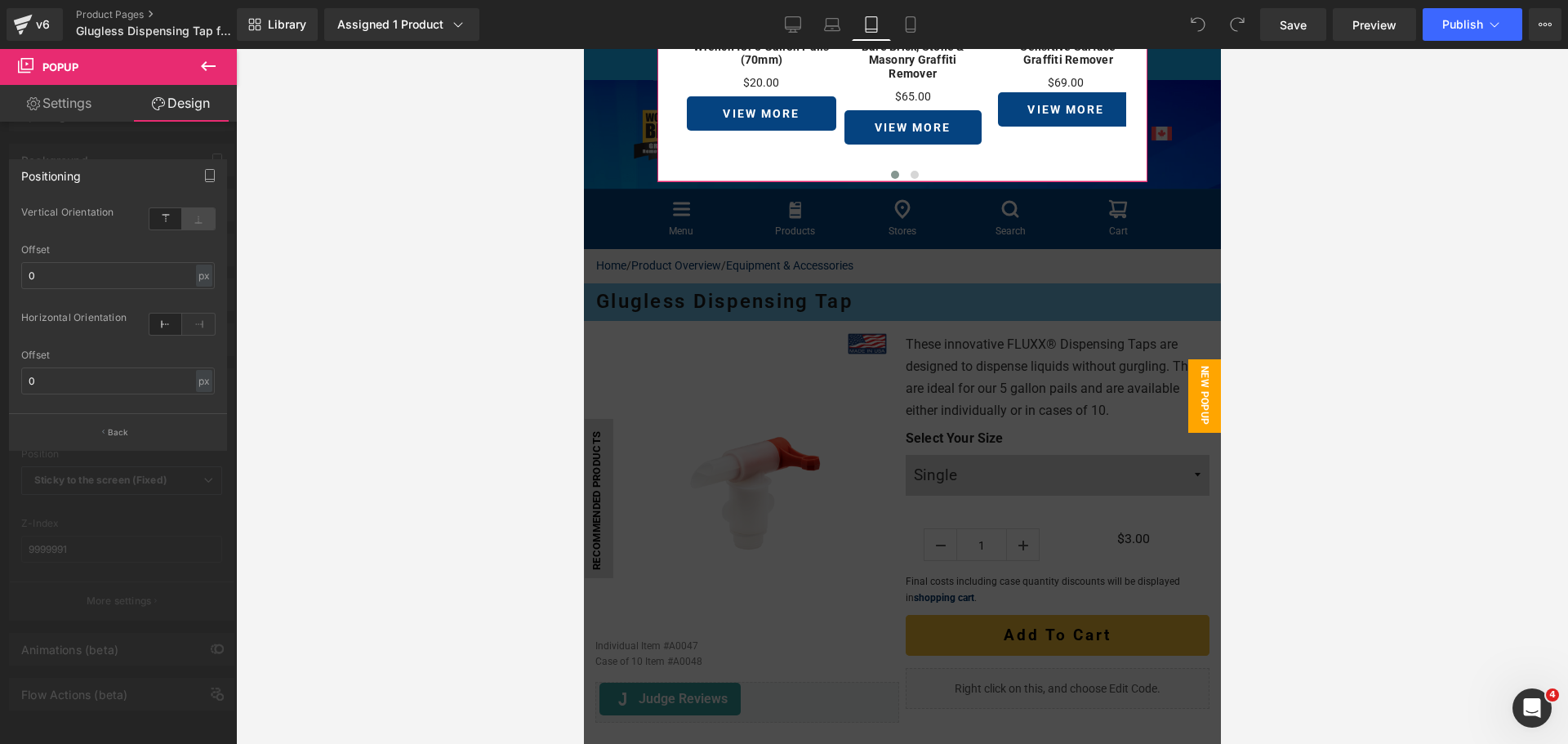
click at [199, 226] on icon at bounding box center [198, 219] width 32 height 21
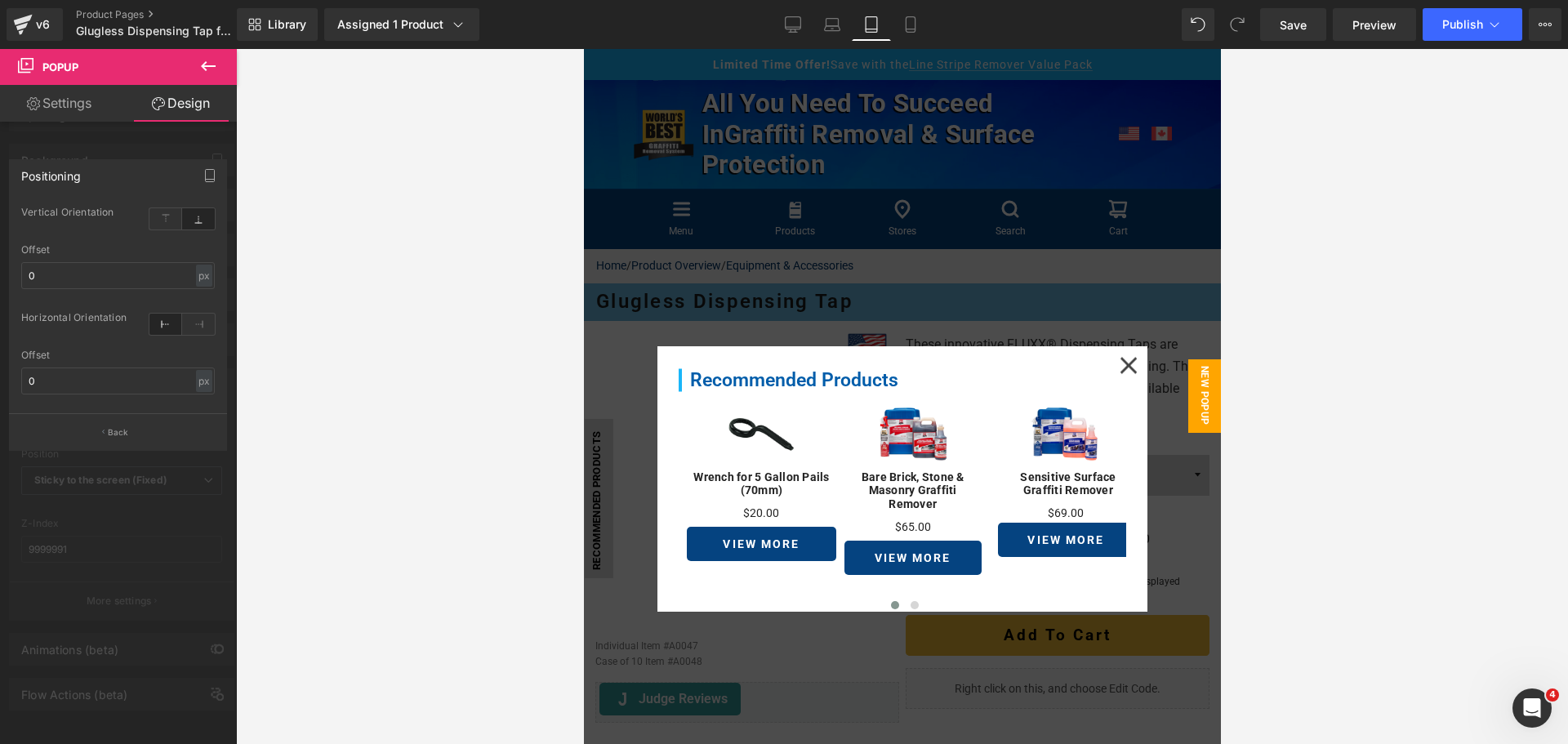
drag, startPoint x: 947, startPoint y: 288, endPoint x: 933, endPoint y: 184, distance: 104.9
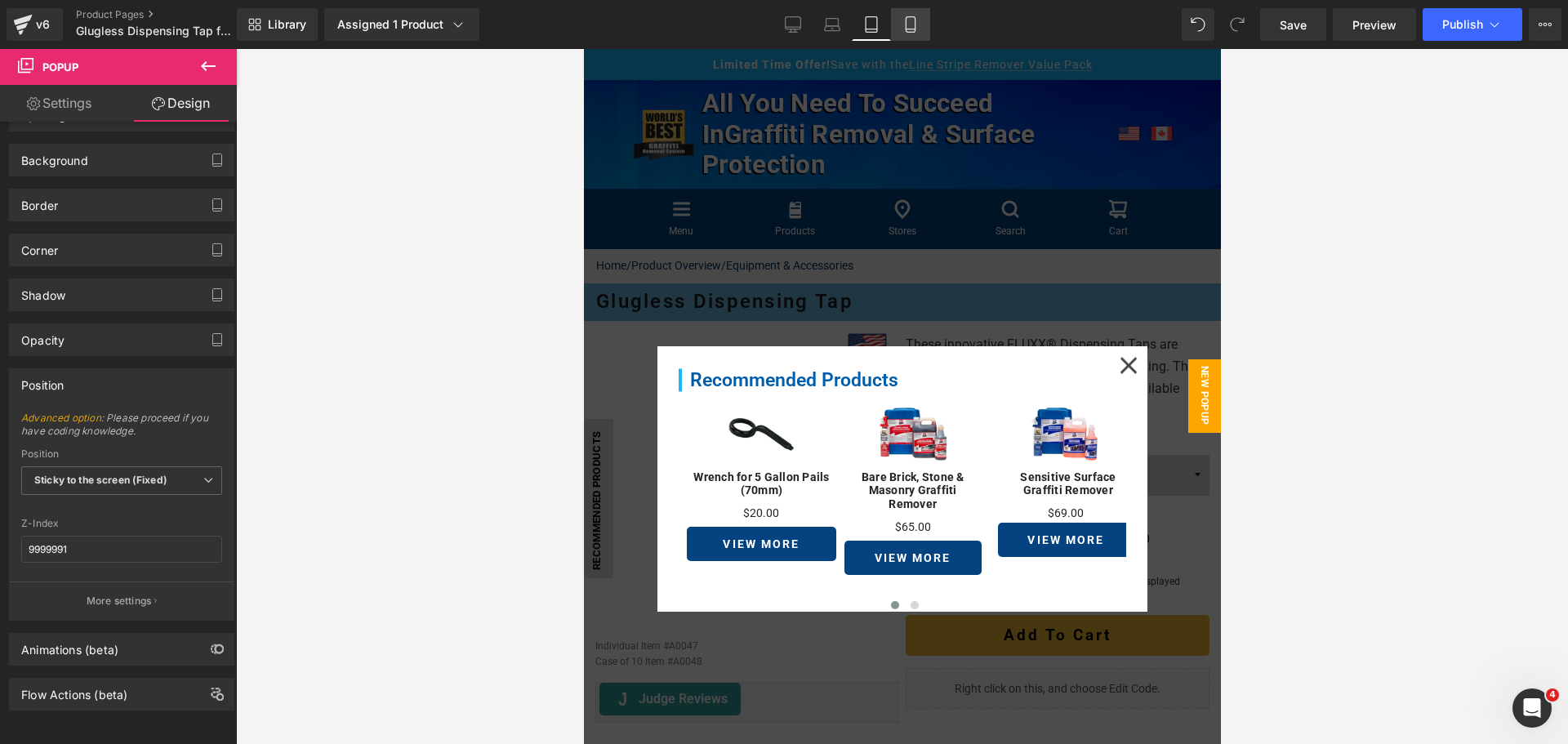
click at [913, 23] on icon at bounding box center [910, 24] width 17 height 17
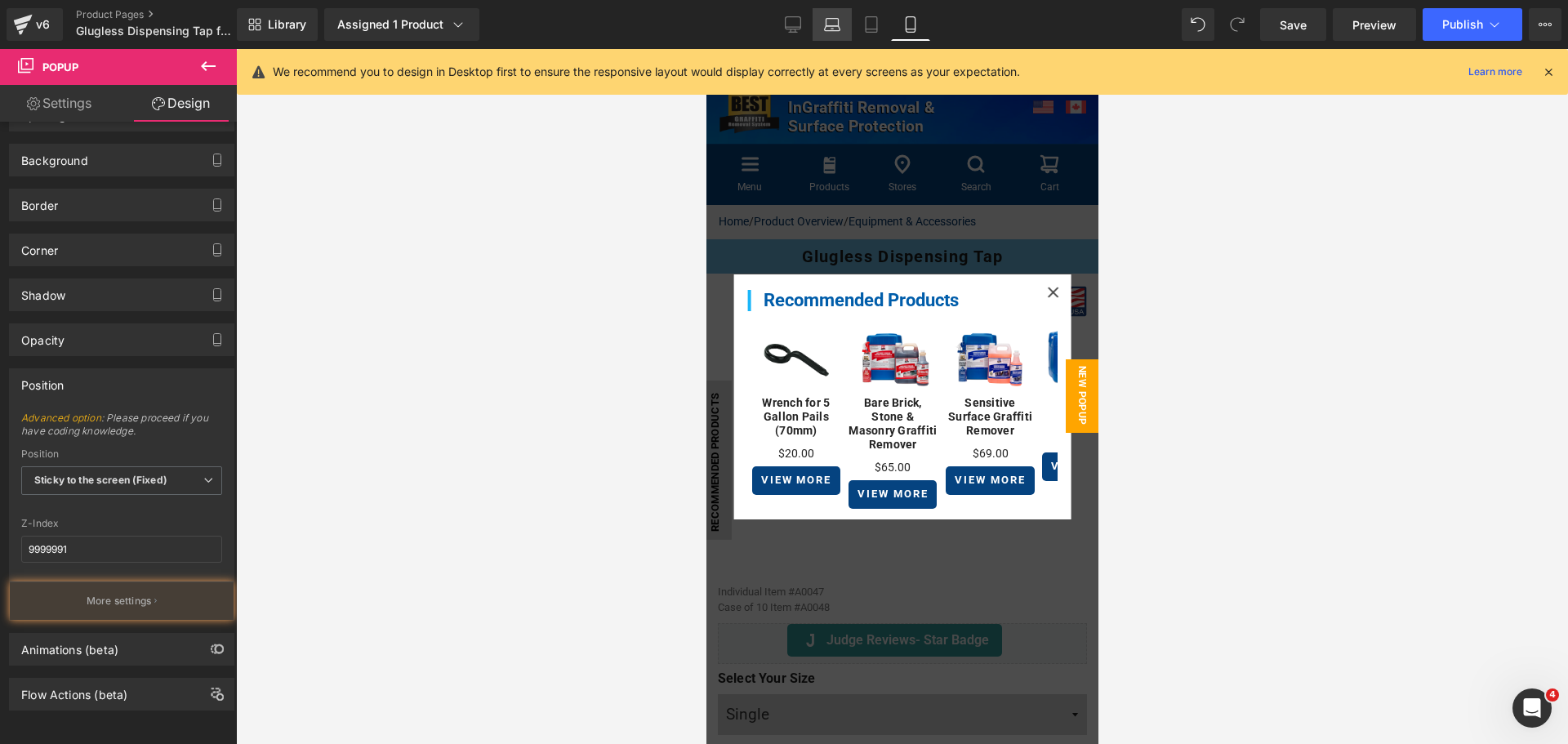
click at [837, 22] on icon at bounding box center [832, 24] width 17 height 17
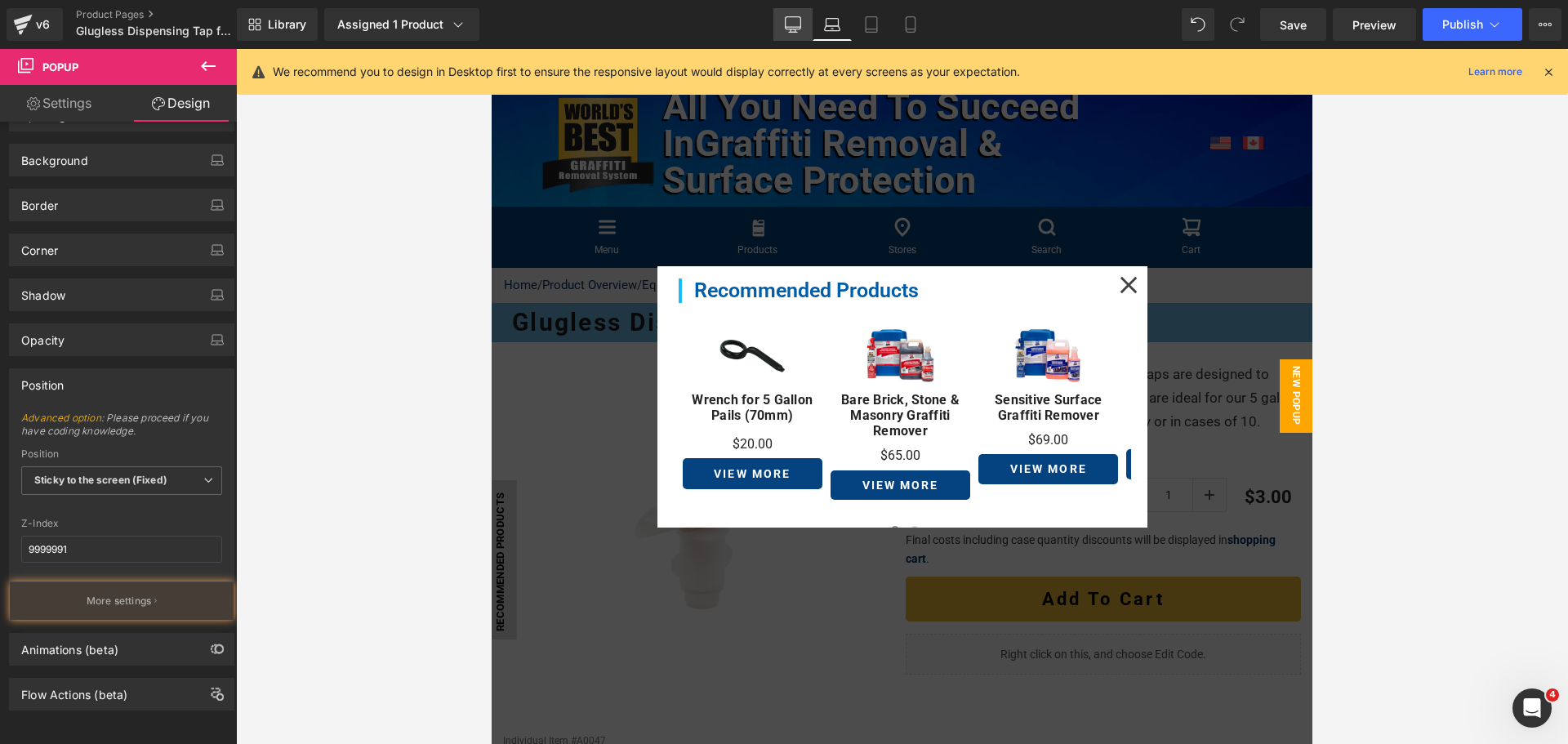
click at [807, 24] on link "Desktop" at bounding box center [792, 24] width 39 height 32
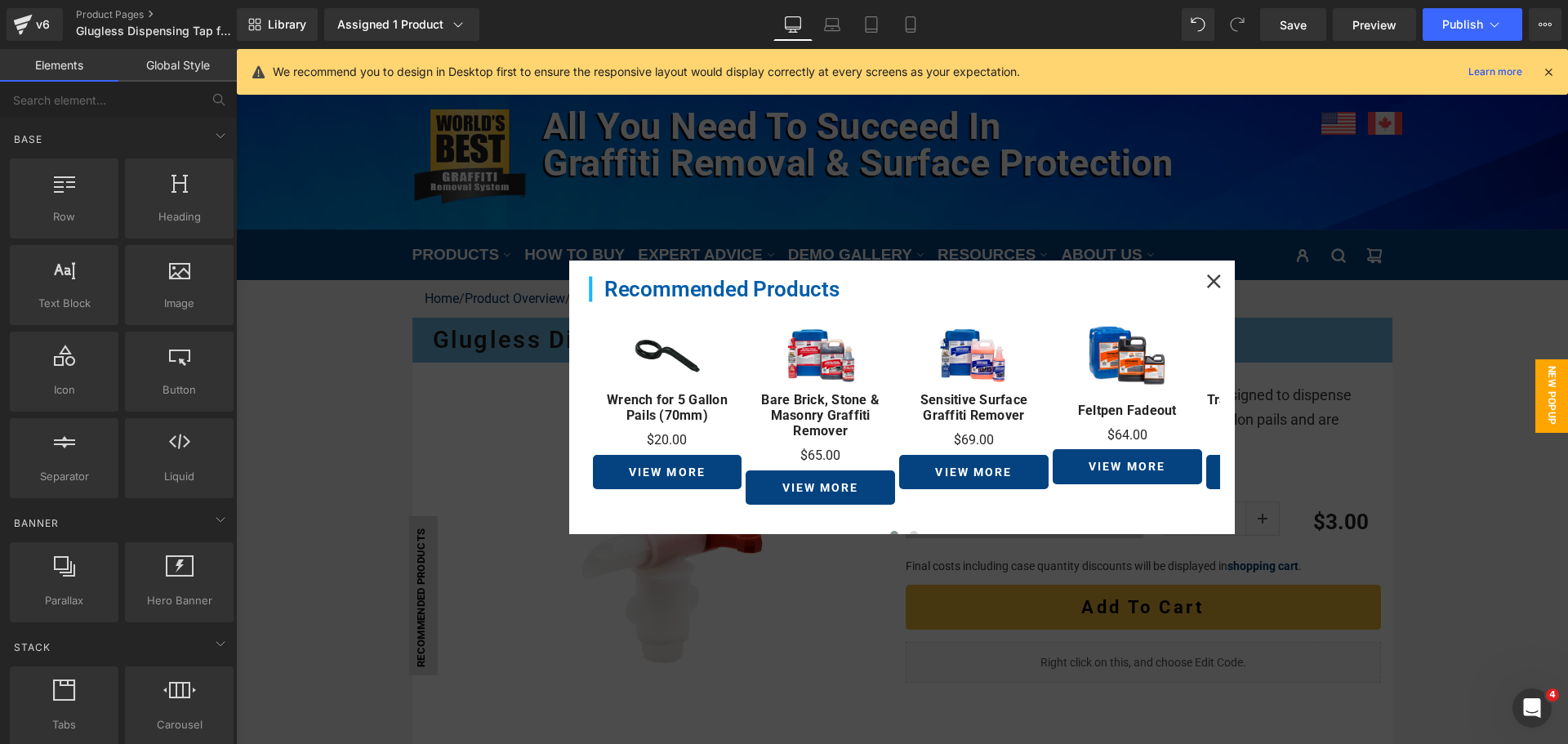
click at [1451, 566] on div at bounding box center [902, 396] width 1332 height 695
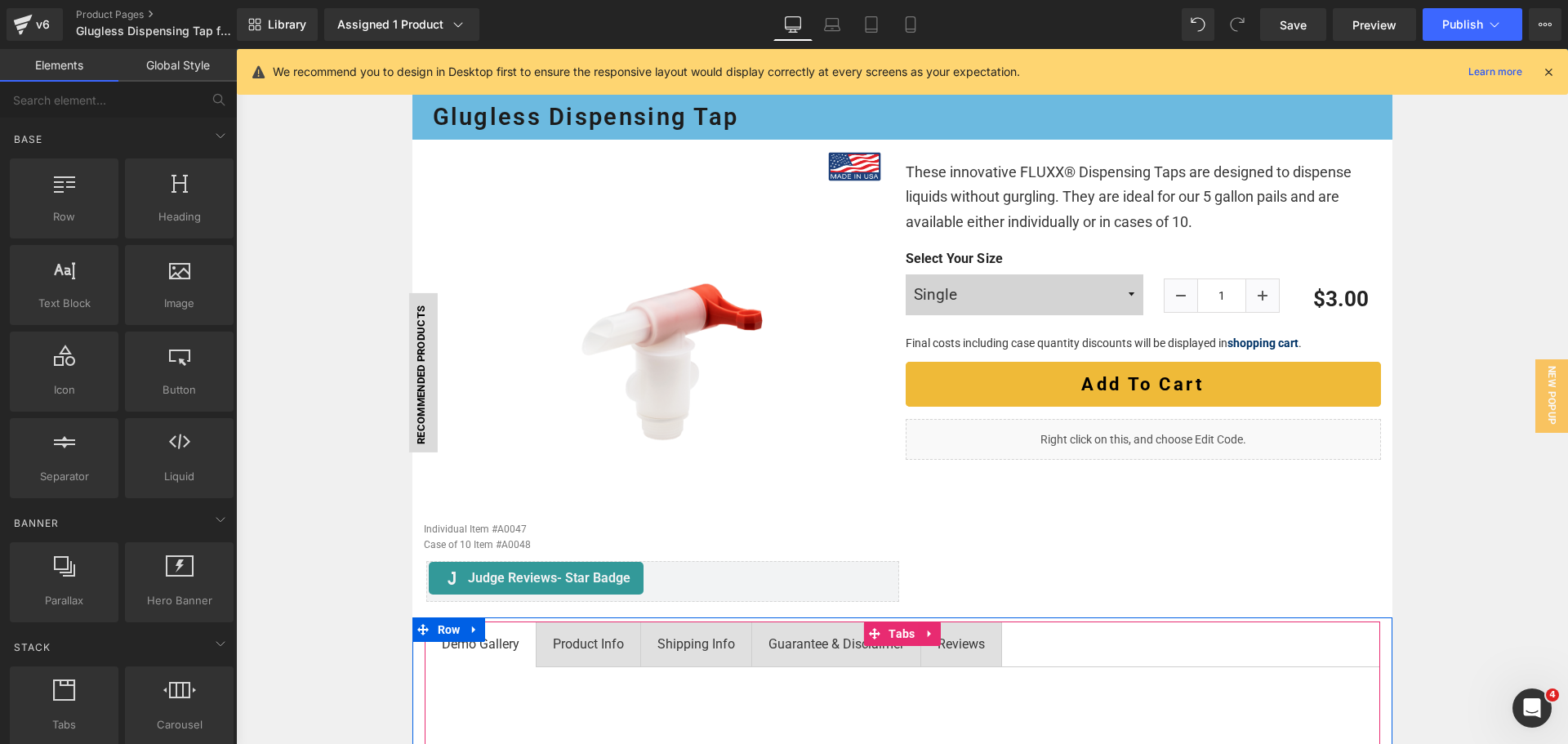
scroll to position [81, 0]
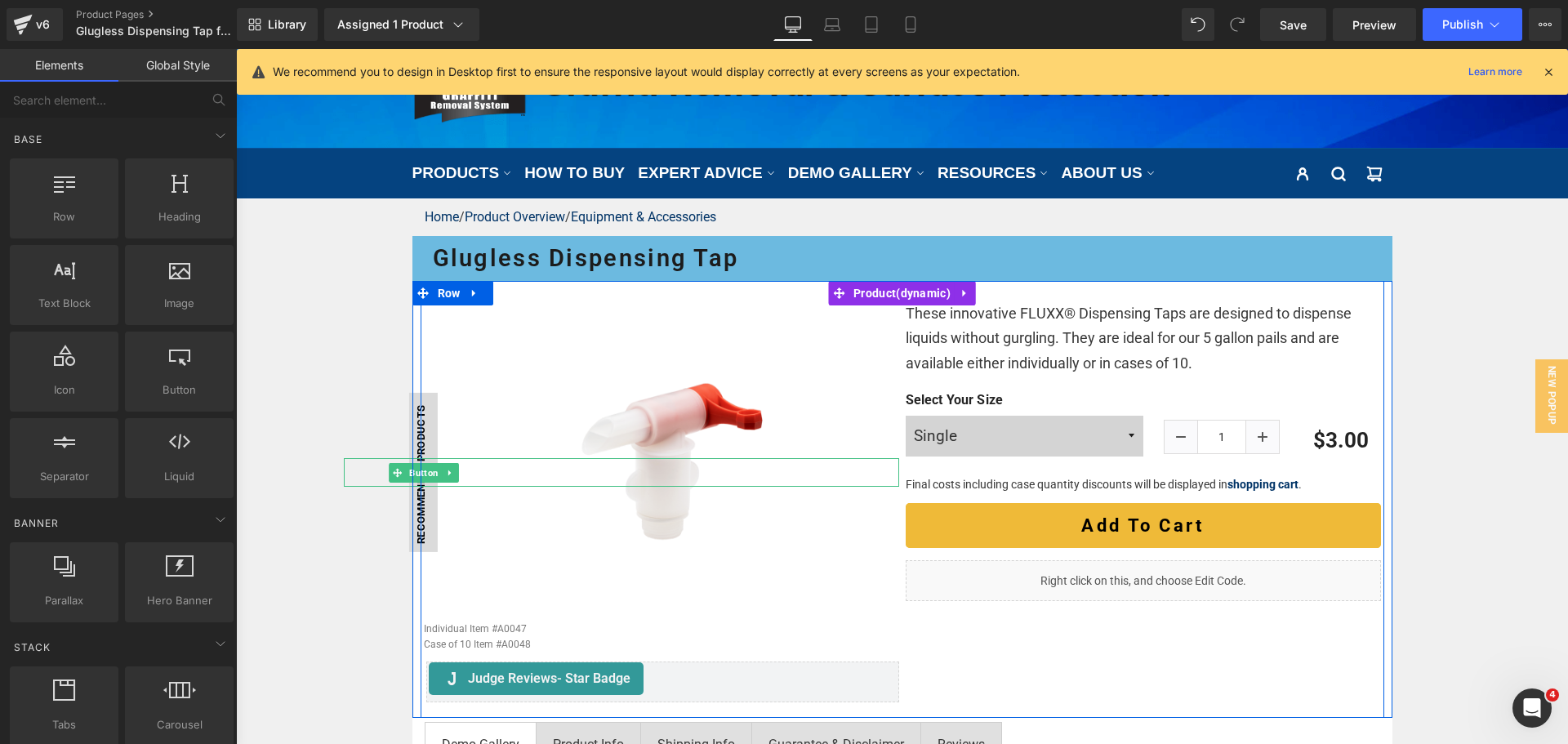
click at [422, 414] on link "Recommended Products" at bounding box center [423, 472] width 29 height 159
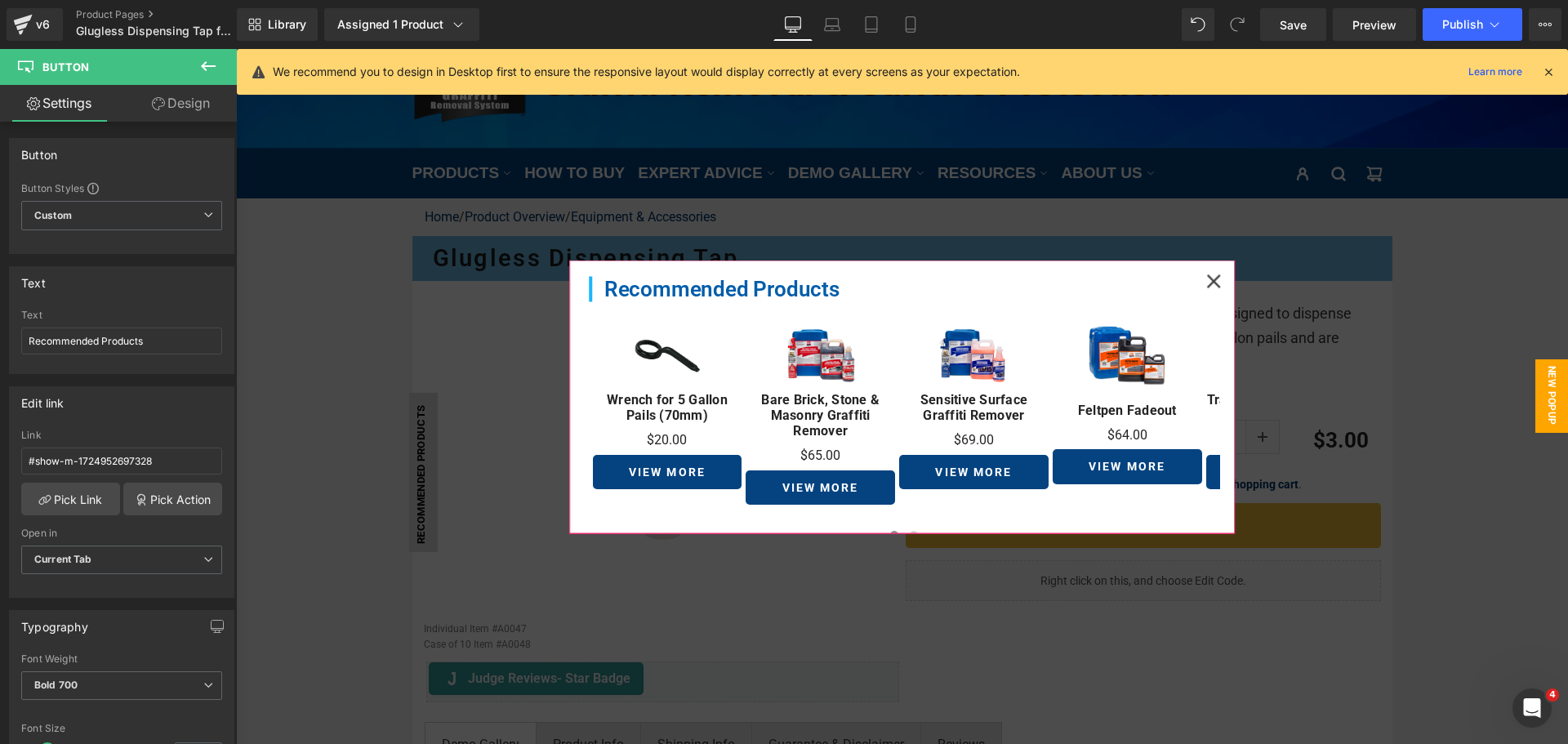
click at [1207, 281] on icon at bounding box center [1214, 282] width 14 height 14
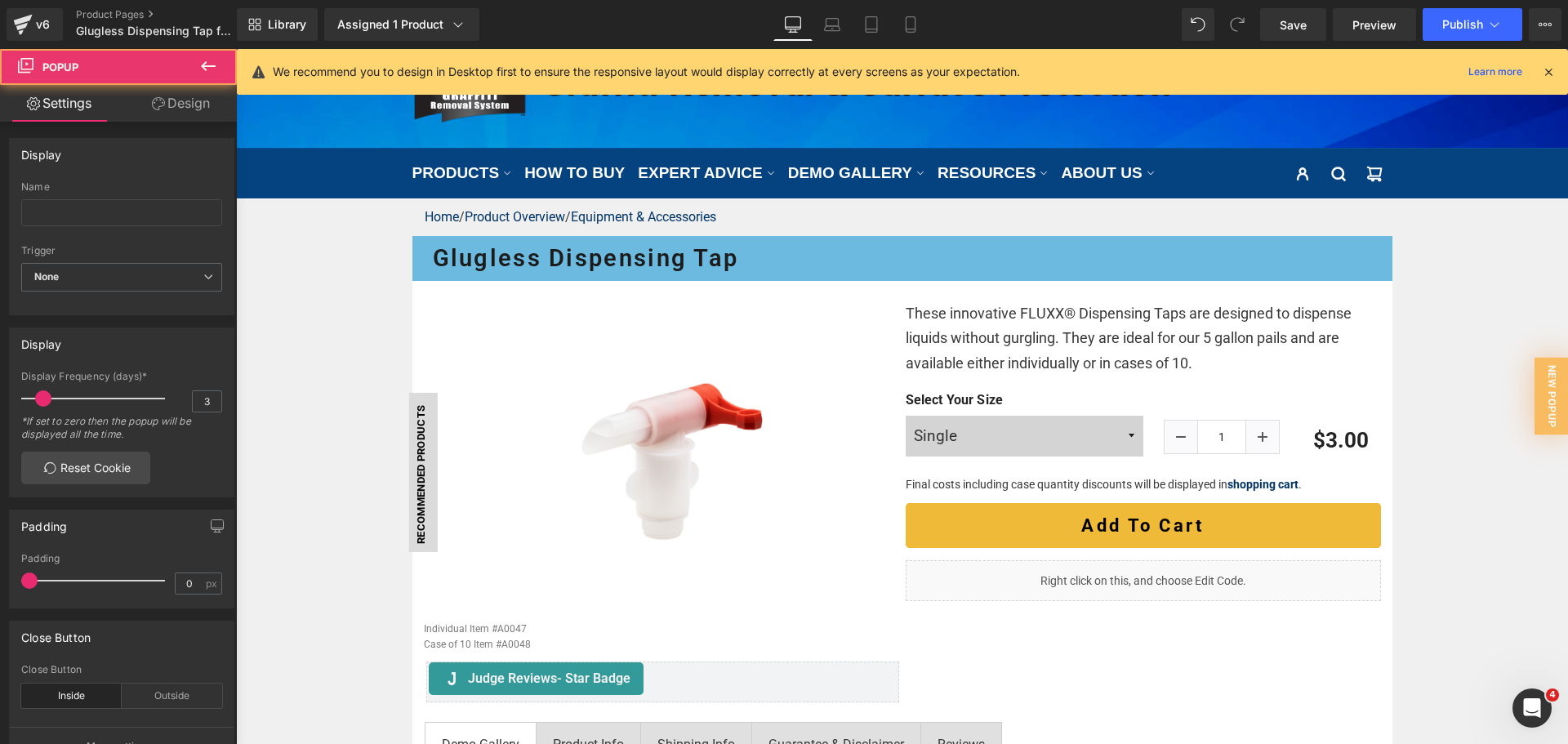
click at [167, 99] on link "Design" at bounding box center [180, 103] width 118 height 37
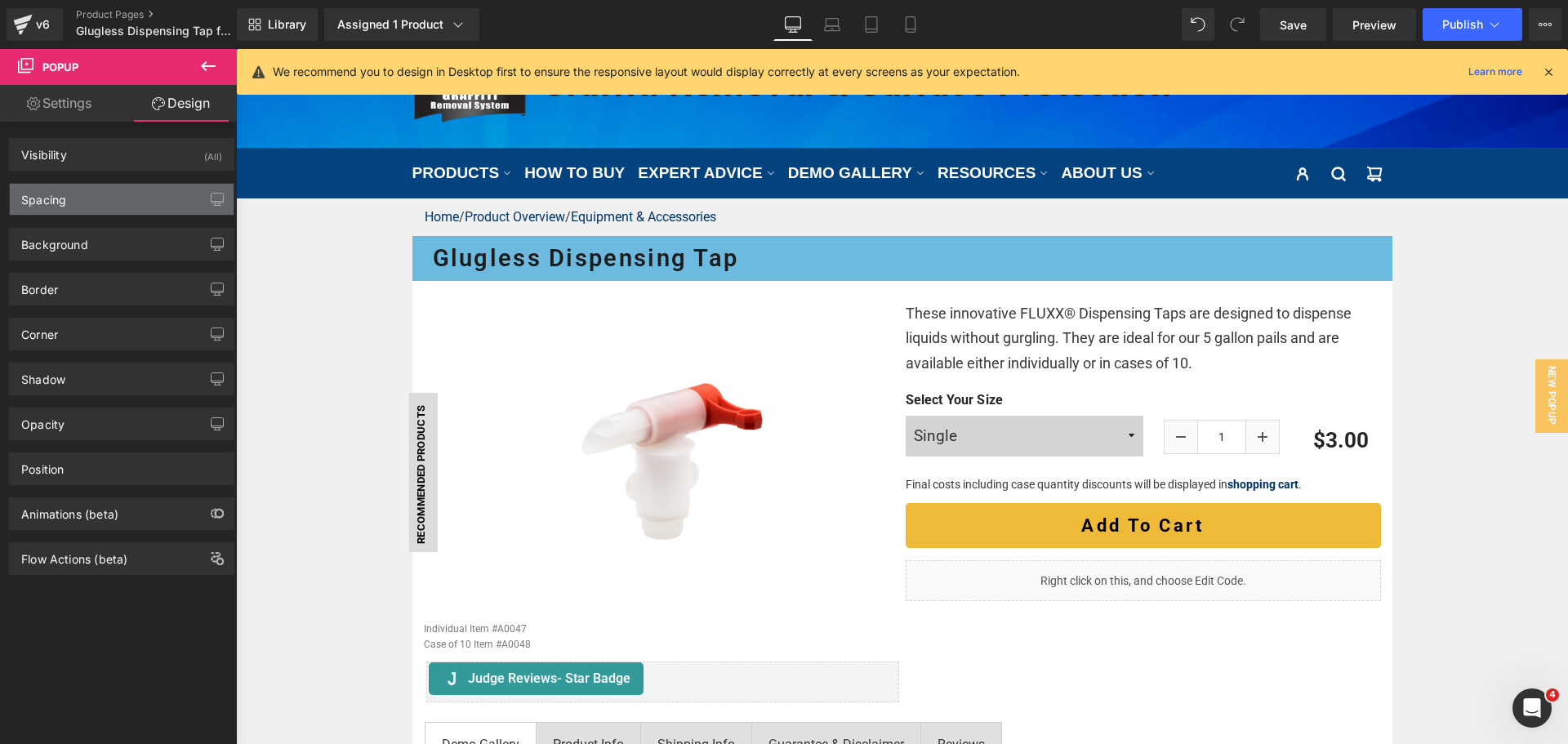
click at [141, 206] on div "Spacing" at bounding box center [122, 198] width 224 height 31
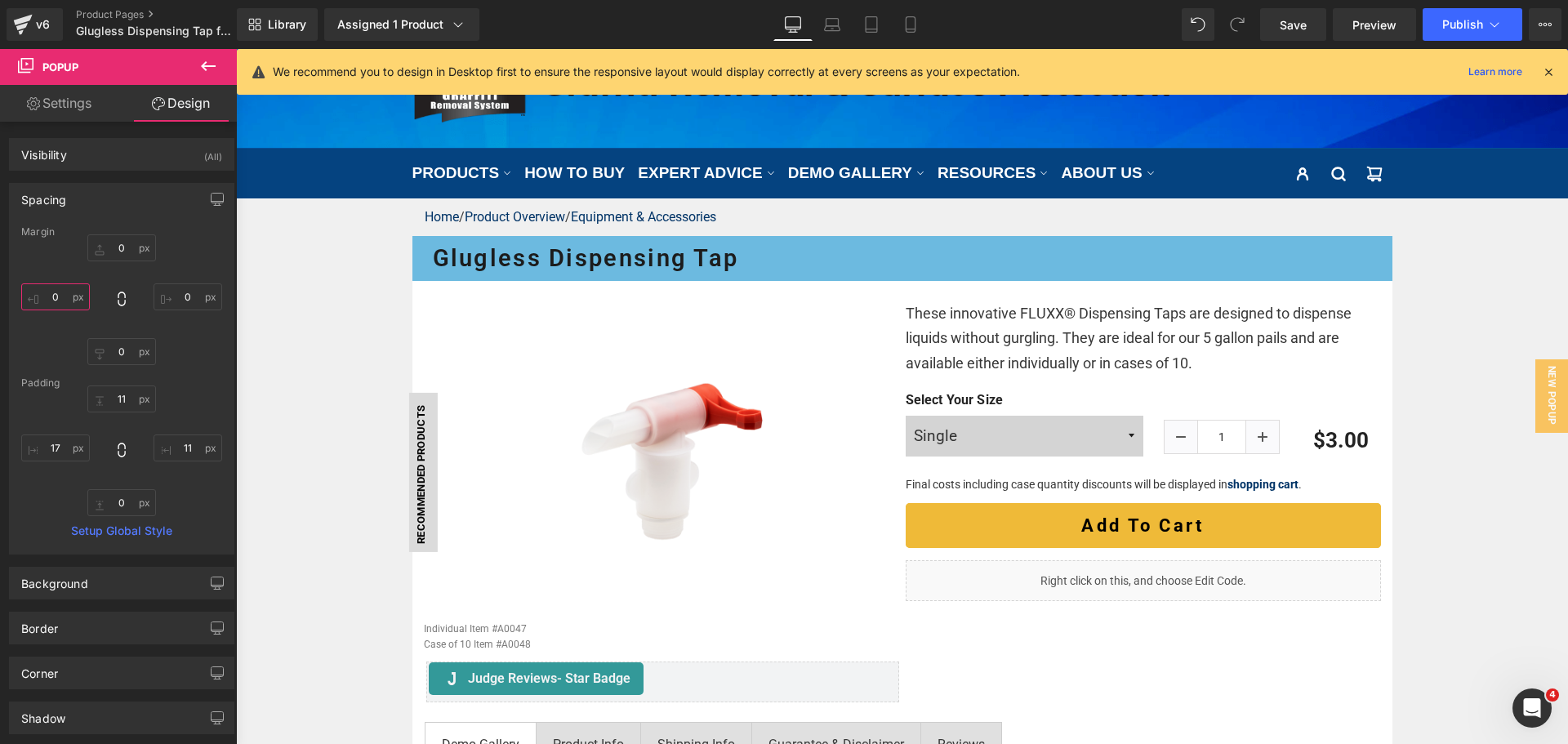
click at [59, 299] on input "0" at bounding box center [55, 296] width 68 height 27
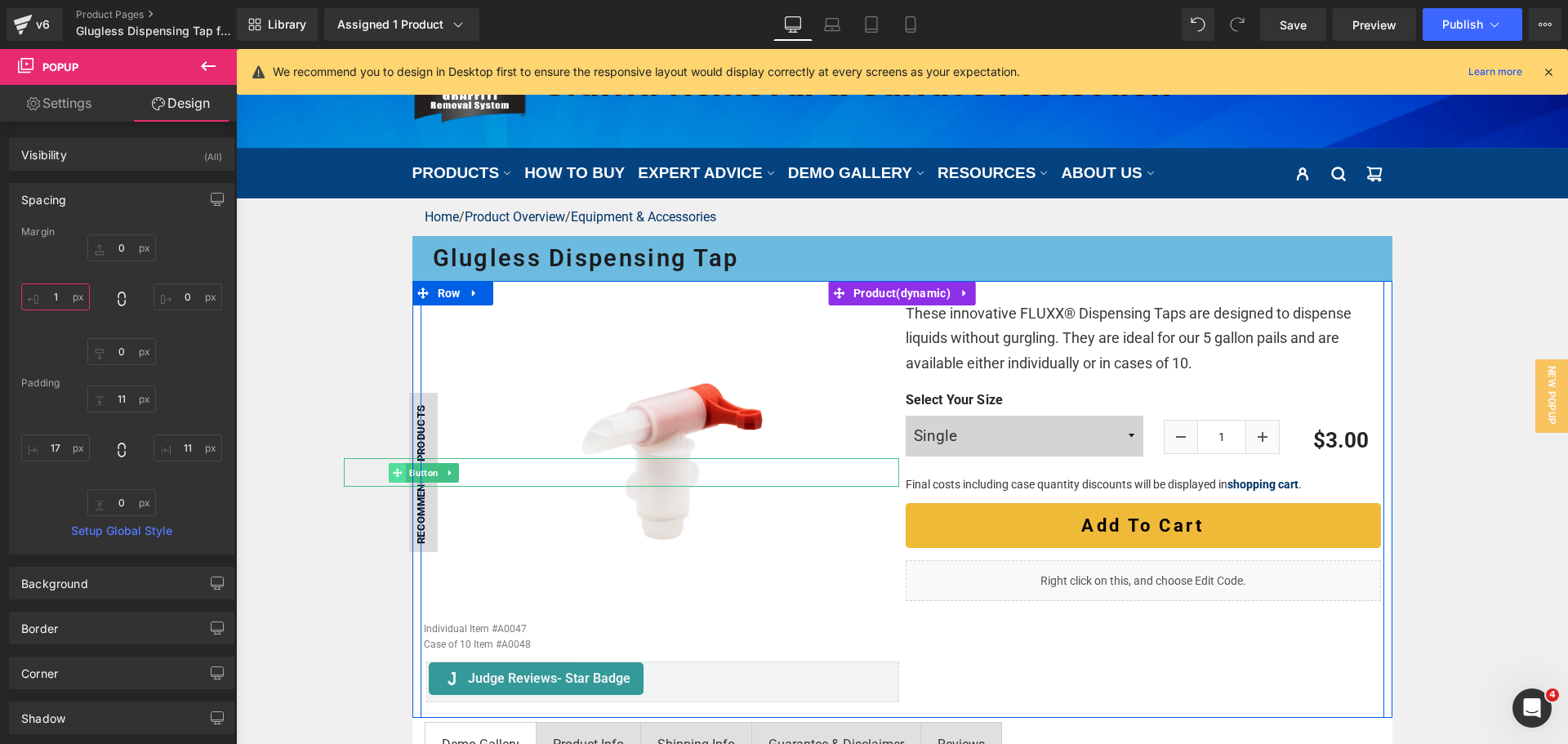
type input "0"
click at [419, 467] on span "Button" at bounding box center [423, 472] width 36 height 19
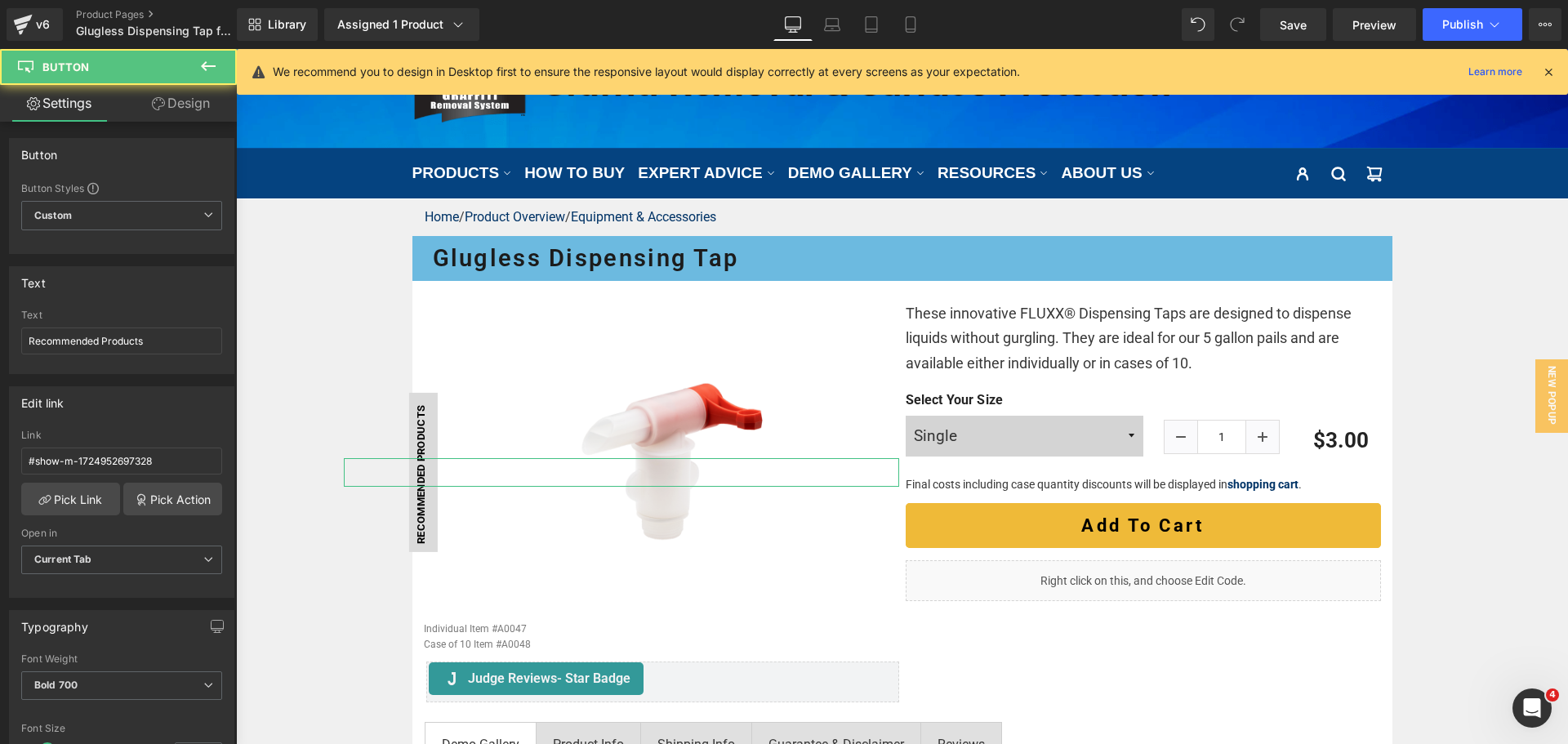
click at [173, 108] on link "Design" at bounding box center [180, 103] width 118 height 37
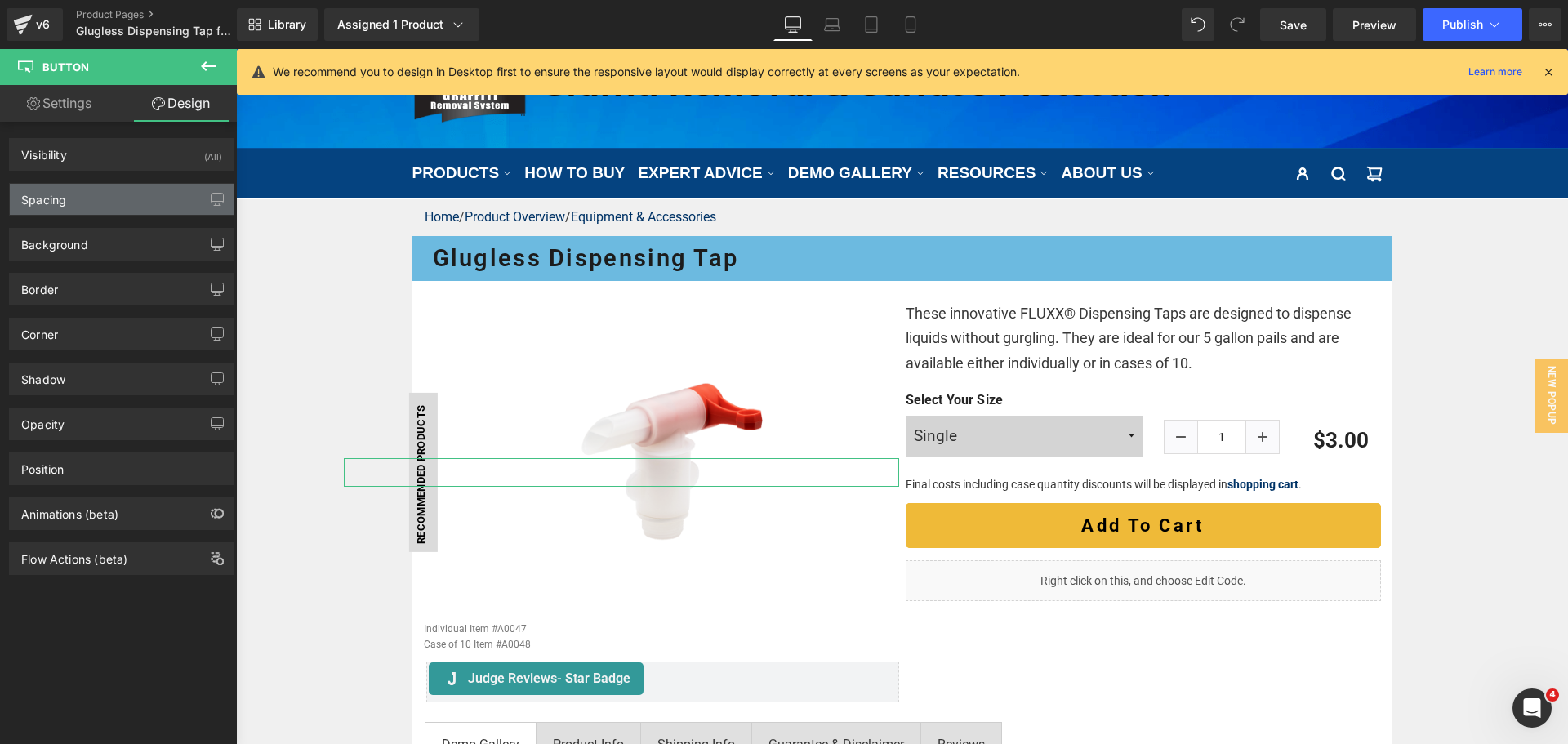
click at [84, 199] on div "Spacing" at bounding box center [122, 198] width 224 height 31
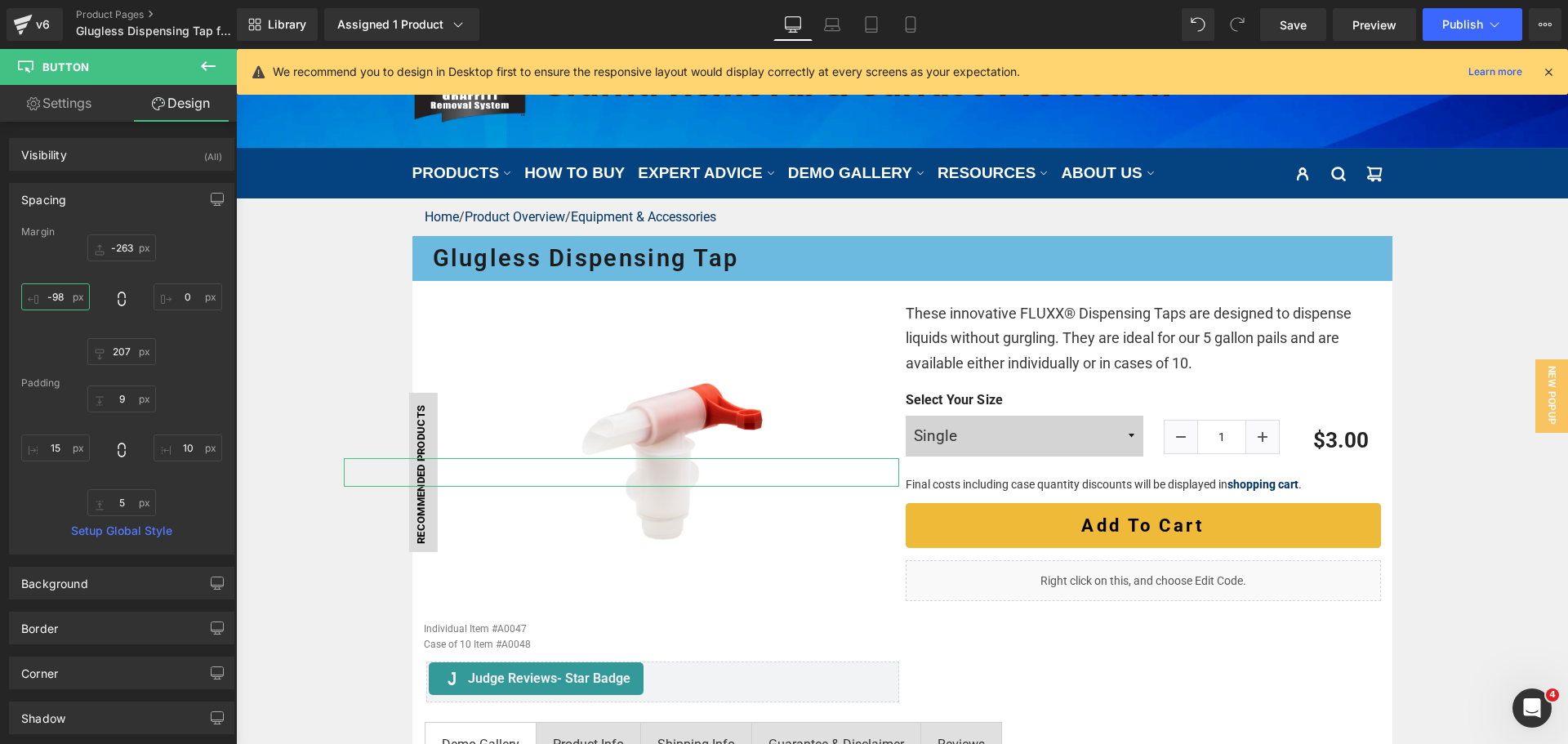
click at [52, 304] on input "-98" at bounding box center [55, 296] width 68 height 27
type input "-95"
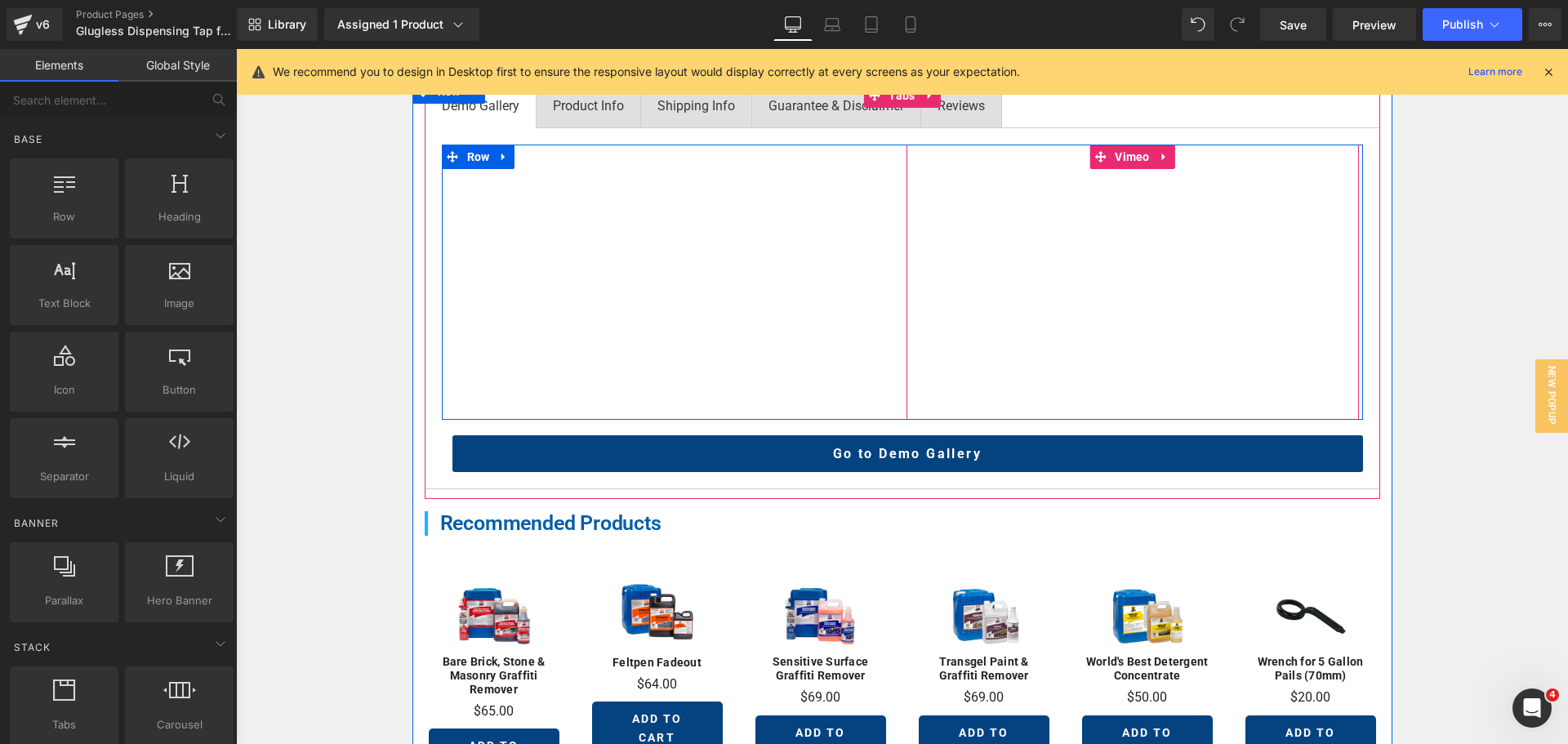
scroll to position [817, 0]
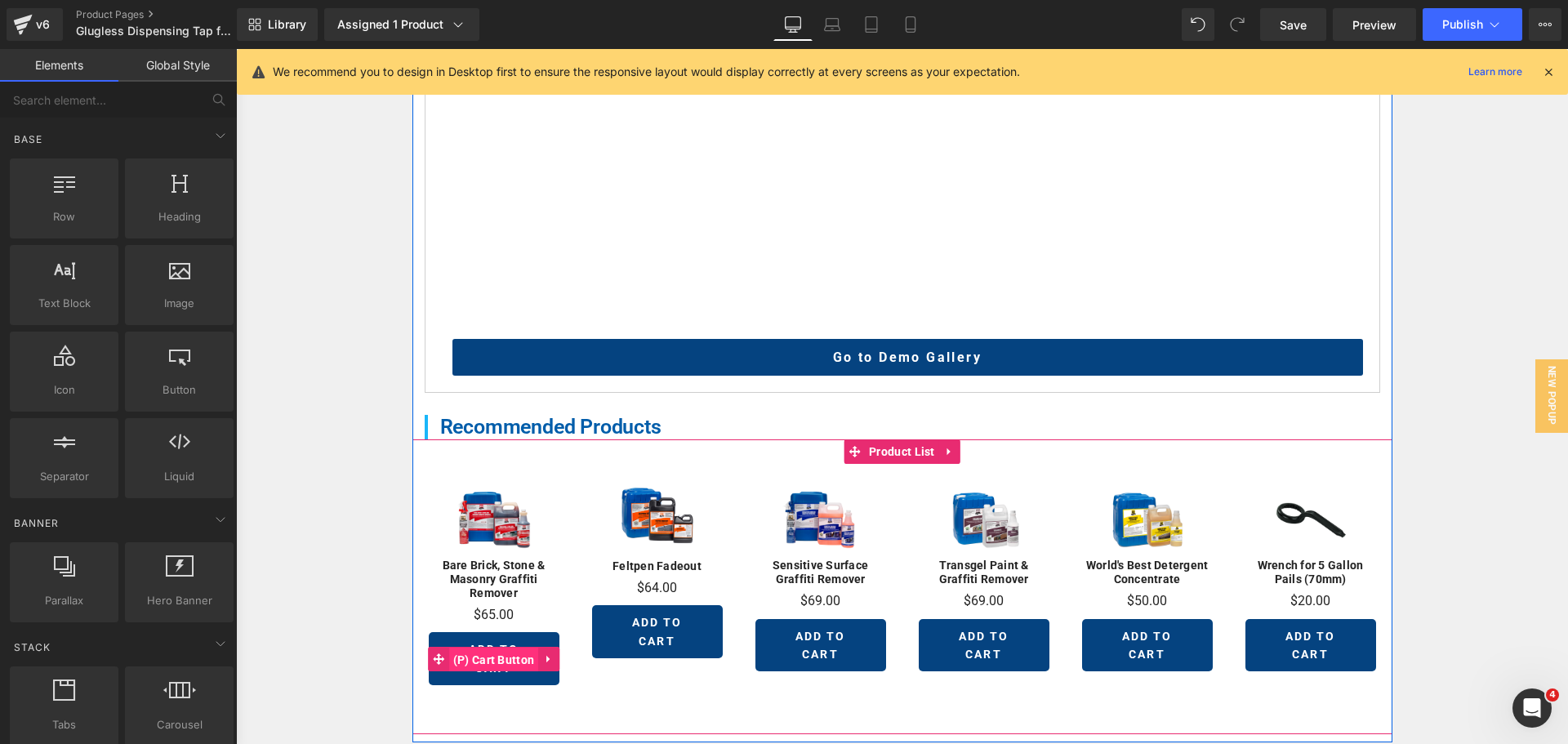
click at [460, 656] on span "(P) Cart Button" at bounding box center [494, 659] width 90 height 24
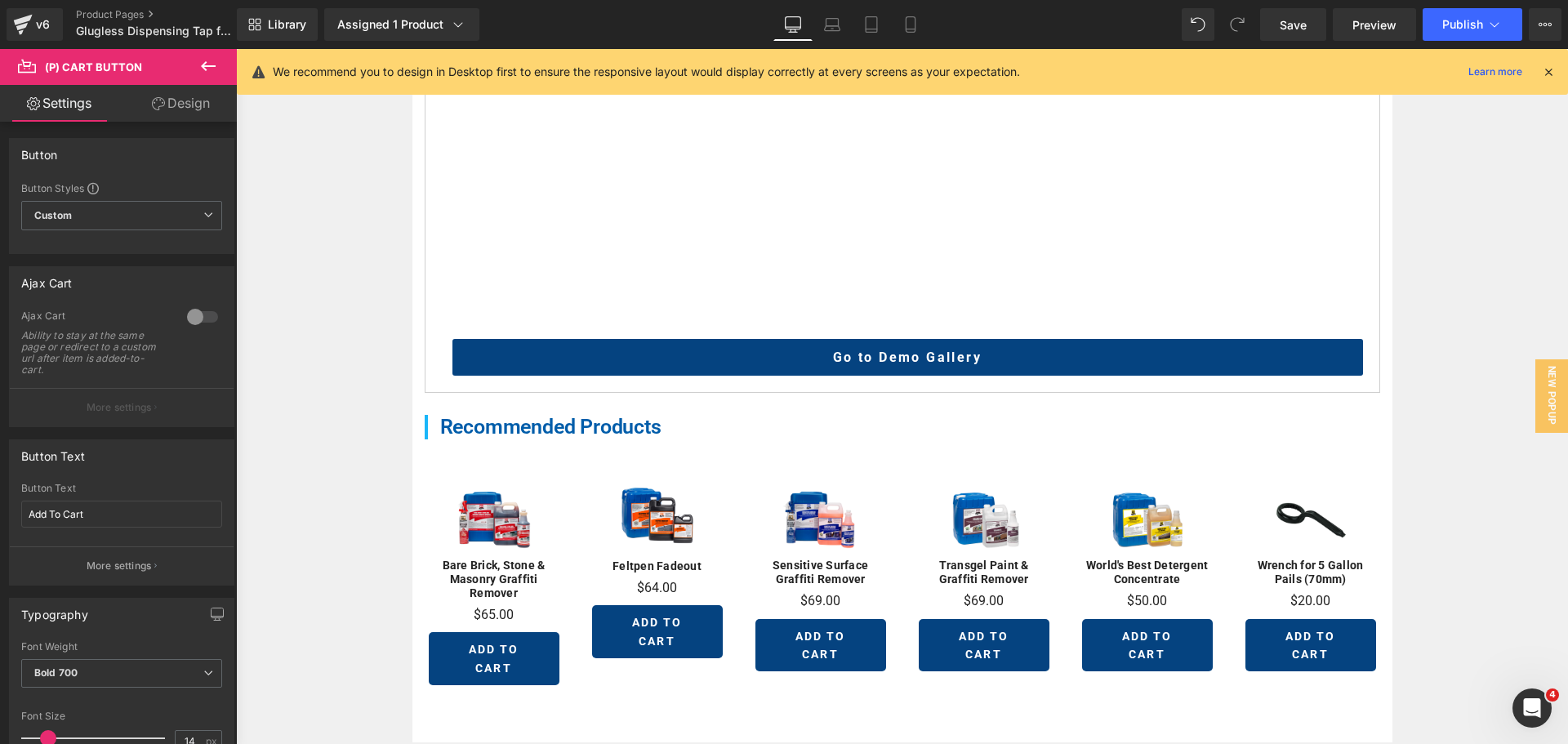
click at [184, 101] on link "Design" at bounding box center [180, 103] width 118 height 37
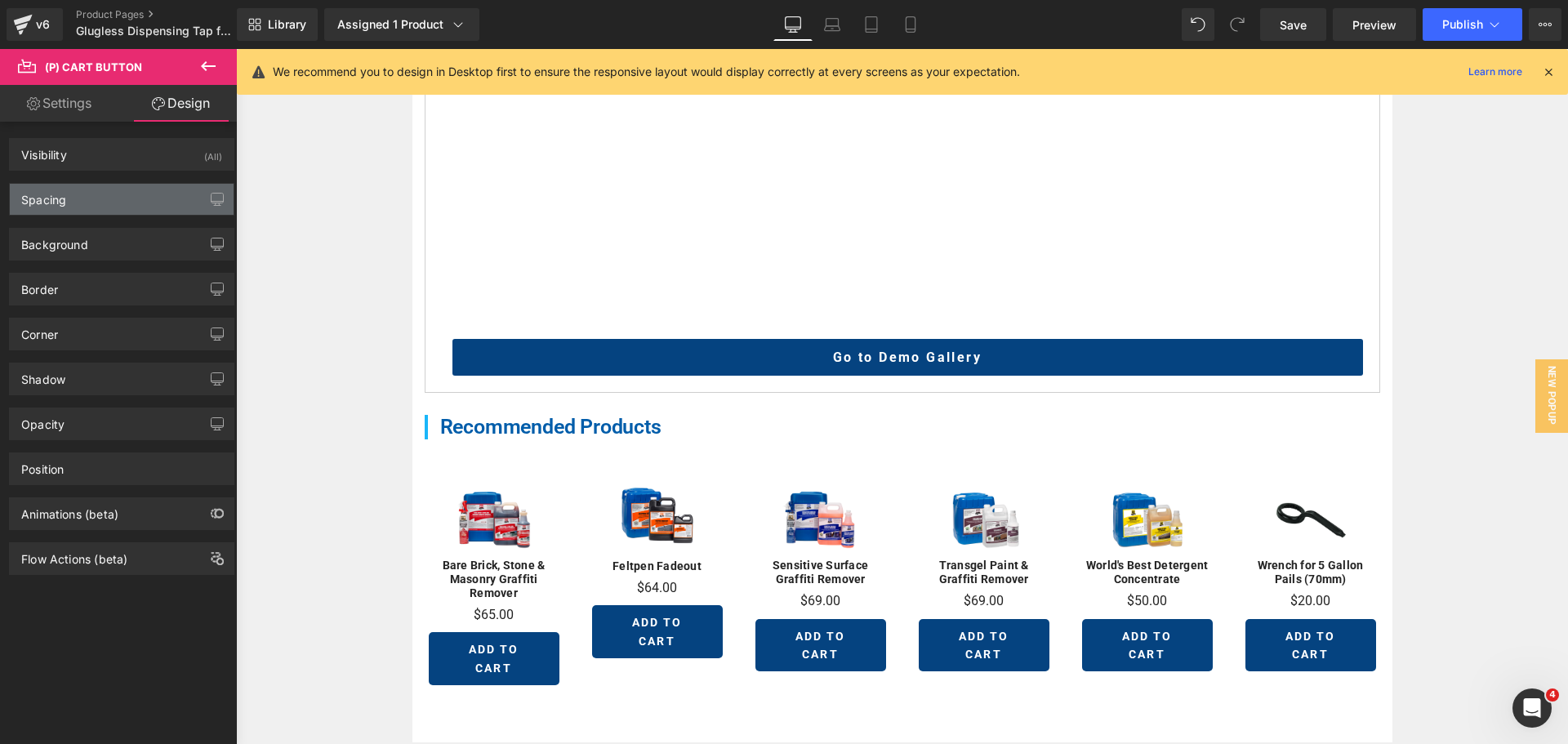
click at [129, 196] on div "Spacing" at bounding box center [122, 198] width 224 height 31
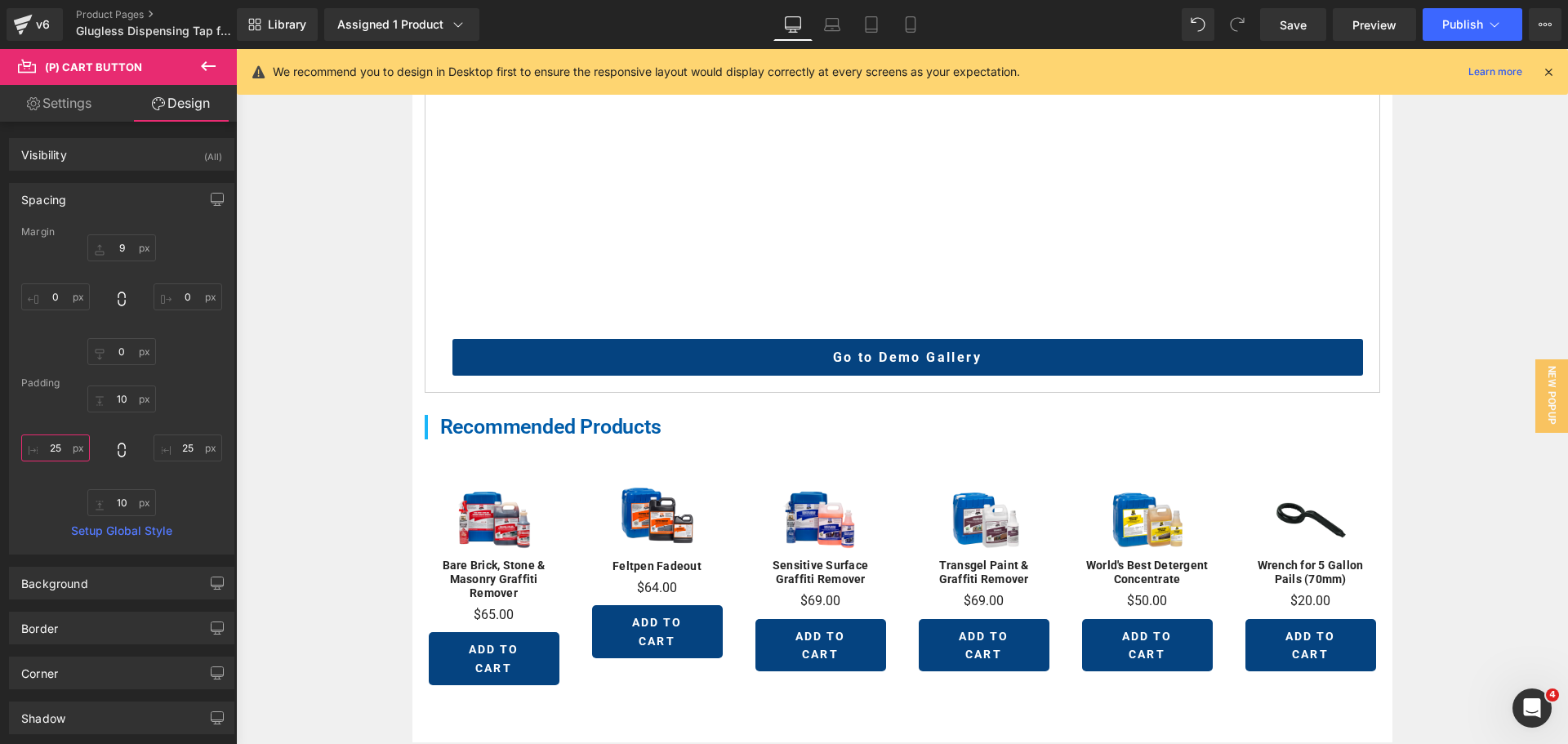
click at [60, 446] on input "25" at bounding box center [55, 448] width 68 height 27
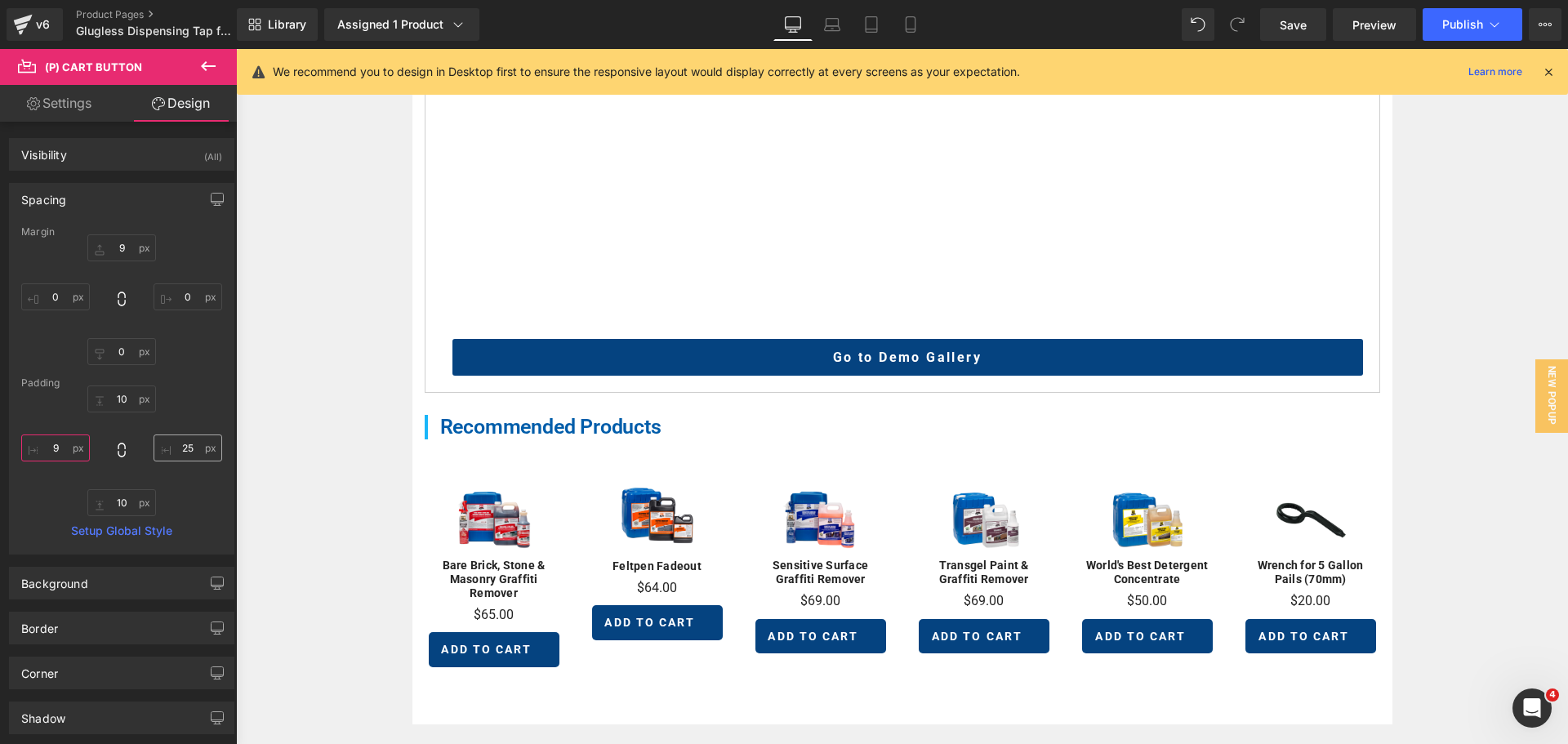
type input "8"
click at [182, 449] on input "25" at bounding box center [188, 448] width 68 height 27
type input "5"
click at [56, 448] on input "8" at bounding box center [55, 448] width 68 height 27
drag, startPoint x: 226, startPoint y: 199, endPoint x: 213, endPoint y: 198, distance: 13.0
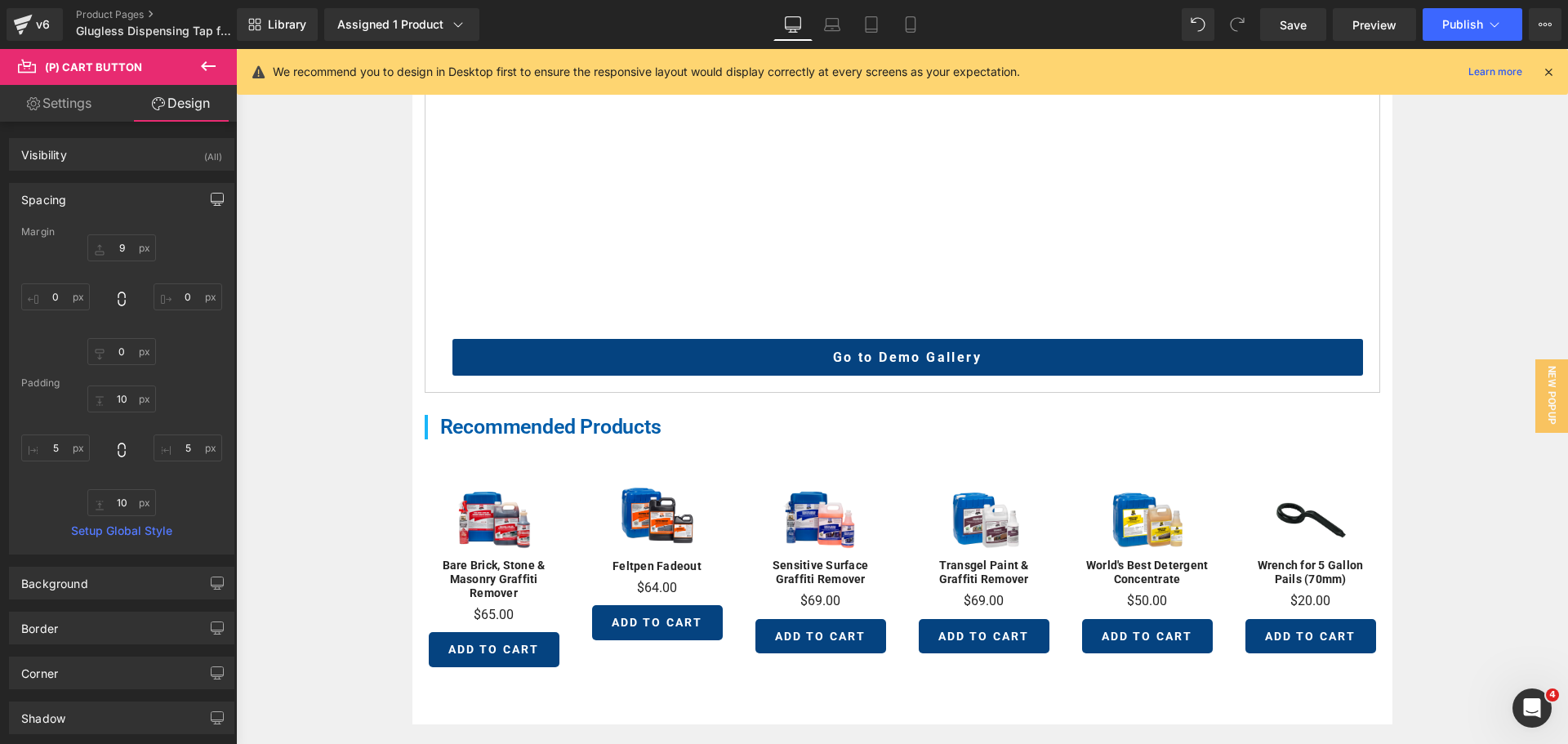
click at [225, 199] on div "Spacing" at bounding box center [122, 198] width 224 height 31
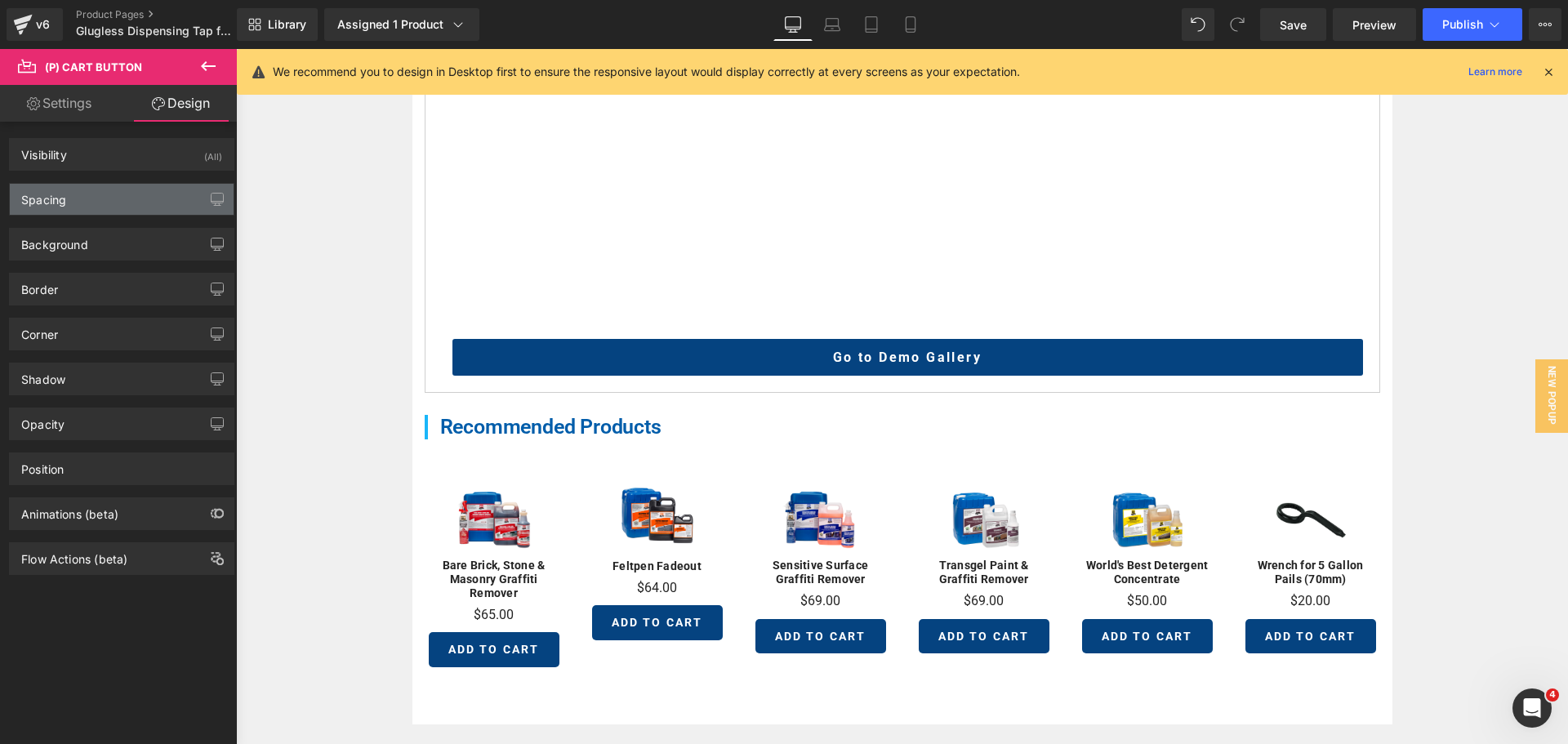
click at [190, 203] on div "Spacing" at bounding box center [122, 198] width 224 height 31
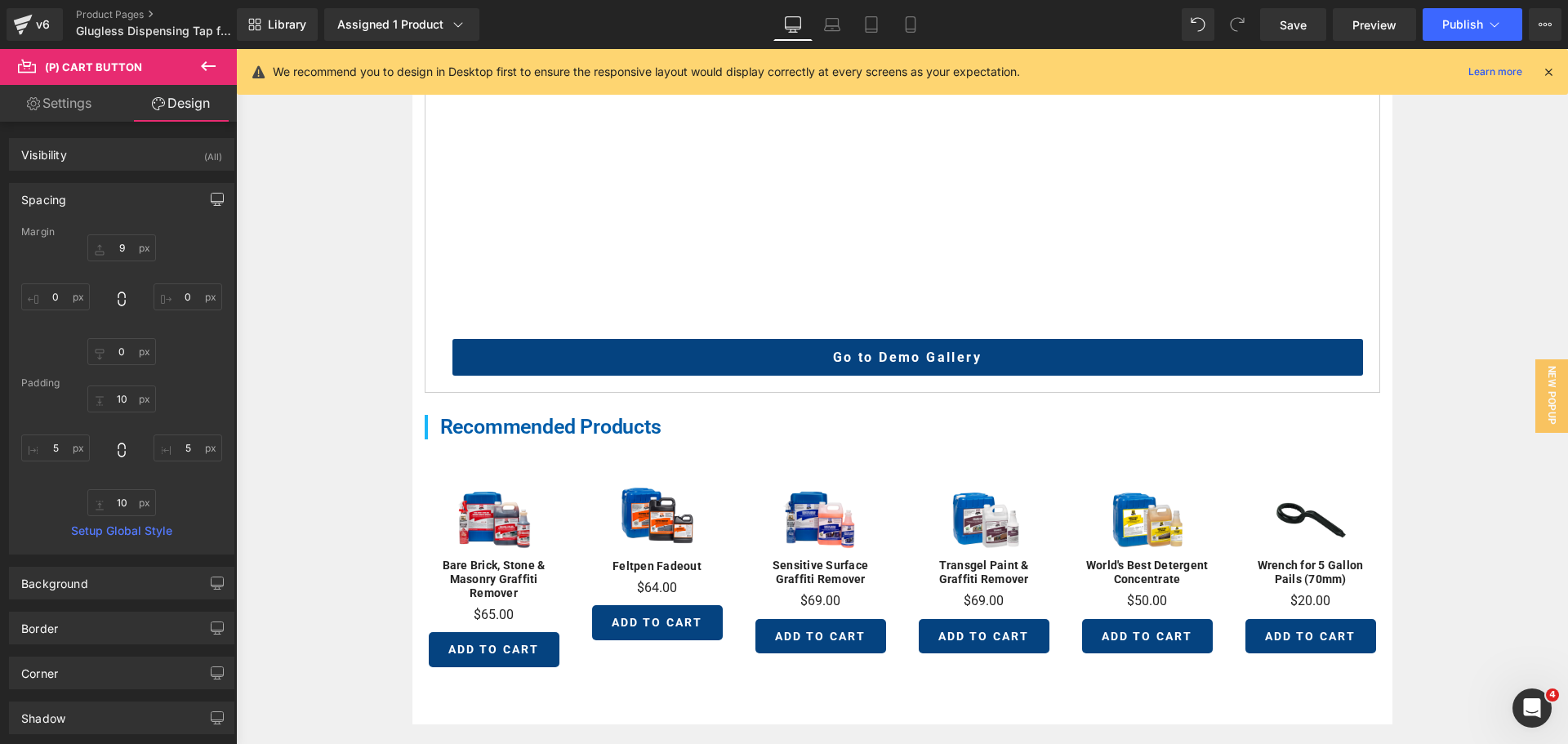
click at [213, 197] on icon "button" at bounding box center [217, 198] width 13 height 13
click at [211, 199] on icon "button" at bounding box center [217, 198] width 13 height 13
click at [94, 233] on button "Laptop" at bounding box center [92, 234] width 51 height 28
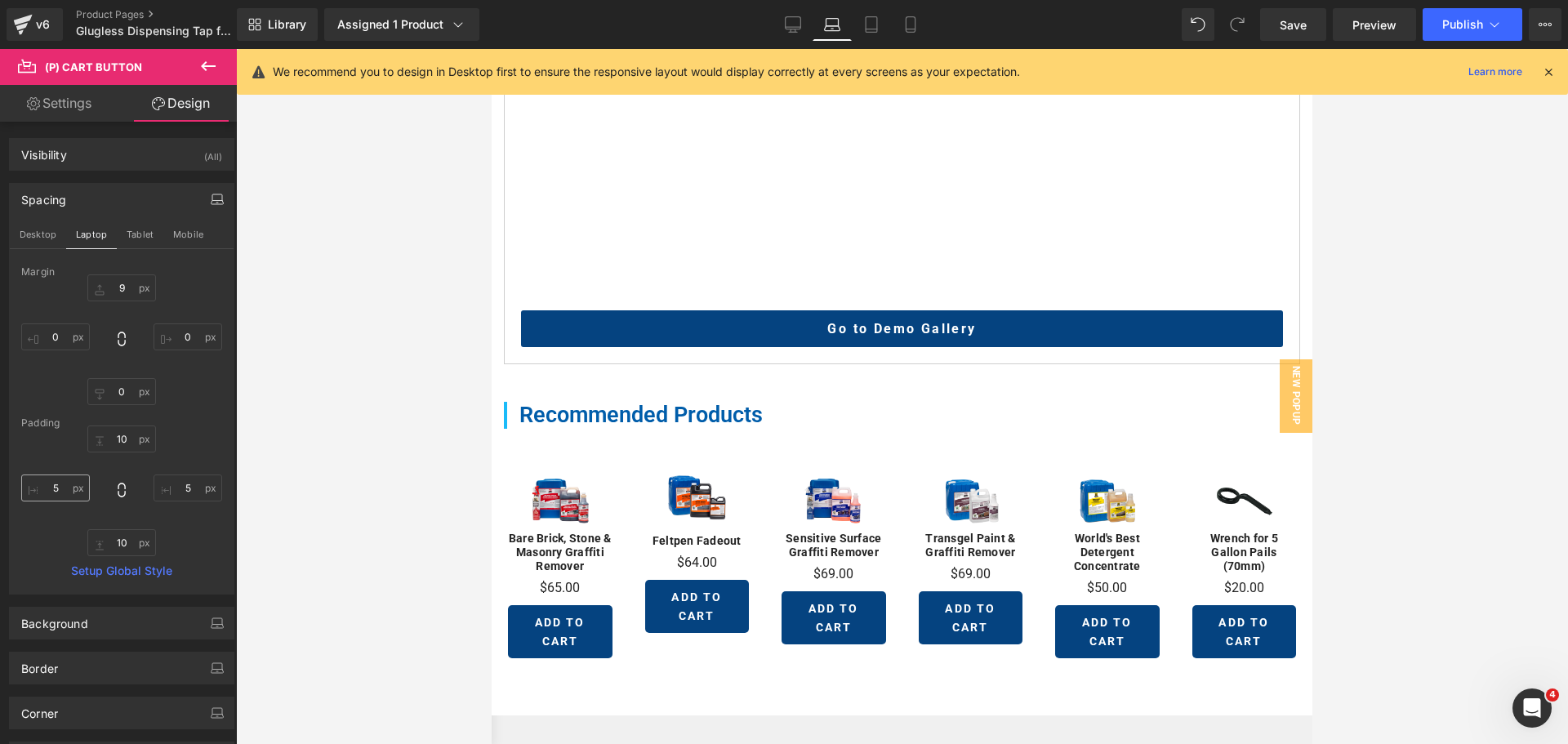
scroll to position [789, 0]
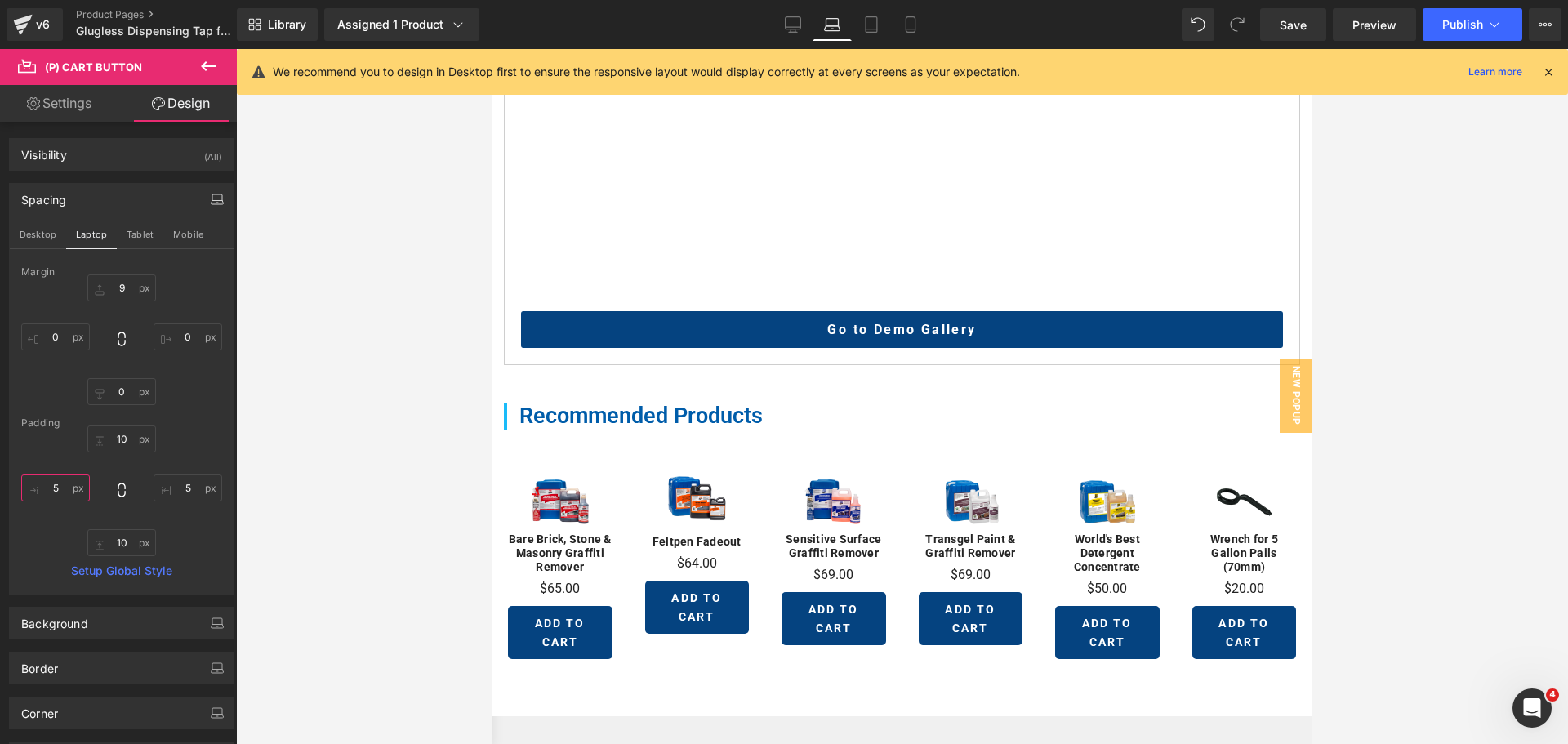
click at [47, 478] on input "5" at bounding box center [55, 487] width 68 height 27
type input "5"
click at [183, 490] on input "5" at bounding box center [188, 487] width 68 height 27
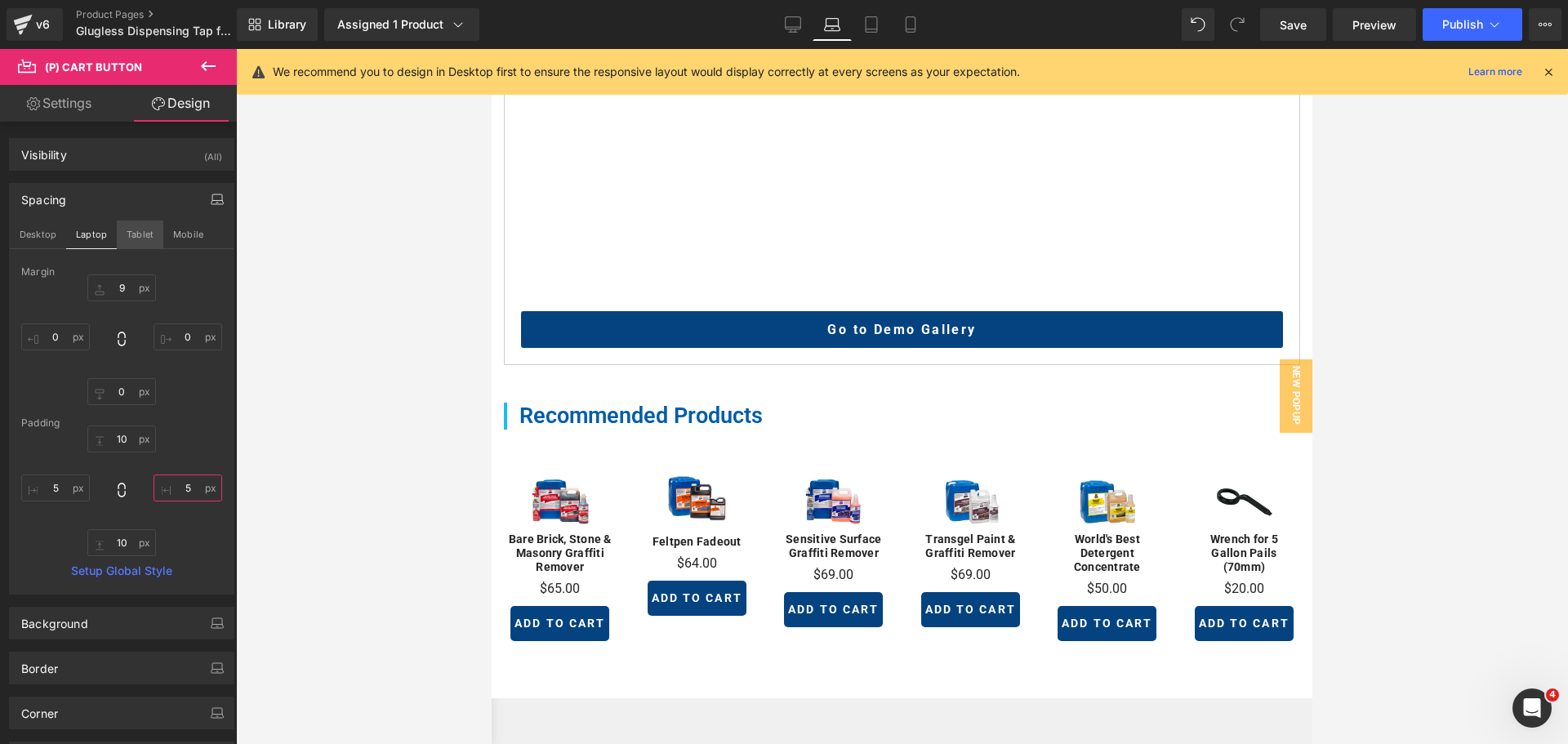
type input "5"
click at [138, 235] on button "Tablet" at bounding box center [140, 234] width 46 height 28
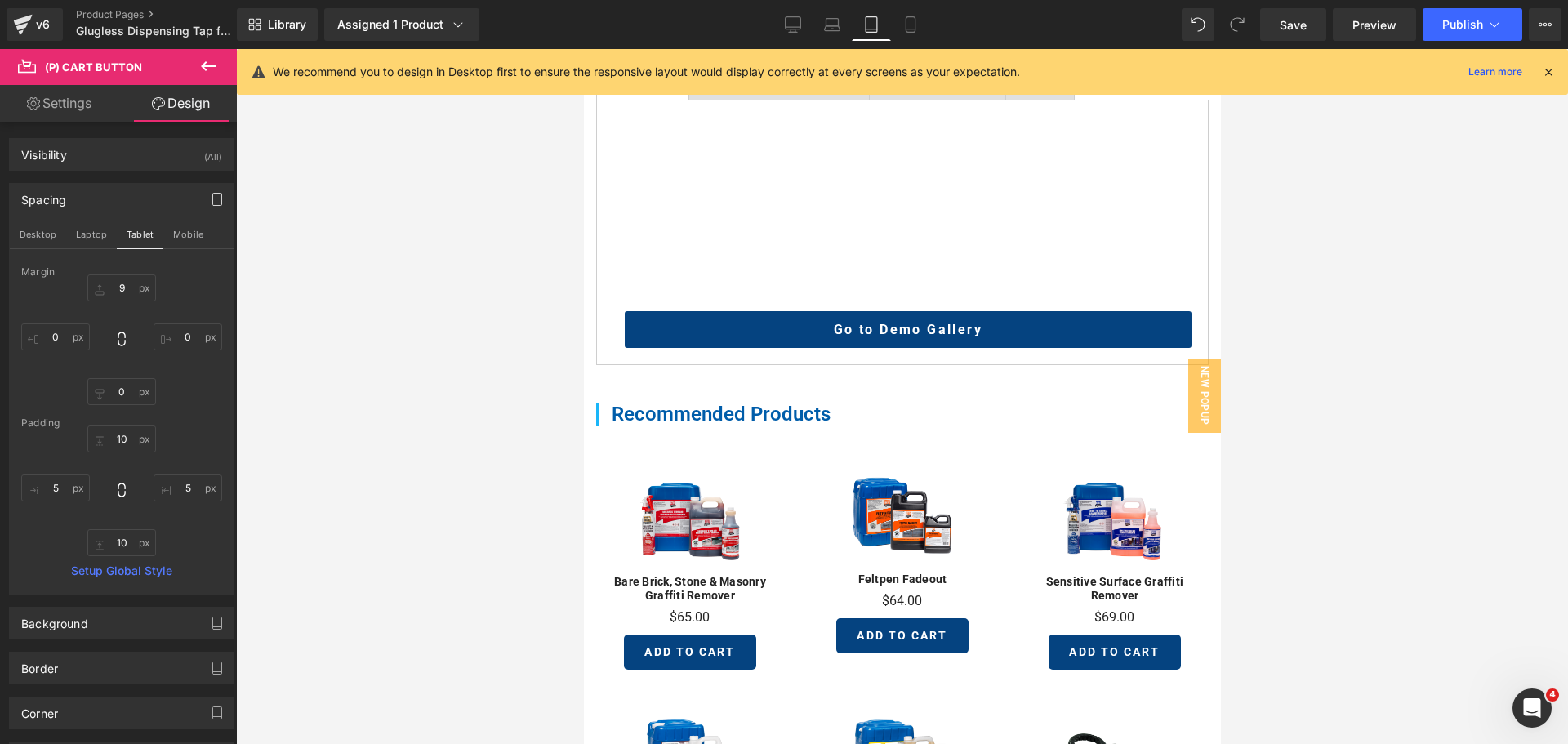
scroll to position [670, 0]
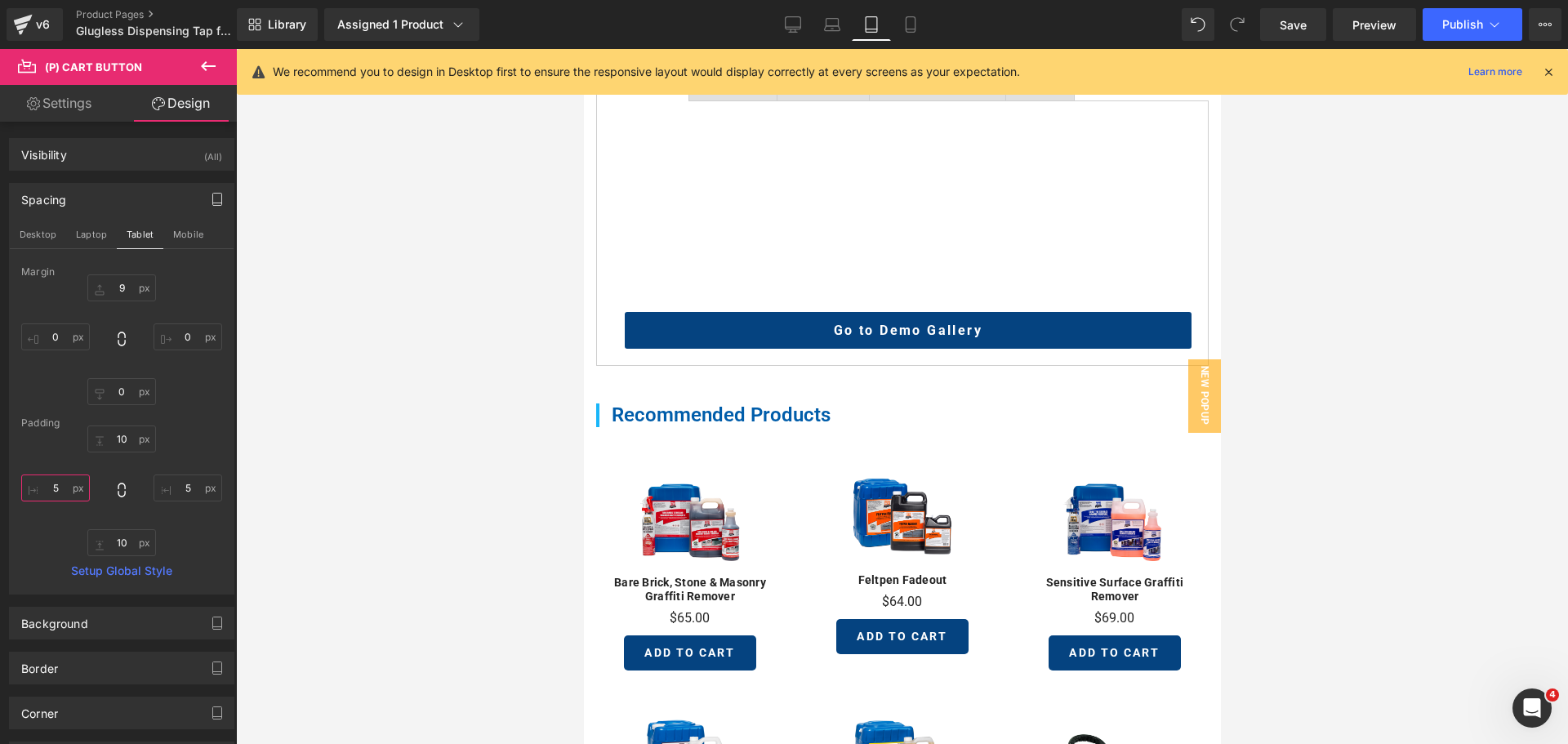
click at [58, 485] on input "5" at bounding box center [55, 487] width 68 height 27
type input "5"
click at [169, 479] on input "5" at bounding box center [188, 487] width 68 height 27
type input "5"
click at [182, 231] on button "Mobile" at bounding box center [188, 234] width 50 height 28
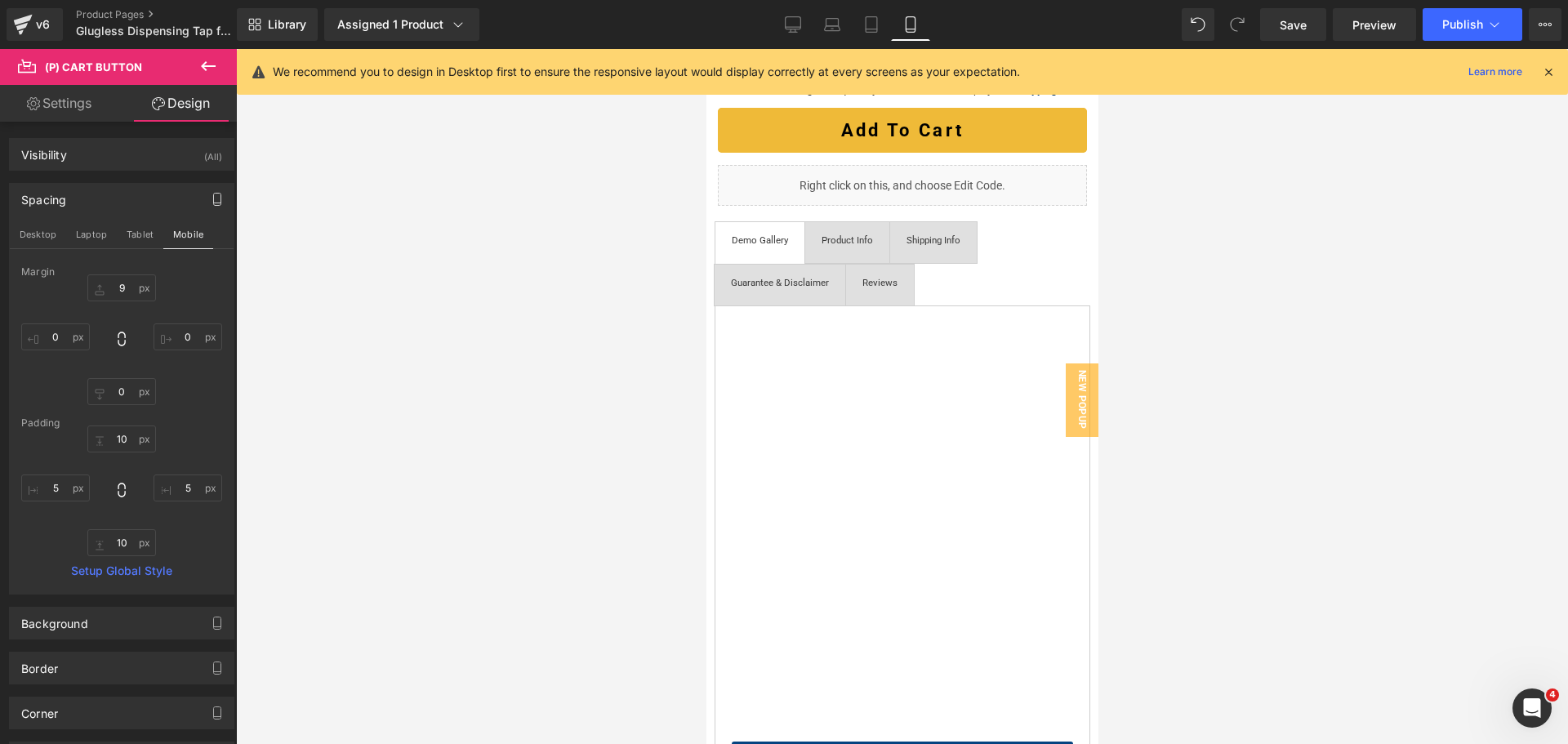
scroll to position [1074, 0]
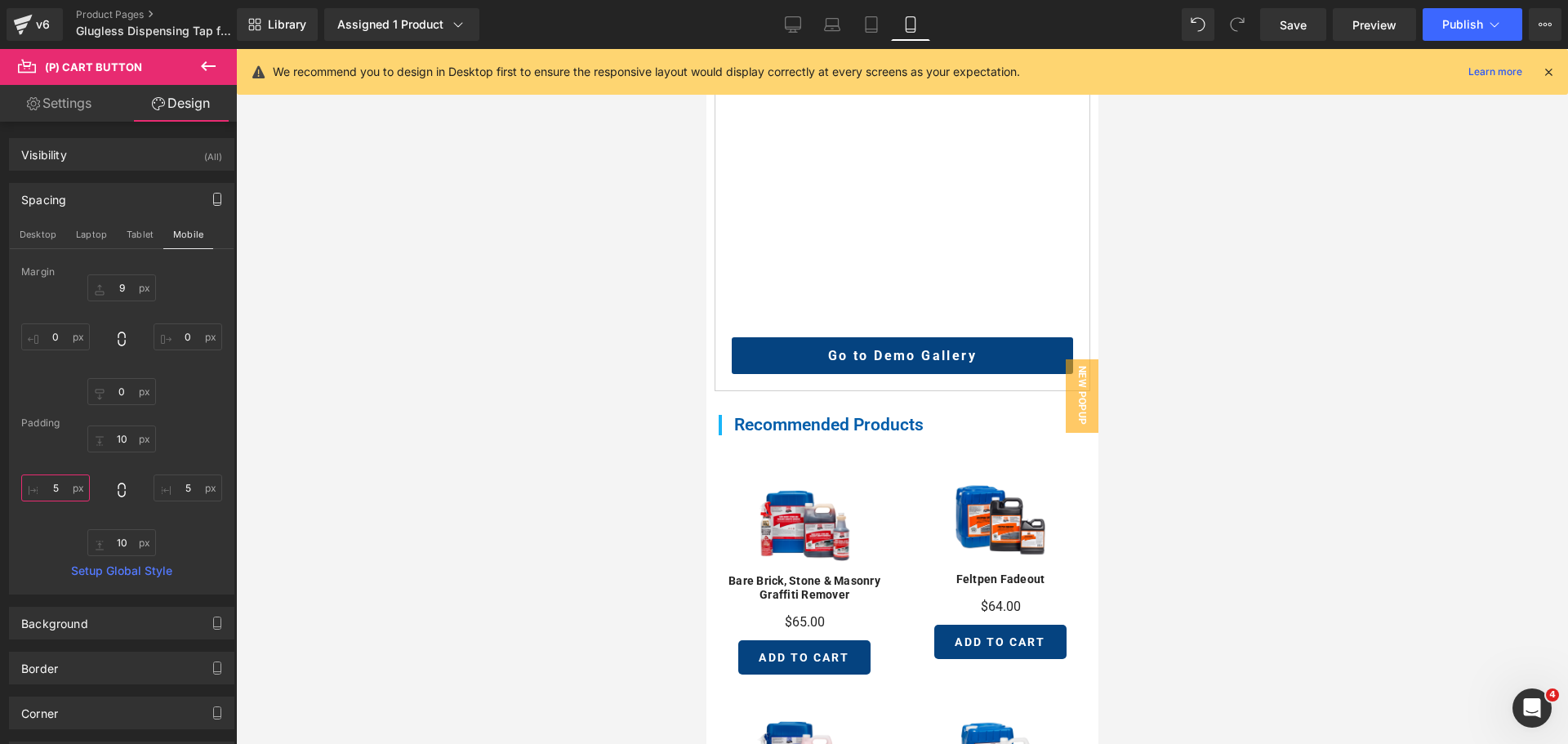
click at [62, 480] on input "5" at bounding box center [55, 487] width 68 height 27
type input "5"
click at [185, 490] on input "5" at bounding box center [188, 487] width 68 height 27
type input "5"
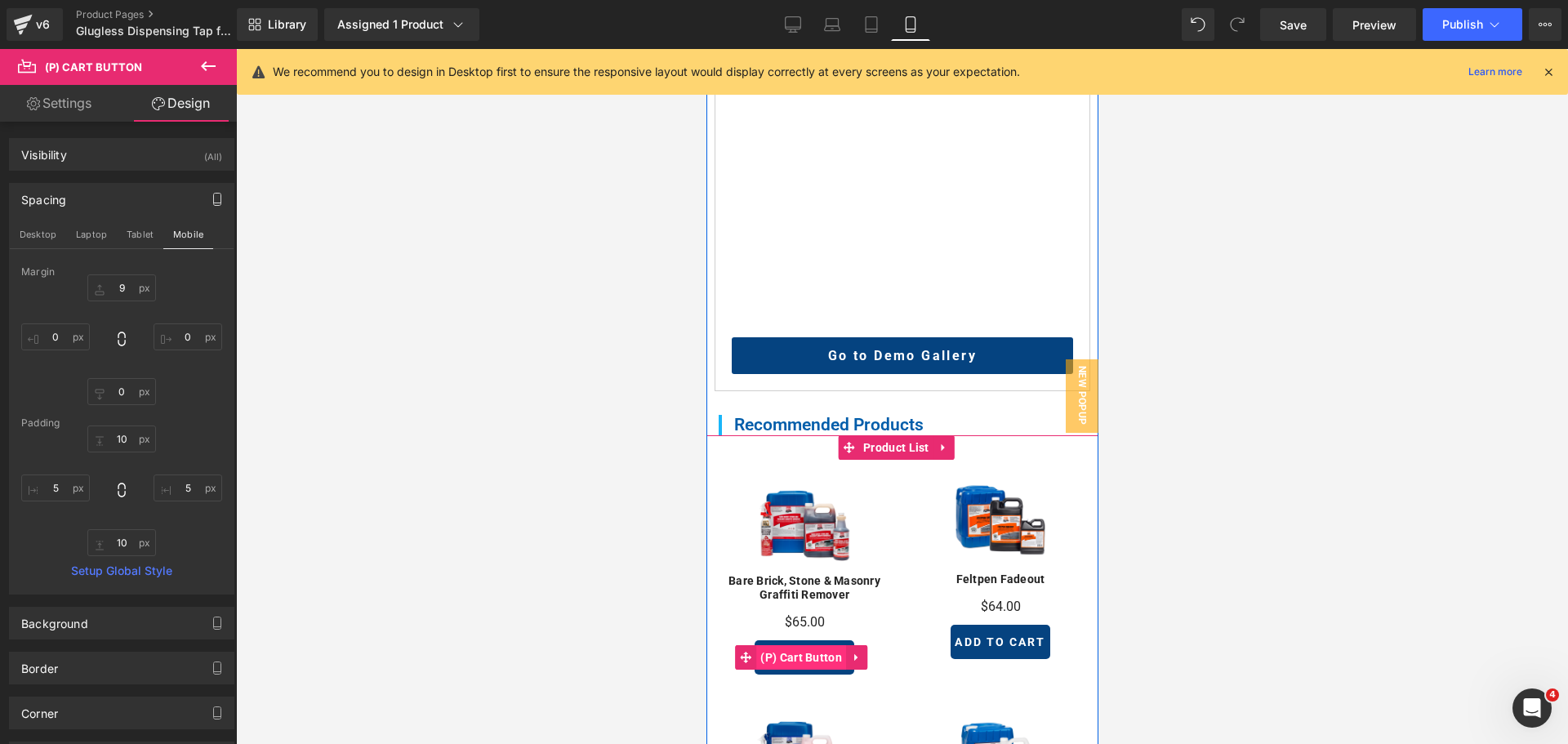
click at [792, 645] on span "(P) Cart Button" at bounding box center [800, 657] width 90 height 24
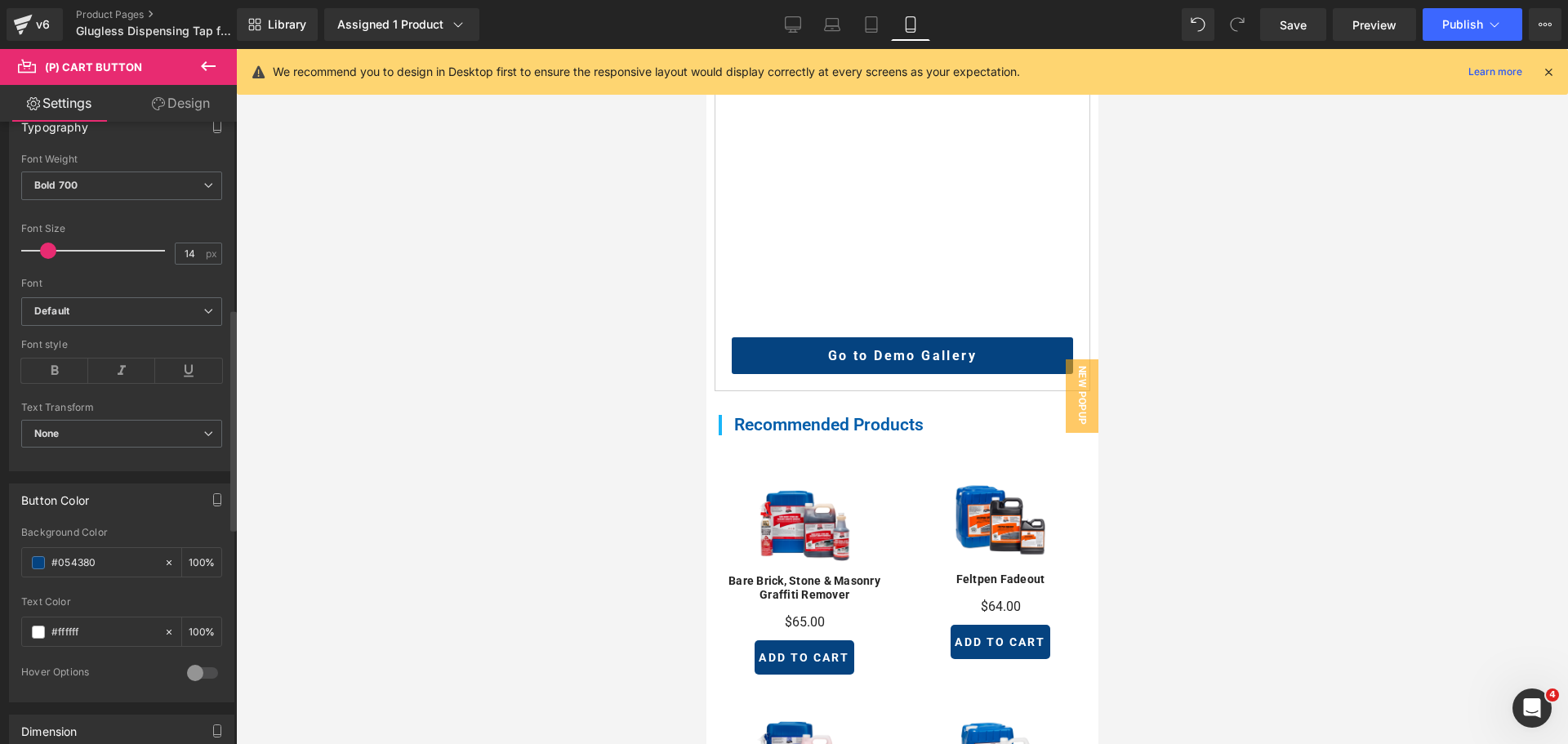
scroll to position [653, 0]
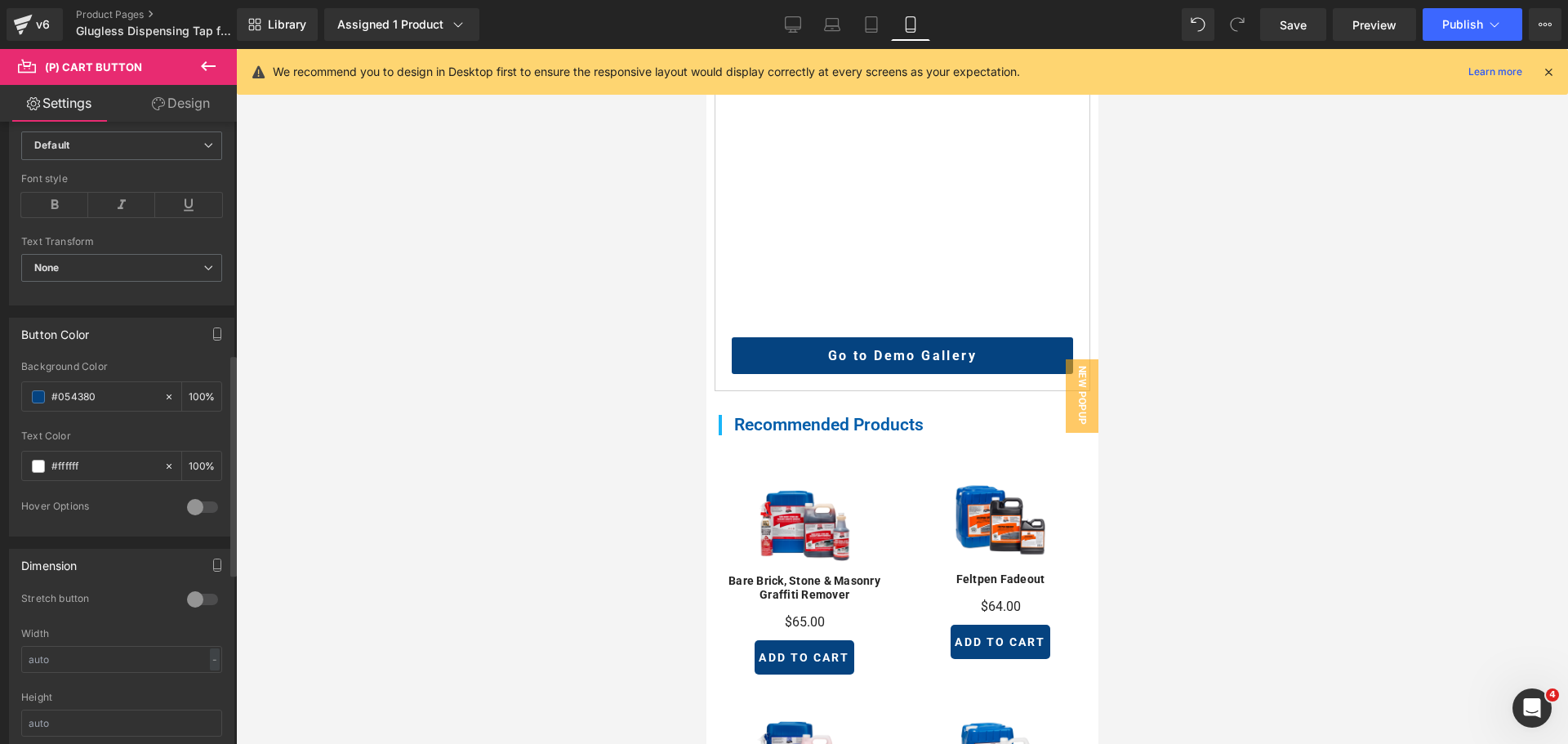
click at [199, 600] on div at bounding box center [202, 599] width 39 height 26
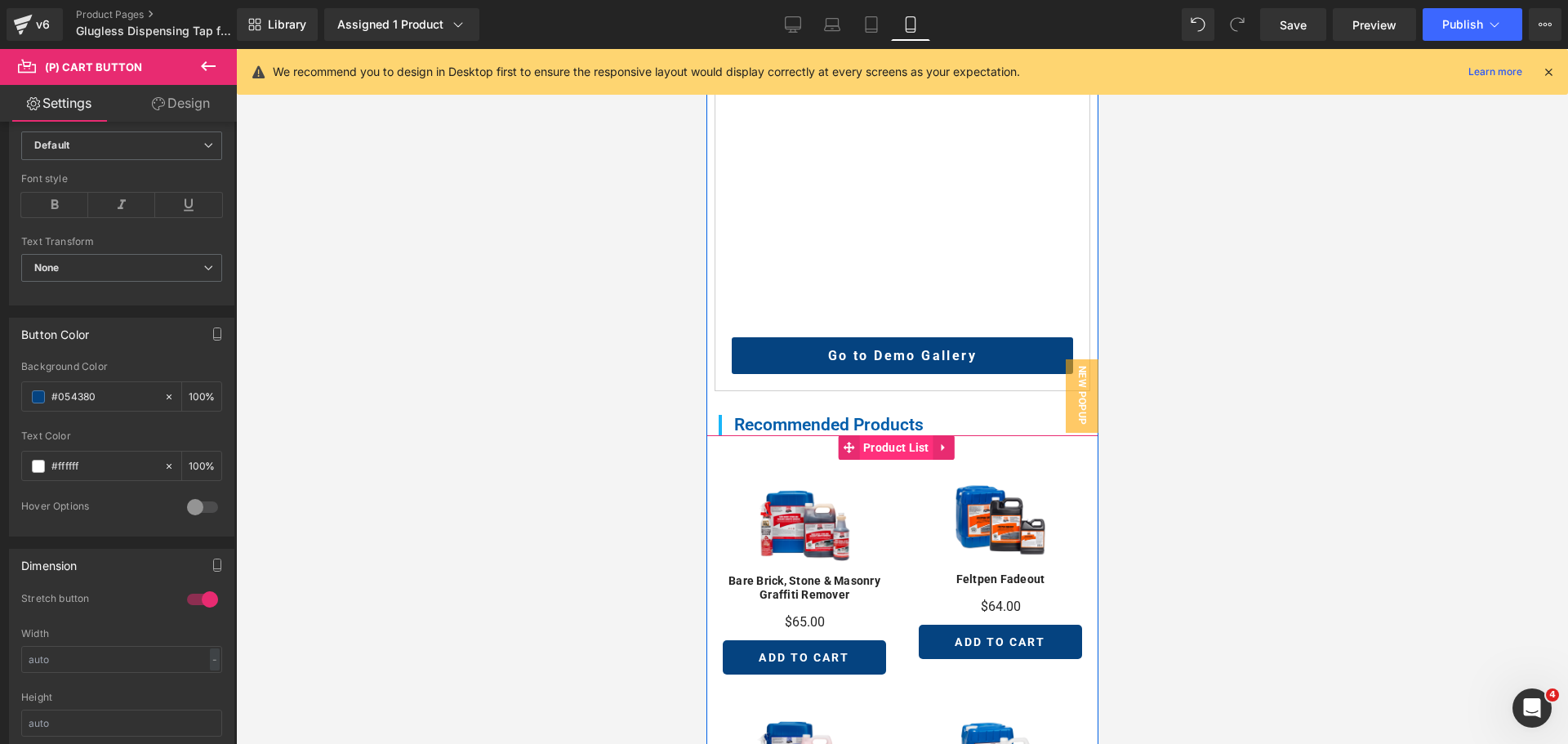
click at [904, 439] on span "Product List" at bounding box center [895, 448] width 74 height 24
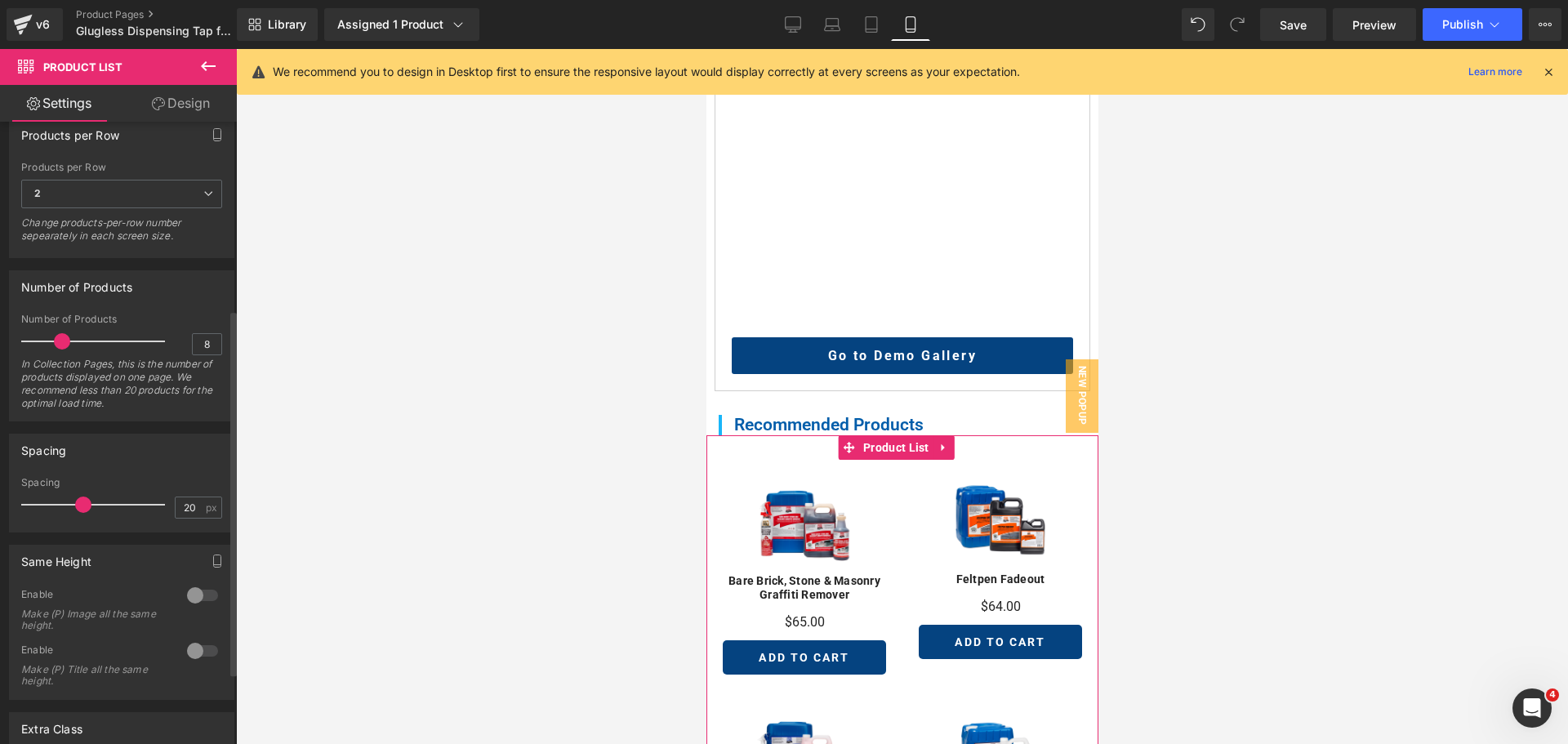
scroll to position [326, 0]
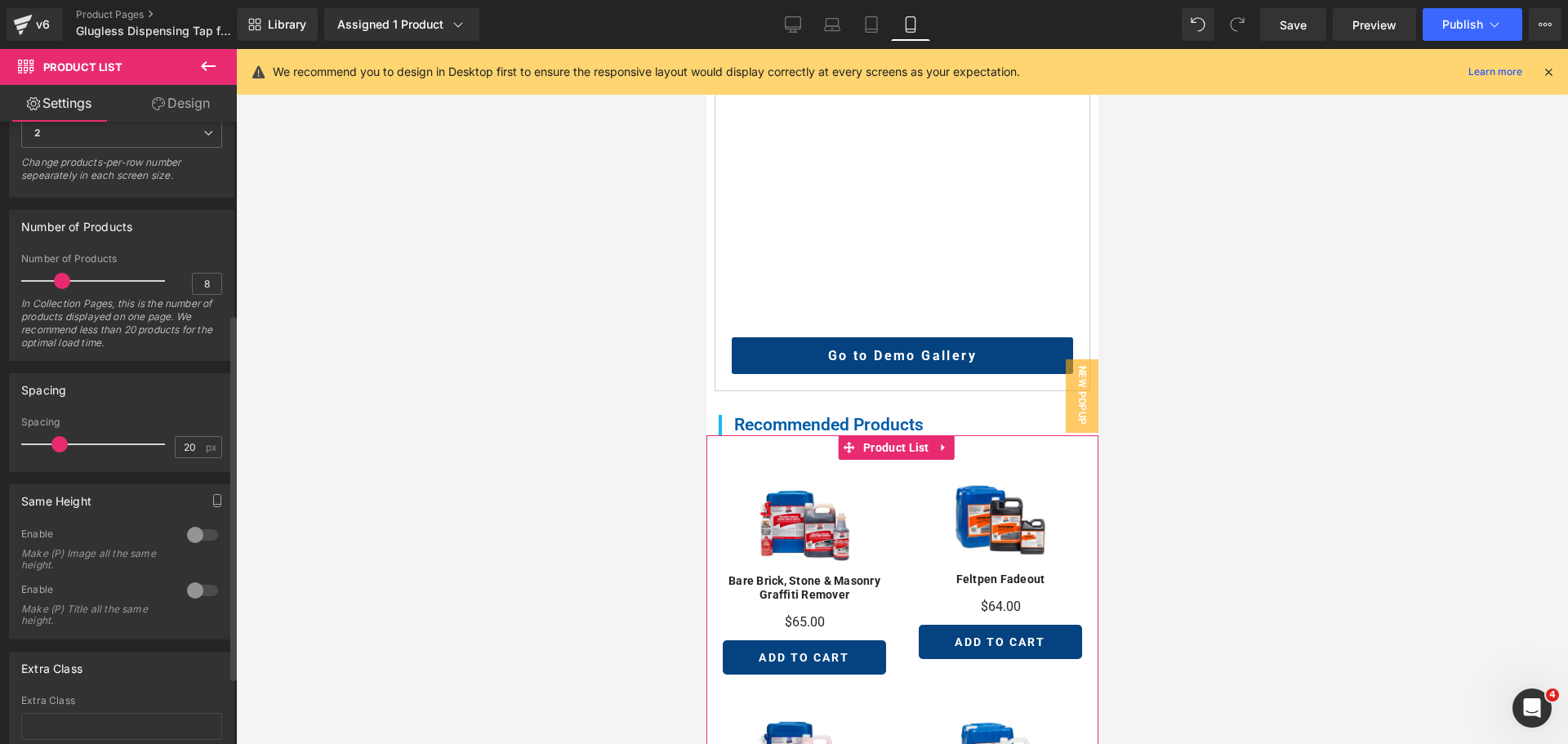
drag, startPoint x: 73, startPoint y: 447, endPoint x: 55, endPoint y: 448, distance: 18.0
click at [55, 448] on span at bounding box center [59, 444] width 17 height 17
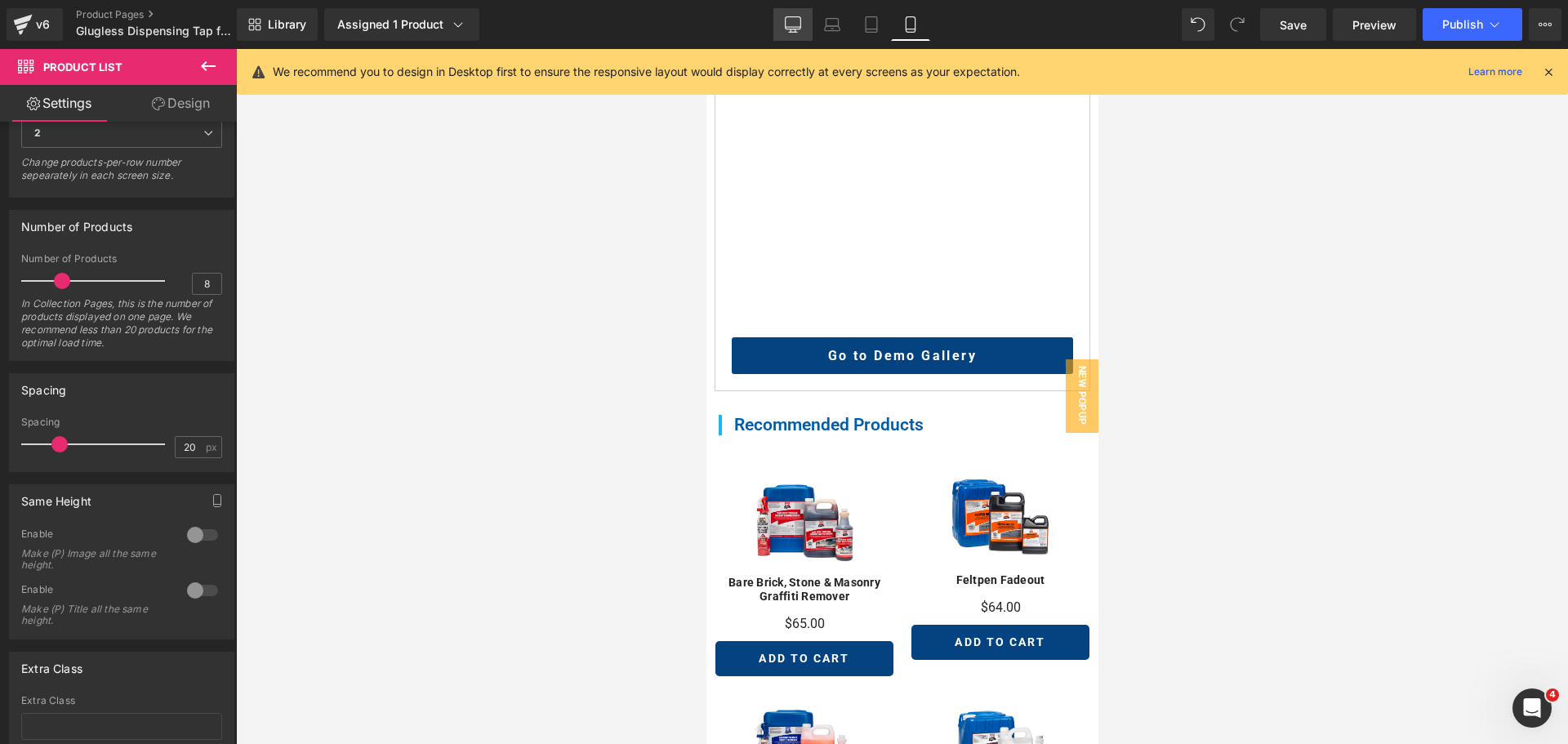
click at [793, 14] on link "Desktop" at bounding box center [792, 24] width 39 height 32
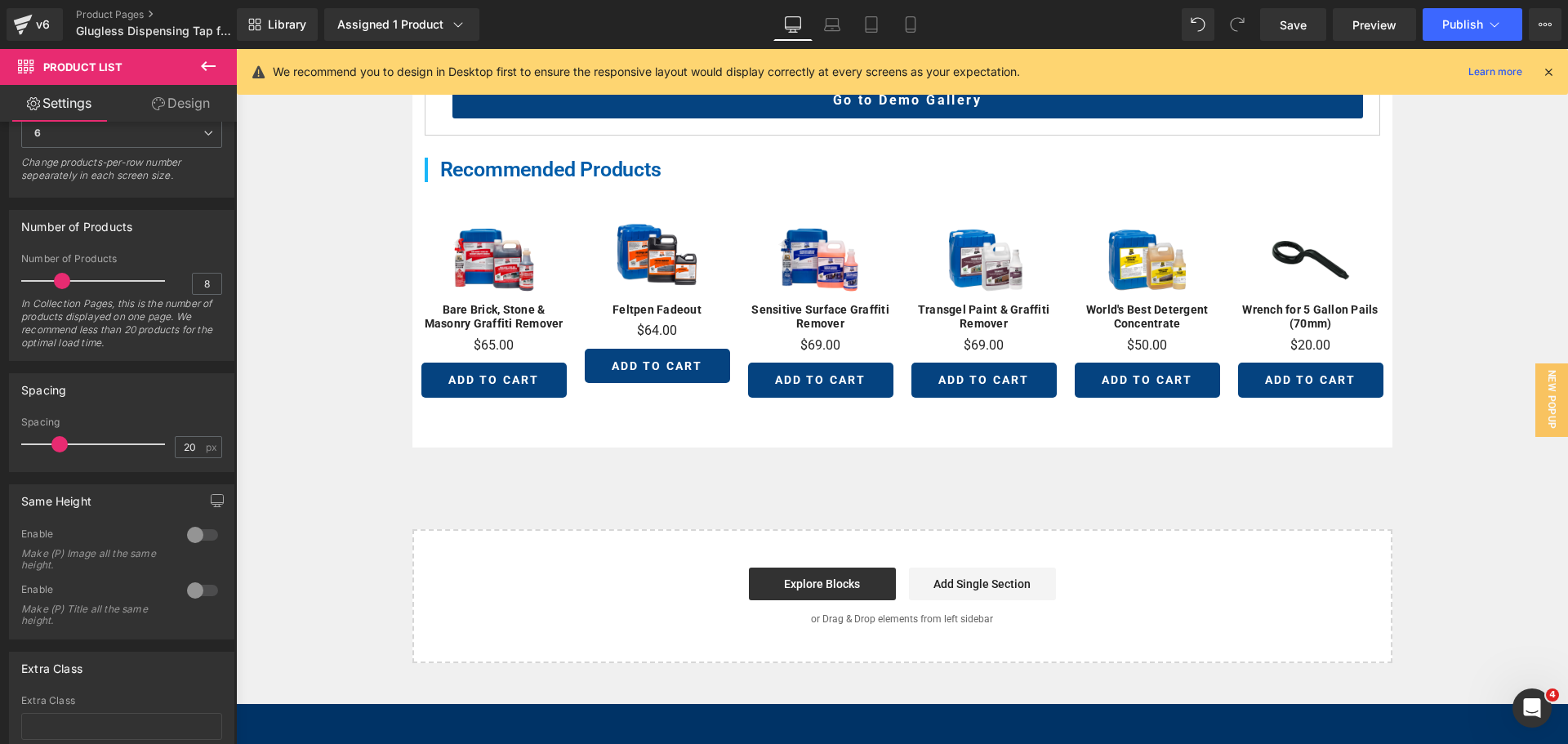
scroll to position [826, 0]
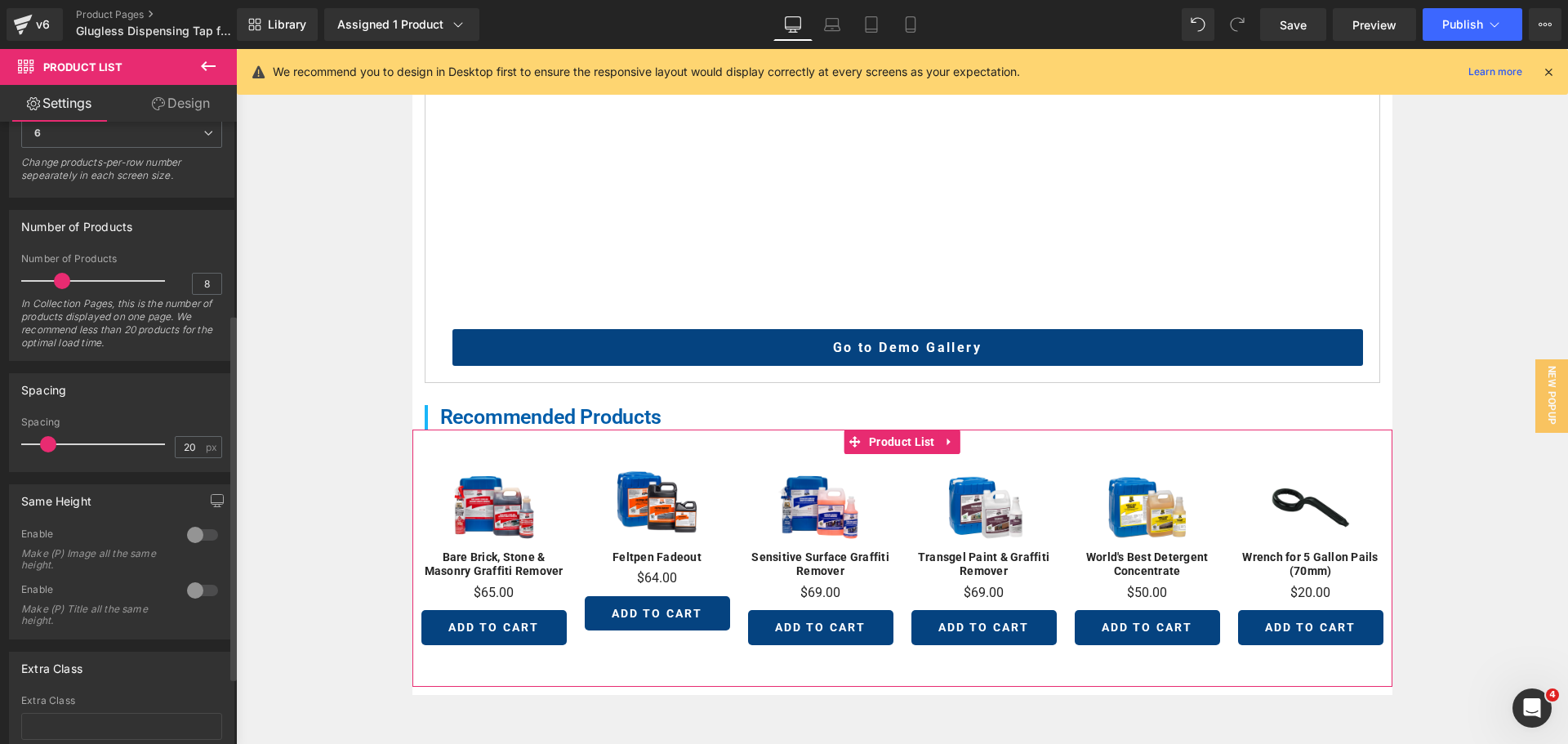
drag, startPoint x: 55, startPoint y: 439, endPoint x: 46, endPoint y: 440, distance: 9.1
click at [46, 440] on span at bounding box center [48, 444] width 17 height 17
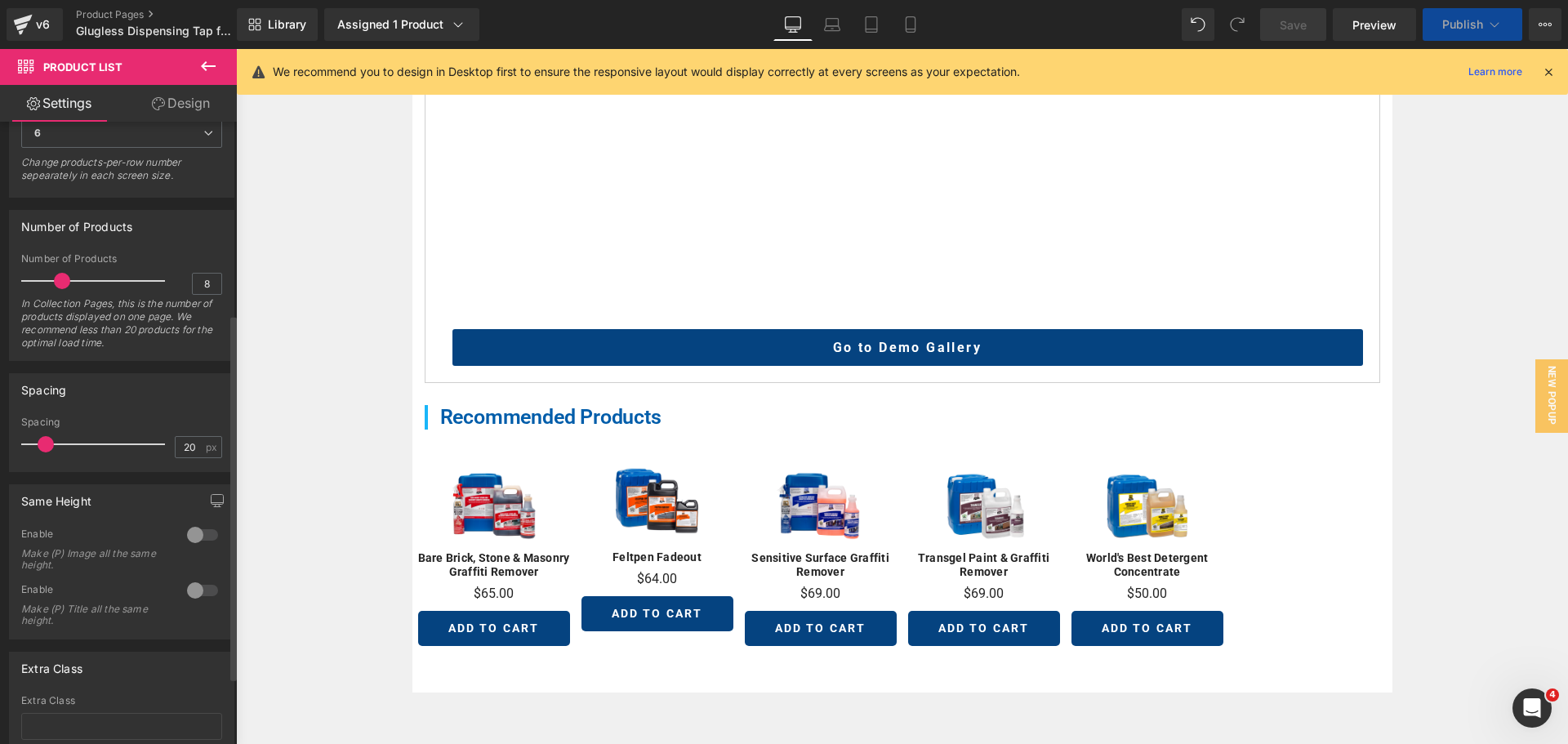
click at [43, 441] on span at bounding box center [45, 444] width 17 height 17
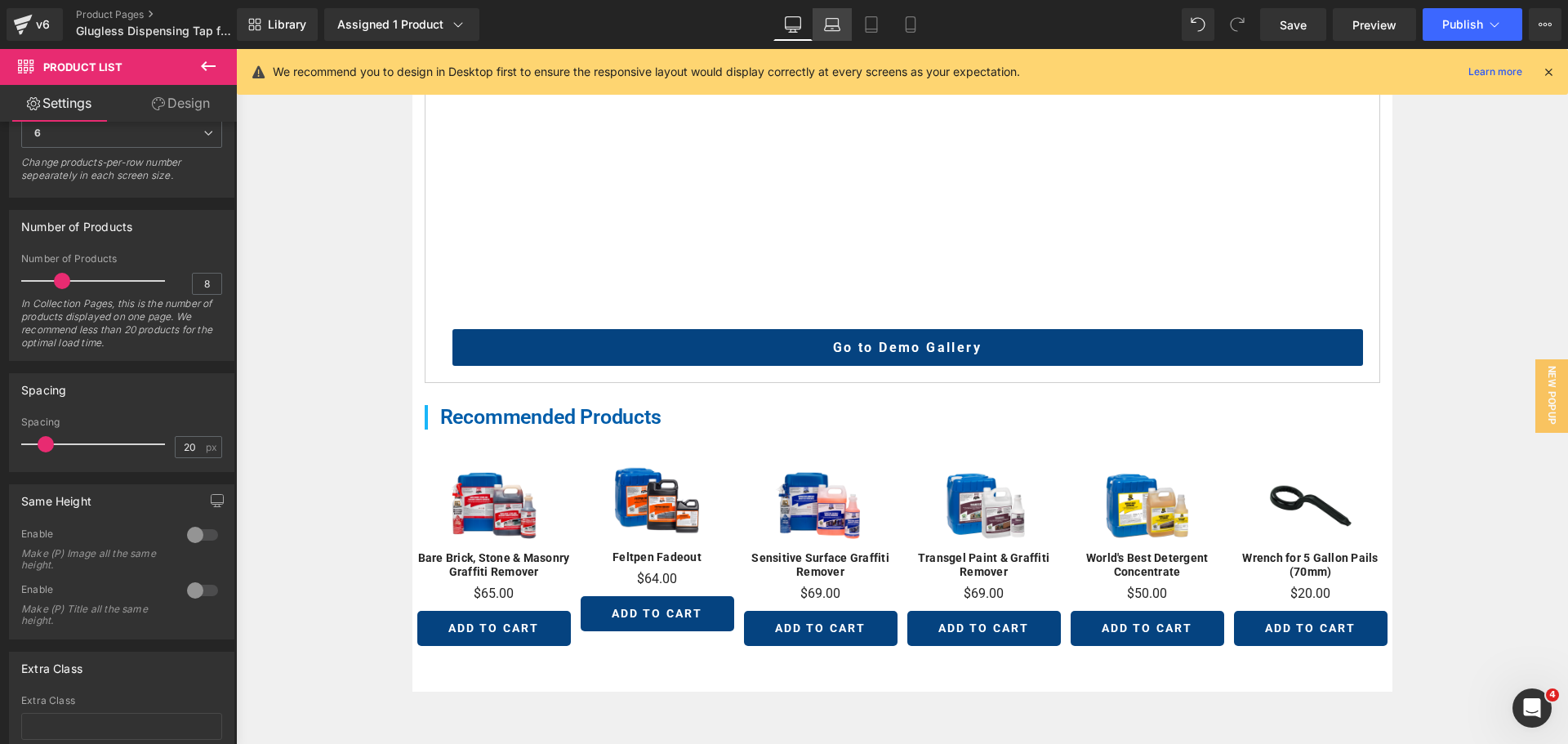
click at [835, 15] on link "Laptop" at bounding box center [832, 24] width 39 height 32
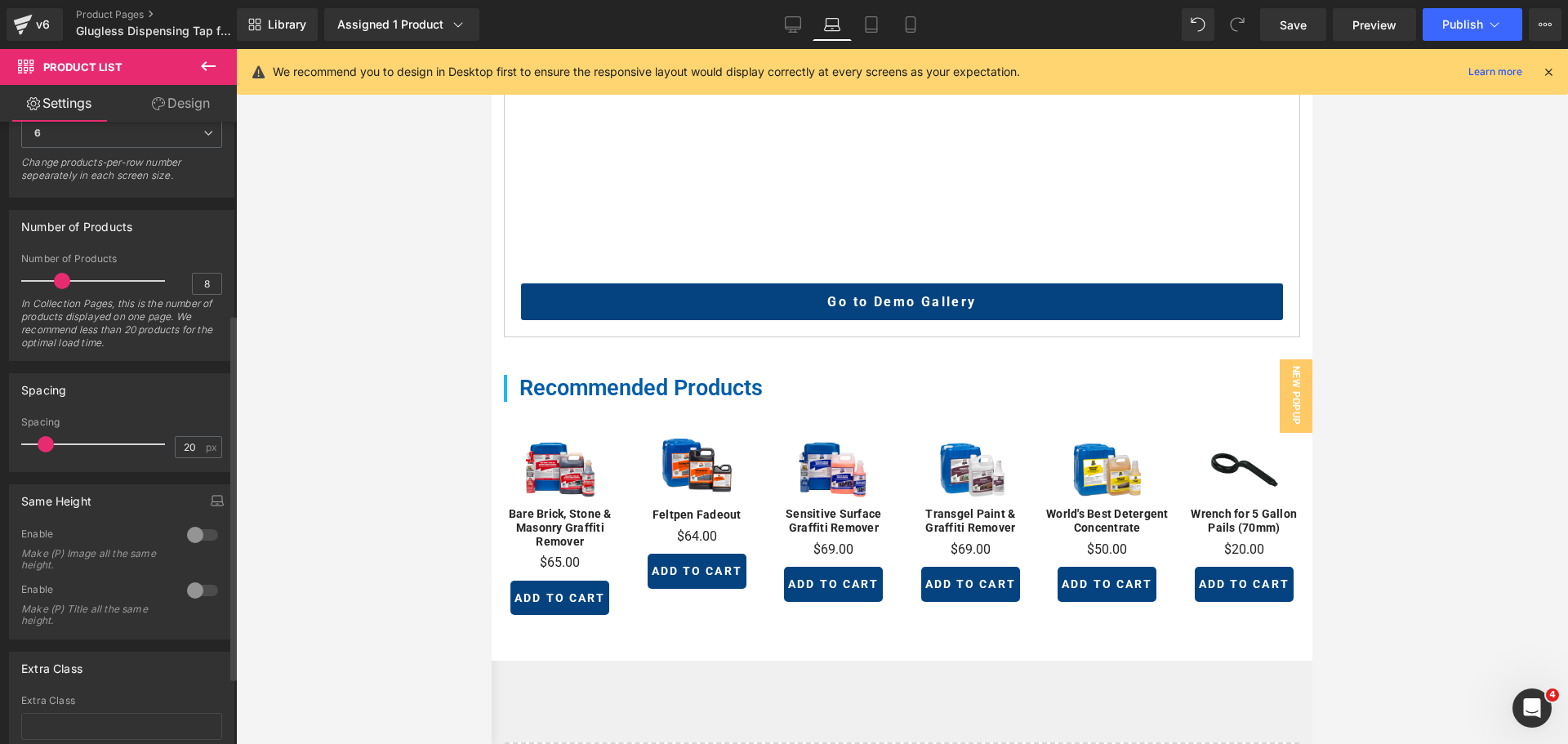
scroll to position [816, 0]
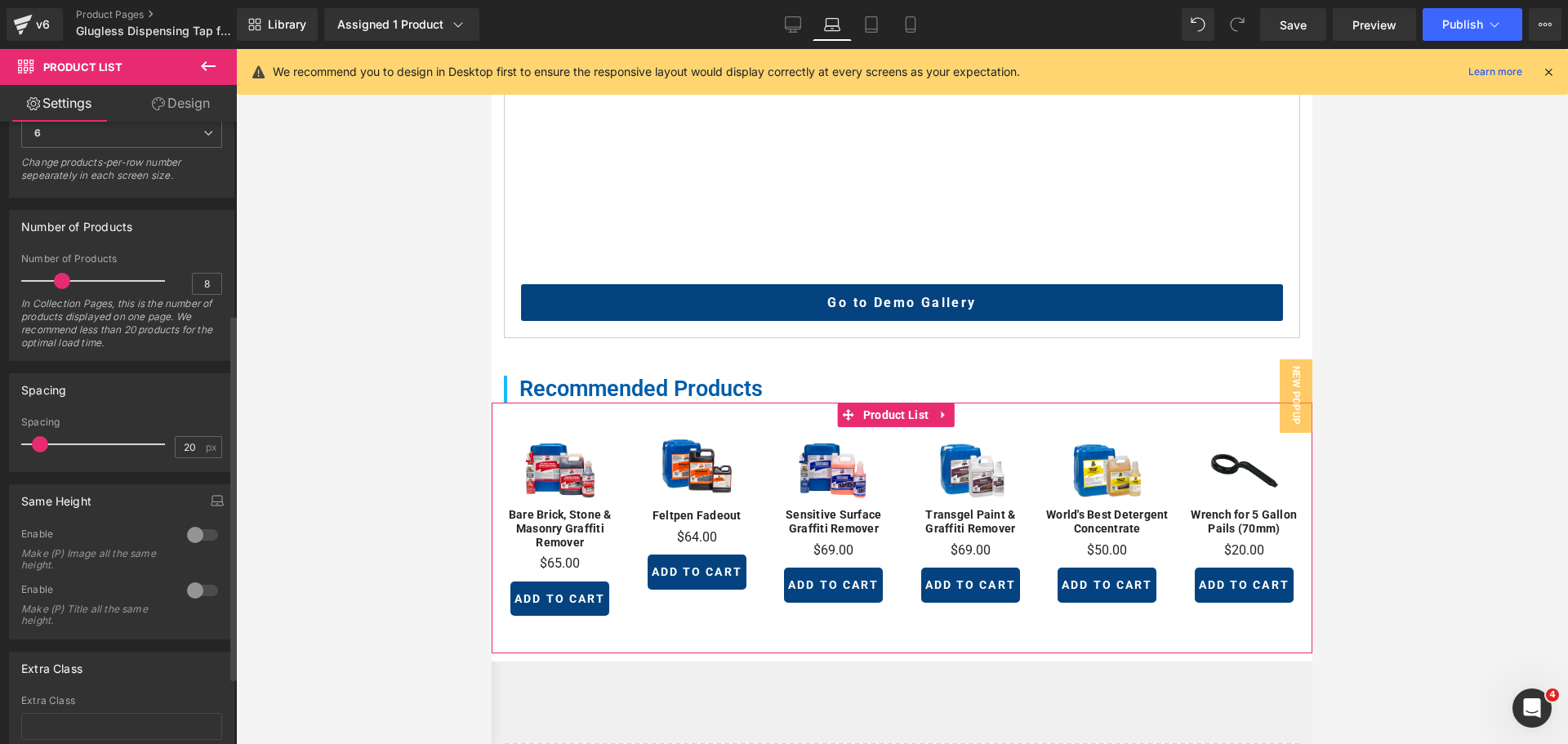
click at [43, 438] on span at bounding box center [39, 444] width 17 height 17
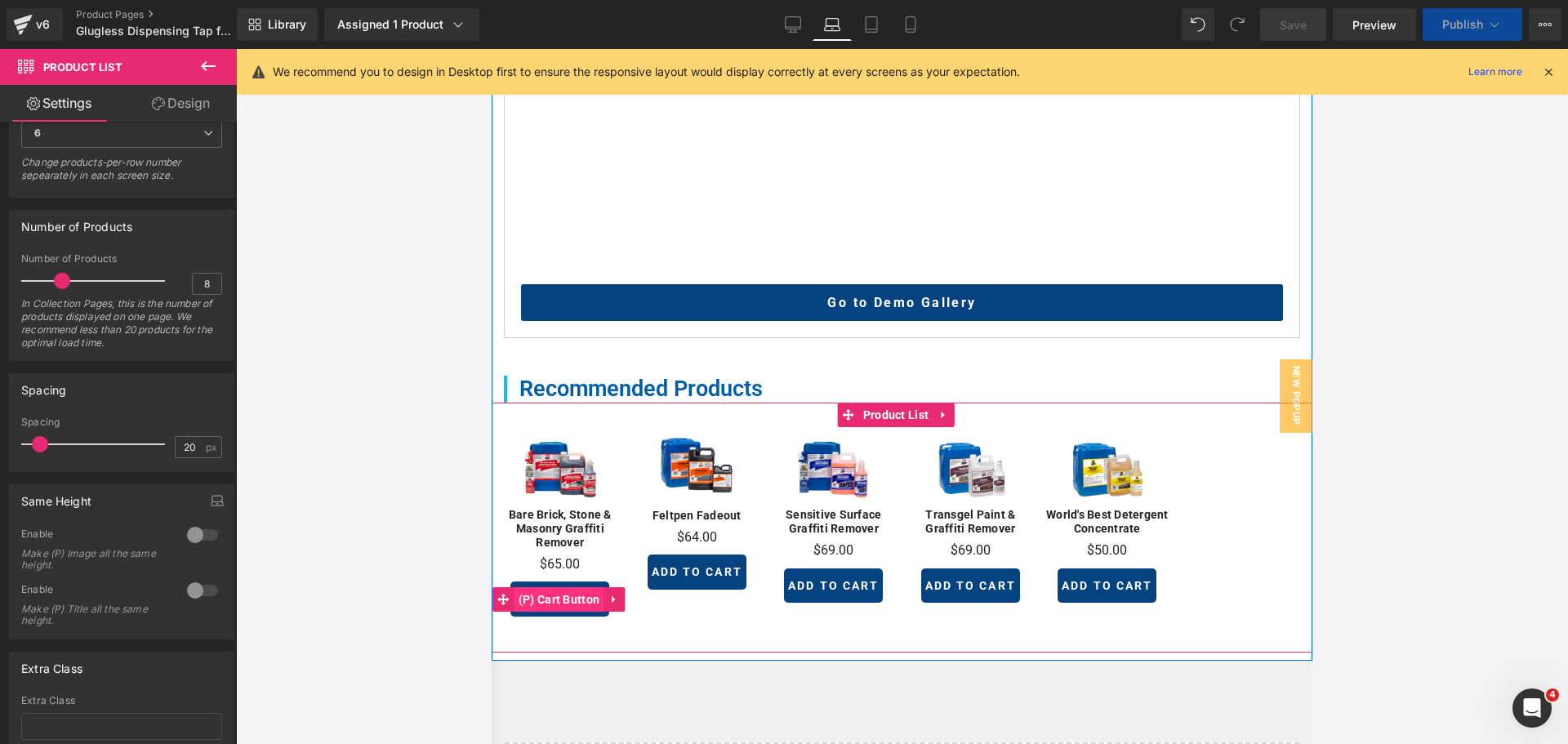
click at [557, 611] on span "(P) Cart Button" at bounding box center [559, 599] width 90 height 24
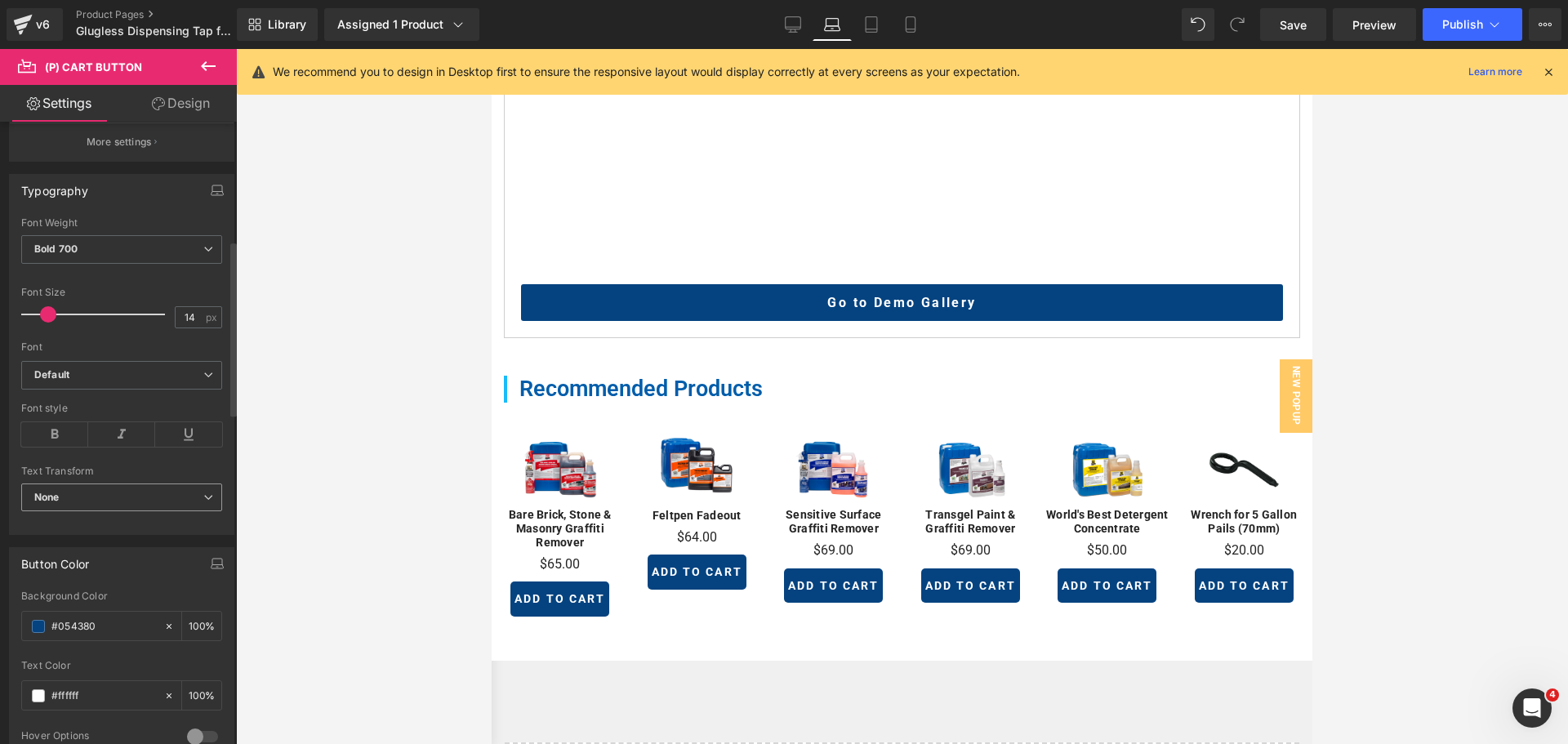
scroll to position [653, 0]
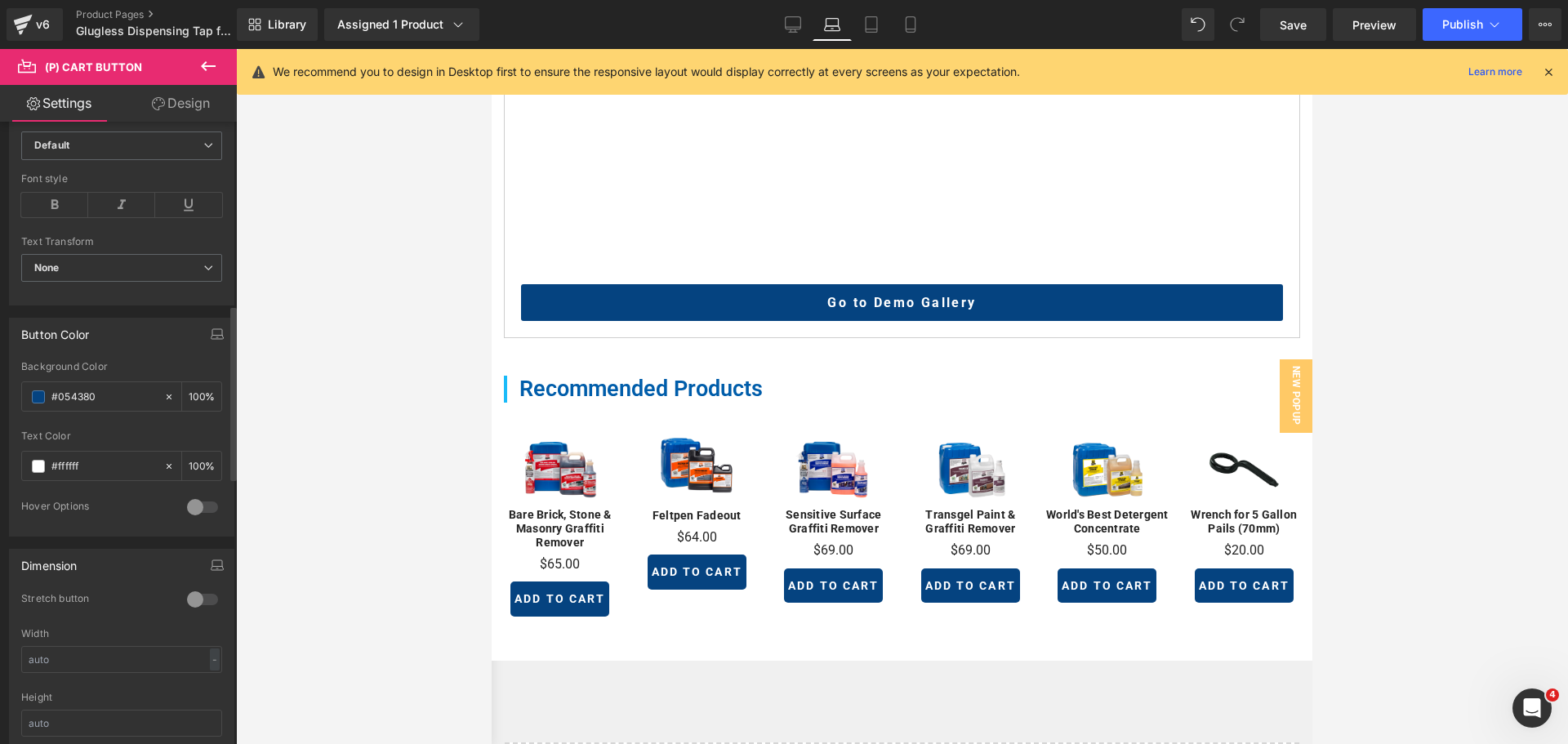
click at [187, 605] on div at bounding box center [202, 599] width 39 height 26
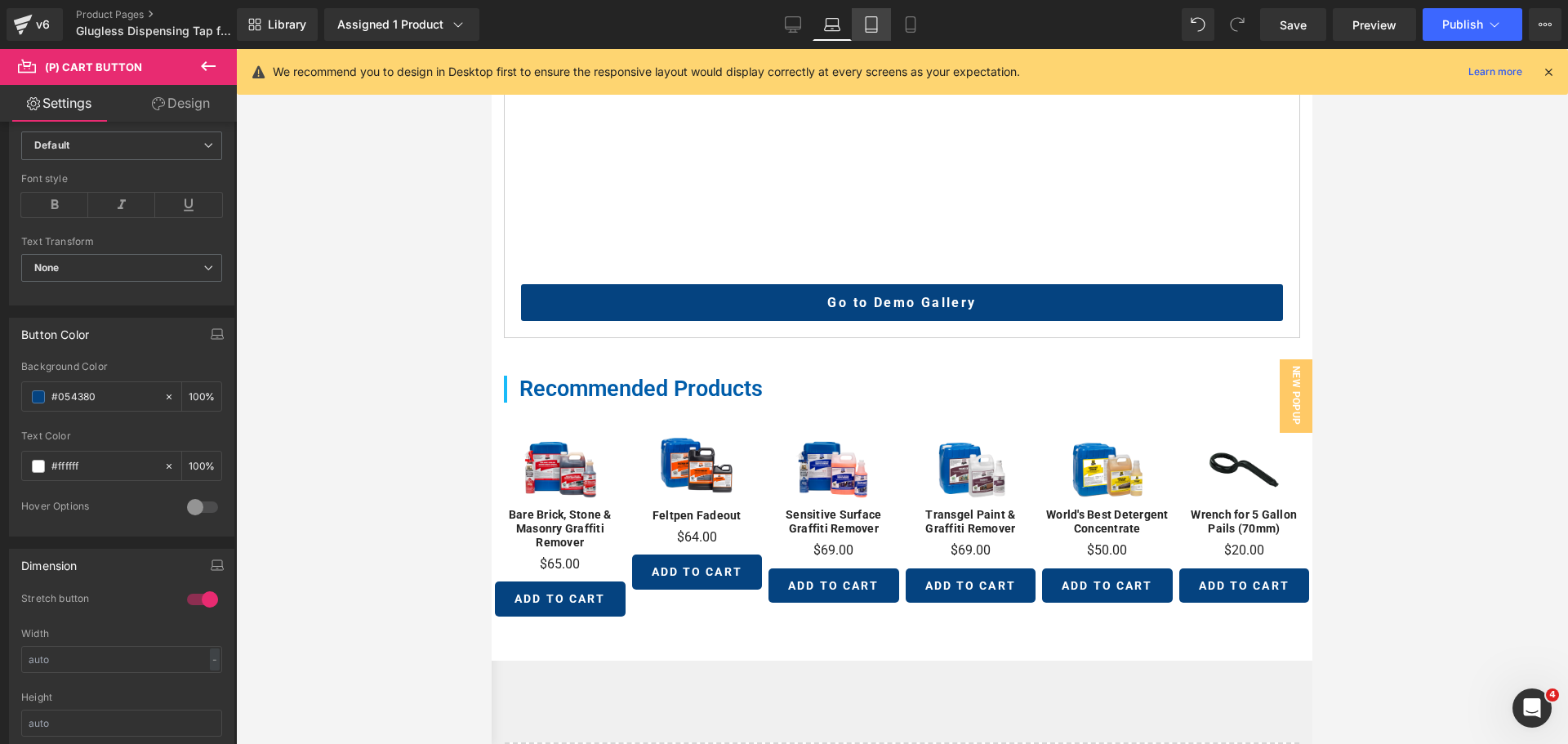
click at [869, 17] on icon at bounding box center [871, 24] width 17 height 17
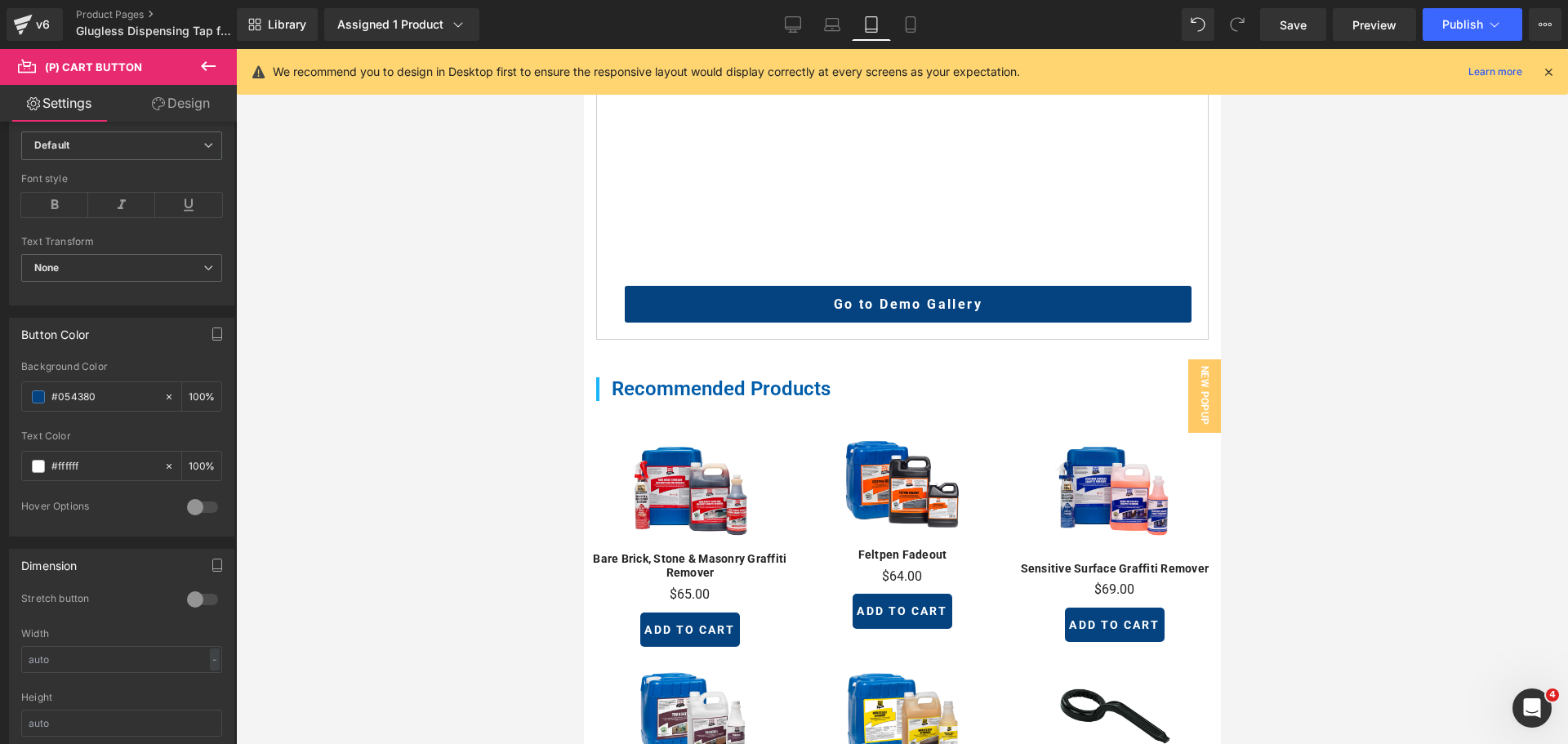
scroll to position [695, 0]
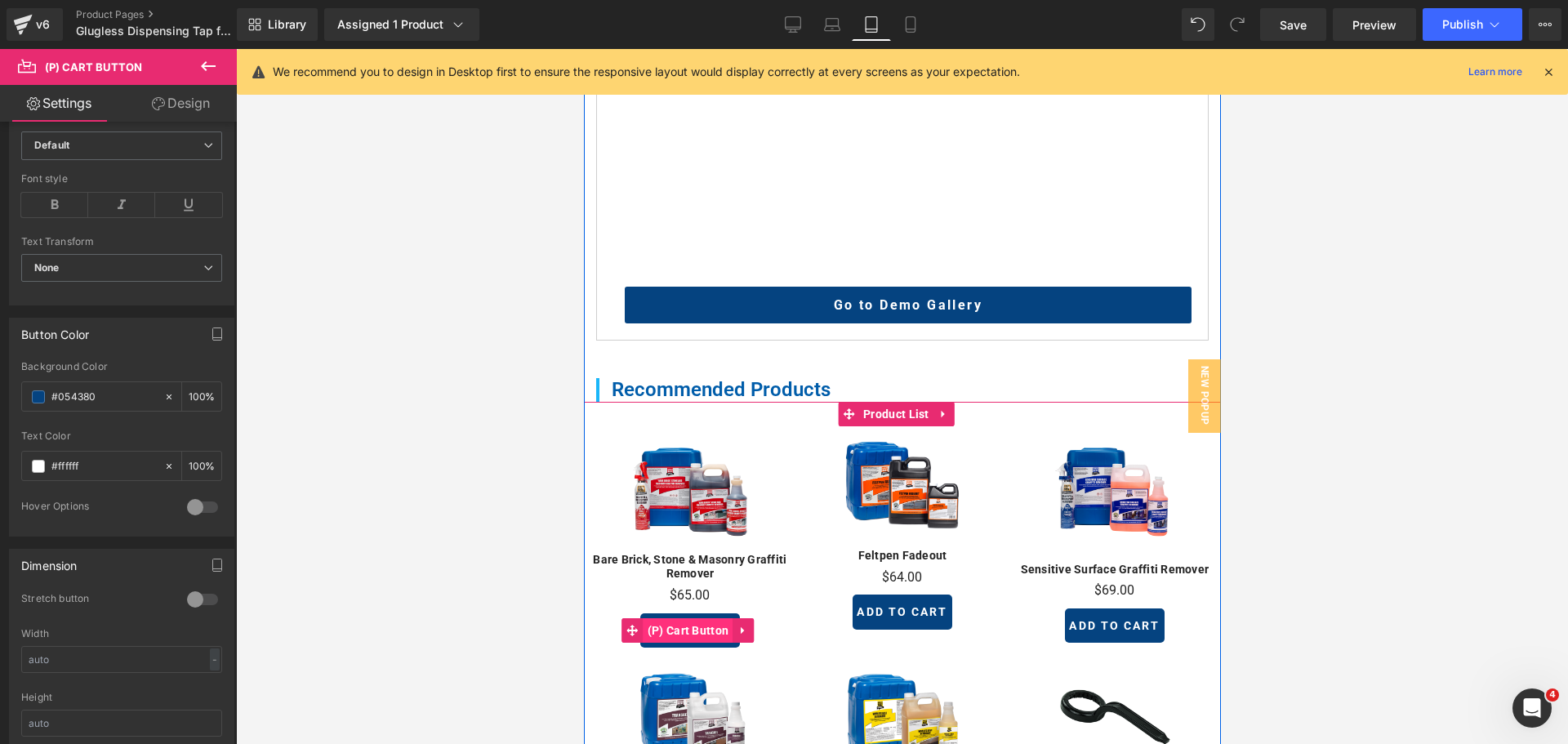
click at [675, 618] on span "(P) Cart Button" at bounding box center [687, 630] width 90 height 24
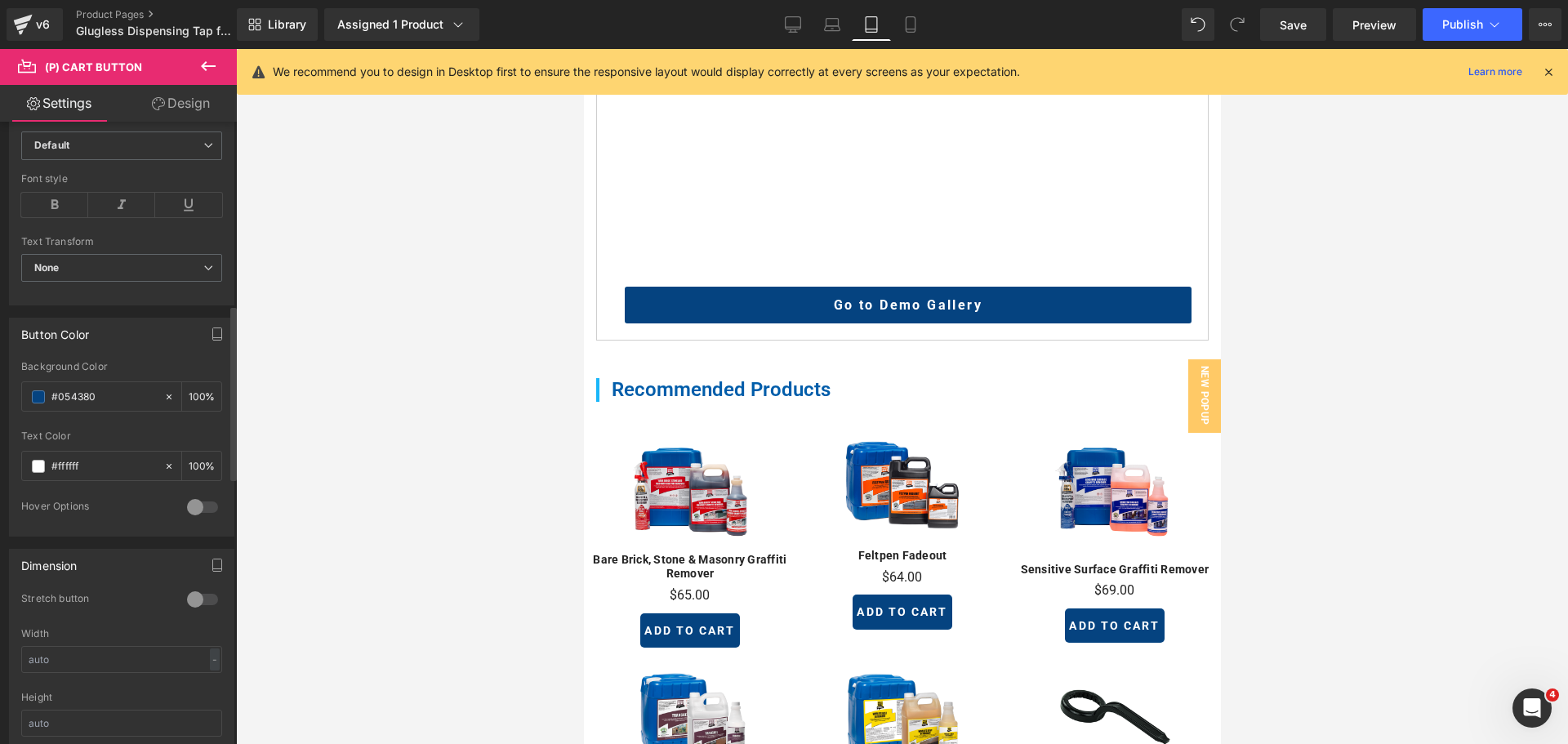
click at [195, 594] on div at bounding box center [202, 599] width 39 height 26
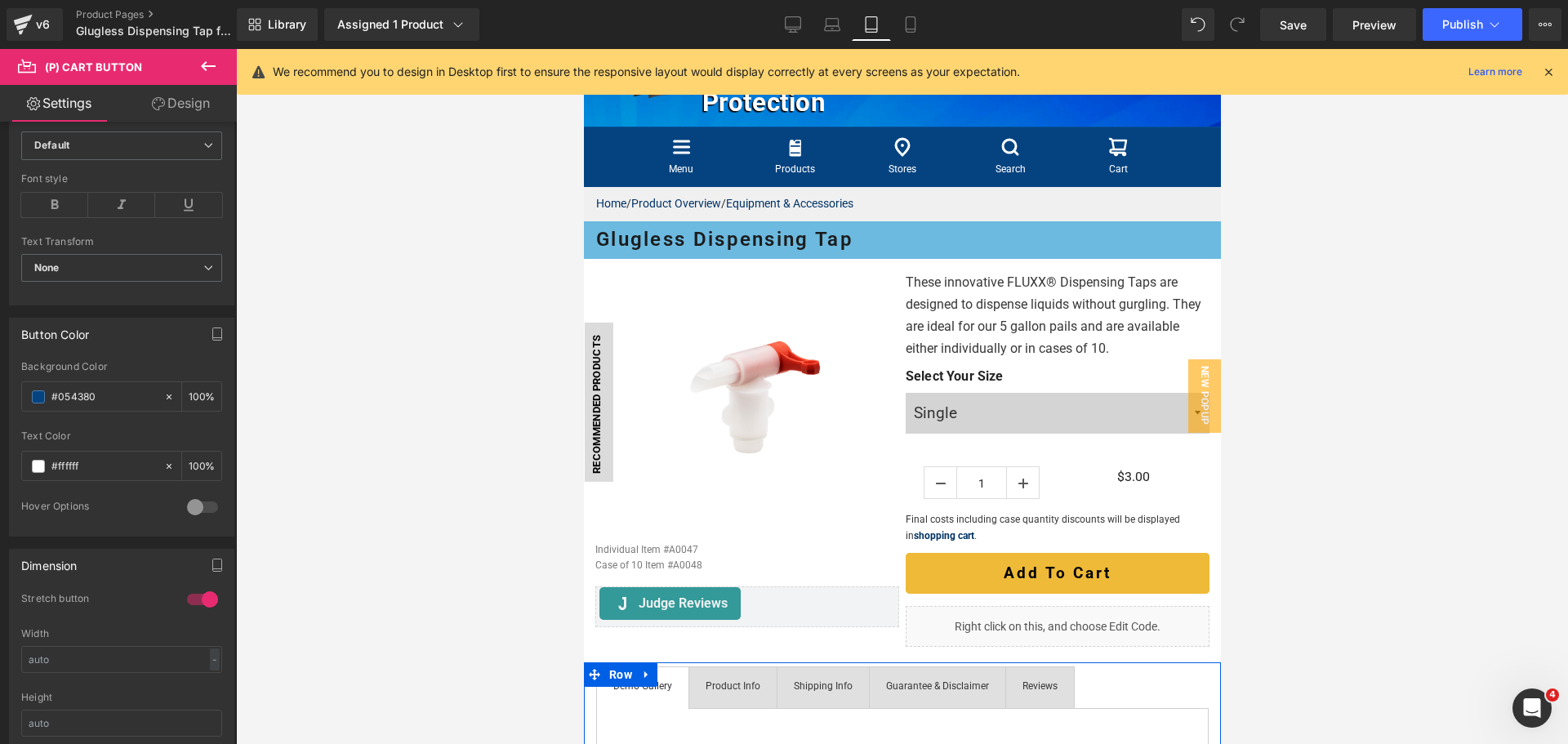
scroll to position [42, 0]
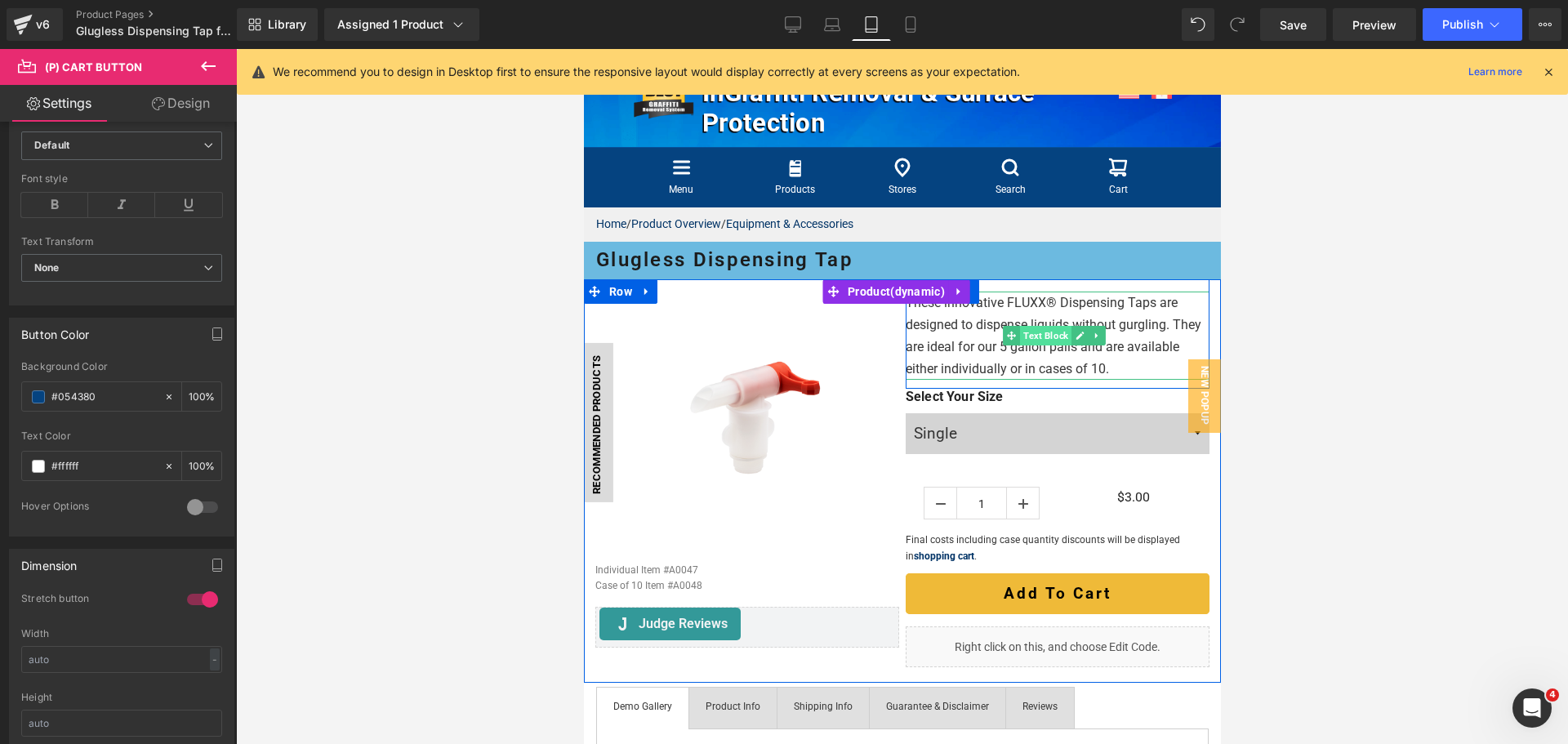
click at [1028, 334] on span "Text Block" at bounding box center [1044, 336] width 52 height 19
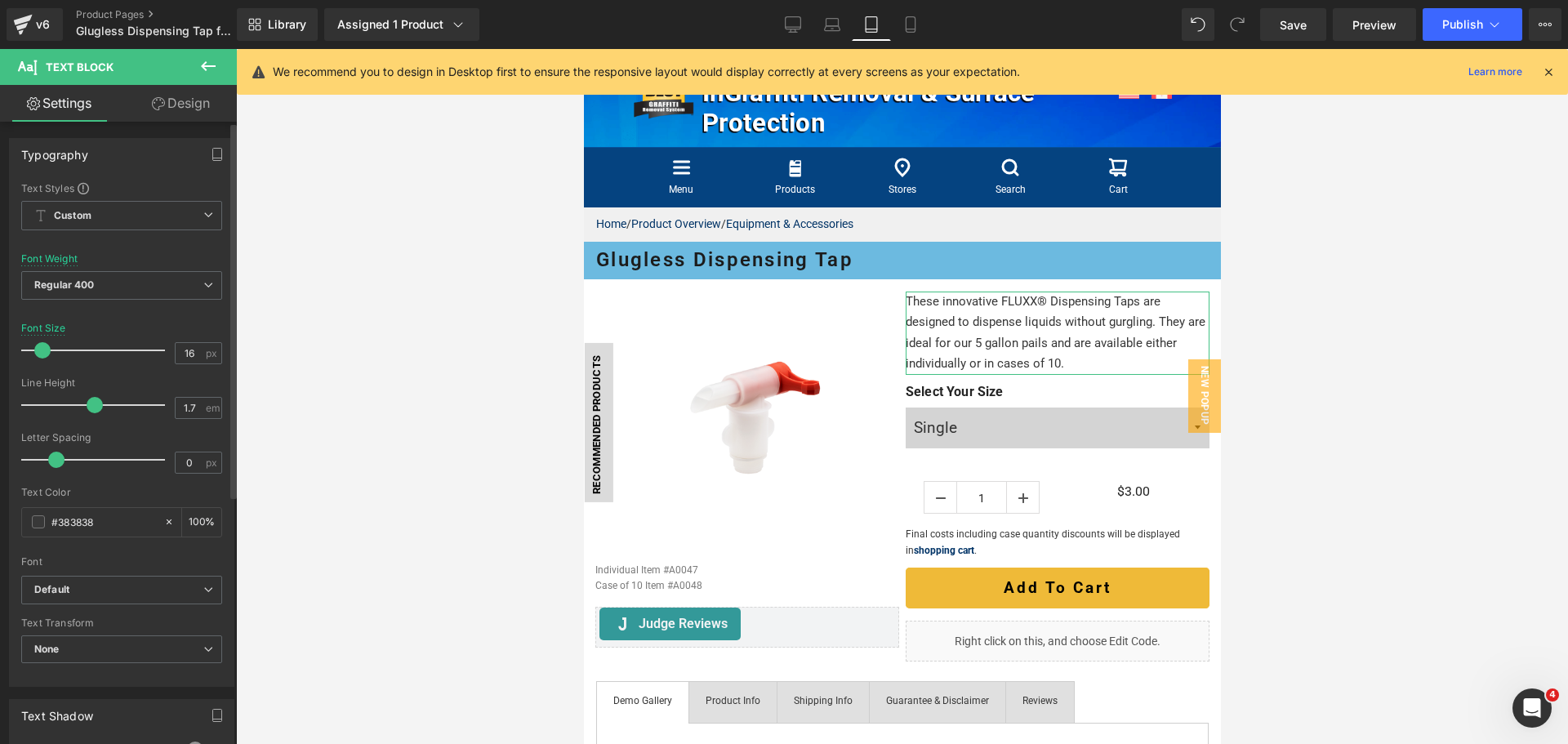
click at [42, 350] on span at bounding box center [42, 350] width 17 height 17
click at [909, 35] on link "Mobile" at bounding box center [910, 24] width 39 height 32
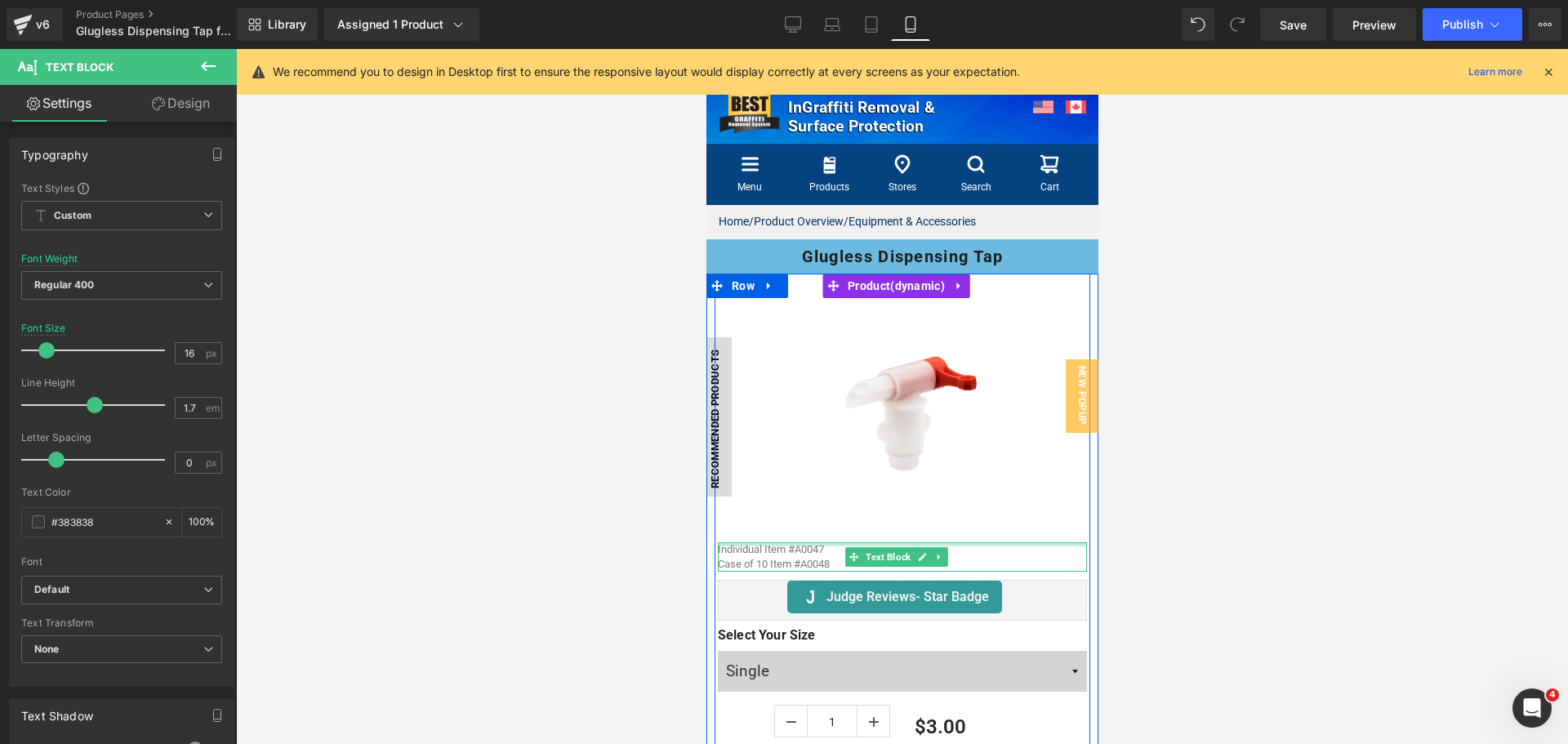
scroll to position [326, 0]
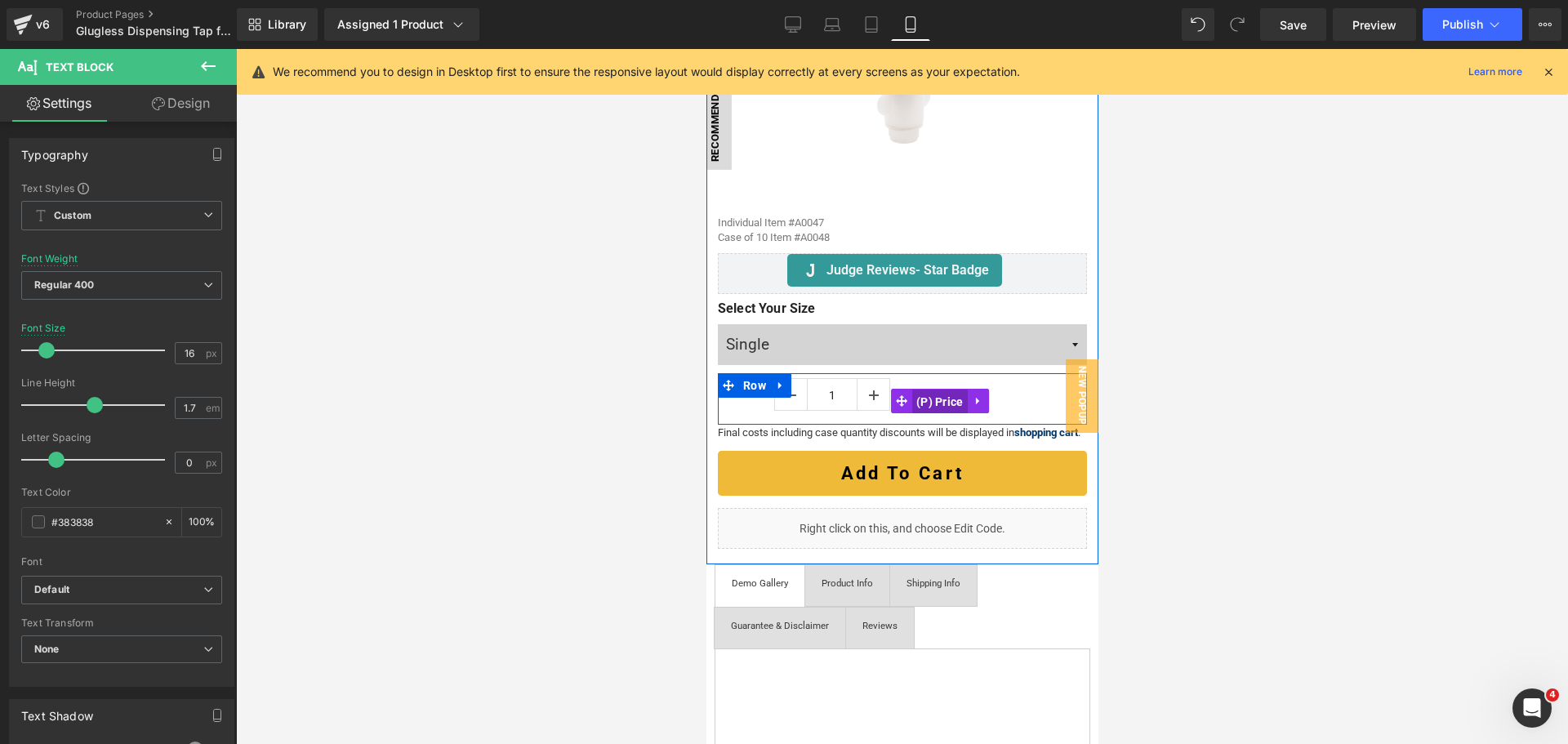
drag, startPoint x: 937, startPoint y: 392, endPoint x: 1310, endPoint y: 336, distance: 377.2
click at [937, 392] on span "(P) Price" at bounding box center [938, 401] width 55 height 24
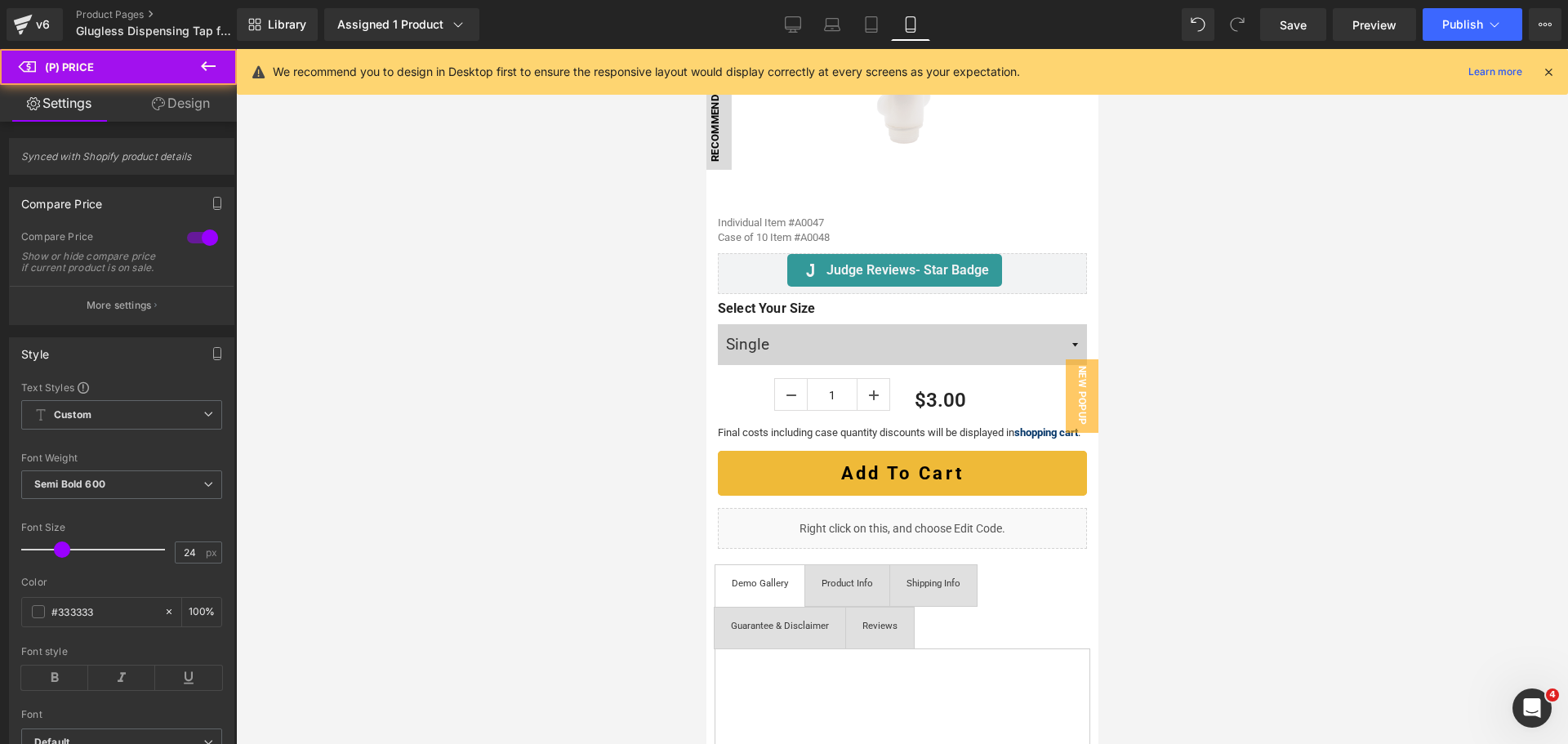
click at [197, 110] on link "Design" at bounding box center [180, 103] width 118 height 37
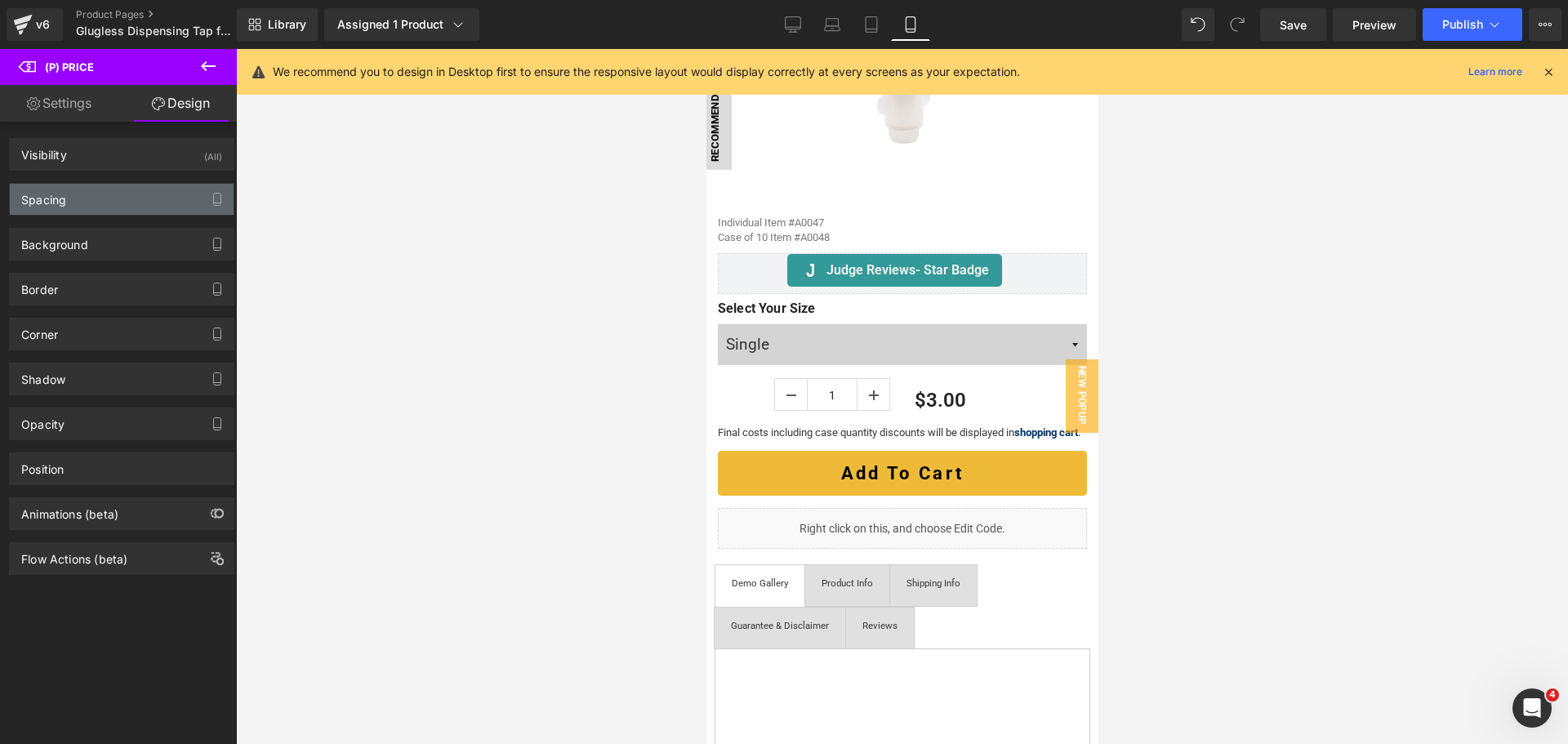
click at [127, 200] on div "Spacing" at bounding box center [122, 198] width 224 height 31
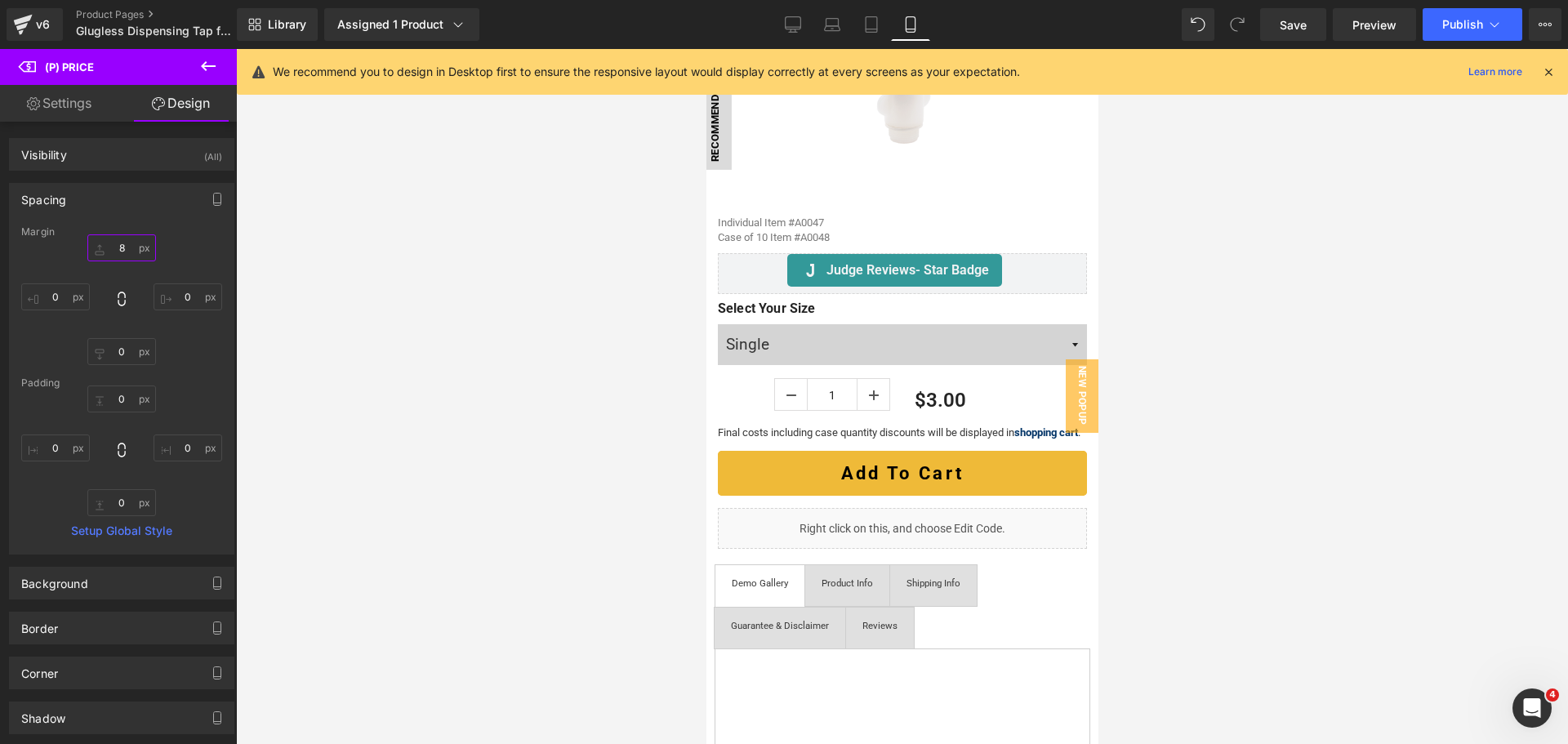
click at [115, 240] on input "8" at bounding box center [122, 247] width 68 height 27
type input "4"
click at [1366, 383] on div at bounding box center [902, 396] width 1332 height 695
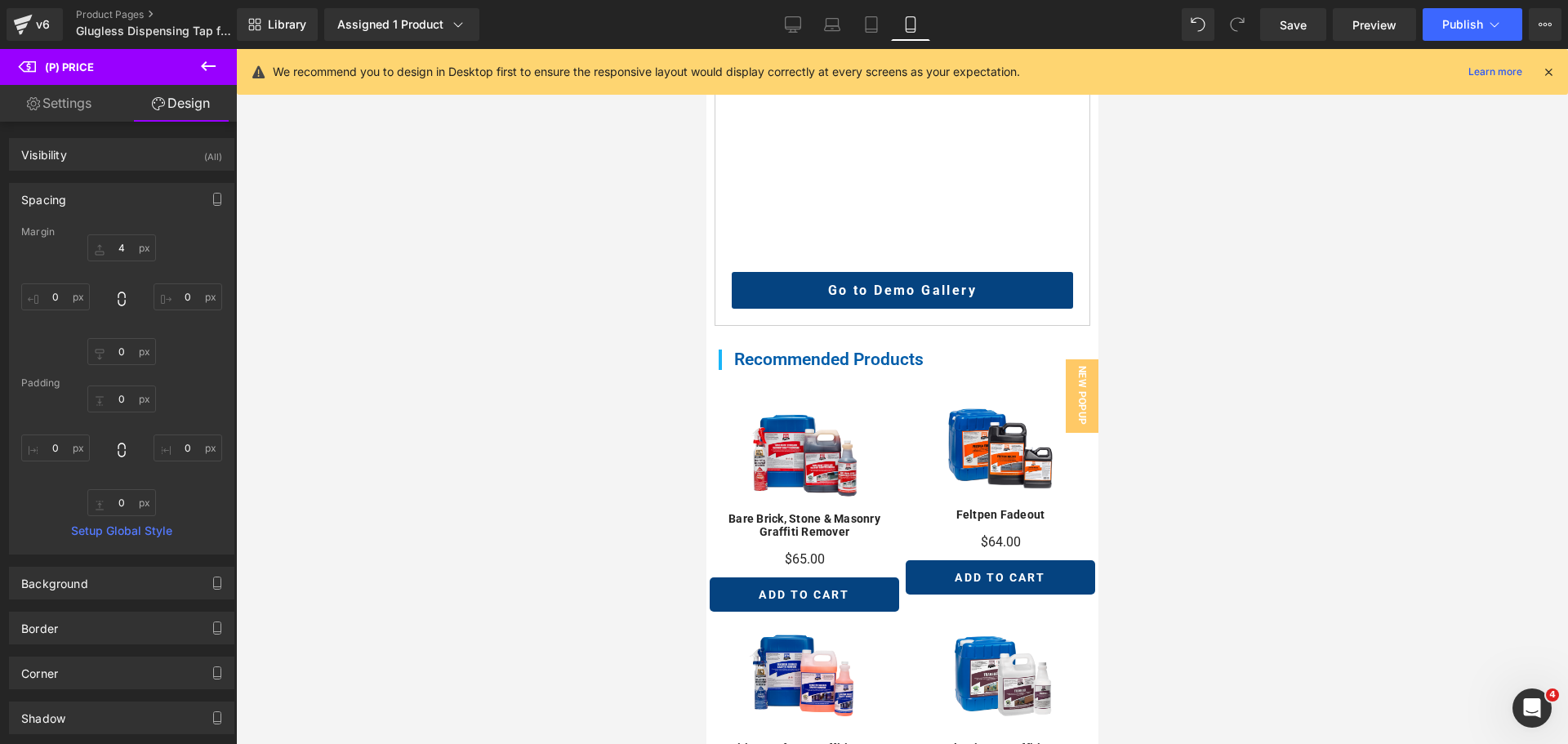
scroll to position [1143, 0]
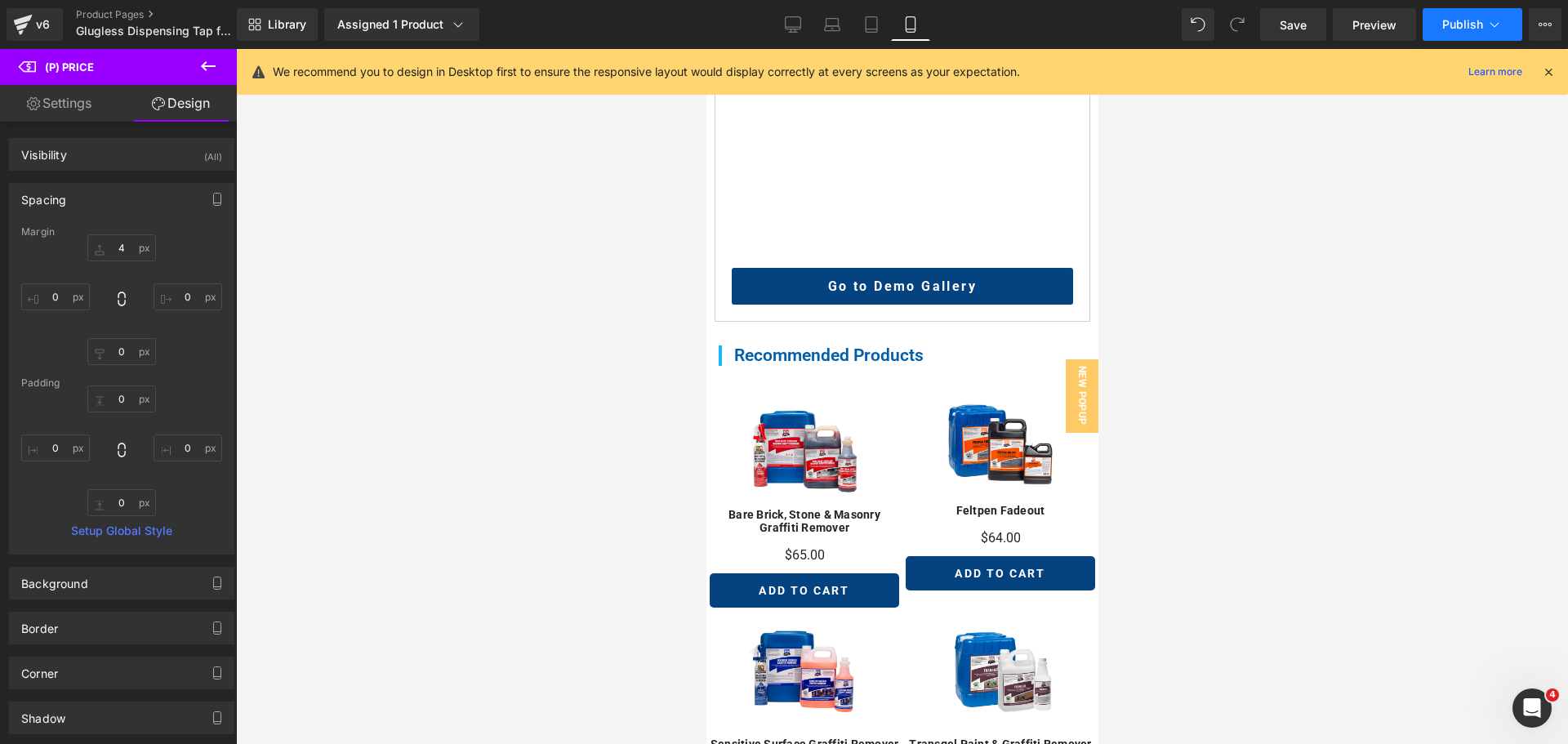
click at [1463, 25] on span "Publish" at bounding box center [1462, 24] width 41 height 13
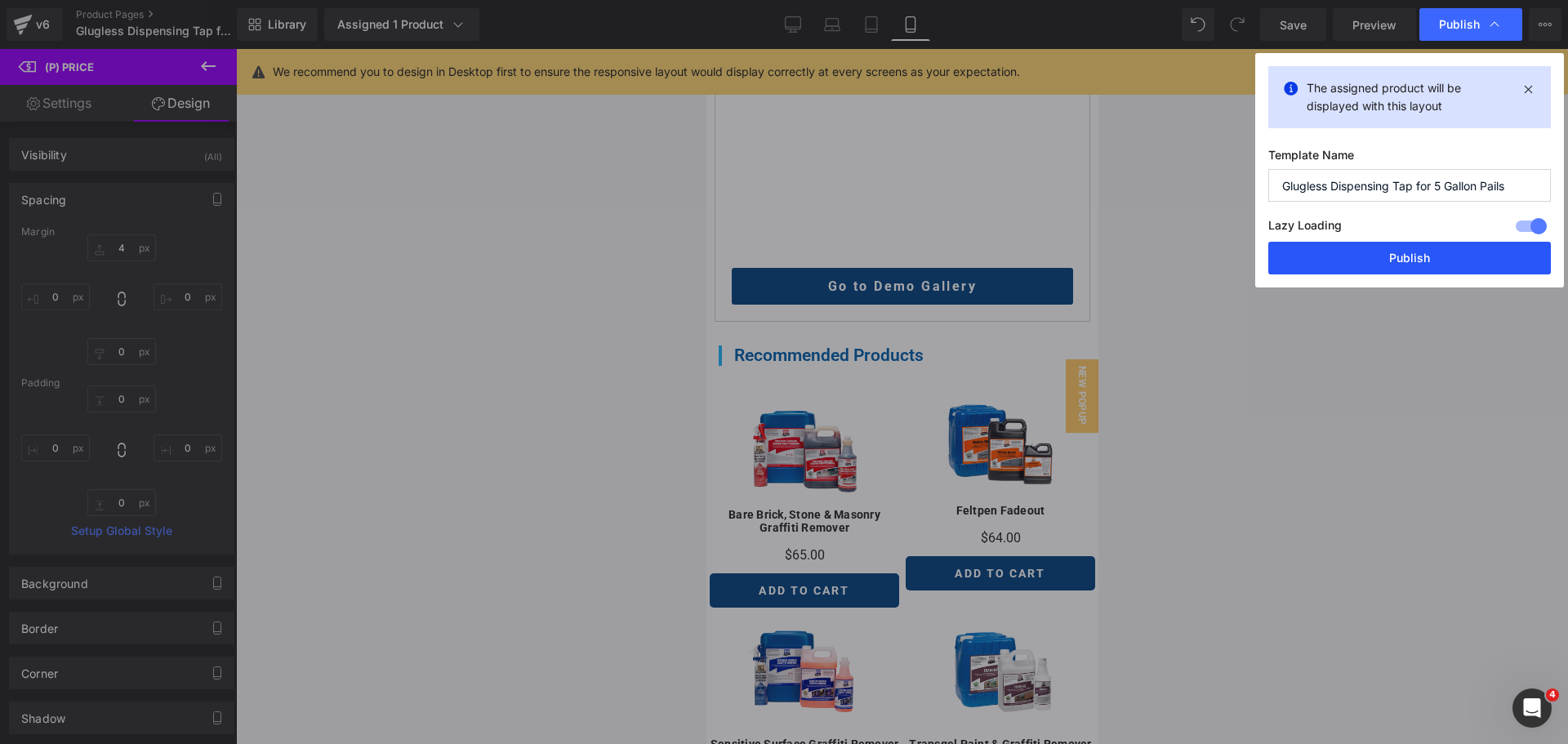
click at [1423, 265] on button "Publish" at bounding box center [1409, 257] width 282 height 32
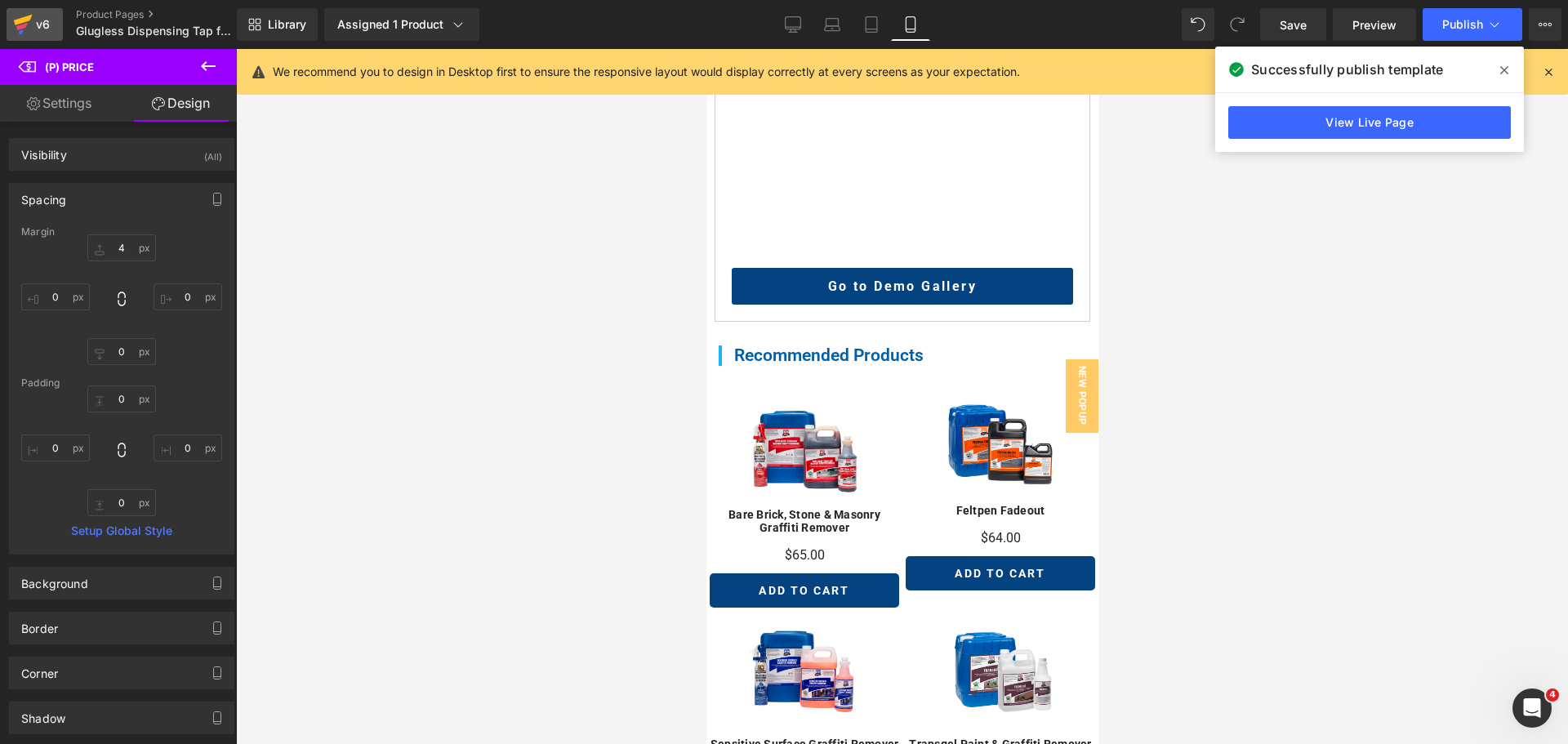
click at [31, 22] on icon at bounding box center [23, 24] width 19 height 41
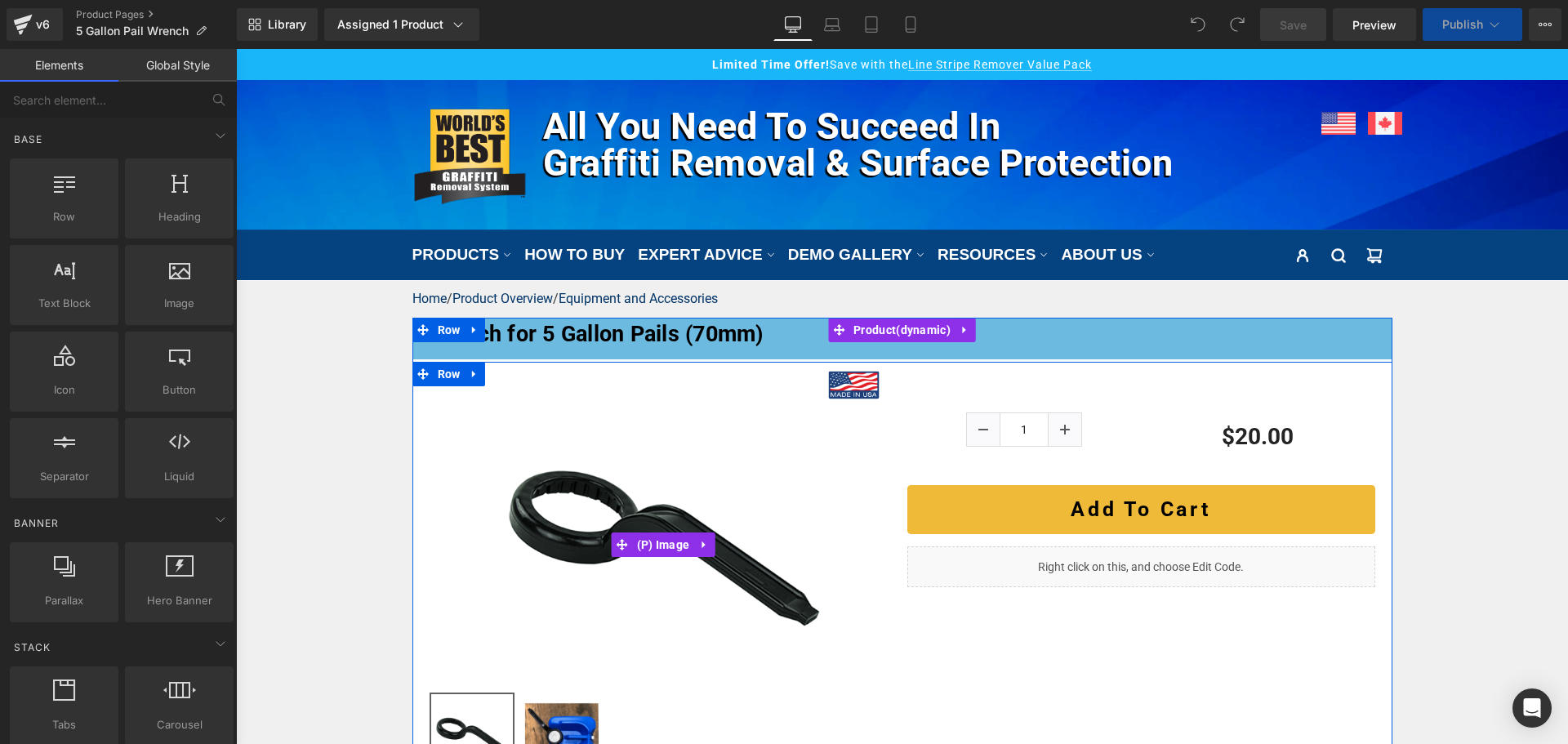
click at [692, 477] on img at bounding box center [662, 544] width 351 height 351
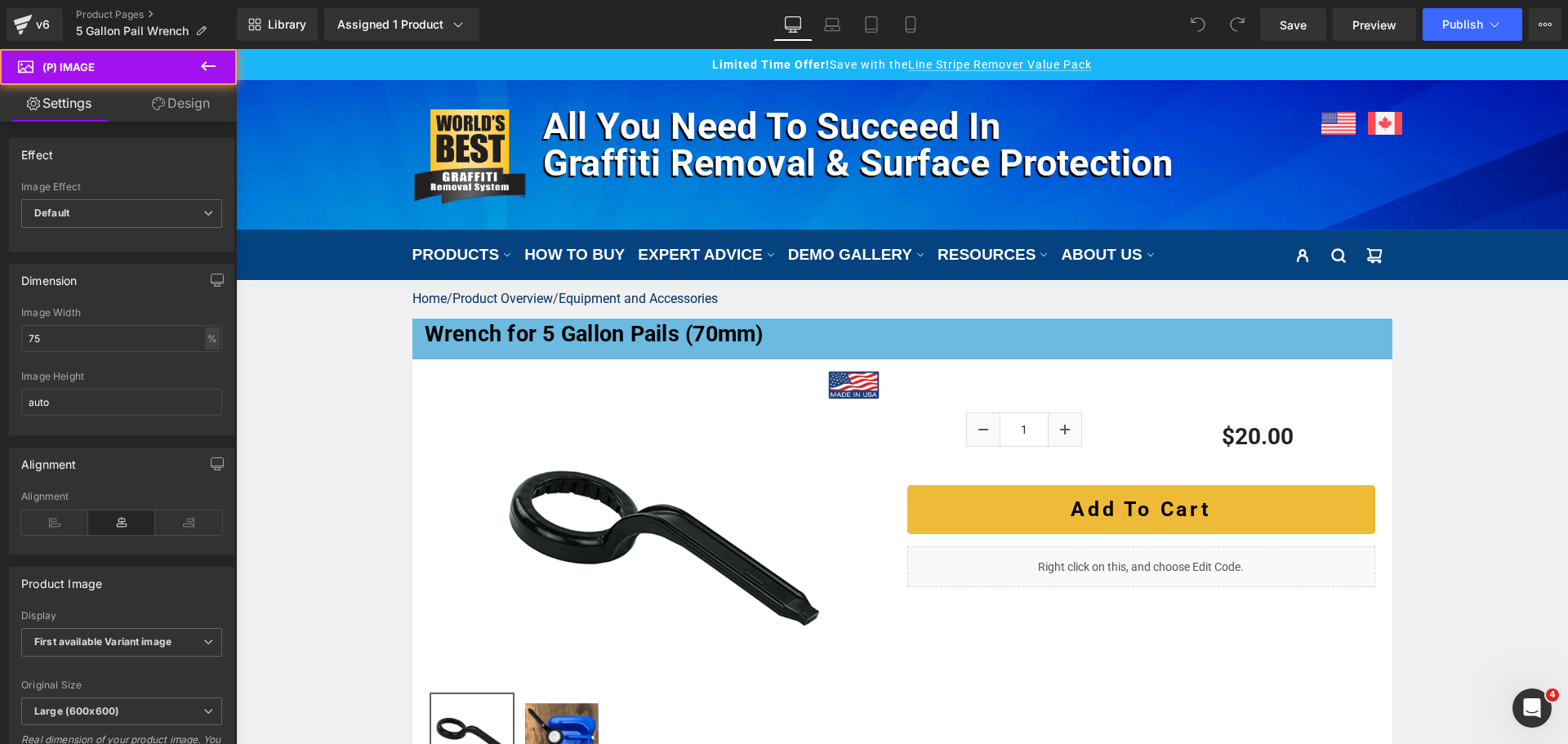
click at [200, 107] on link "Design" at bounding box center [180, 103] width 118 height 37
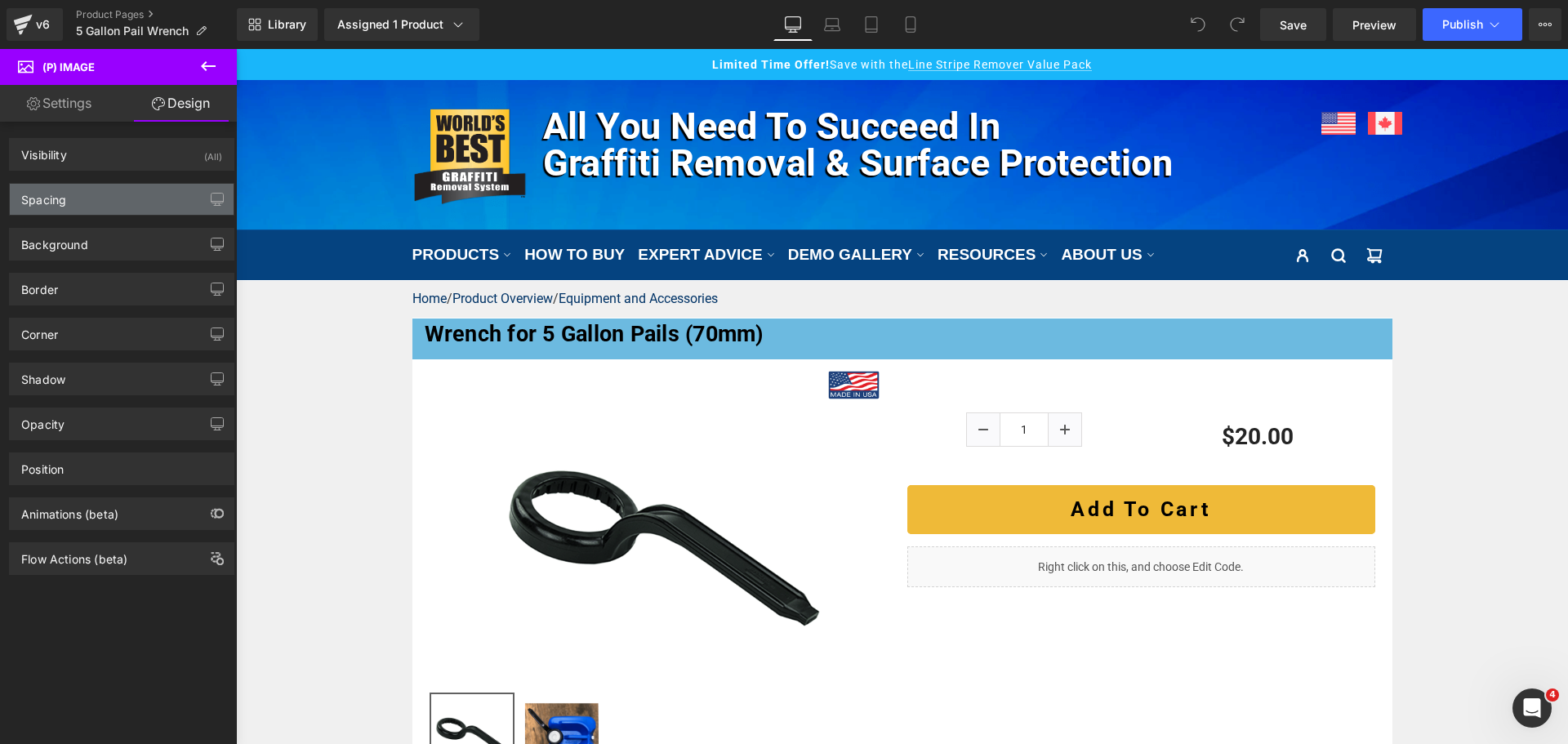
click at [121, 196] on div "Spacing" at bounding box center [122, 198] width 224 height 31
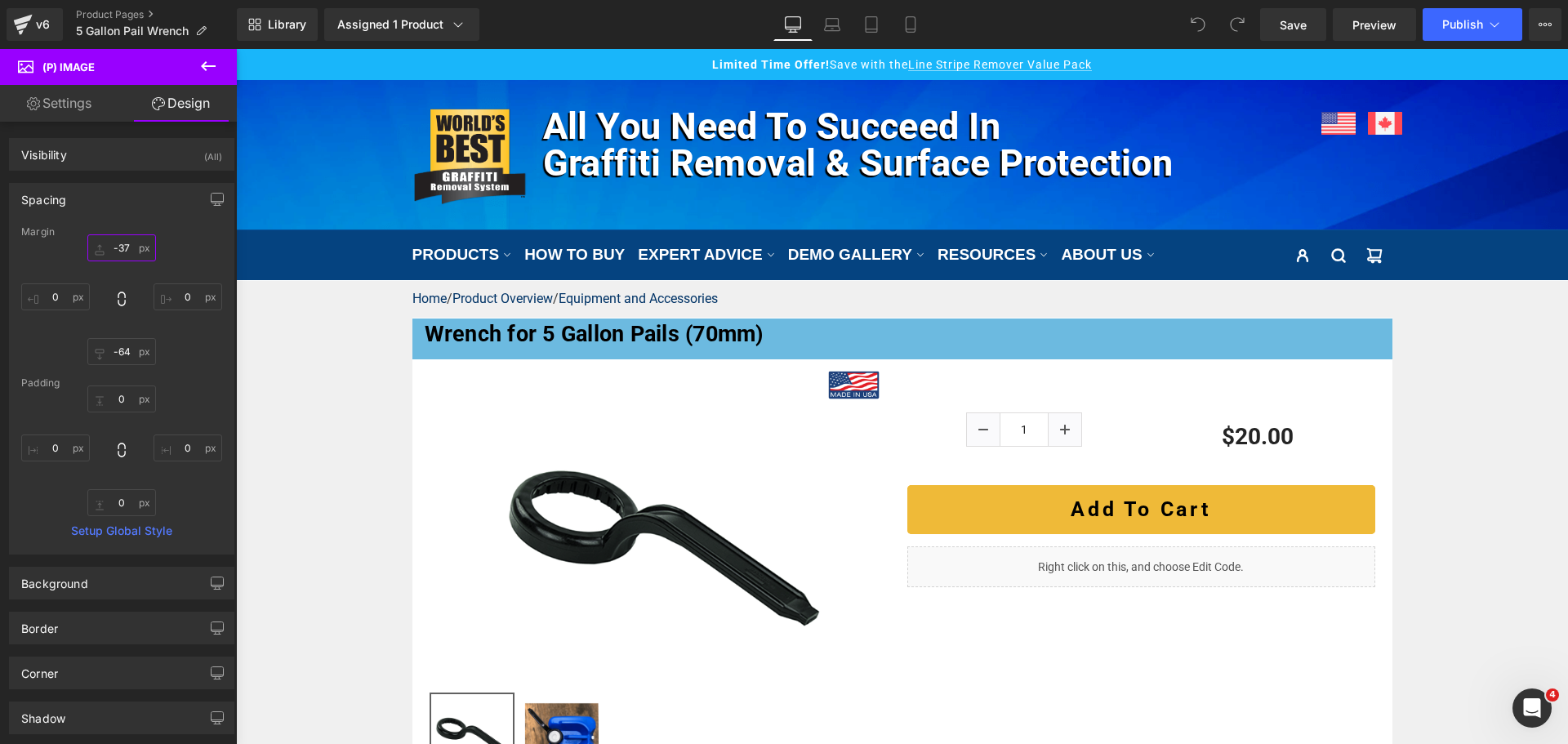
click at [118, 243] on input "-37" at bounding box center [122, 247] width 68 height 27
type input "0"
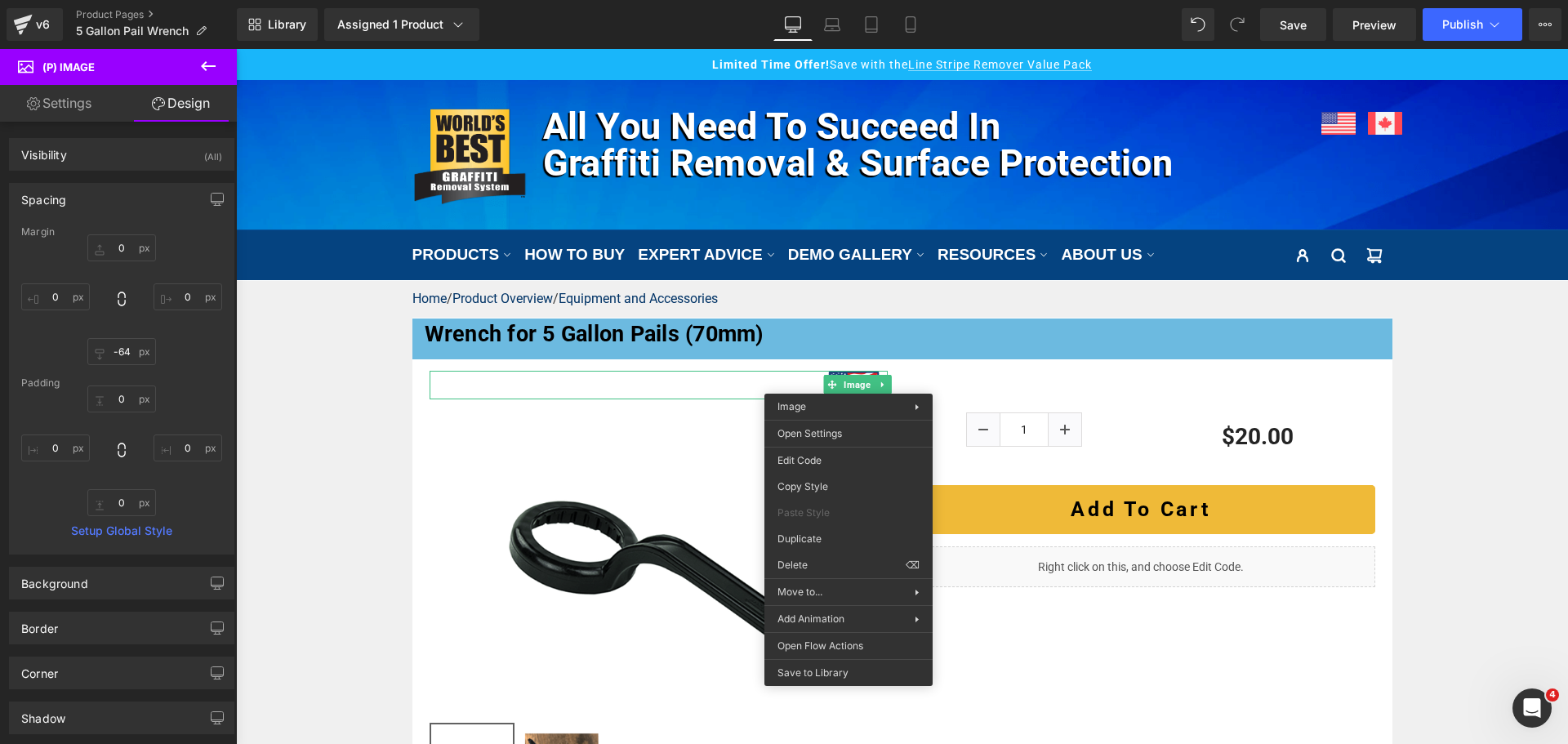
drag, startPoint x: 1035, startPoint y: 618, endPoint x: 799, endPoint y: 569, distance: 241.0
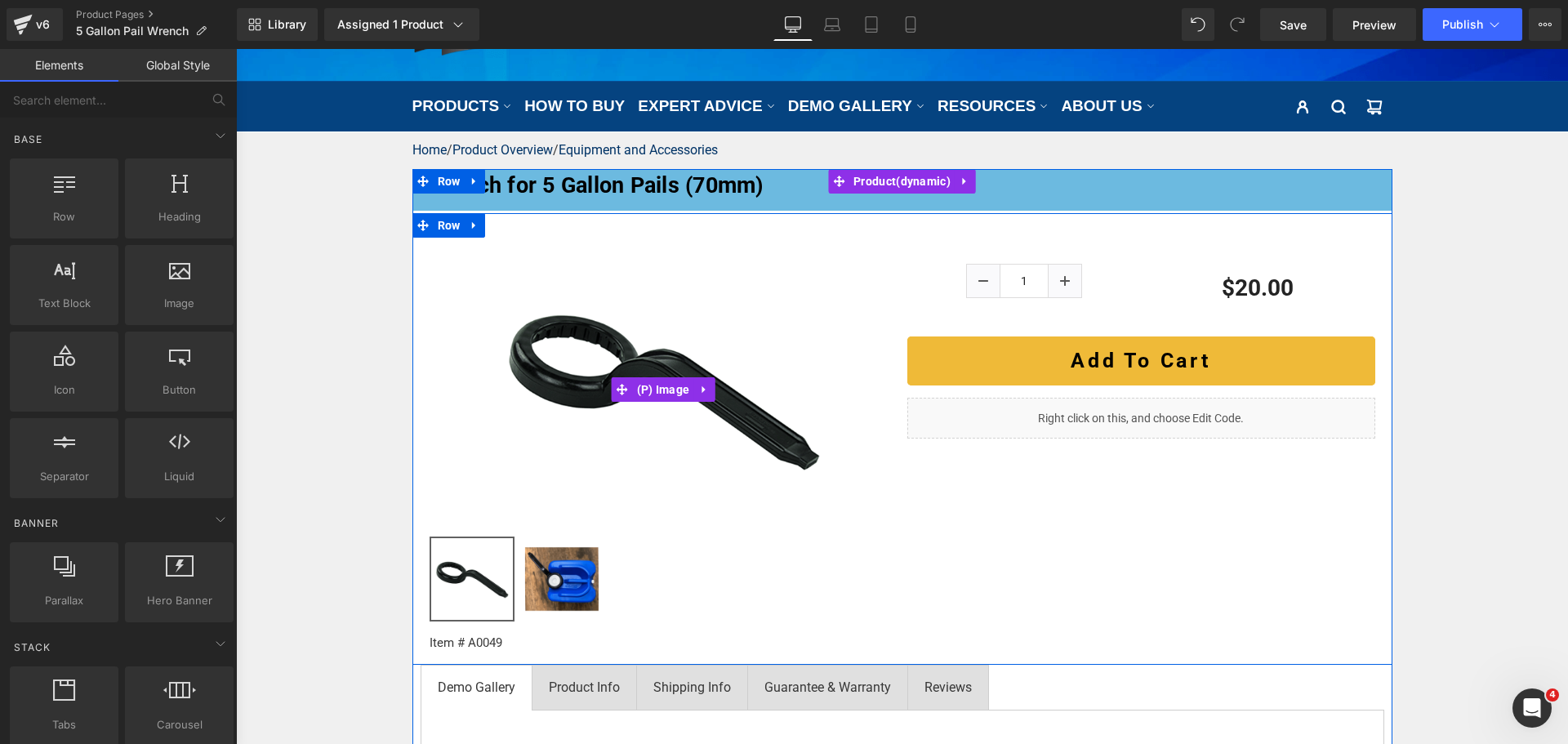
scroll to position [163, 0]
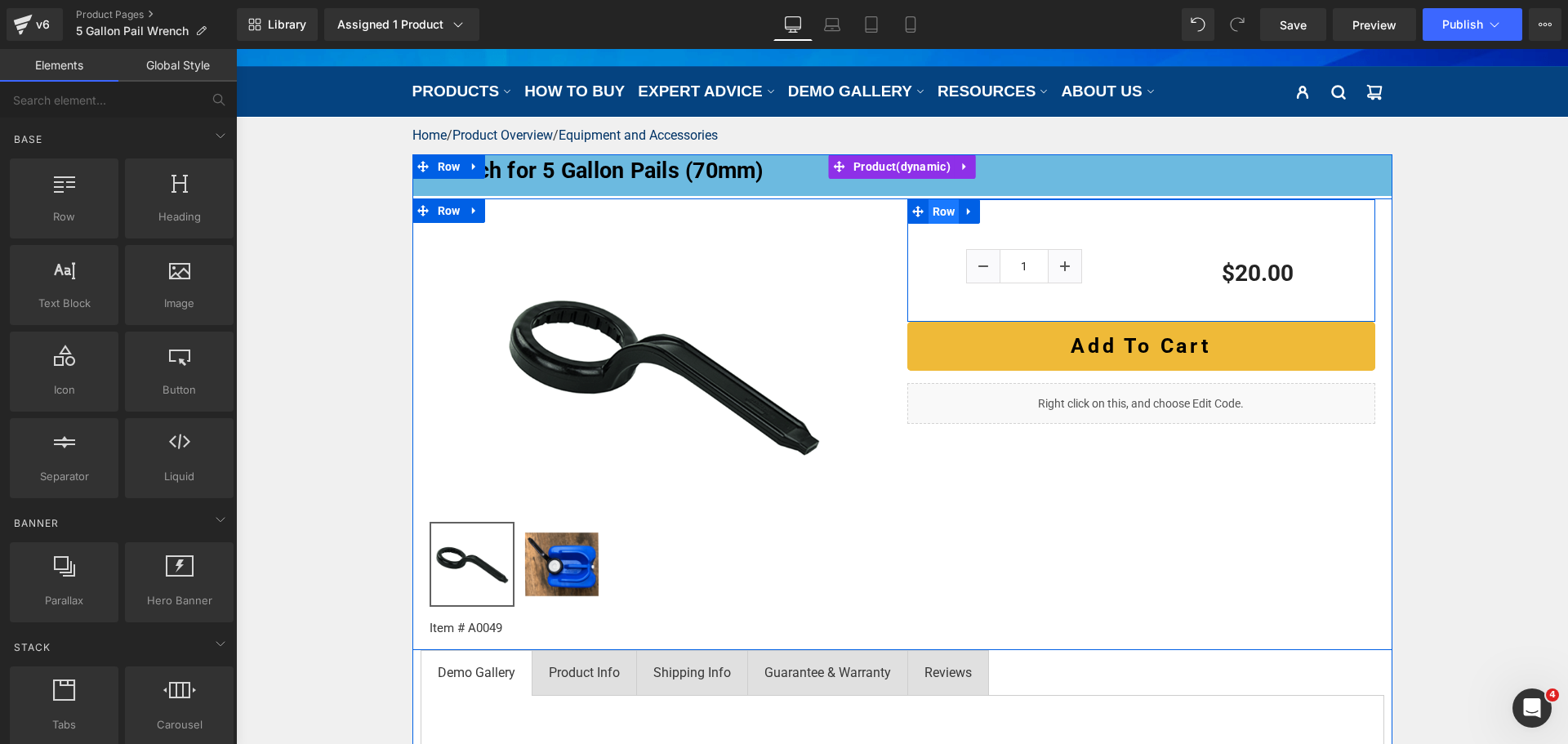
click at [941, 212] on span "Row" at bounding box center [944, 212] width 31 height 24
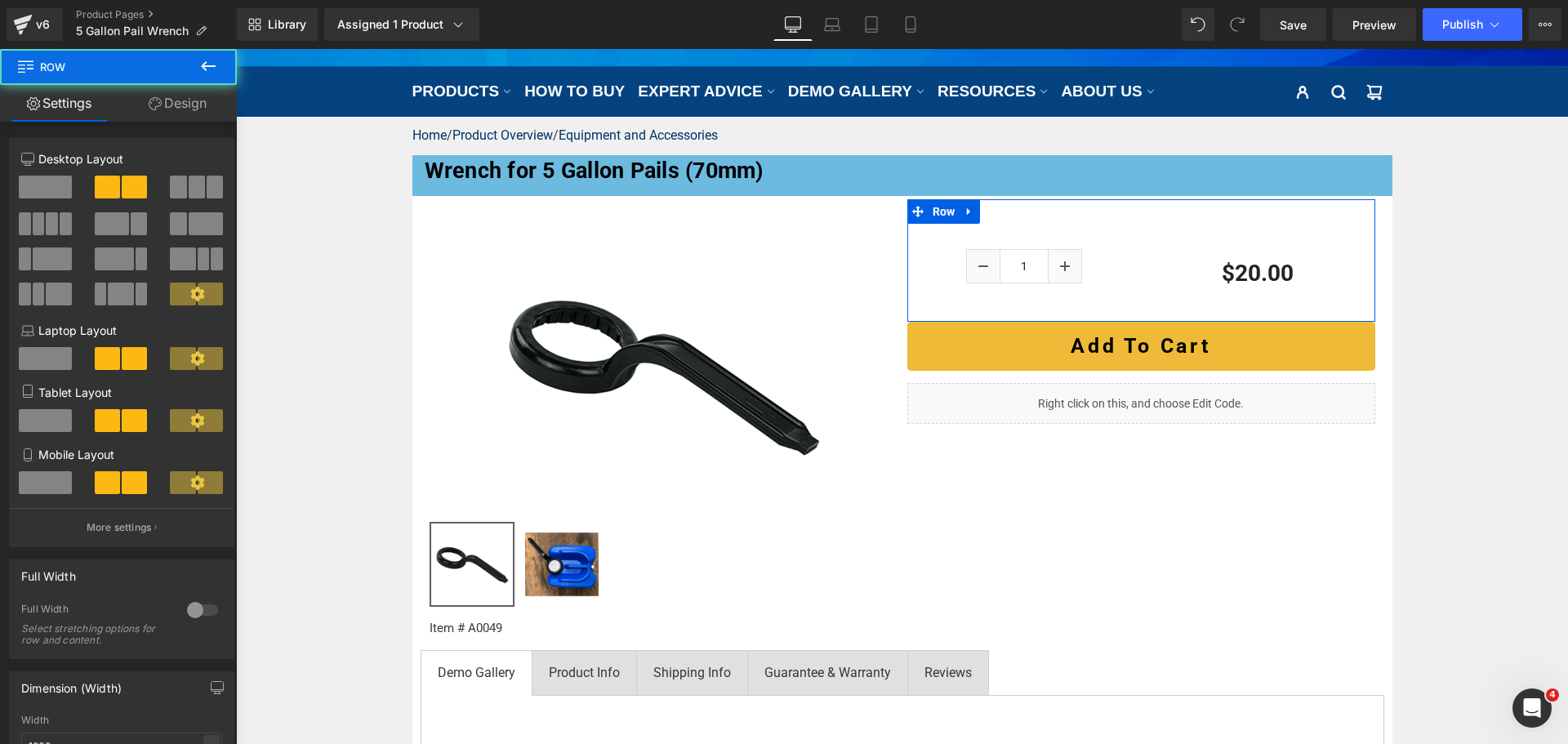
click at [189, 193] on span at bounding box center [197, 187] width 17 height 23
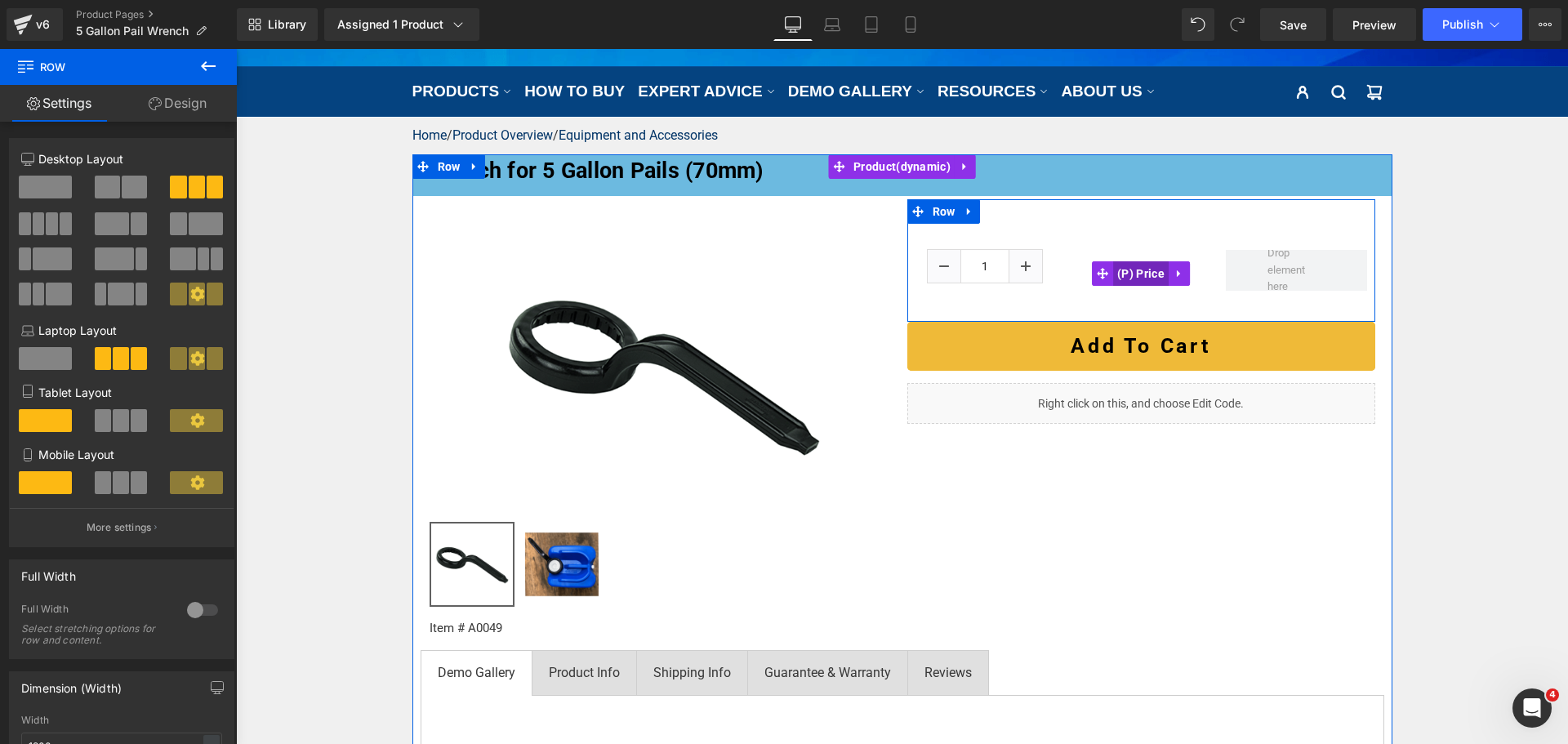
click at [1134, 275] on span "(P) Price" at bounding box center [1140, 274] width 55 height 24
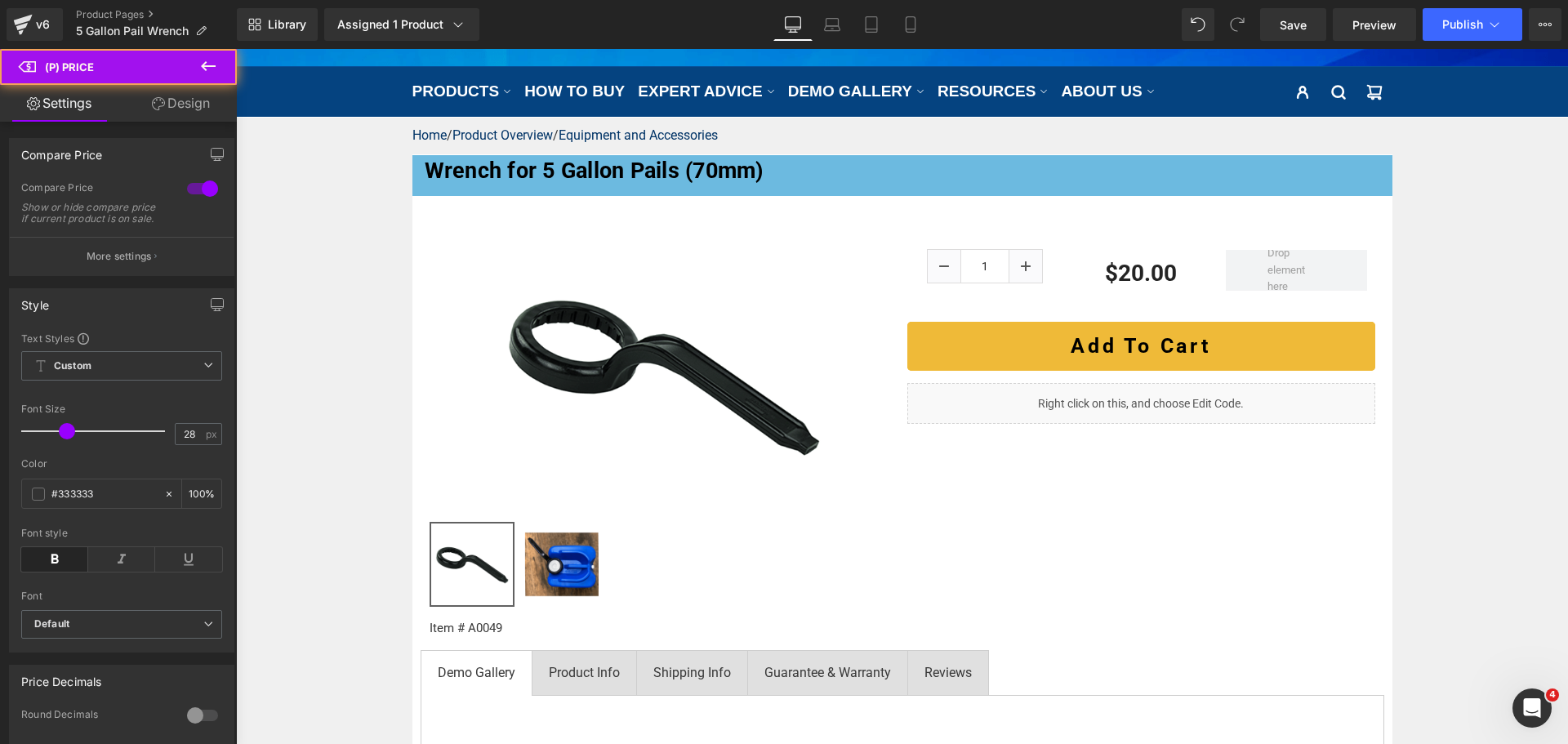
click at [203, 106] on link "Design" at bounding box center [180, 103] width 118 height 37
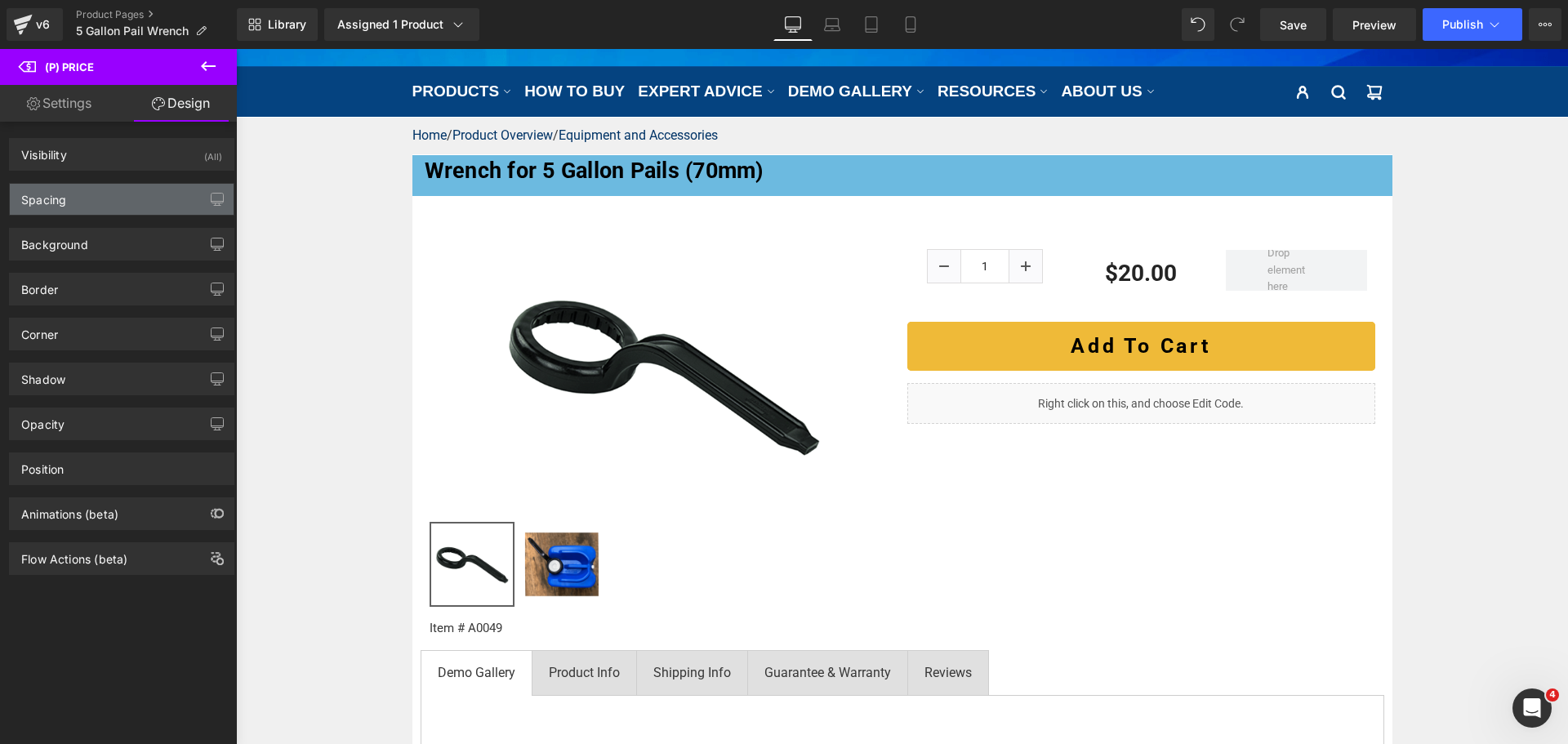
click at [124, 191] on div "Spacing" at bounding box center [122, 198] width 224 height 31
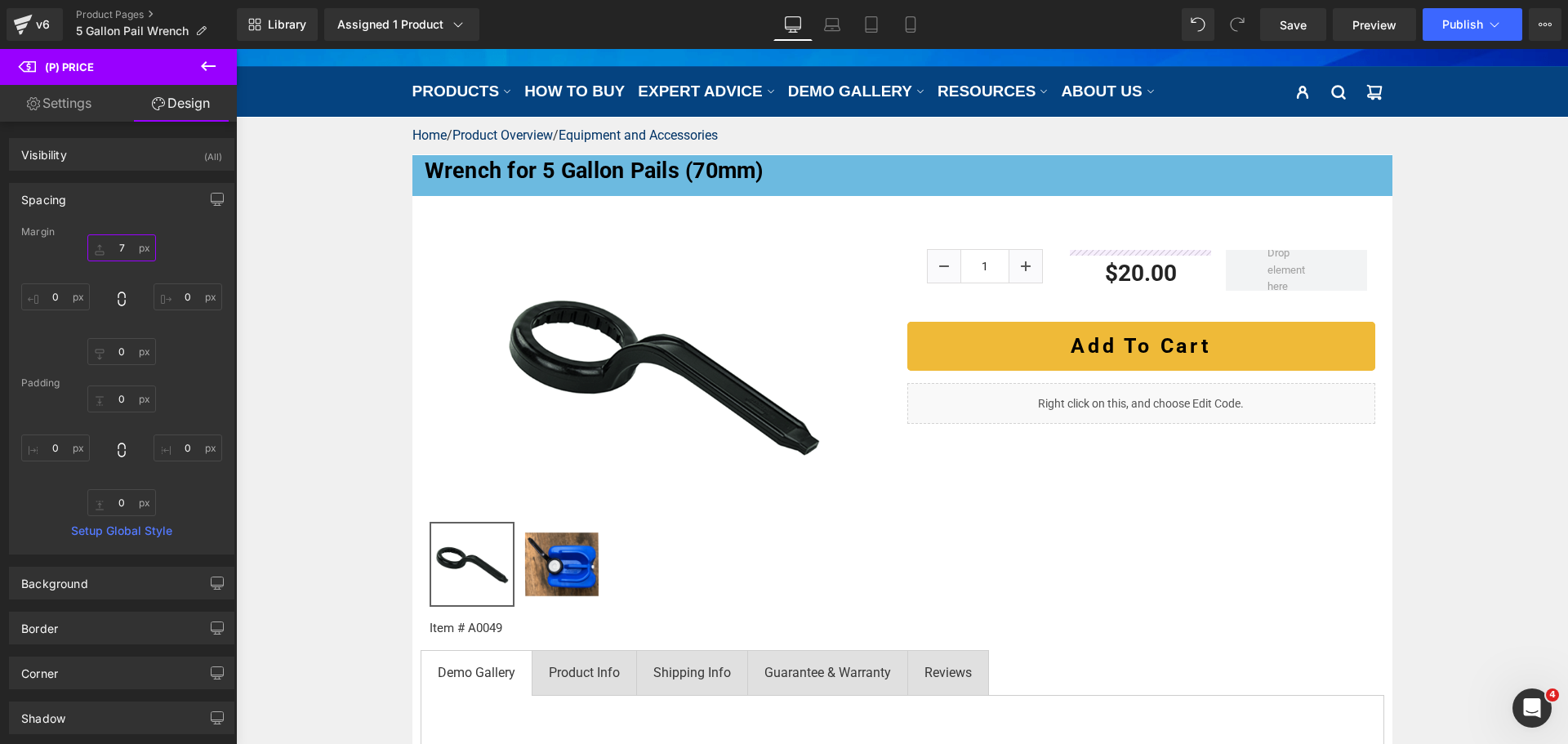
click at [110, 249] on input "7" at bounding box center [122, 247] width 68 height 27
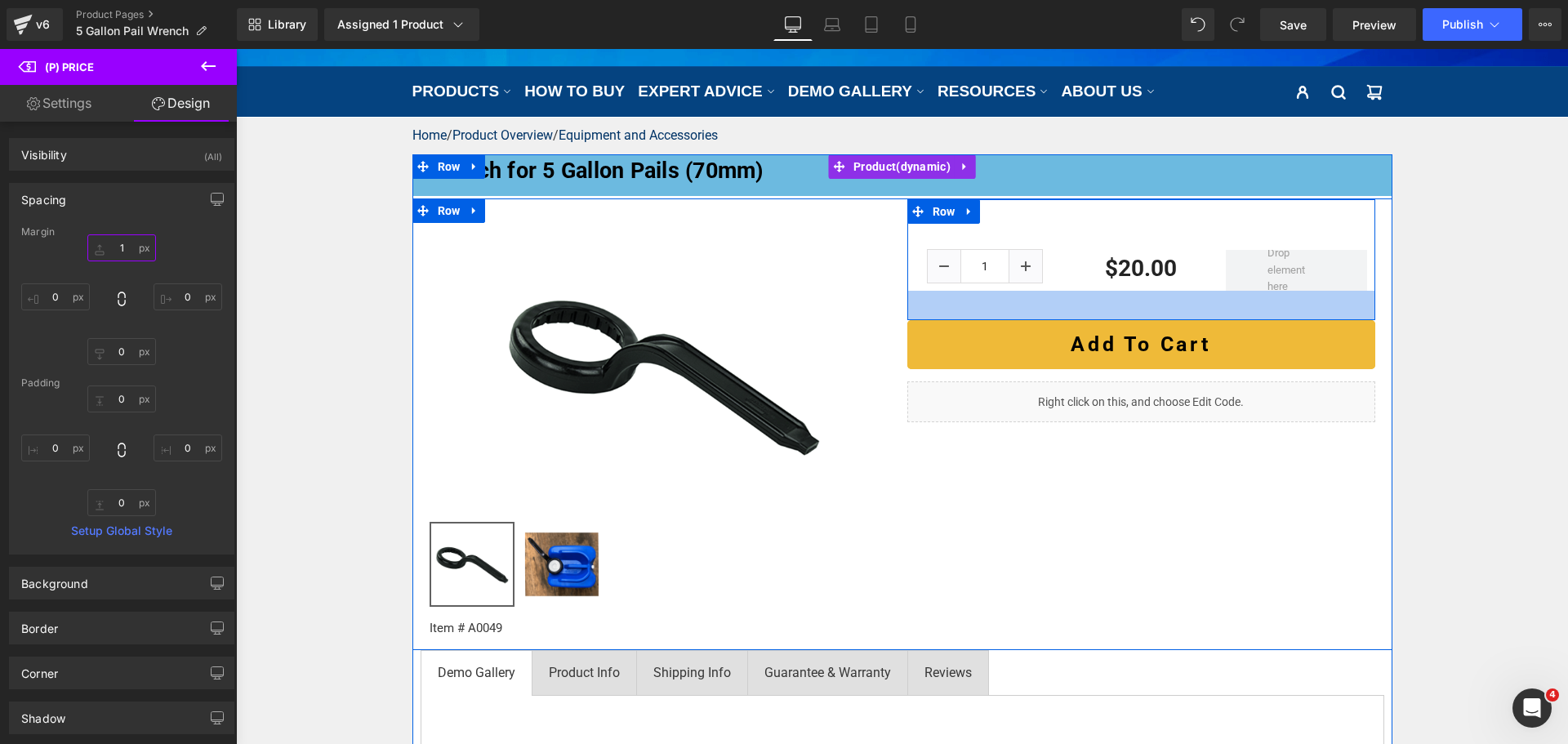
type input "0"
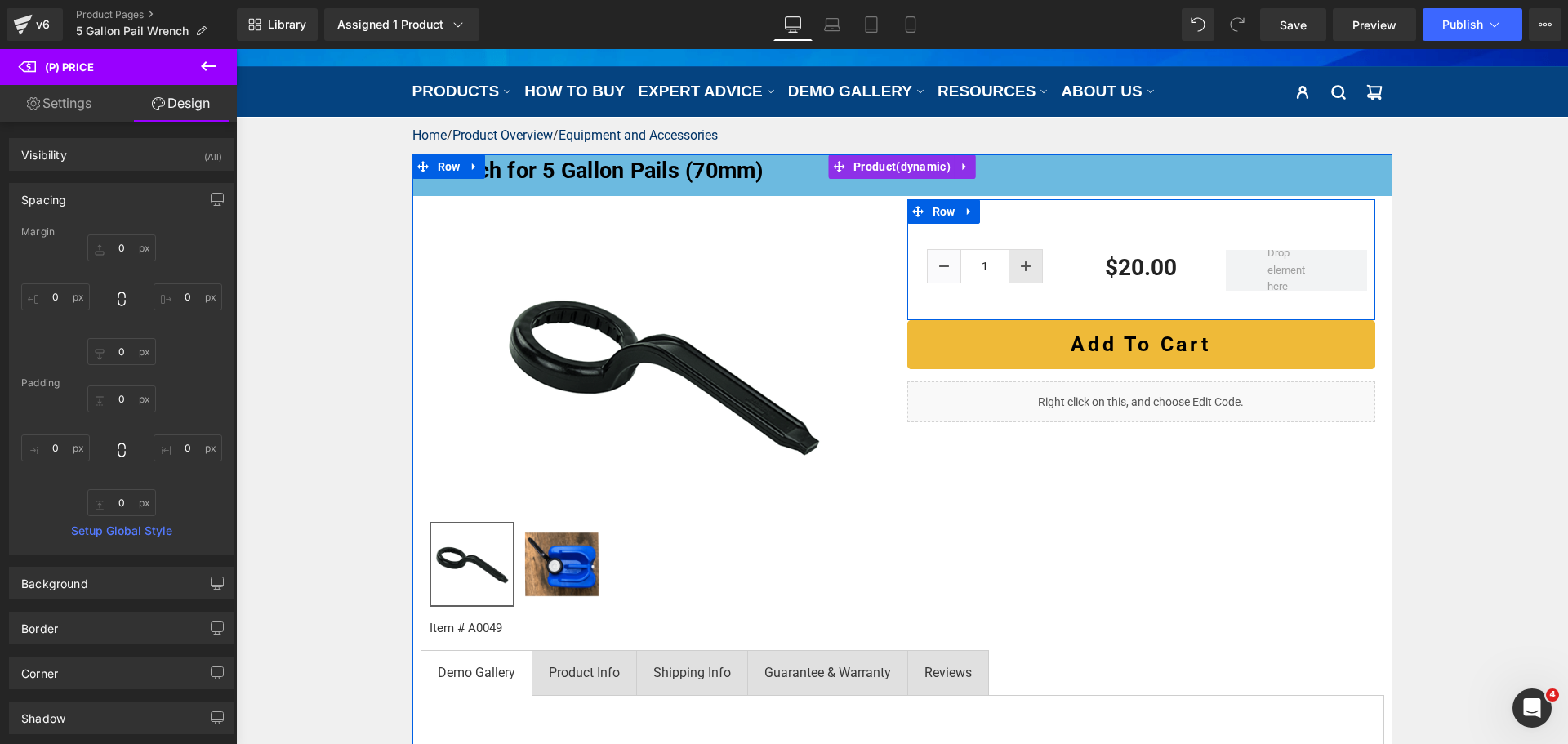
click at [1015, 265] on div "1 (P) Quantity" at bounding box center [986, 268] width 142 height 38
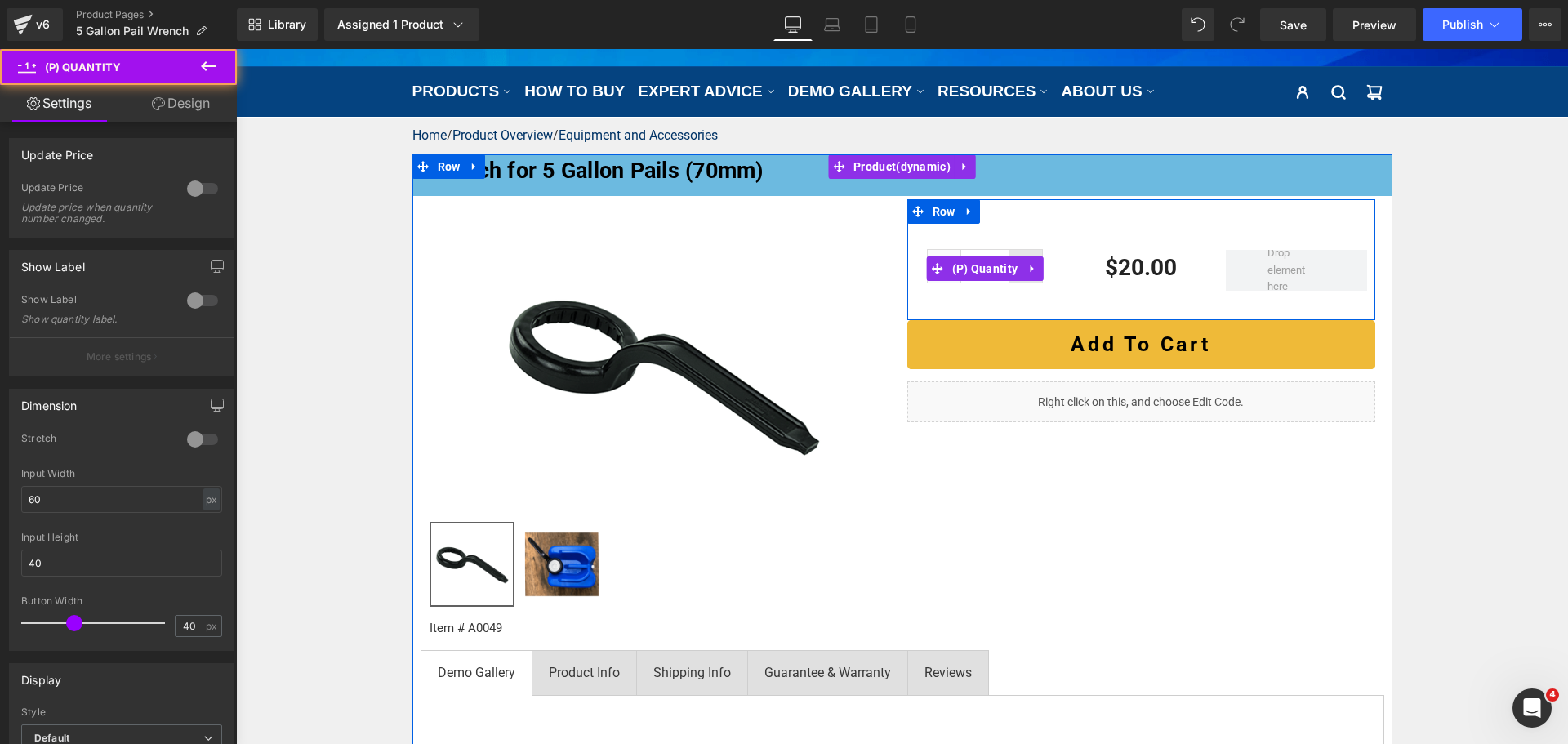
click at [1021, 265] on link at bounding box center [1032, 268] width 21 height 24
click at [1016, 250] on link at bounding box center [1025, 266] width 32 height 32
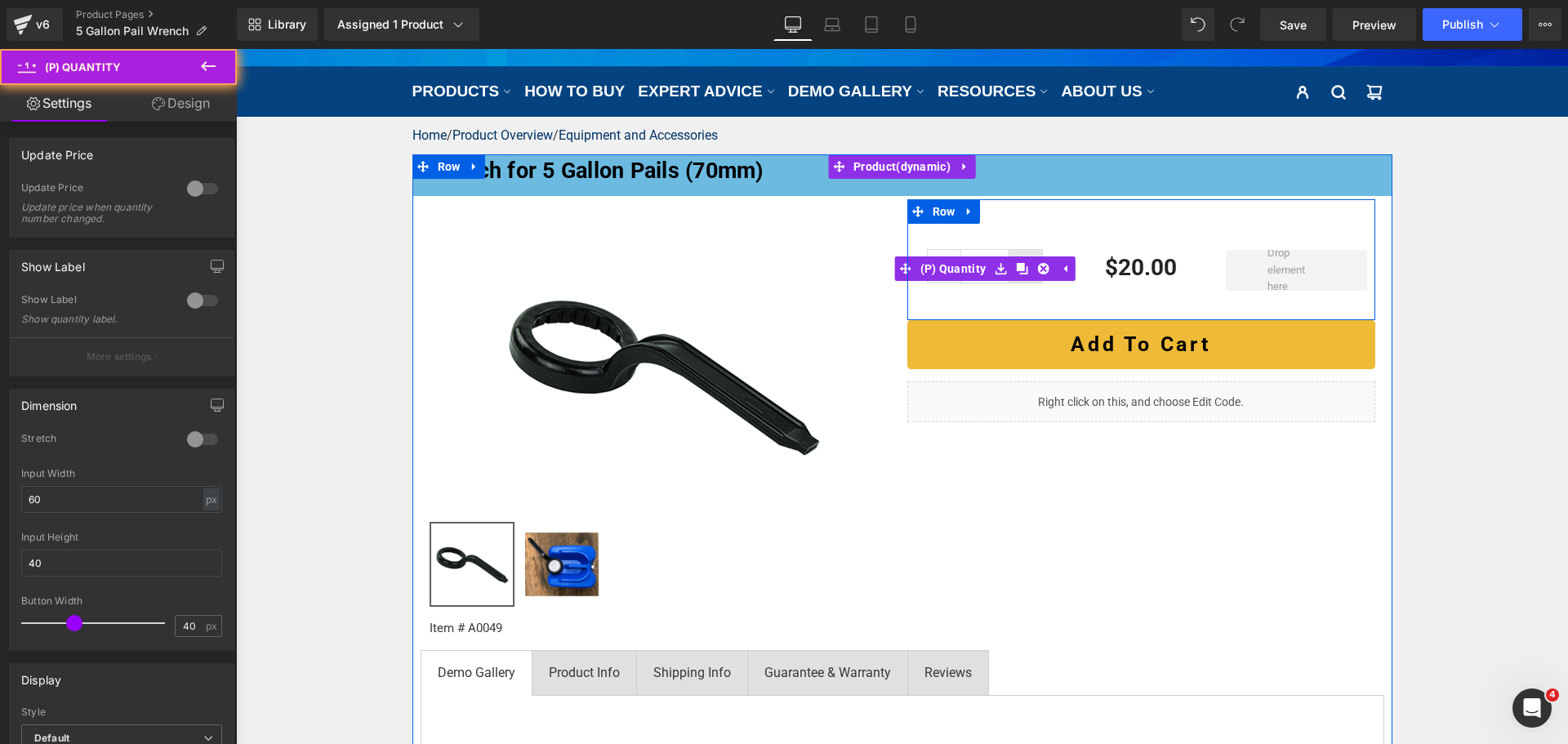
click at [1016, 250] on link at bounding box center [1025, 266] width 32 height 32
click at [931, 256] on link at bounding box center [944, 266] width 32 height 32
type input "1"
click at [931, 256] on link at bounding box center [944, 266] width 32 height 32
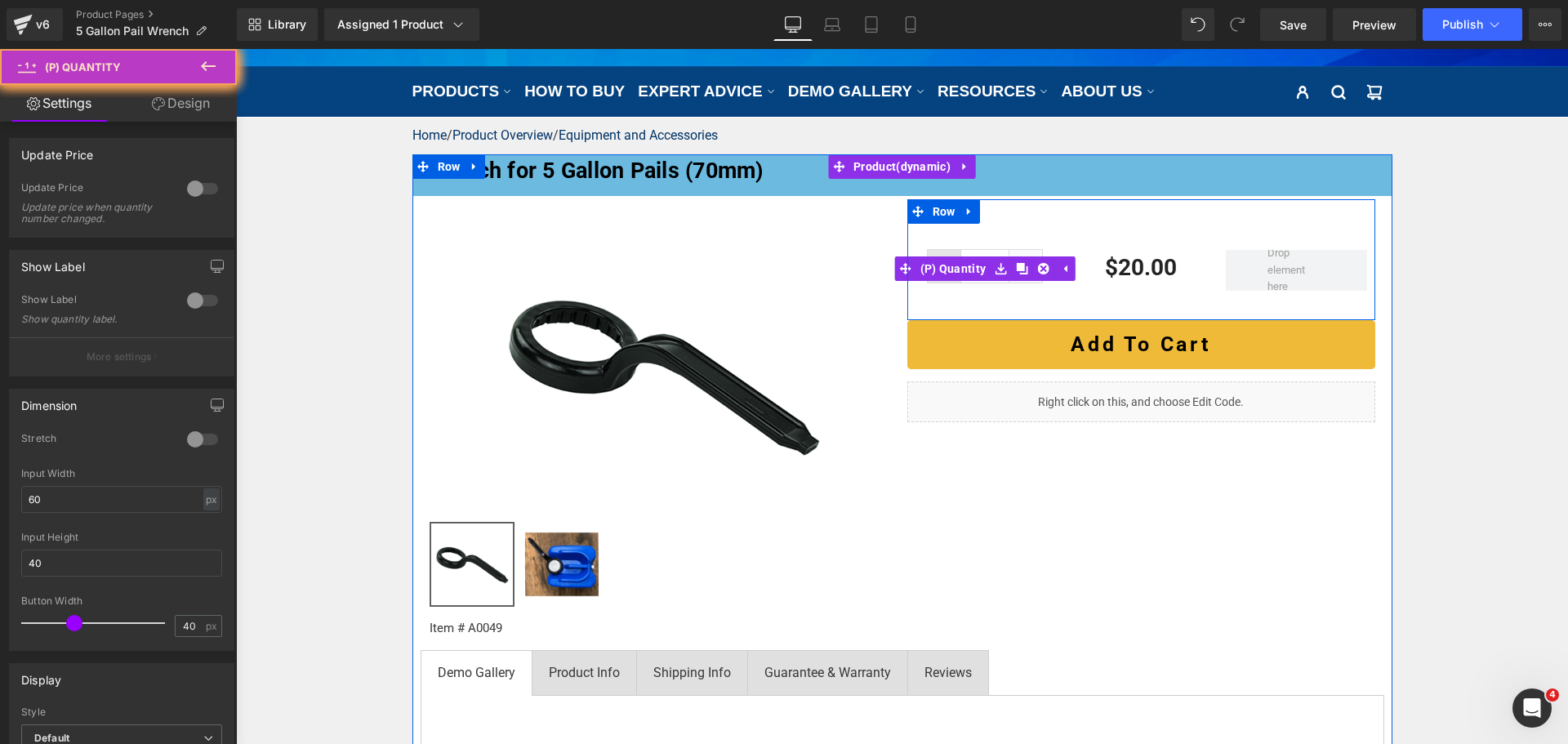
click at [931, 256] on link at bounding box center [944, 266] width 32 height 32
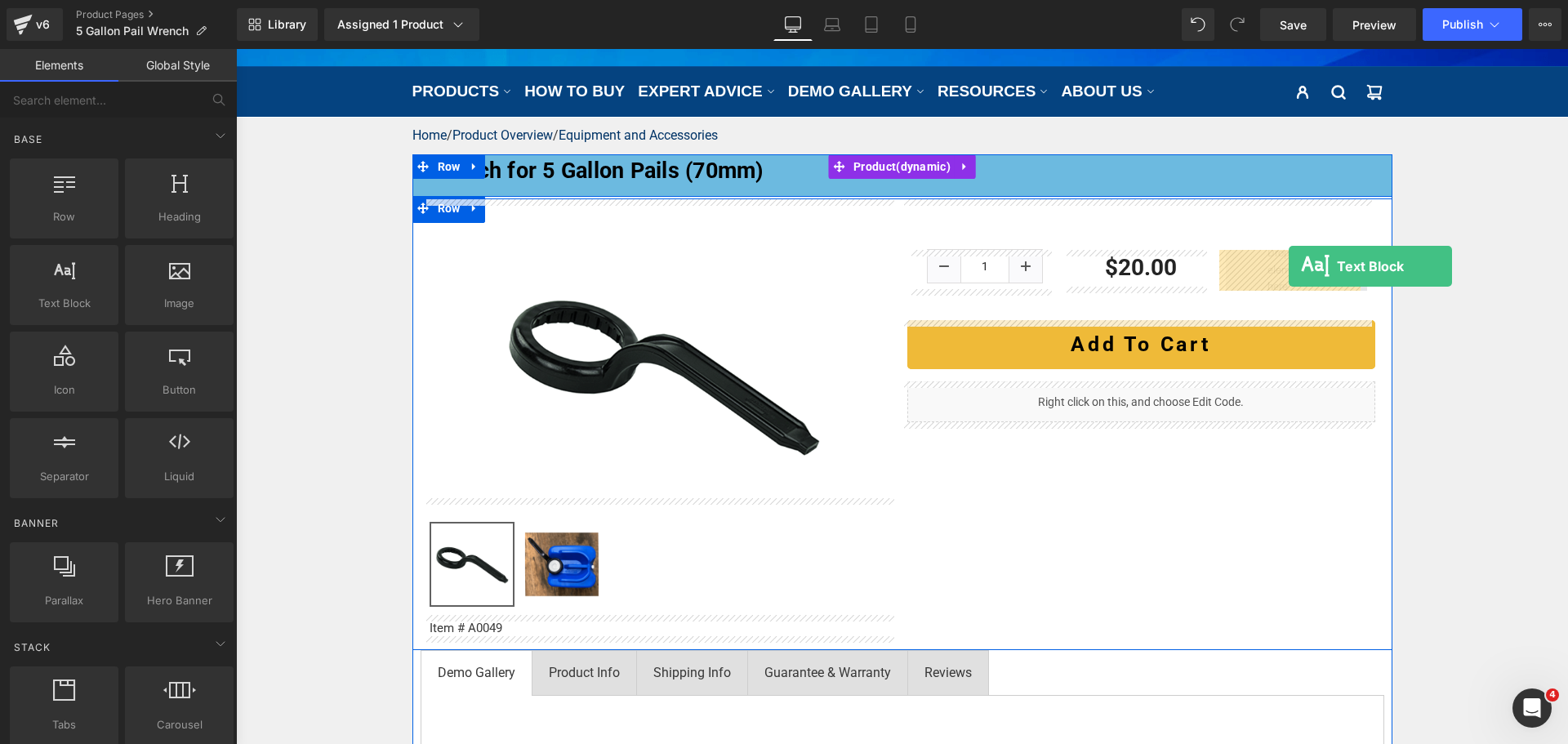
drag, startPoint x: 328, startPoint y: 345, endPoint x: 1288, endPoint y: 266, distance: 963.2
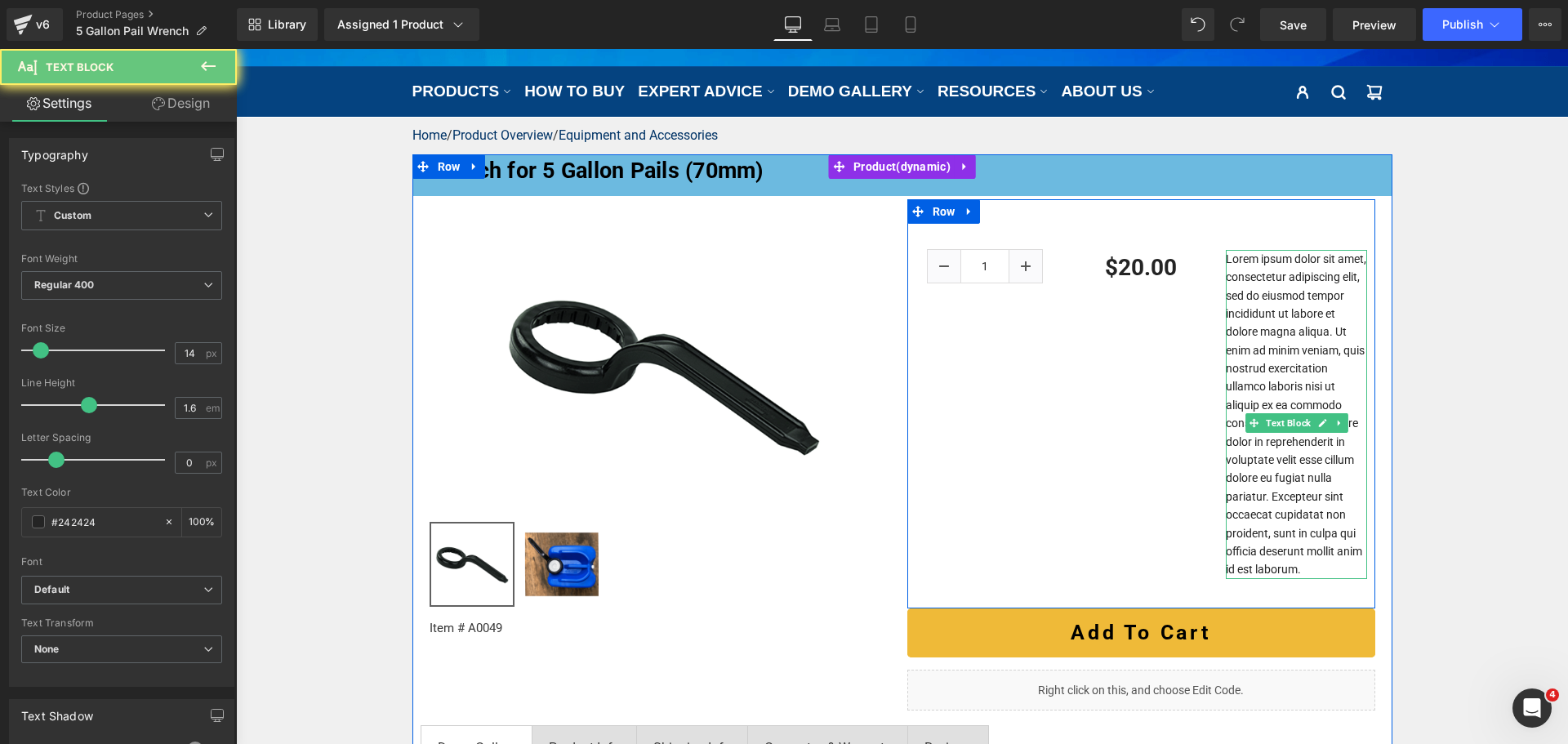
click at [1265, 292] on p "Lorem ipsum dolor sit amet, consectetur adipiscing elit, sed do eiusmod tempor …" at bounding box center [1296, 414] width 142 height 329
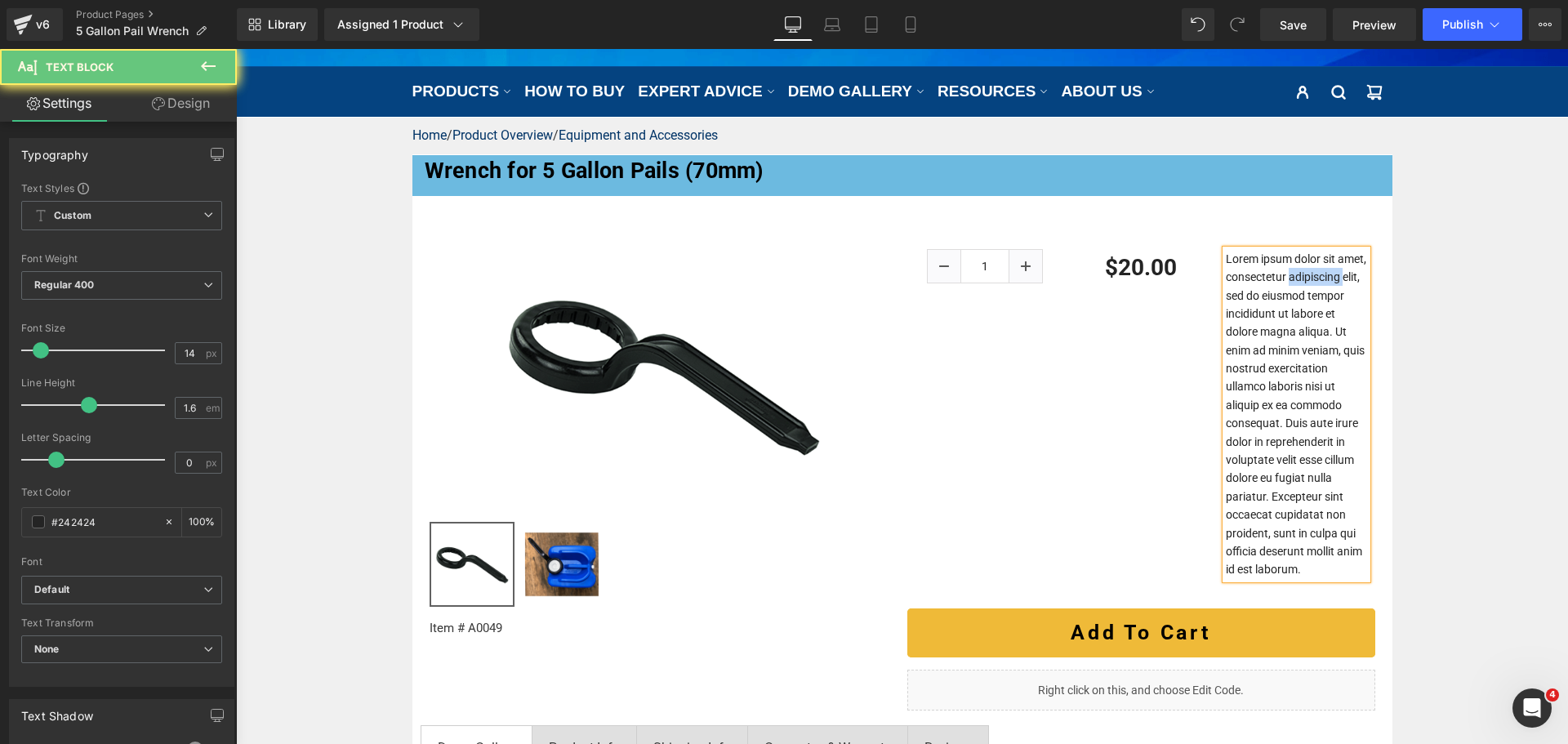
click at [1265, 292] on p "Lorem ipsum dolor sit amet, consectetur adipiscing elit, sed do eiusmod tempor …" at bounding box center [1296, 414] width 142 height 329
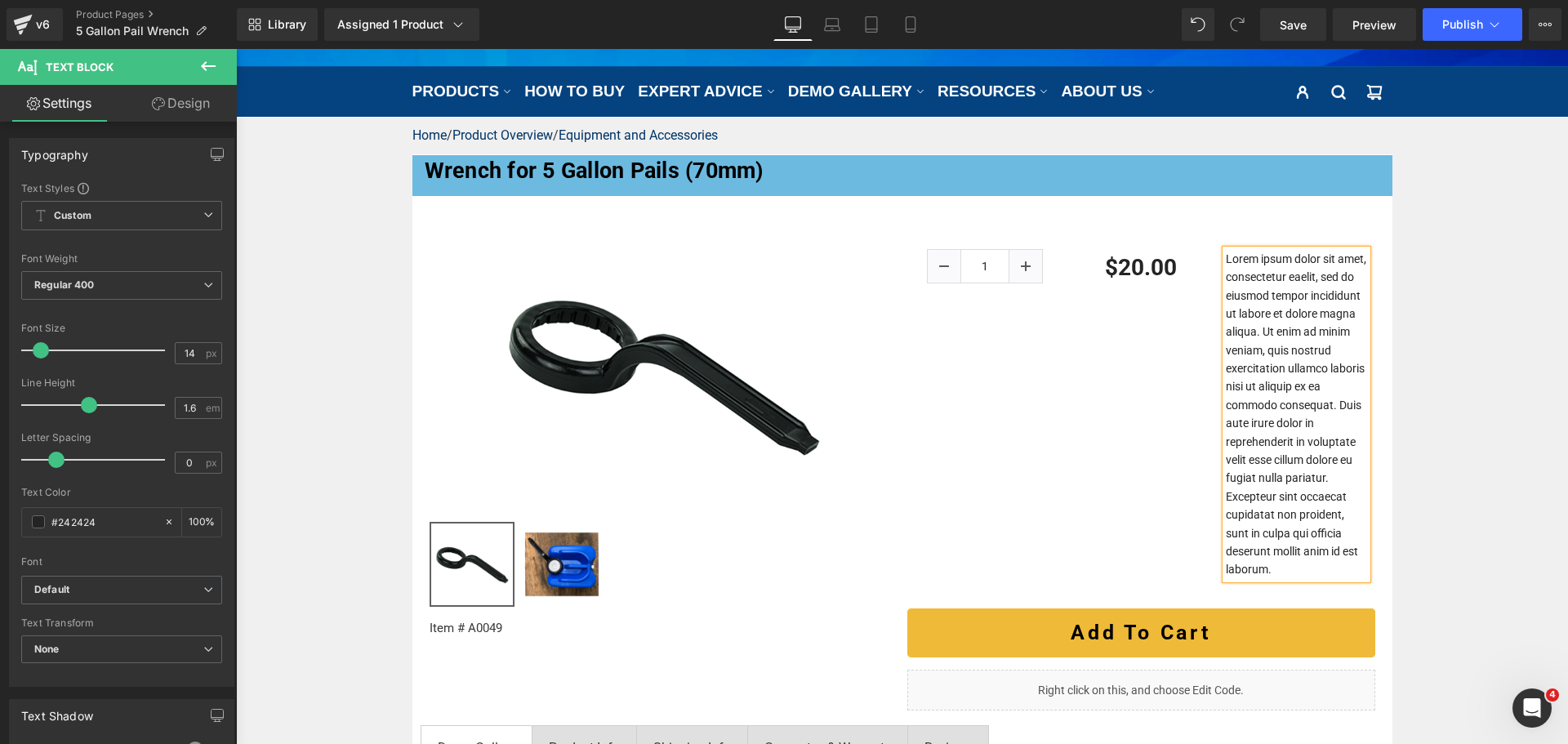
click at [1265, 292] on p "Lorem ipsum dolor sit amet, consectetur eaelit, sed do eiusmod tempor incididun…" at bounding box center [1296, 414] width 142 height 329
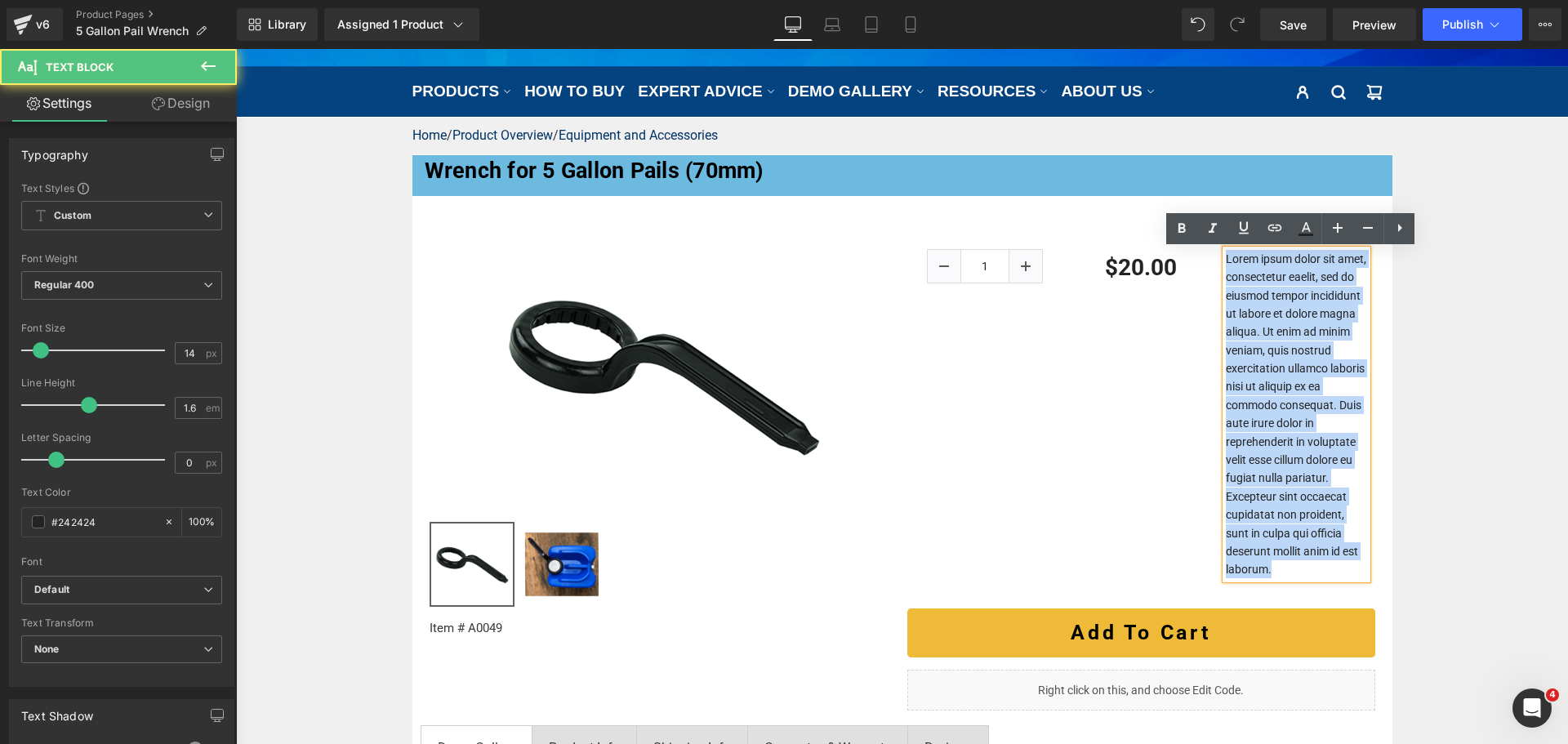
click at [1265, 292] on p "Lorem ipsum dolor sit amet, consectetur eaelit, sed do eiusmod tempor incididun…" at bounding box center [1296, 414] width 142 height 329
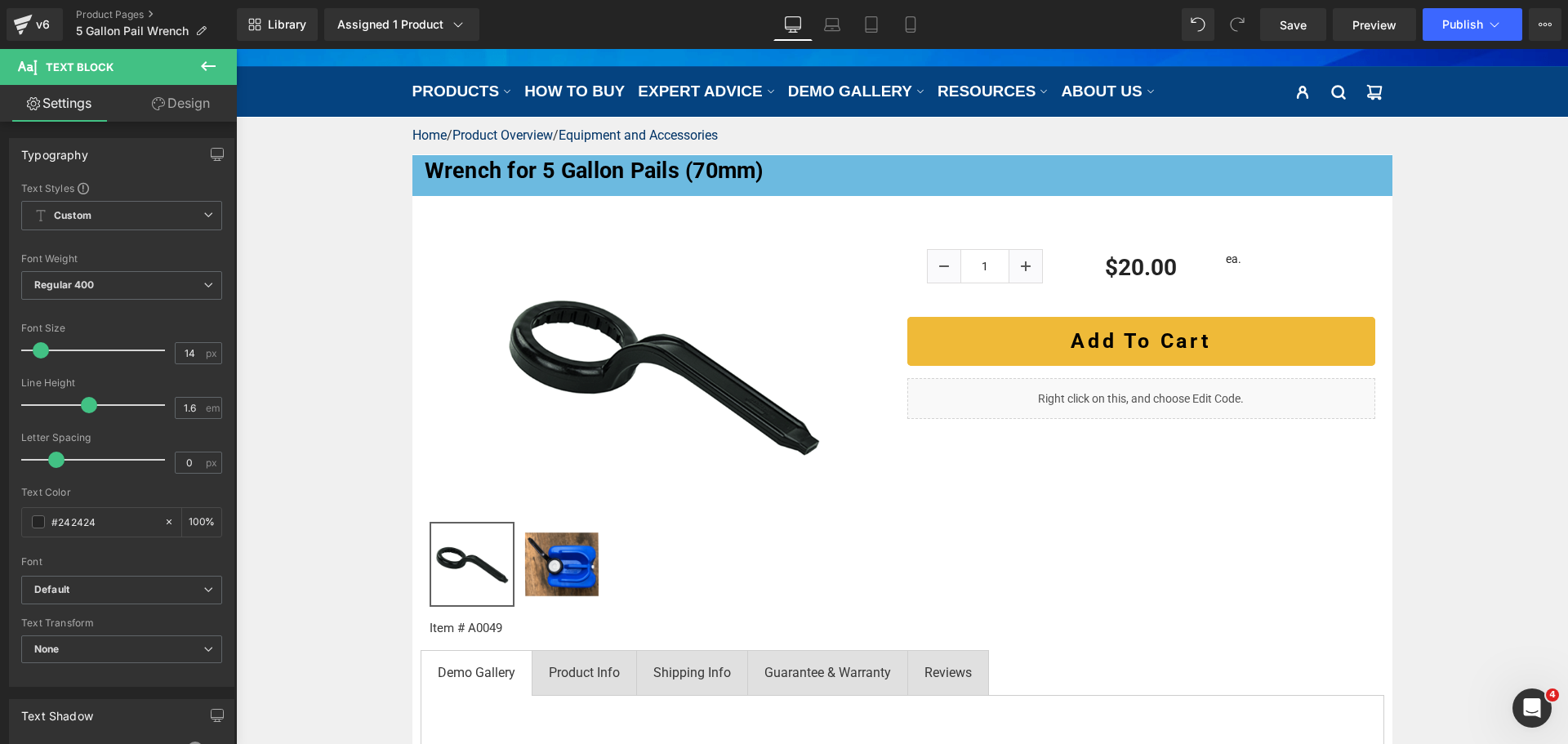
click at [192, 101] on link "Design" at bounding box center [180, 103] width 118 height 37
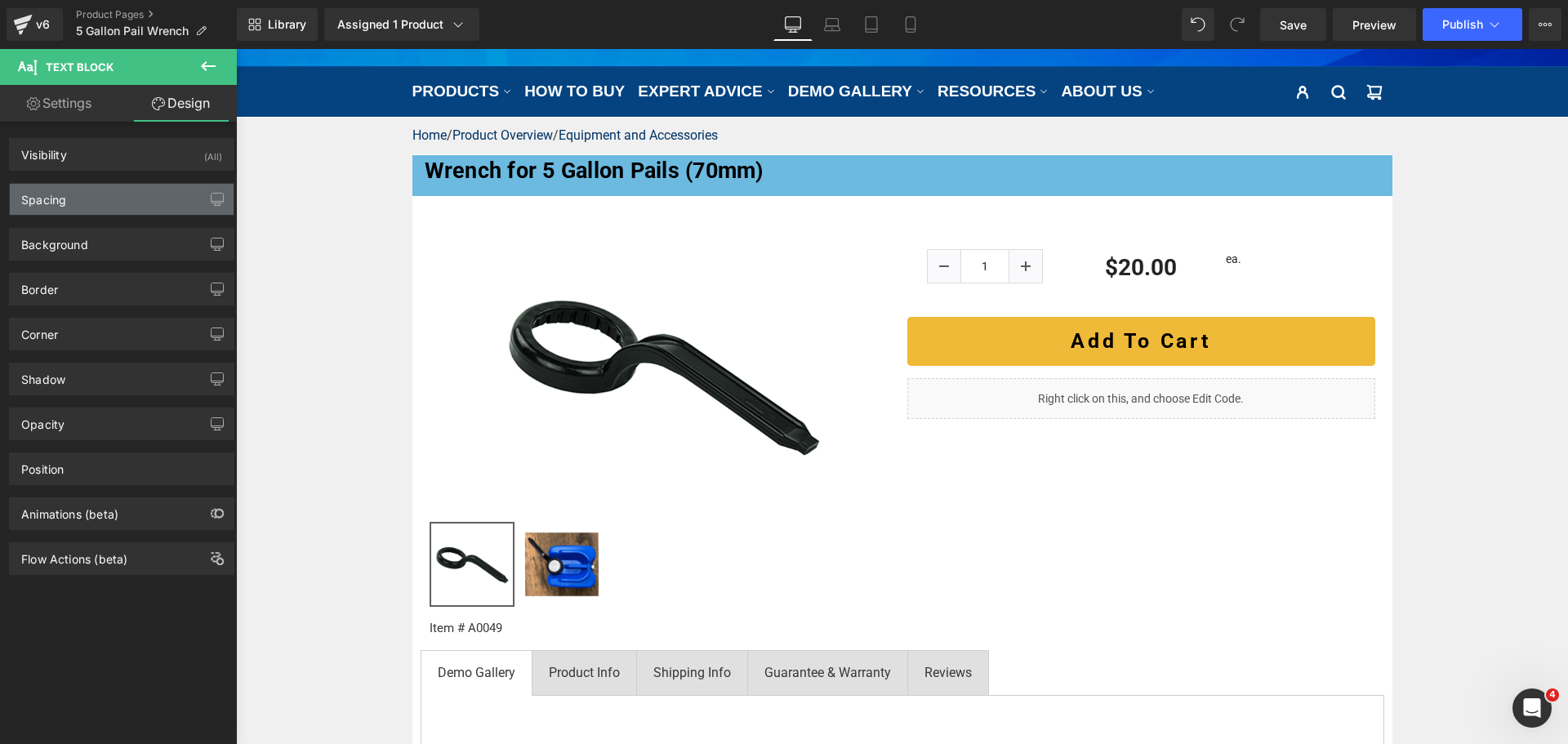
click at [119, 191] on div "Spacing" at bounding box center [122, 198] width 224 height 31
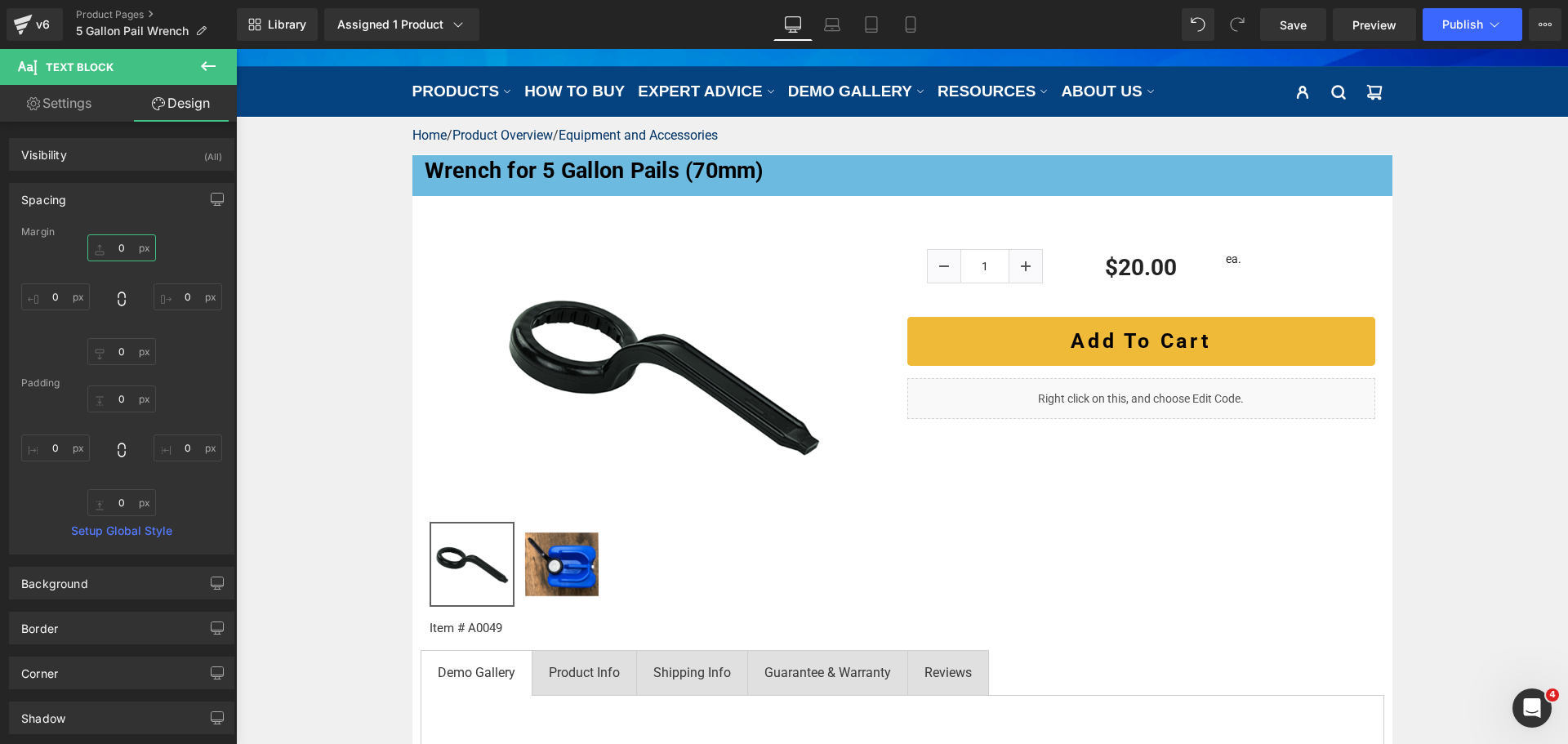
click at [115, 248] on input "0" at bounding box center [122, 247] width 68 height 27
type input "16"
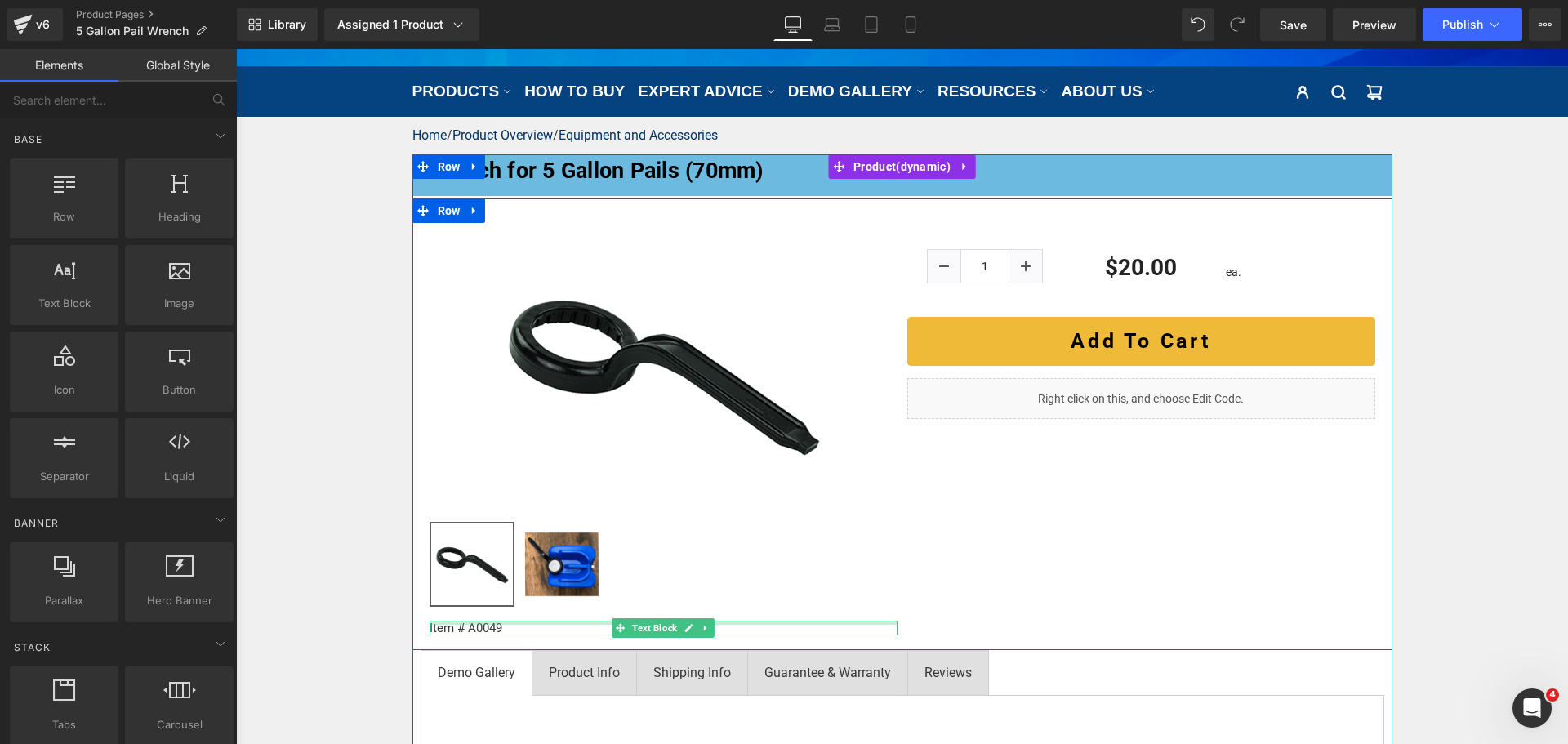
click at [479, 622] on div at bounding box center [663, 622] width 468 height 4
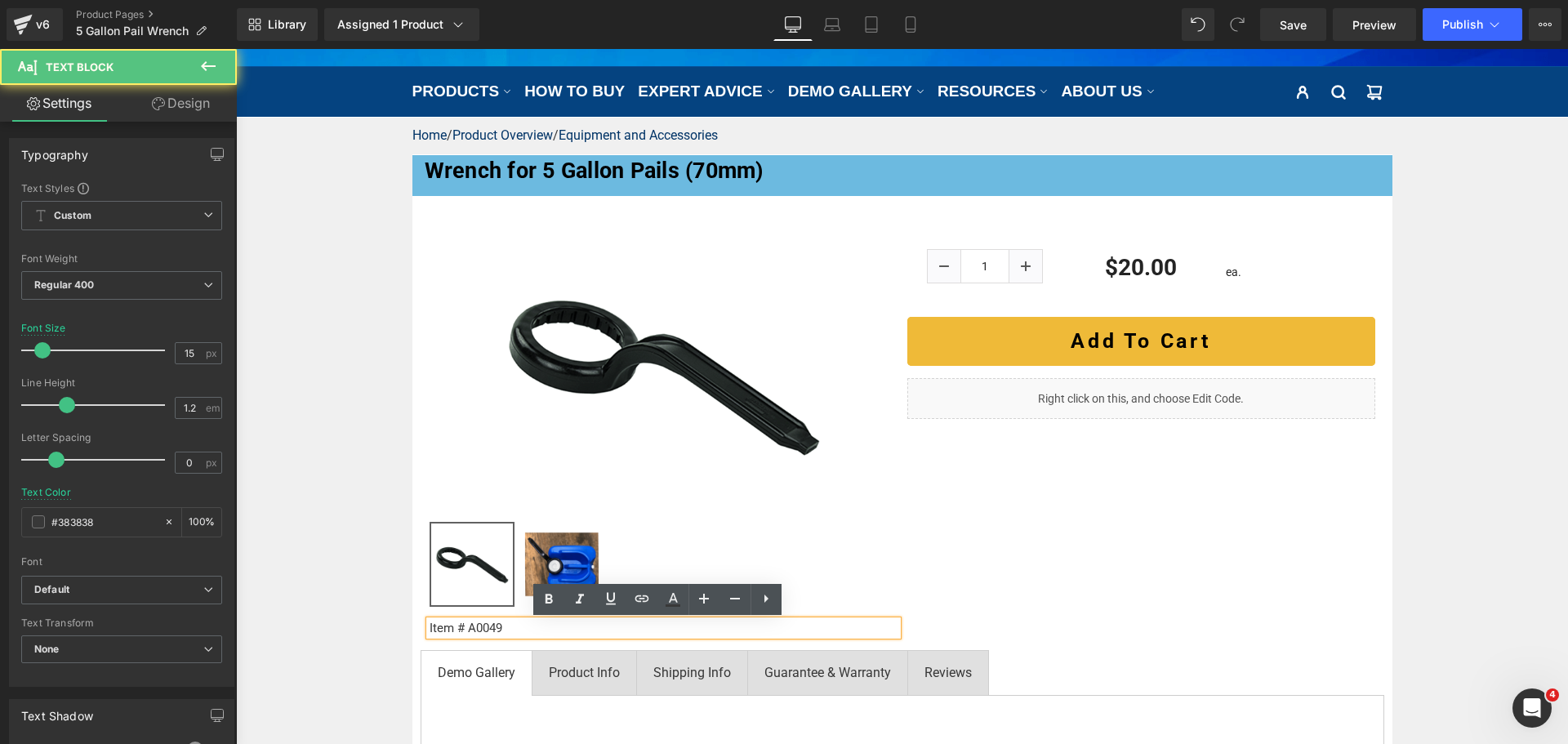
click at [474, 627] on p "Item # A0049" at bounding box center [663, 628] width 468 height 15
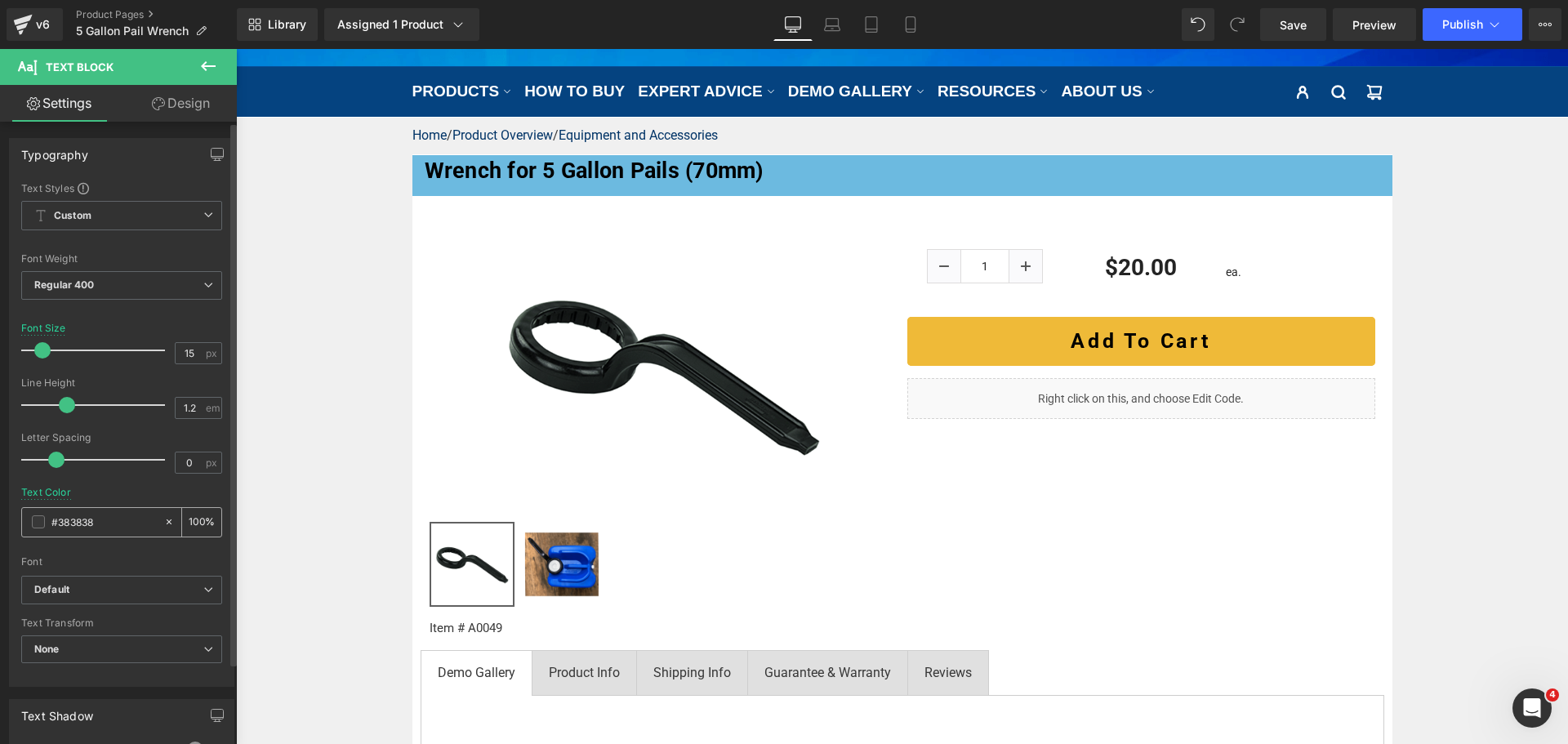
click at [40, 519] on span at bounding box center [38, 521] width 13 height 13
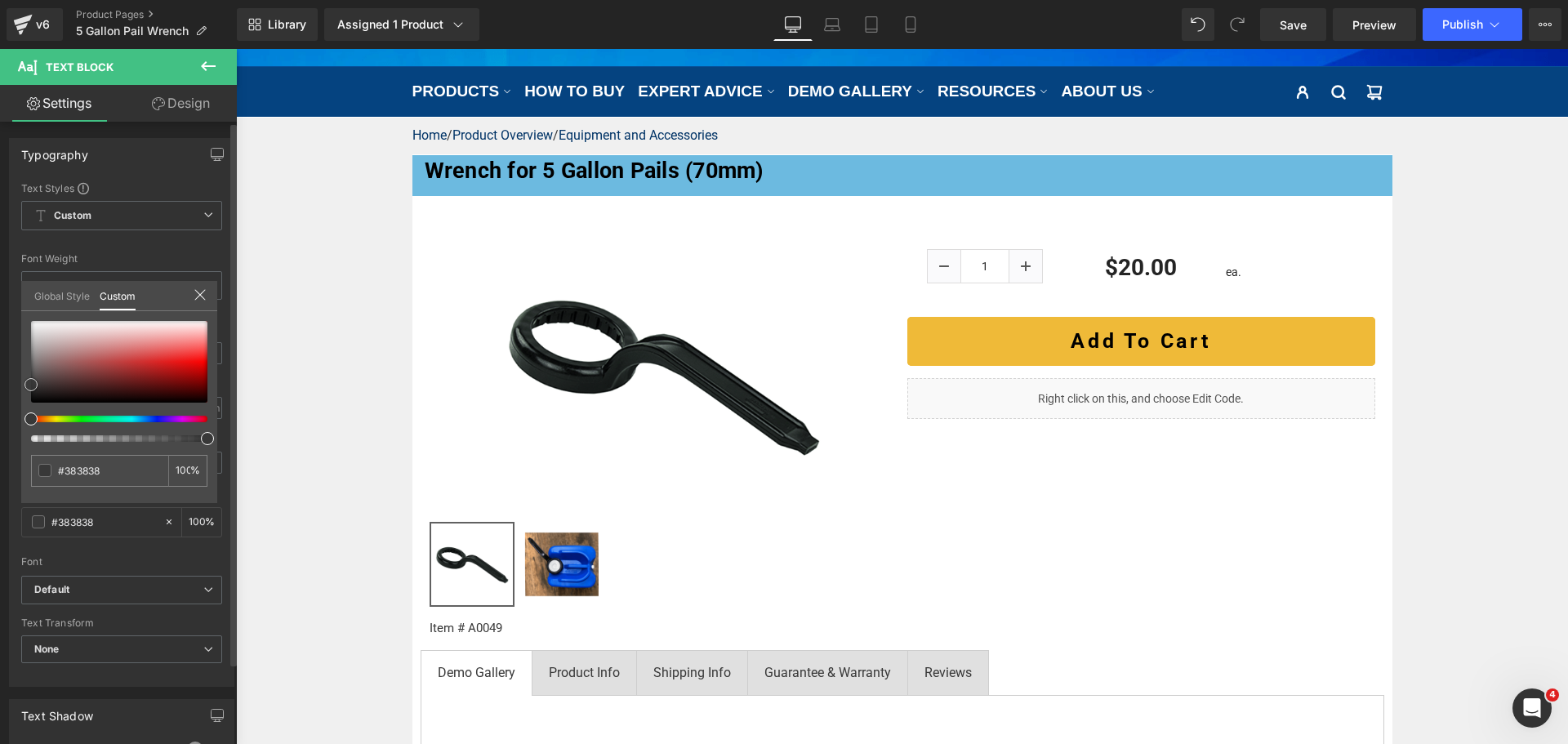
type input "#9f8d8d"
type input "#9e8e8e"
type input "#998e8e"
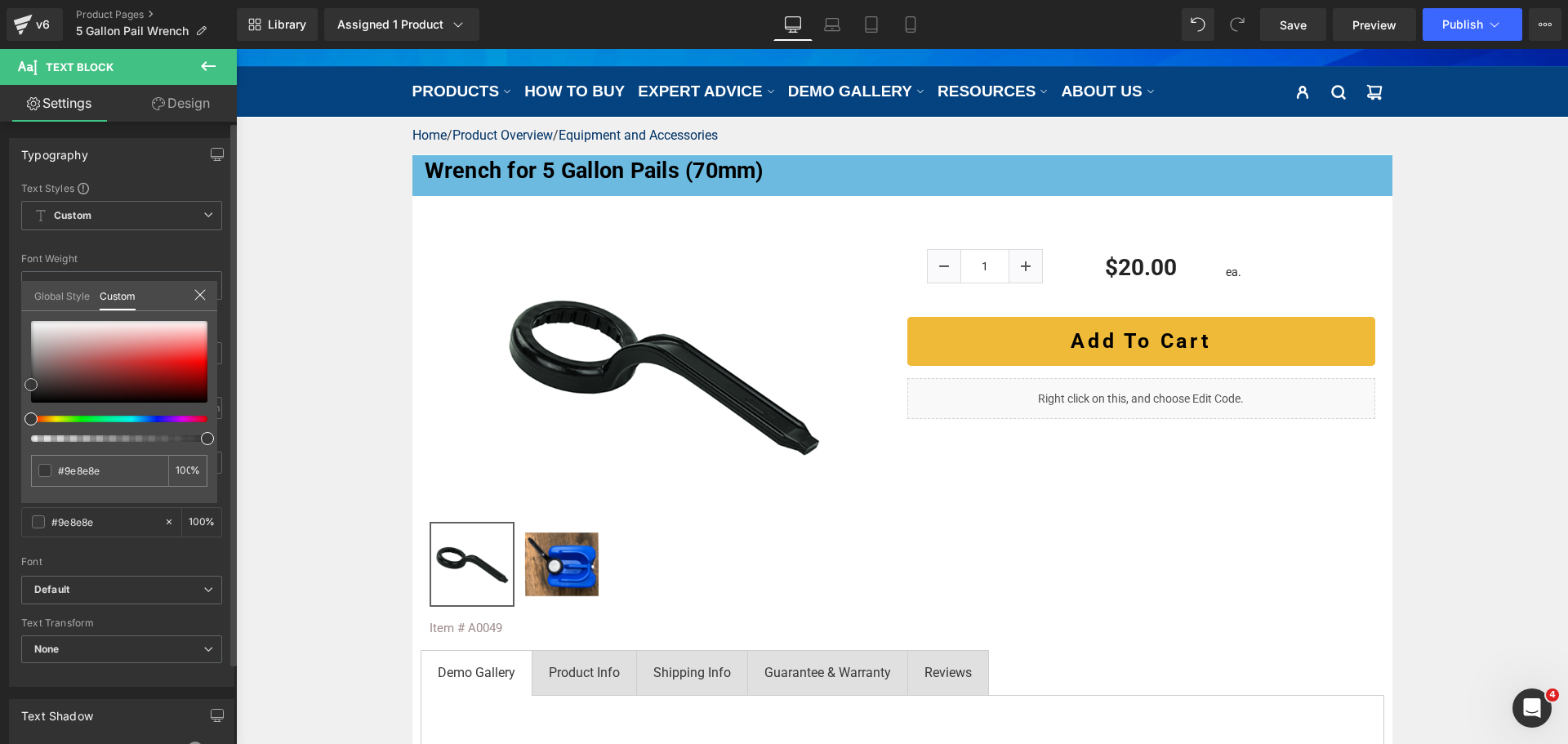
type input "#998e8e"
type input "#988f8f"
type input "#939393"
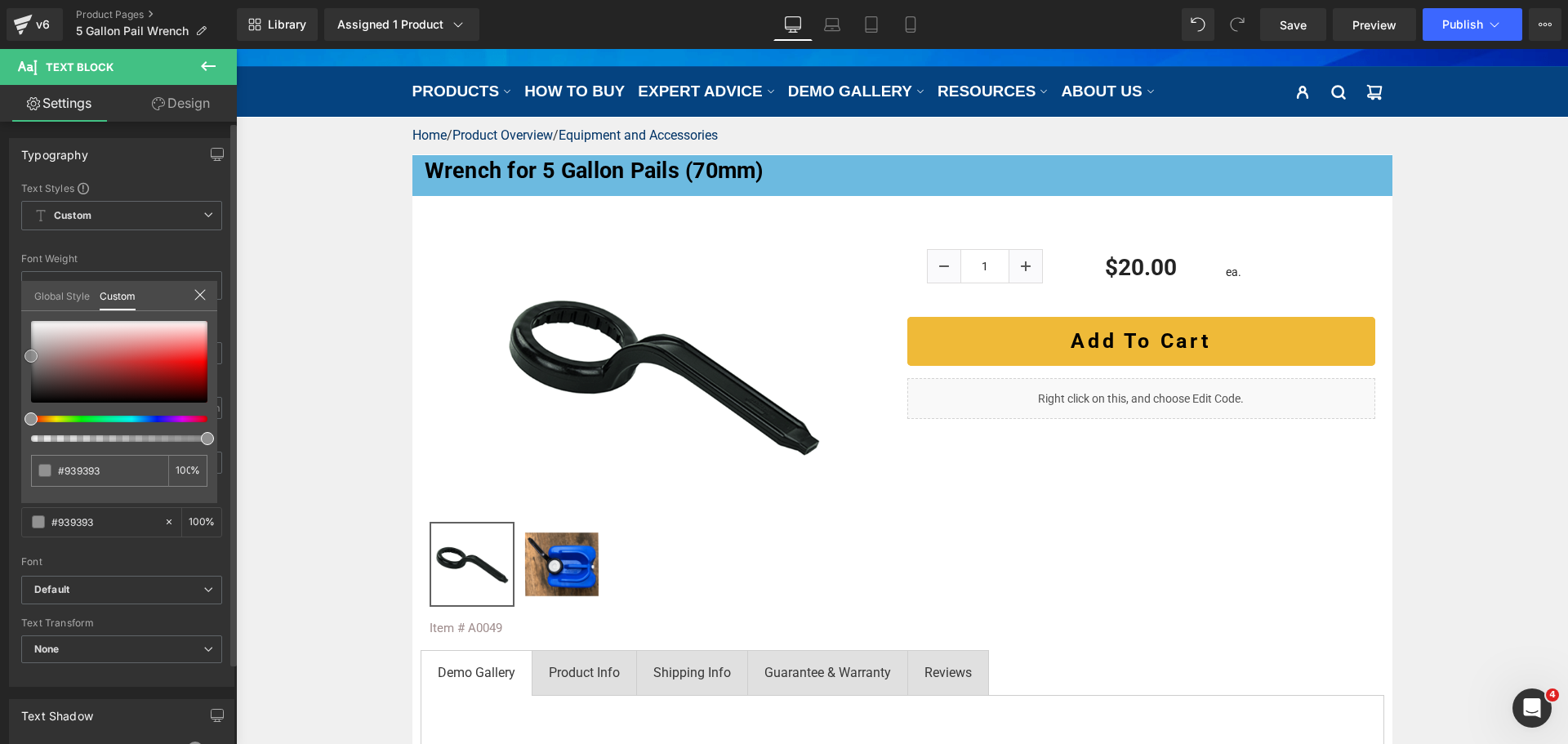
type input "#919191"
type input "#8e8e8e"
type input "#8c8c8c"
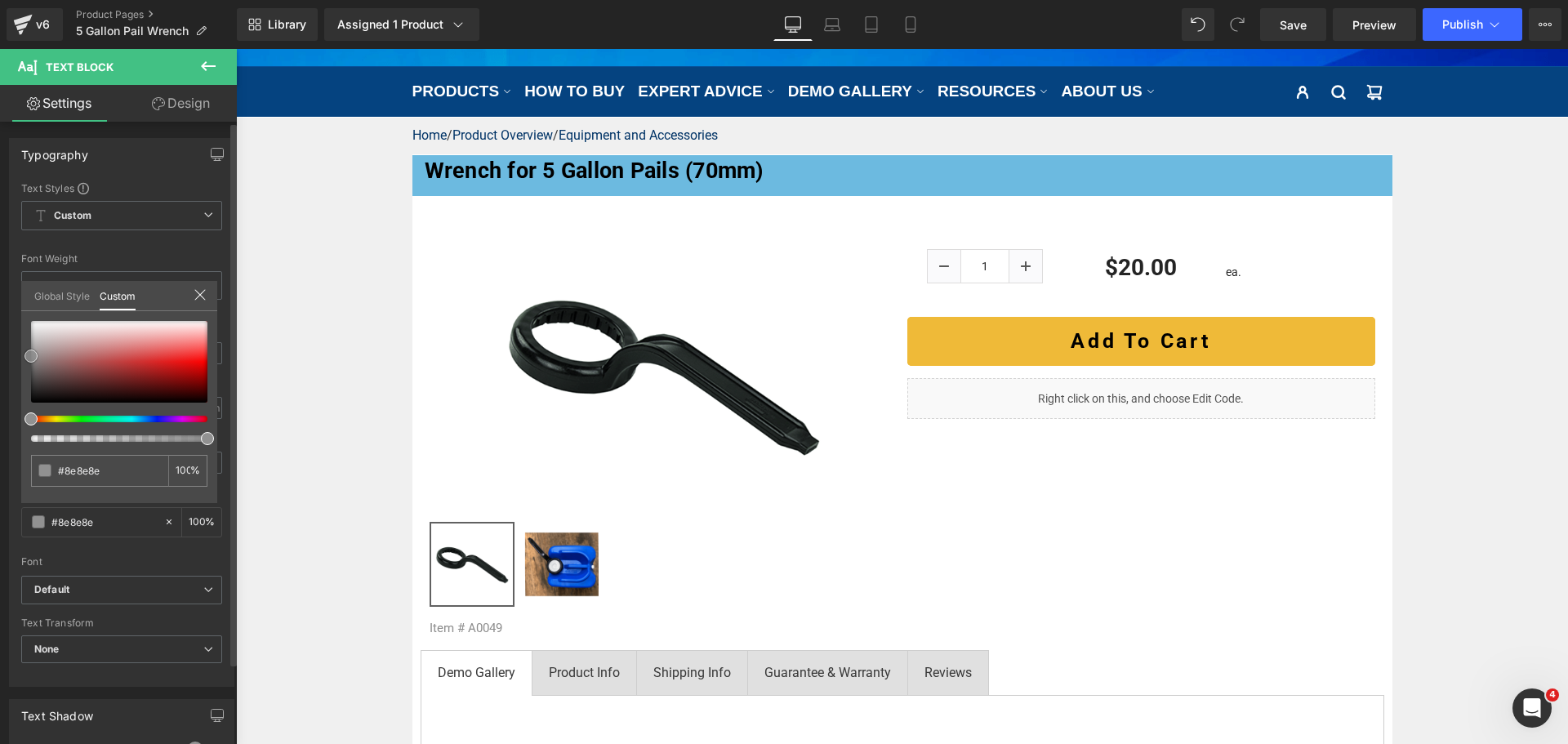
type input "#8c8c8c"
type input "#898989"
type input "#7a7a7a"
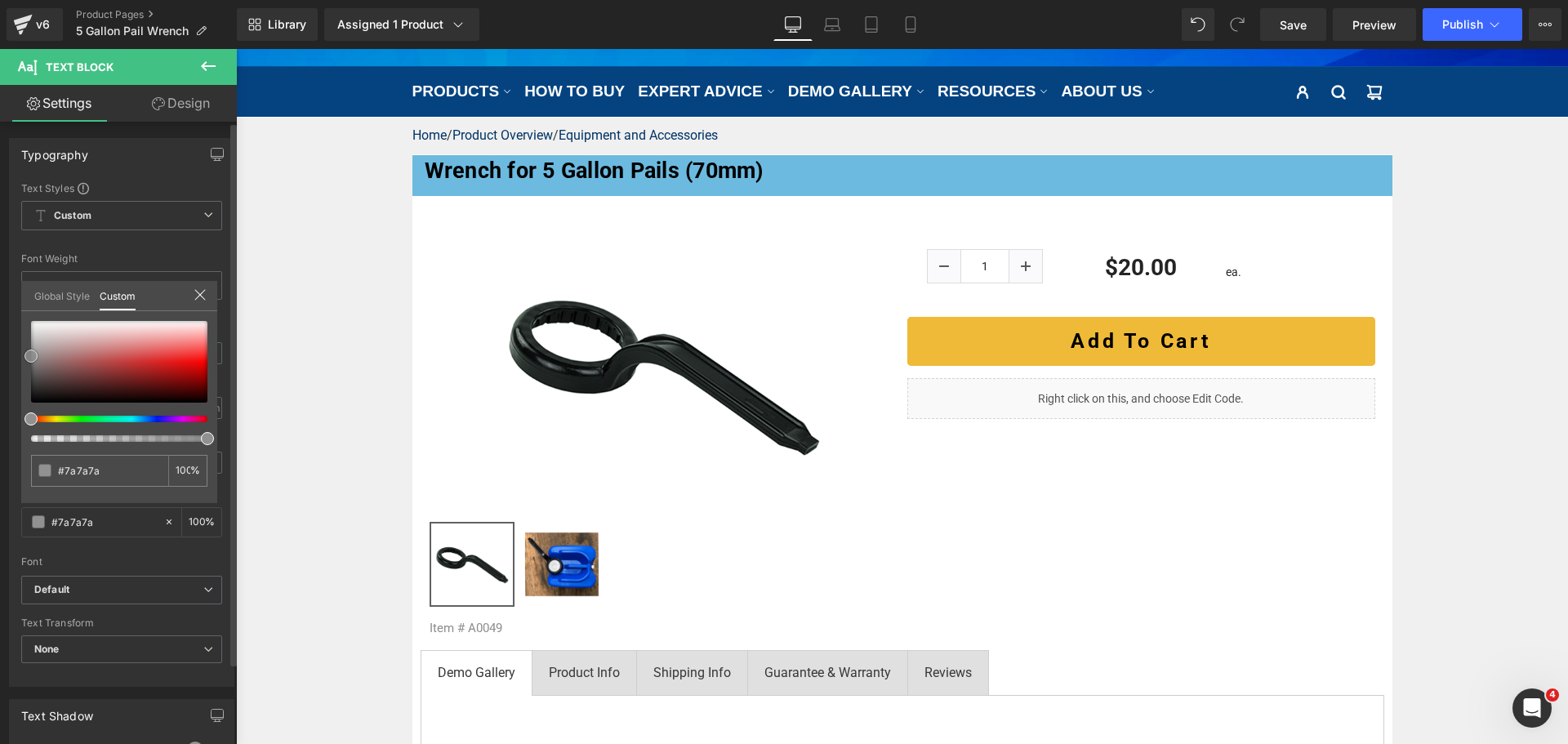
type input "#777777"
type input "#757575"
type input "#727272"
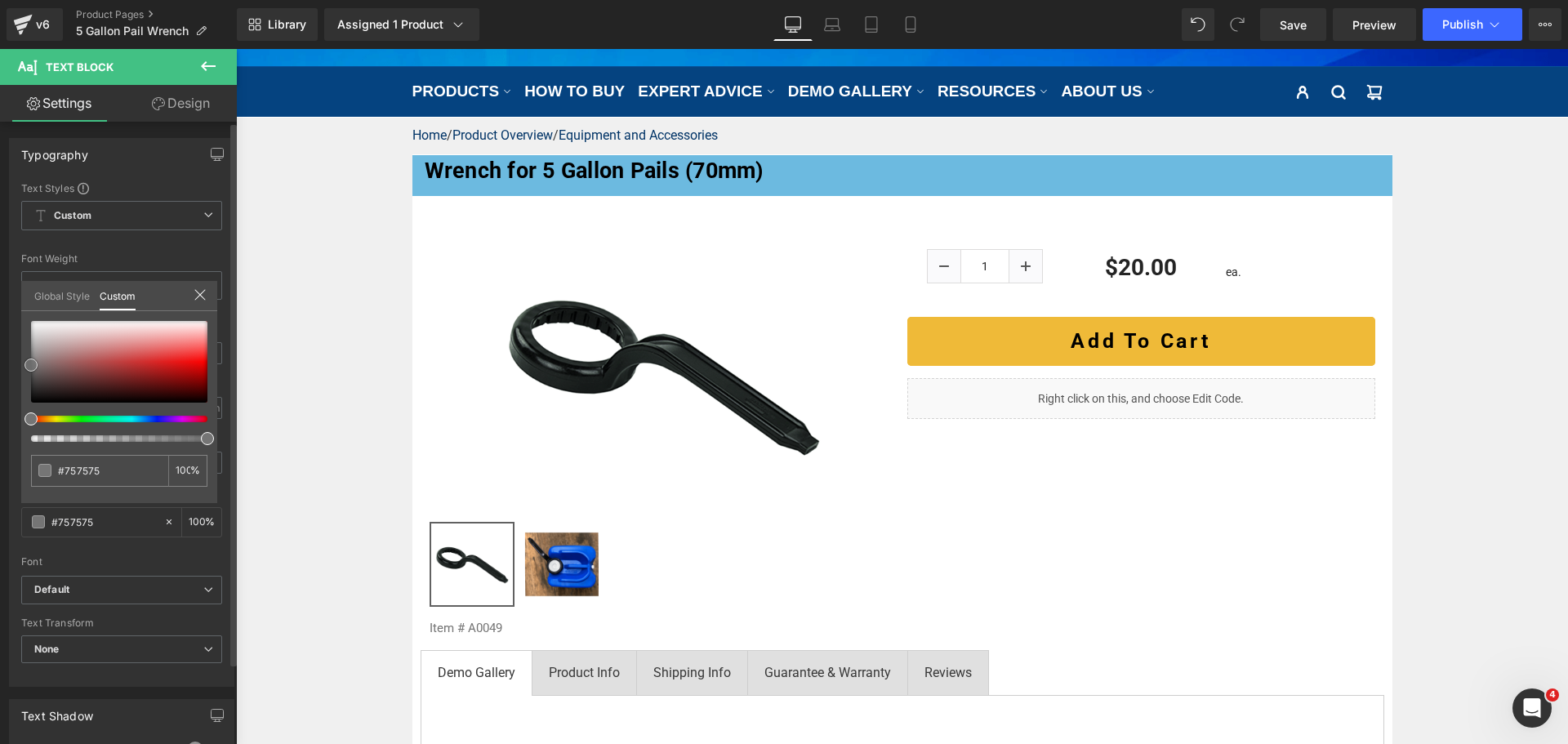
type input "#727272"
type input "#686868"
type input "#5b5b5b"
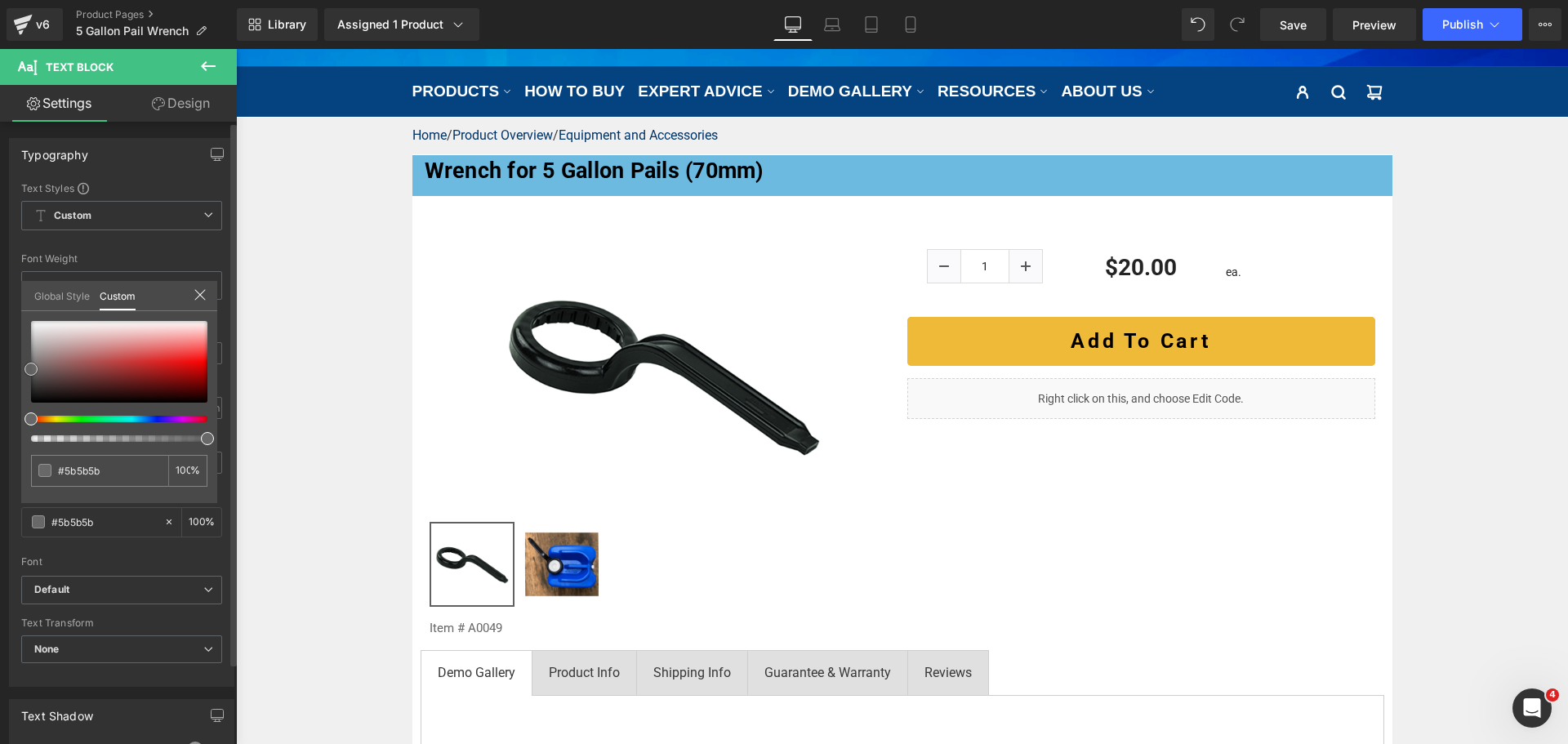
type input "#494949"
type input "#515151"
type input "#5e5e5e"
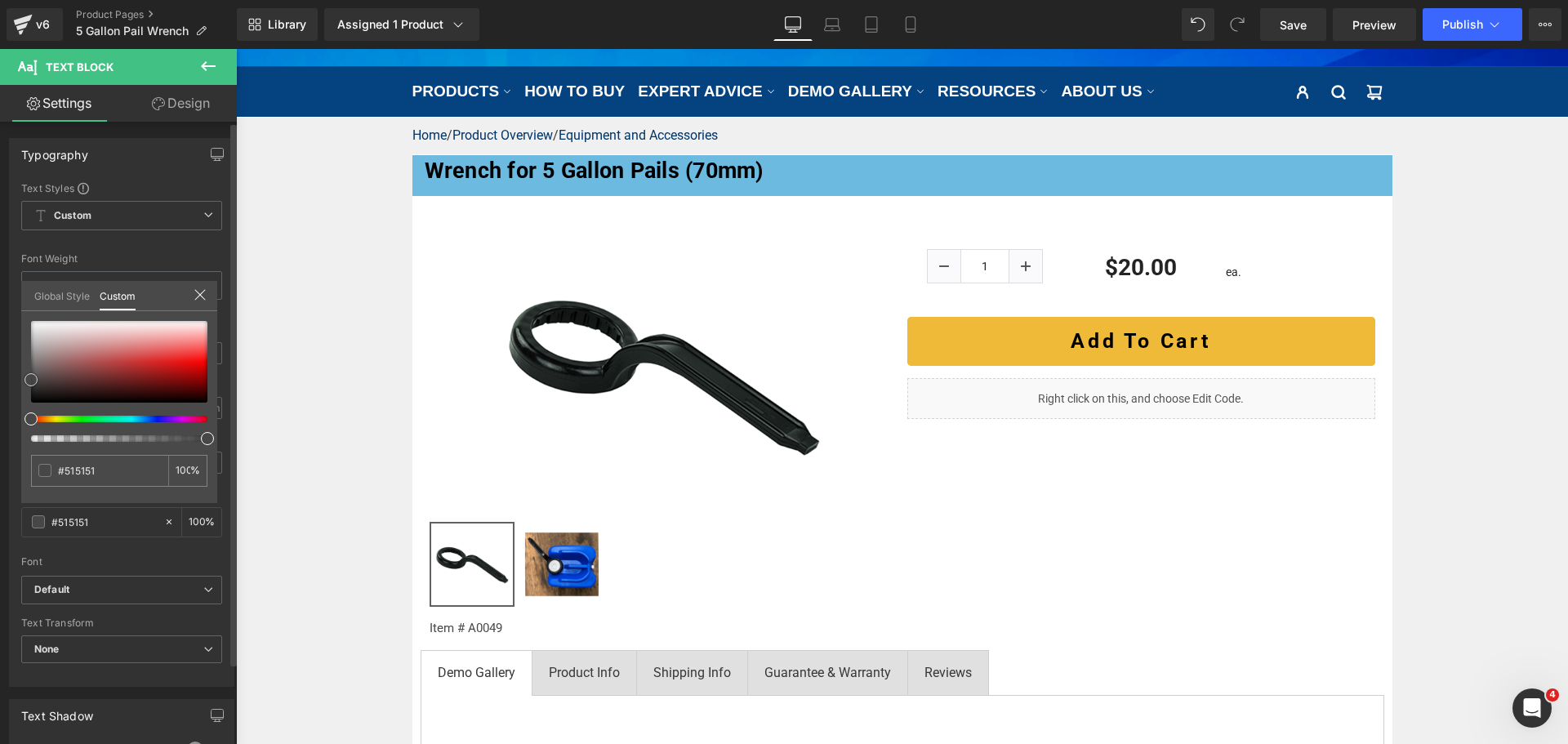
type input "#5e5e5e"
type input "#636363"
type input "#686868"
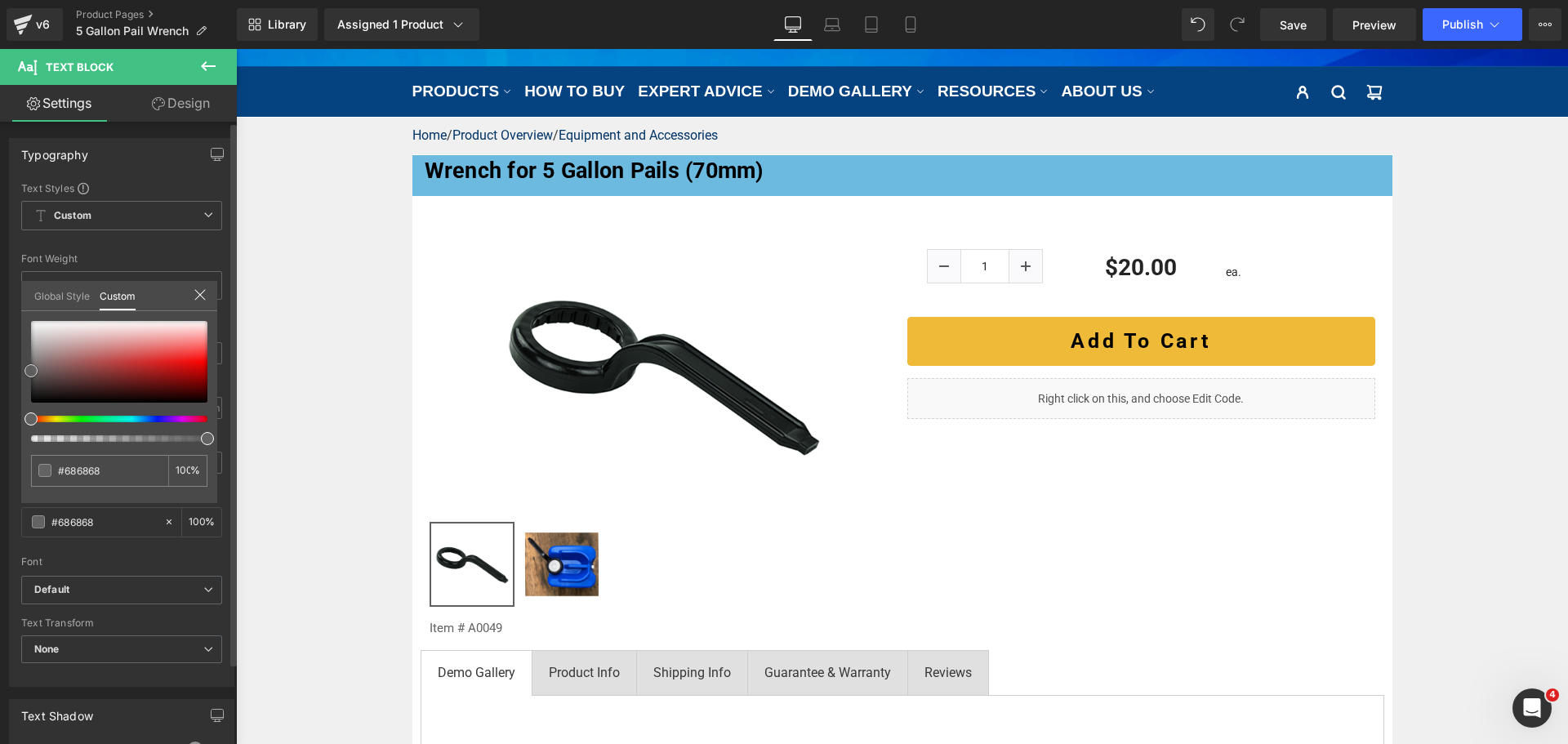
type input "#6d6d6d"
type input "#707070"
type input "#727272"
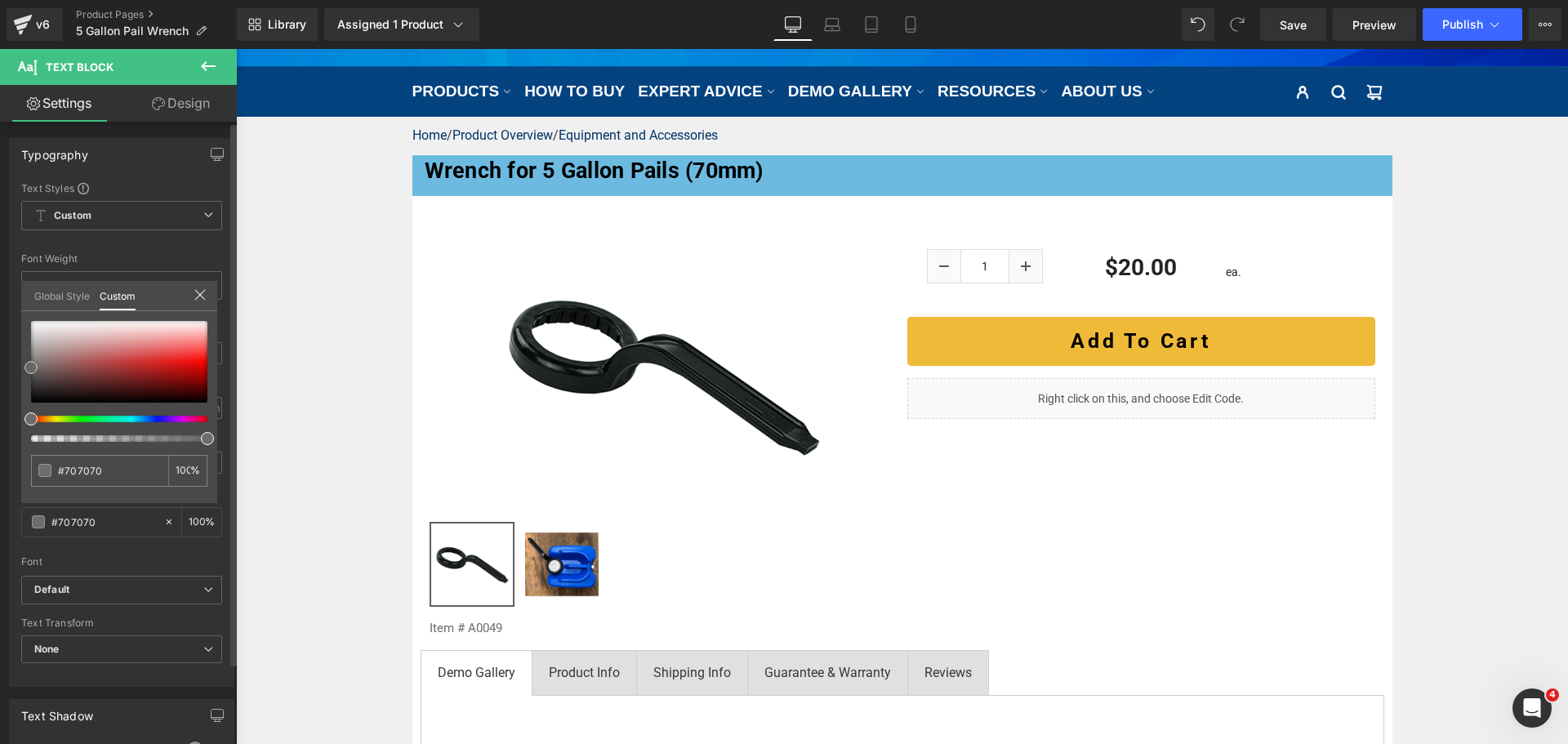
type input "#727272"
drag, startPoint x: 46, startPoint y: 354, endPoint x: 16, endPoint y: 365, distance: 32.0
click at [16, 365] on div "Typography Text Styles Custom Custom Setup Global Style Custom Setup Global Sty…" at bounding box center [122, 406] width 244 height 560
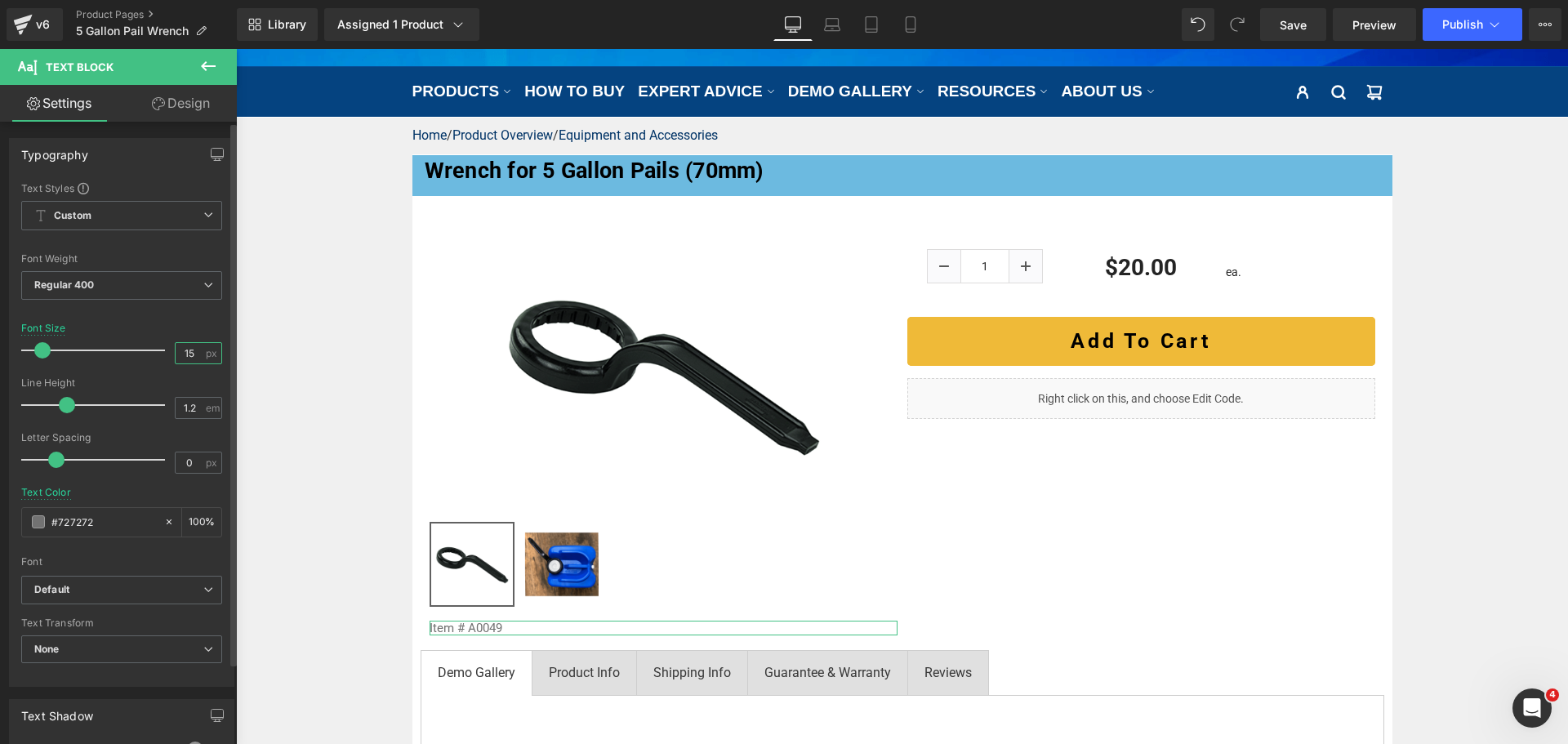
click at [180, 349] on input "15" at bounding box center [190, 352] width 29 height 20
type input "13"
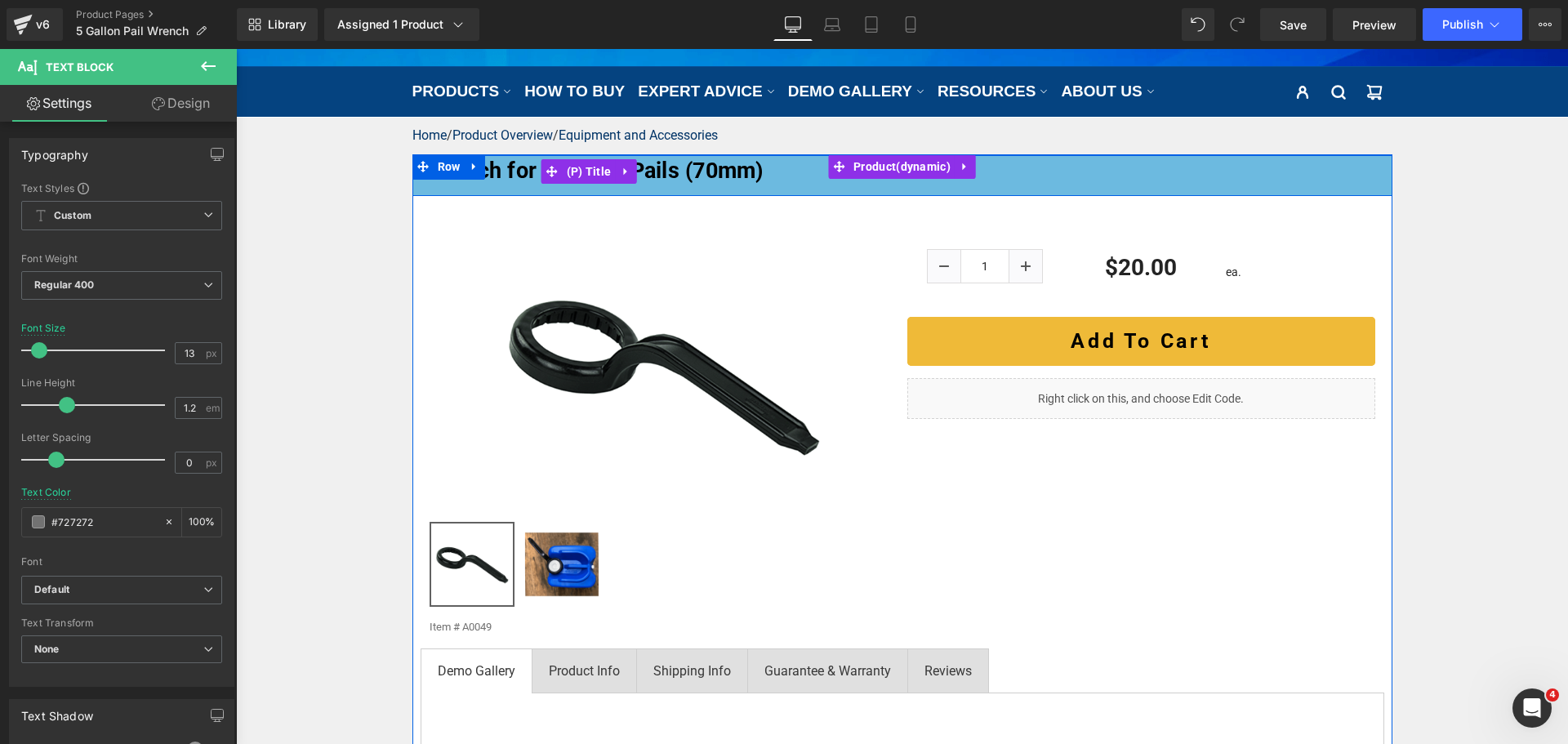
click at [777, 178] on h3 "Wrench for 5 Gallon Pails (70mm)" at bounding box center [902, 170] width 979 height 32
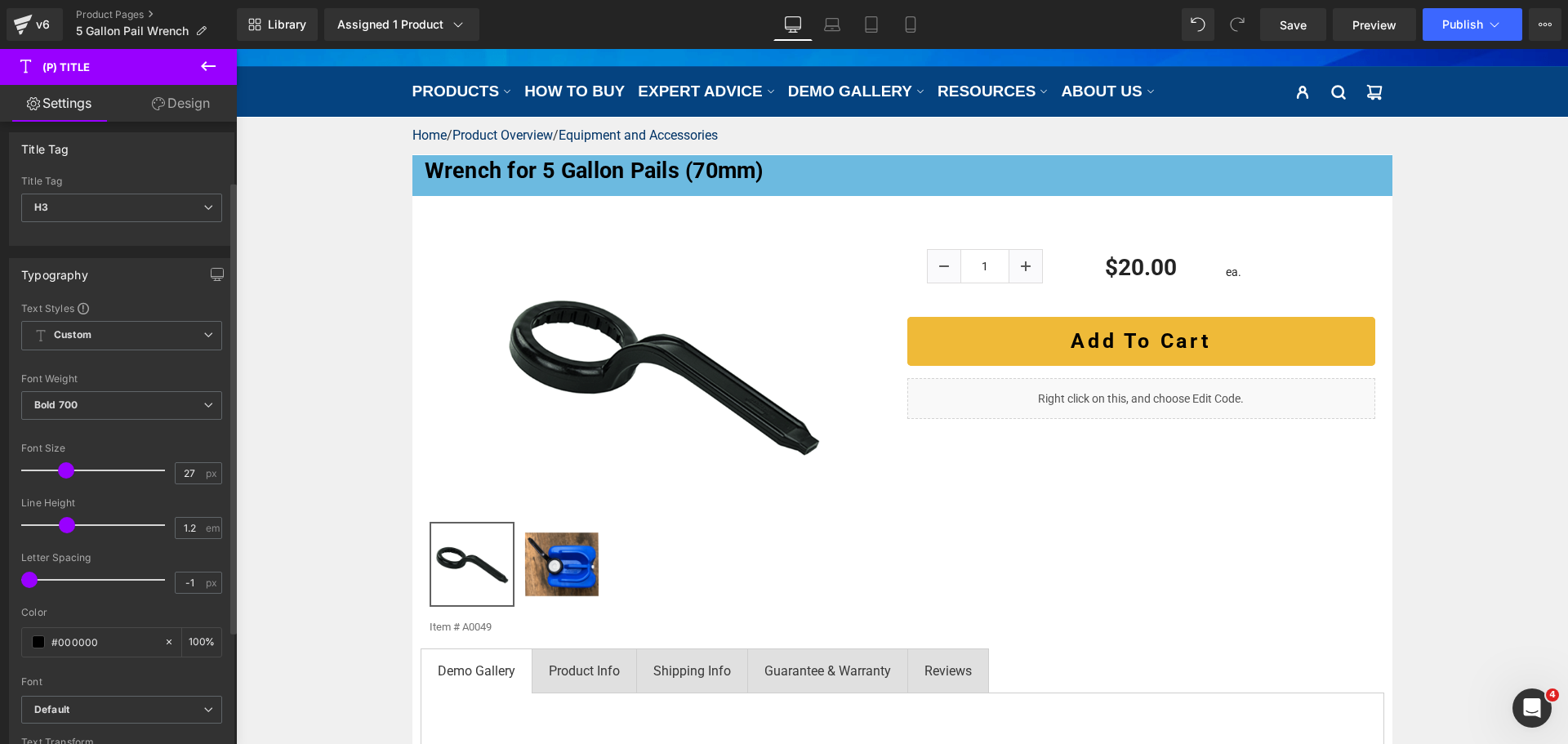
scroll to position [81, 0]
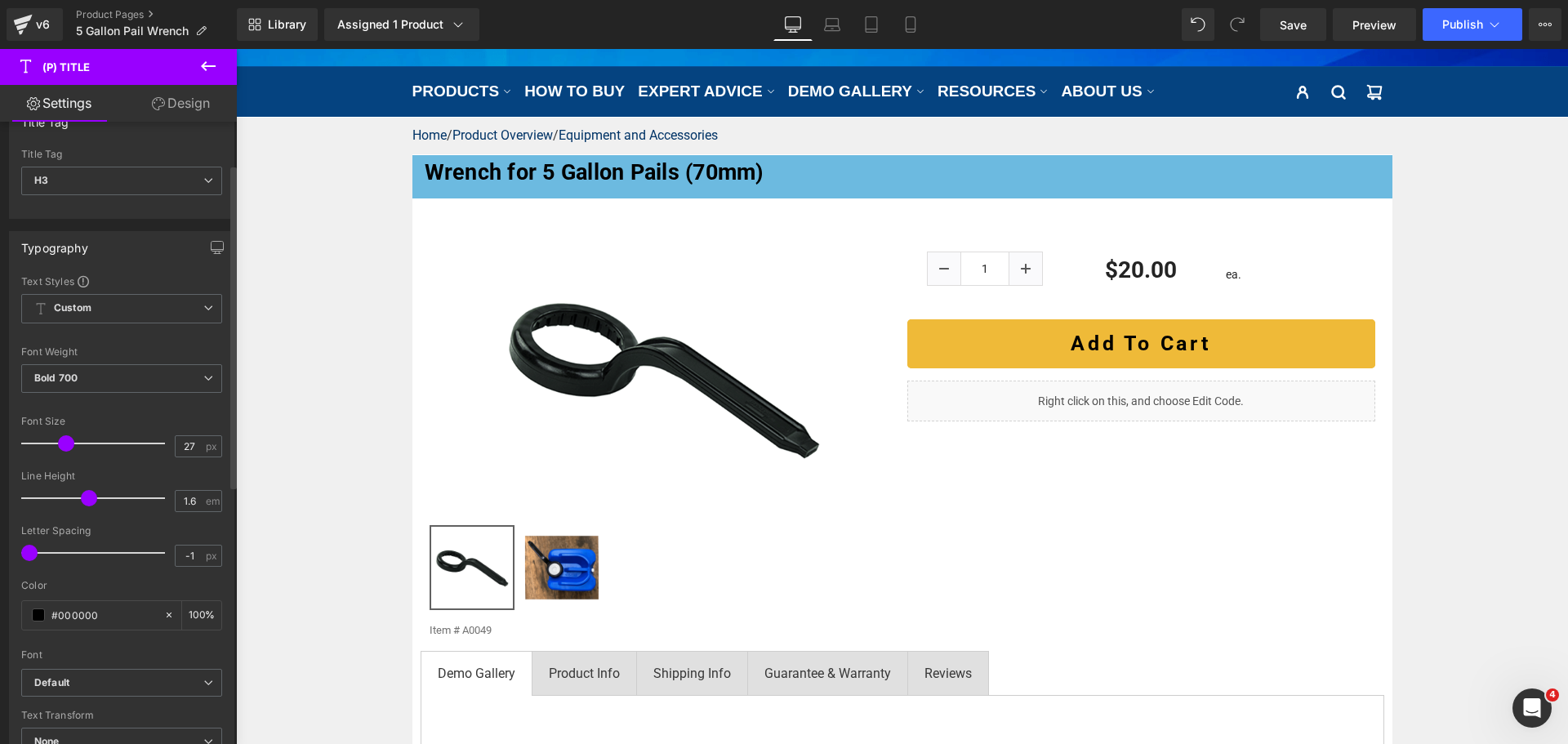
type input "1.7"
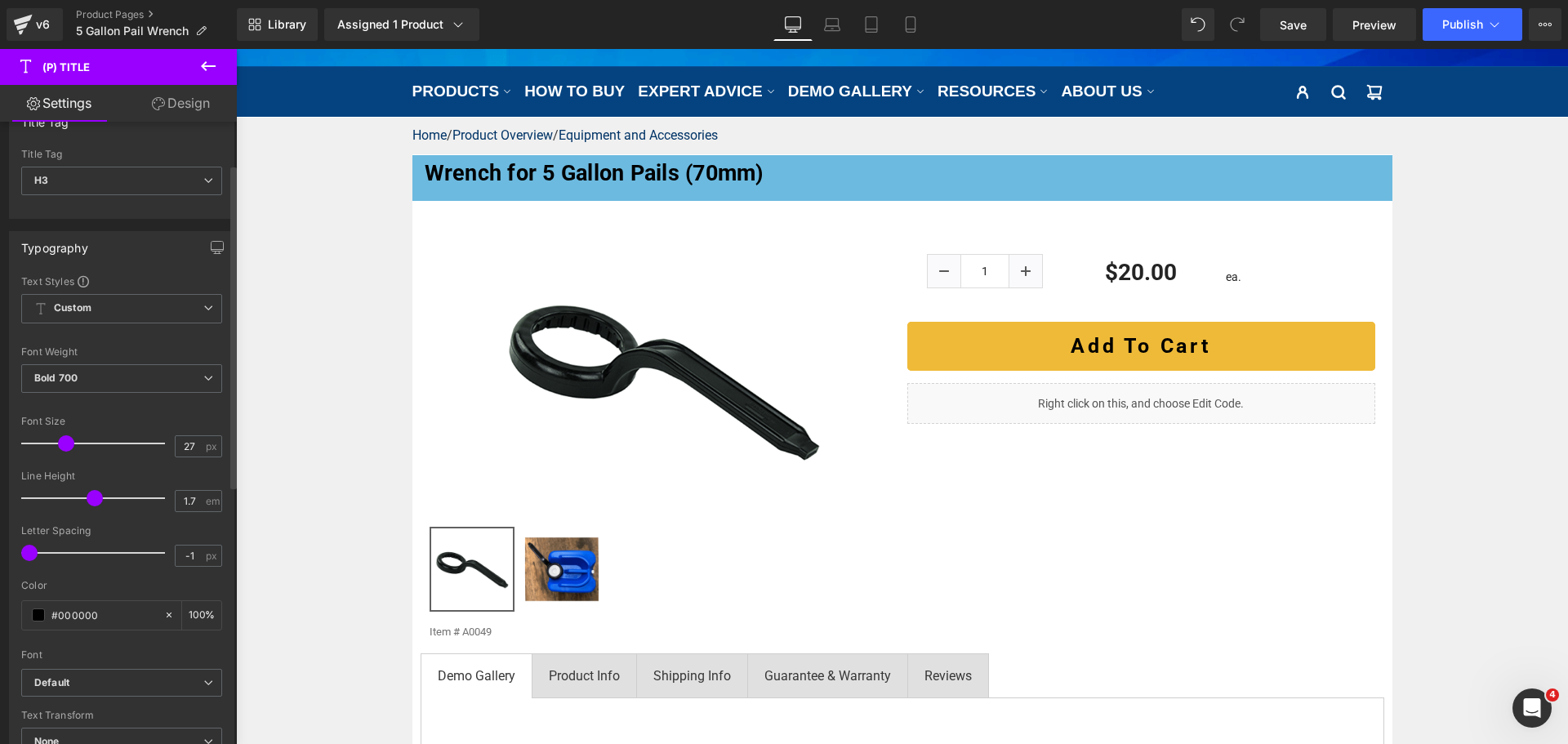
drag, startPoint x: 72, startPoint y: 491, endPoint x: 92, endPoint y: 490, distance: 20.0
click at [92, 490] on div at bounding box center [97, 497] width 136 height 32
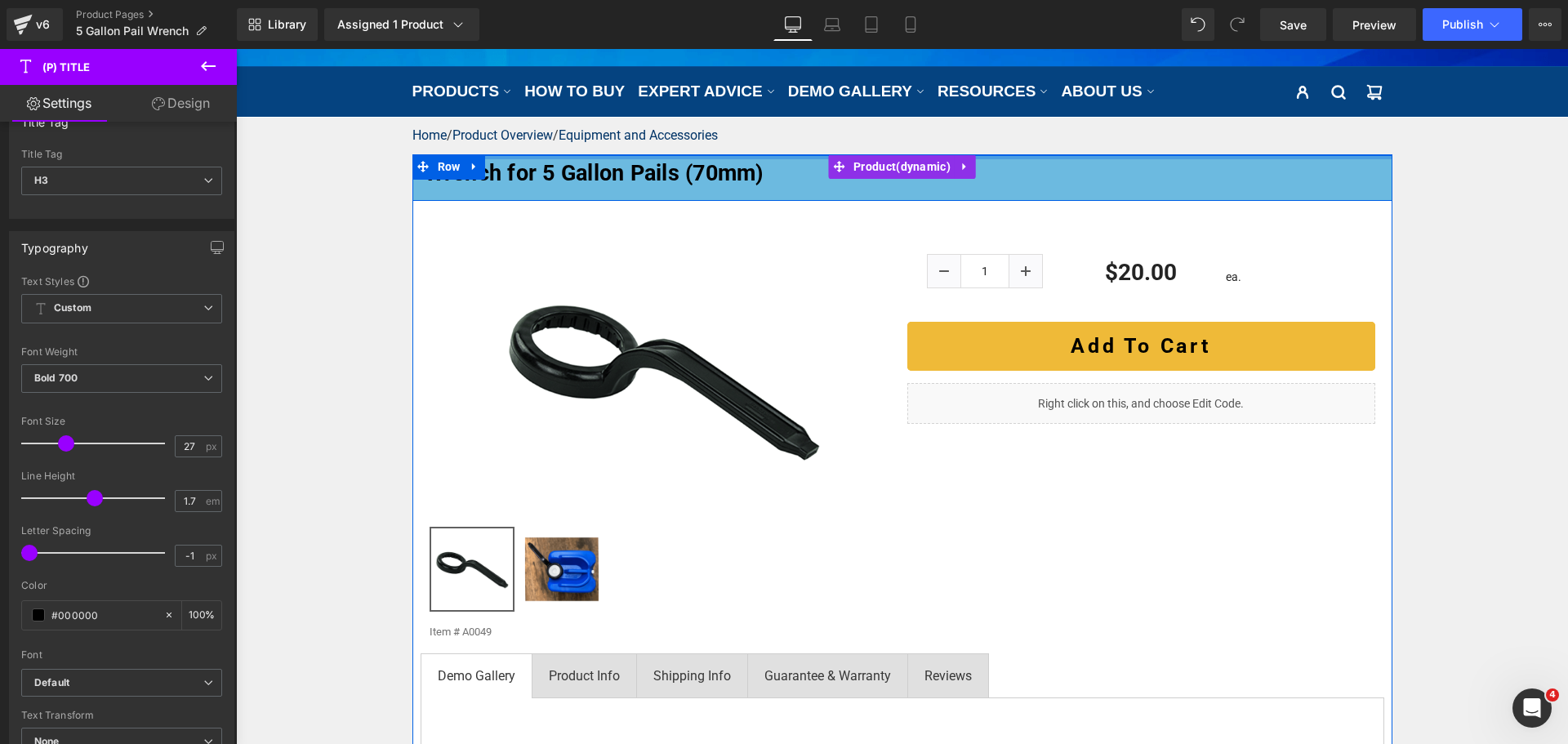
click at [813, 159] on div at bounding box center [902, 156] width 979 height 4
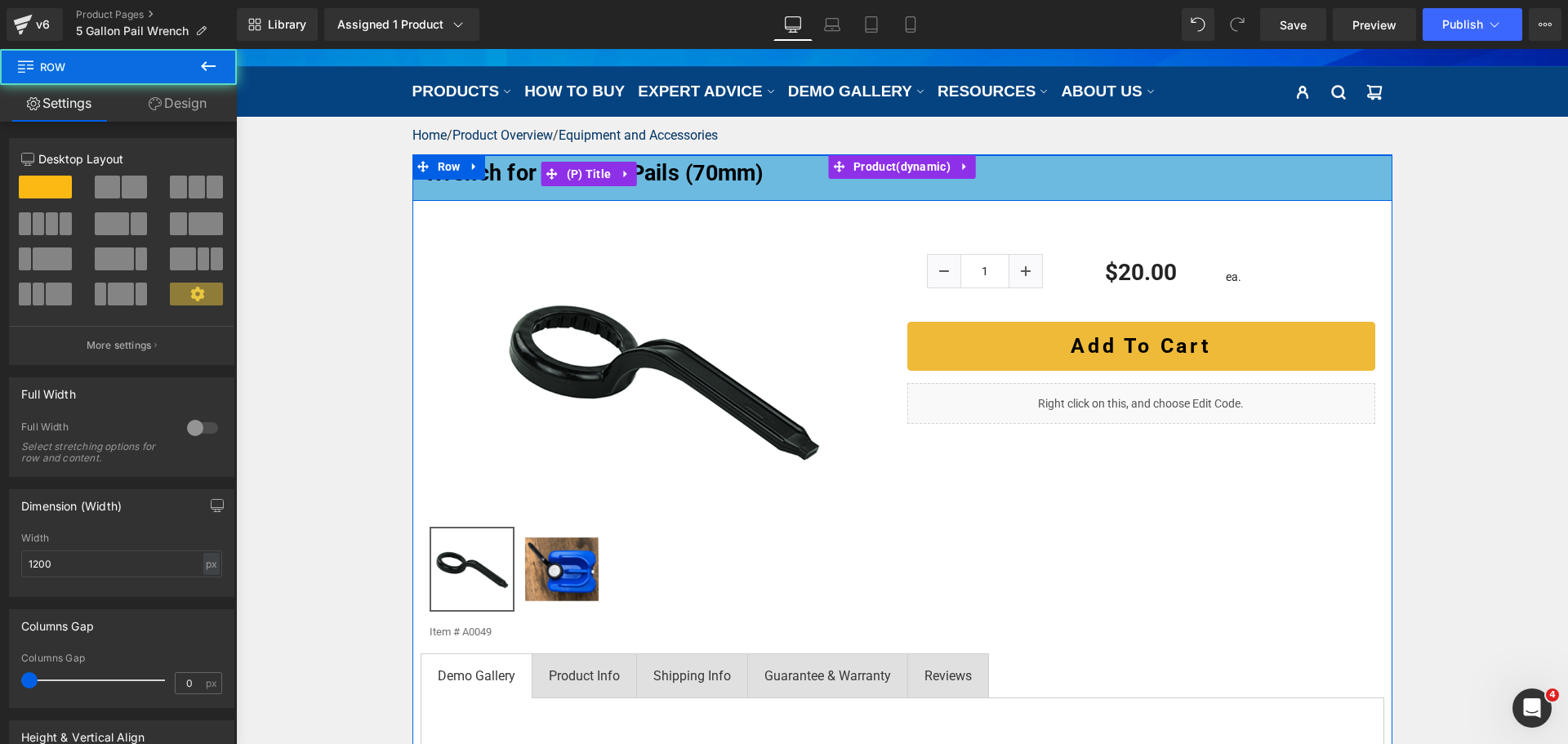
click at [804, 179] on h3 "Wrench for 5 Gallon Pails (70mm)" at bounding box center [902, 173] width 979 height 38
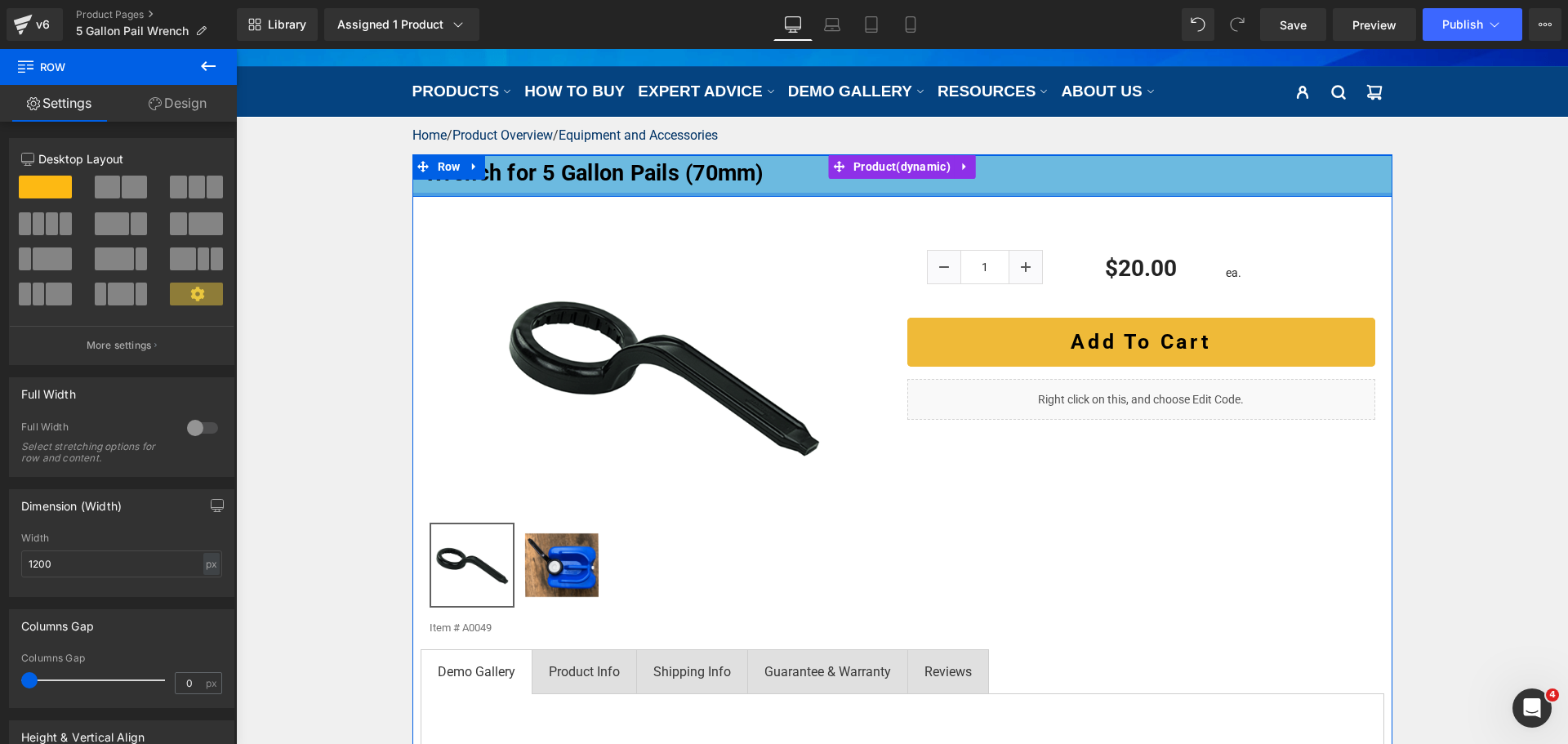
click at [798, 195] on div at bounding box center [902, 194] width 979 height 4
click at [799, 177] on h3 "Wrench for 5 Gallon Pails (70mm)" at bounding box center [902, 173] width 979 height 38
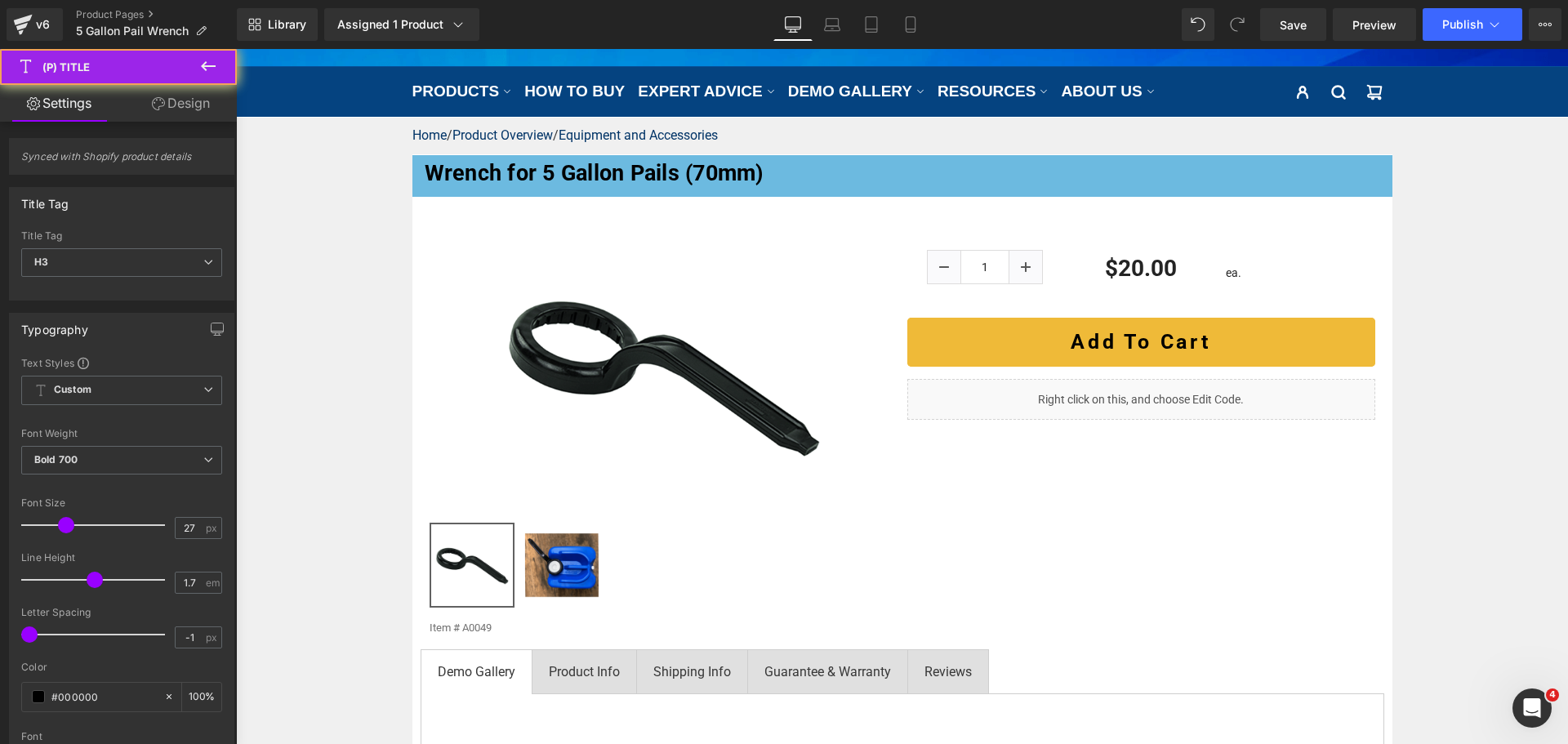
click at [212, 98] on link "Design" at bounding box center [180, 103] width 118 height 37
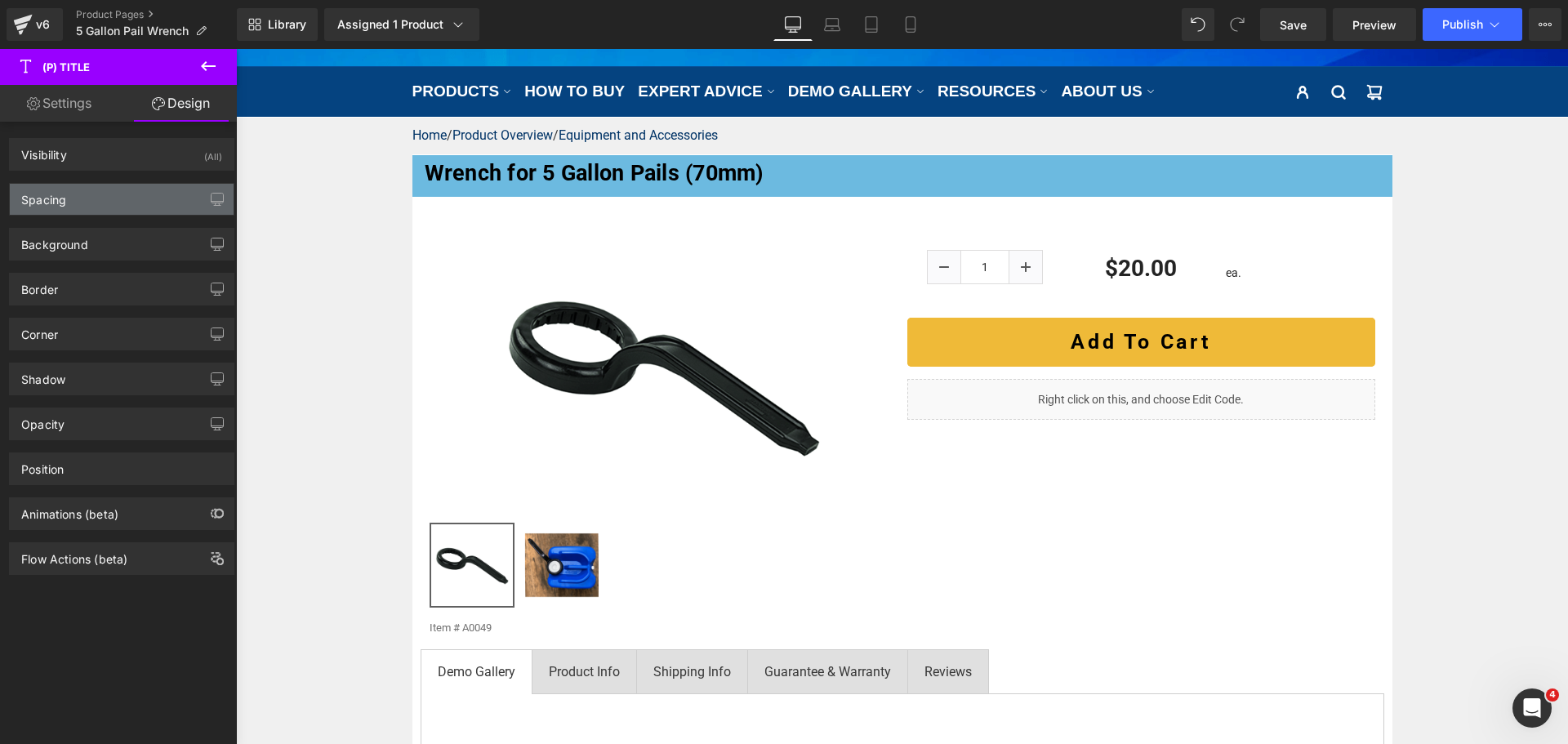
click at [123, 213] on div "Spacing" at bounding box center [122, 198] width 224 height 31
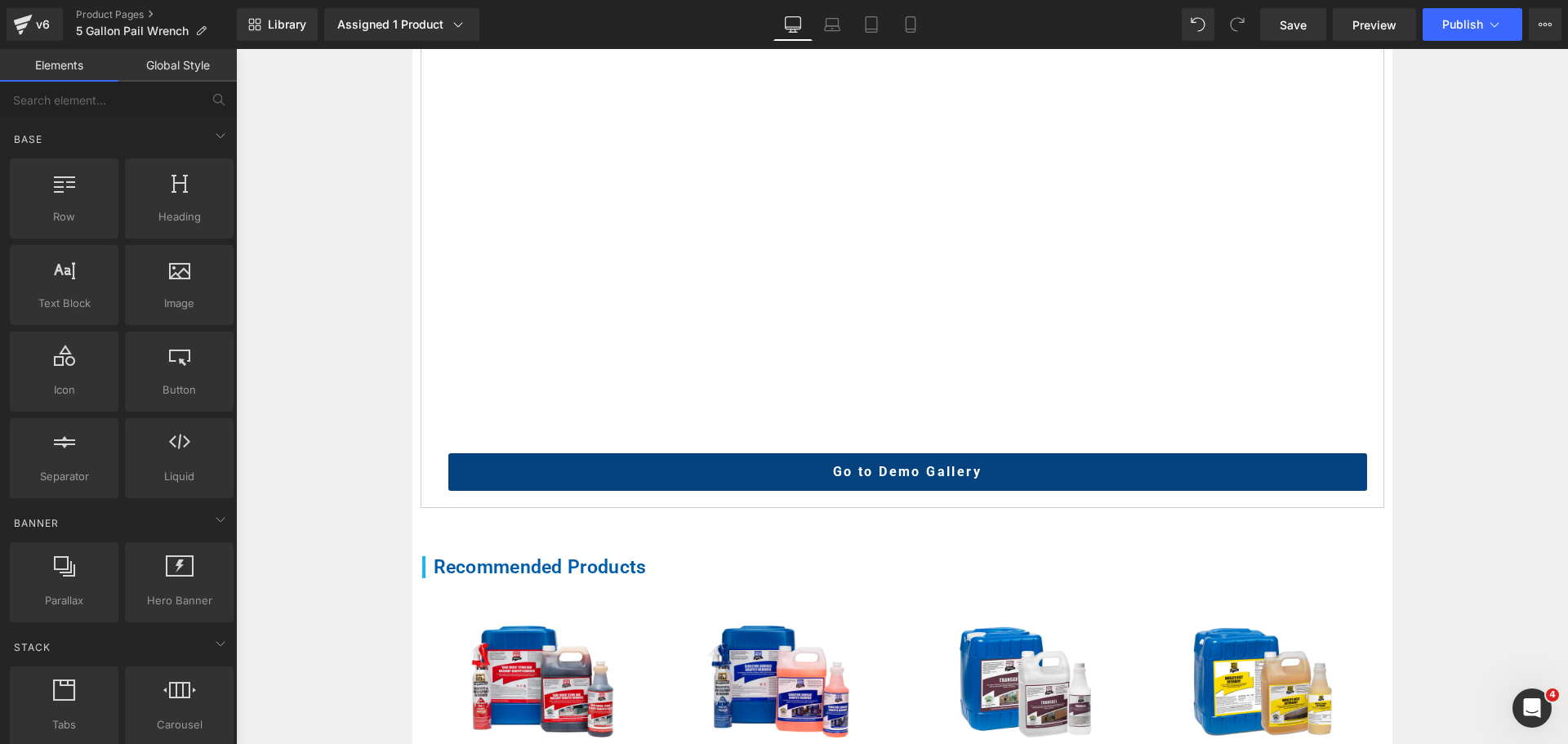
scroll to position [1306, 0]
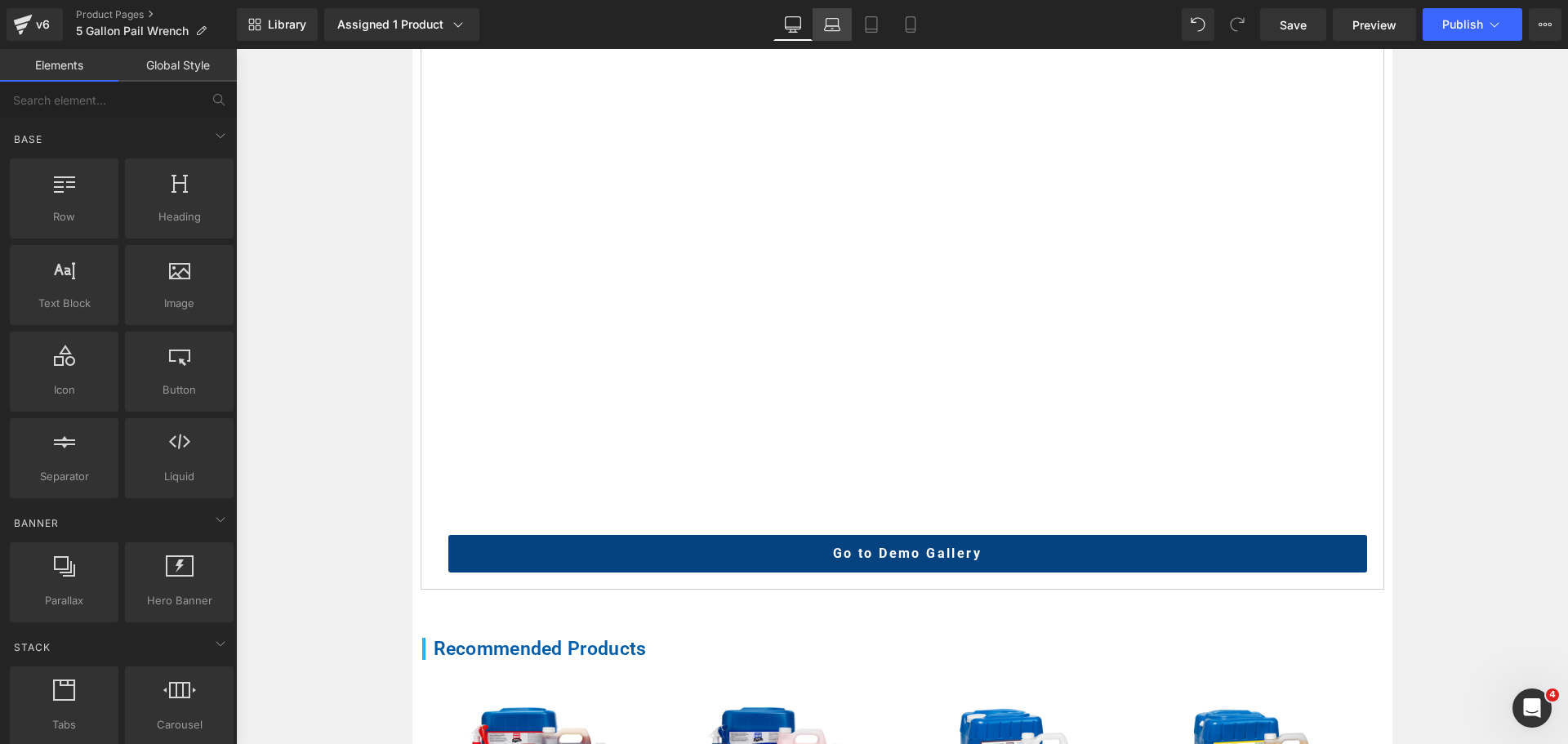
click at [827, 29] on icon at bounding box center [832, 24] width 17 height 17
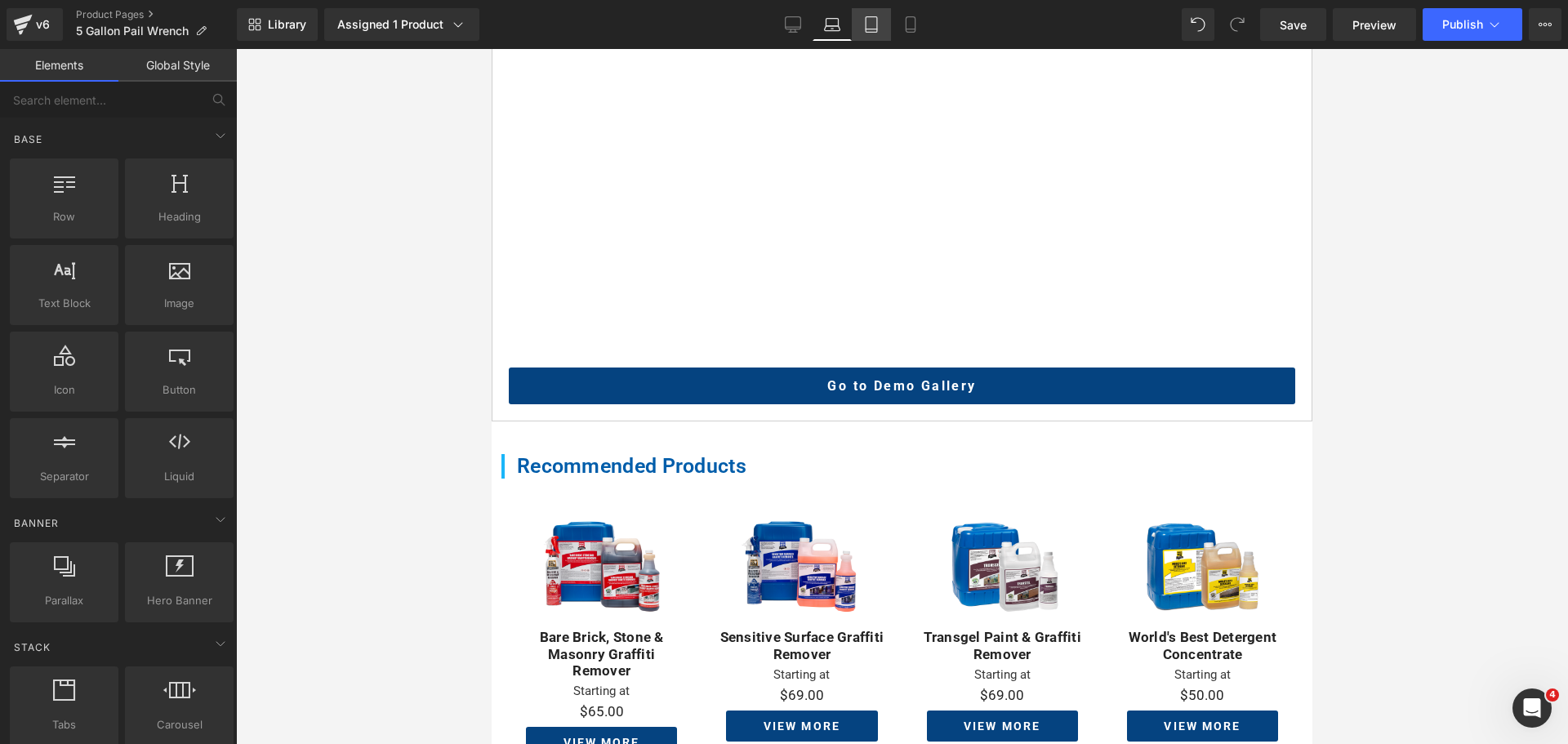
scroll to position [897, 0]
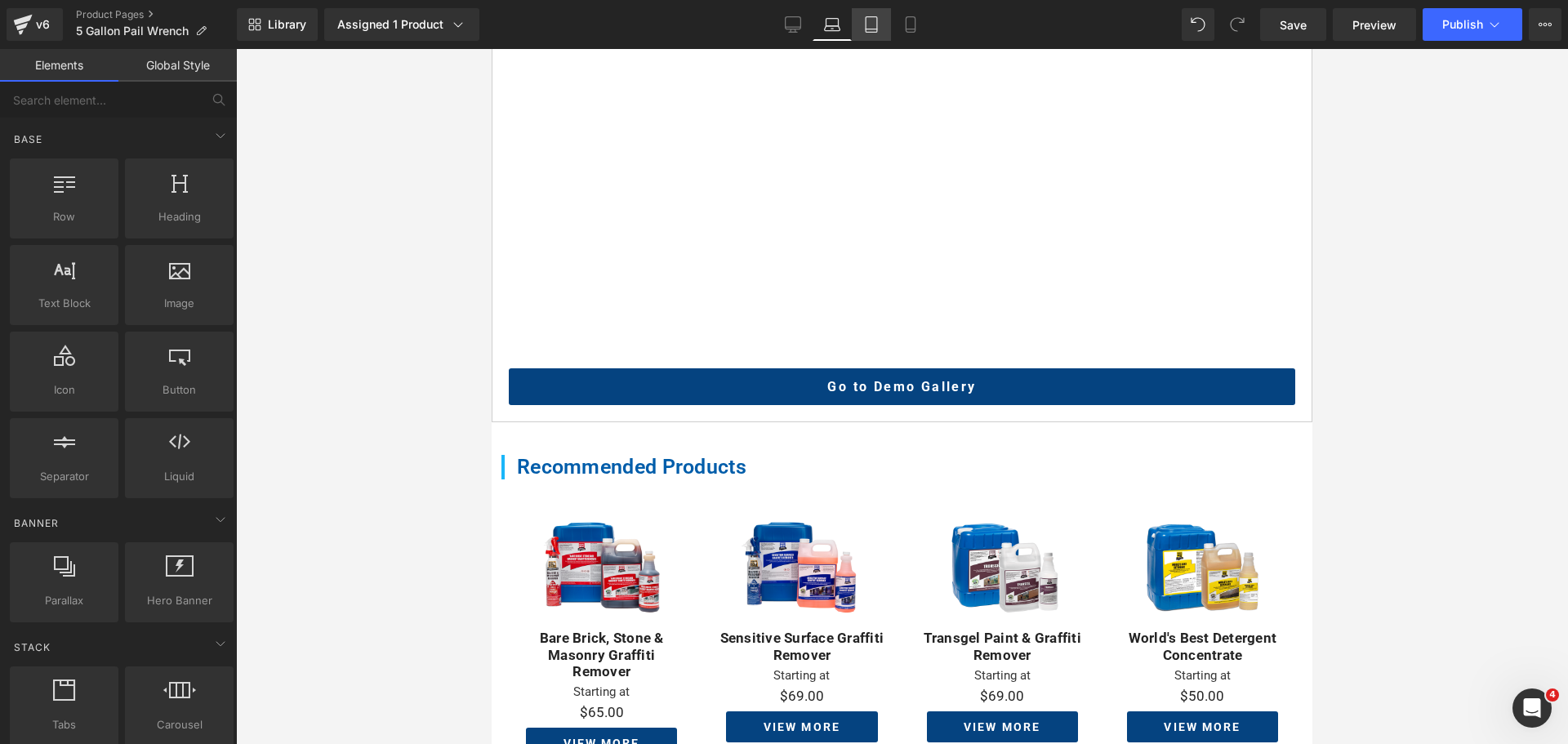
click at [868, 24] on icon at bounding box center [871, 24] width 17 height 17
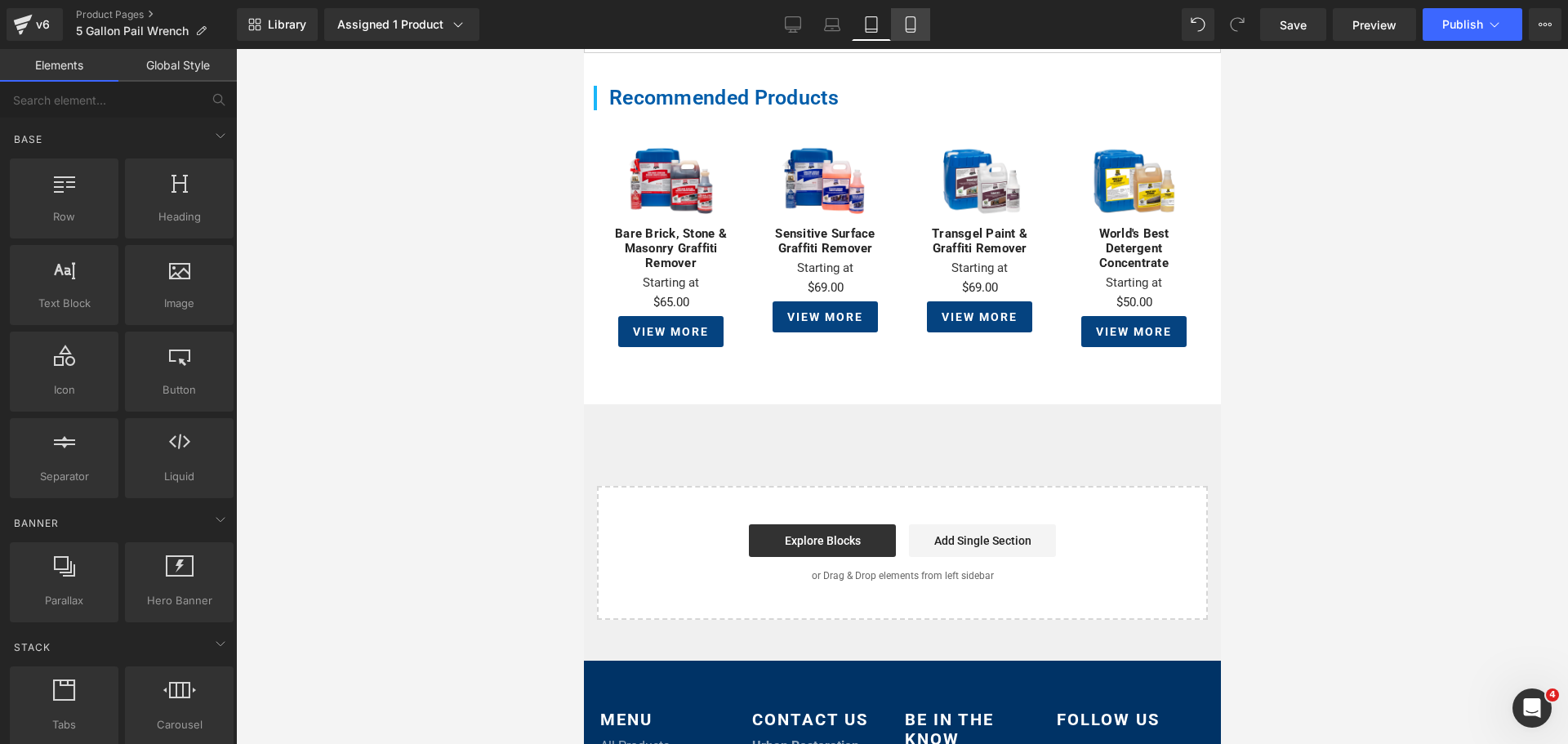
click at [915, 24] on icon at bounding box center [909, 25] width 9 height 16
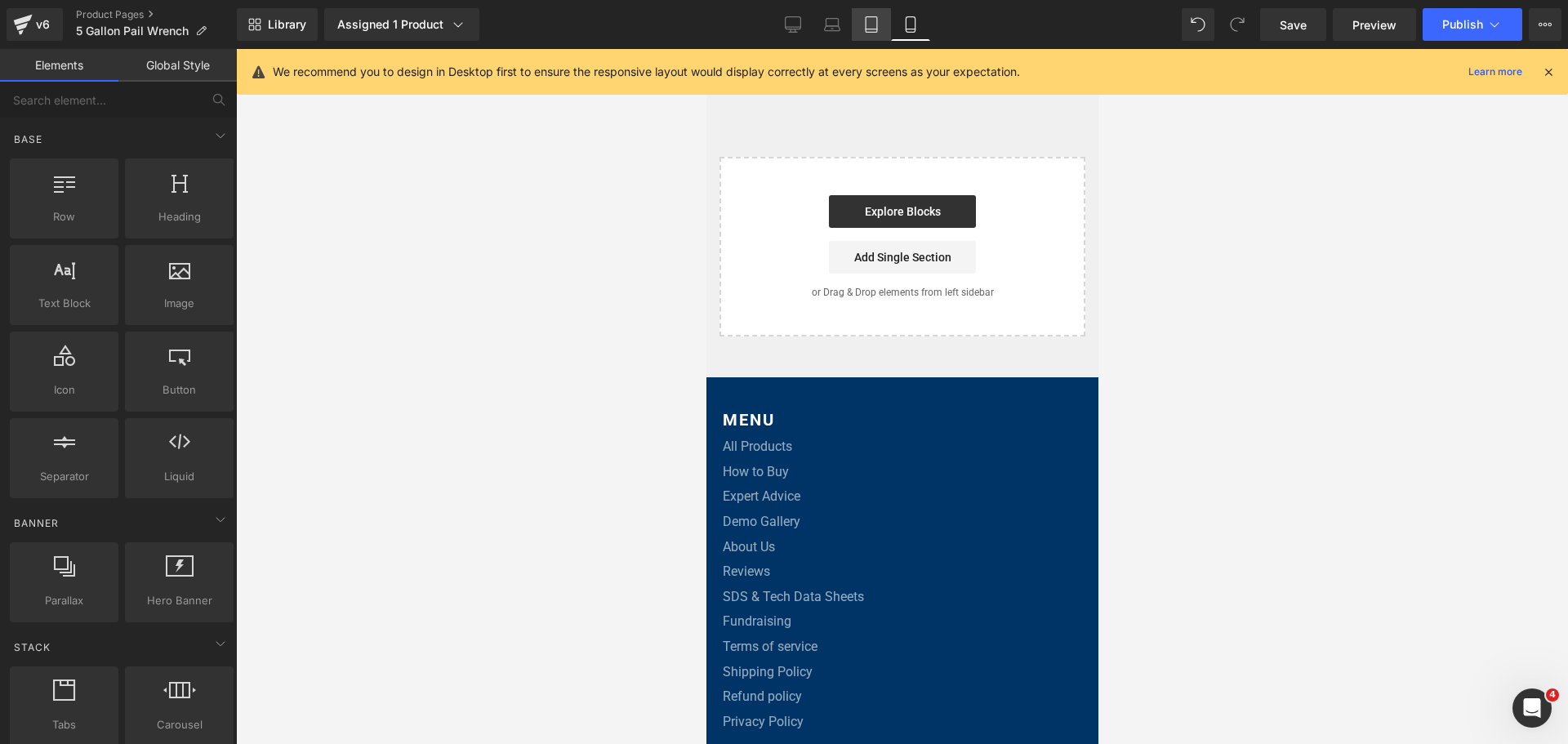
click at [864, 17] on icon at bounding box center [871, 24] width 17 height 17
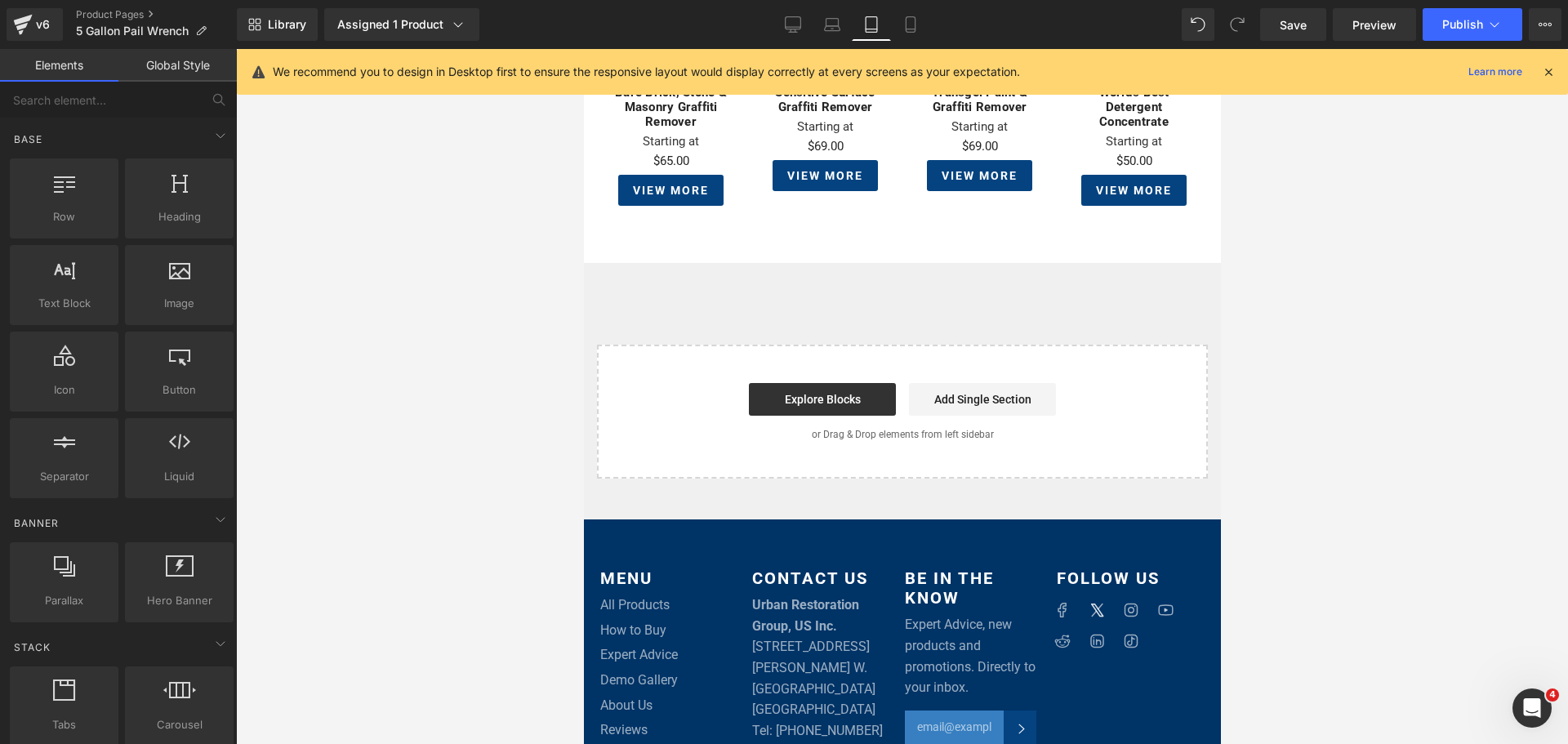
scroll to position [964, 0]
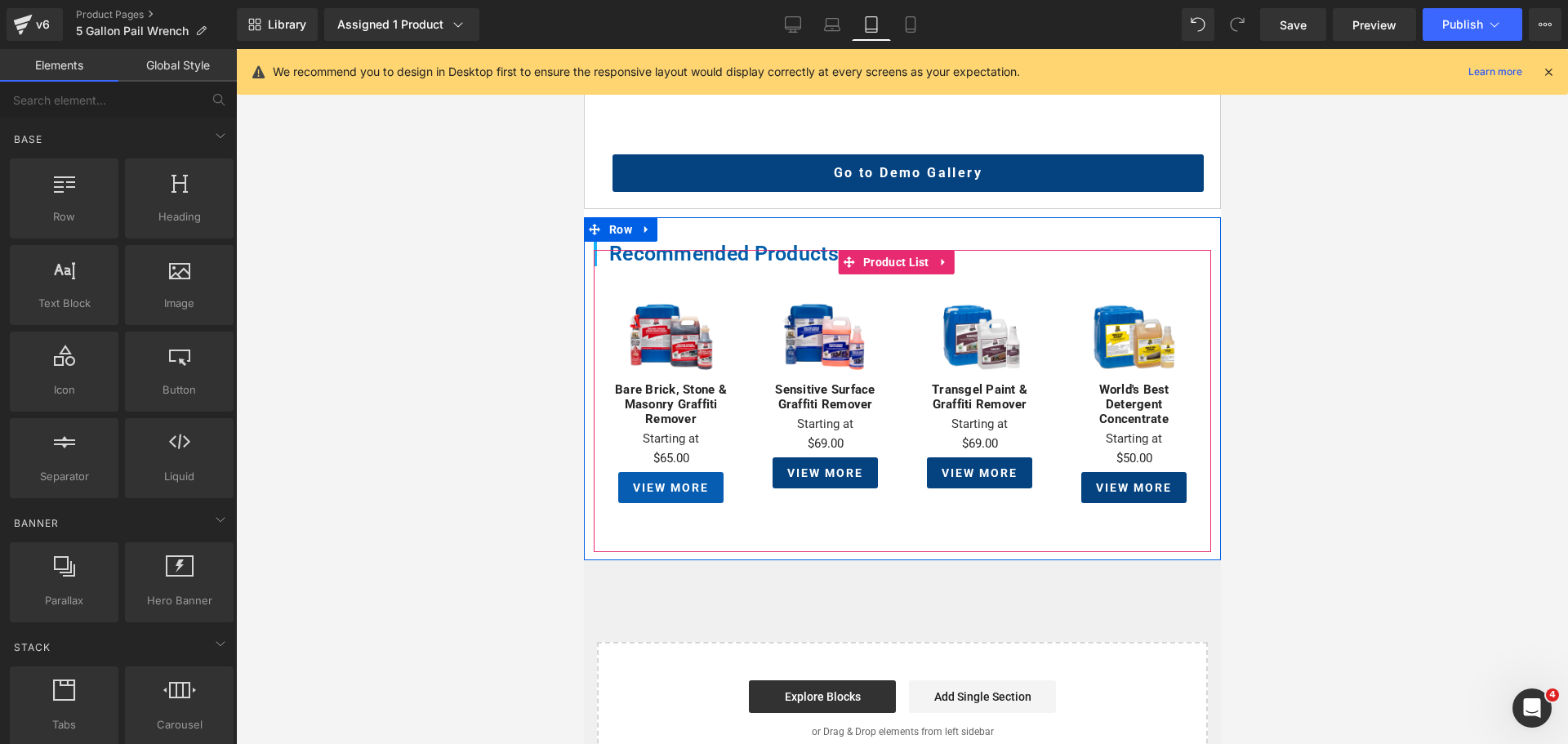
click at [657, 472] on div "View More (P) View More" at bounding box center [670, 487] width 105 height 31
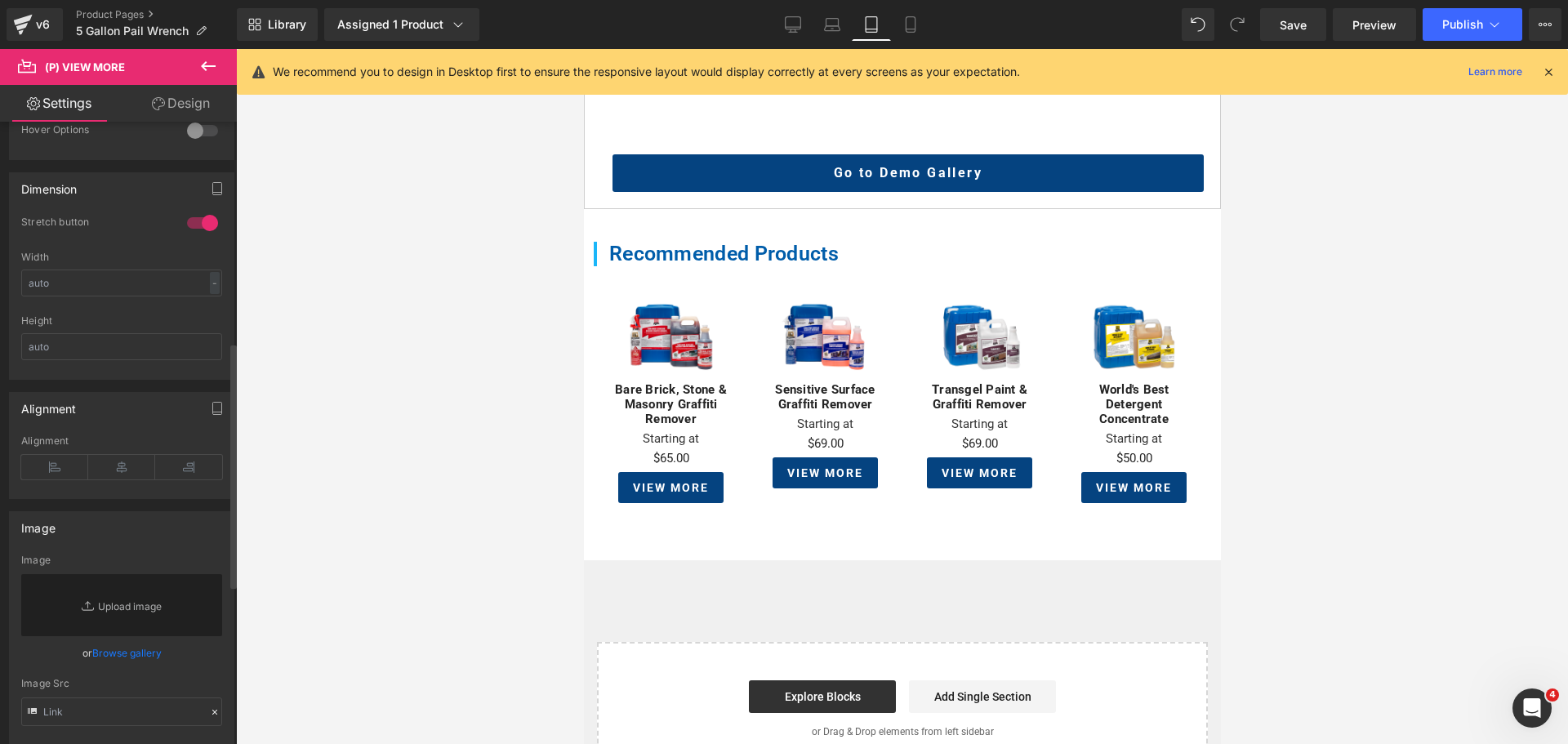
scroll to position [554, 0]
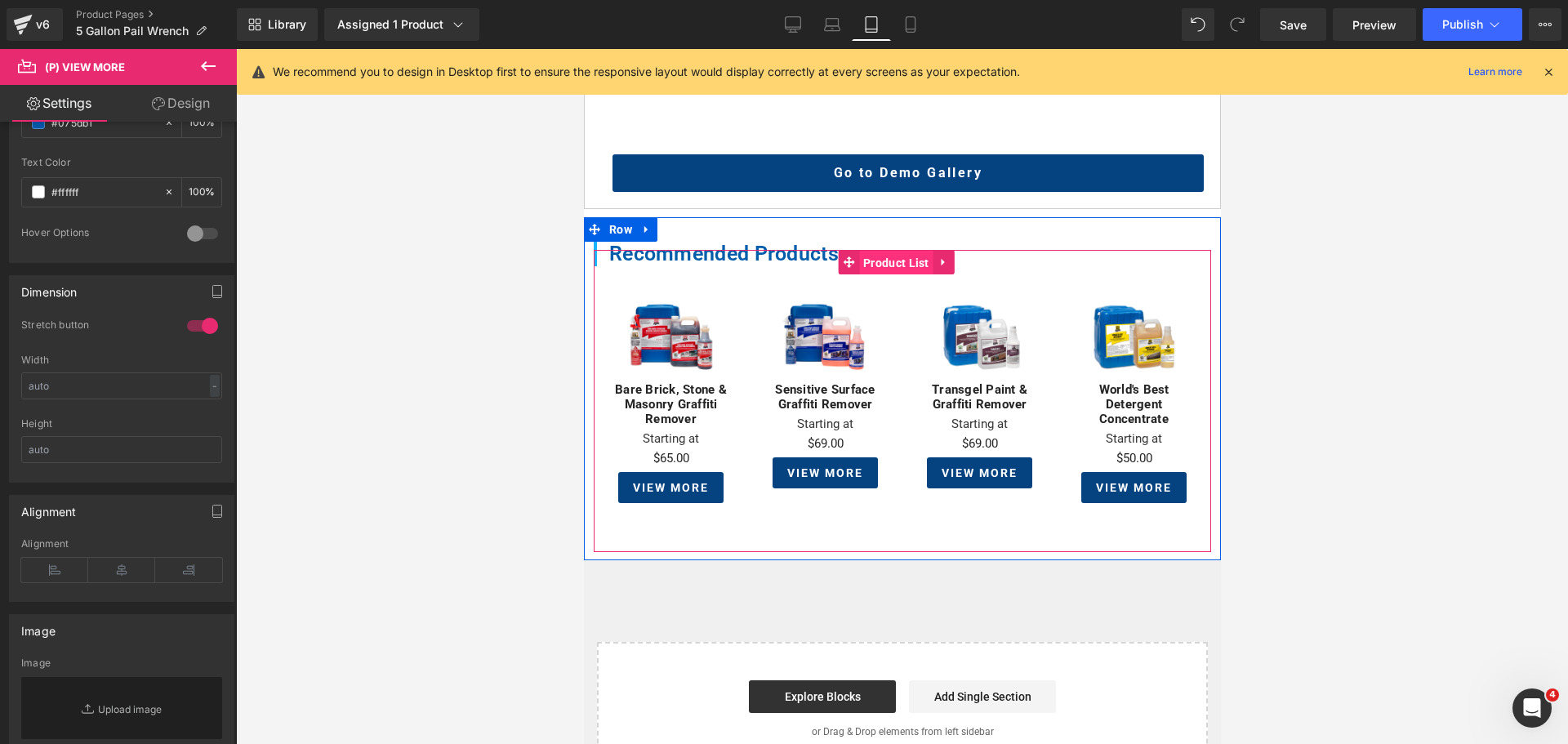
drag, startPoint x: 887, startPoint y: 247, endPoint x: 877, endPoint y: 484, distance: 237.2
click at [887, 251] on span "Product List" at bounding box center [895, 263] width 74 height 24
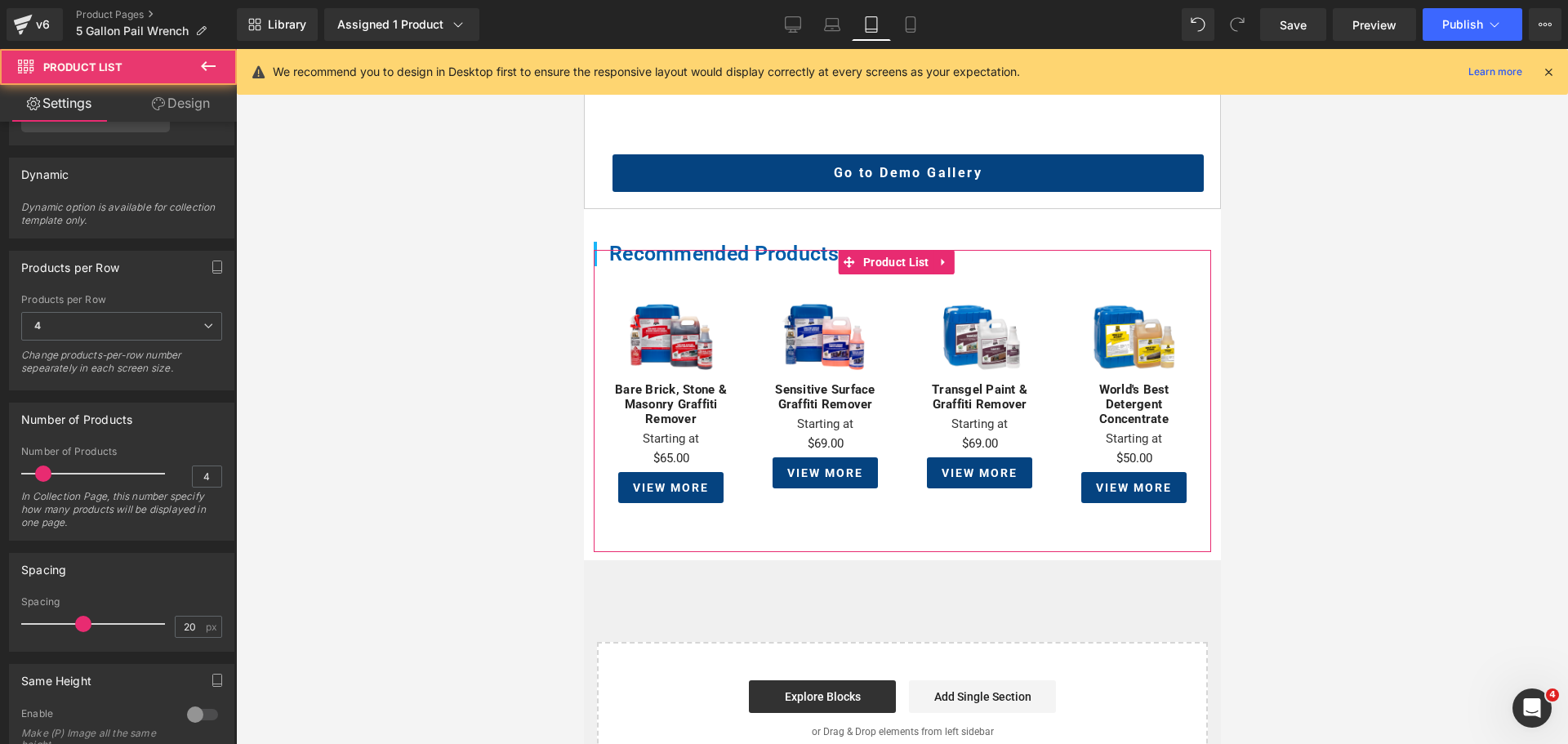
scroll to position [163, 0]
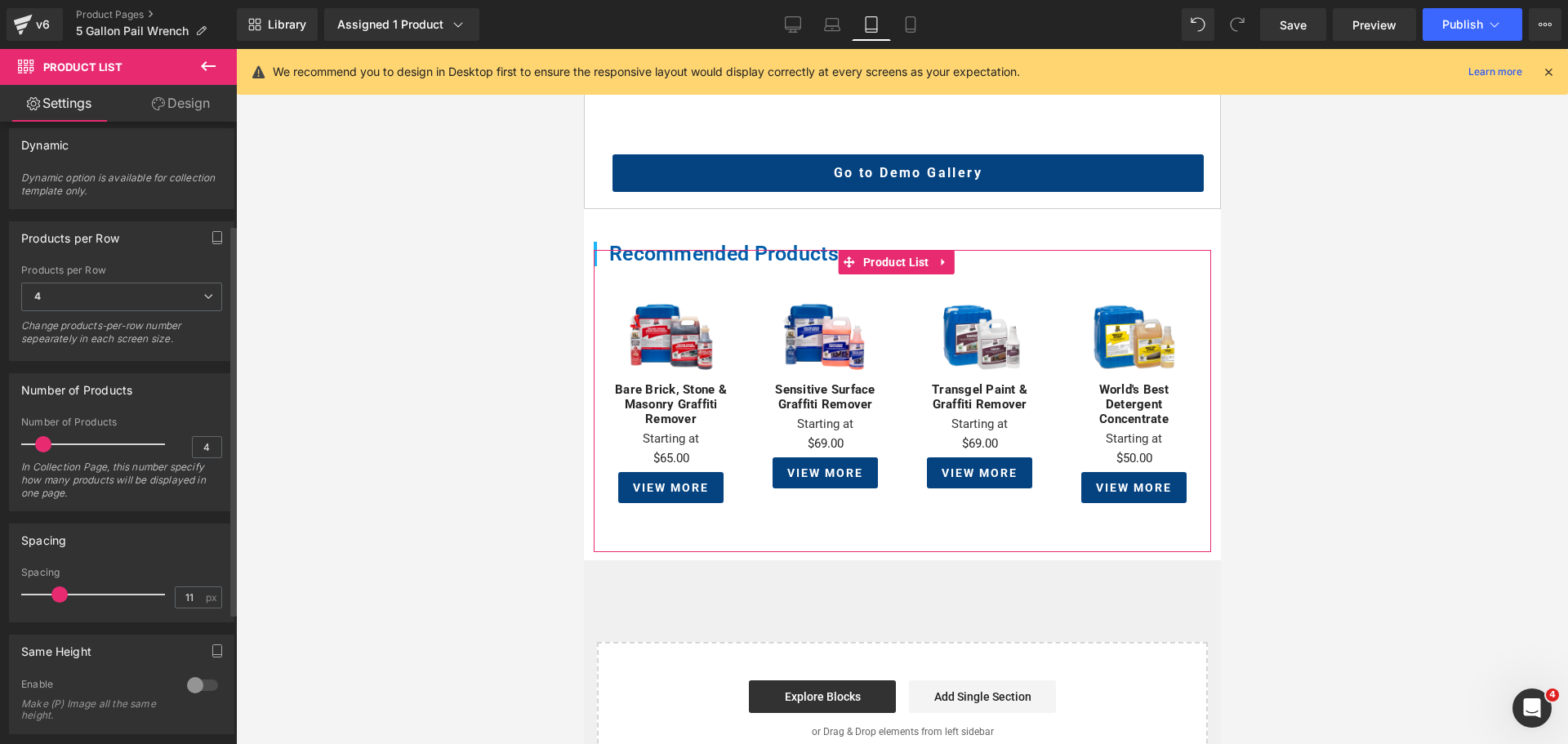
drag, startPoint x: 80, startPoint y: 586, endPoint x: 56, endPoint y: 588, distance: 24.1
click at [56, 588] on span at bounding box center [59, 594] width 17 height 17
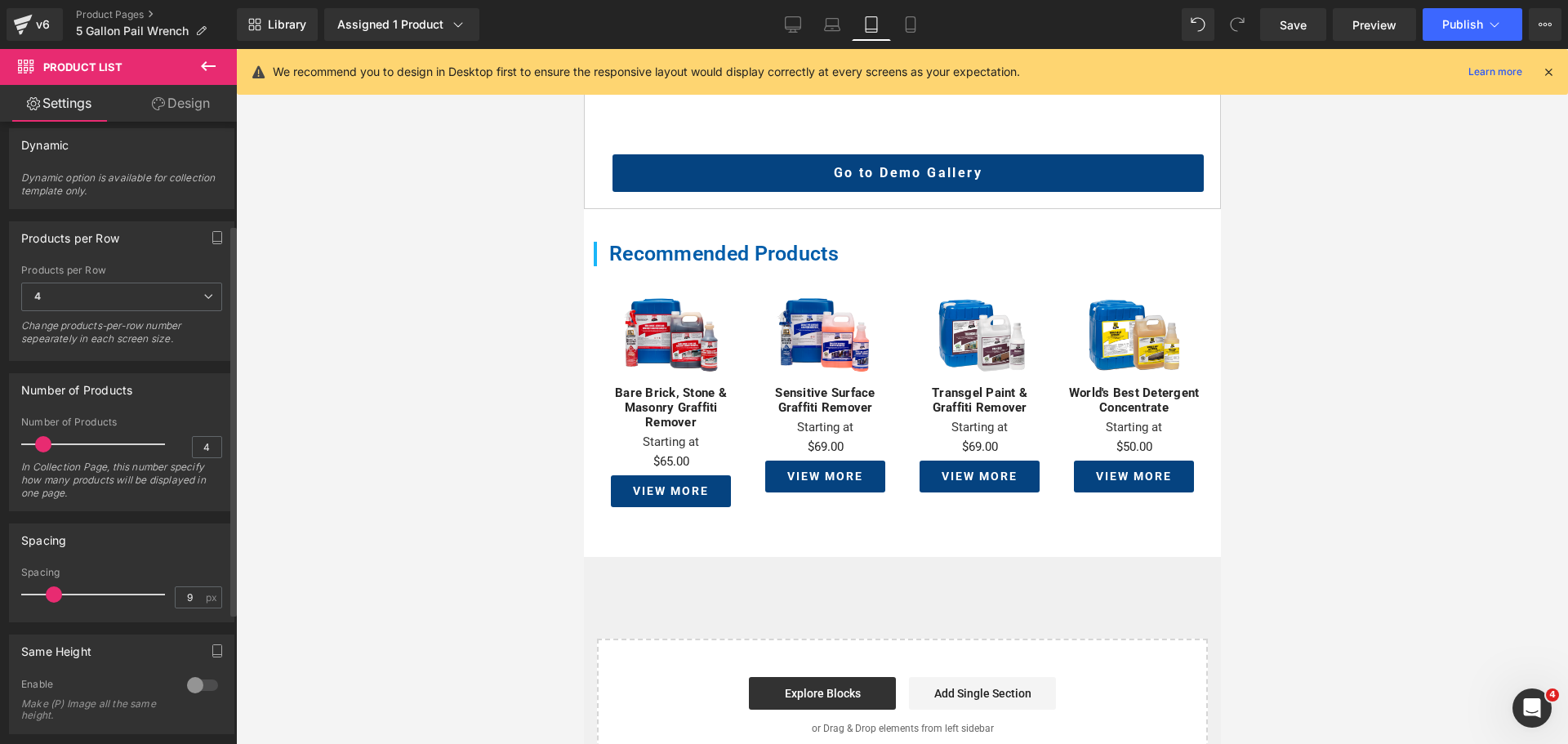
type input "10"
click at [54, 588] on span at bounding box center [56, 594] width 17 height 17
click at [915, 24] on icon at bounding box center [910, 24] width 17 height 17
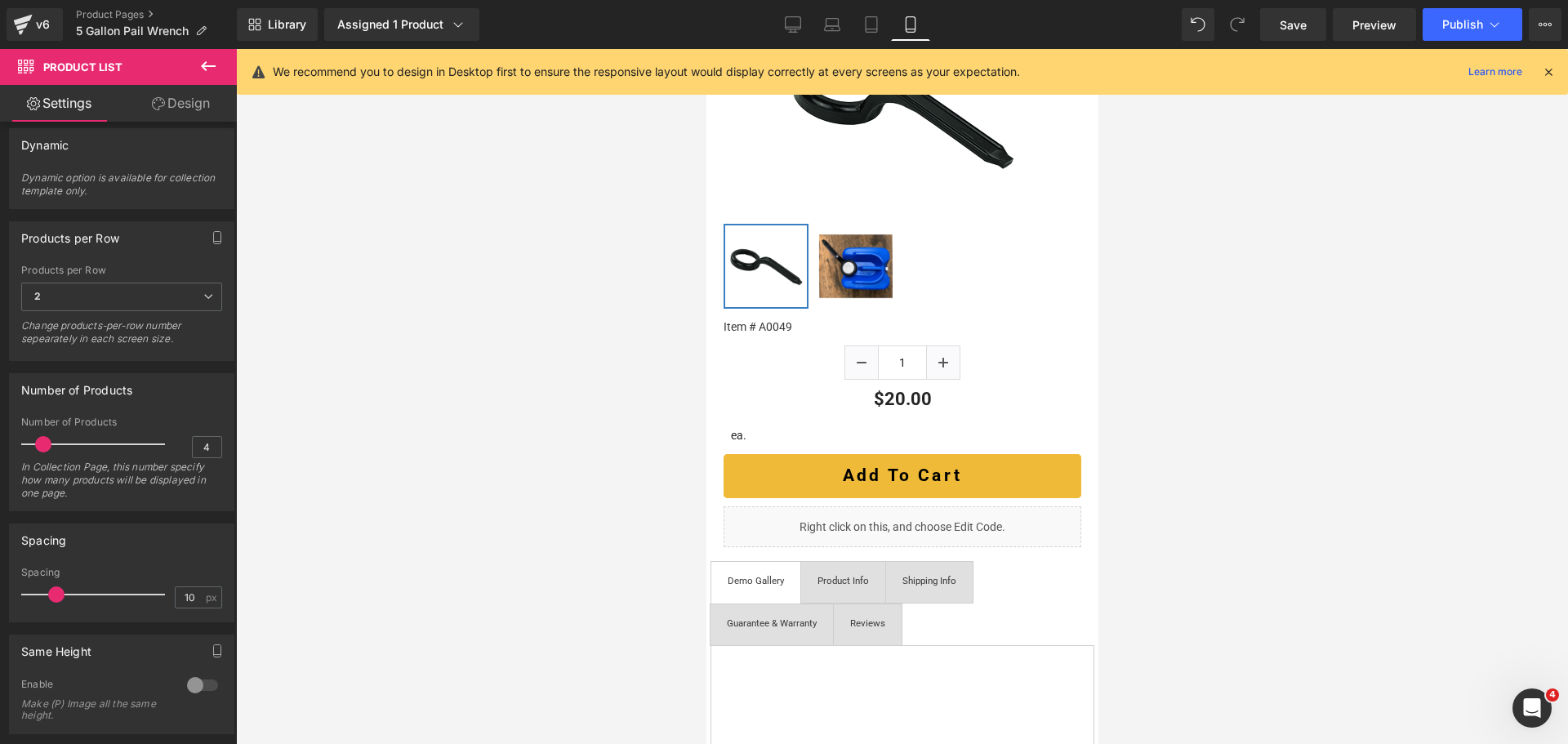
scroll to position [268, 0]
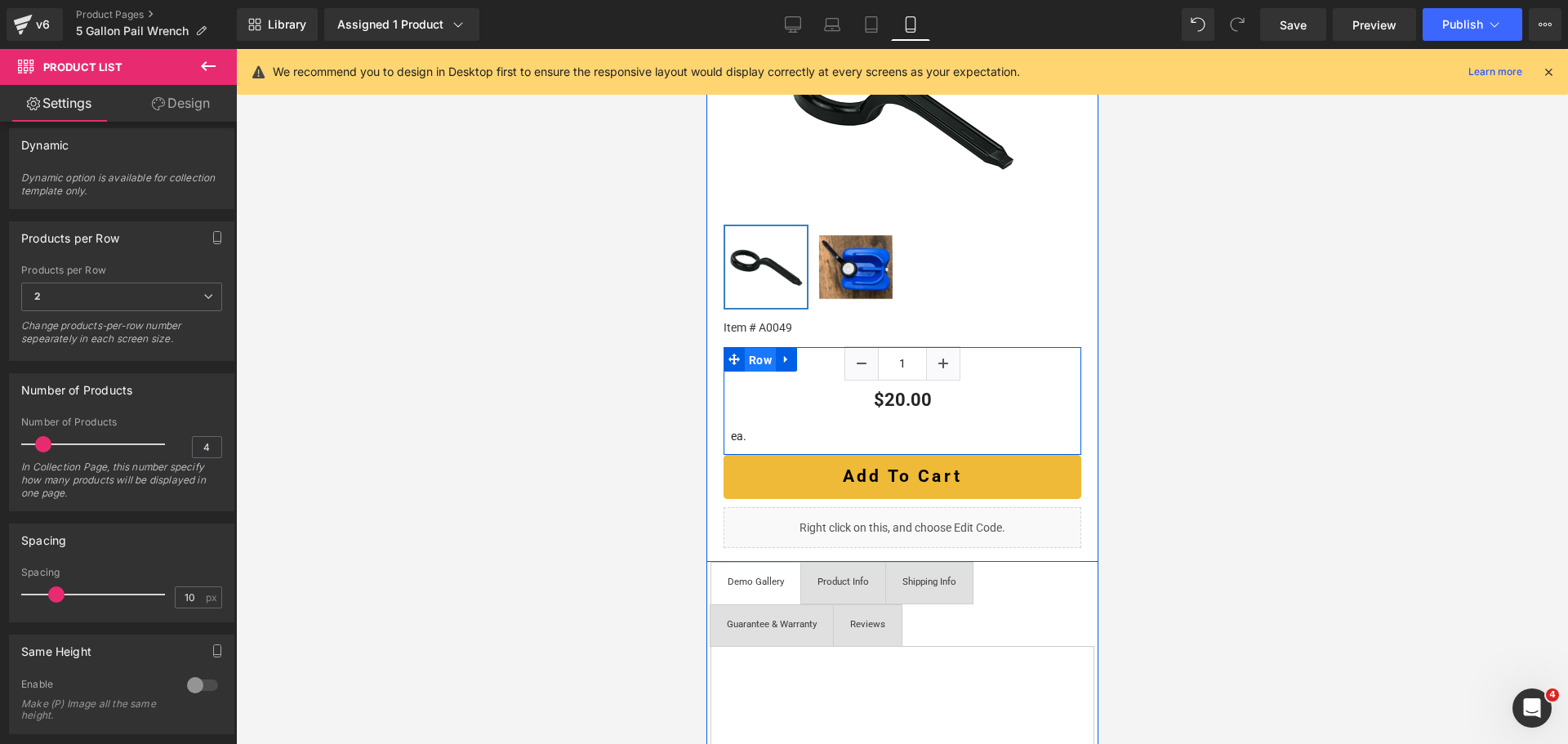
drag, startPoint x: 756, startPoint y: 351, endPoint x: 1348, endPoint y: 400, distance: 594.0
click at [756, 351] on span "Row" at bounding box center [759, 360] width 31 height 24
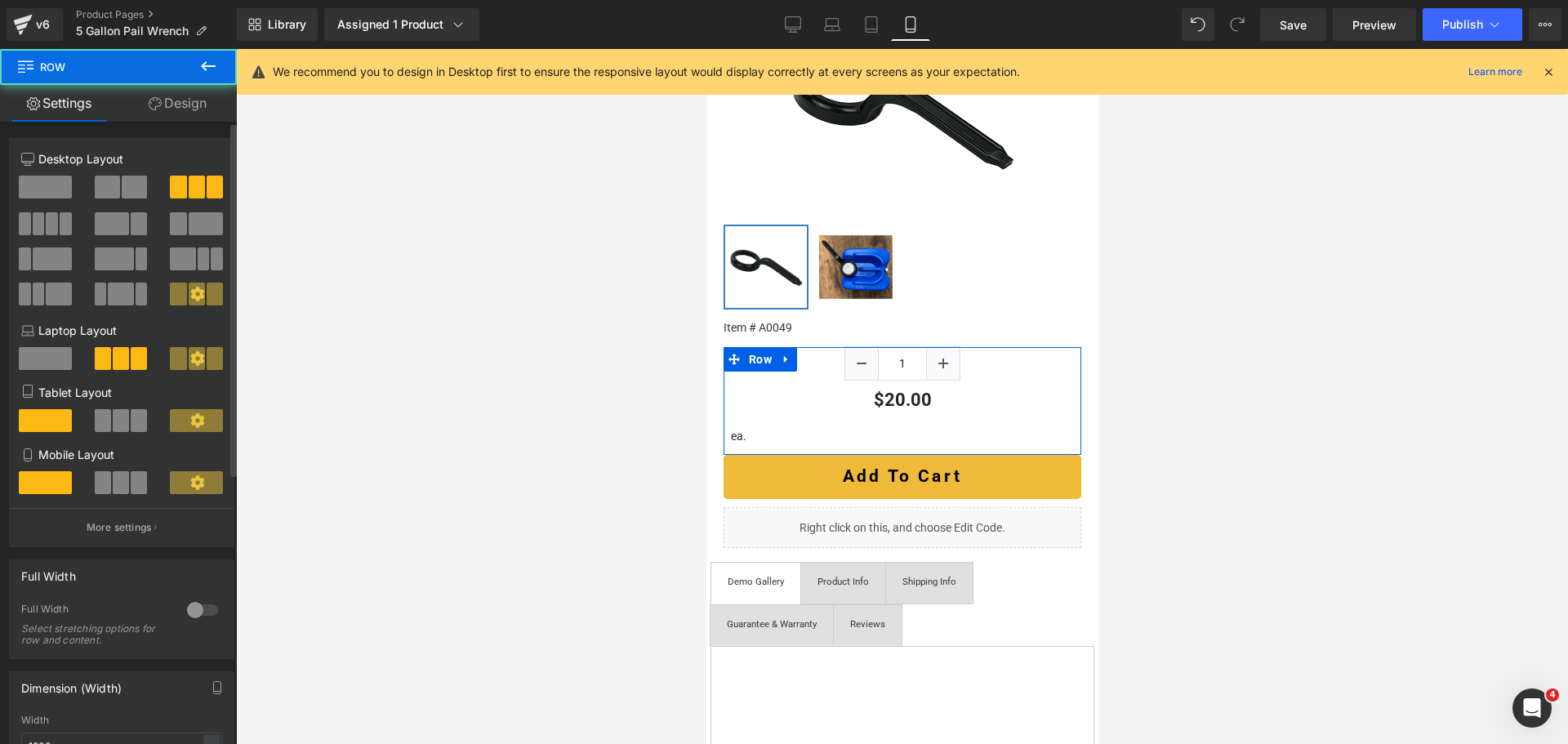
click at [111, 434] on div at bounding box center [122, 427] width 76 height 35
click at [116, 420] on span at bounding box center [121, 421] width 17 height 23
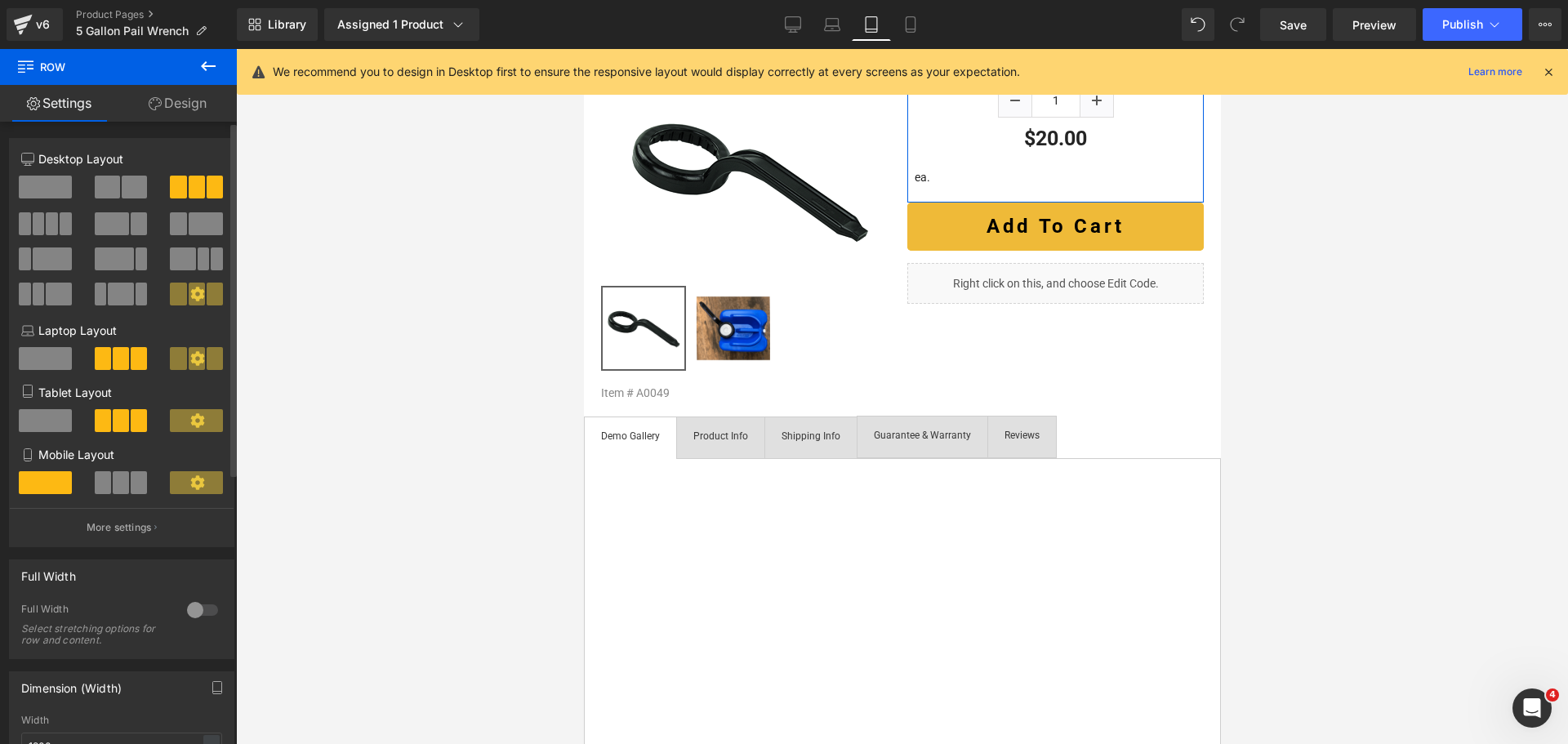
scroll to position [0, 0]
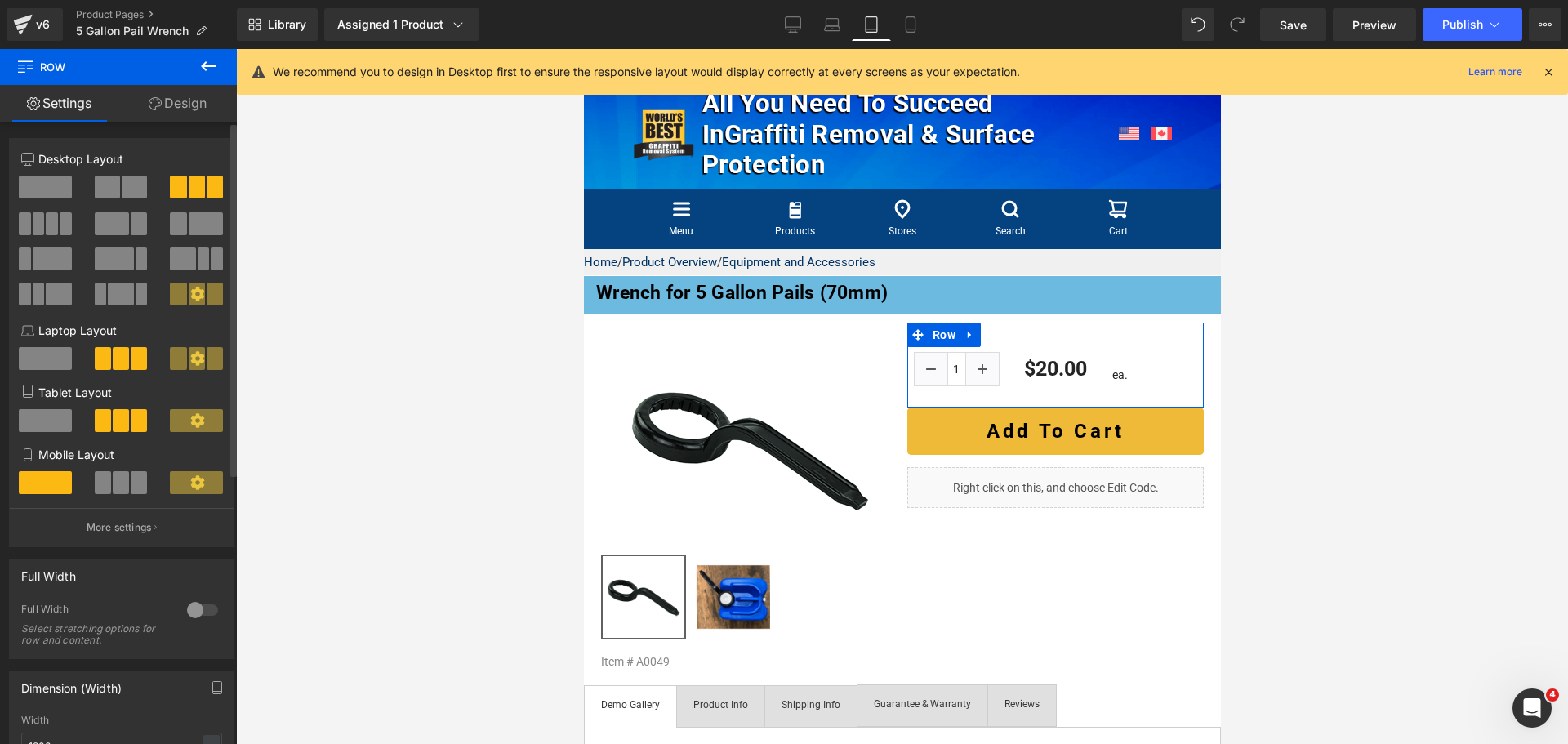
click at [122, 478] on span at bounding box center [121, 483] width 17 height 23
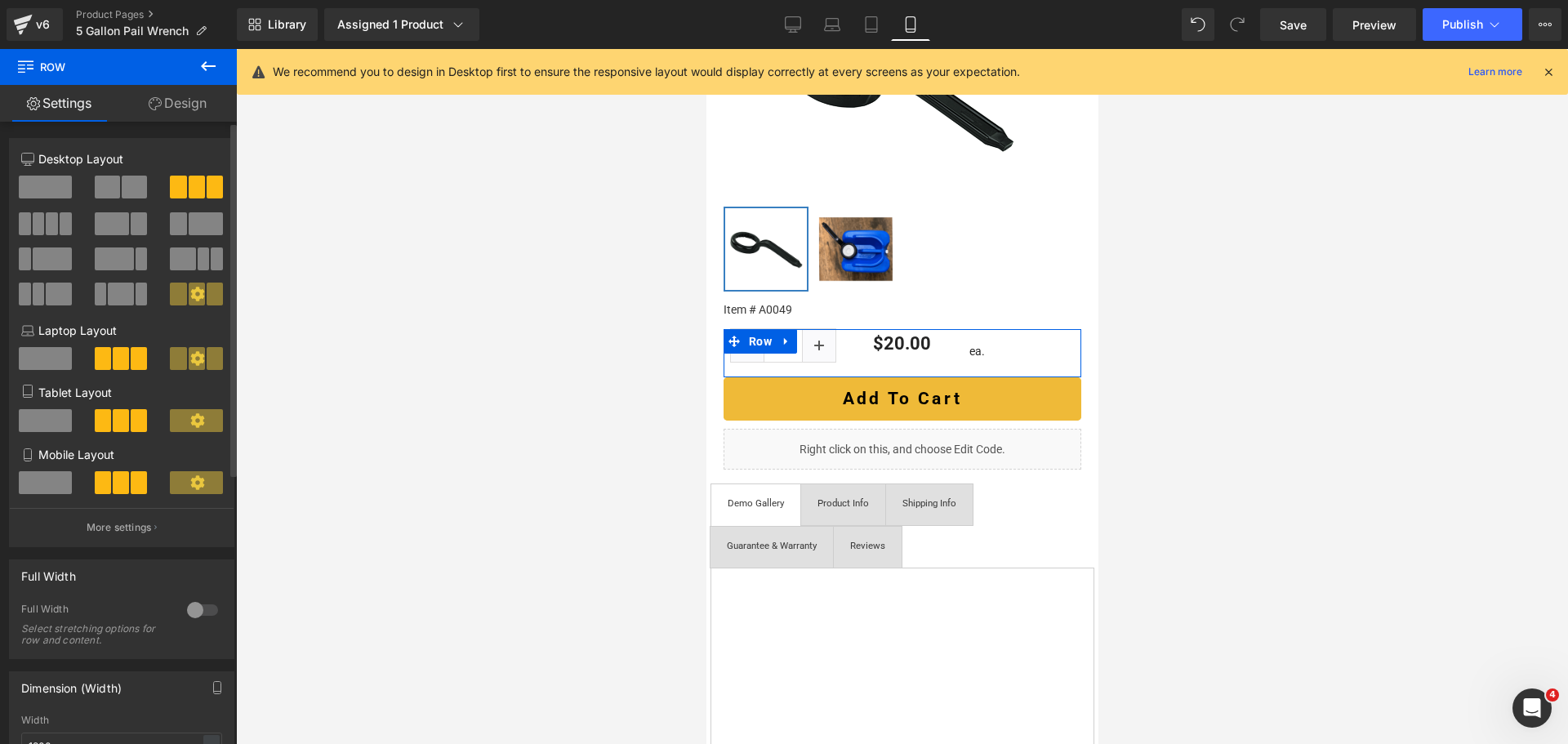
scroll to position [286, 0]
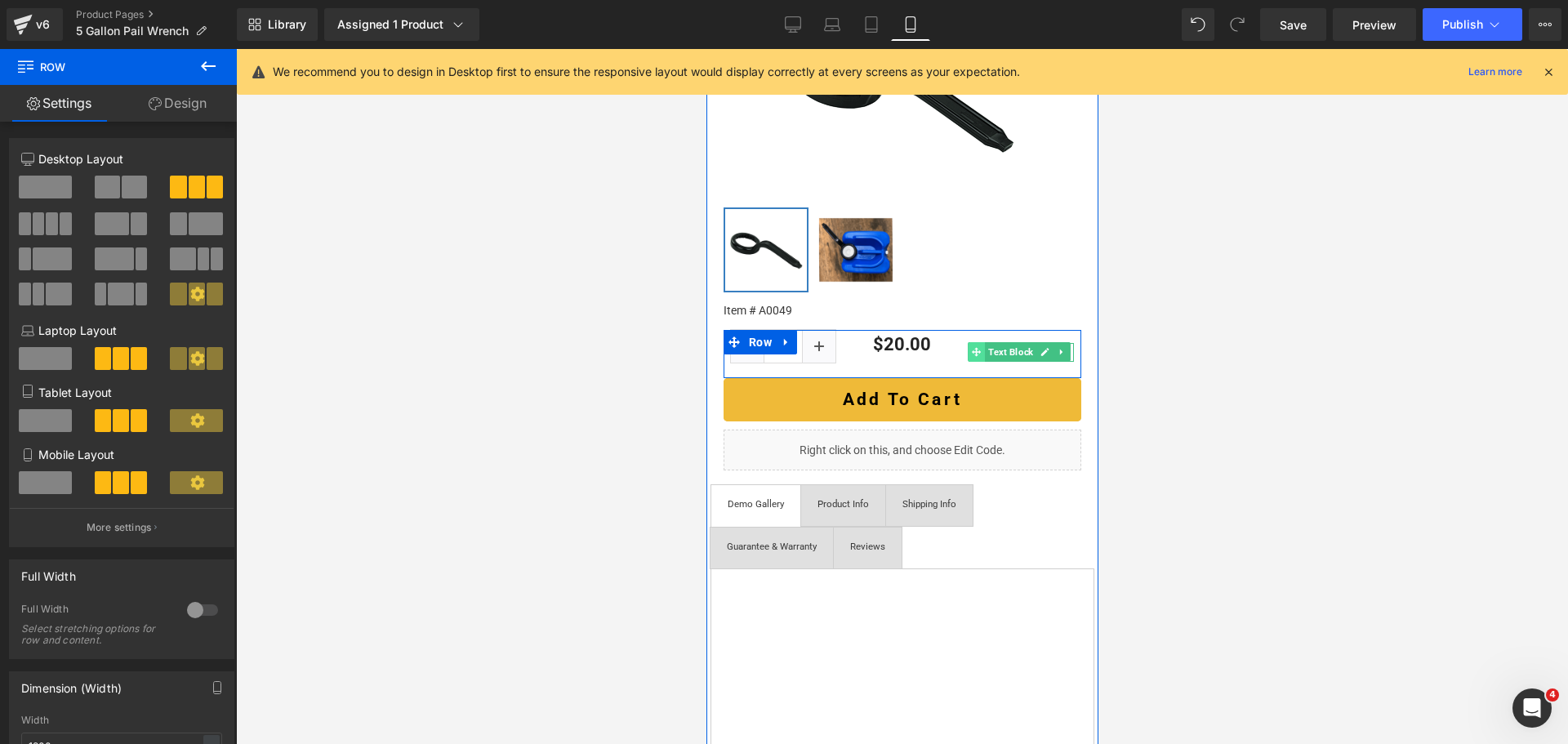
click at [971, 348] on icon at bounding box center [975, 351] width 9 height 10
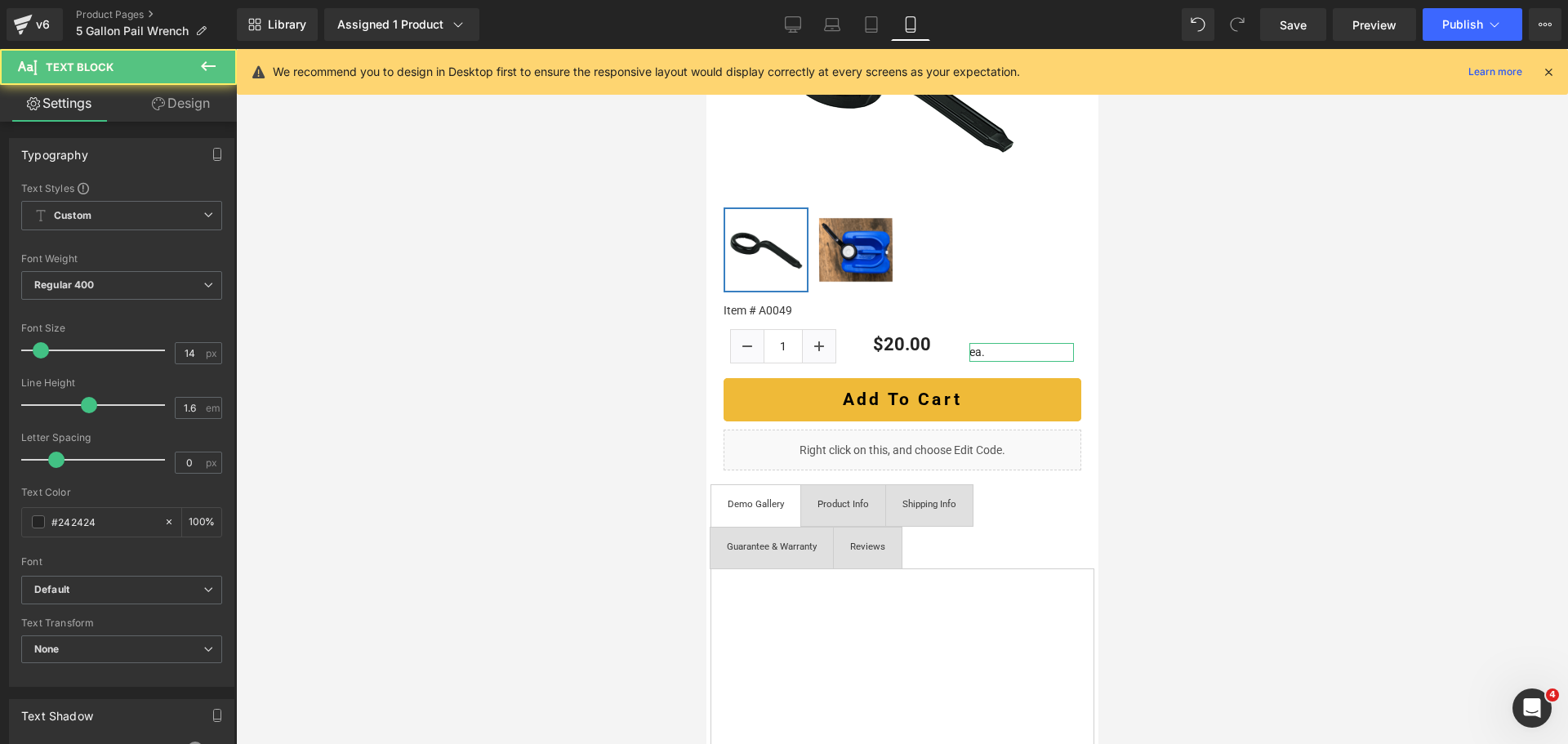
click at [202, 104] on link "Design" at bounding box center [180, 103] width 118 height 37
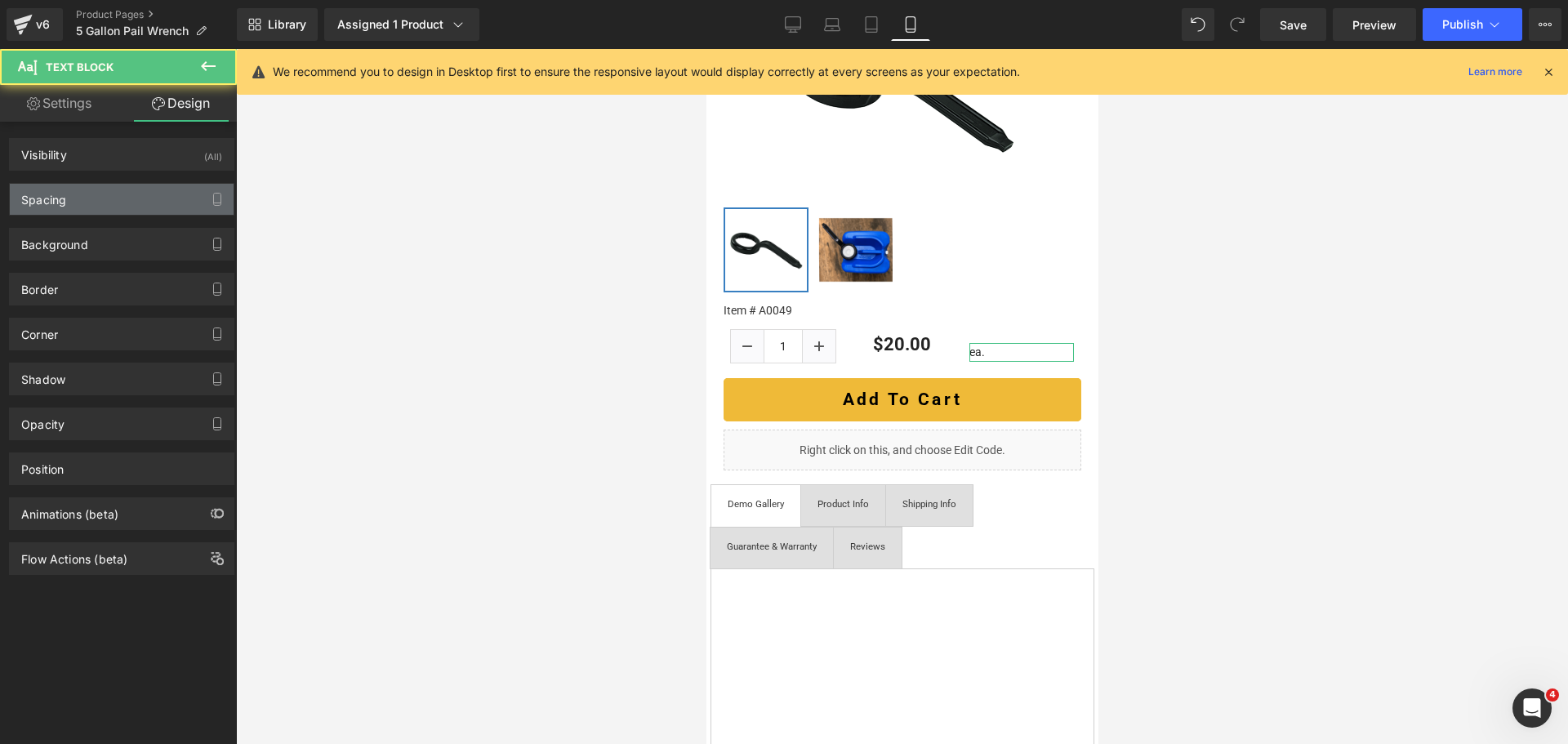
click at [114, 199] on div "Spacing" at bounding box center [122, 198] width 224 height 31
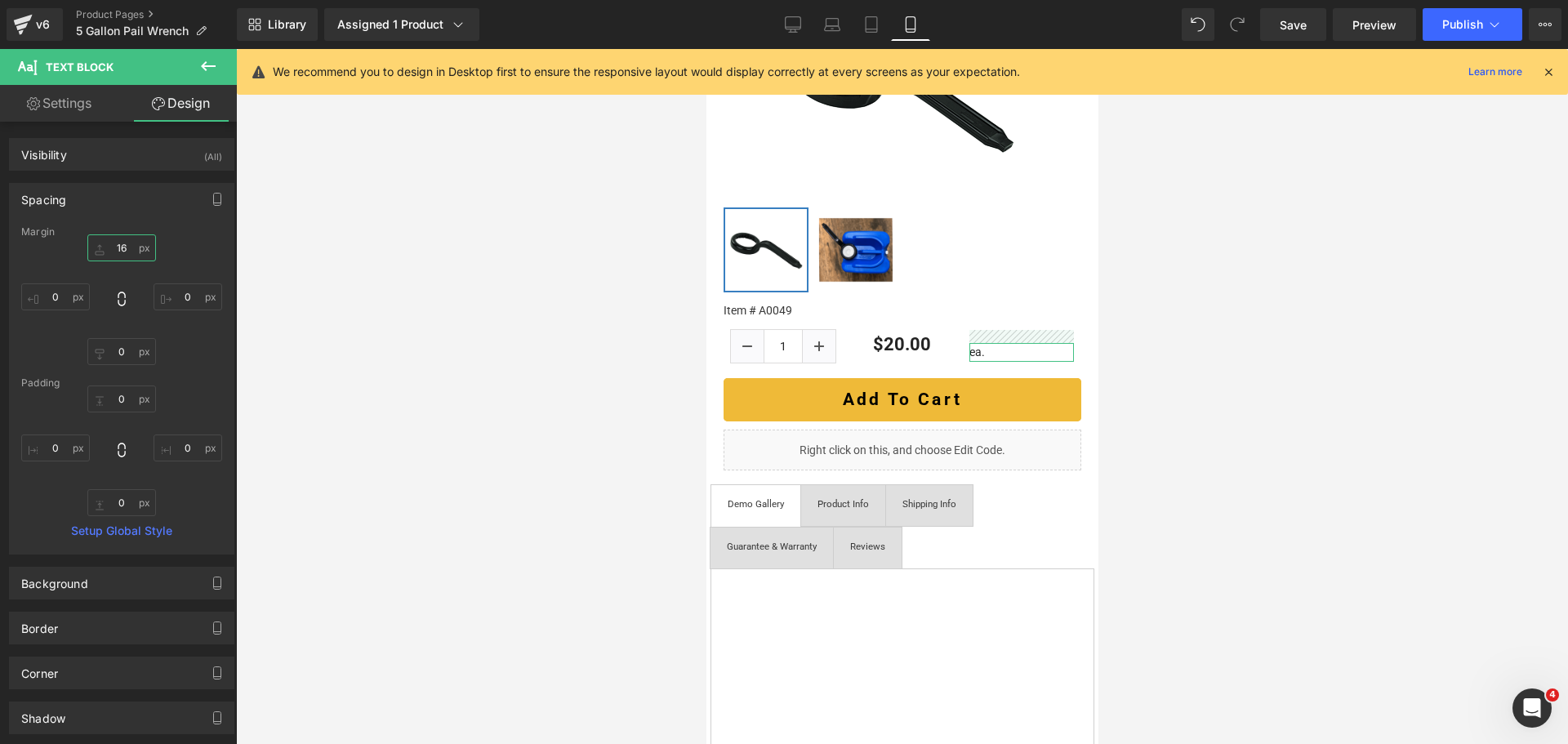
click at [118, 250] on input "16" at bounding box center [122, 247] width 68 height 27
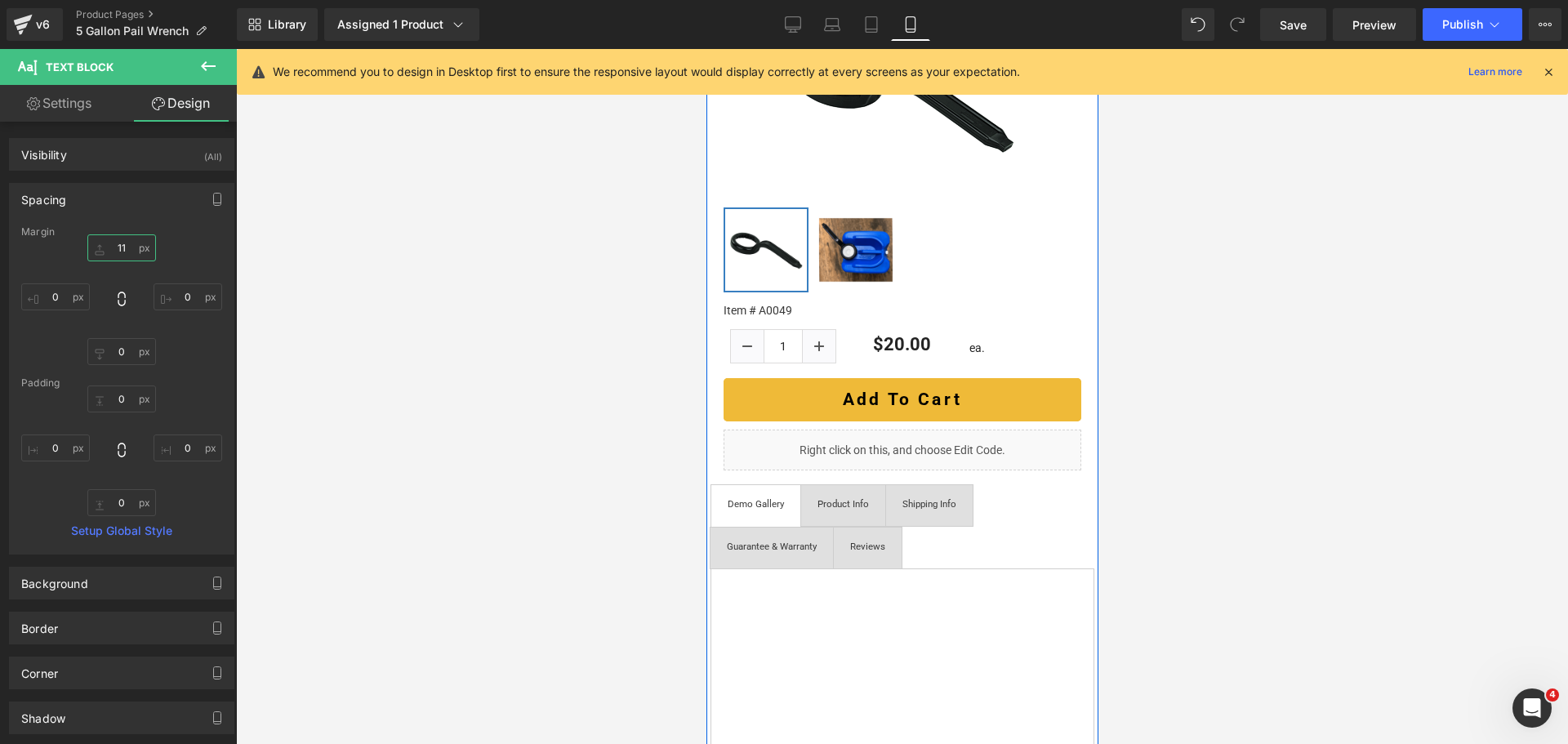
type input "10"
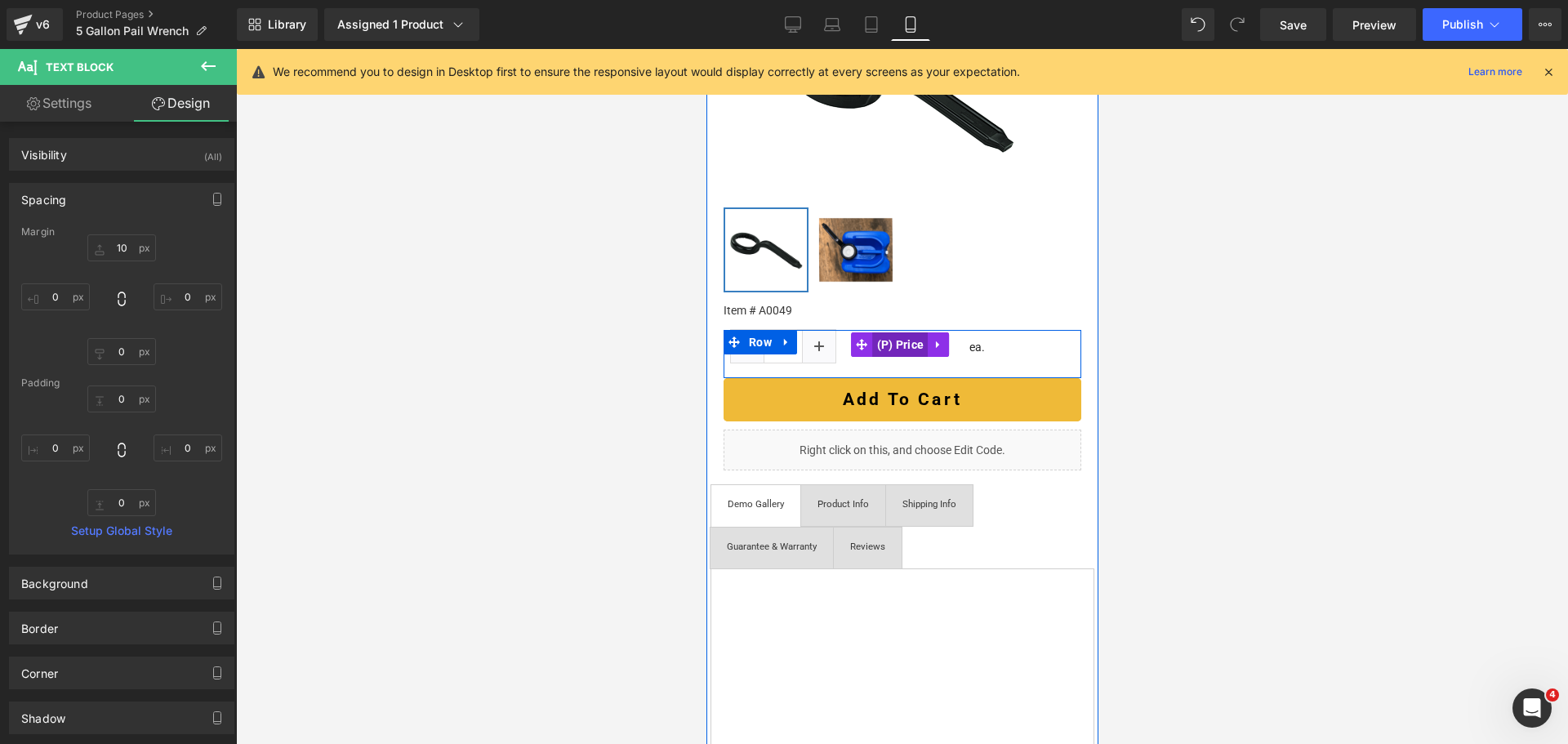
click at [899, 340] on span "(P) Price" at bounding box center [899, 344] width 55 height 24
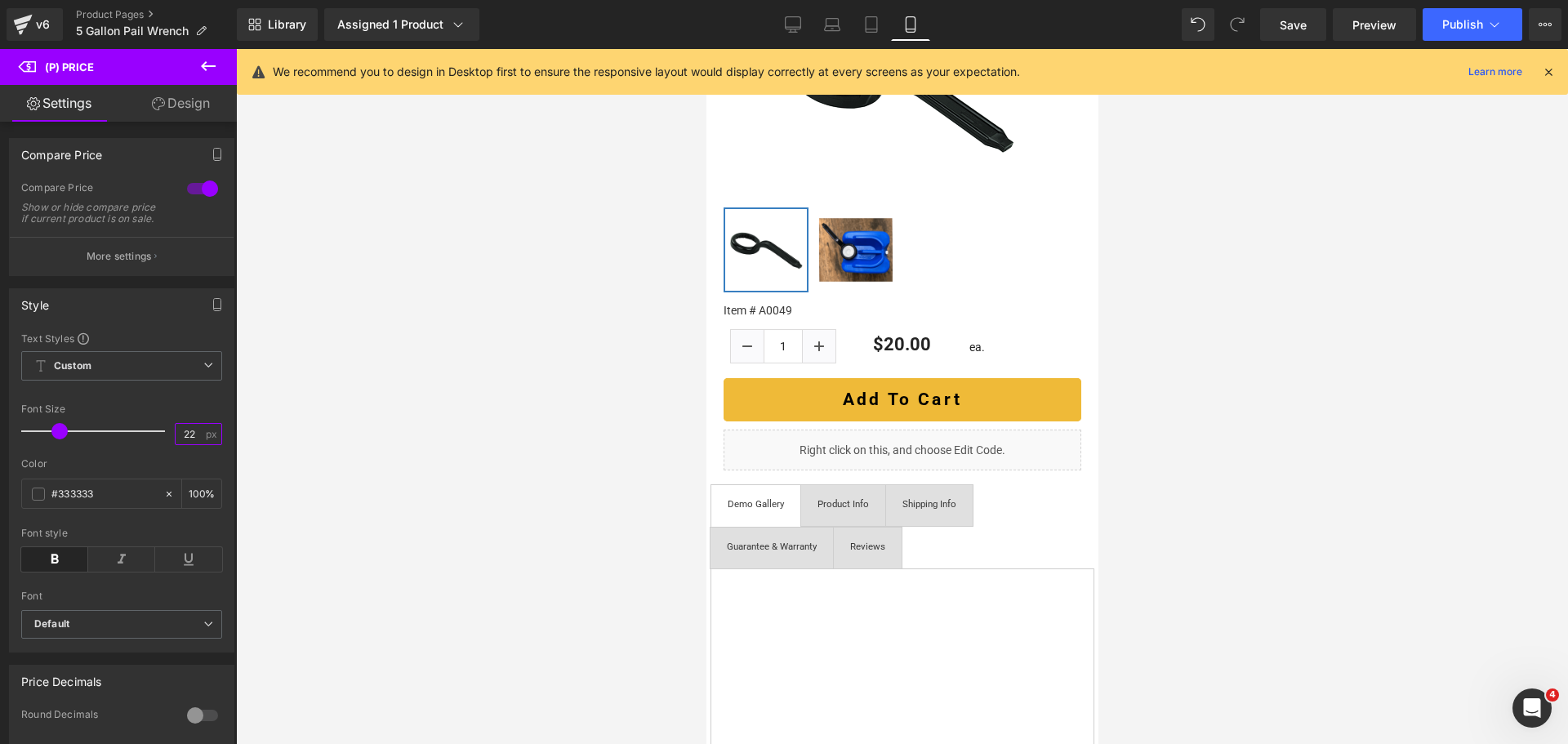
click at [185, 444] on input "22" at bounding box center [190, 434] width 29 height 20
type input "25"
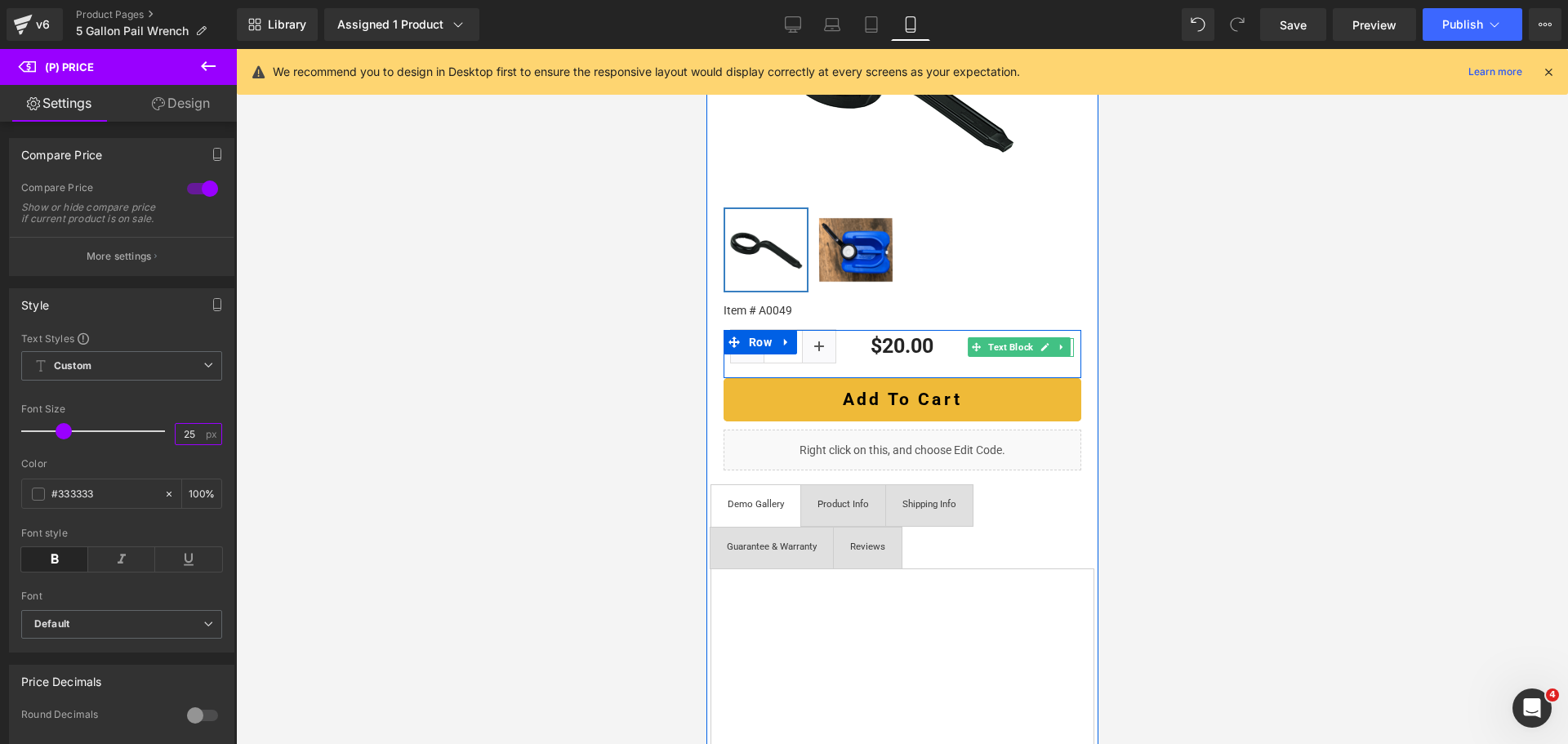
drag, startPoint x: 972, startPoint y: 343, endPoint x: 968, endPoint y: 226, distance: 117.1
click at [972, 343] on span at bounding box center [976, 347] width 17 height 19
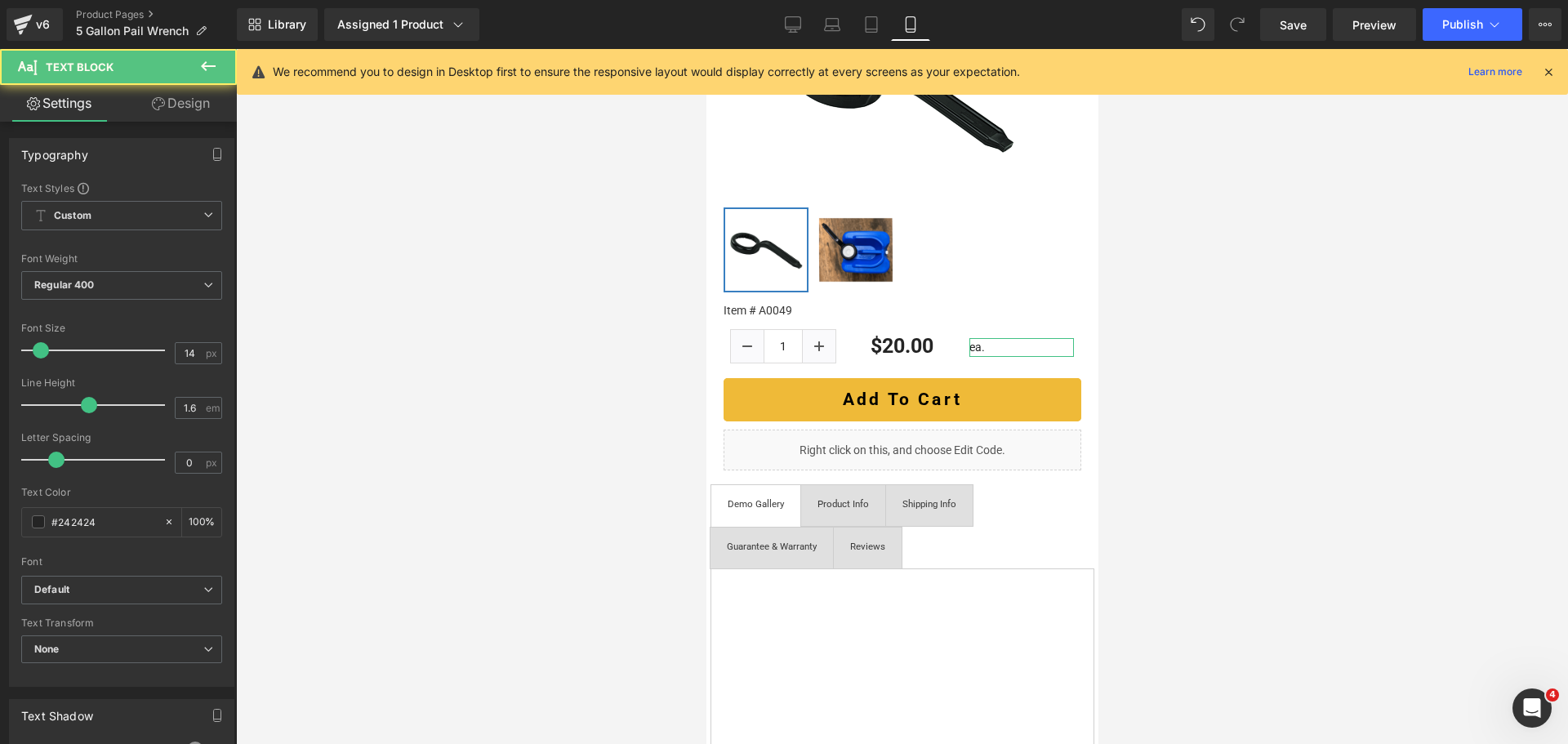
click at [214, 108] on link "Design" at bounding box center [180, 103] width 118 height 37
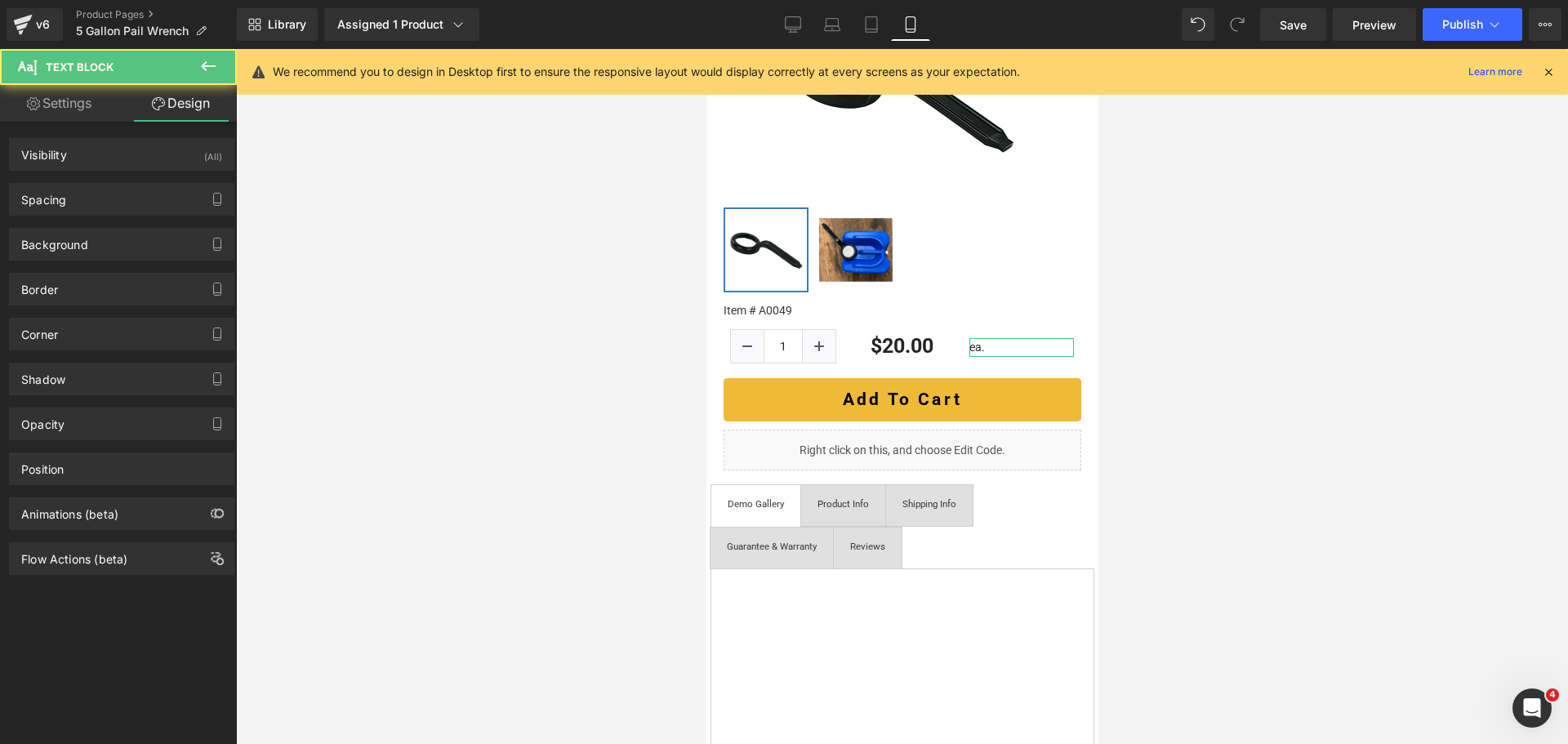
type input "10"
type input "0"
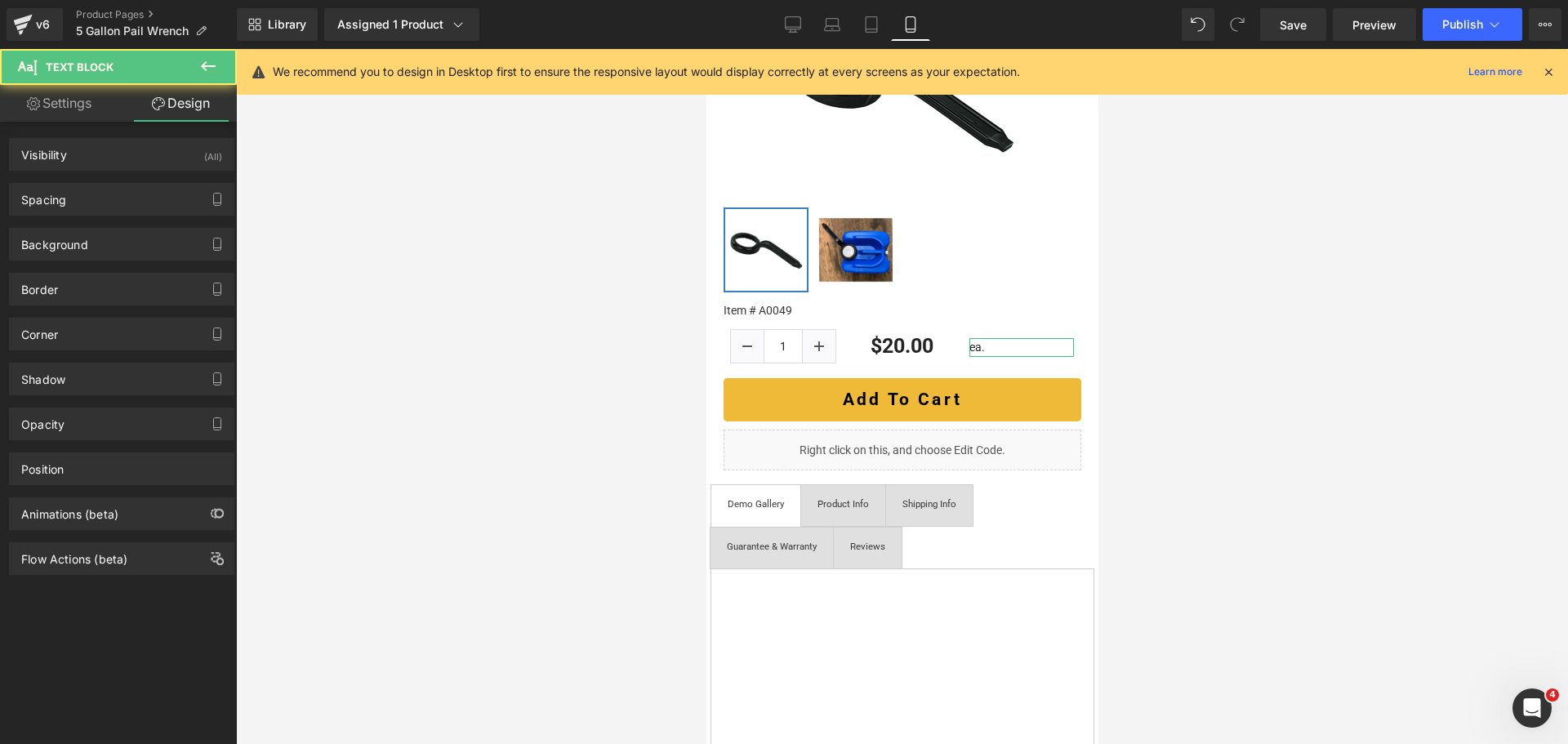
type input "0"
click at [124, 191] on div "Spacing" at bounding box center [122, 198] width 224 height 31
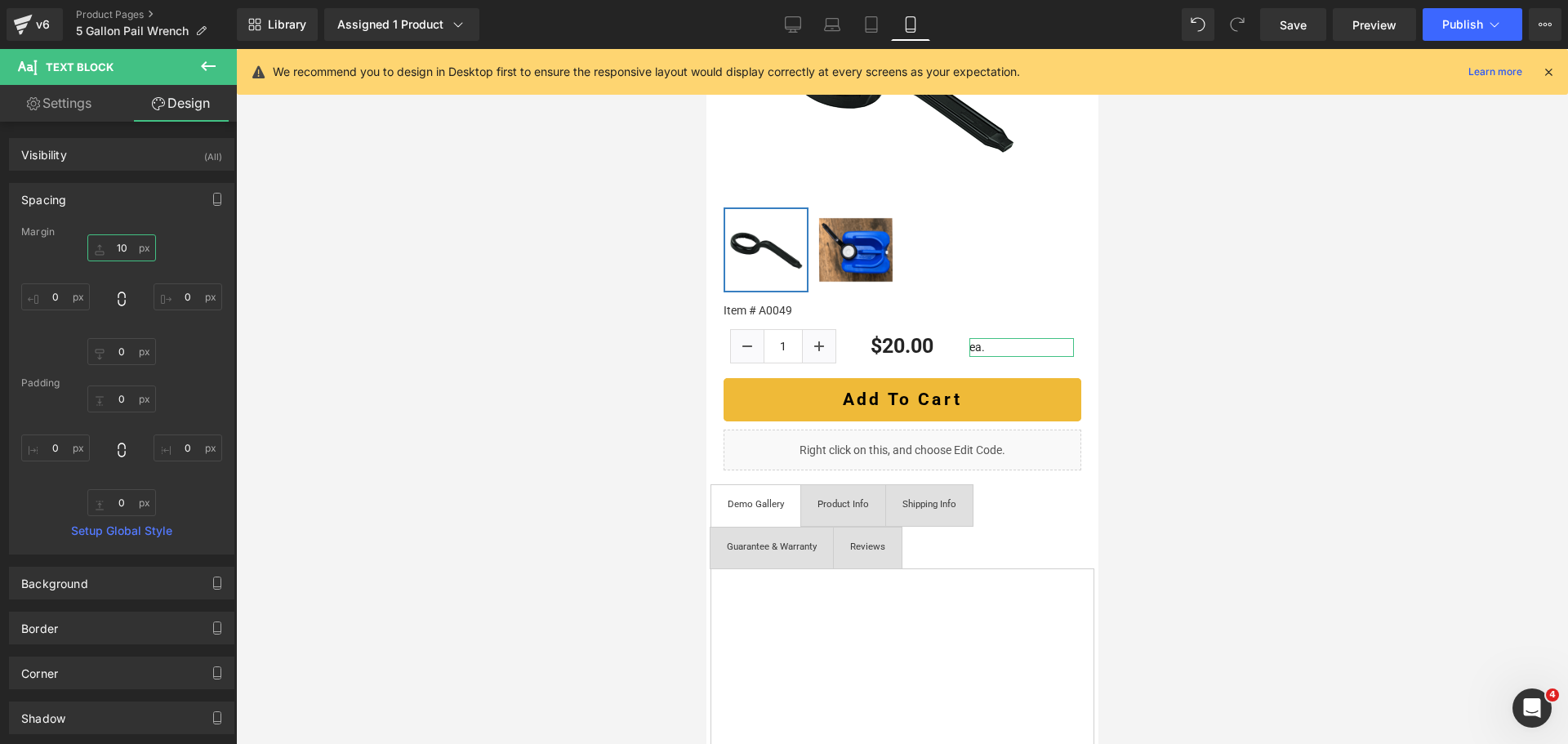
click at [124, 245] on input "10" at bounding box center [122, 247] width 68 height 27
click at [874, 22] on icon at bounding box center [871, 24] width 17 height 17
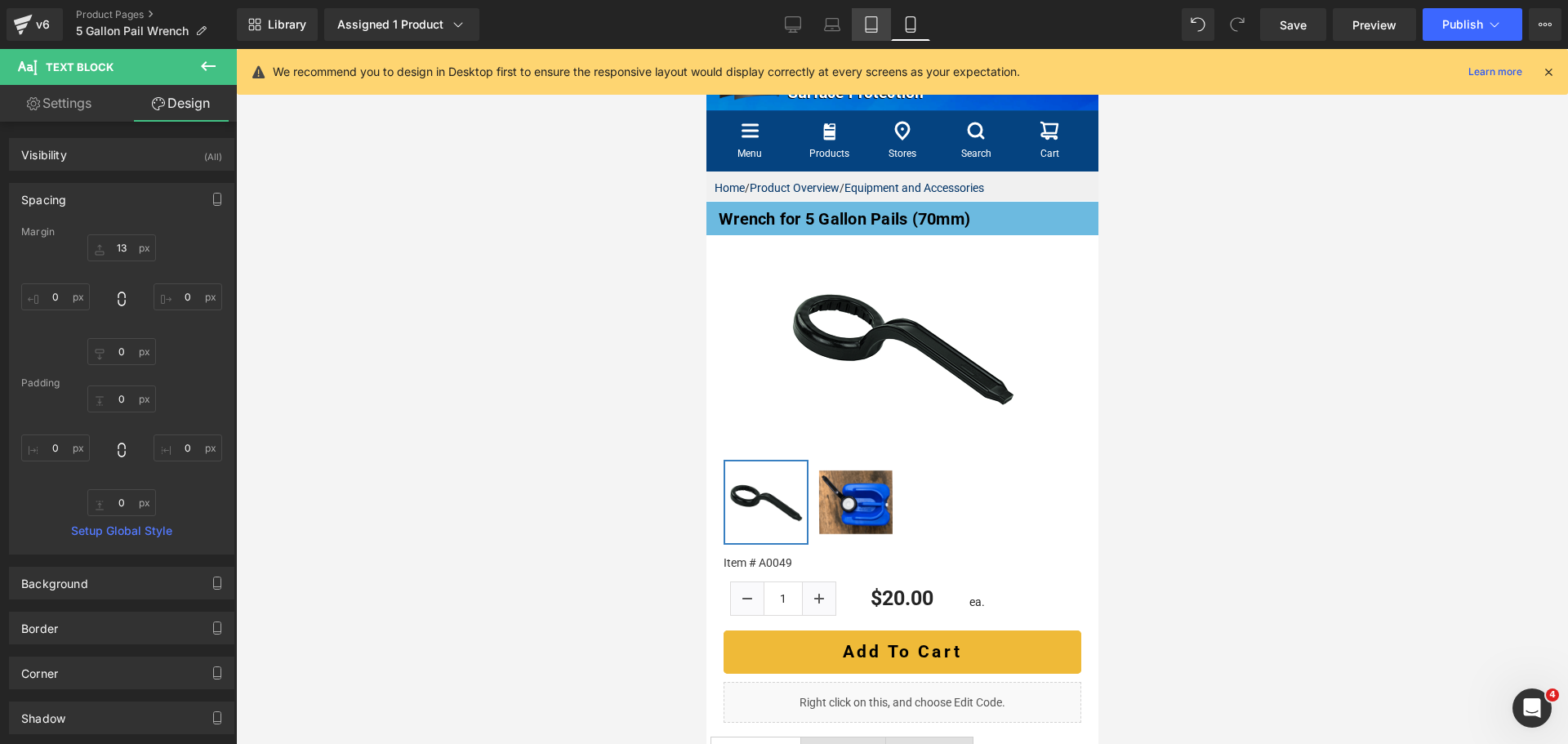
type input "16"
type input "0"
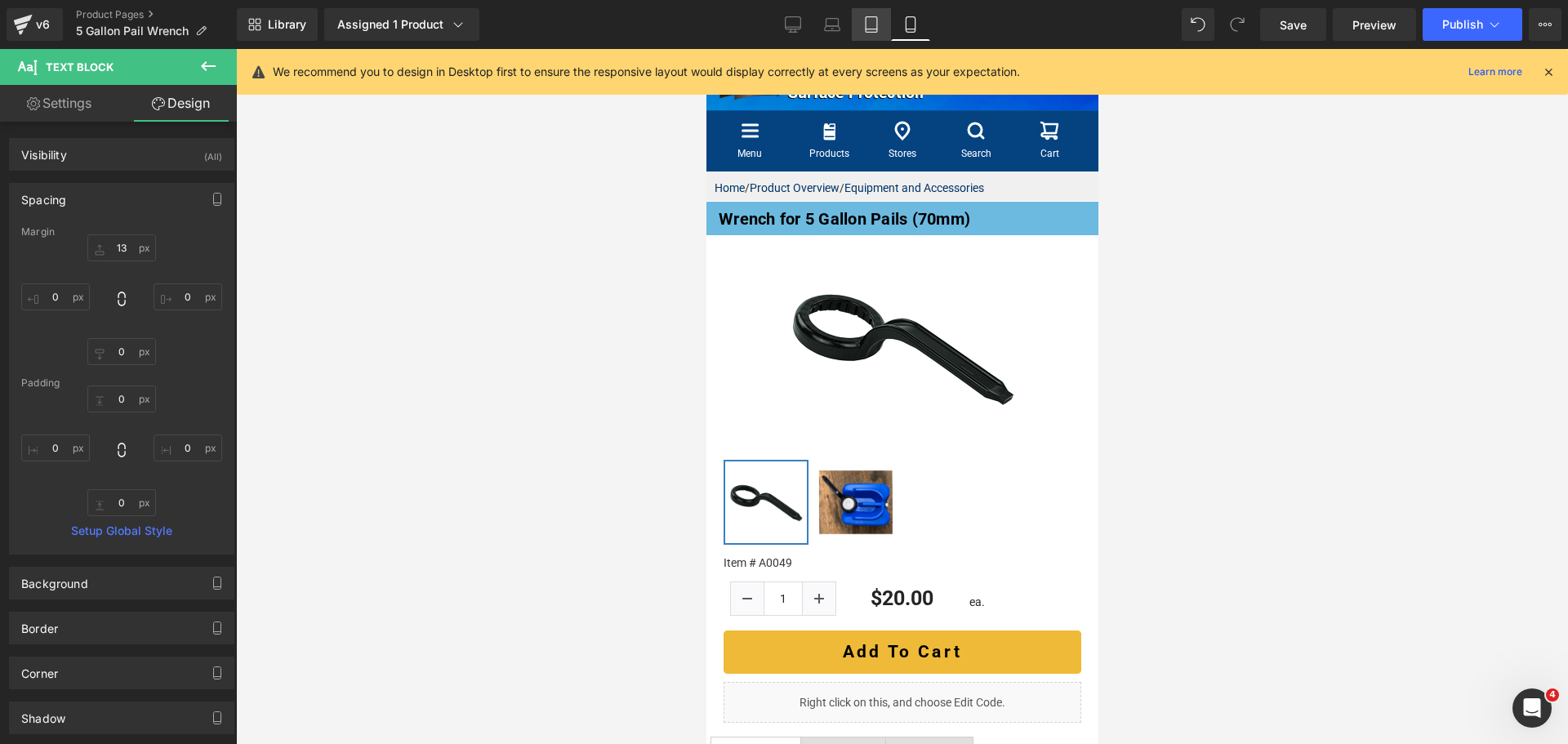
type input "0"
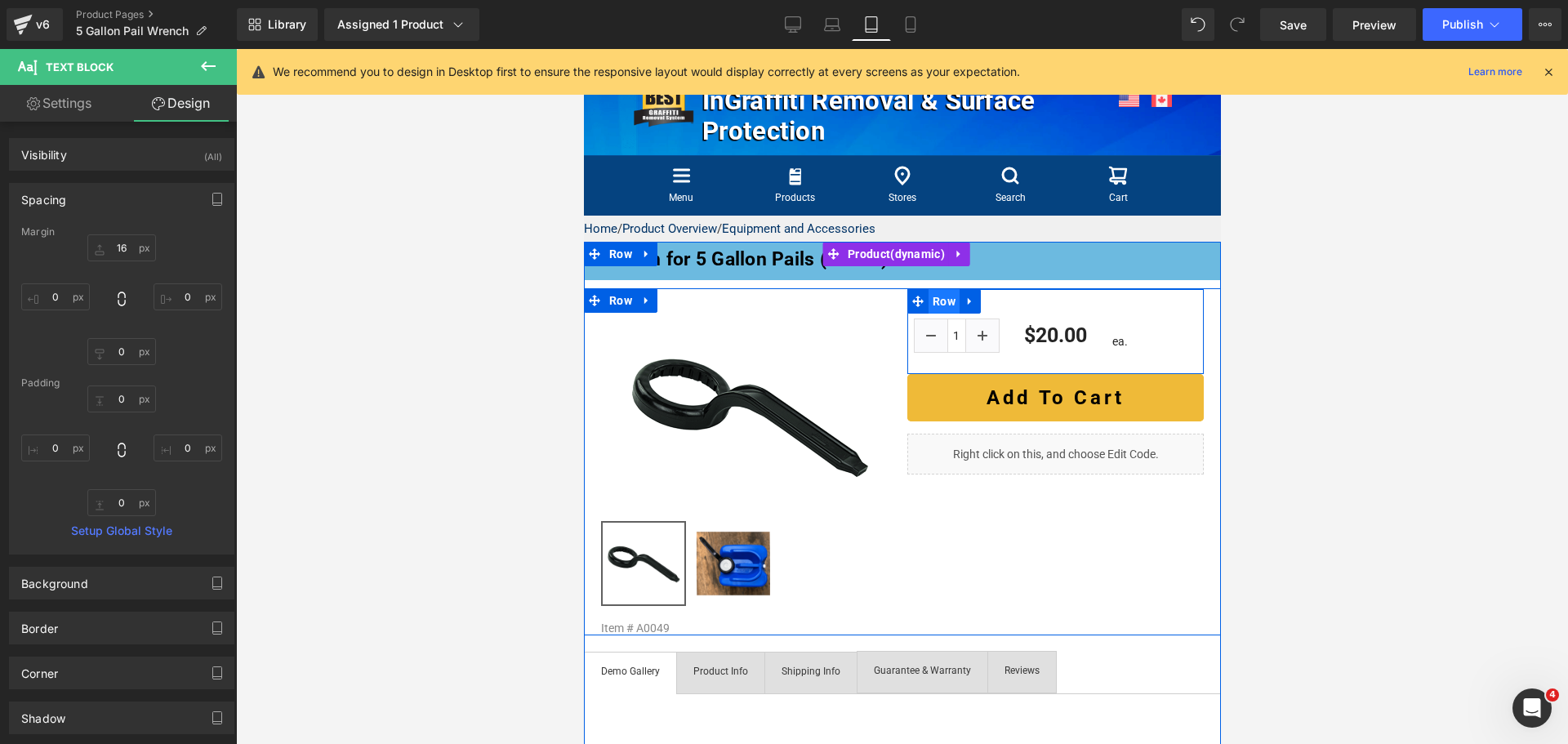
click at [939, 300] on span "Row" at bounding box center [943, 302] width 31 height 24
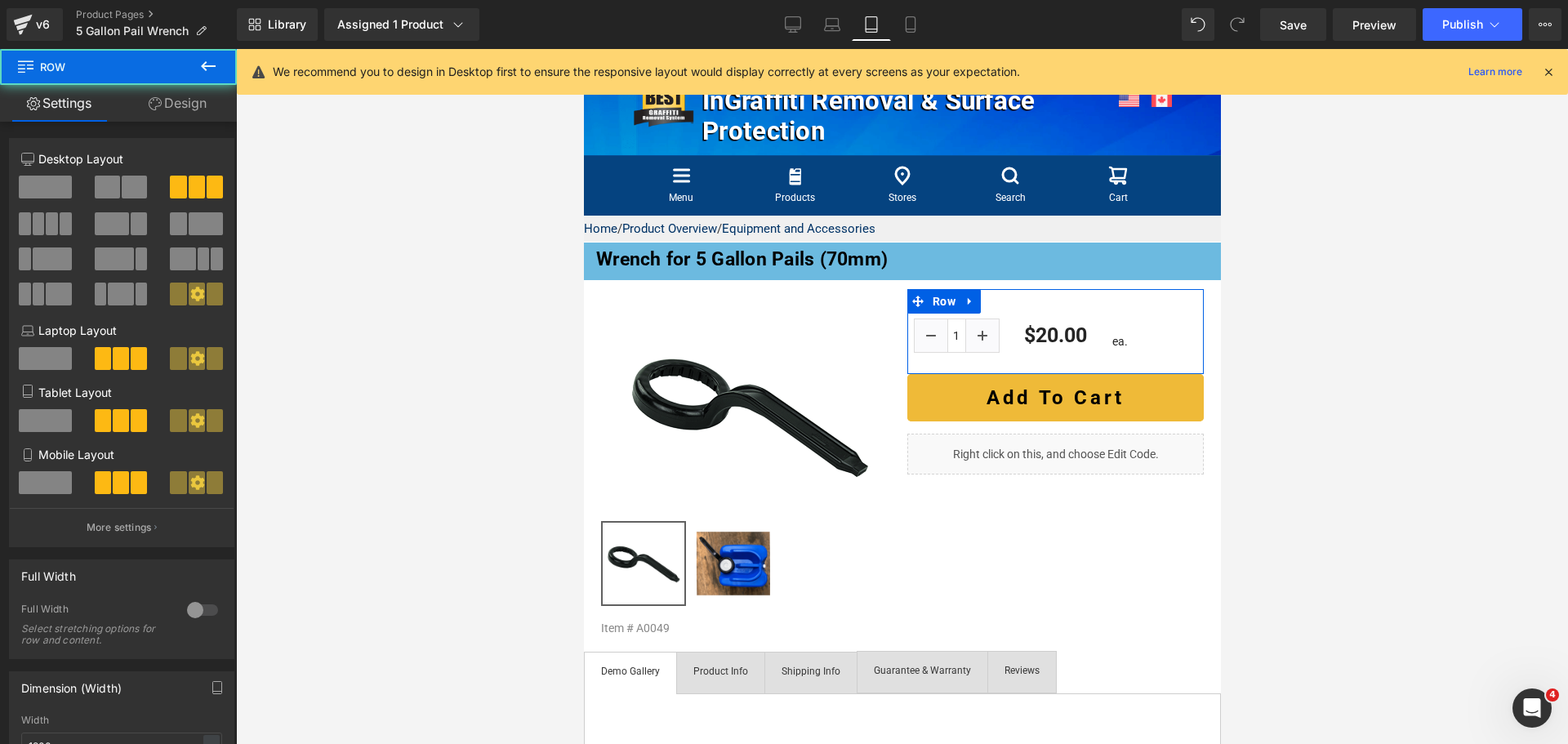
scroll to position [245, 0]
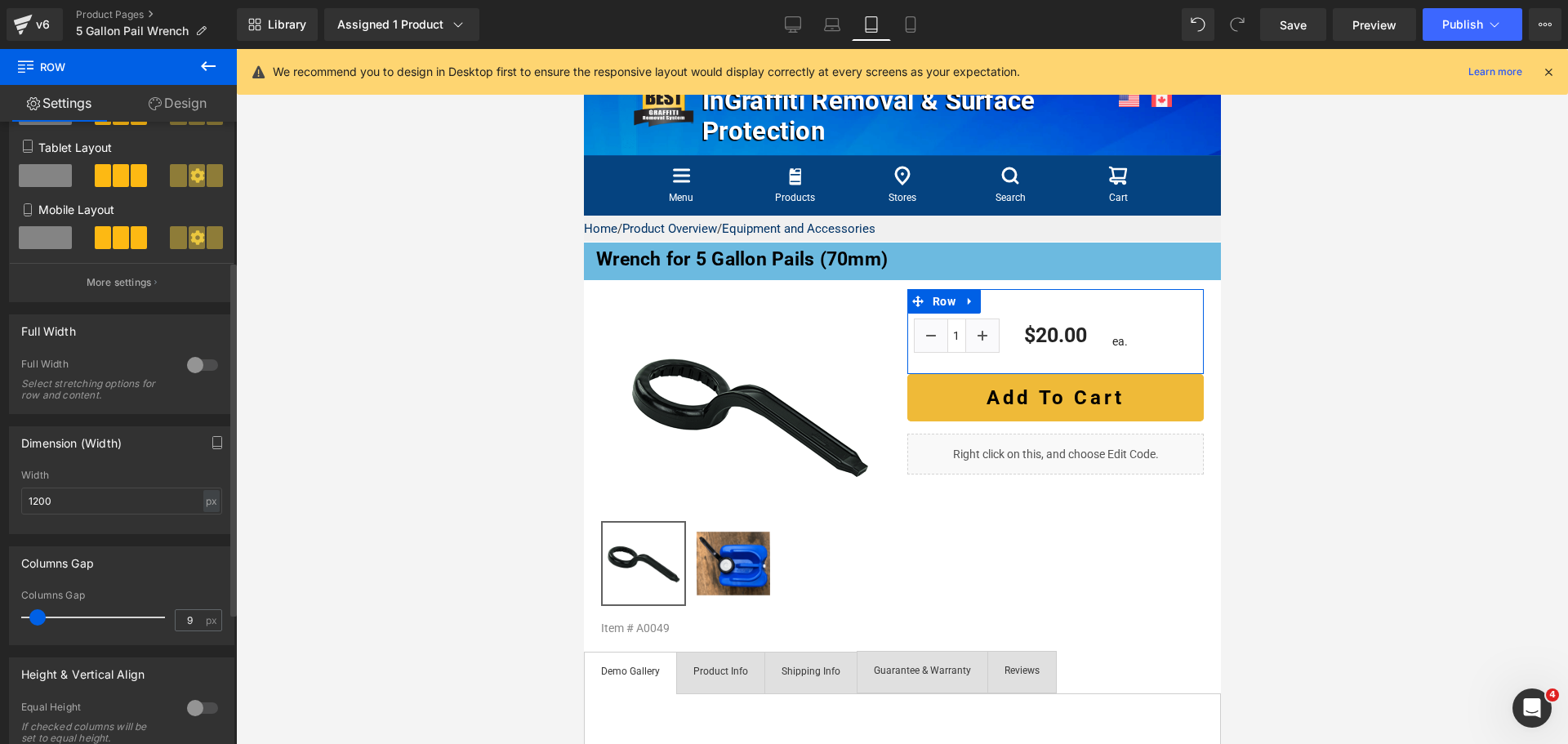
type input "8"
click at [32, 617] on span at bounding box center [37, 617] width 17 height 17
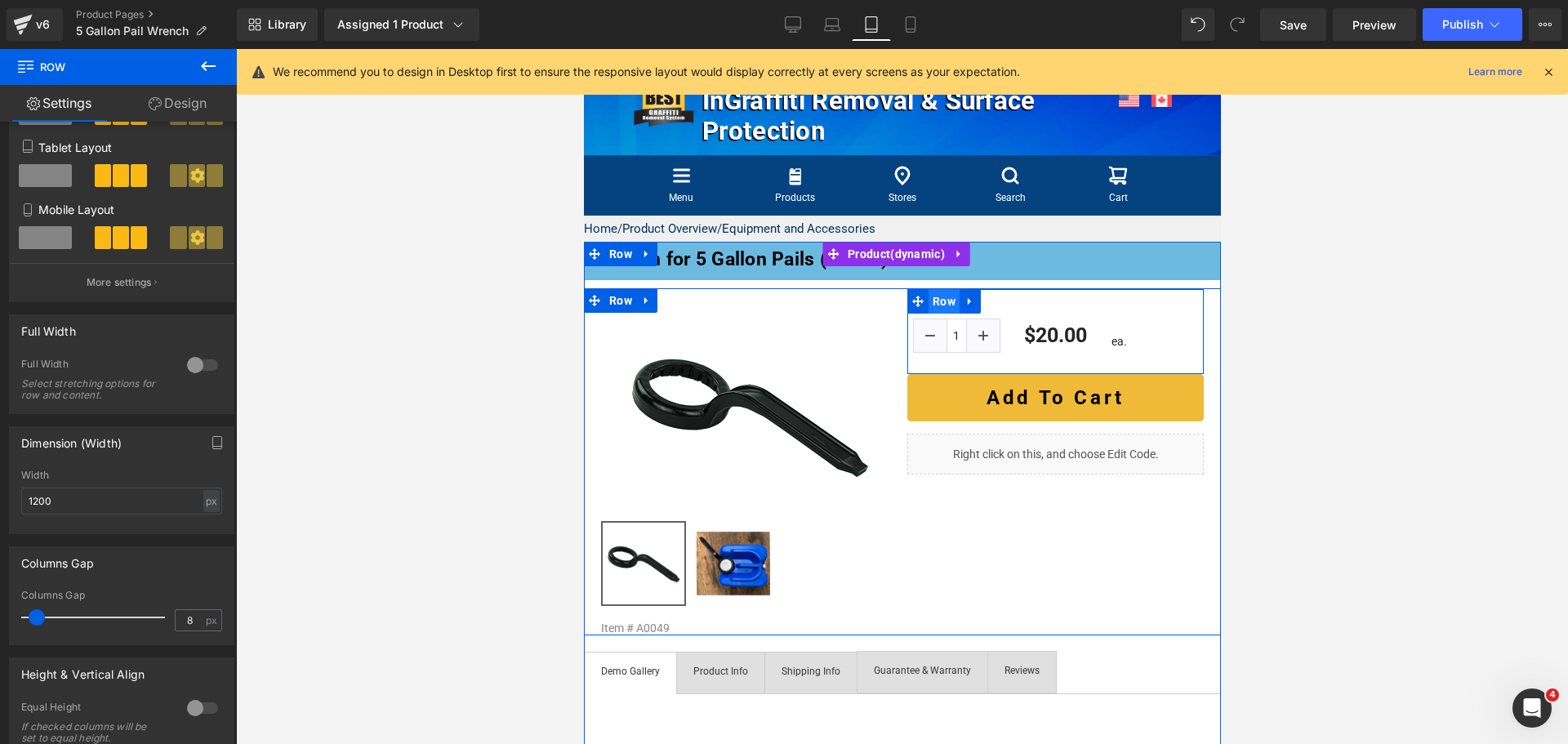
click at [937, 302] on span "Row" at bounding box center [943, 302] width 31 height 24
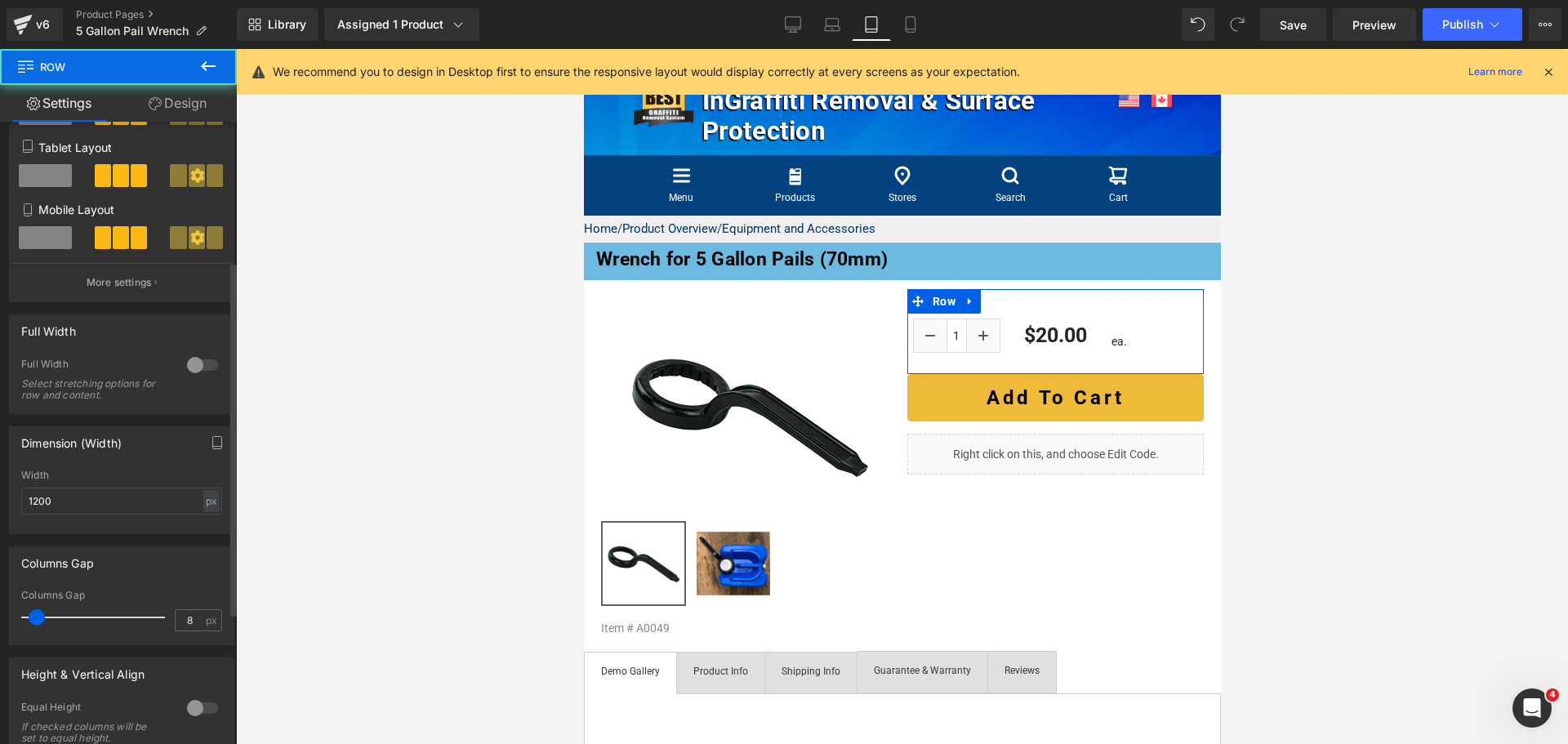
click at [122, 296] on button "More settings" at bounding box center [122, 282] width 224 height 38
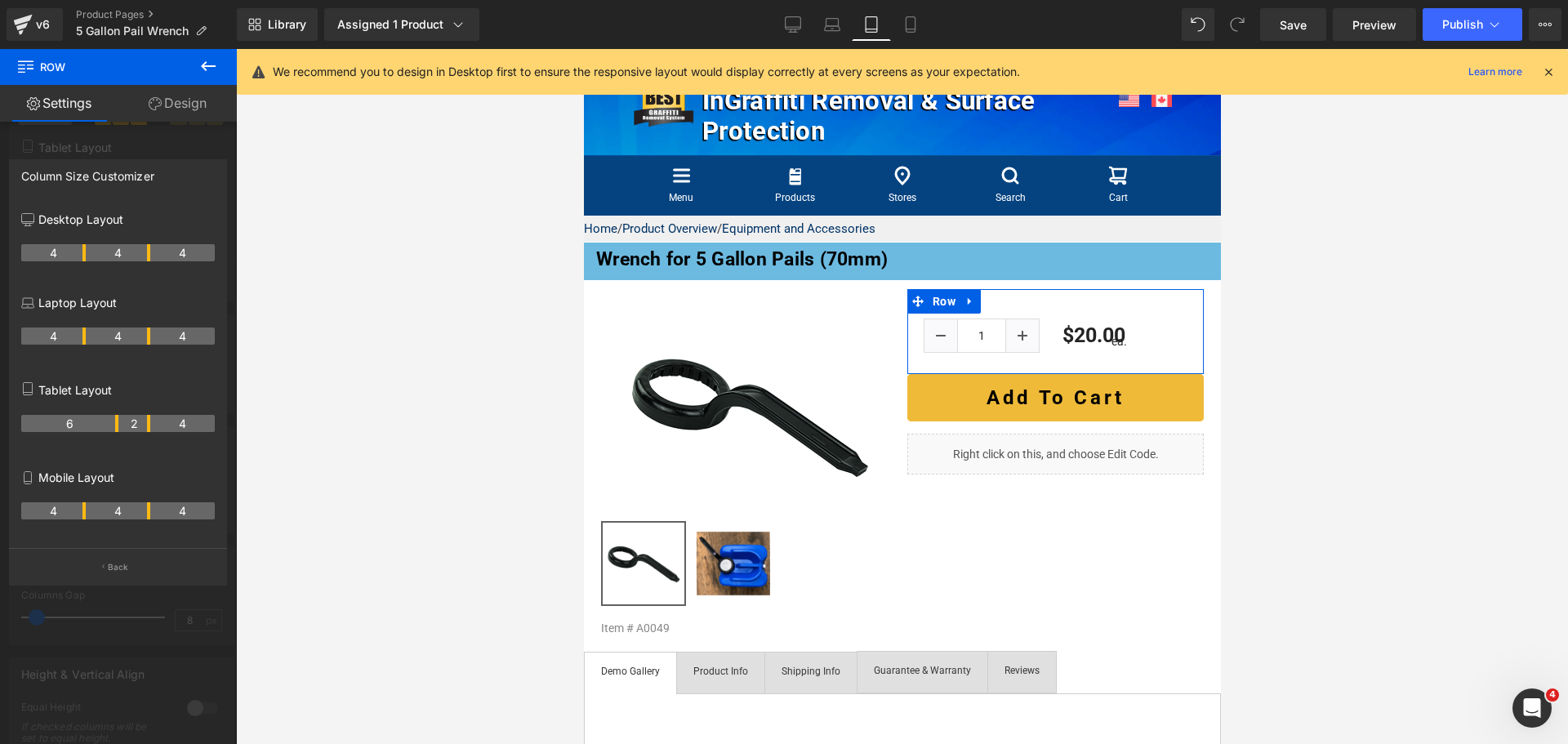
drag, startPoint x: 83, startPoint y: 423, endPoint x: 109, endPoint y: 423, distance: 26.0
click at [109, 423] on th "6" at bounding box center [69, 423] width 97 height 17
drag, startPoint x: 149, startPoint y: 425, endPoint x: 184, endPoint y: 424, distance: 35.0
click at [184, 424] on tr "6 4 2" at bounding box center [117, 423] width 193 height 17
click at [826, 26] on icon at bounding box center [833, 29] width 16 height 5
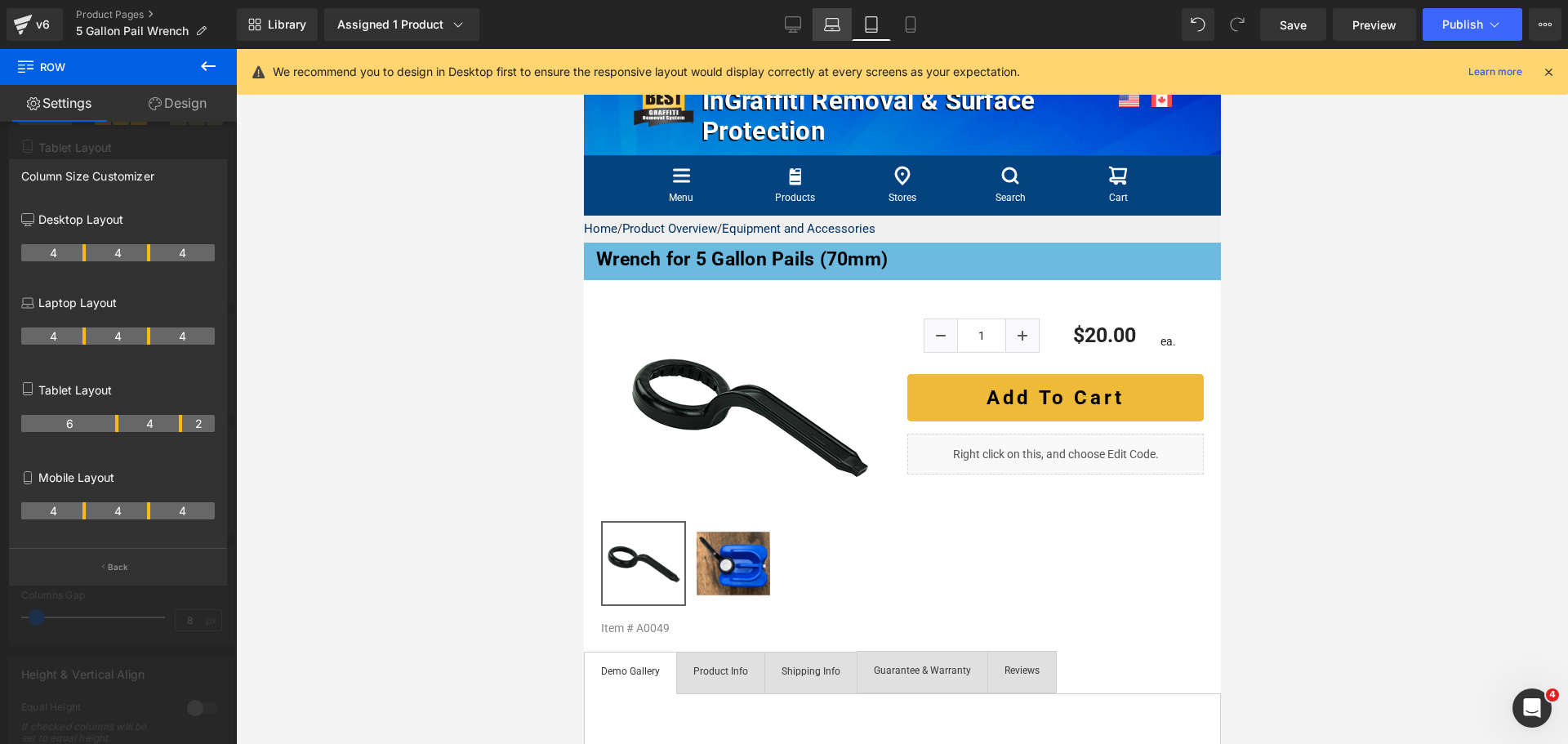
scroll to position [95, 0]
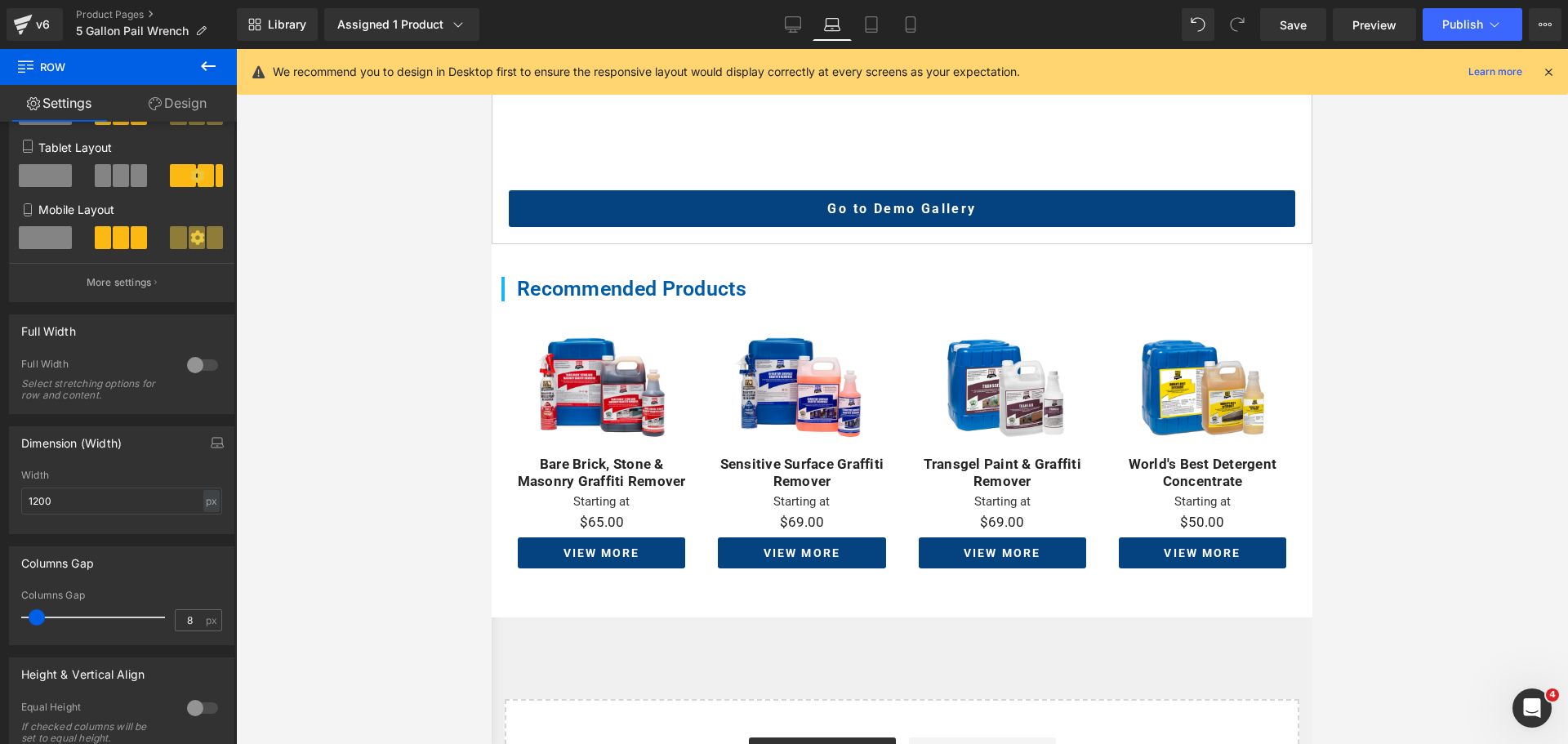
scroll to position [585, 0]
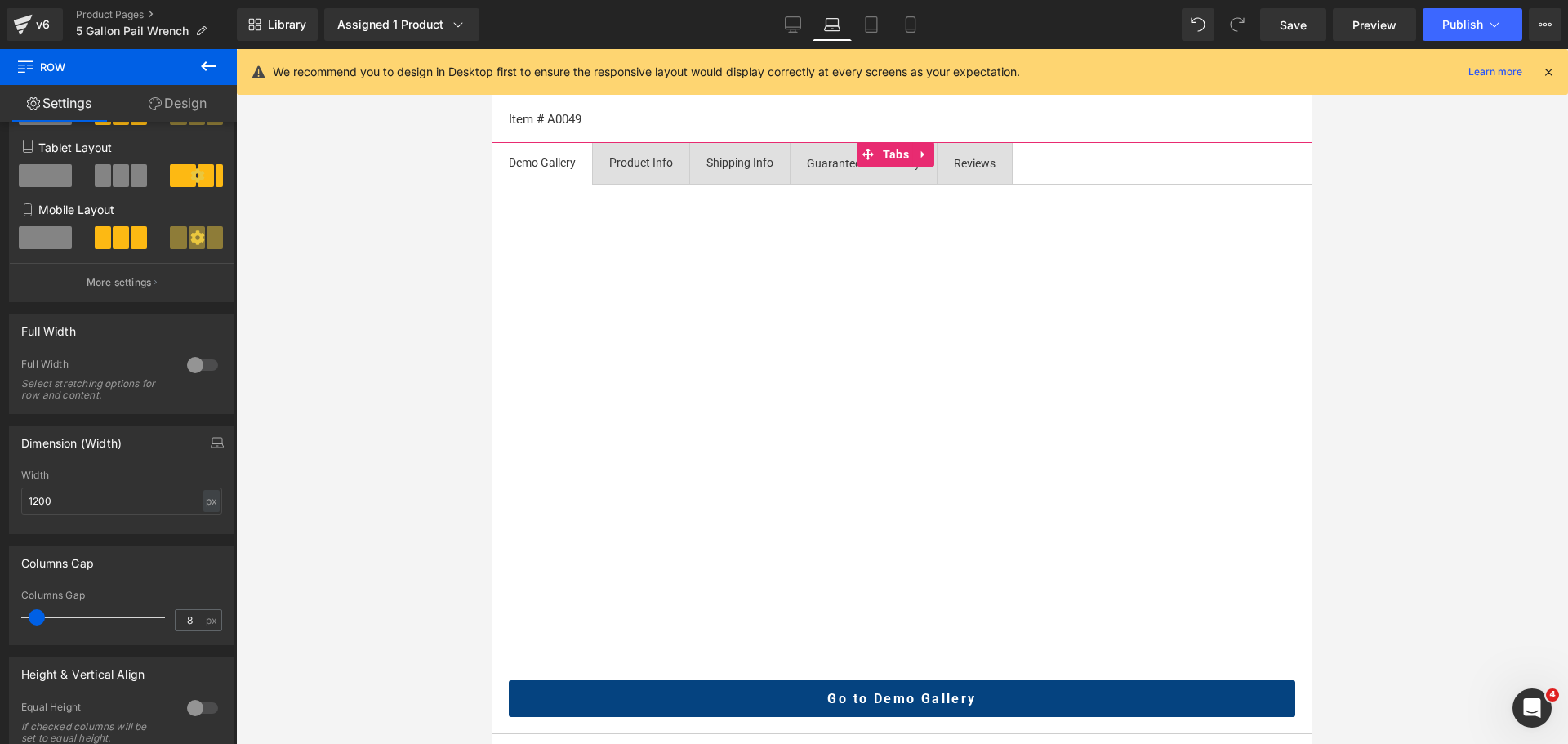
click at [671, 184] on span "Product Info Text Block" at bounding box center [641, 163] width 96 height 41
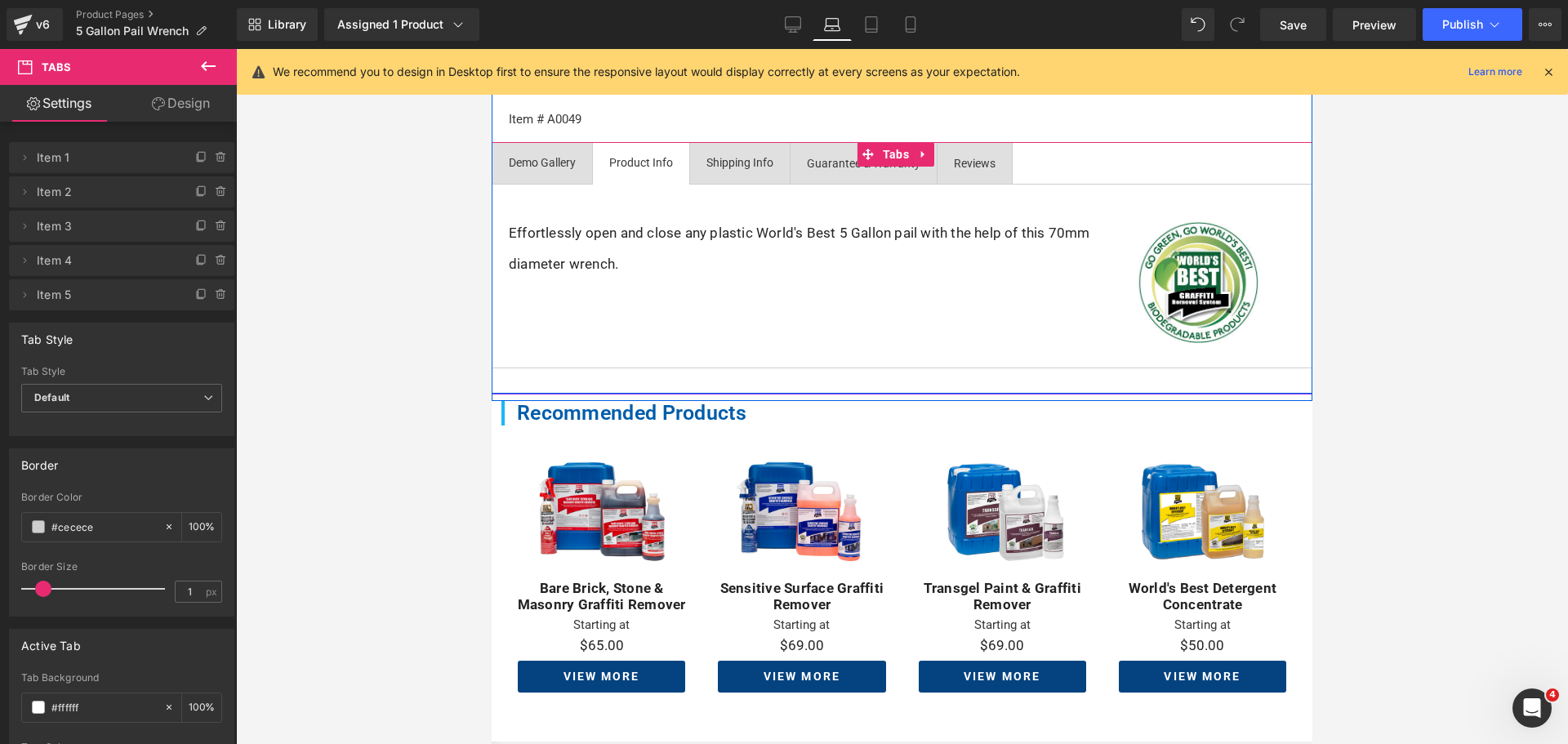
click at [728, 184] on span "Shipping Info Text Block" at bounding box center [740, 163] width 100 height 41
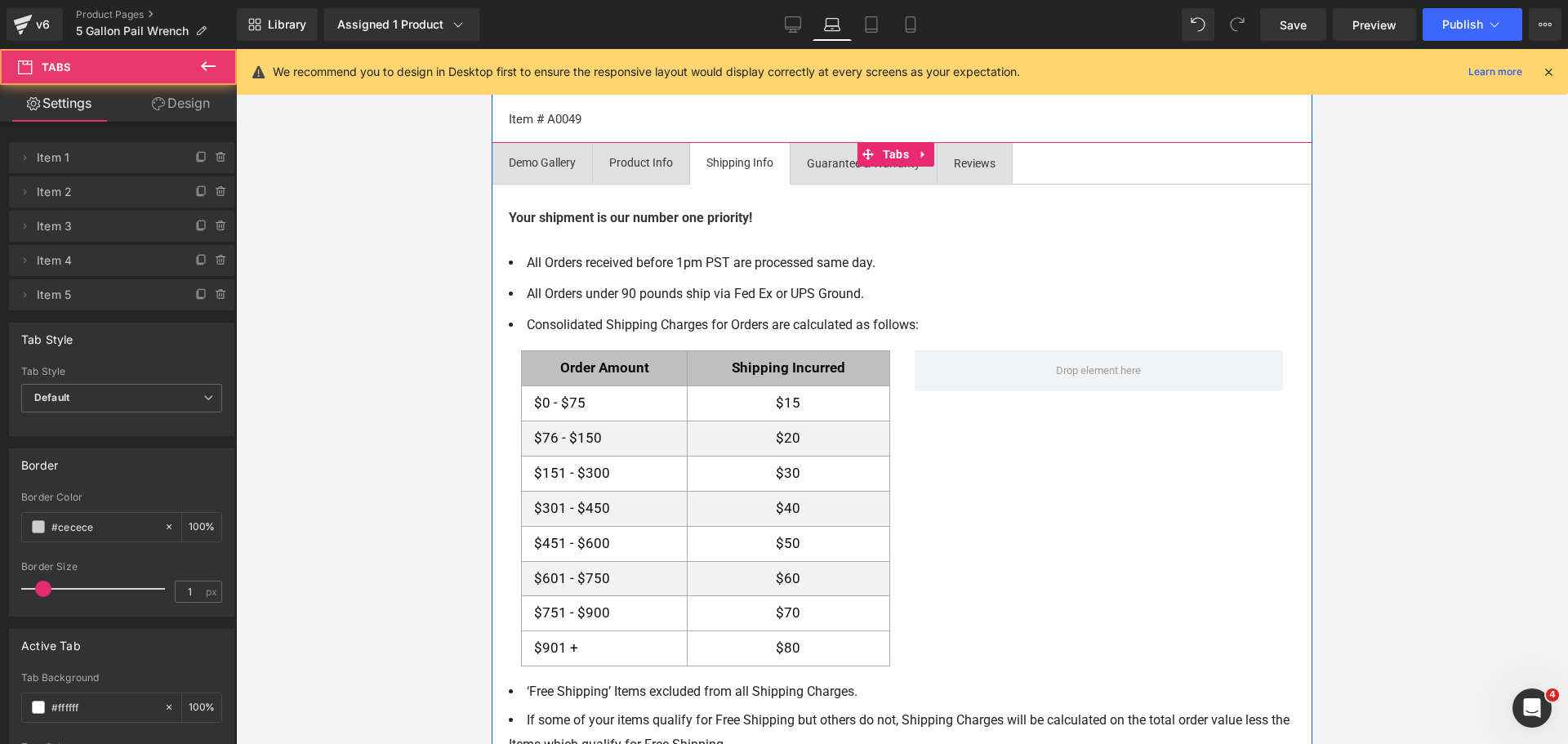
click at [657, 172] on div "Product Info Text Block" at bounding box center [641, 163] width 64 height 18
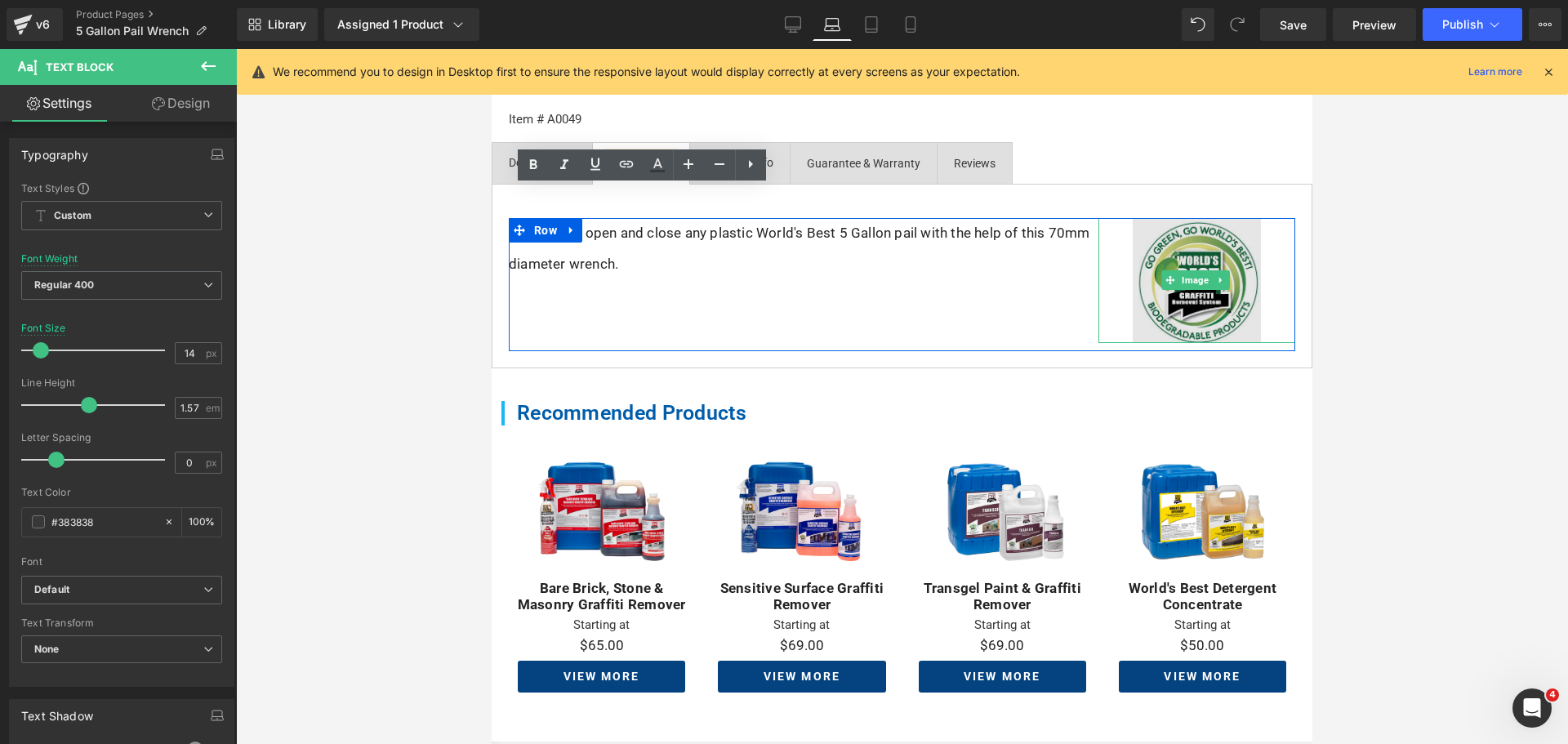
click at [1172, 343] on img at bounding box center [1196, 280] width 128 height 125
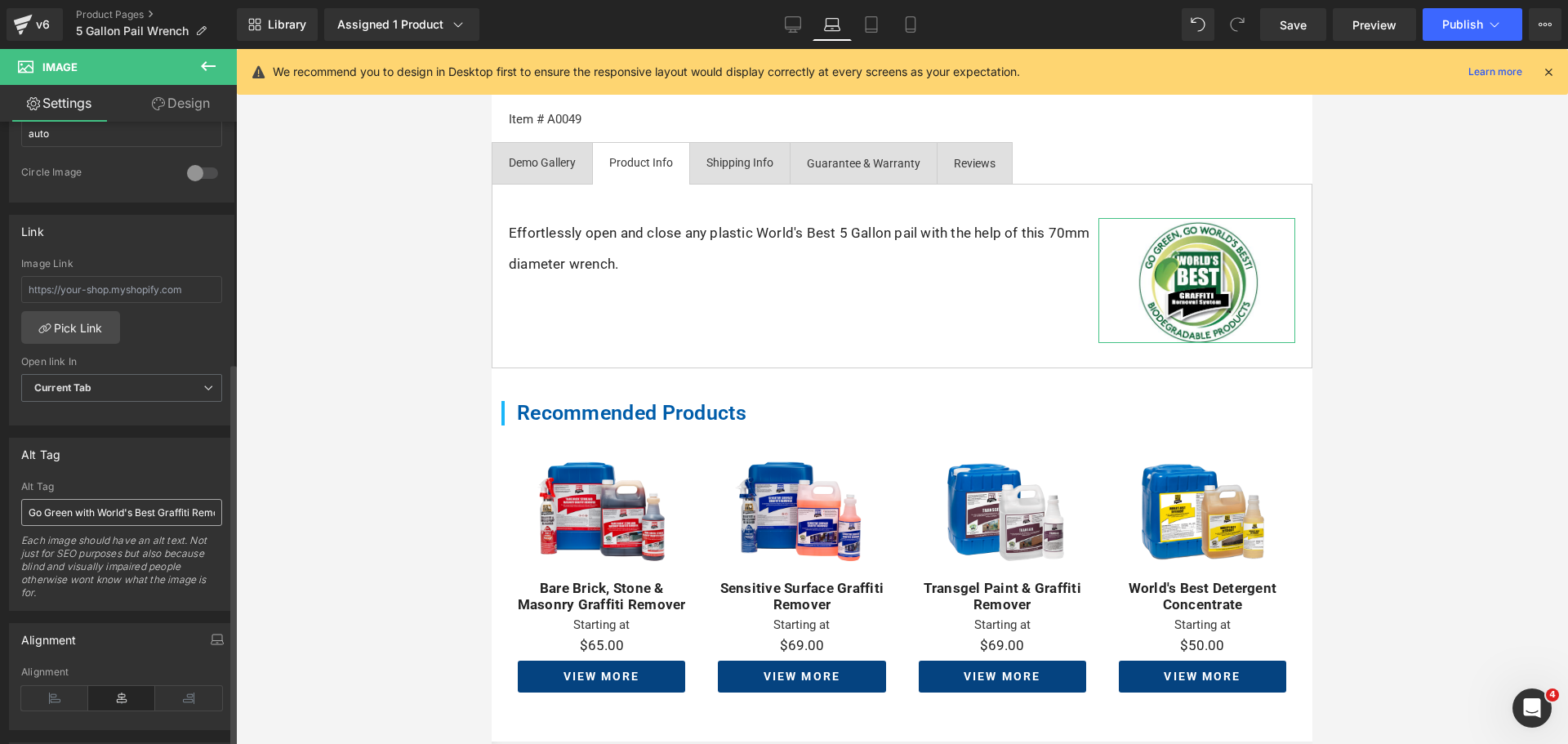
scroll to position [653, 0]
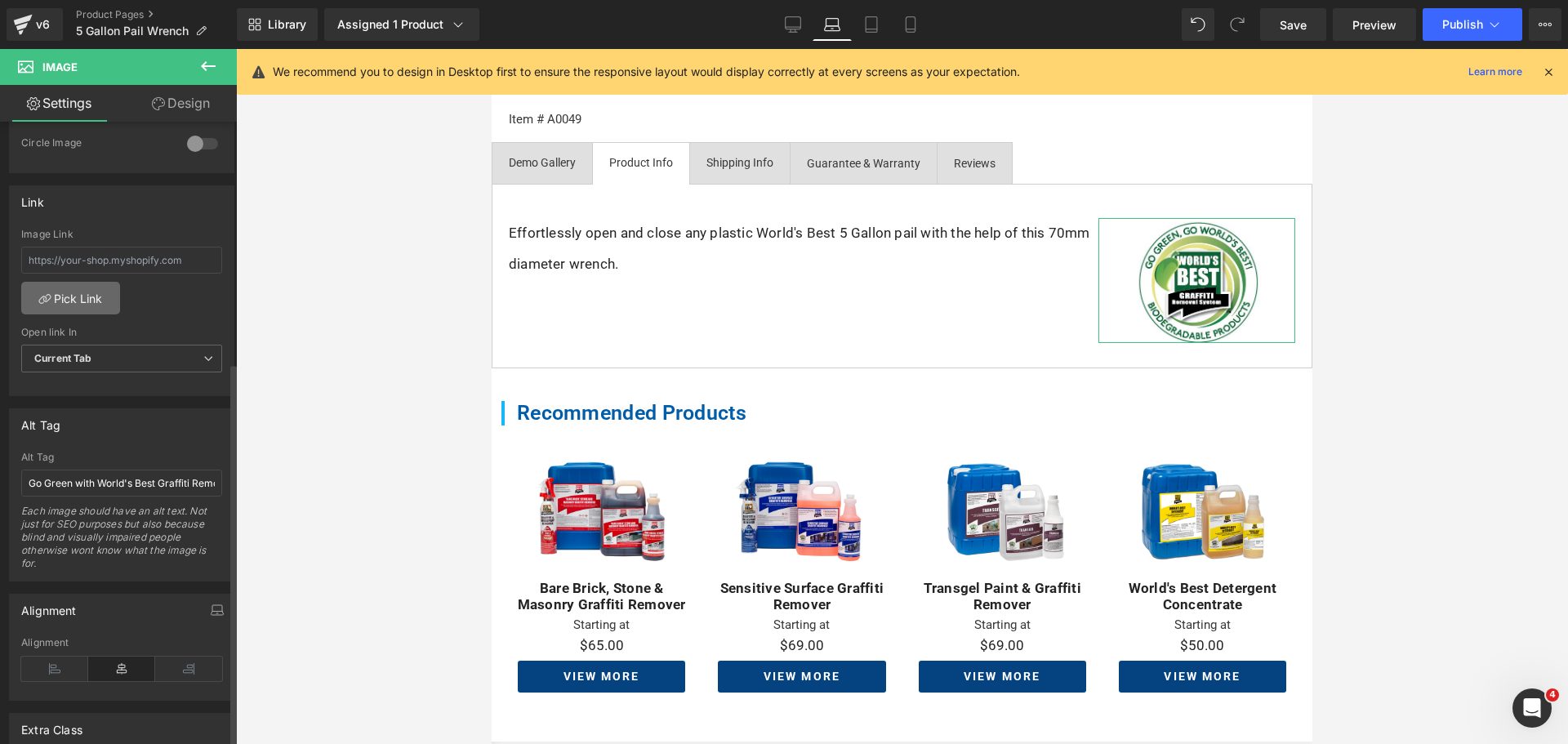
click at [61, 297] on link "Pick Link" at bounding box center [70, 297] width 99 height 32
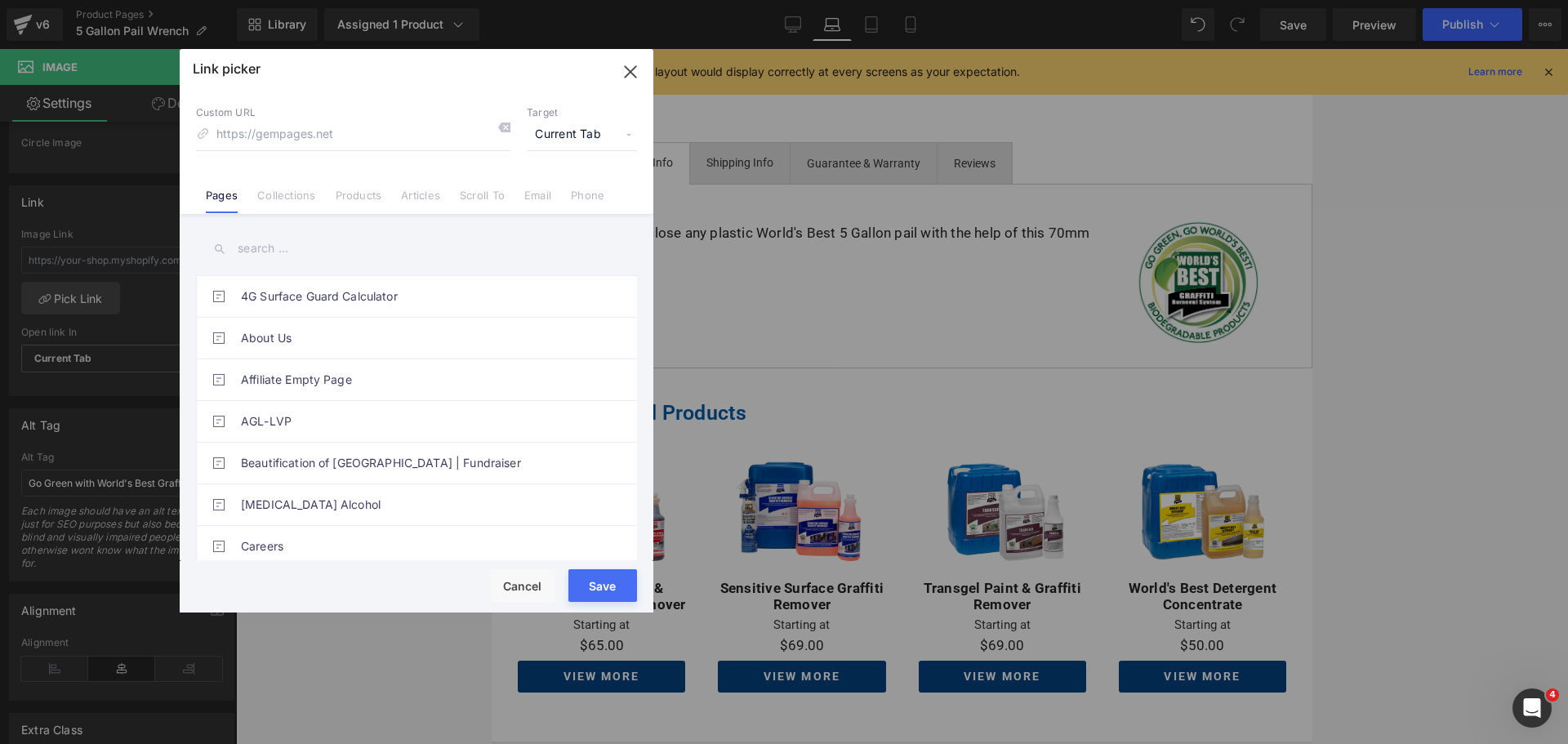
click at [244, 261] on input "text" at bounding box center [416, 248] width 441 height 37
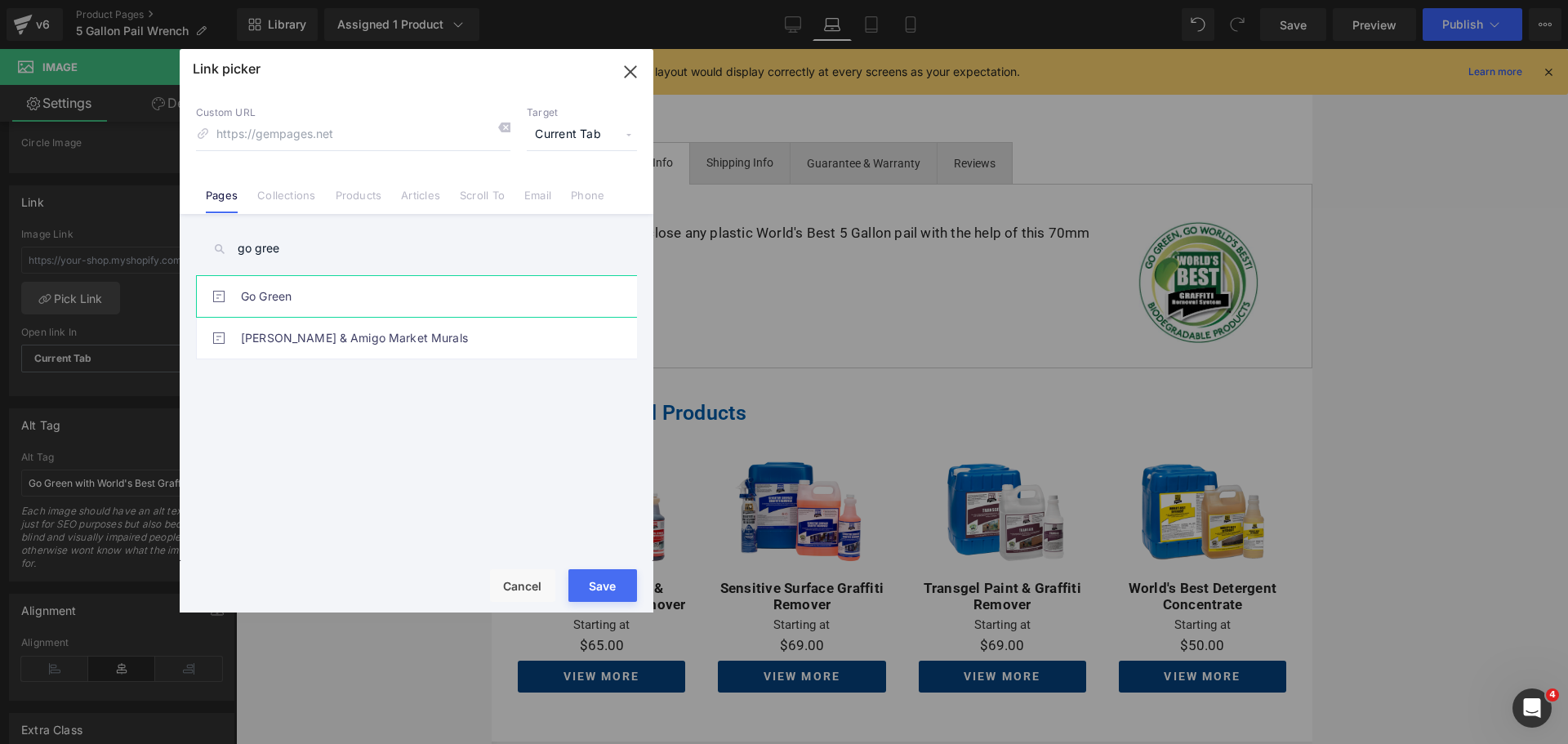
type input "go gree"
click at [279, 293] on link "Go Green" at bounding box center [420, 296] width 359 height 41
type input "/pages/gogreen"
click at [604, 580] on button "Save" at bounding box center [603, 585] width 68 height 32
type input "/pages/gogreen"
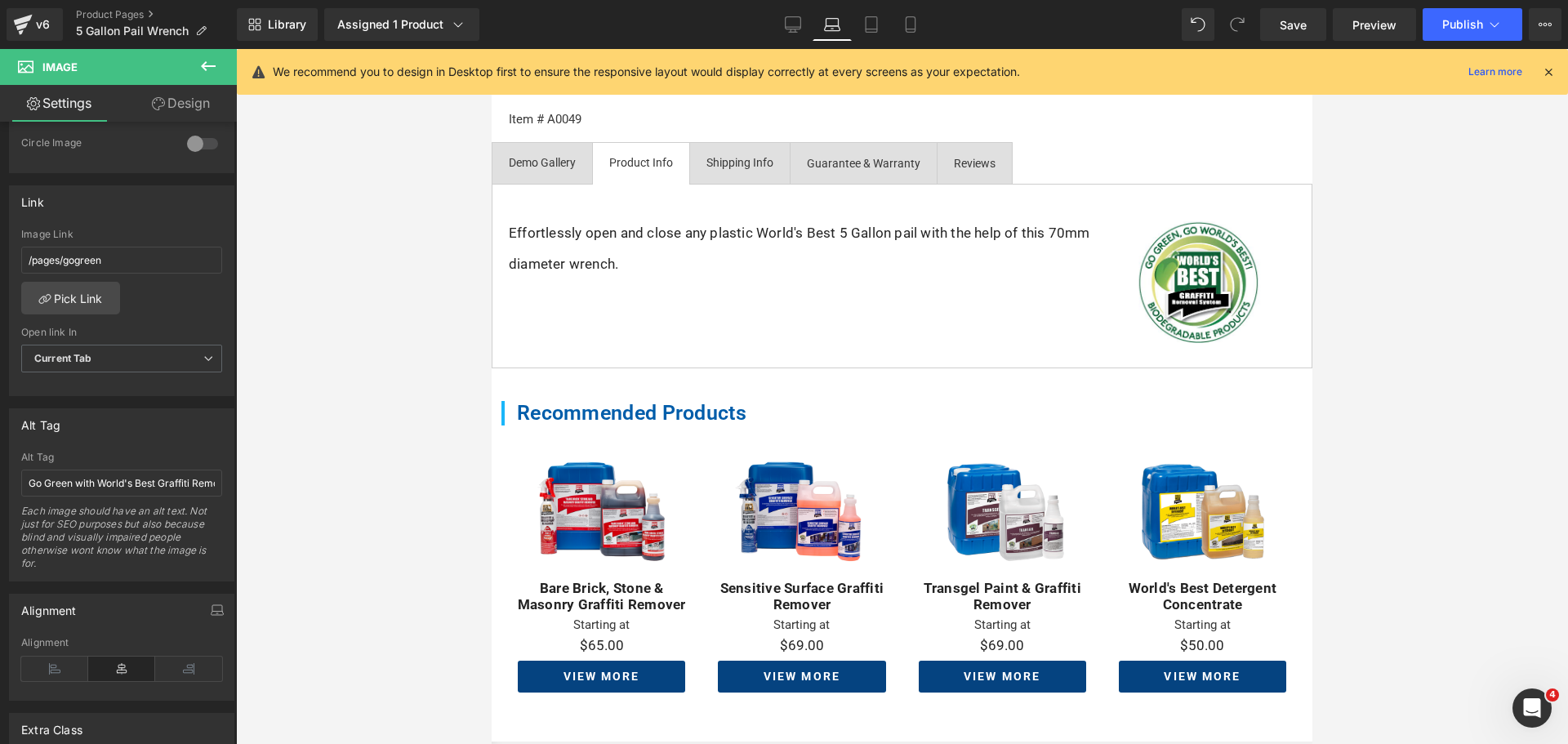
click at [1389, 435] on div at bounding box center [902, 396] width 1332 height 695
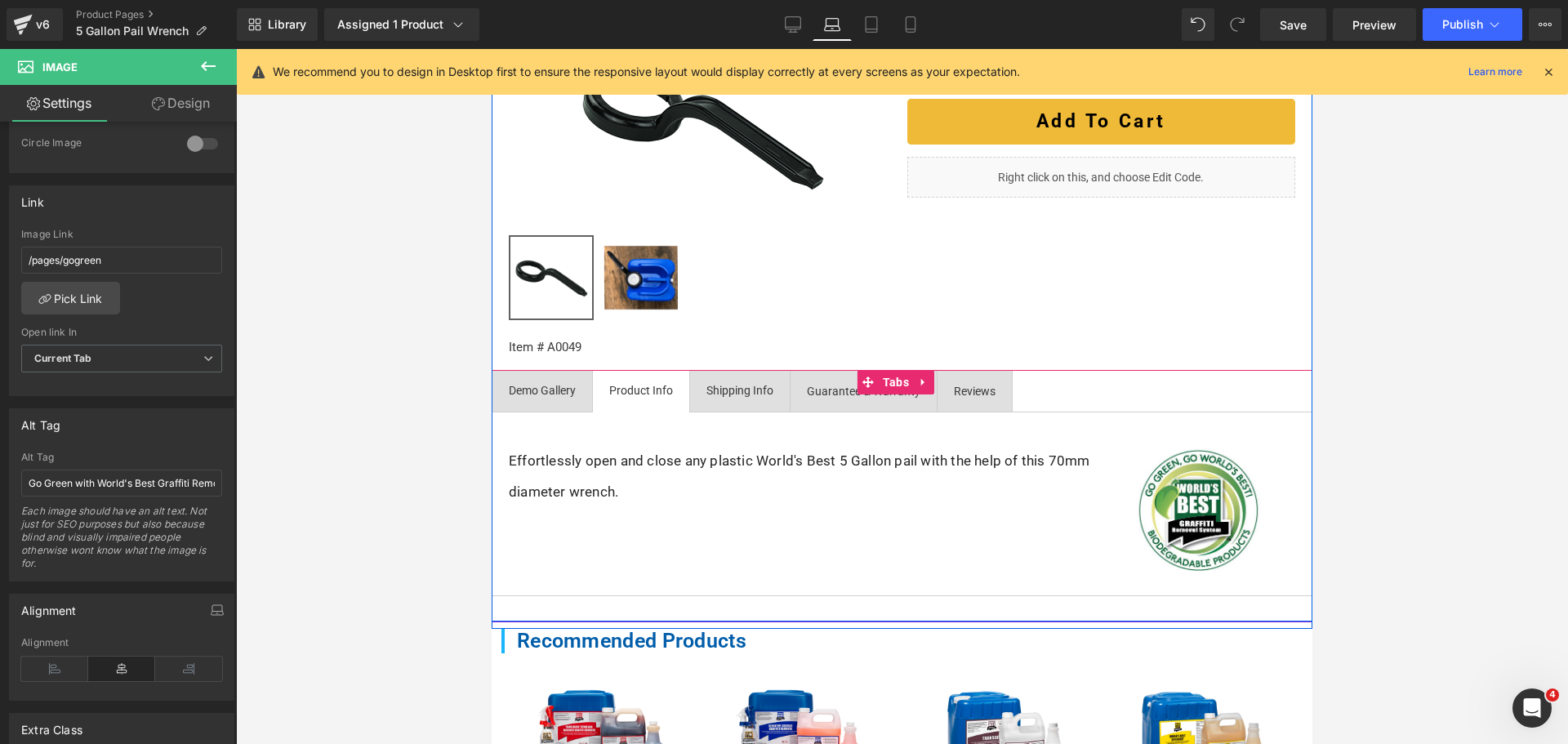
scroll to position [340, 0]
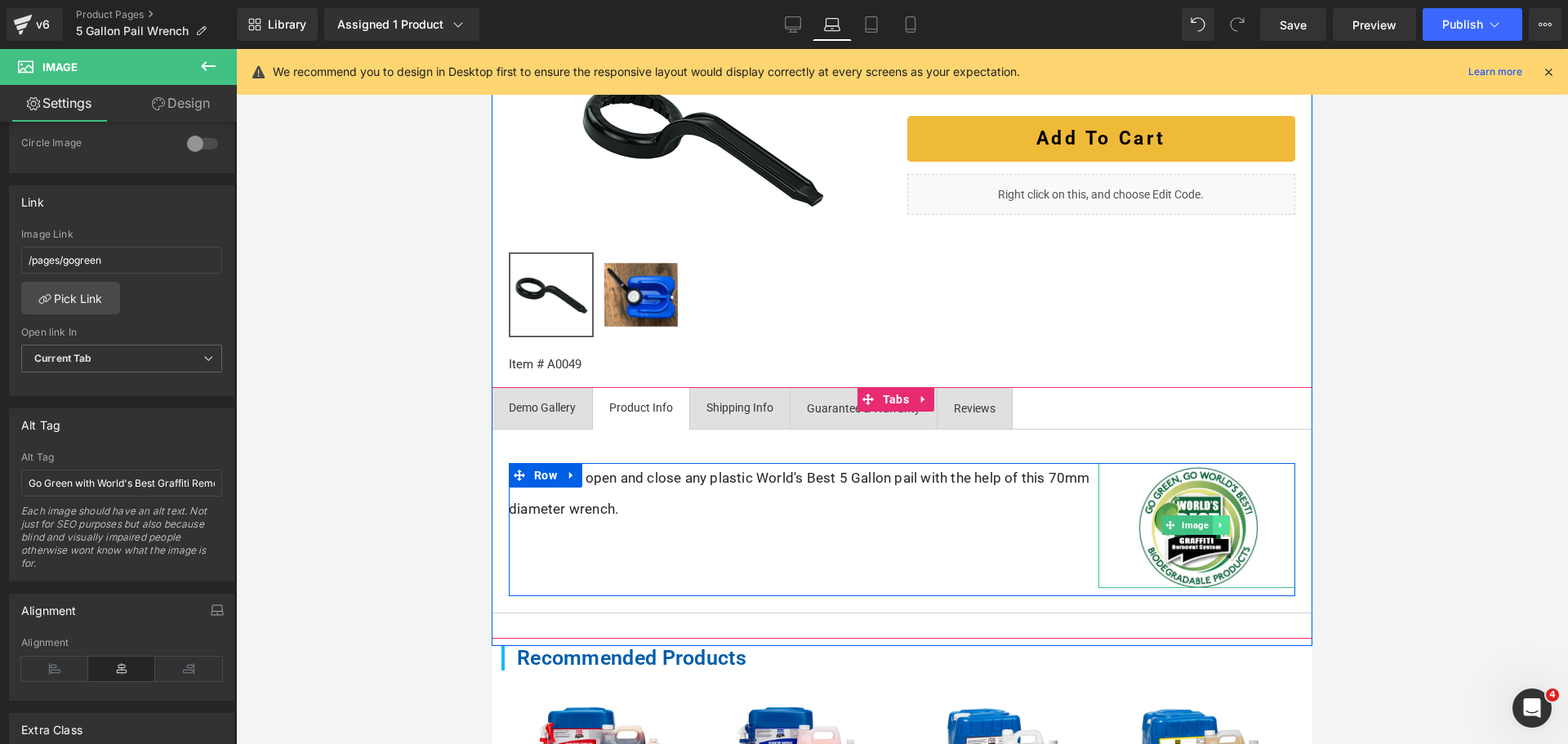
click at [1216, 535] on link at bounding box center [1221, 525] width 17 height 19
click at [1225, 530] on icon at bounding box center [1230, 525] width 9 height 9
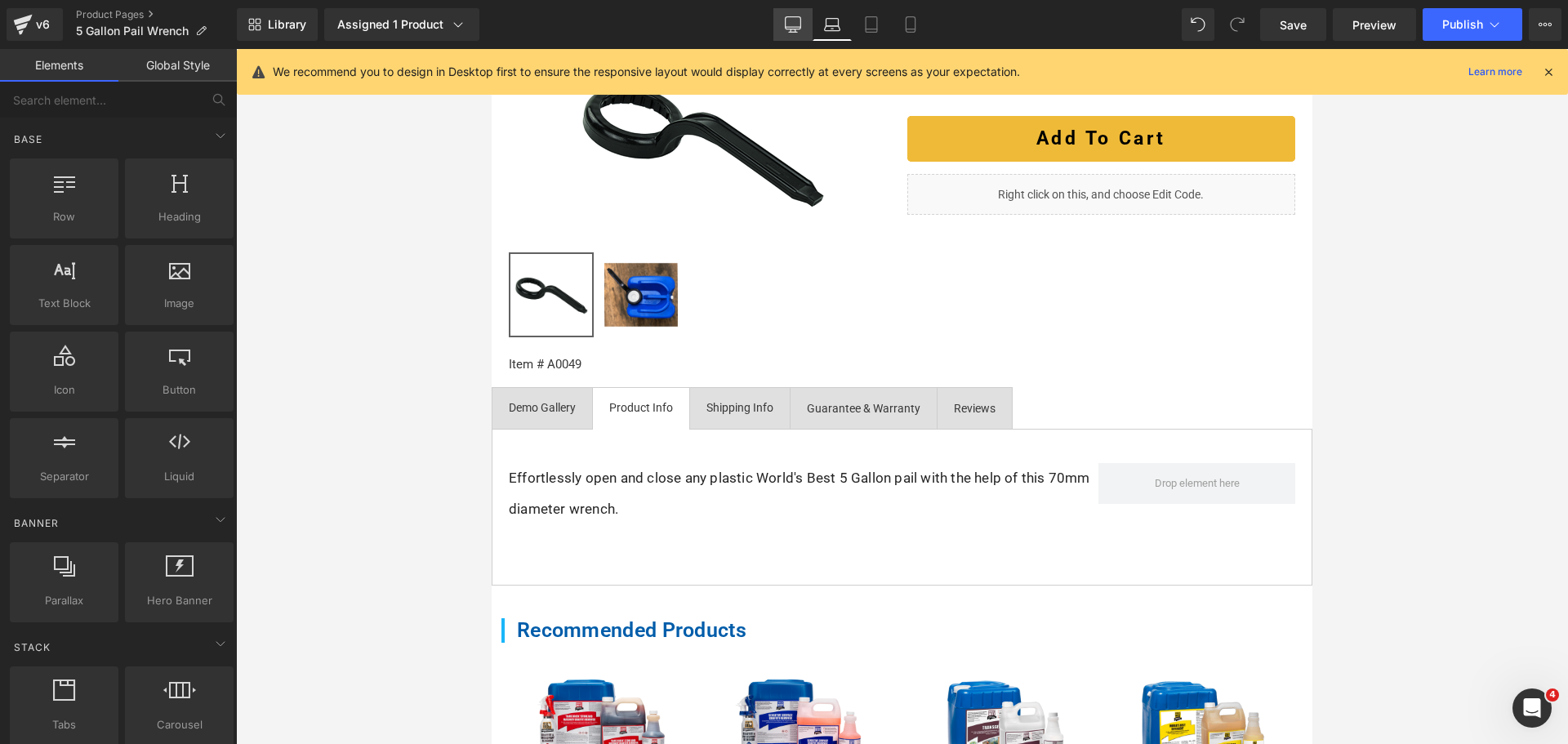
click at [794, 25] on icon at bounding box center [792, 24] width 17 height 17
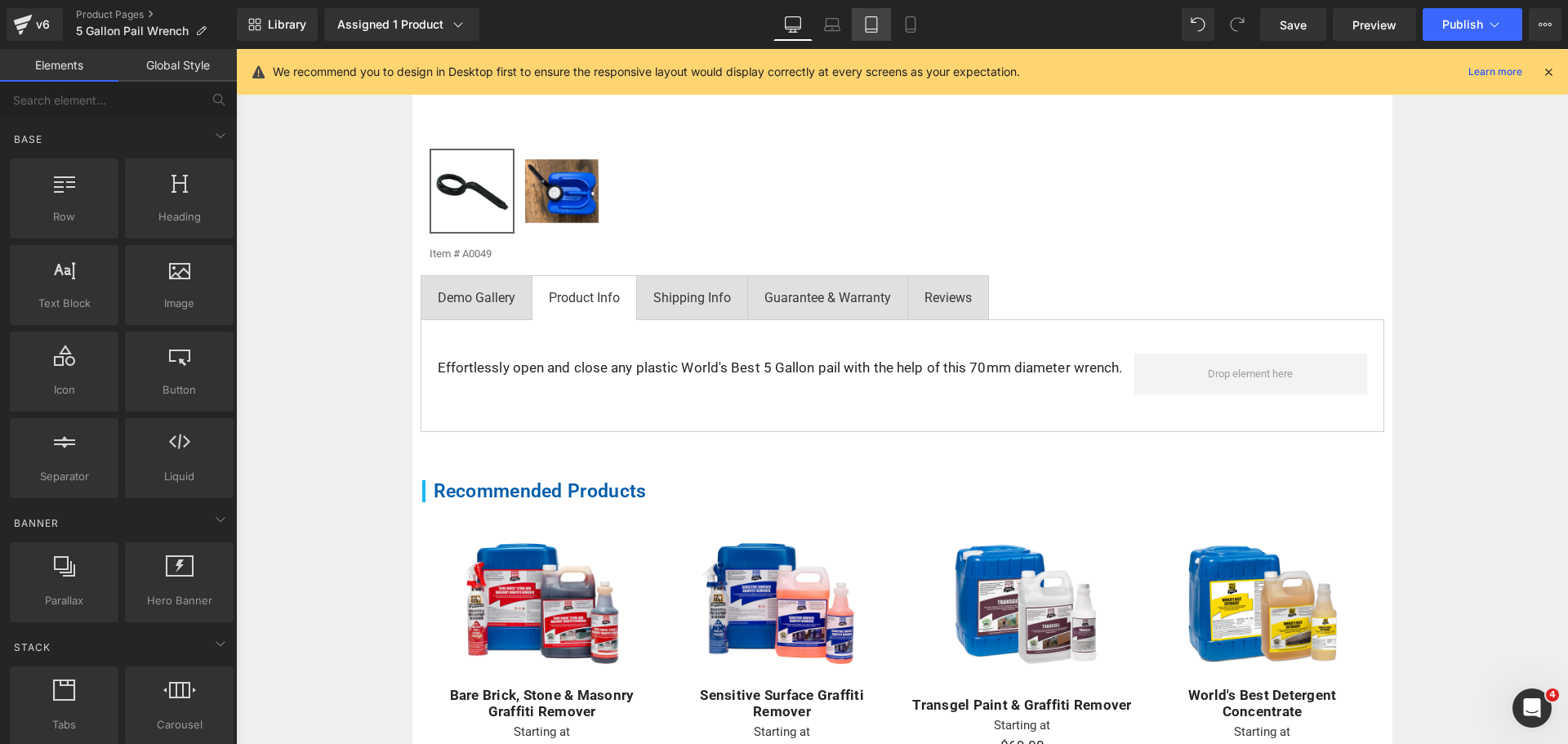
click at [881, 20] on link "Tablet" at bounding box center [871, 24] width 39 height 32
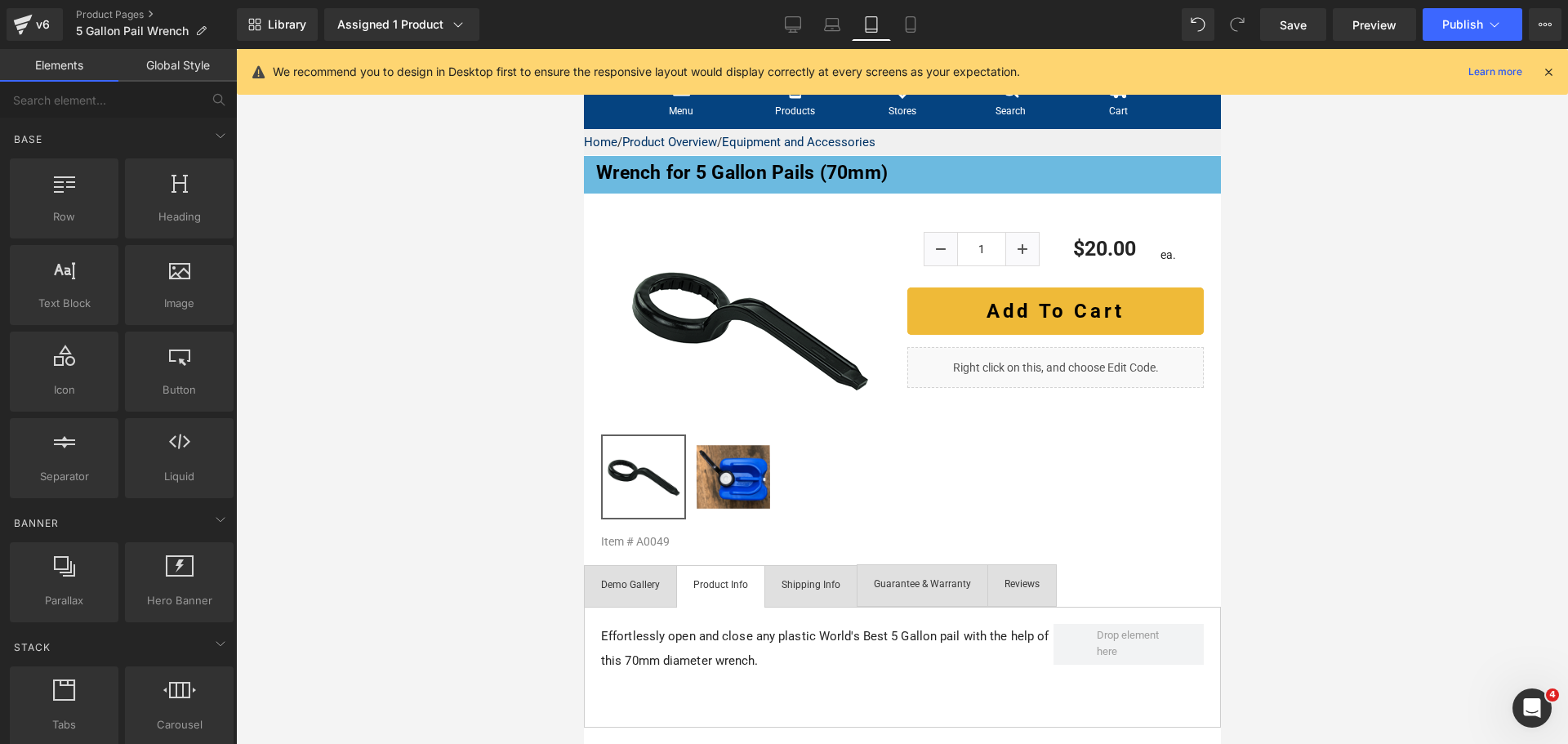
scroll to position [0, 0]
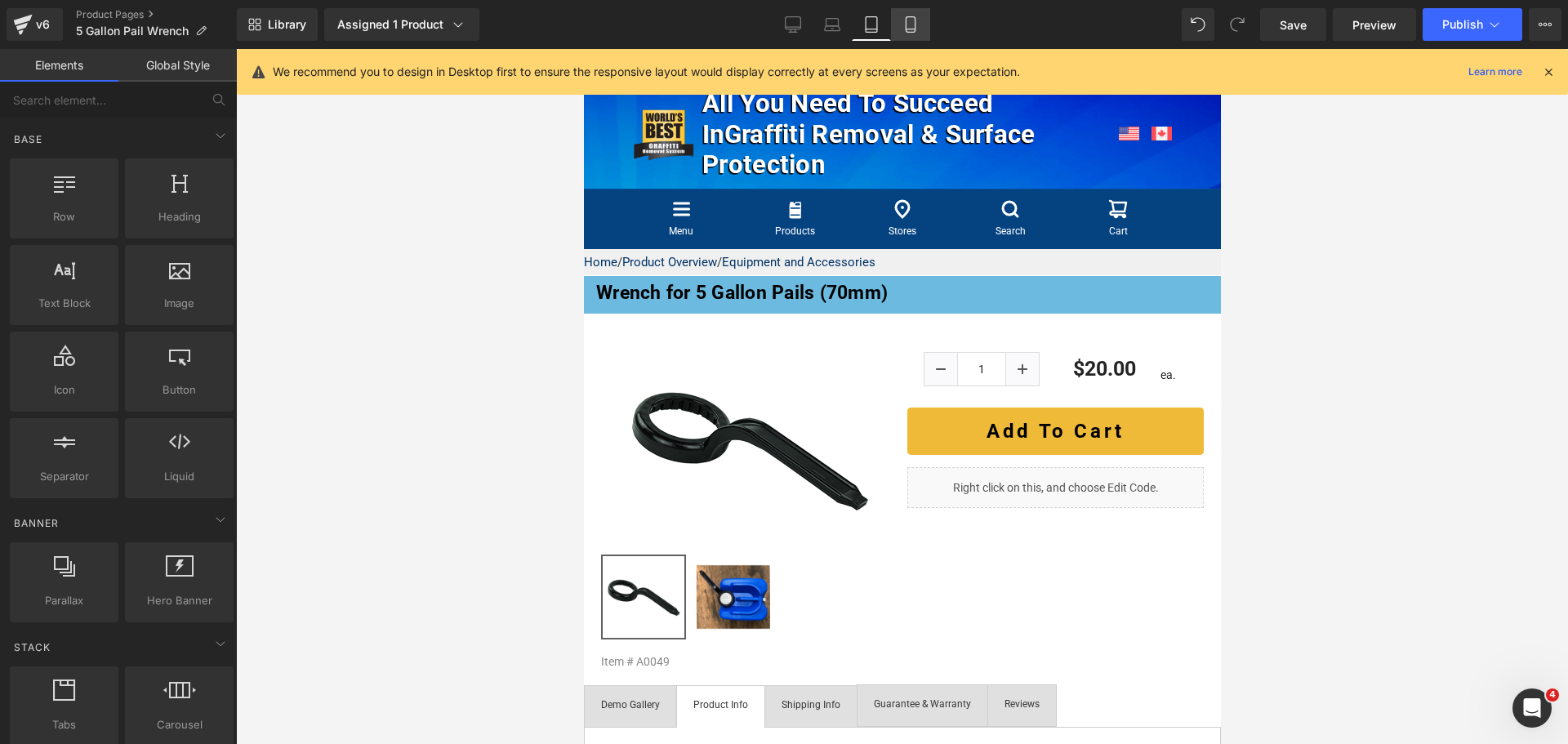
click at [902, 27] on link "Mobile" at bounding box center [910, 24] width 39 height 32
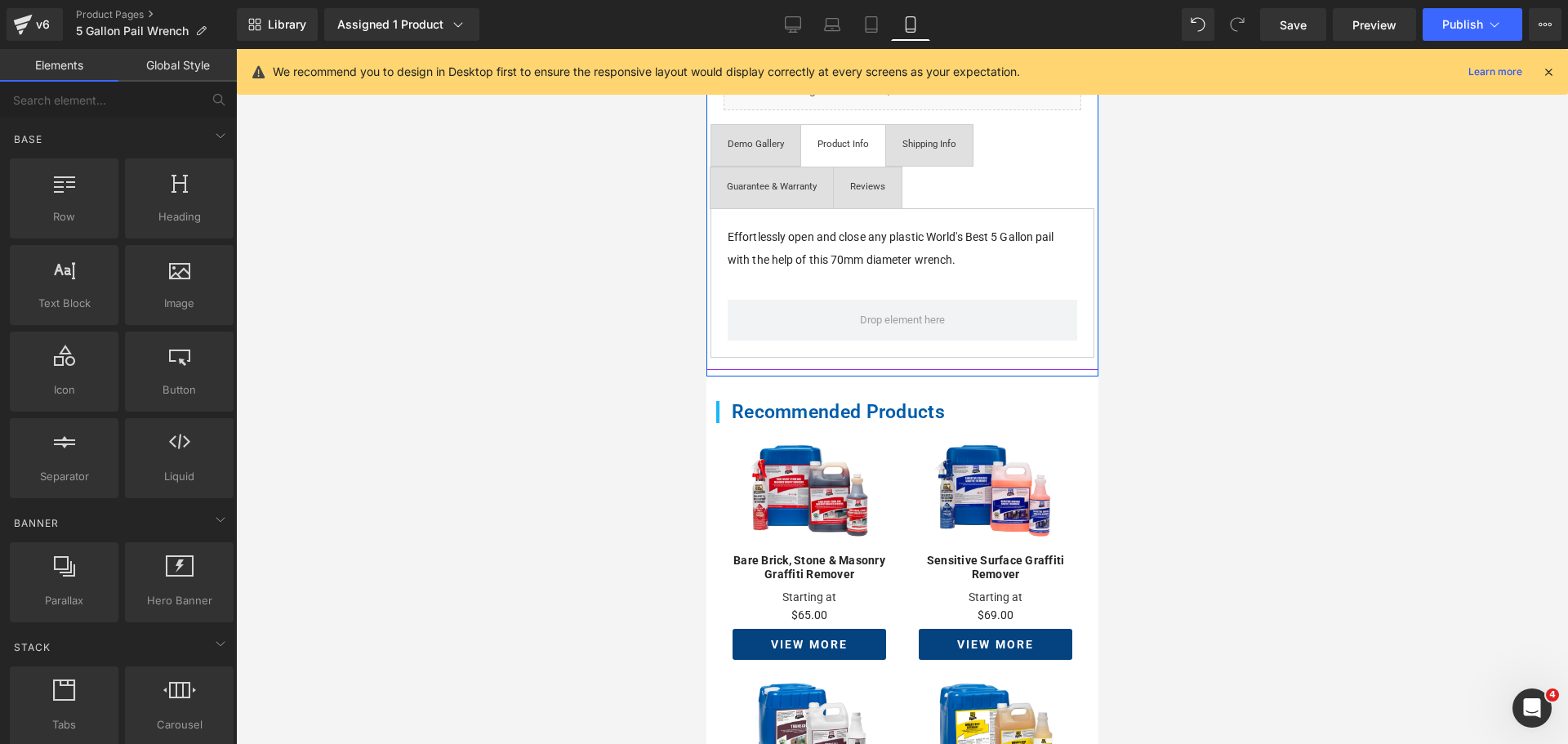
scroll to position [483, 0]
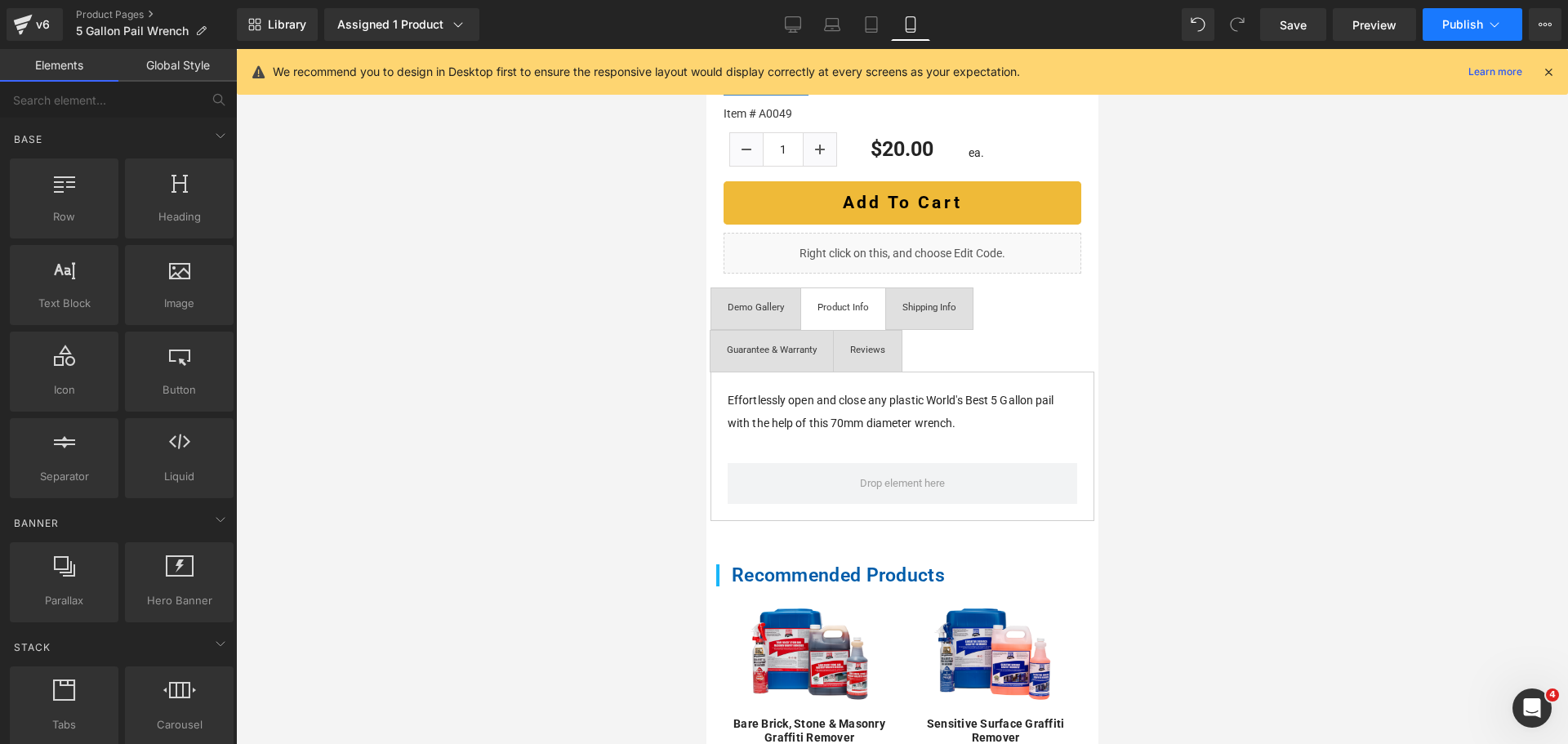
click at [1464, 31] on button "Publish" at bounding box center [1472, 24] width 100 height 32
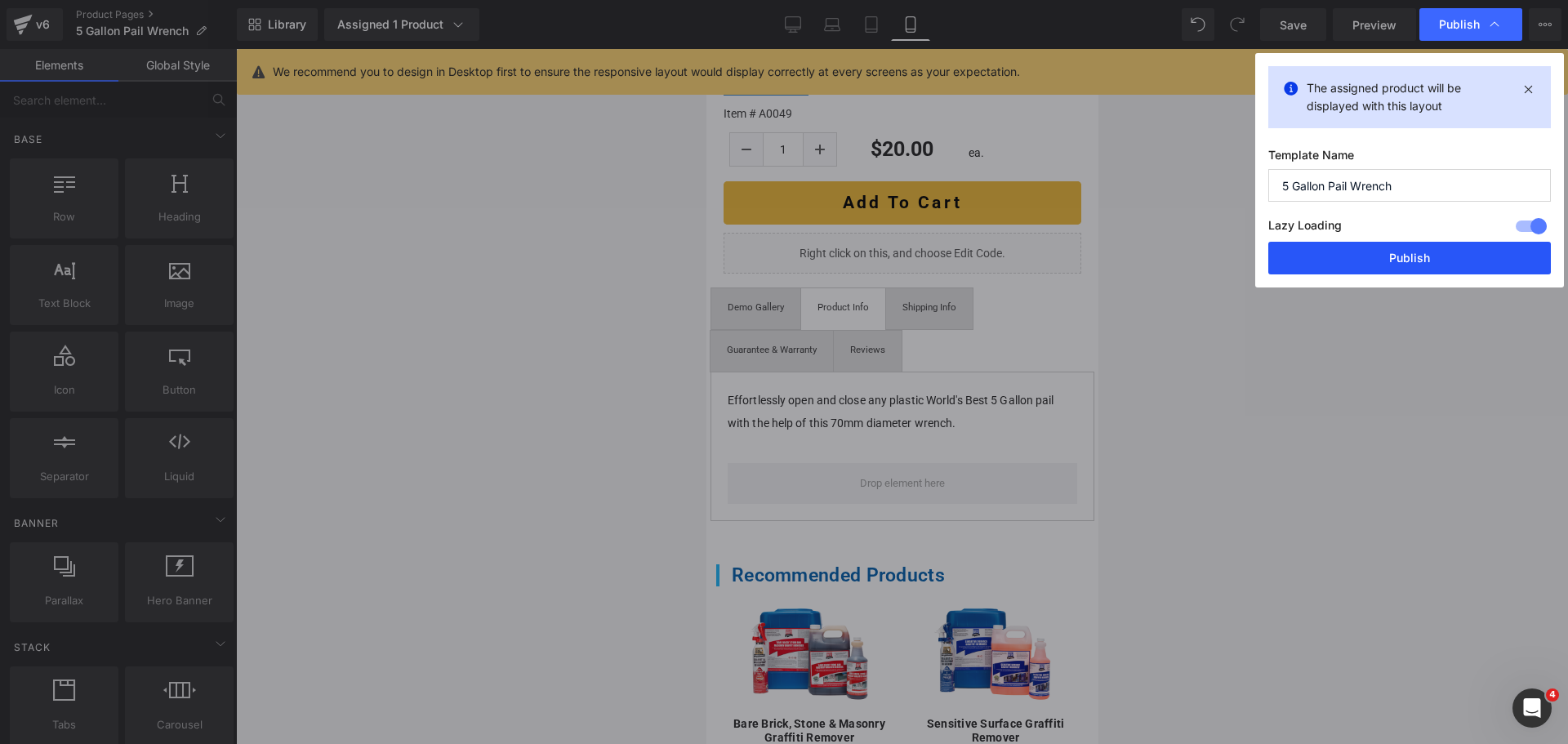
click at [1396, 255] on button "Publish" at bounding box center [1409, 257] width 282 height 32
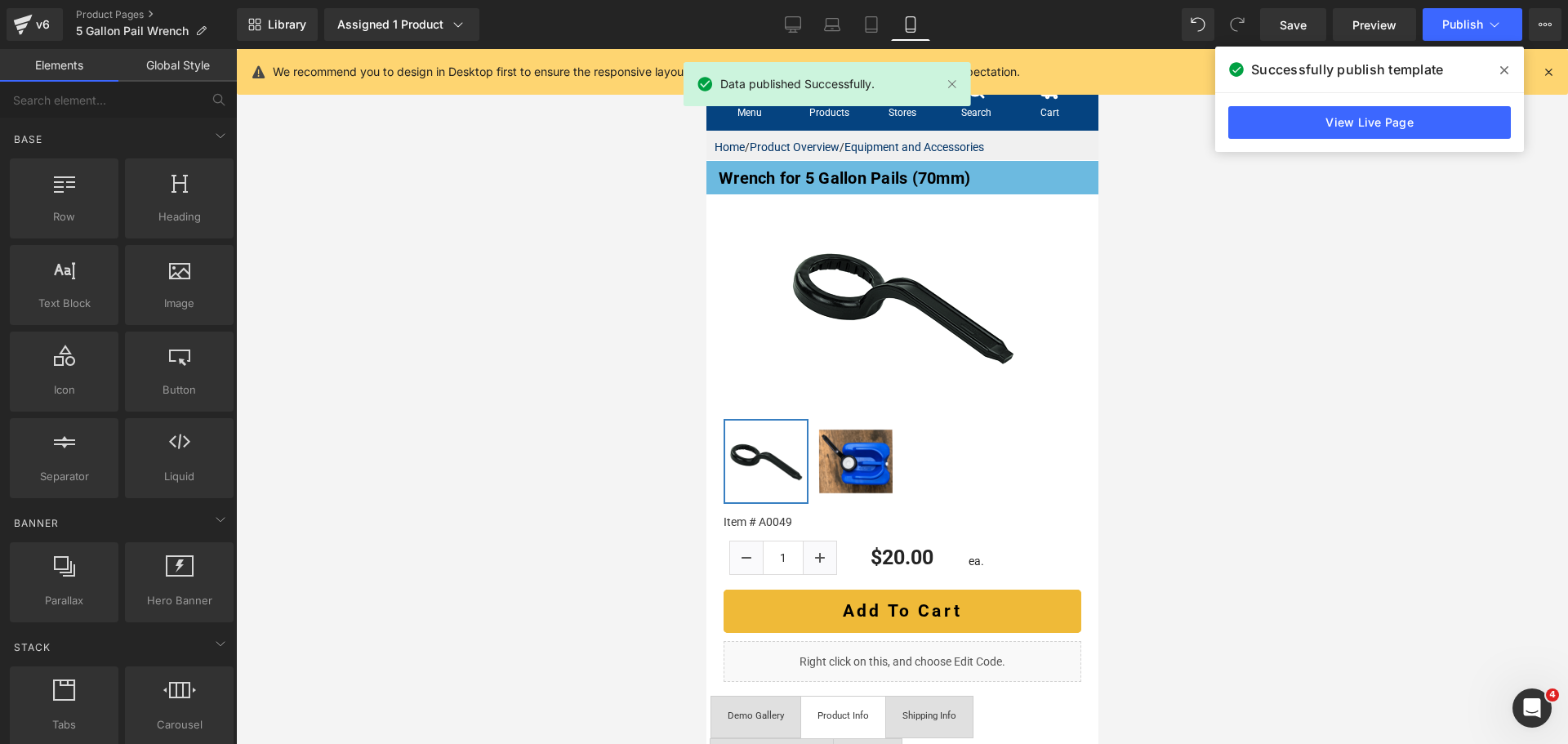
scroll to position [0, 0]
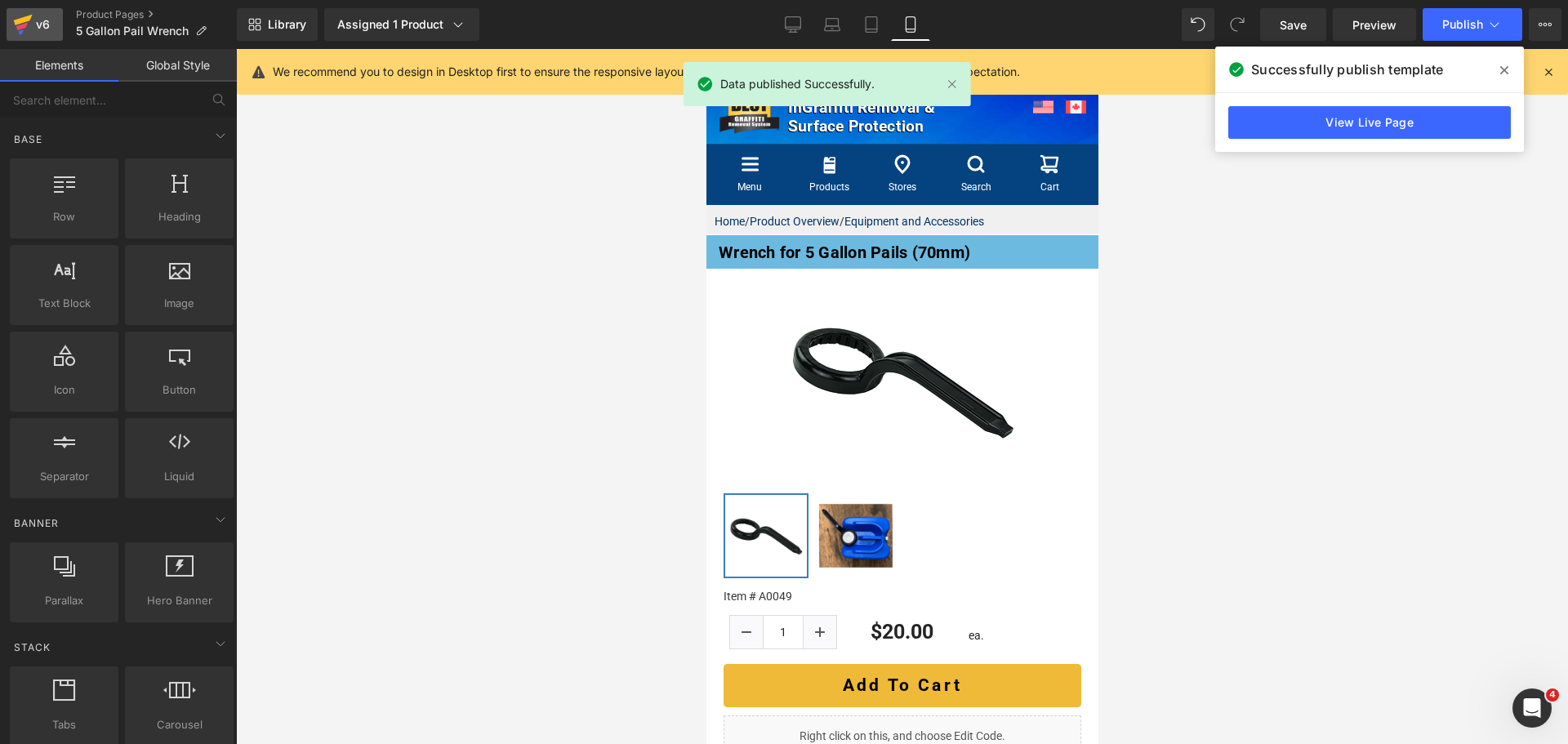
click at [24, 19] on icon at bounding box center [23, 20] width 18 height 10
